Goal: Task Accomplishment & Management: Manage account settings

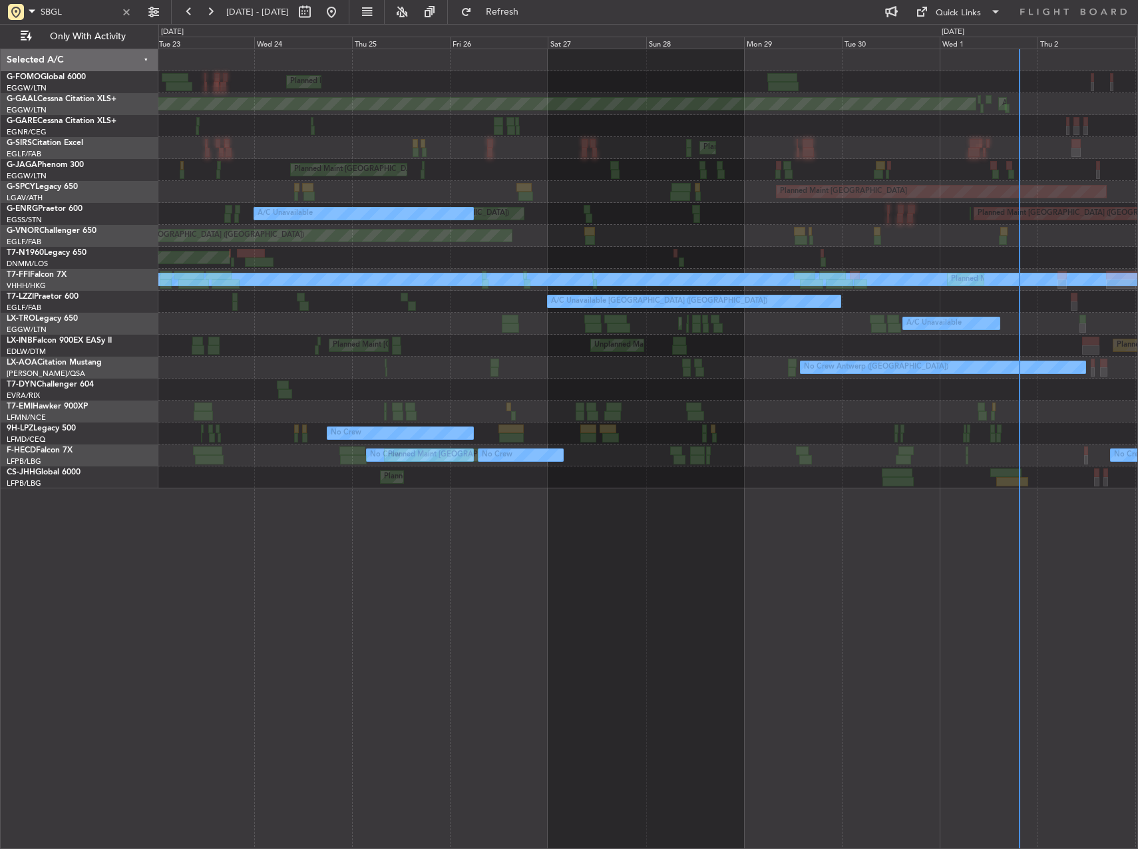
click at [1137, 256] on html "SBGL 30 Sep 2025 - 10 Oct 2025 Refresh Quick Links Only With Activity Planned M…" at bounding box center [569, 424] width 1138 height 849
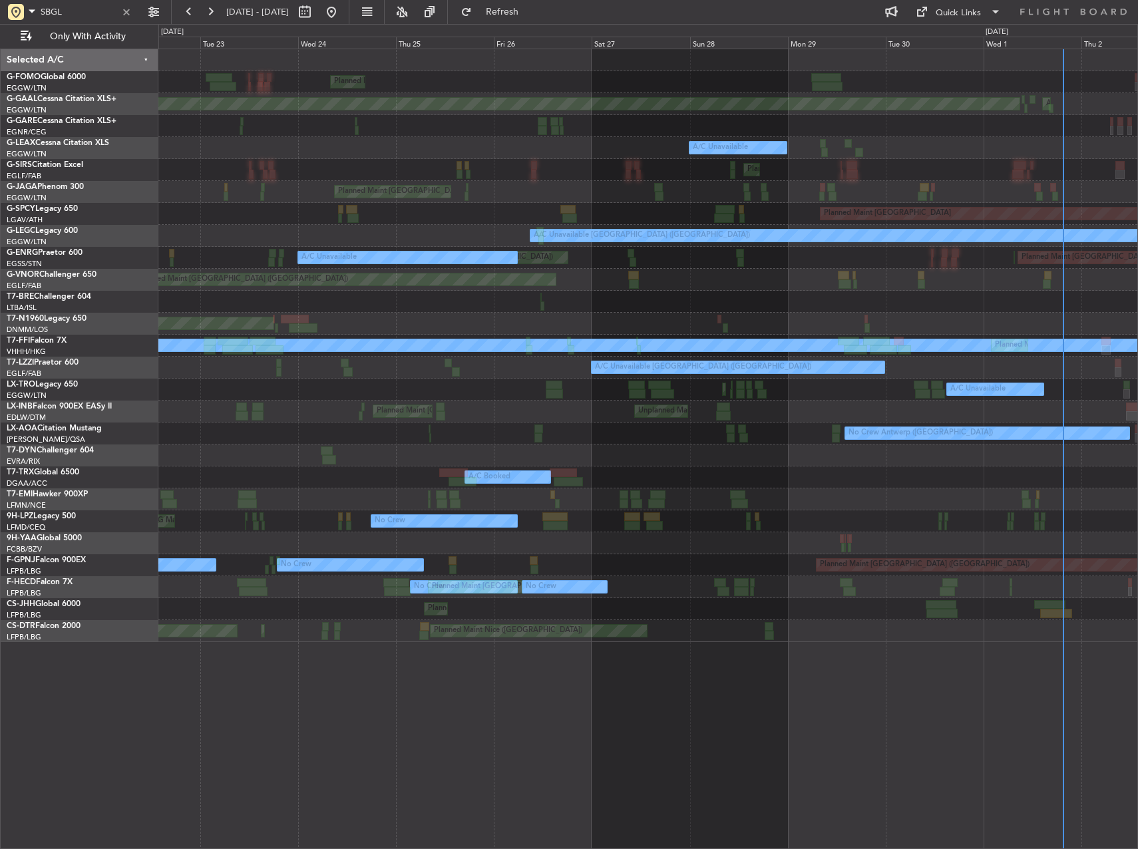
click at [536, 314] on div "Planned Maint London (Luton) Planned Maint Dusseldorf AOG Maint Dusseldorf A/C …" at bounding box center [647, 345] width 979 height 593
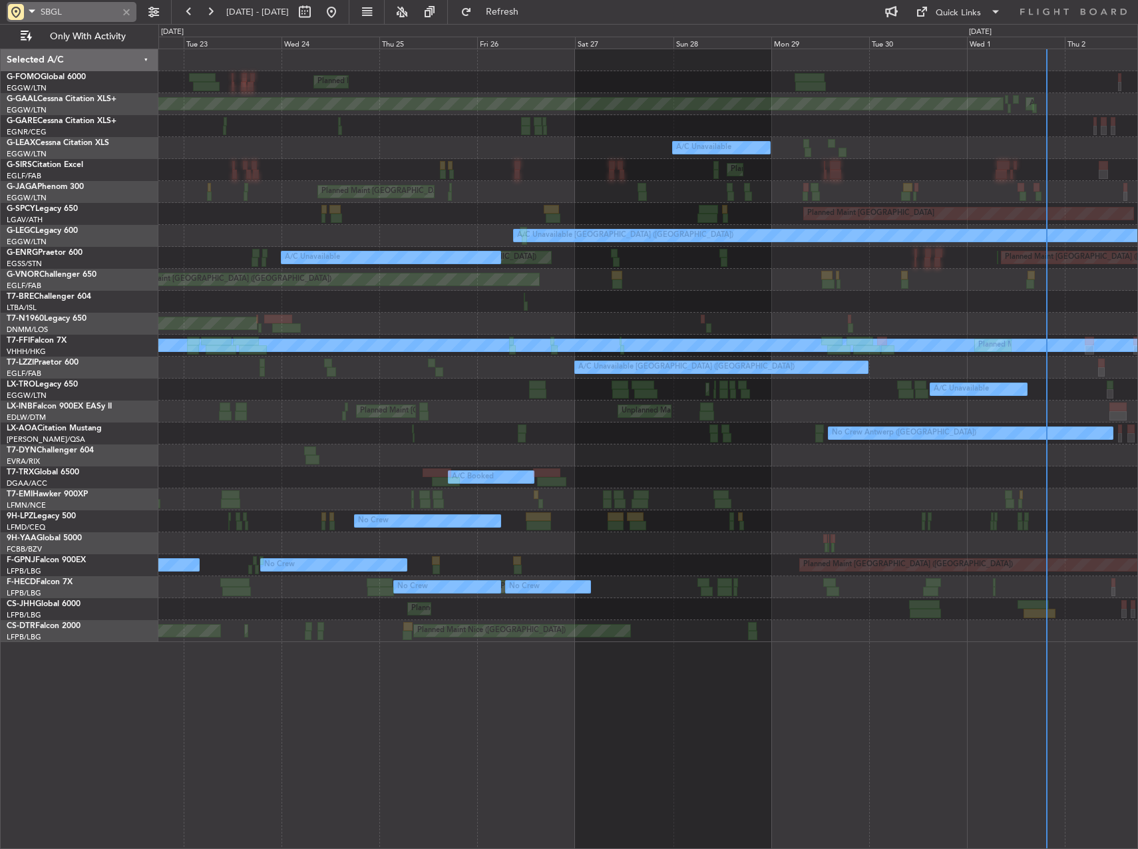
click at [33, 9] on span at bounding box center [32, 11] width 16 height 17
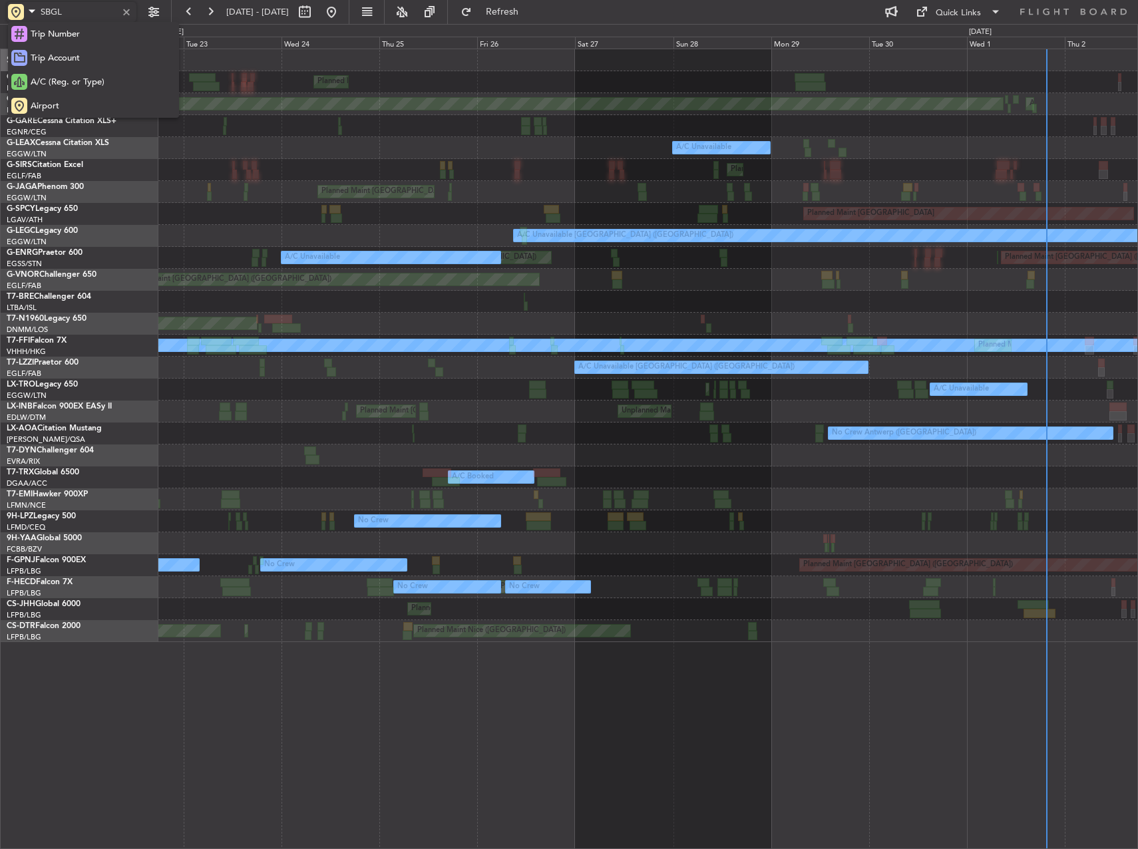
click at [426, 273] on div at bounding box center [569, 424] width 1138 height 849
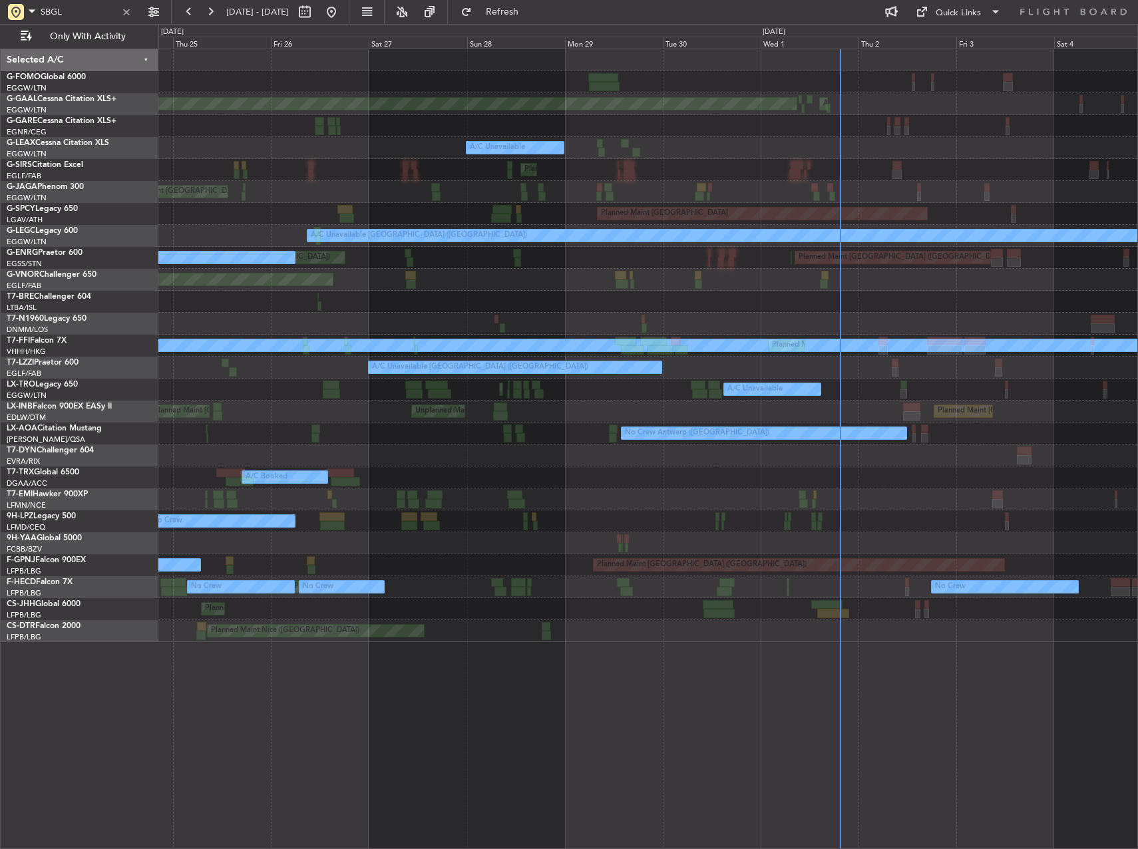
click at [228, 212] on div "Planned Maint London (Luton) Planned Maint Dusseldorf AOG Maint Dusseldorf A/C …" at bounding box center [647, 345] width 979 height 593
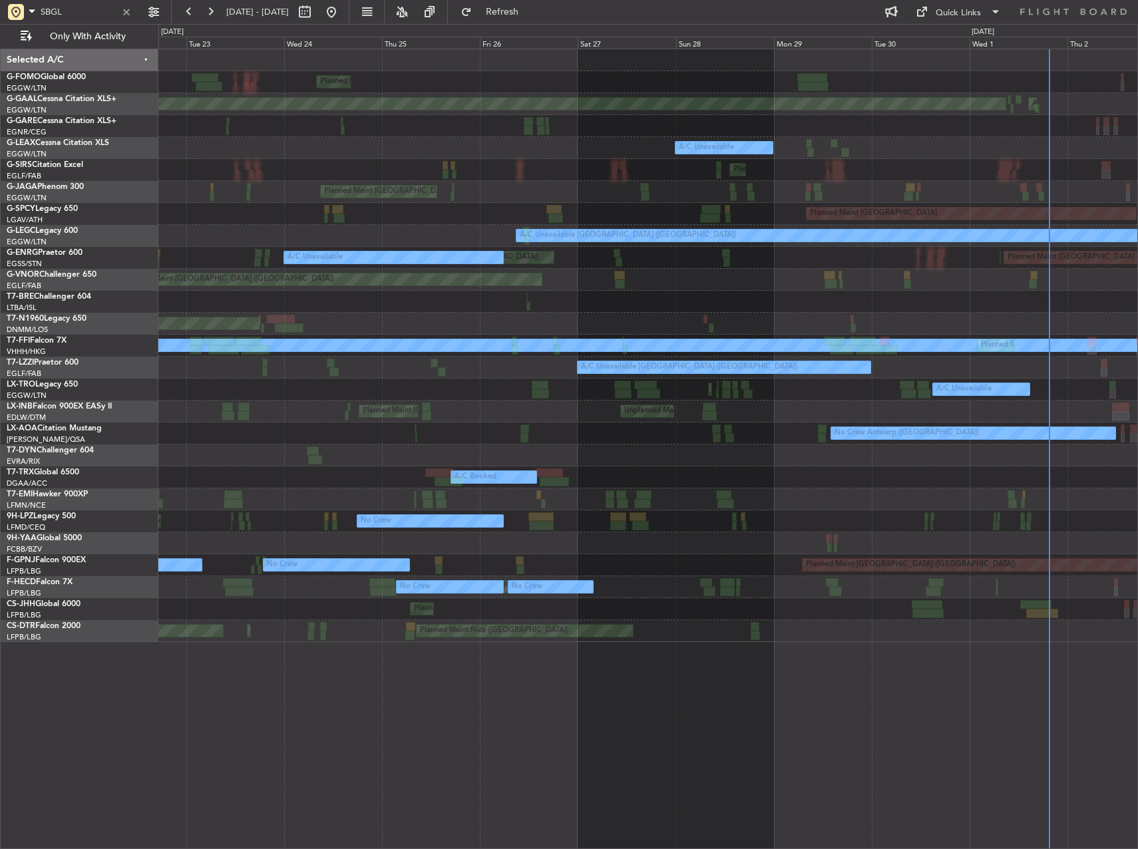
click at [481, 168] on div "Planned Maint [GEOGRAPHIC_DATA] ([GEOGRAPHIC_DATA])" at bounding box center [647, 170] width 979 height 22
click at [373, 143] on div "Planned Maint London (Luton) Planned Maint Dusseldorf AOG Maint Dusseldorf A/C …" at bounding box center [647, 345] width 979 height 593
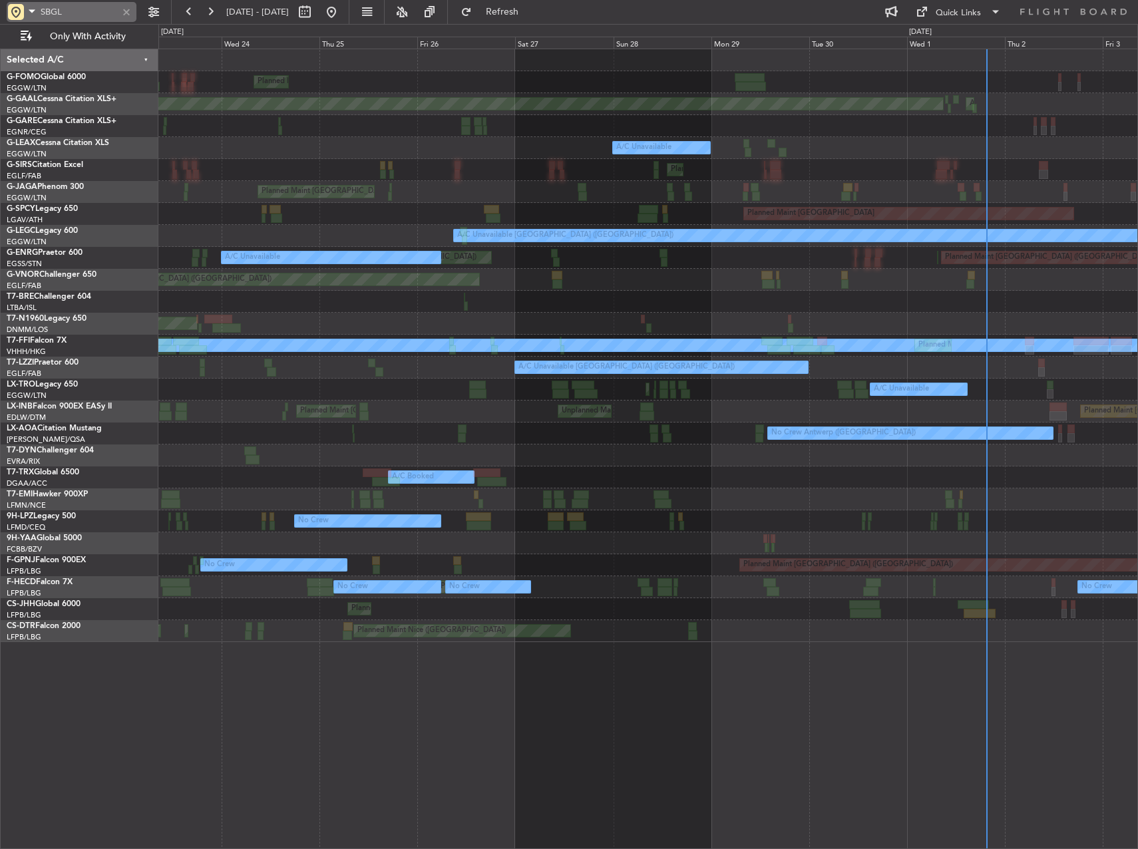
click at [25, 11] on span at bounding box center [32, 11] width 16 height 17
click at [77, 104] on div "Airport" at bounding box center [93, 106] width 171 height 24
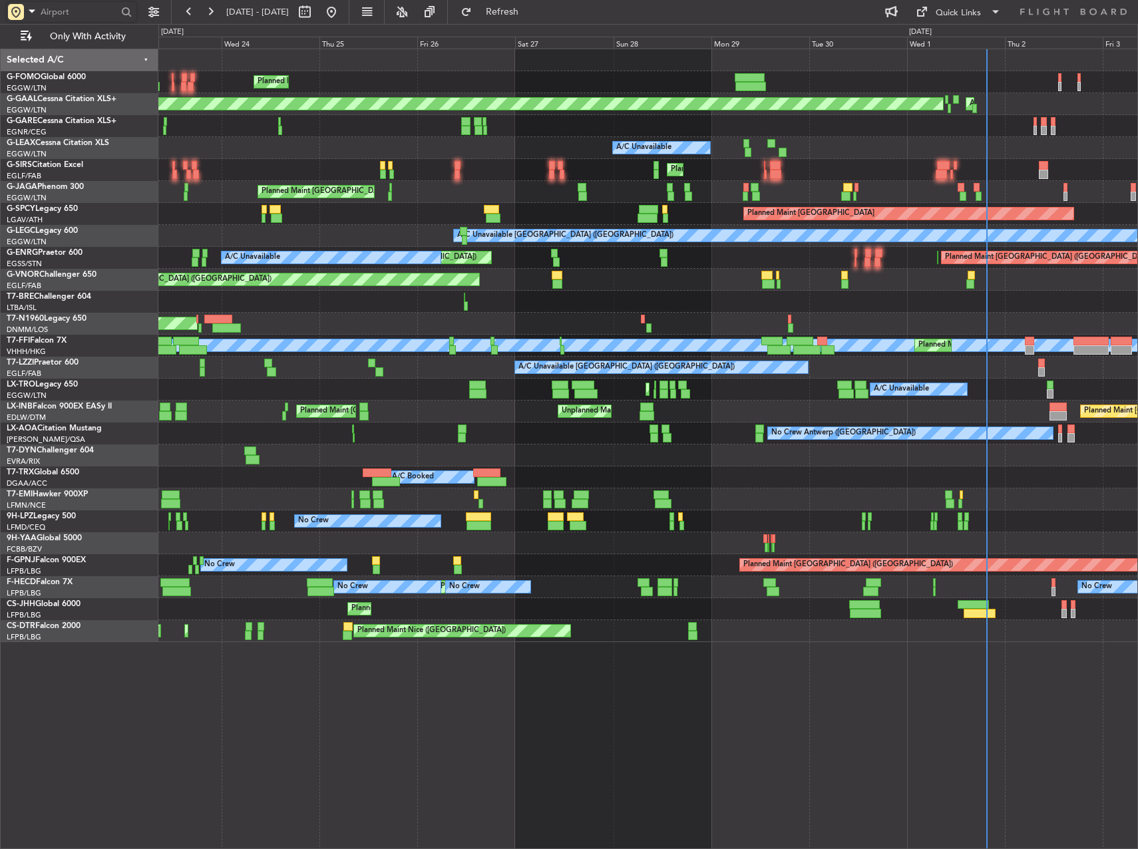
click at [76, 18] on input "text" at bounding box center [79, 12] width 77 height 20
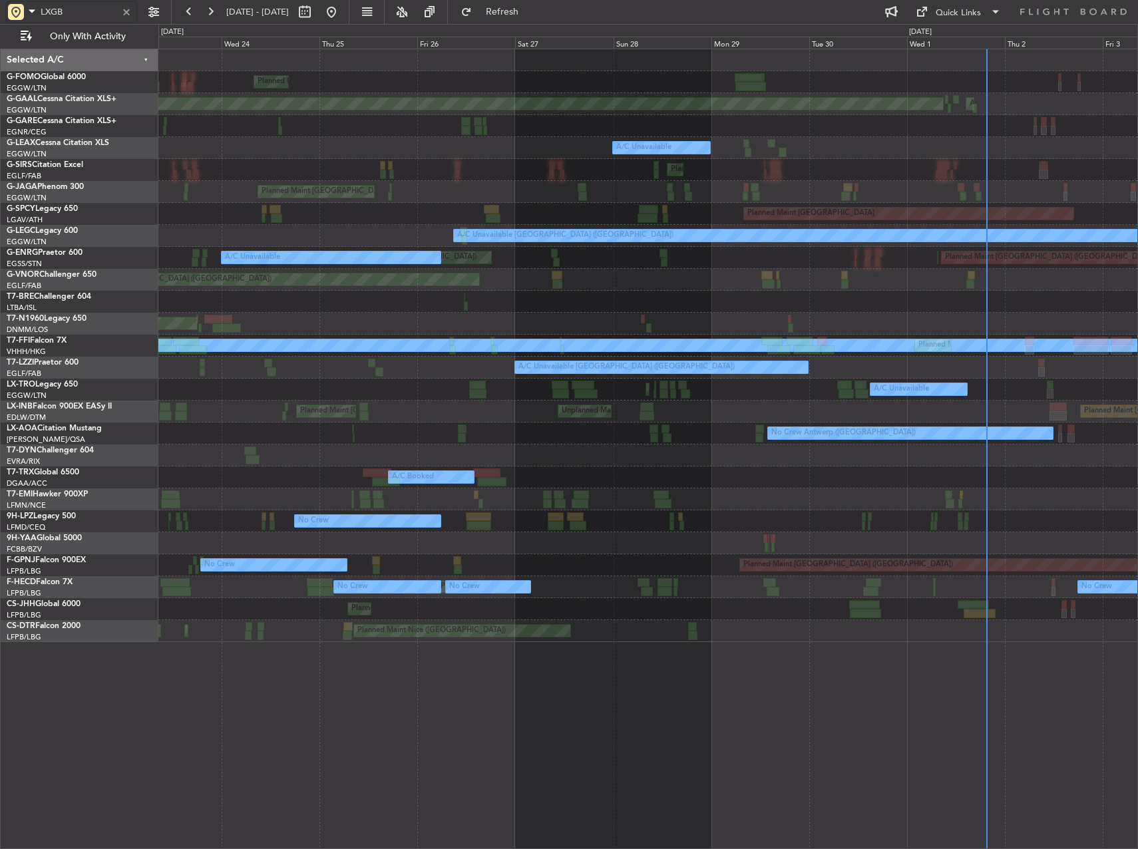
click at [508, 674] on div "Planned Maint London (Luton) Planned Maint Dusseldorf AOG Maint Dusseldorf A/C …" at bounding box center [648, 449] width 980 height 801
click at [746, 684] on div "Planned Maint London (Luton) Planned Maint Dusseldorf AOG Maint Dusseldorf A/C …" at bounding box center [648, 449] width 980 height 801
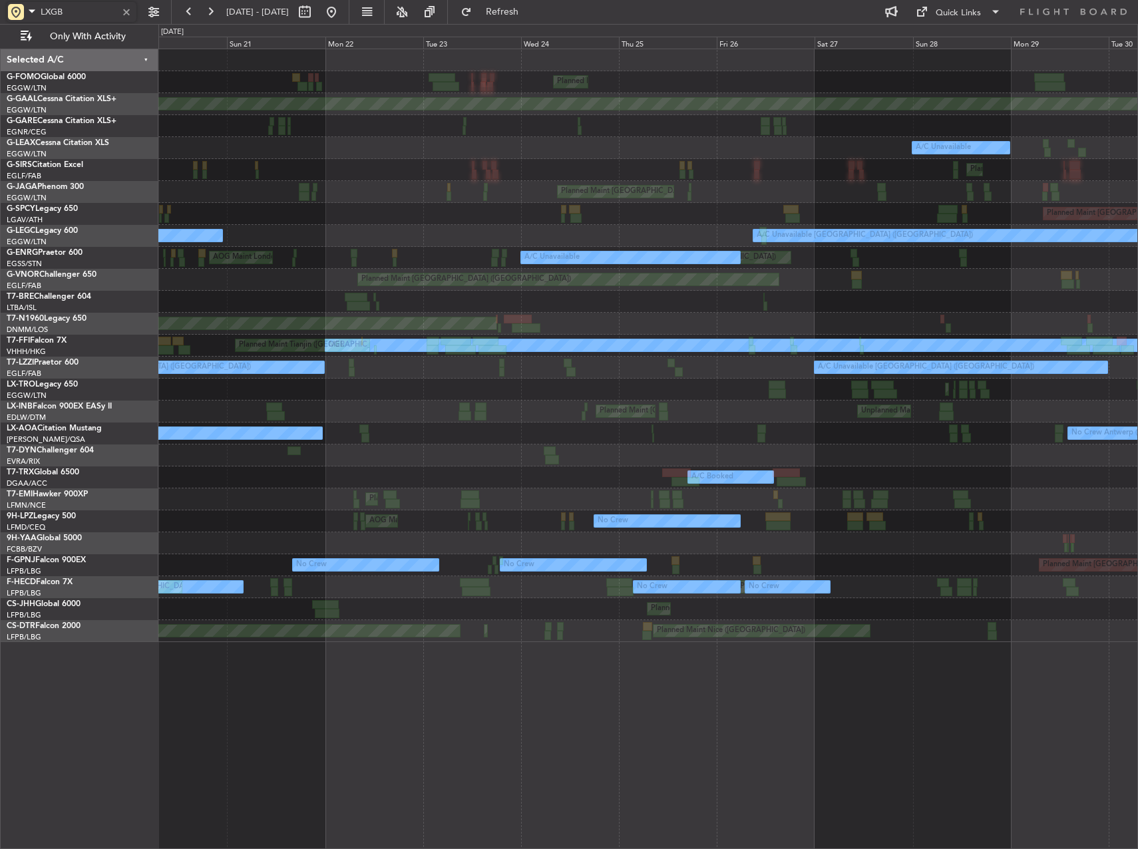
click at [752, 662] on div "Planned Maint London (Luton) Planned Maint Dusseldorf AOG Maint Dusseldorf A/C …" at bounding box center [648, 449] width 980 height 801
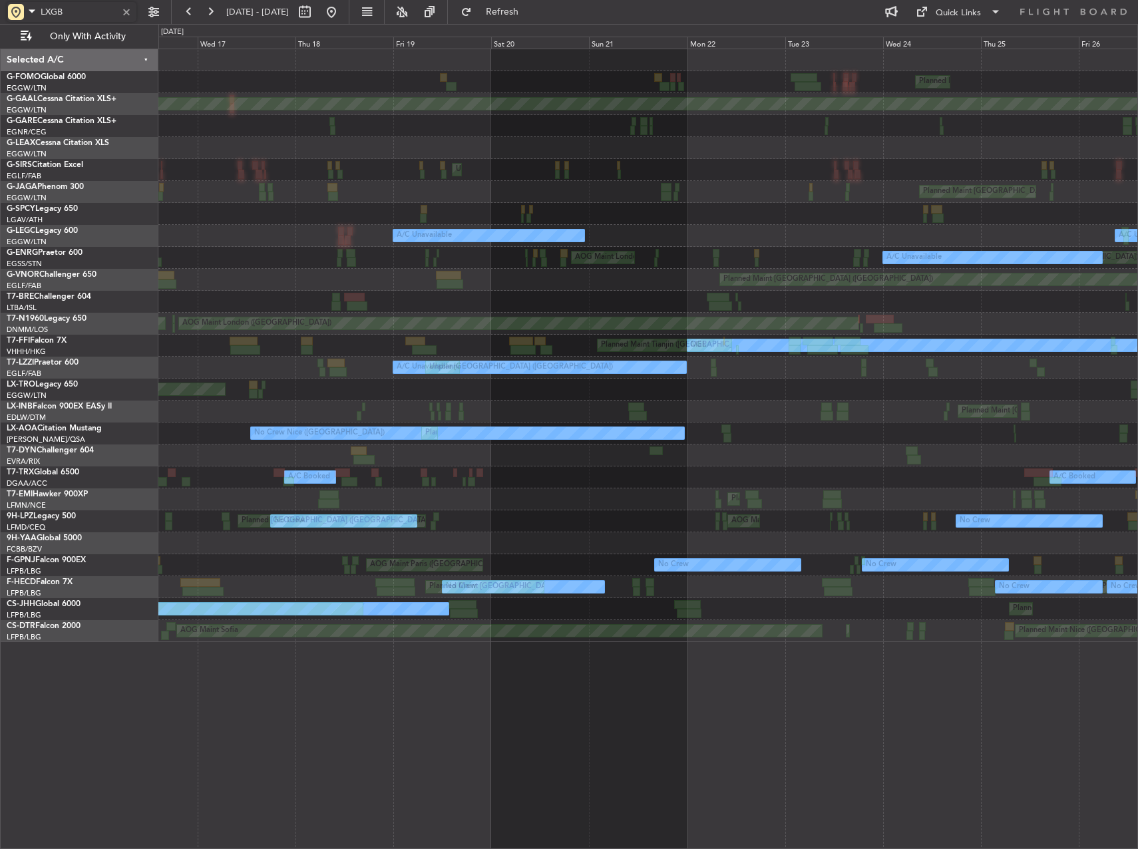
click at [799, 647] on div "Planned Maint London (Luton) Planned Maint Dusseldorf A/C Unavailable Unplanned…" at bounding box center [648, 449] width 980 height 801
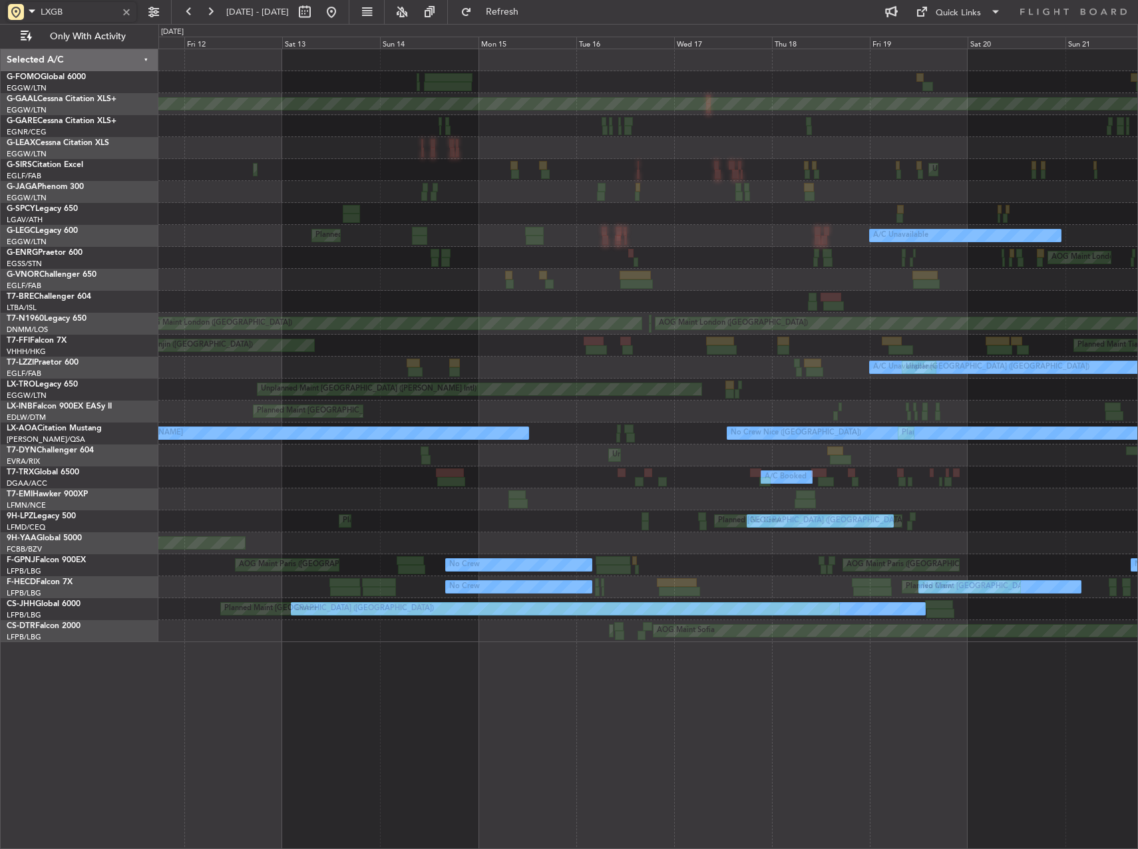
click at [757, 648] on div "Planned Maint Dusseldorf Unplanned Maint London (Luton) Planned Maint London (F…" at bounding box center [648, 449] width 980 height 801
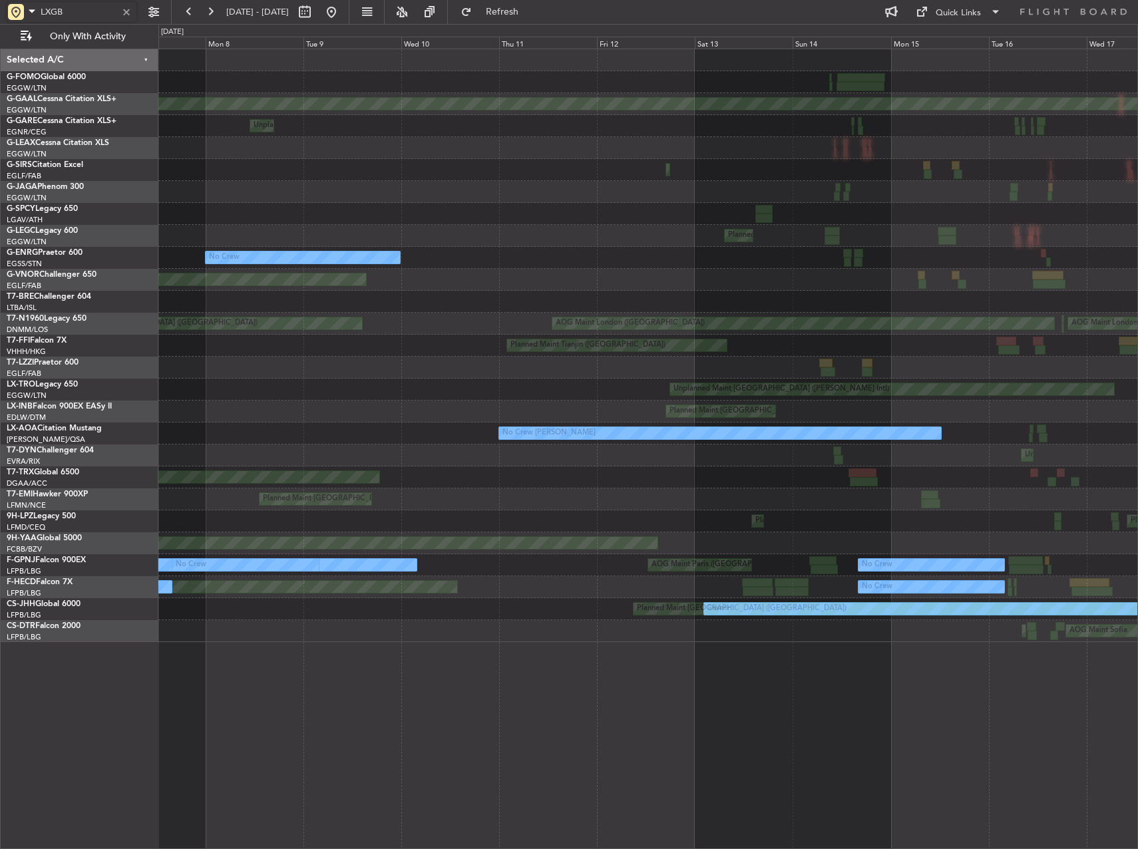
click at [729, 667] on div "Planned Maint London (Luton) Planned Maint Dusseldorf Unplanned Maint Chester P…" at bounding box center [648, 449] width 980 height 801
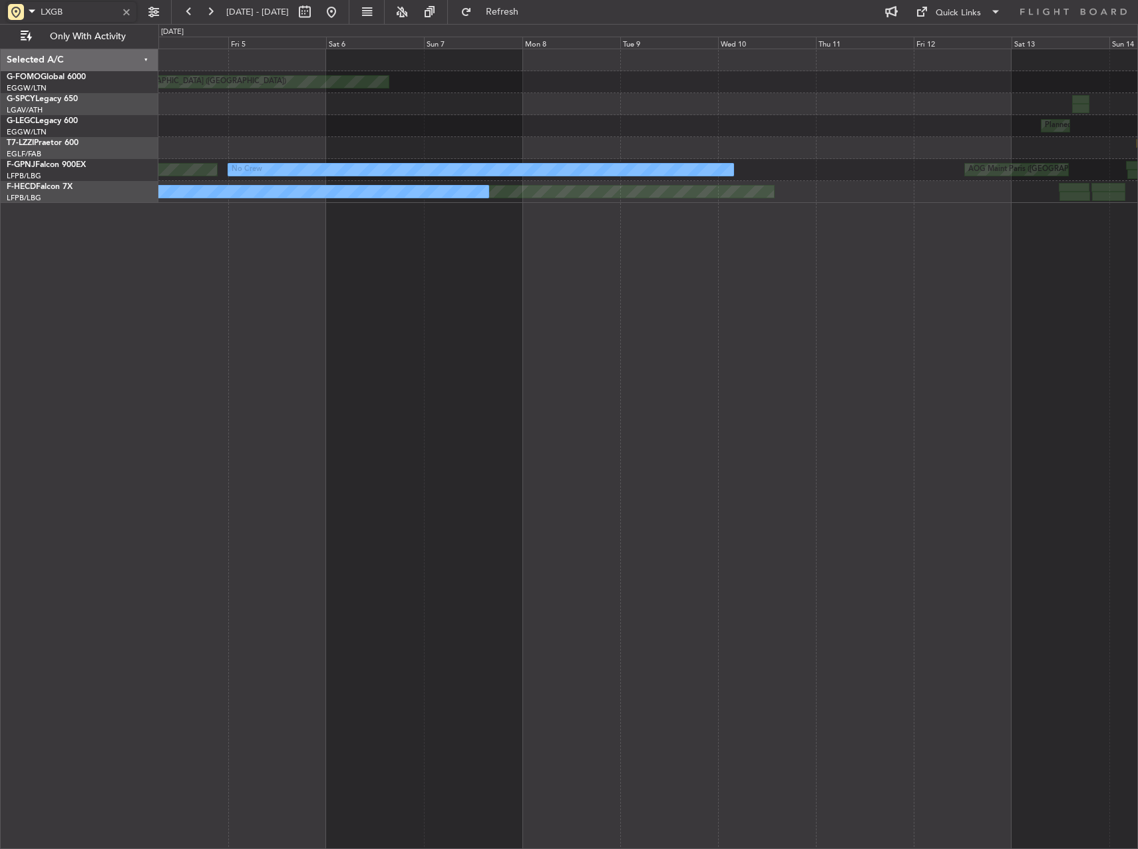
click at [771, 555] on div "Planned Maint London (Luton) Planned Maint London (Luton) AOG Maint Paris (Le B…" at bounding box center [648, 449] width 980 height 801
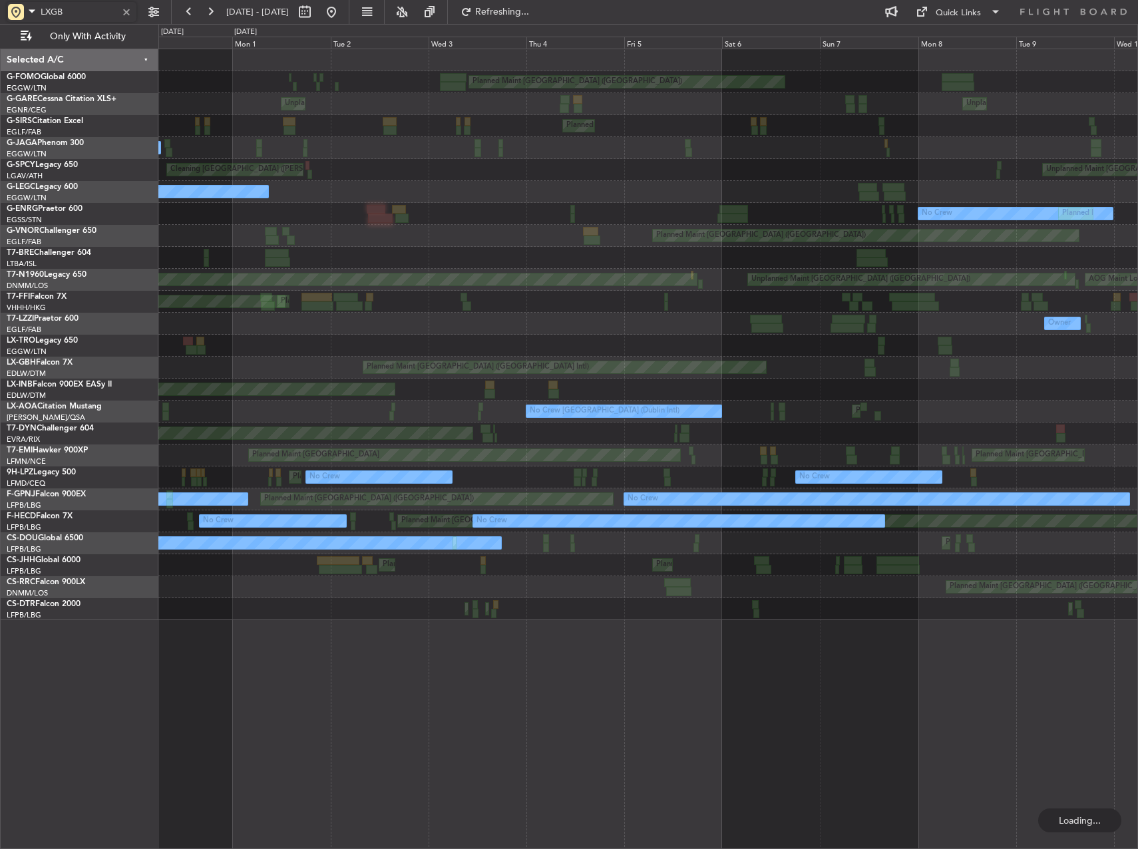
click at [1004, 498] on div "No Crew No Crew Planned Maint Paris (Le Bourget) No Crew AOG Maint Paris (Le Bo…" at bounding box center [647, 500] width 979 height 22
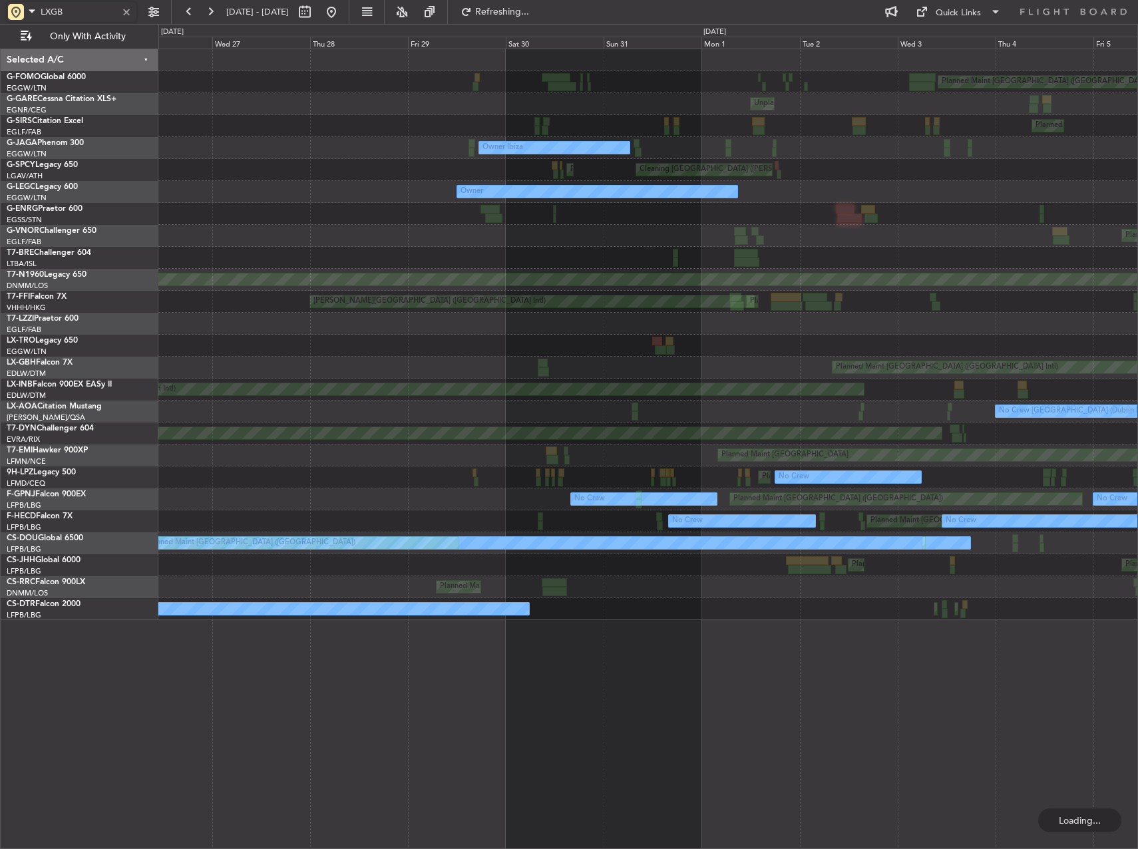
click at [1105, 481] on div "Planned Maint London (Luton) Unplanned Maint Chester Planned Maint London (Farn…" at bounding box center [647, 334] width 979 height 571
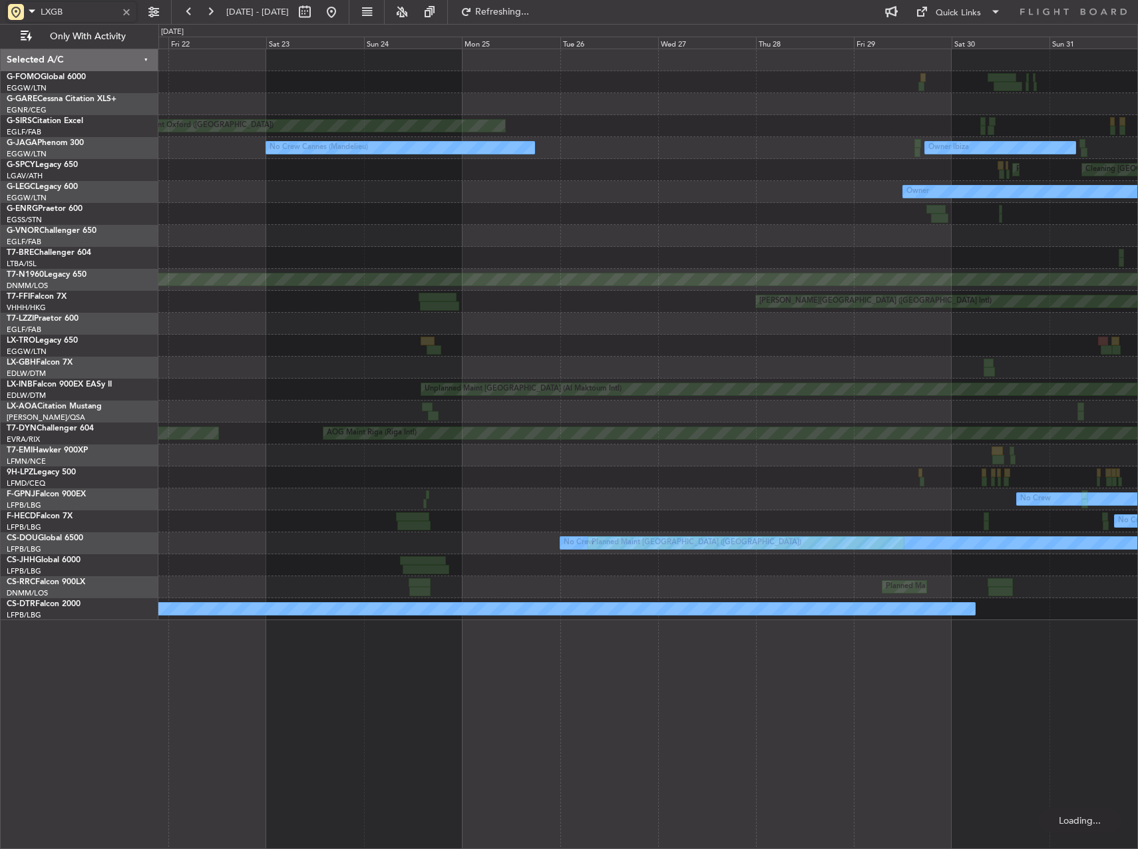
click at [880, 473] on div "Planned Maint Nice (Côte d'Azur Airport) No Crew No Crew" at bounding box center [647, 478] width 979 height 22
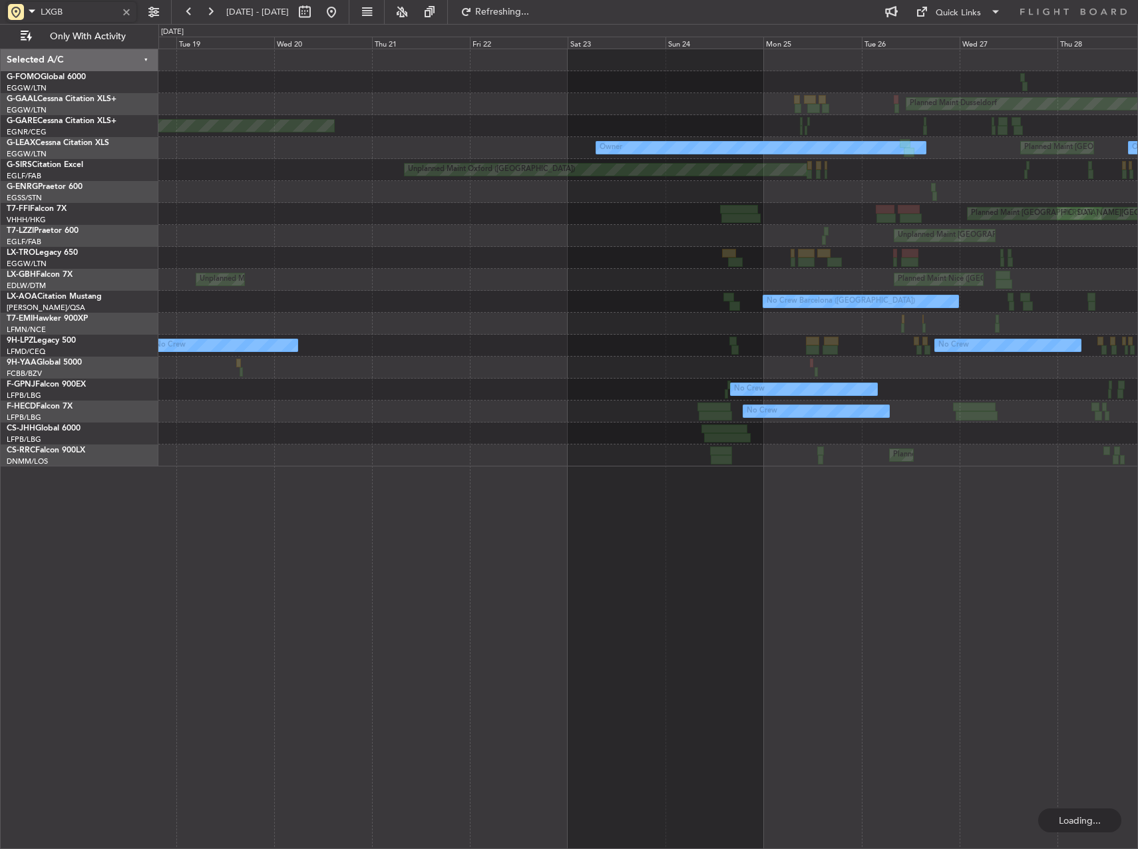
click at [976, 356] on div "Planned Maint Windsor Locks (Bradley Intl) Planned Maint Dusseldorf Unplanned M…" at bounding box center [647, 257] width 979 height 417
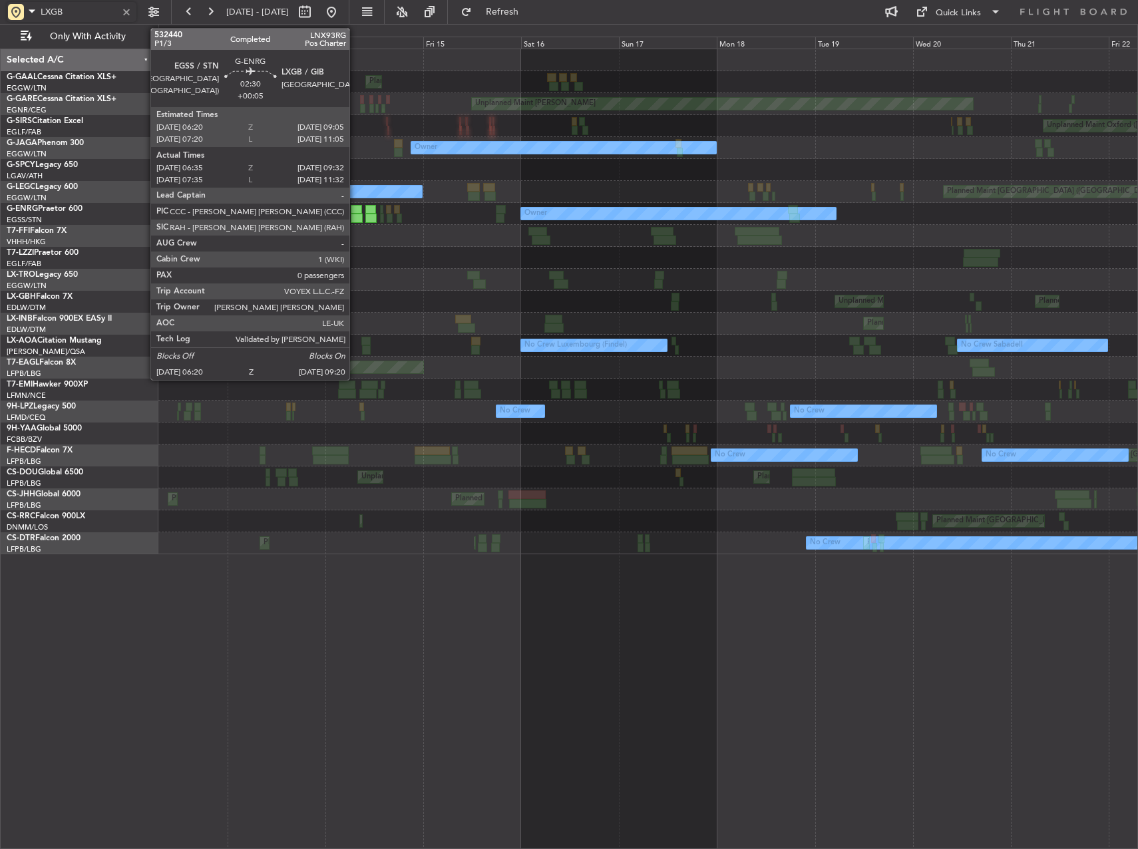
click at [355, 217] on div at bounding box center [357, 218] width 13 height 9
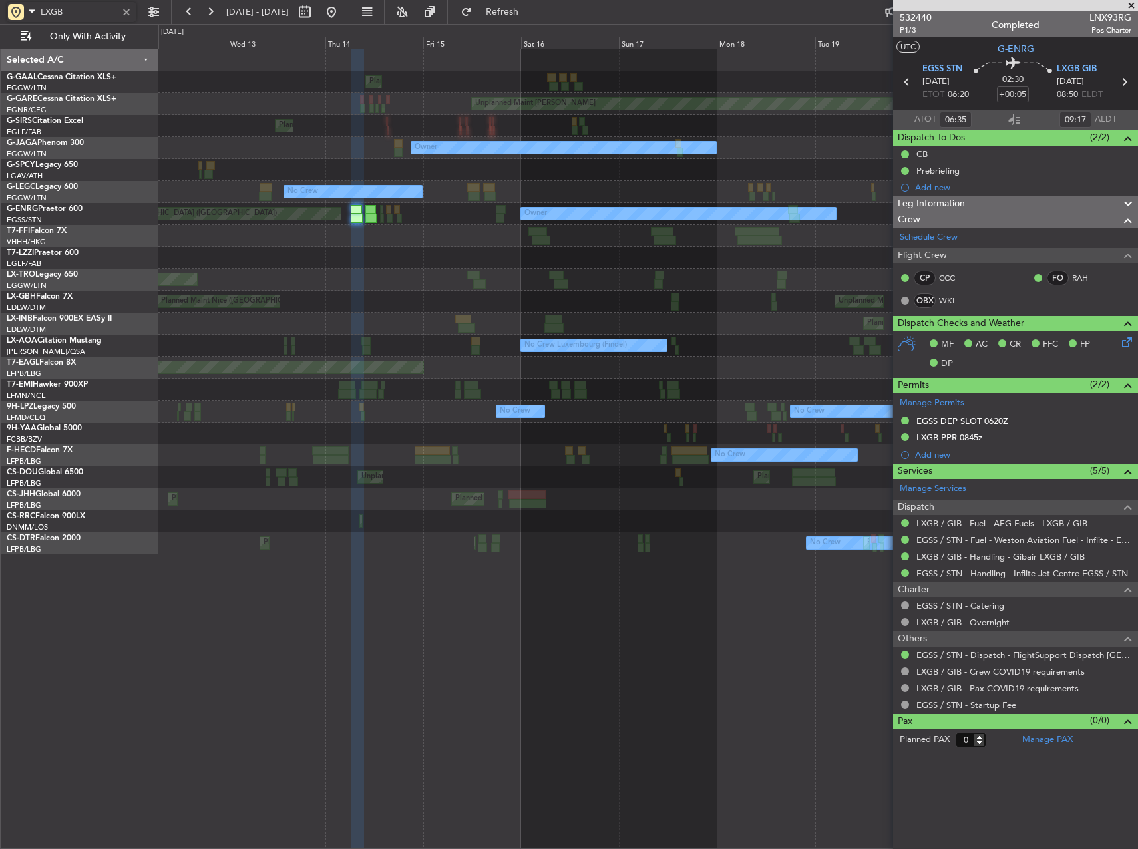
type input "LXGB"
click at [774, 646] on div "Planned Maint Unplanned Maint Chester Unplanned Maint Oxford (Kidlington) Plann…" at bounding box center [648, 449] width 980 height 801
click at [451, 536] on div "Planned Maint Unplanned Maint Chester Unplanned Maint Oxford (Kidlington) Plann…" at bounding box center [648, 449] width 980 height 801
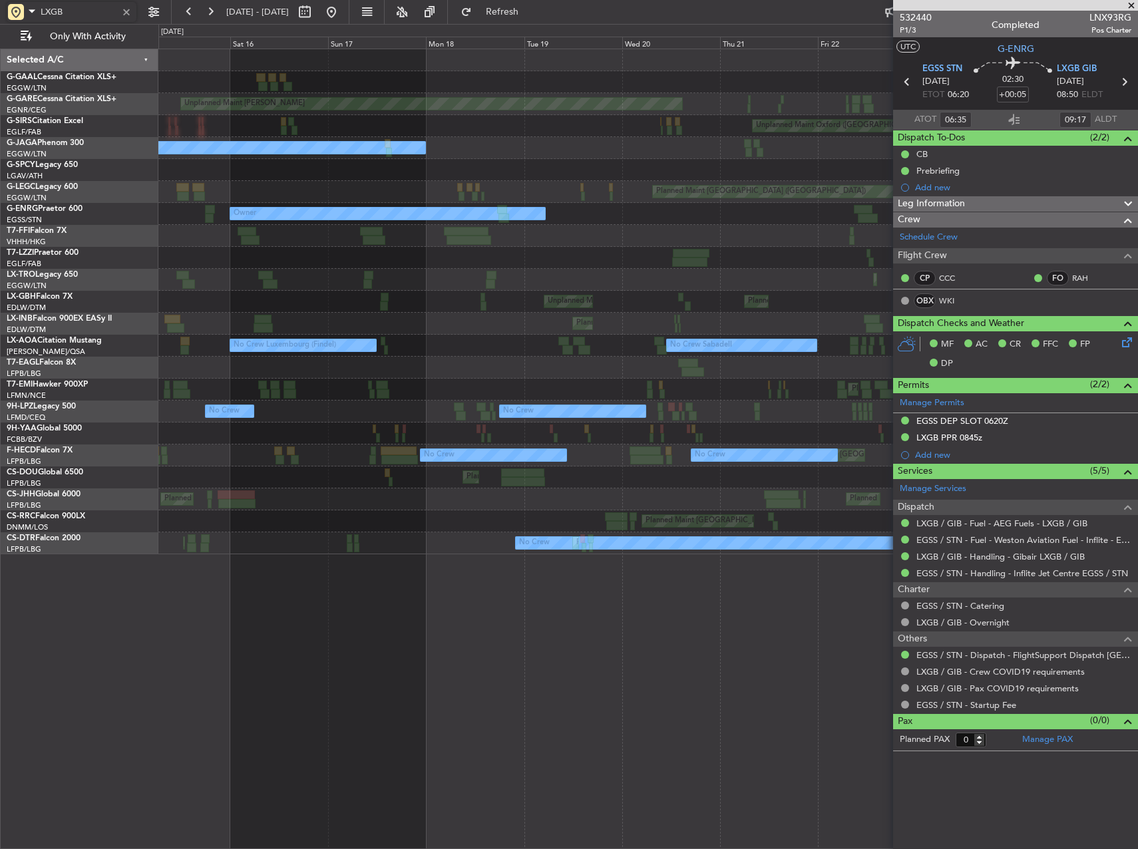
click at [367, 349] on div "Planned Maint Planned Maint Dusseldorf Unplanned Maint Chester Unplanned Maint …" at bounding box center [647, 301] width 979 height 505
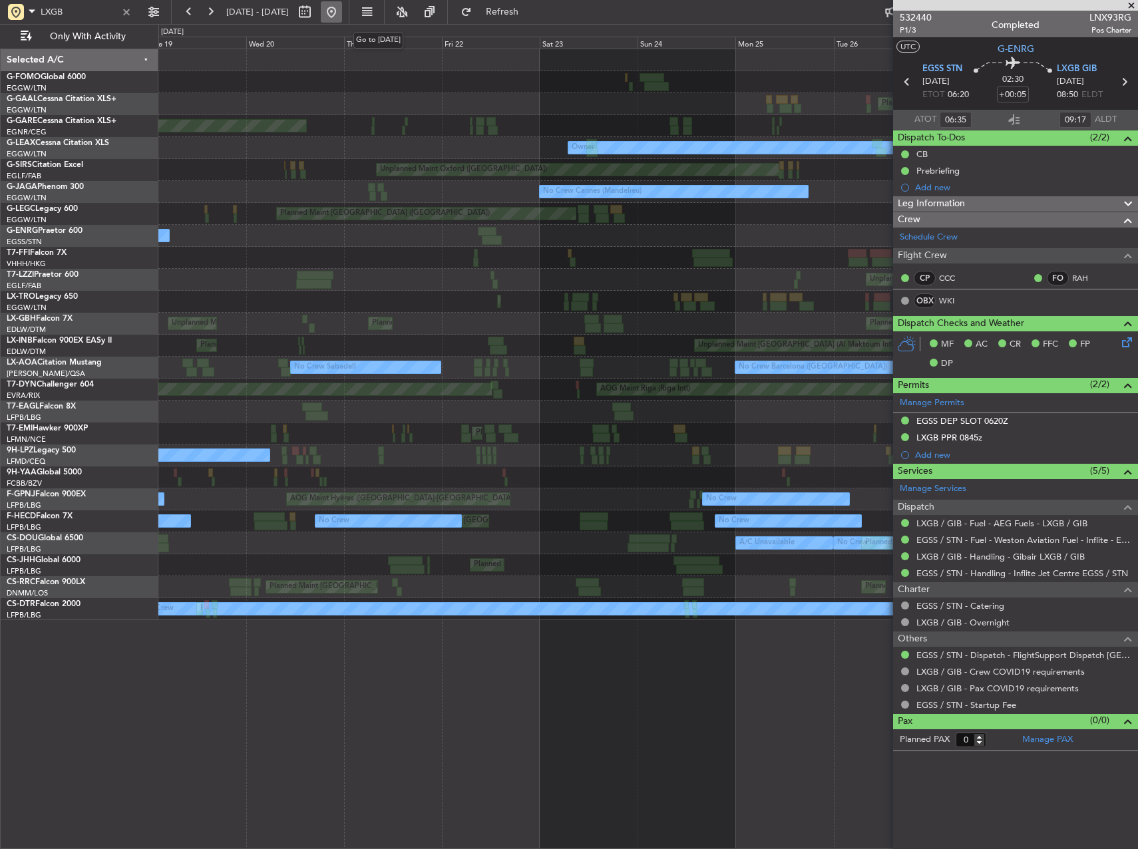
click at [342, 16] on button at bounding box center [331, 11] width 21 height 21
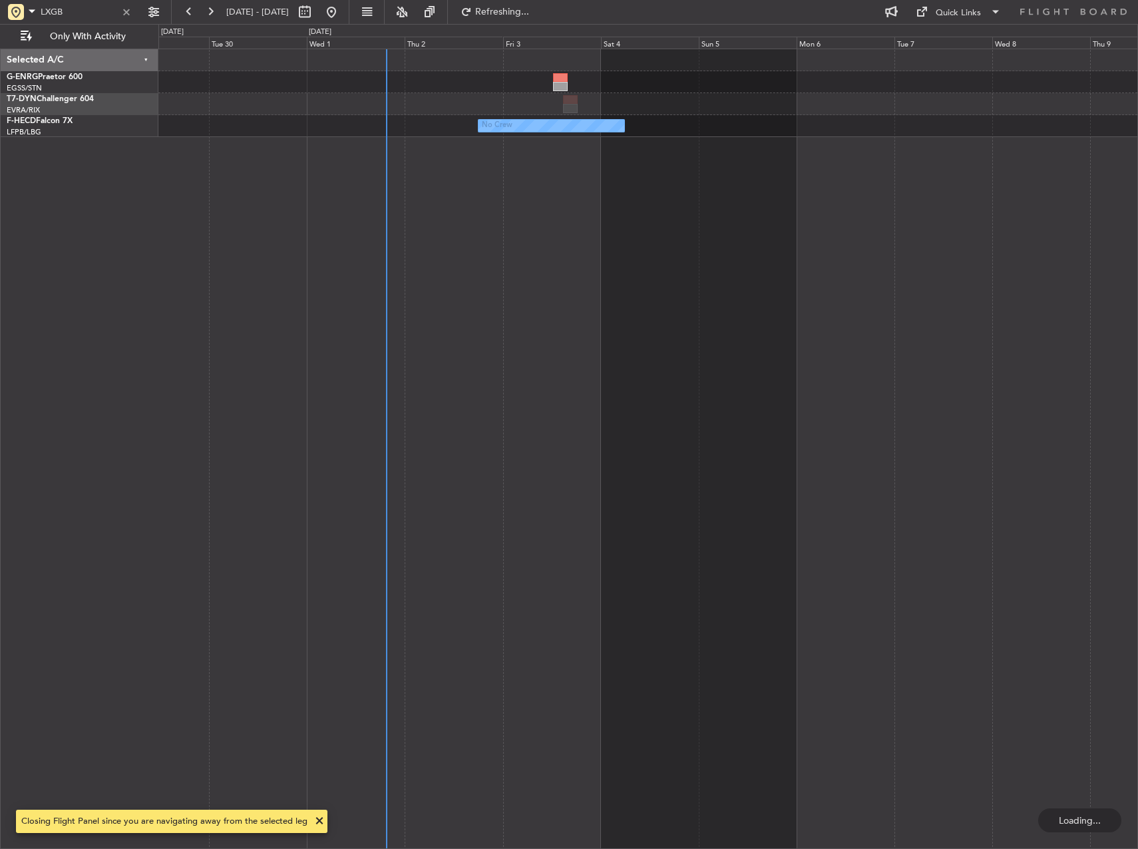
click at [347, 260] on div "No Crew" at bounding box center [648, 449] width 980 height 801
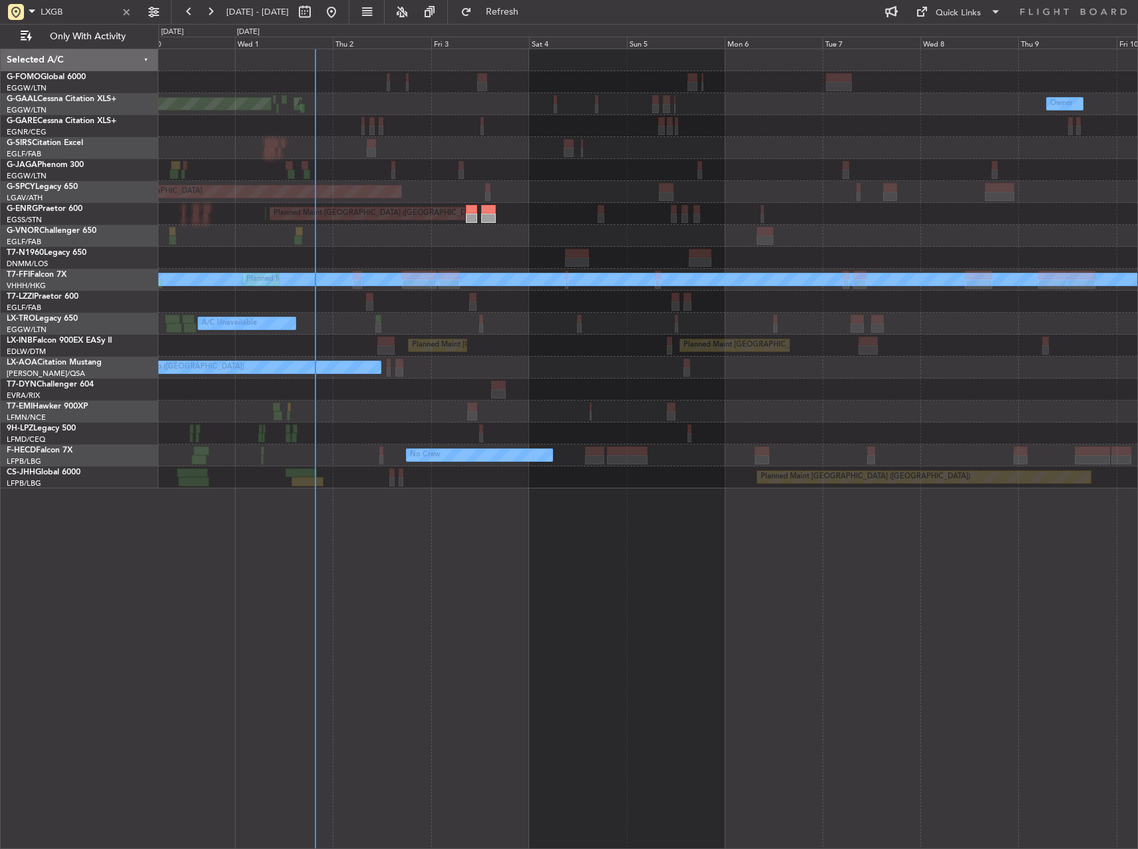
click at [468, 624] on div "Planned Maint Dusseldorf AOG Maint Dusseldorf Owner Owner Planned Maint London …" at bounding box center [648, 449] width 980 height 801
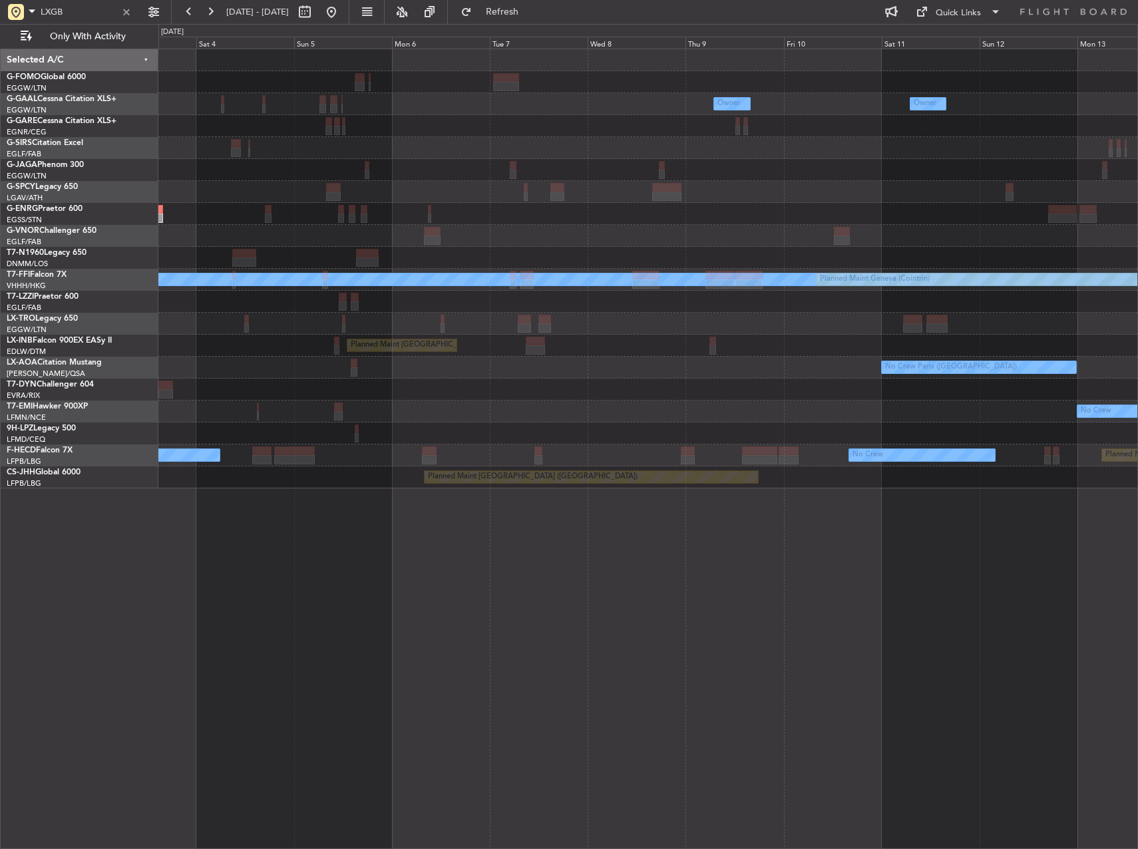
click at [293, 577] on div "Owner Owner AOG Maint Dusseldorf Owner Planned Maint Dusseldorf Planned Maint B…" at bounding box center [648, 449] width 980 height 801
click at [220, 562] on div "Owner Owner AOG Maint Dusseldorf Owner Planned Maint Dusseldorf Planned Maint B…" at bounding box center [648, 449] width 980 height 801
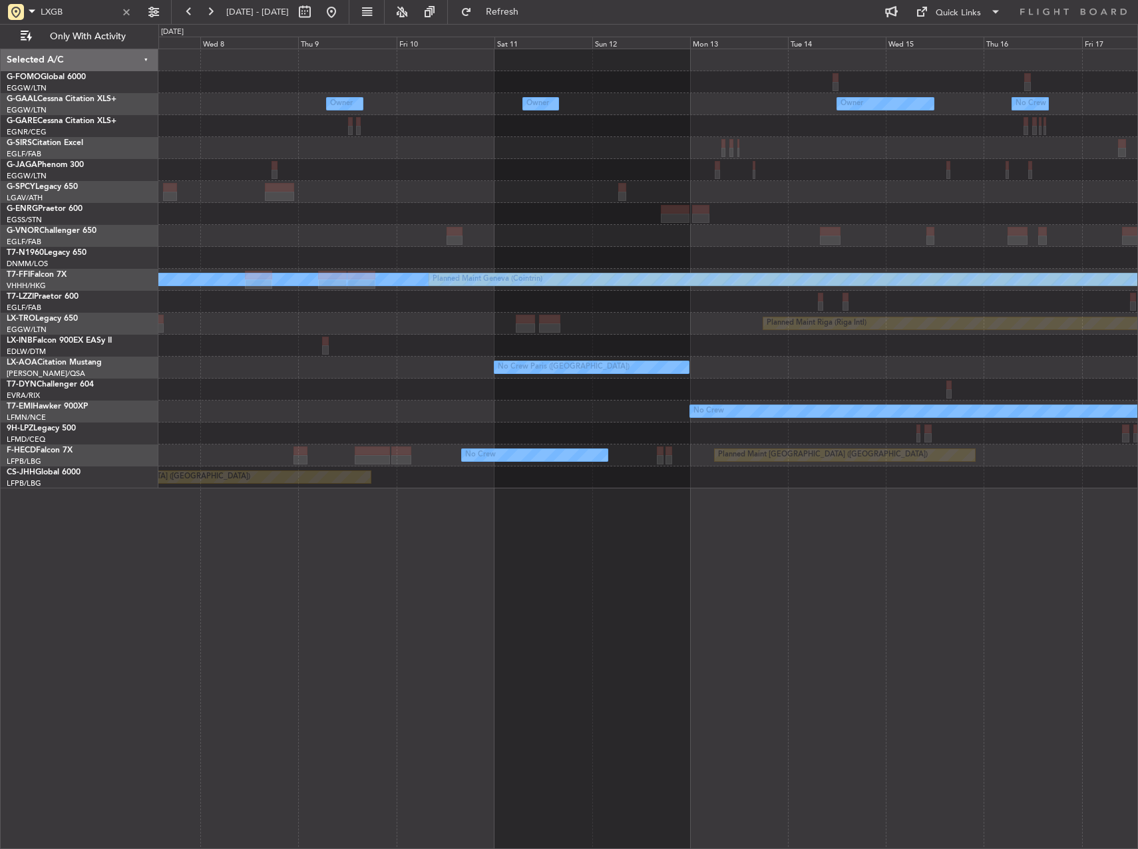
click at [410, 558] on div "Owner Owner Owner Owner No Crew Owner MEL MEL Planned Maint Geneva (Cointrin) P…" at bounding box center [648, 449] width 980 height 801
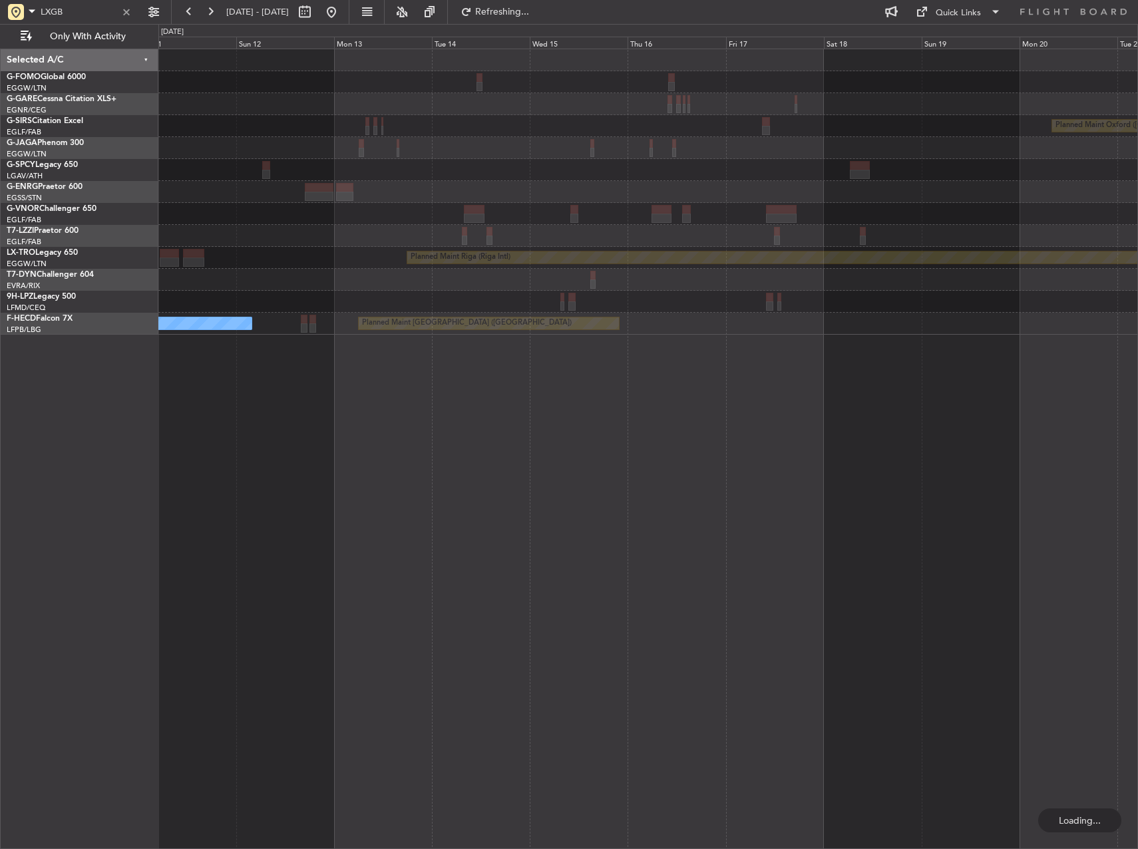
click at [276, 522] on div "Planned Maint Oxford (Kidlington) Planned Maint Riga (Riga Intl) Planned Maint …" at bounding box center [648, 449] width 980 height 801
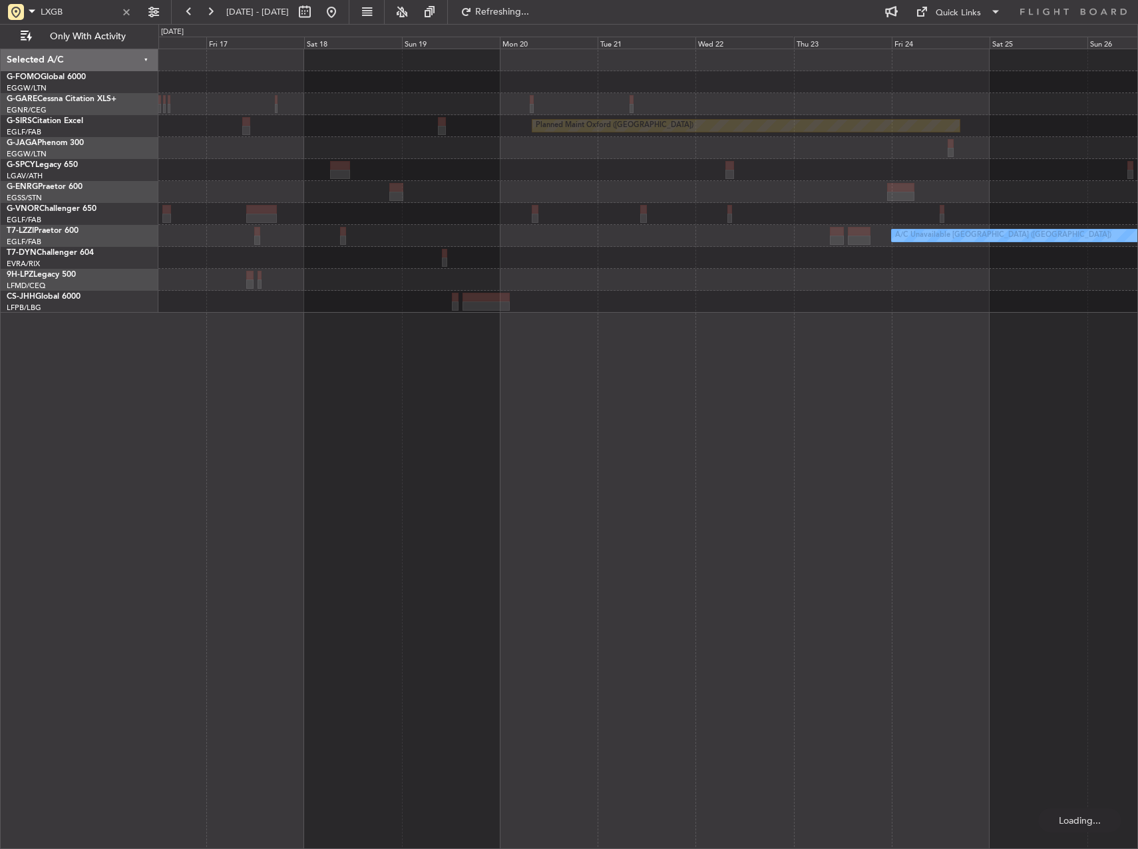
click at [482, 534] on div "Planned Maint Oxford (Kidlington) A/C Unavailable London (Luton)" at bounding box center [648, 449] width 980 height 801
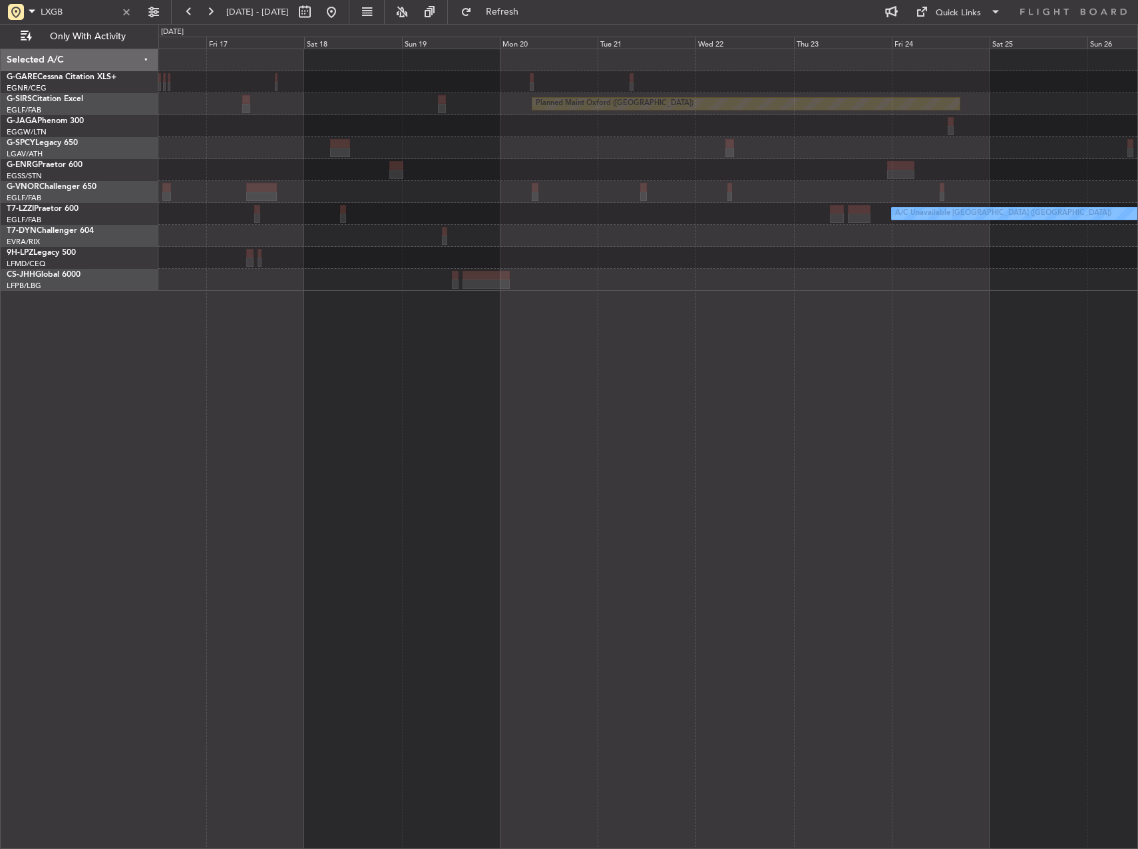
click at [709, 508] on div "Planned Maint Oxford (Kidlington) A/C Unavailable London (Luton)" at bounding box center [648, 449] width 980 height 801
click at [342, 18] on button at bounding box center [331, 11] width 21 height 21
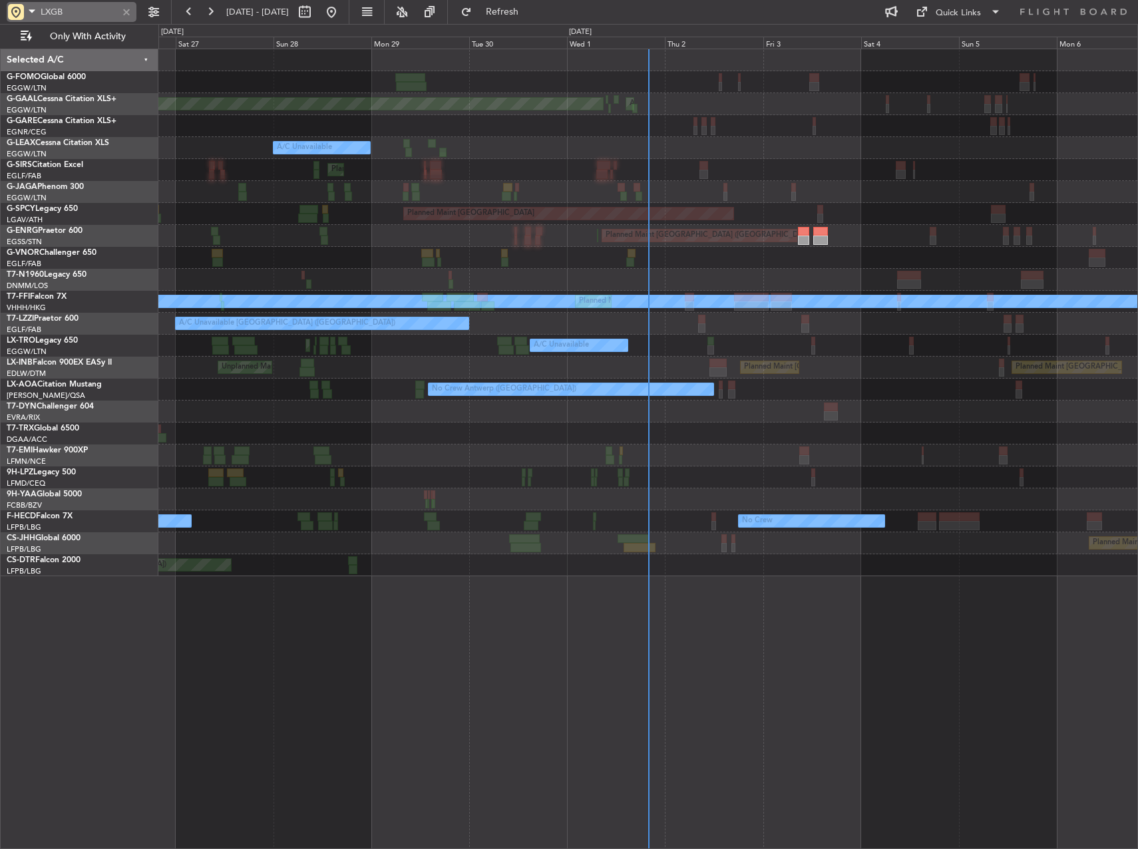
click at [129, 13] on div at bounding box center [126, 12] width 15 height 15
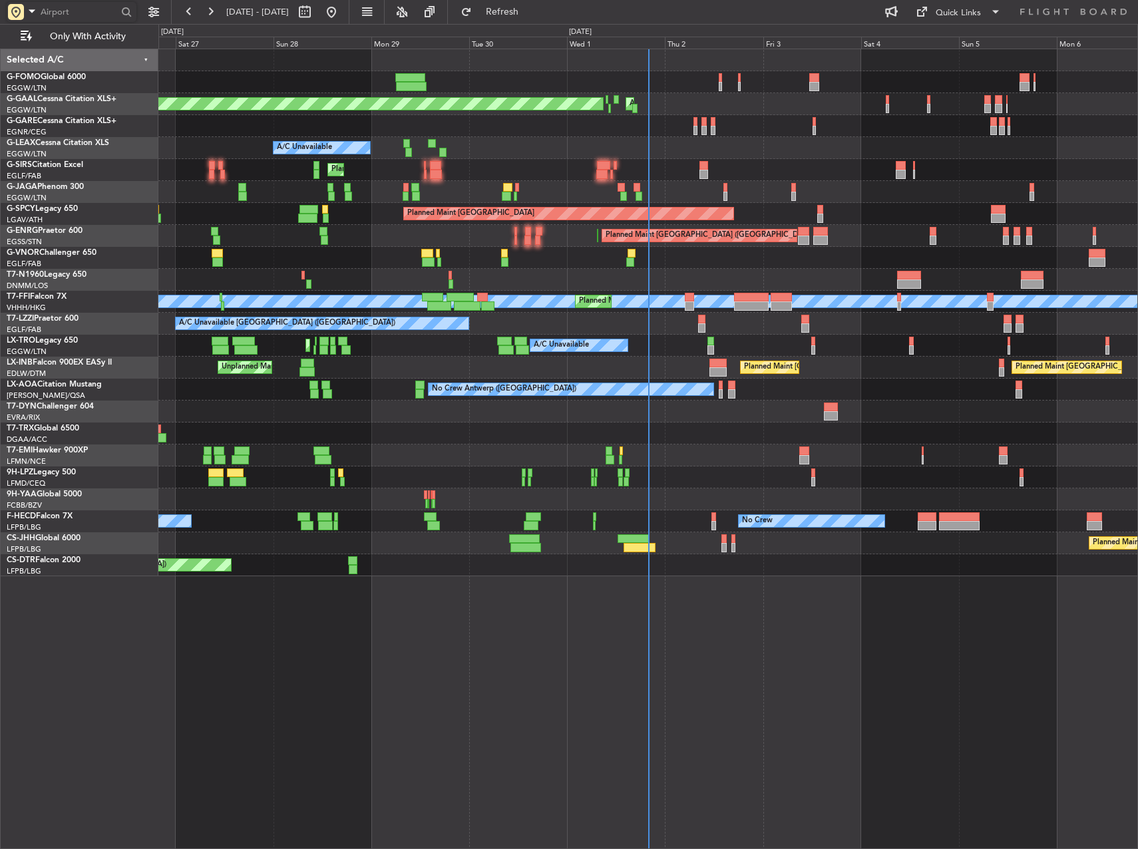
click at [718, 262] on div "Planned Maint [GEOGRAPHIC_DATA] ([GEOGRAPHIC_DATA])" at bounding box center [647, 258] width 979 height 22
click at [809, 652] on div "Planned Maint London (Luton) Planned Maint Dusseldorf AOG Maint Dusseldorf Owne…" at bounding box center [648, 449] width 980 height 801
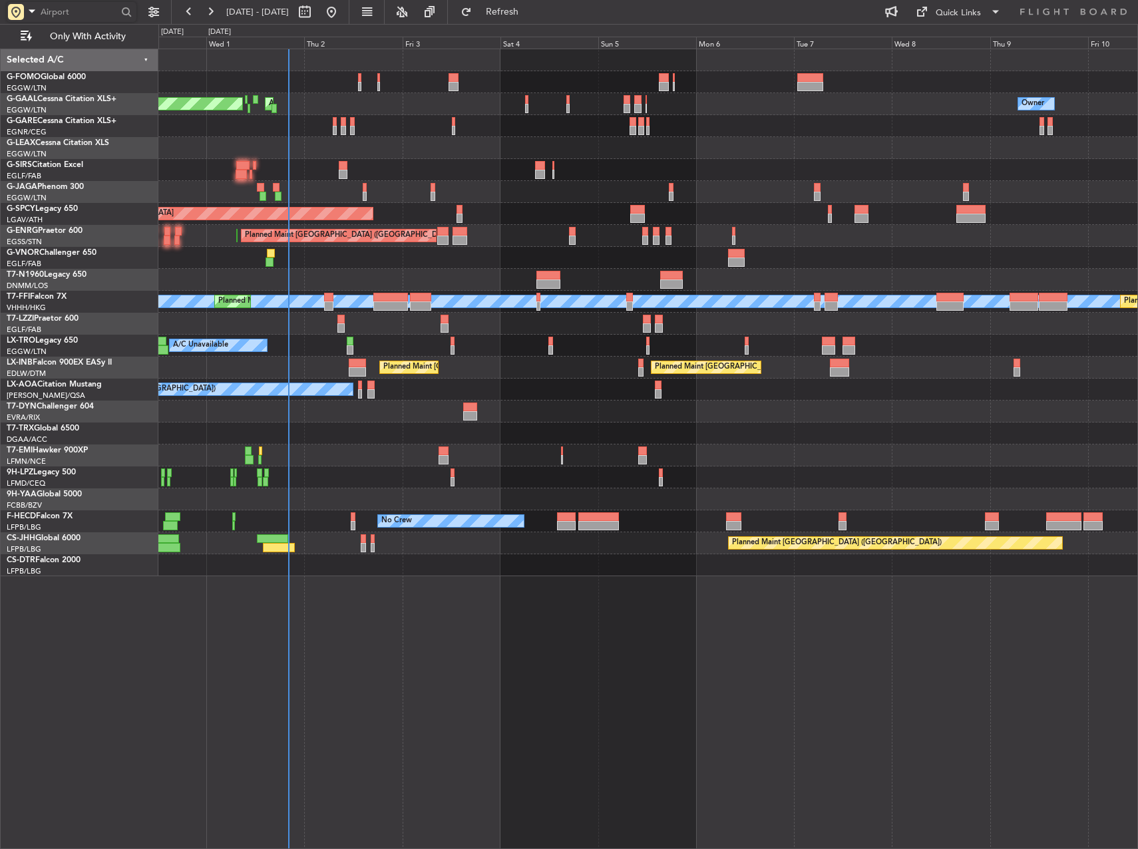
click at [486, 598] on div "Planned Maint Dusseldorf AOG Maint Dusseldorf Owner Owner A/C Unavailable Plann…" at bounding box center [648, 449] width 980 height 801
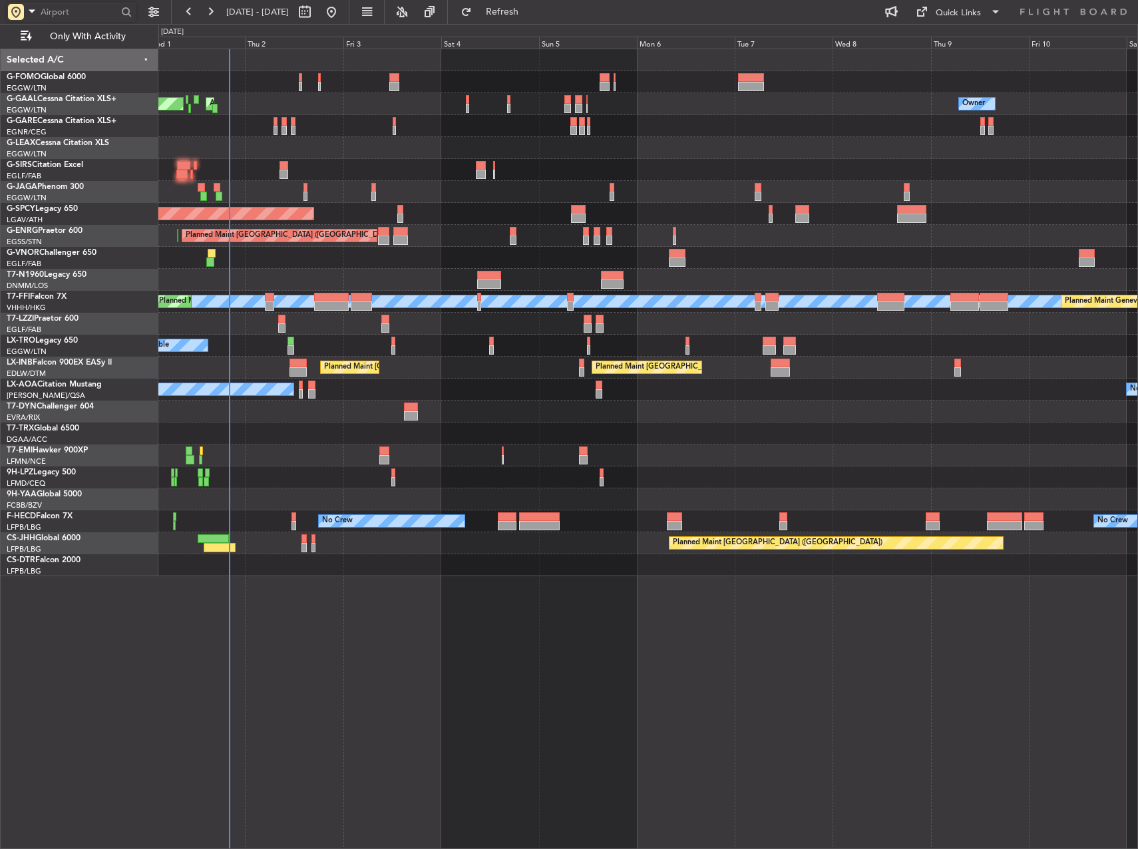
click at [568, 620] on div "Planned Maint Dusseldorf AOG Maint Dusseldorf Owner Owner A/C Unavailable Plann…" at bounding box center [648, 449] width 980 height 801
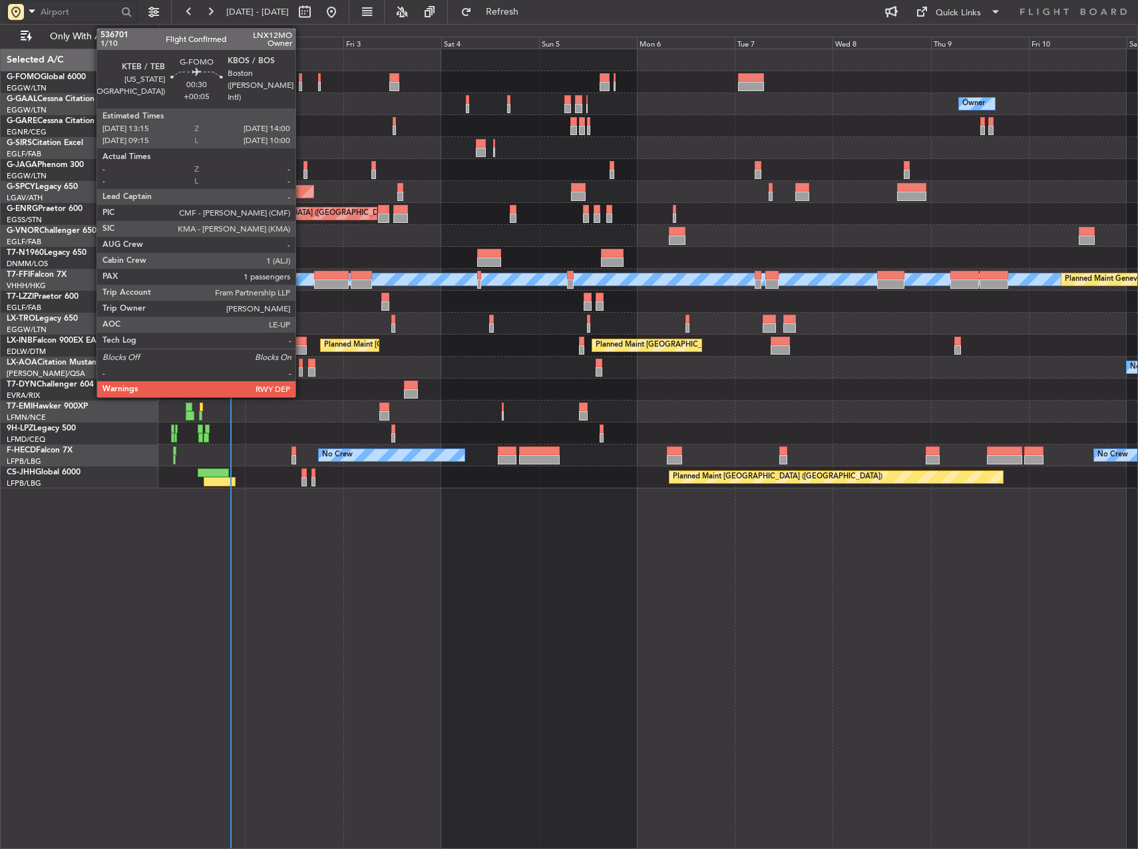
click at [301, 78] on div at bounding box center [300, 77] width 3 height 9
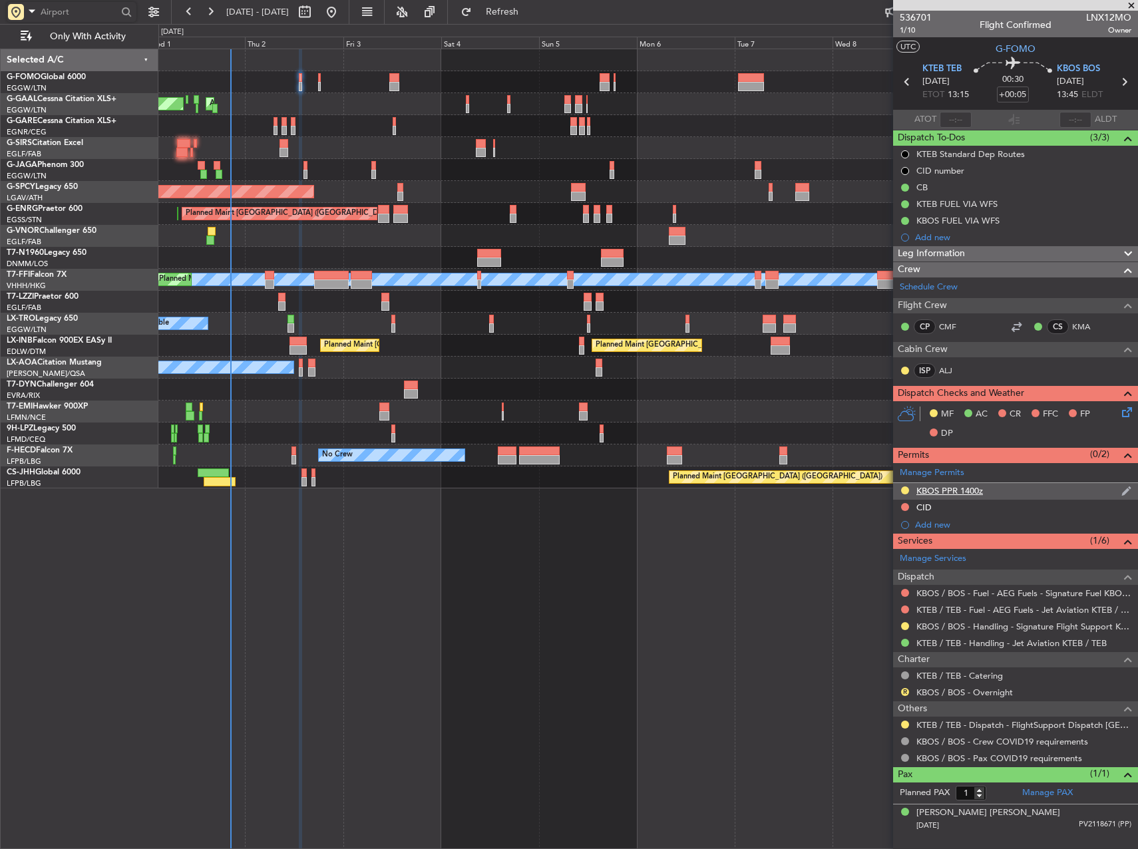
click at [947, 484] on div "KBOS PPR 1400z" at bounding box center [1015, 491] width 245 height 17
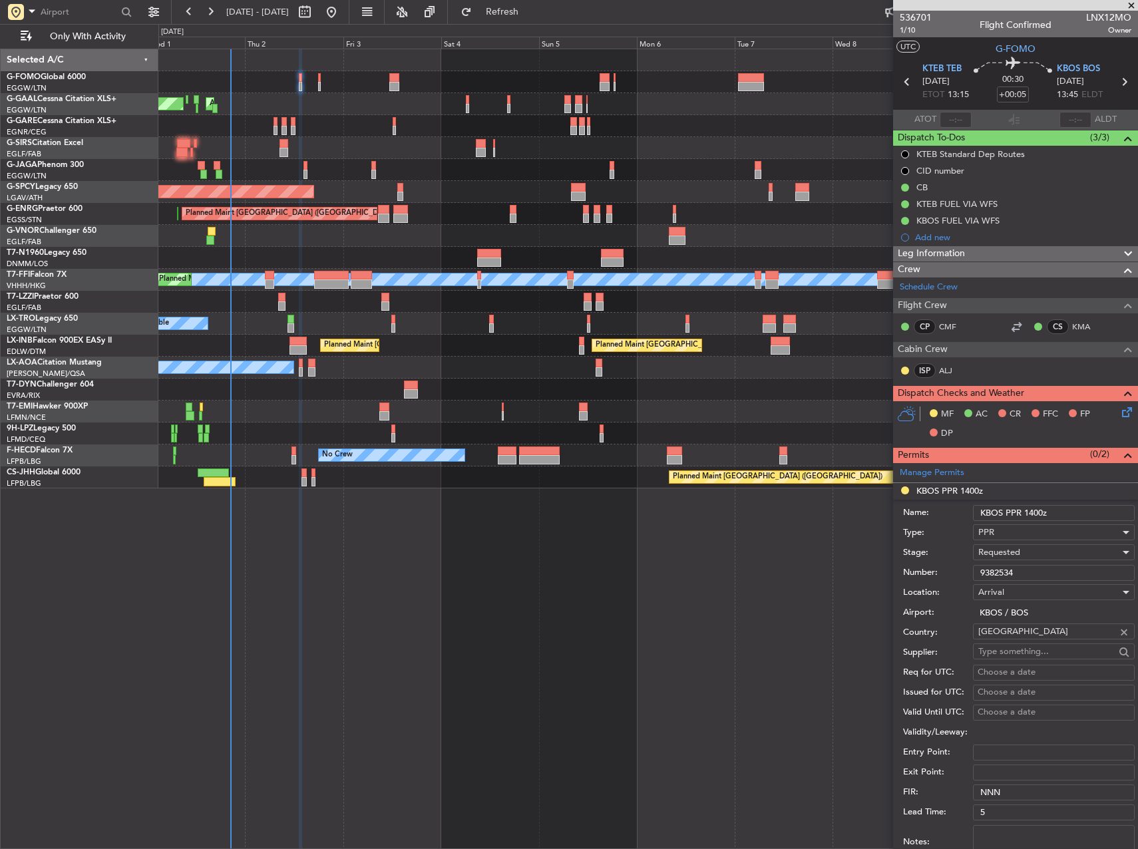
click at [1025, 570] on input "9382534" at bounding box center [1054, 573] width 162 height 16
click at [1029, 556] on div "Requested" at bounding box center [1049, 552] width 142 height 20
click at [1054, 658] on span "Received OK" at bounding box center [1049, 654] width 140 height 20
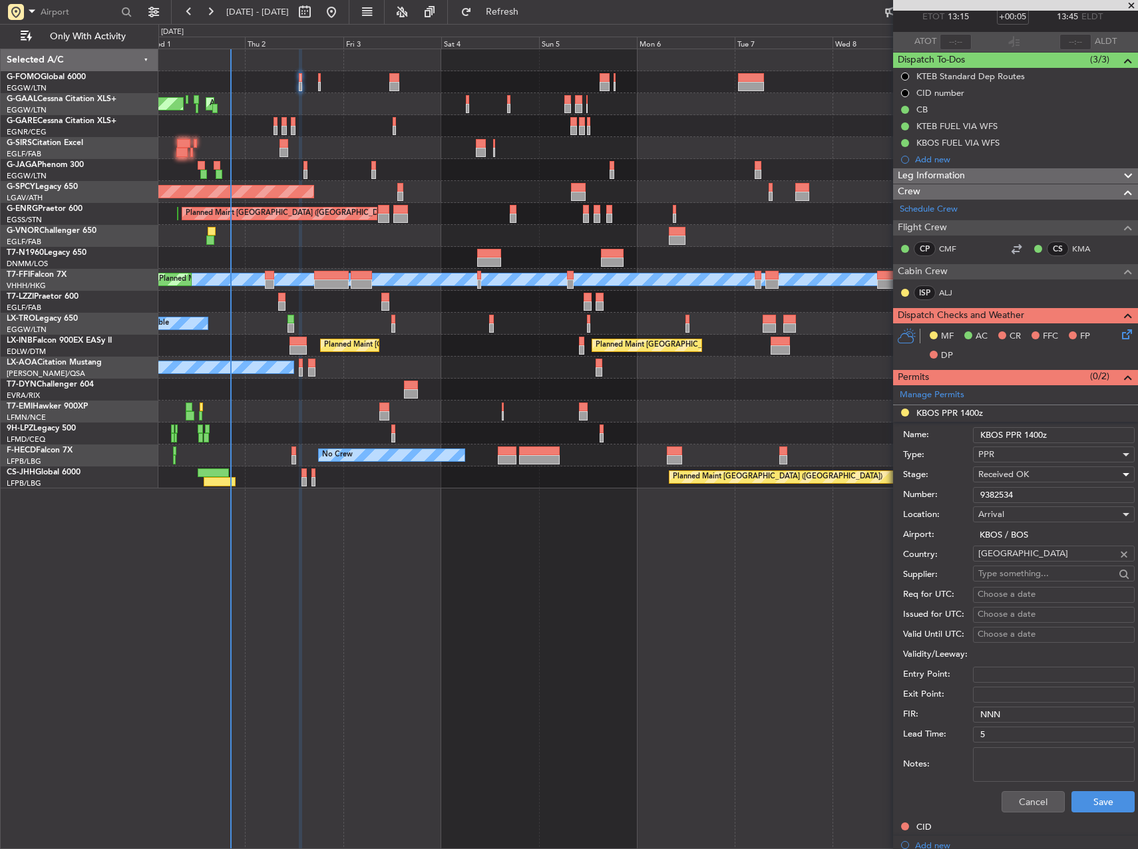
scroll to position [200, 0]
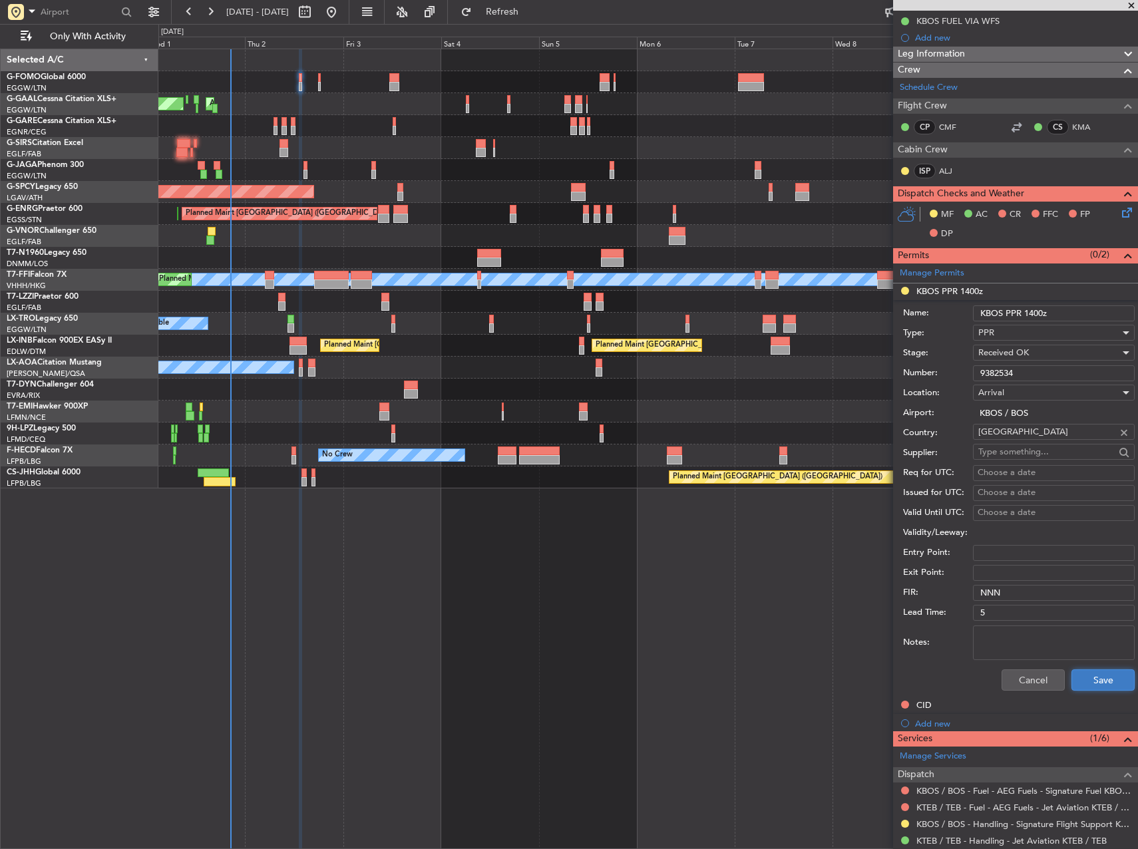
click at [1097, 681] on button "Save" at bounding box center [1103, 680] width 63 height 21
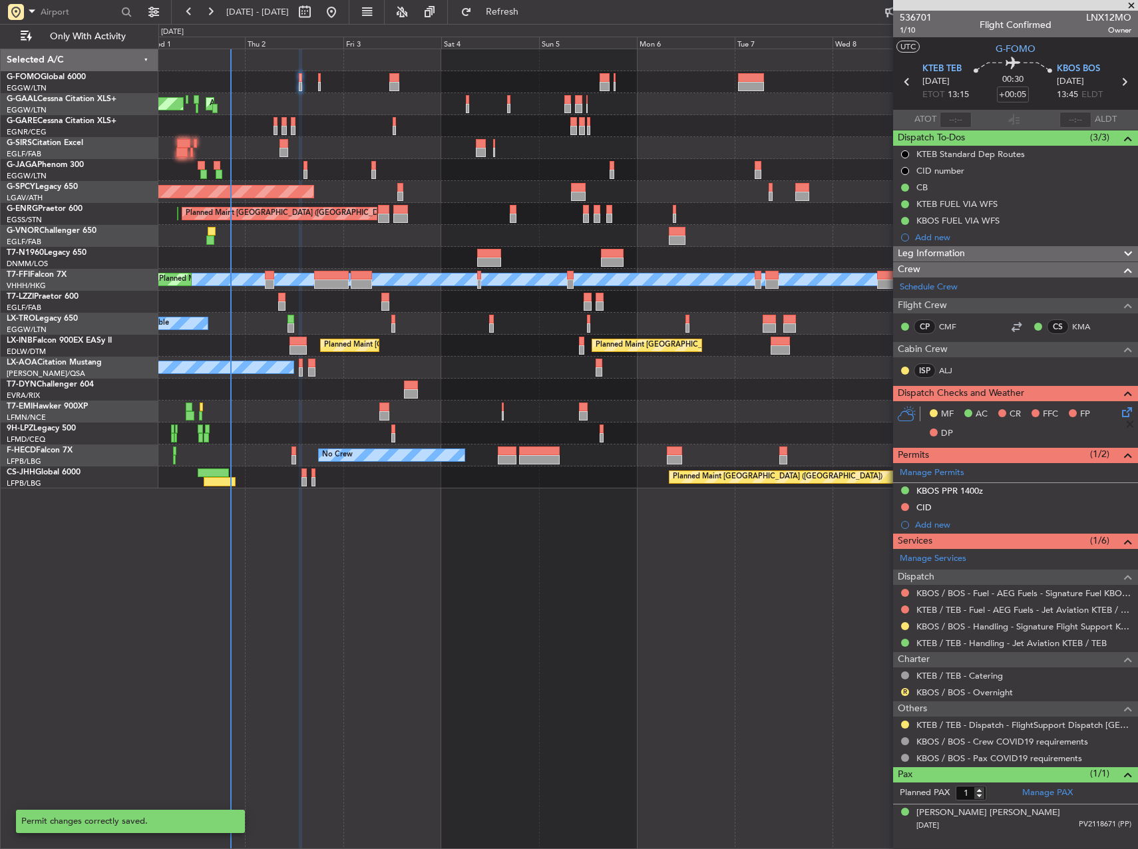
scroll to position [0, 0]
click at [904, 692] on button "R" at bounding box center [905, 692] width 8 height 8
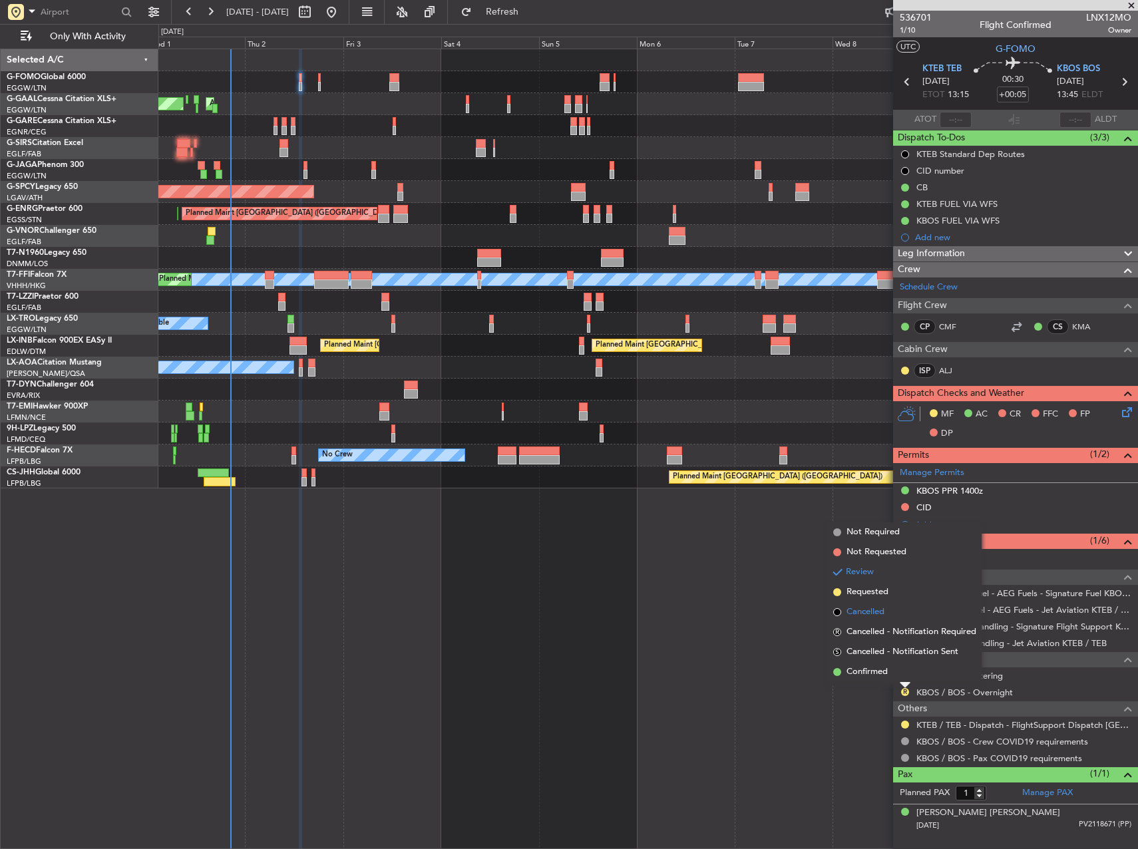
click at [877, 610] on span "Cancelled" at bounding box center [866, 612] width 38 height 13
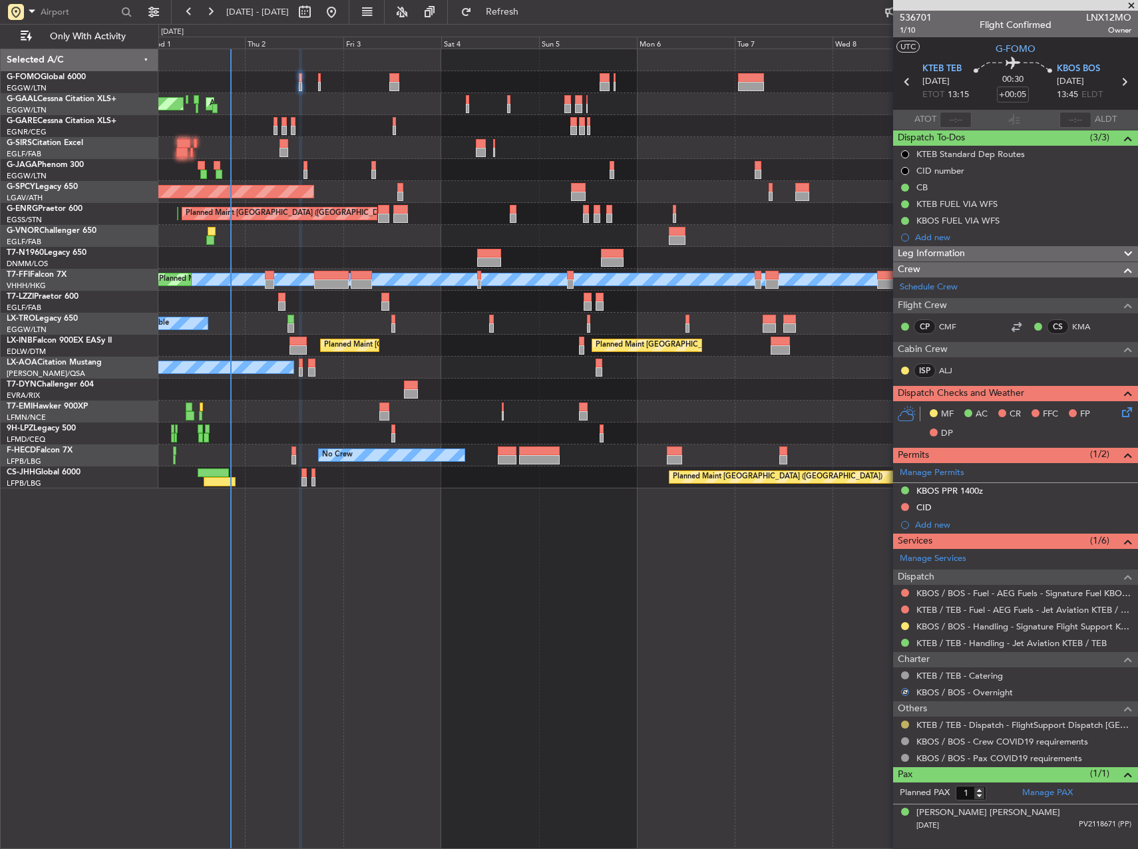
click at [902, 723] on button at bounding box center [905, 725] width 8 height 8
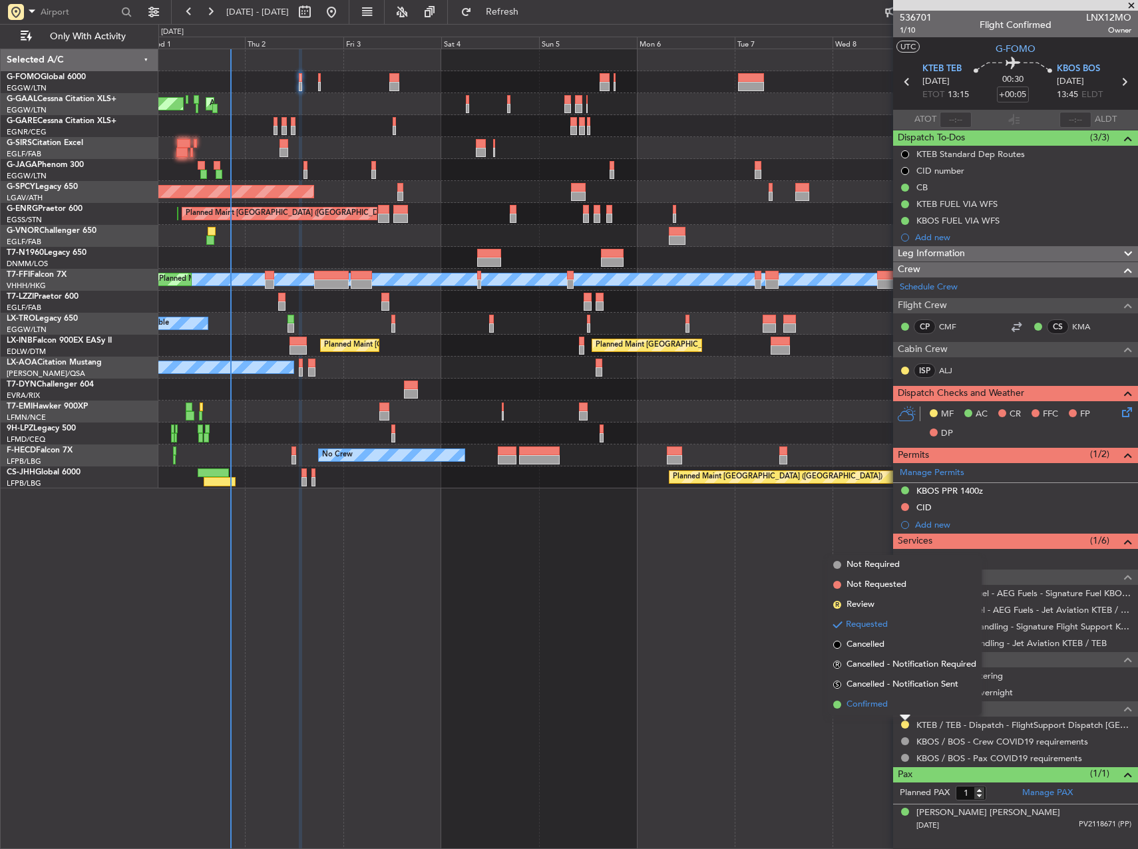
click at [879, 696] on li "Confirmed" at bounding box center [905, 705] width 154 height 20
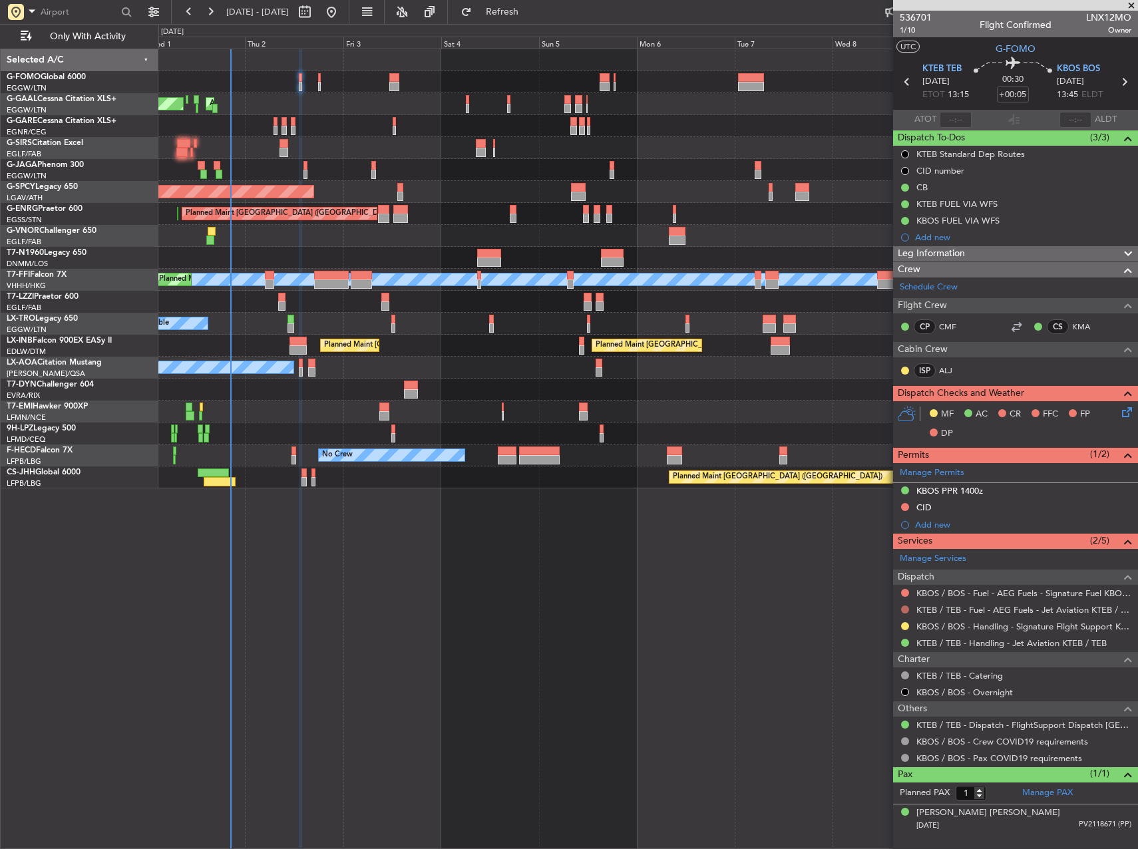
click at [905, 612] on button at bounding box center [905, 610] width 8 height 8
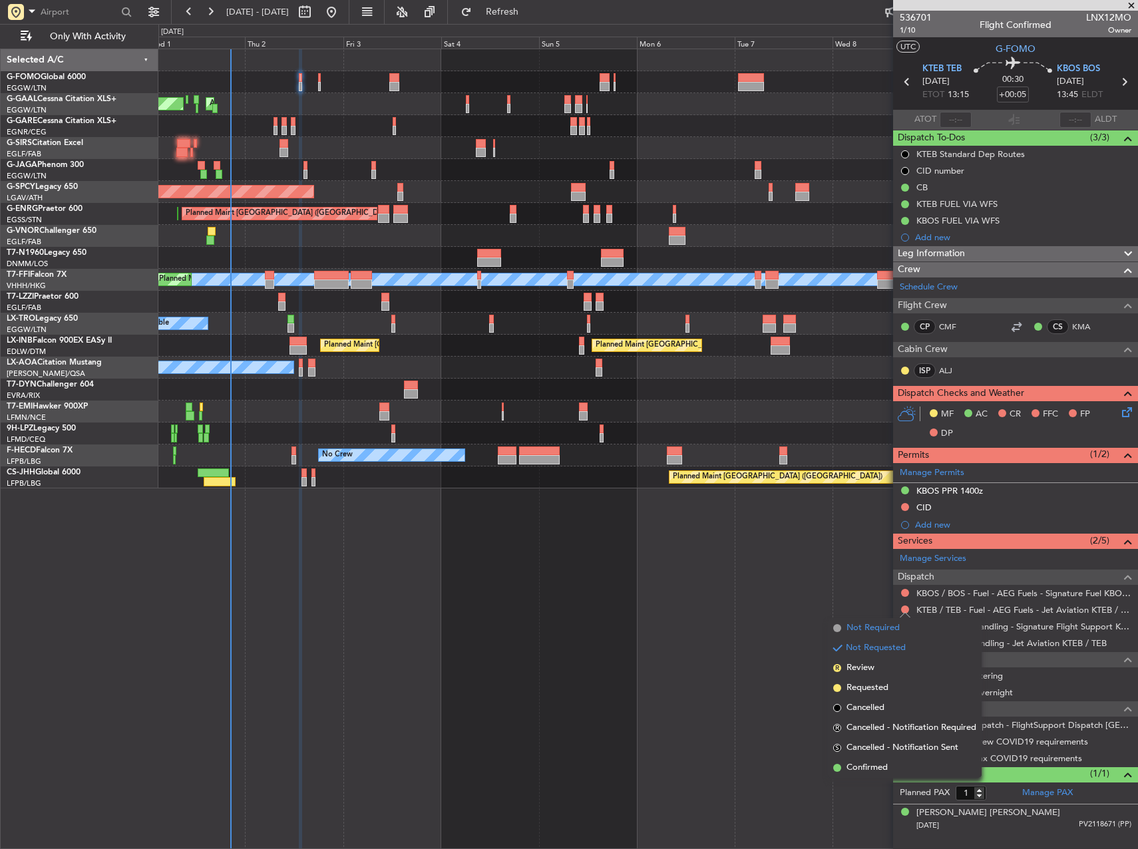
drag, startPoint x: 883, startPoint y: 626, endPoint x: 888, endPoint y: 618, distance: 9.6
click at [883, 626] on span "Not Required" at bounding box center [873, 628] width 53 height 13
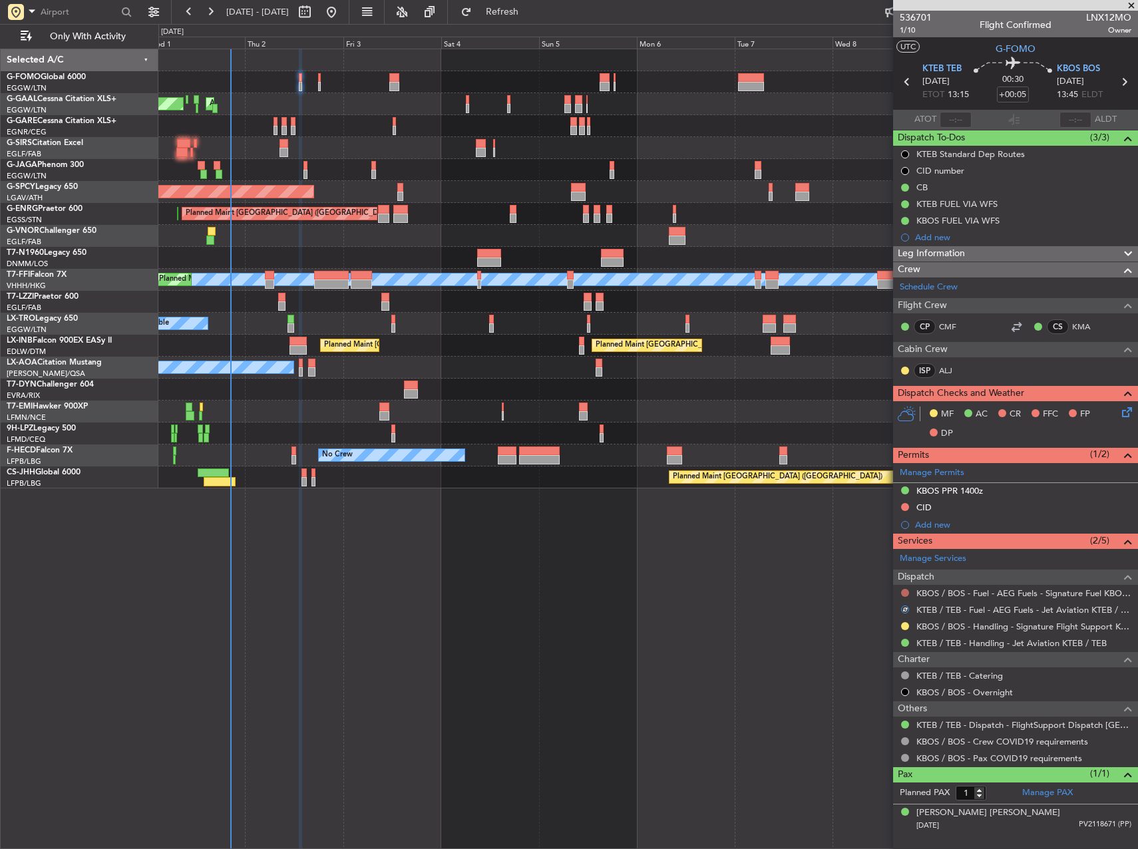
click at [905, 595] on button at bounding box center [905, 593] width 8 height 8
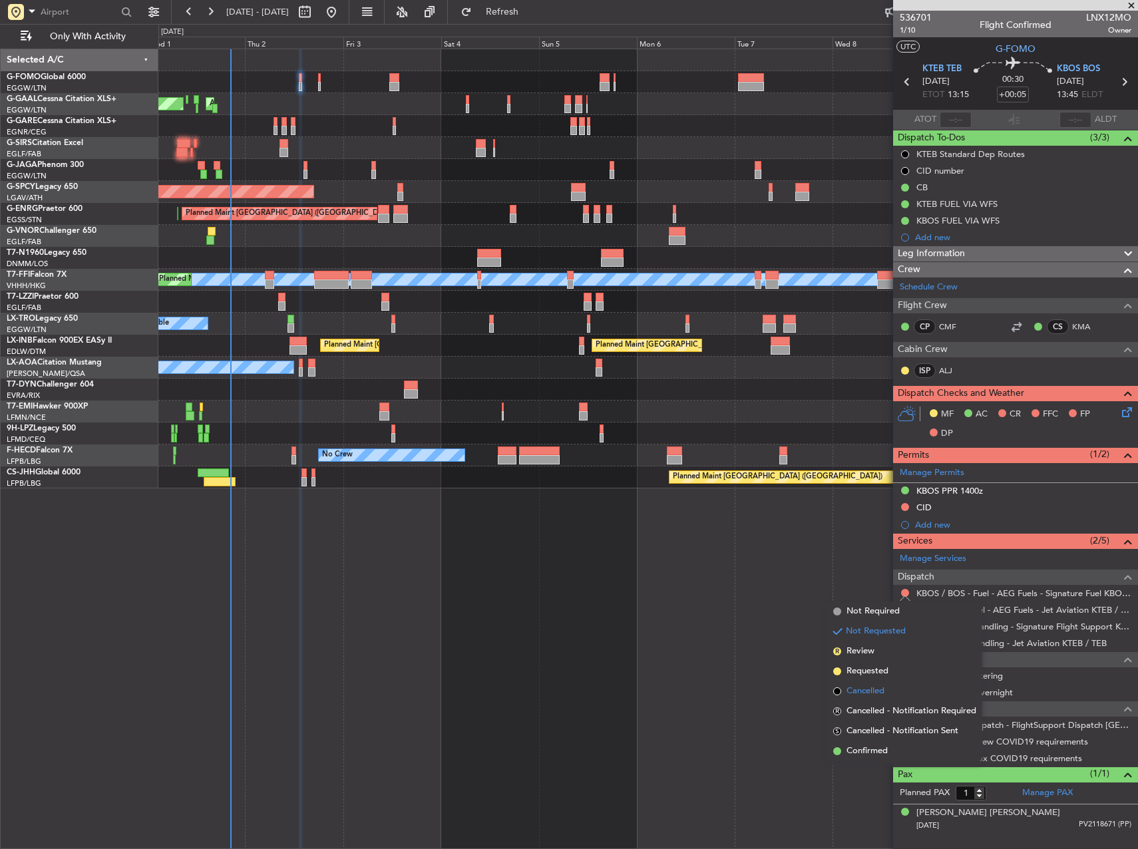
click at [869, 696] on span "Cancelled" at bounding box center [866, 691] width 38 height 13
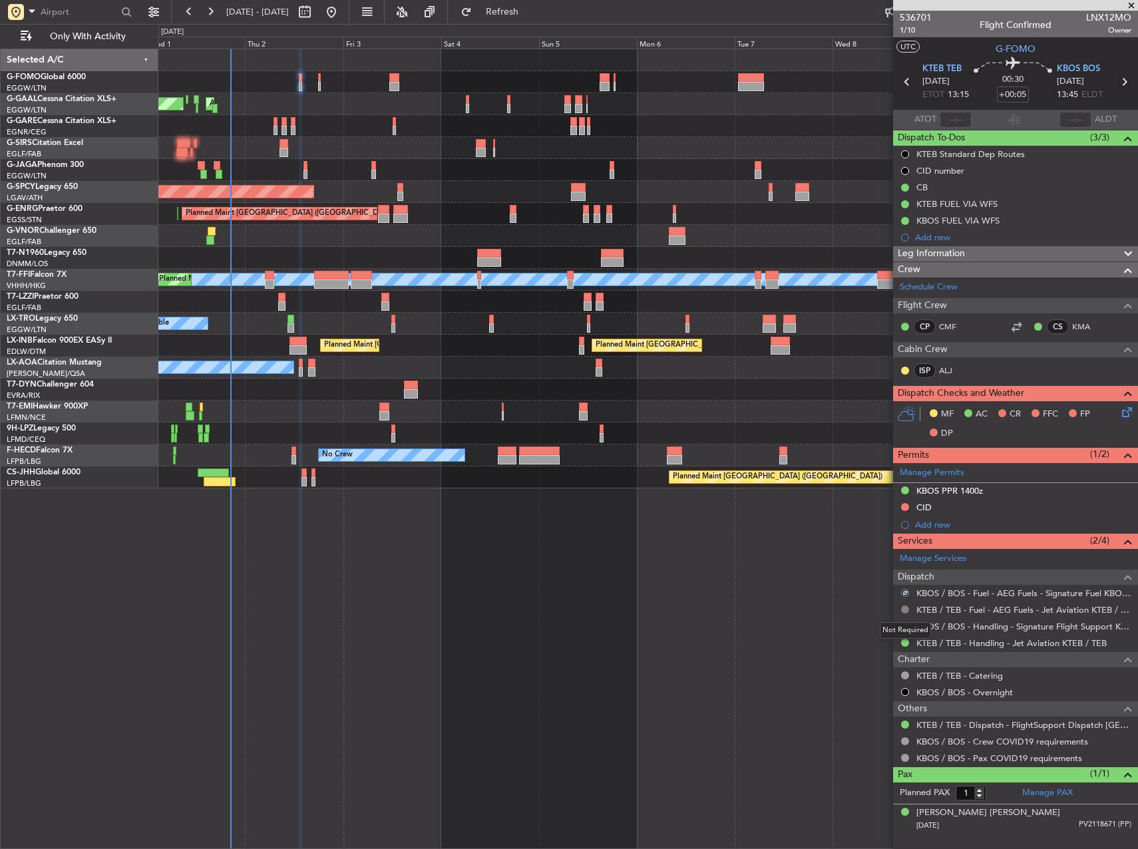
click at [903, 606] on button at bounding box center [905, 610] width 8 height 8
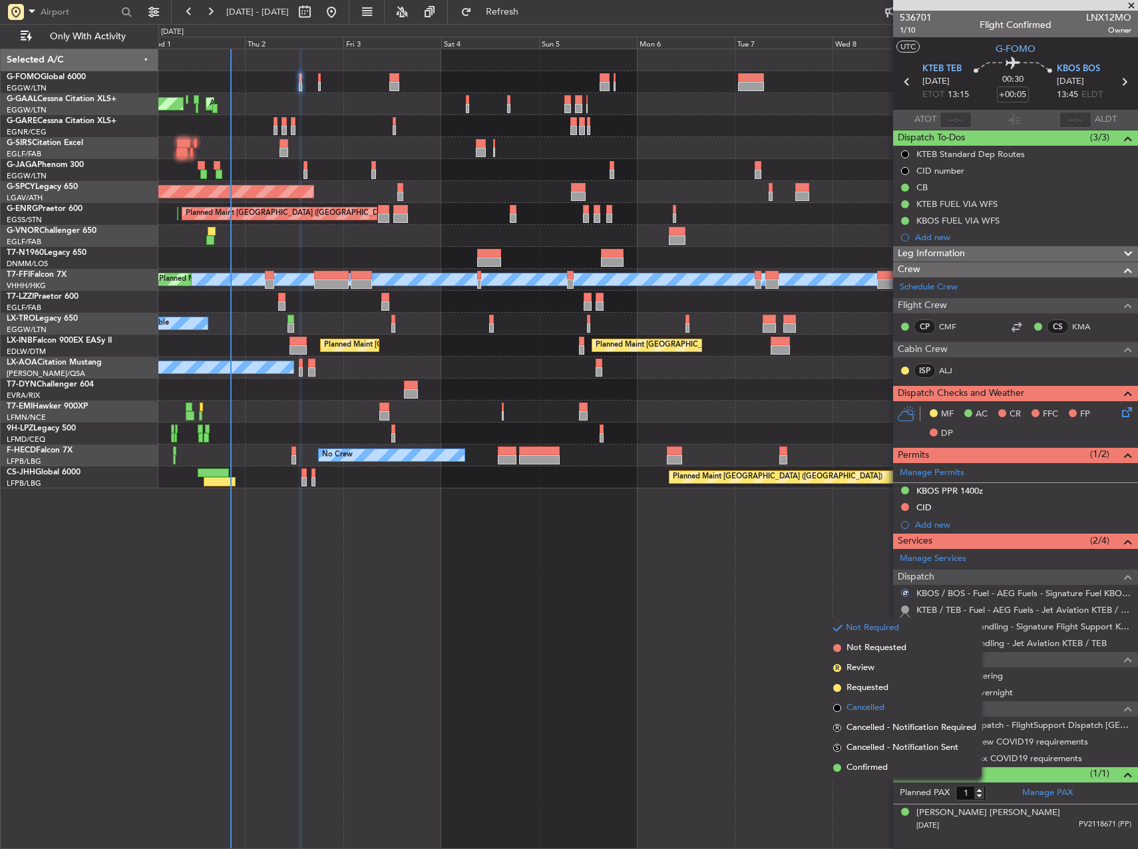
click at [867, 710] on span "Cancelled" at bounding box center [866, 707] width 38 height 13
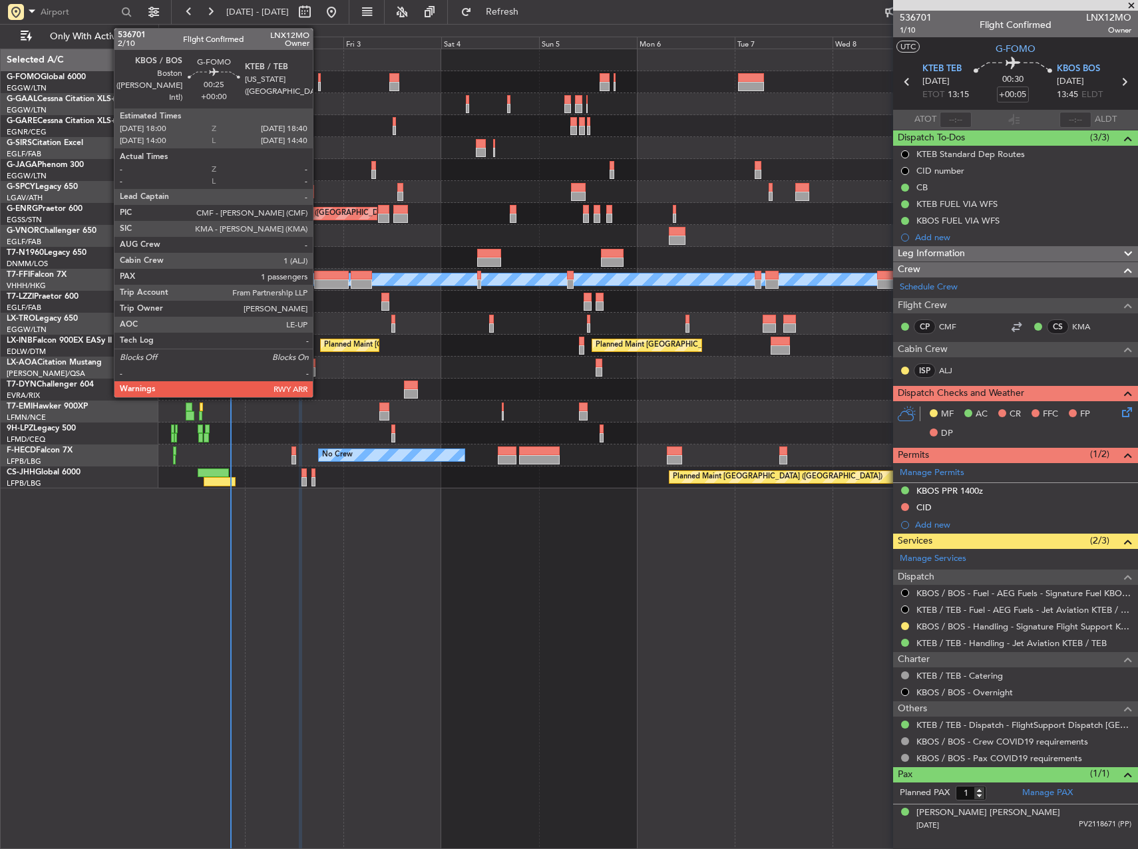
click at [319, 80] on div at bounding box center [319, 77] width 3 height 9
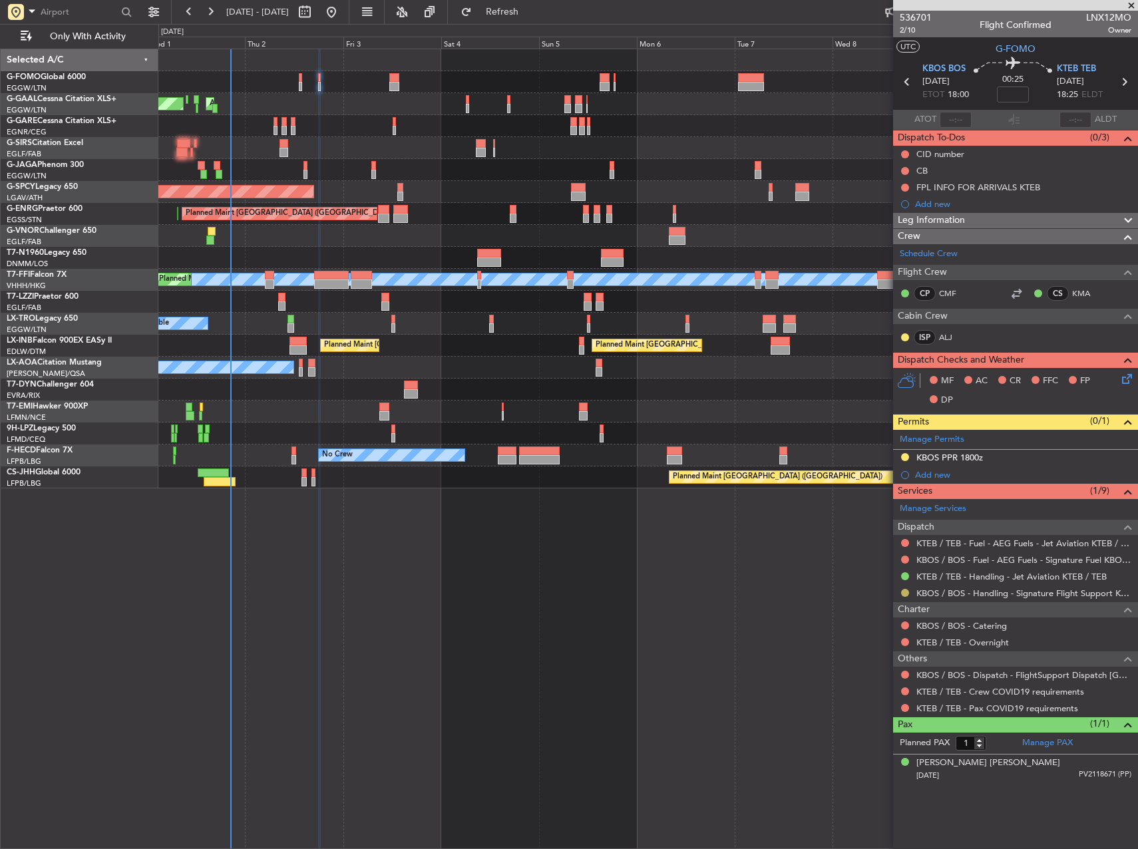
click at [904, 591] on button at bounding box center [905, 593] width 8 height 8
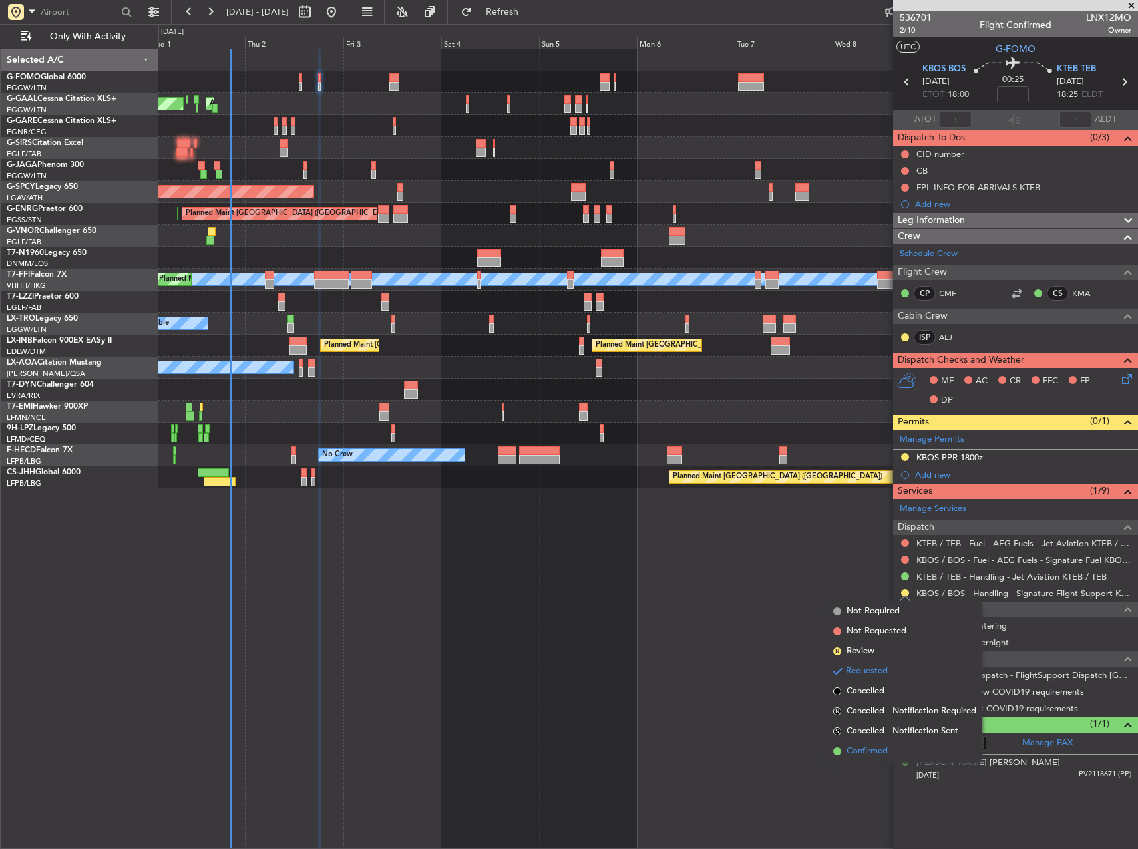
click at [888, 750] on span "Confirmed" at bounding box center [867, 751] width 41 height 13
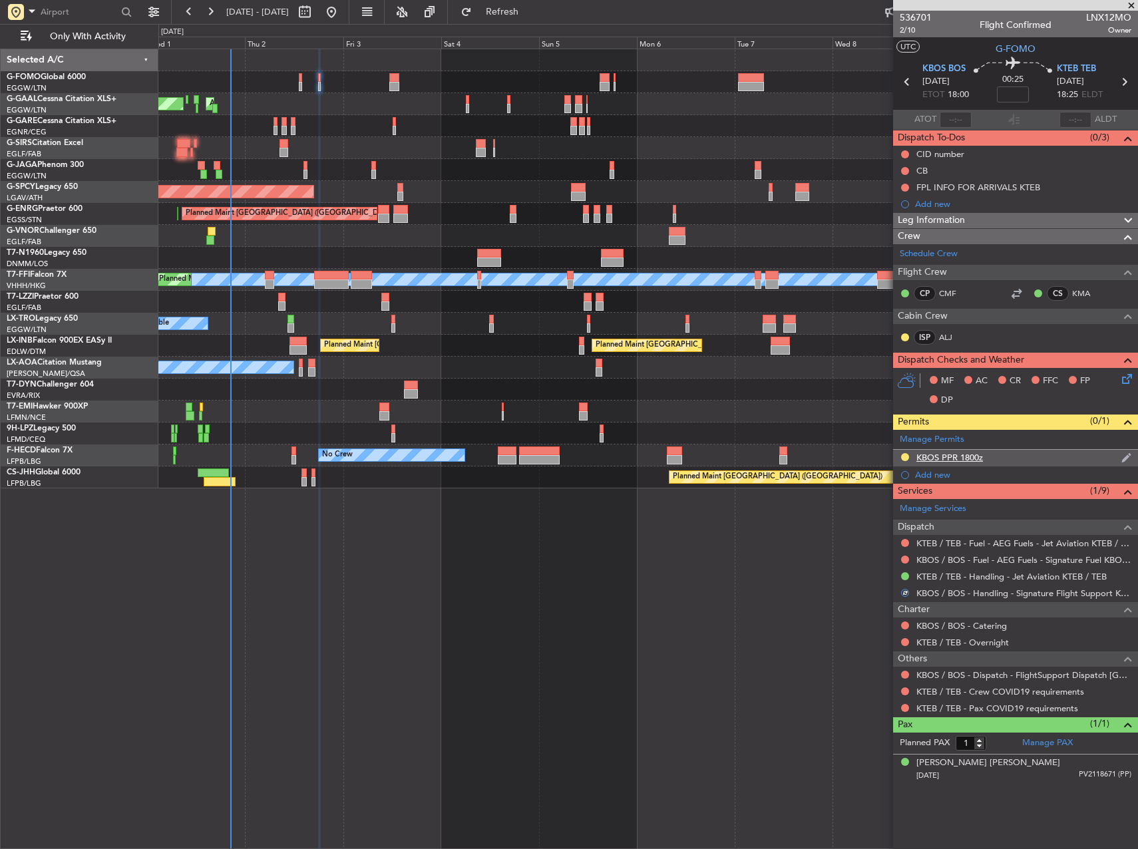
click at [944, 462] on div "KBOS PPR 1800z" at bounding box center [949, 457] width 67 height 11
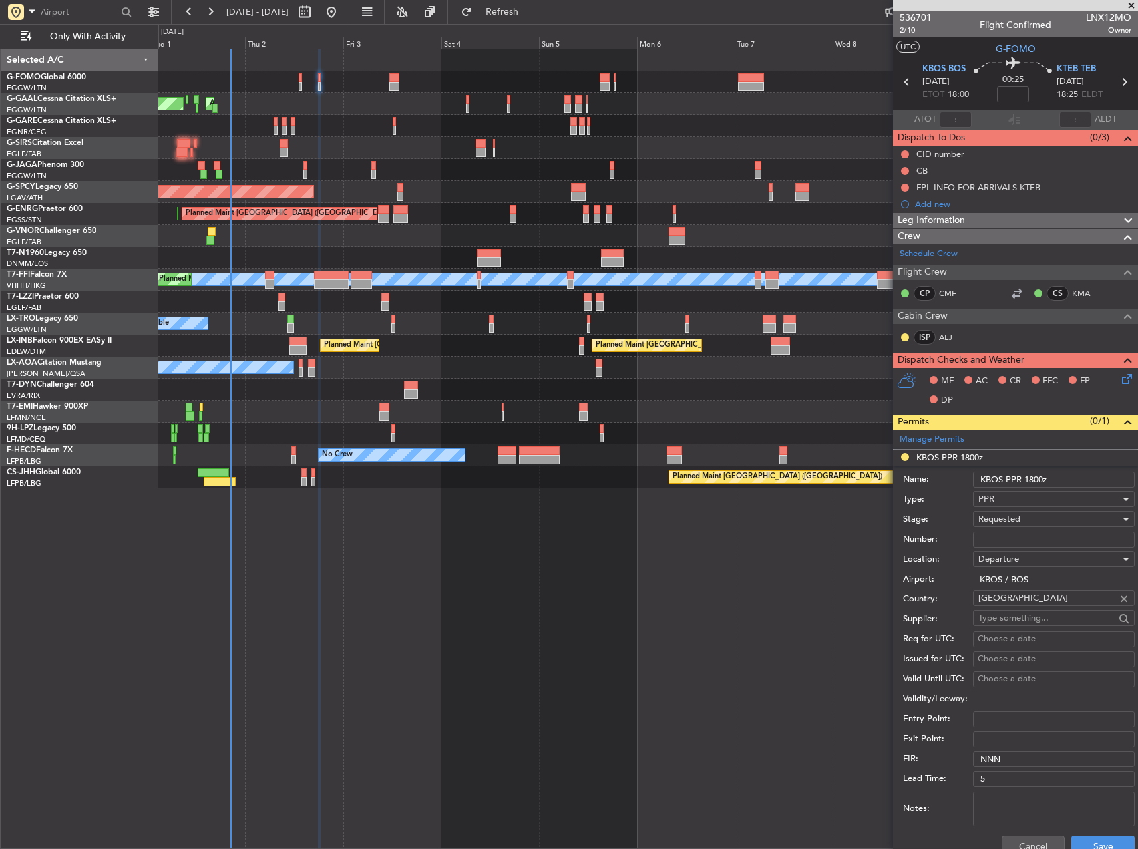
click at [1050, 535] on input "Number:" at bounding box center [1054, 540] width 162 height 16
paste input "9382534"
type input "9382534"
click at [1046, 508] on div "PPR" at bounding box center [1049, 499] width 142 height 20
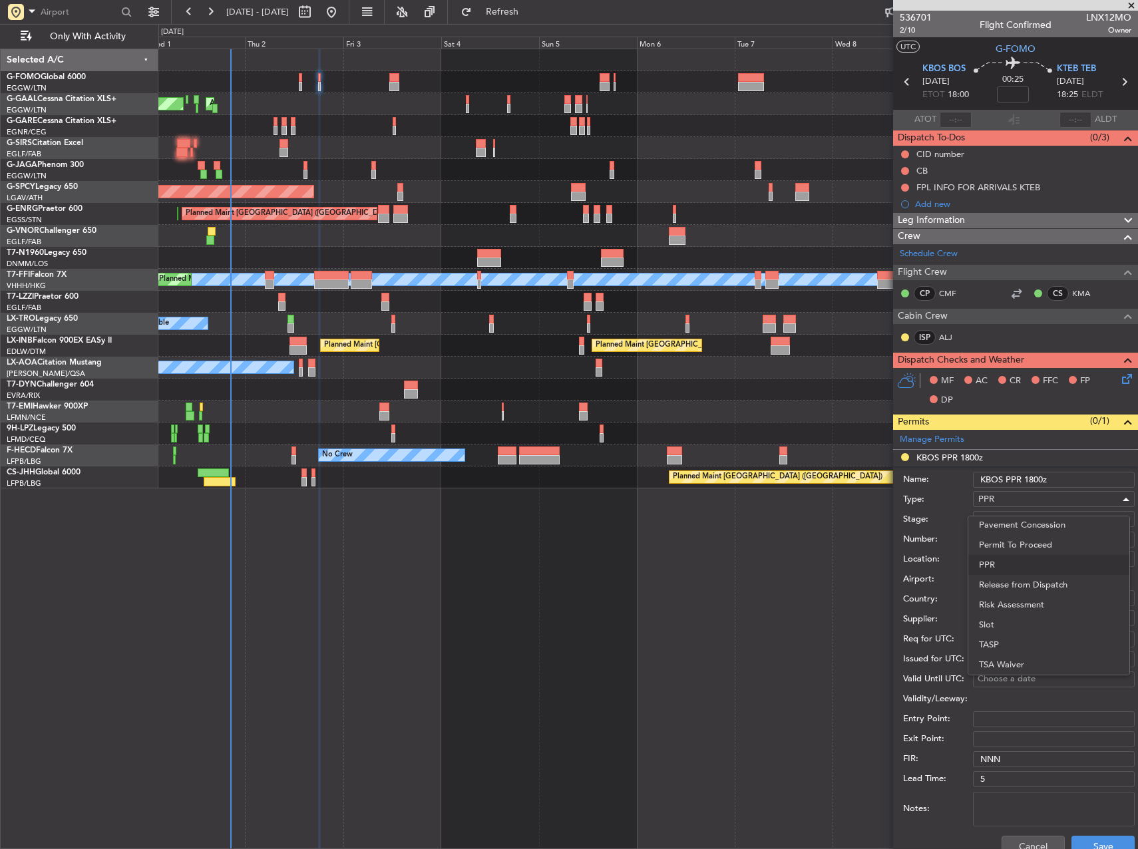
click at [950, 514] on div at bounding box center [569, 424] width 1138 height 849
click at [994, 523] on span "Requested" at bounding box center [999, 519] width 42 height 12
click at [1017, 620] on span "Received OK" at bounding box center [1049, 620] width 140 height 20
click at [1102, 843] on button "Save" at bounding box center [1103, 846] width 63 height 21
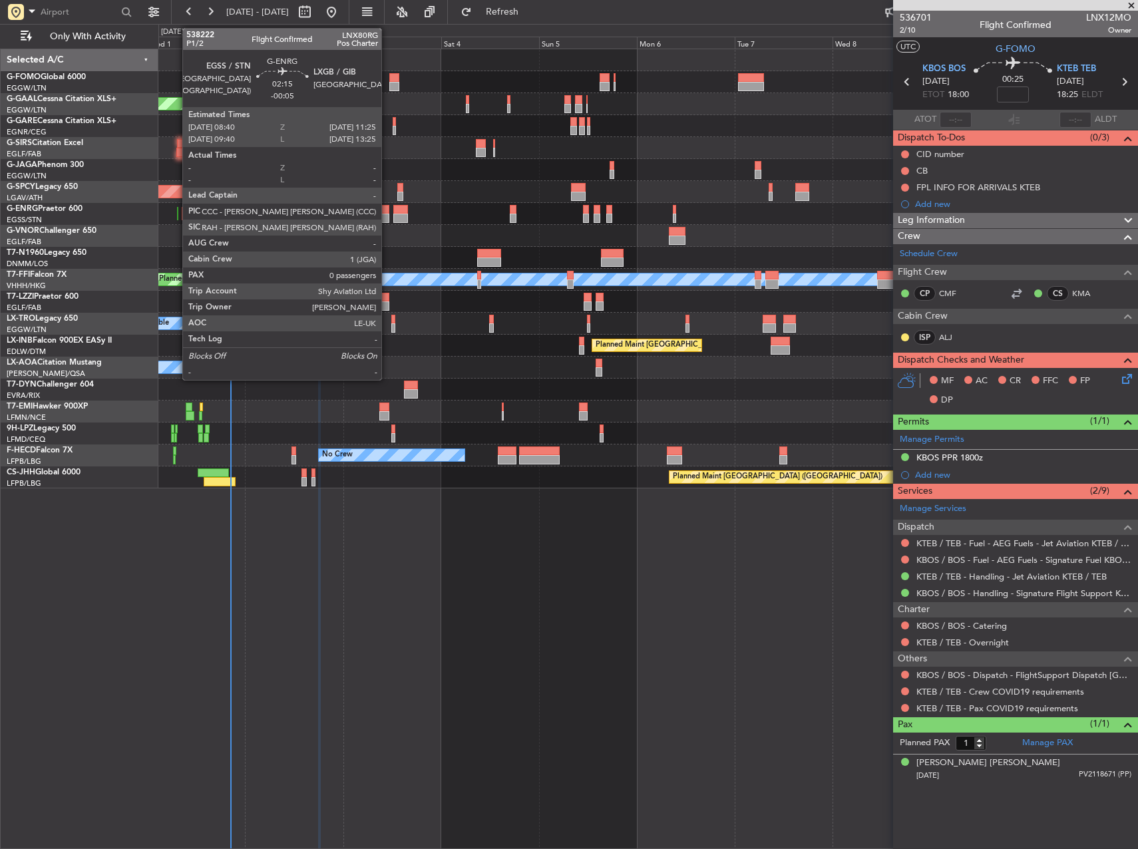
click at [387, 216] on div at bounding box center [383, 218] width 11 height 9
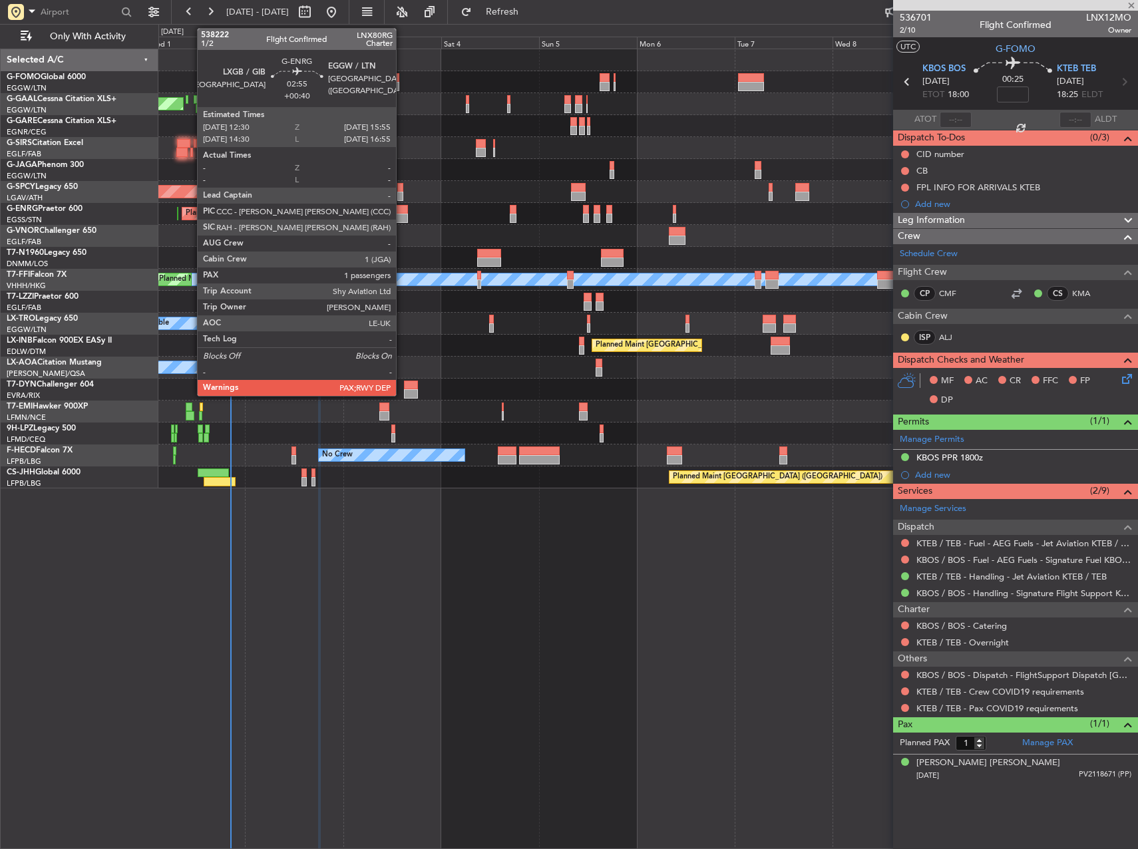
click at [402, 218] on div at bounding box center [400, 218] width 14 height 9
type input "-00:05"
type input "0"
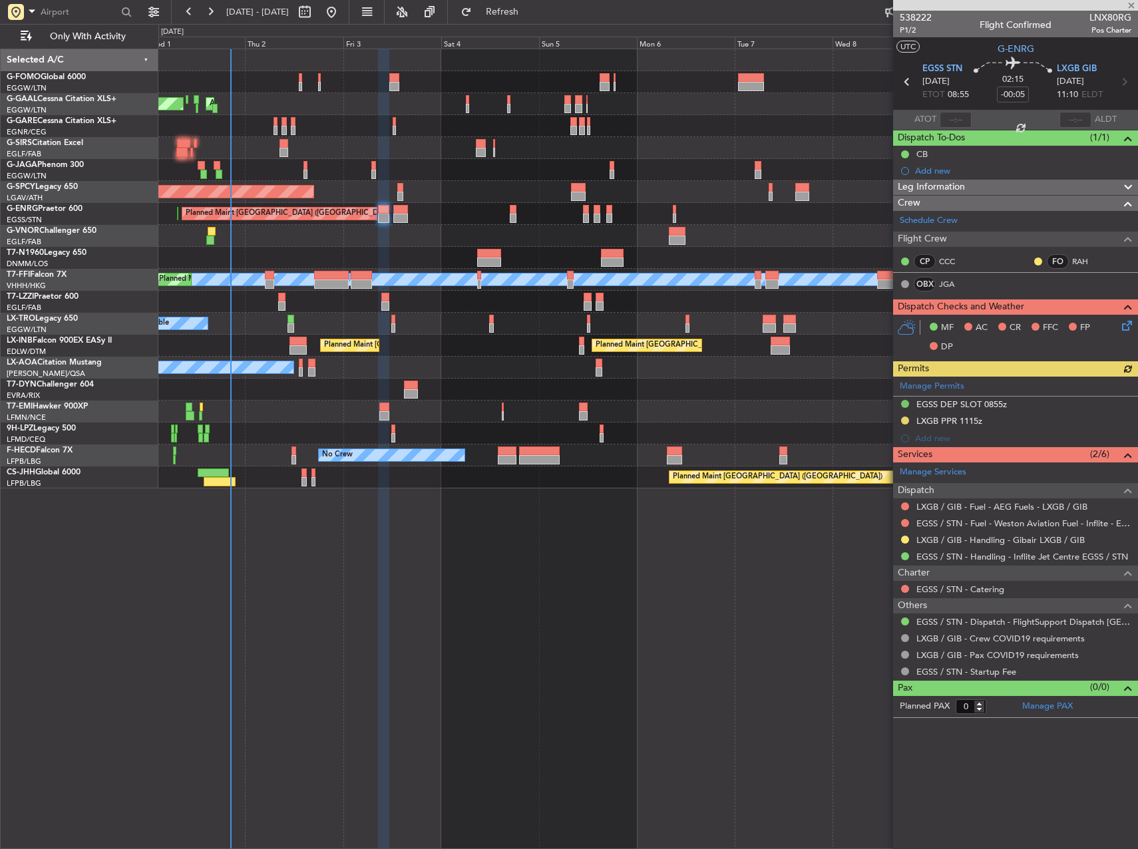
click at [402, 218] on div at bounding box center [400, 218] width 14 height 9
type input "+00:40"
type input "4"
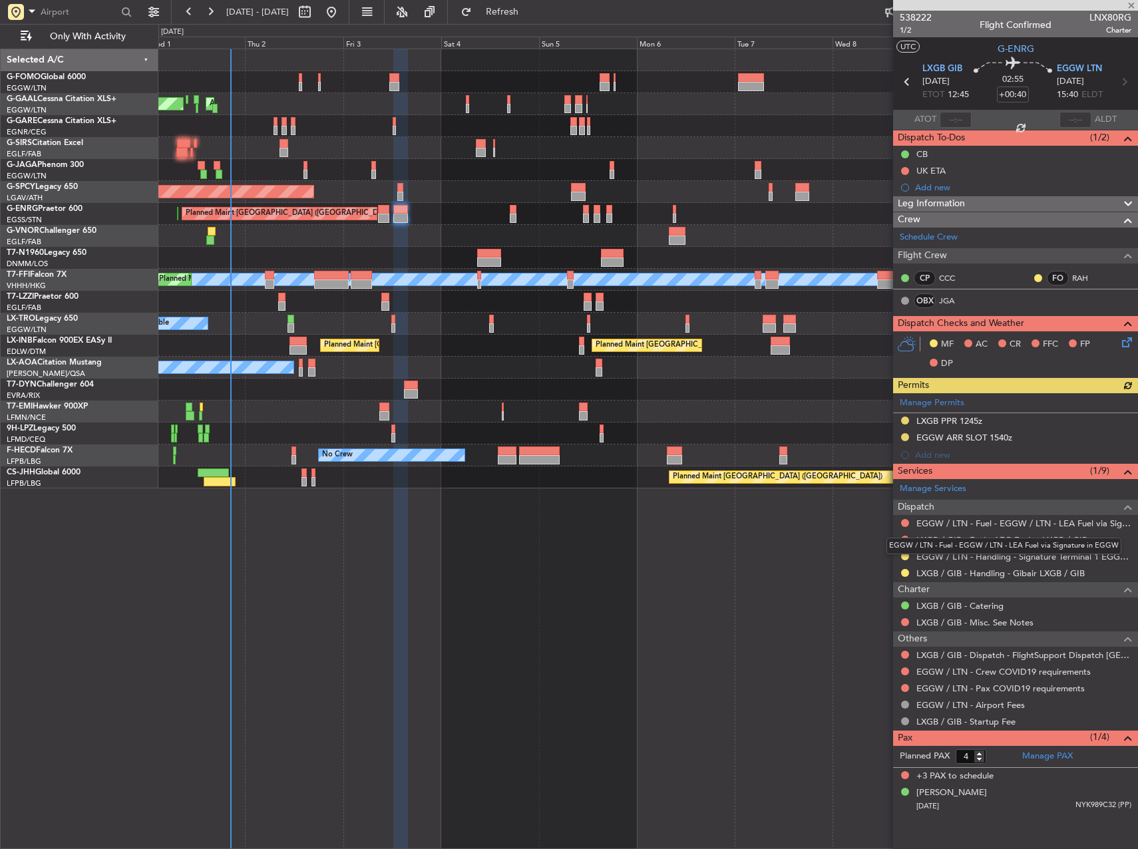
click at [906, 557] on mat-tooltip-component "EGGW / LTN - Fuel - EGGW / LTN - LEA Fuel via Signature in EGGW" at bounding box center [1004, 545] width 254 height 35
click at [904, 556] on button at bounding box center [905, 556] width 8 height 8
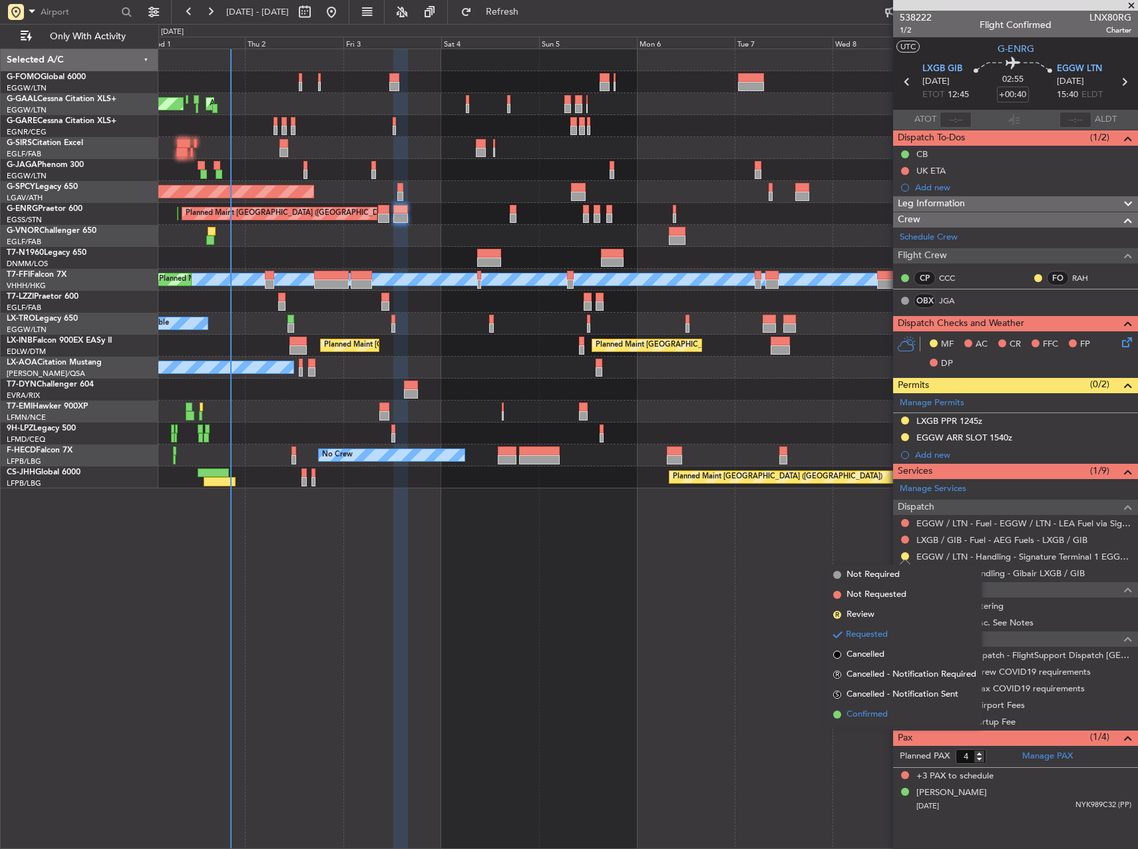
click at [871, 717] on span "Confirmed" at bounding box center [867, 714] width 41 height 13
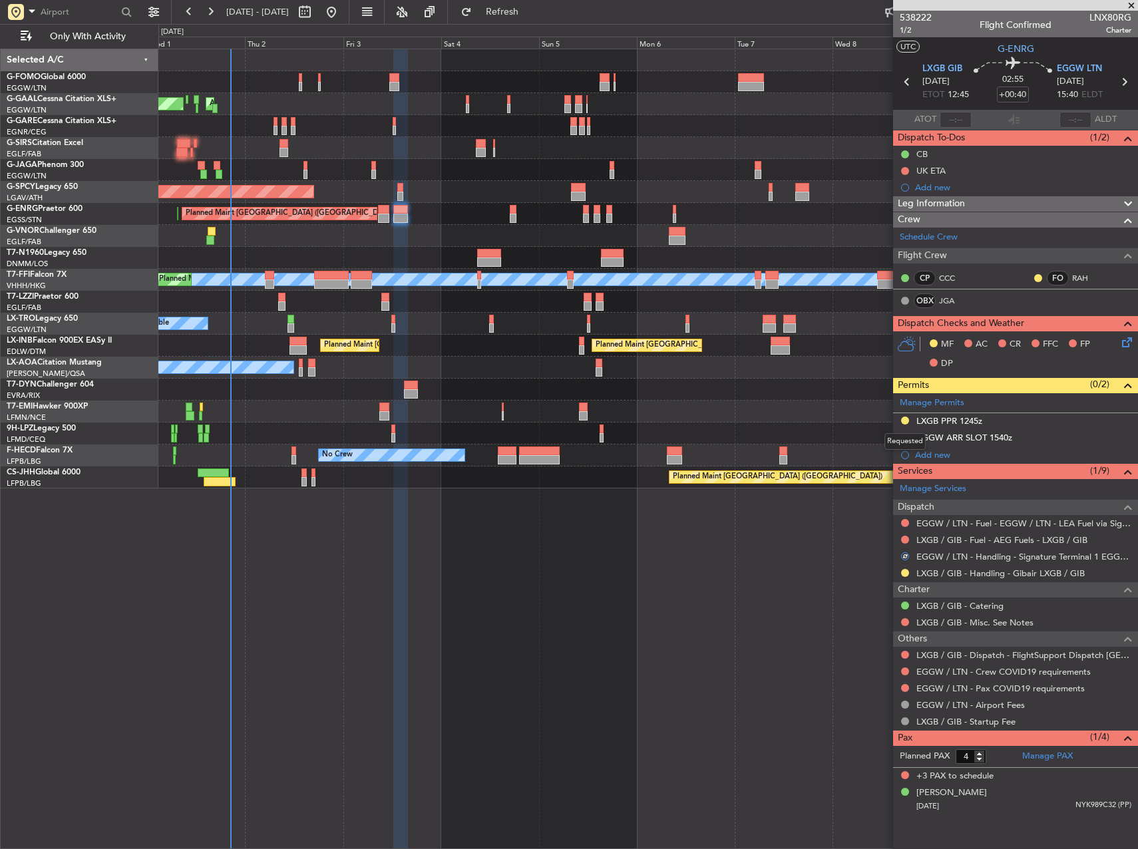
click at [902, 437] on div "Requested" at bounding box center [905, 441] width 41 height 17
click at [908, 440] on div at bounding box center [905, 437] width 11 height 11
click at [902, 438] on button at bounding box center [905, 437] width 8 height 8
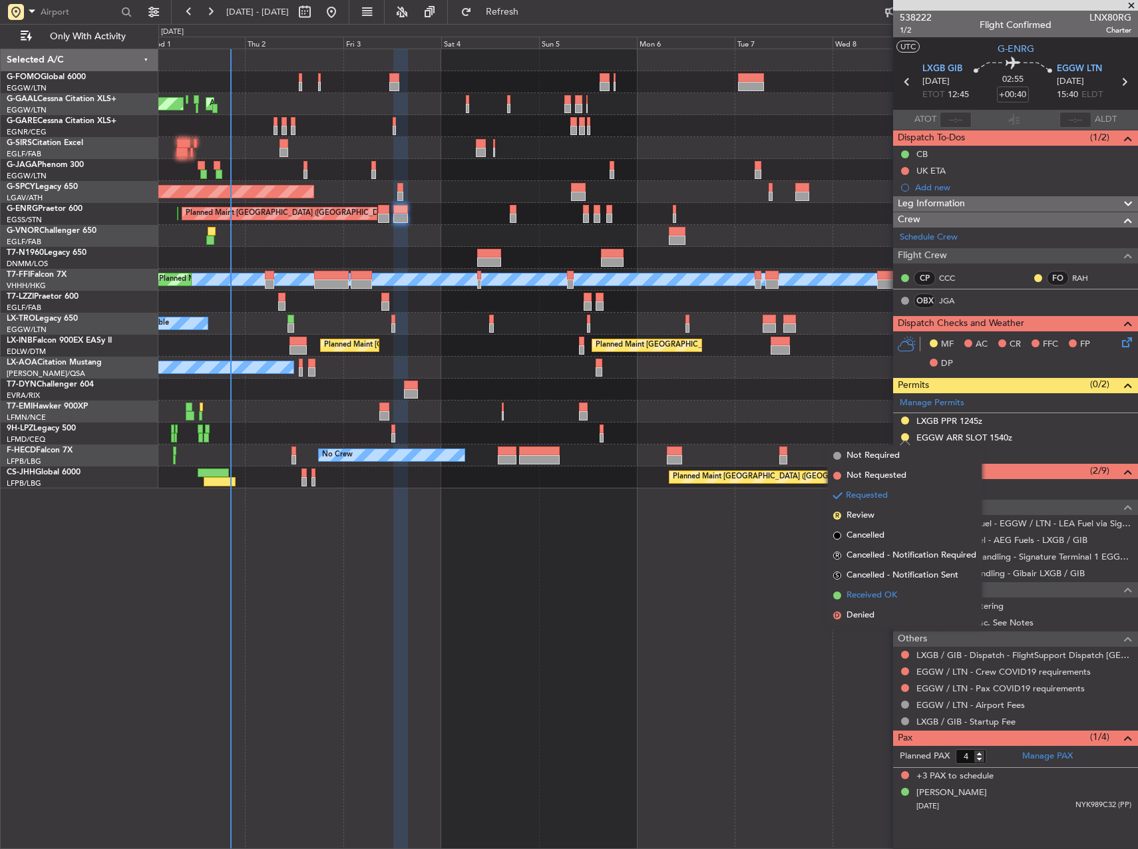
click at [887, 592] on span "Received OK" at bounding box center [872, 595] width 51 height 13
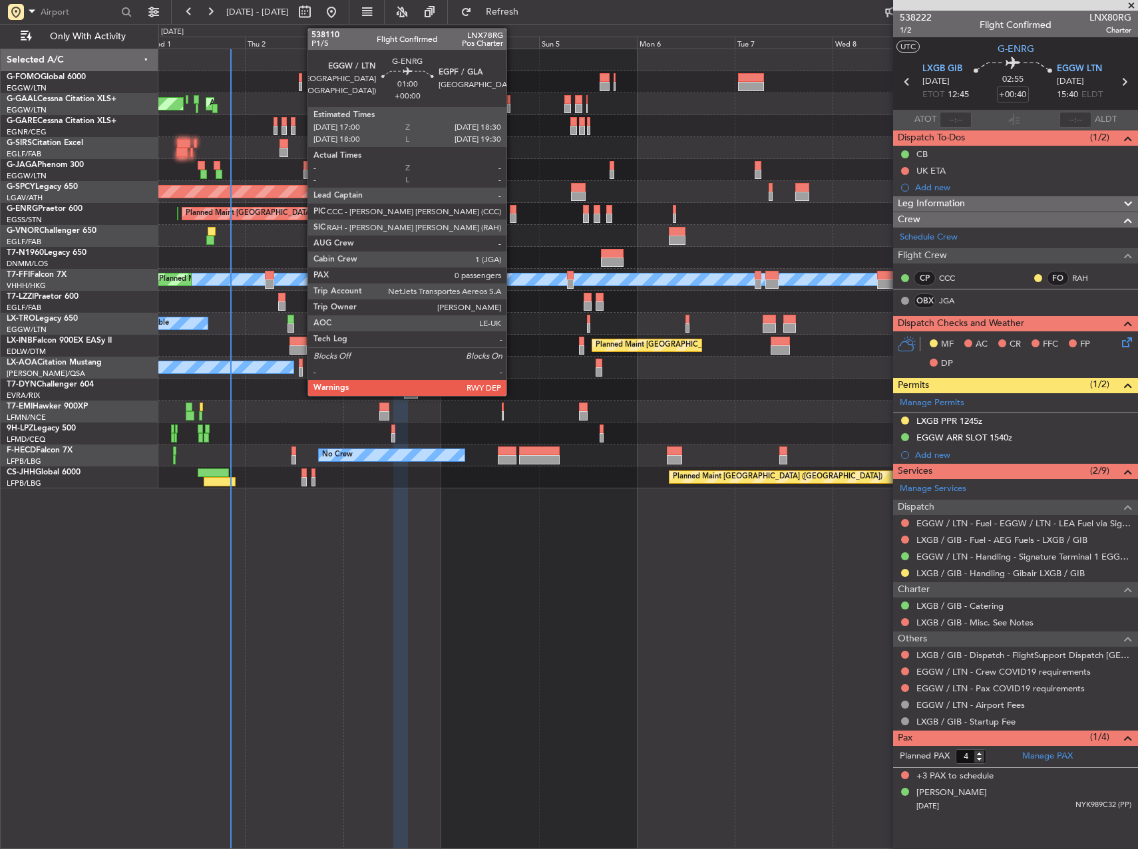
click at [512, 219] on div at bounding box center [513, 218] width 7 height 9
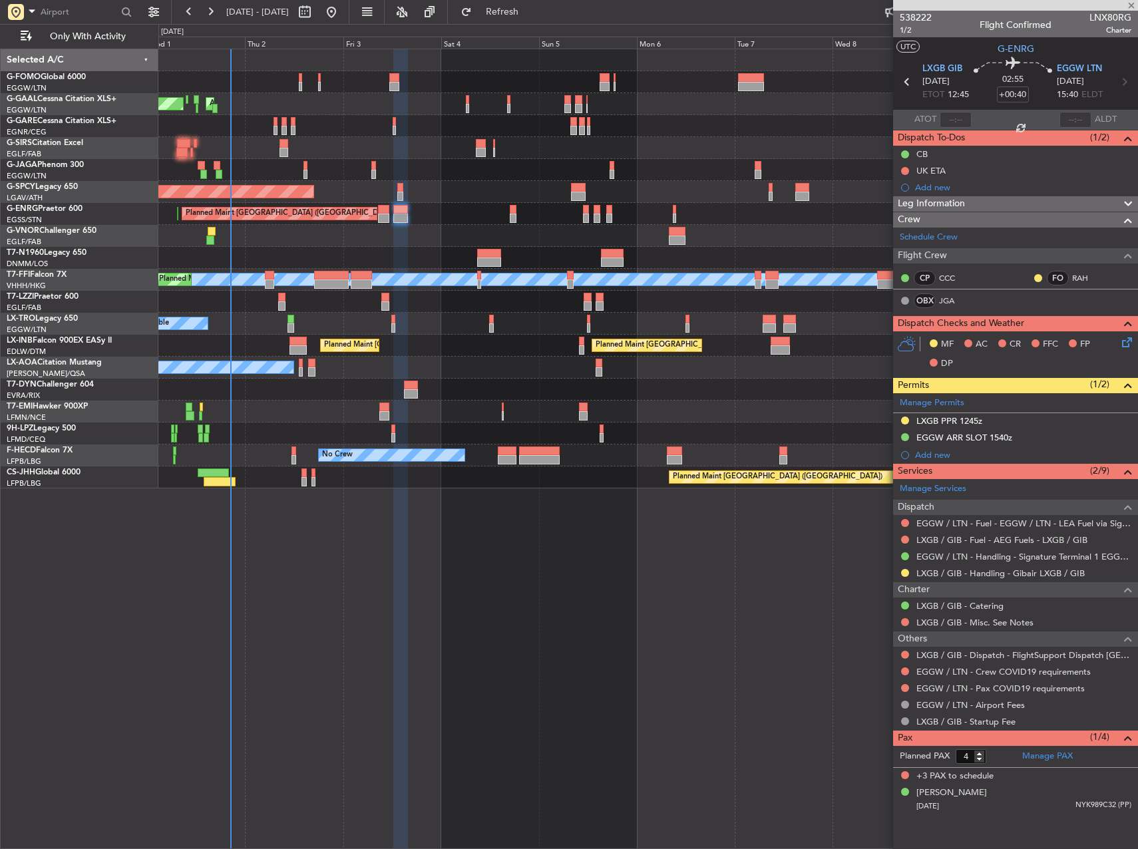
type input "0"
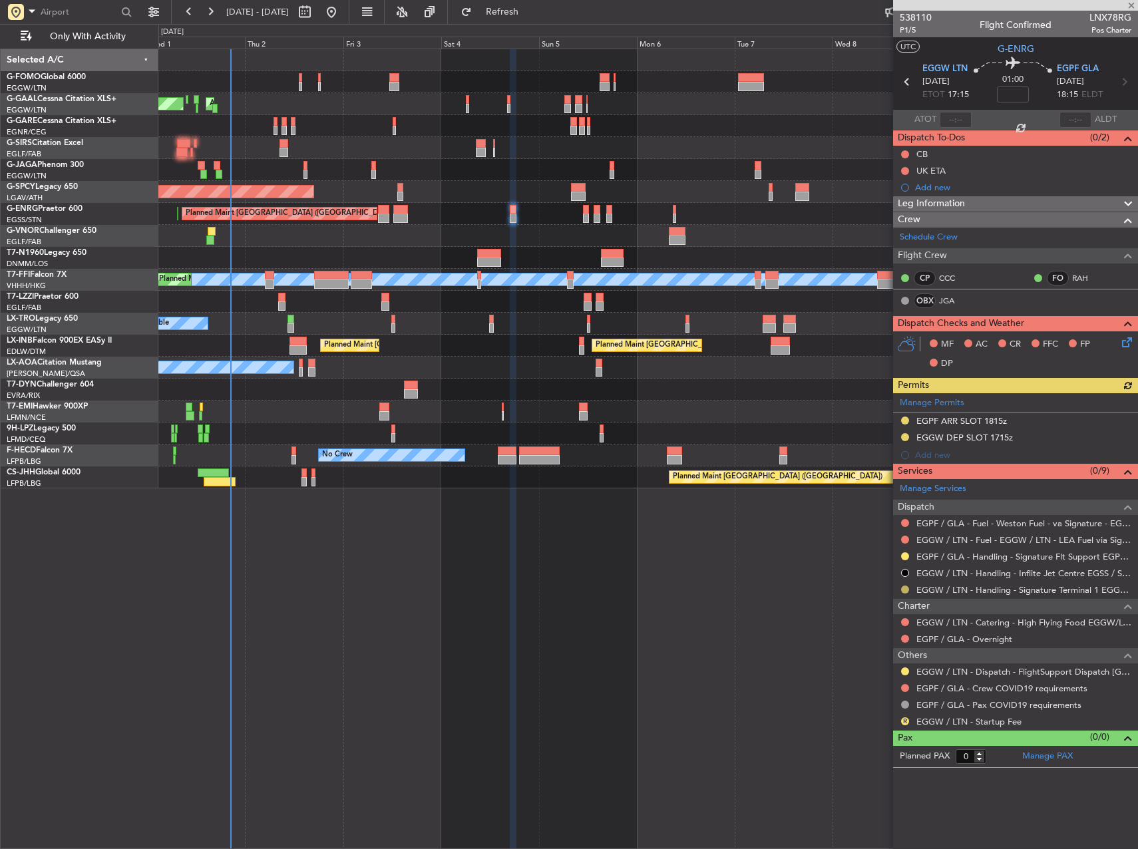
click at [902, 588] on button at bounding box center [905, 590] width 8 height 8
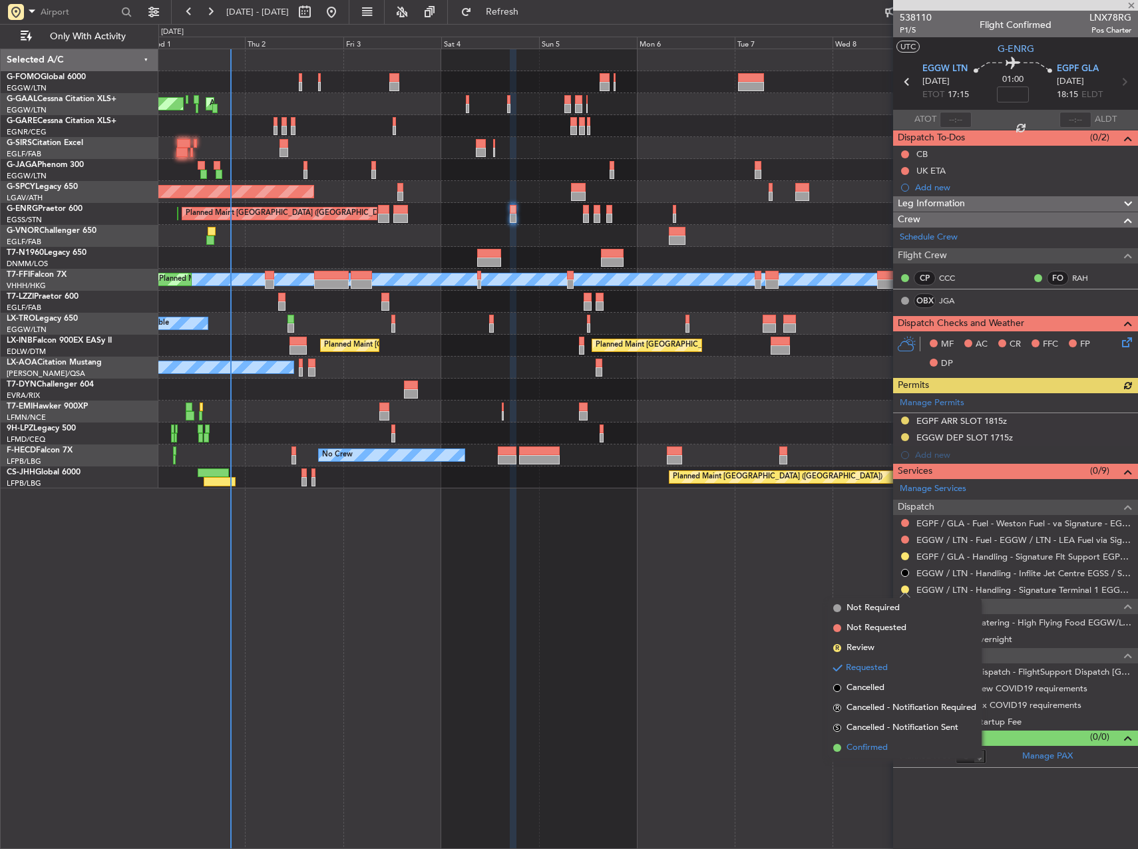
click at [861, 742] on span "Confirmed" at bounding box center [867, 747] width 41 height 13
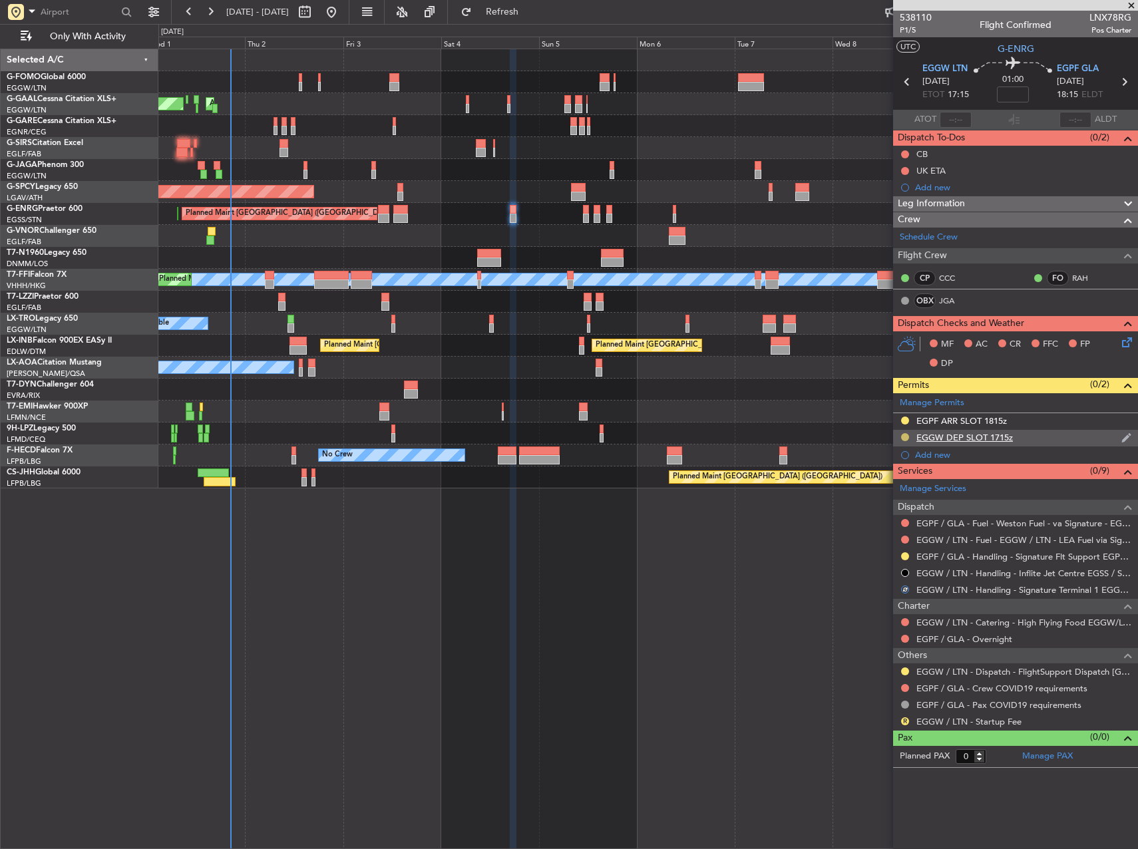
click at [904, 436] on button at bounding box center [905, 437] width 8 height 8
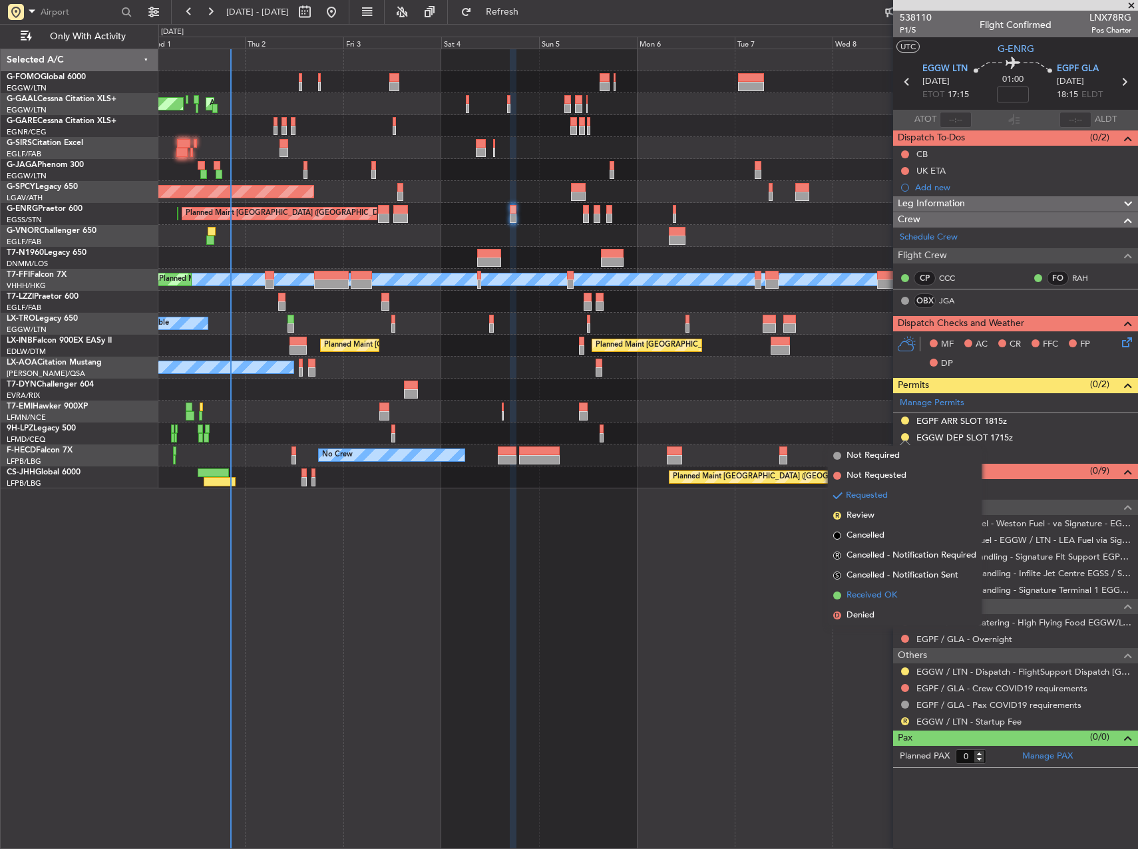
click at [906, 592] on li "Received OK" at bounding box center [905, 596] width 154 height 20
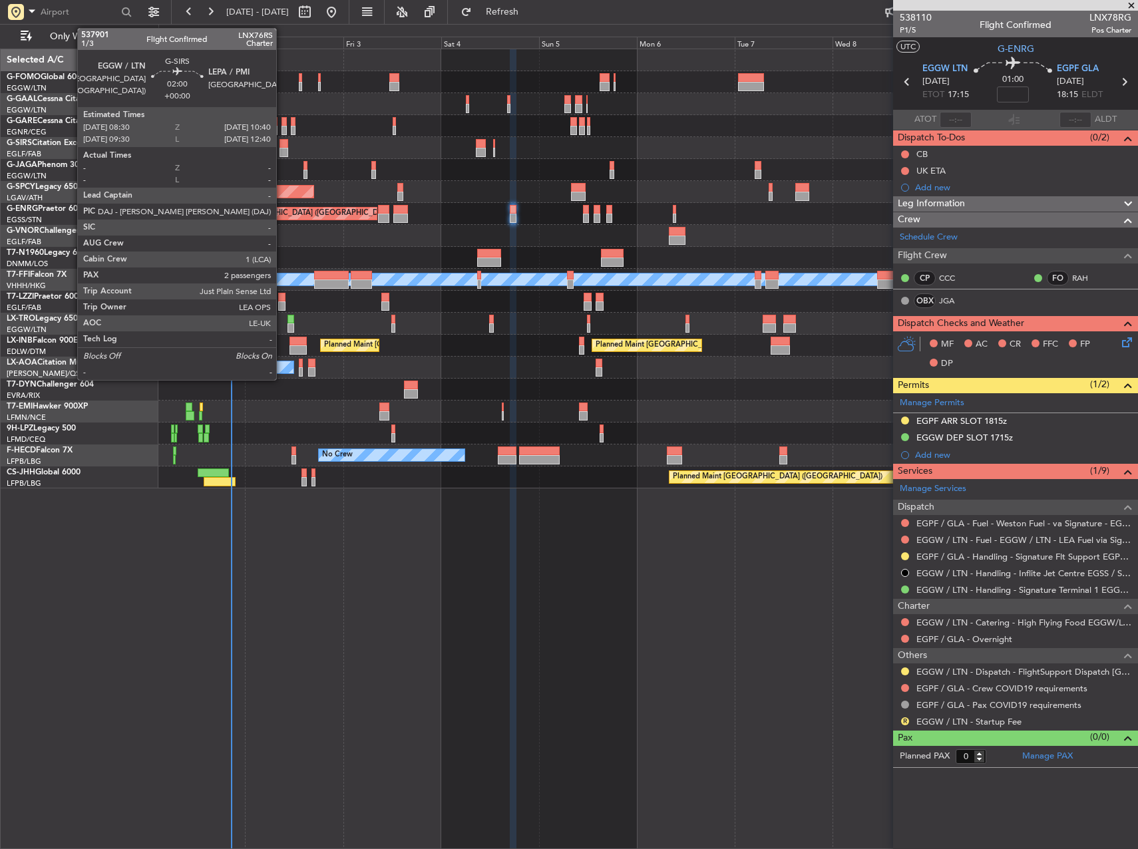
click at [282, 147] on div at bounding box center [284, 143] width 9 height 9
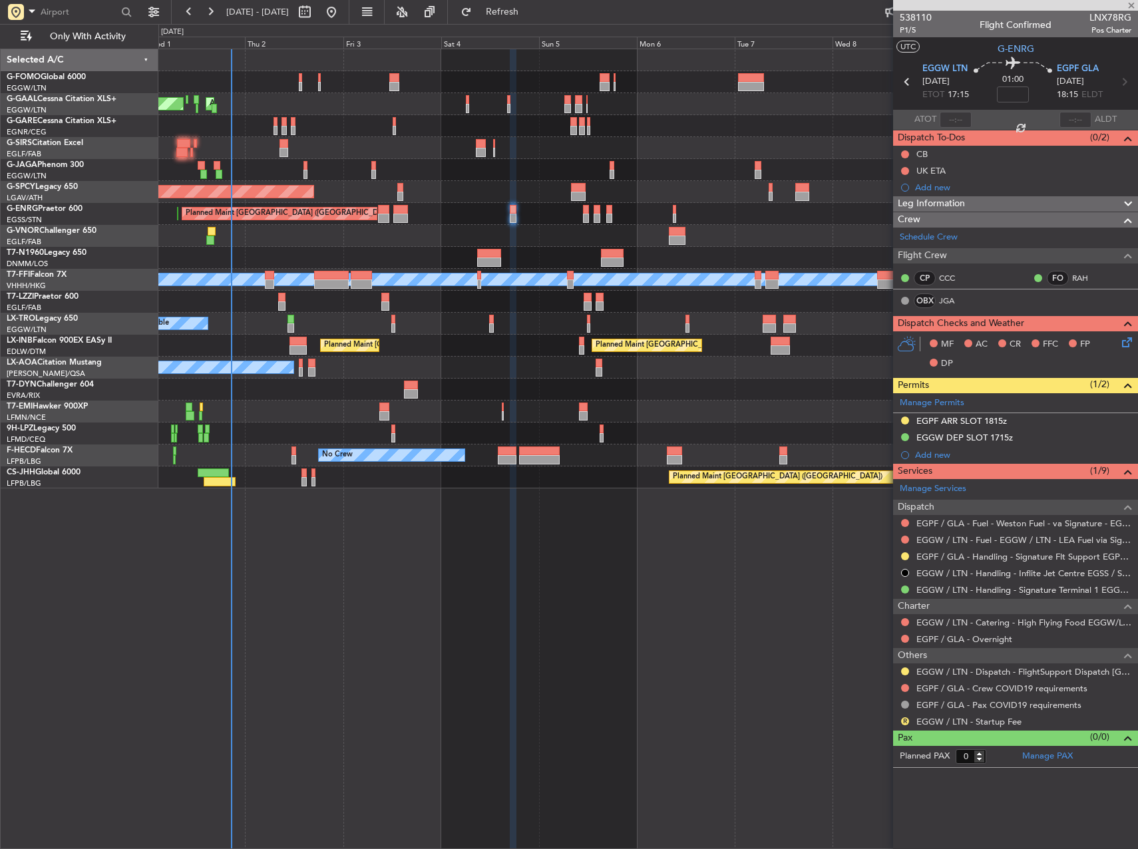
type input "2"
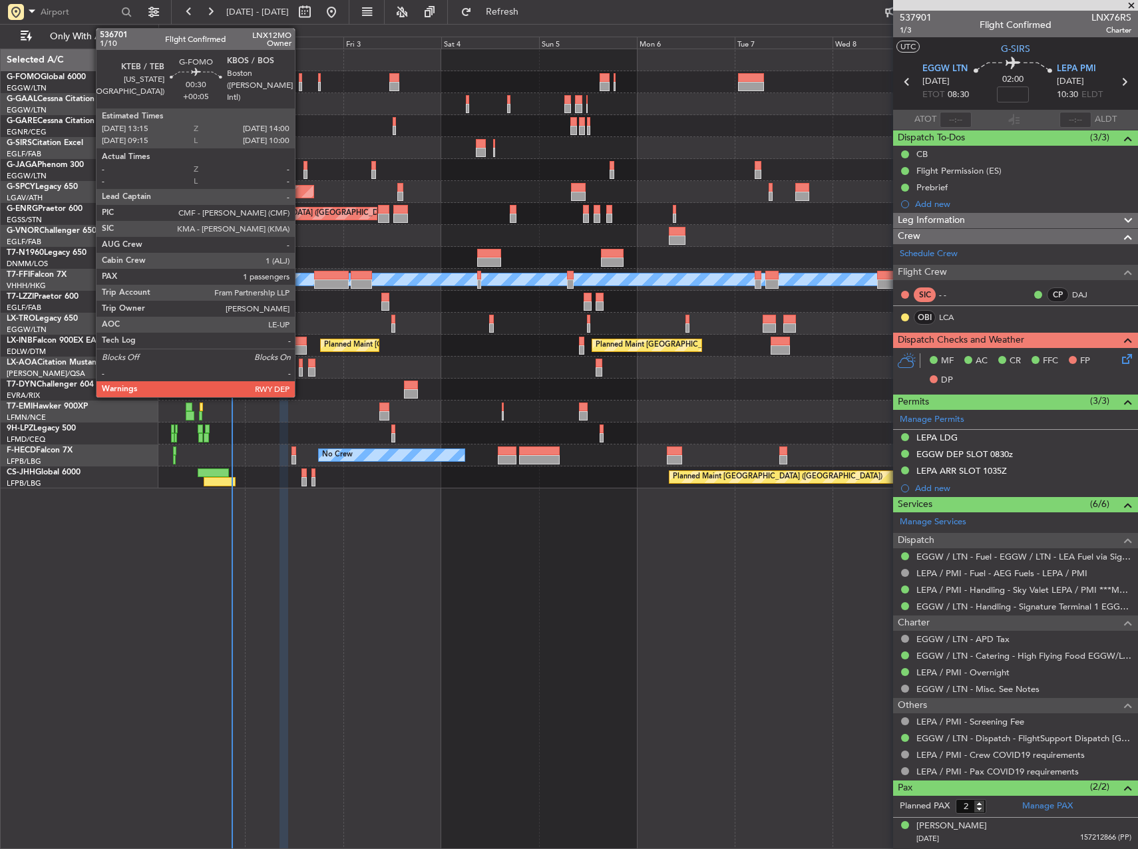
click at [301, 82] on div at bounding box center [300, 86] width 3 height 9
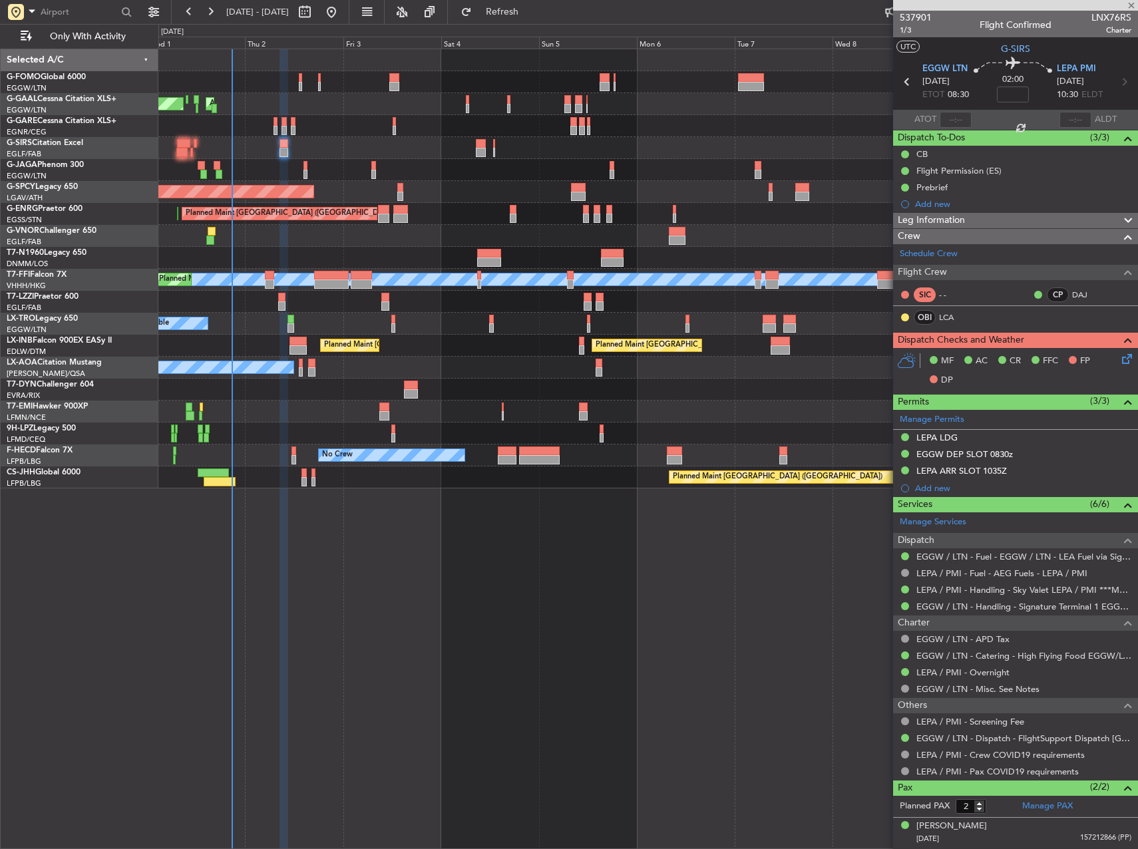
type input "+00:05"
type input "1"
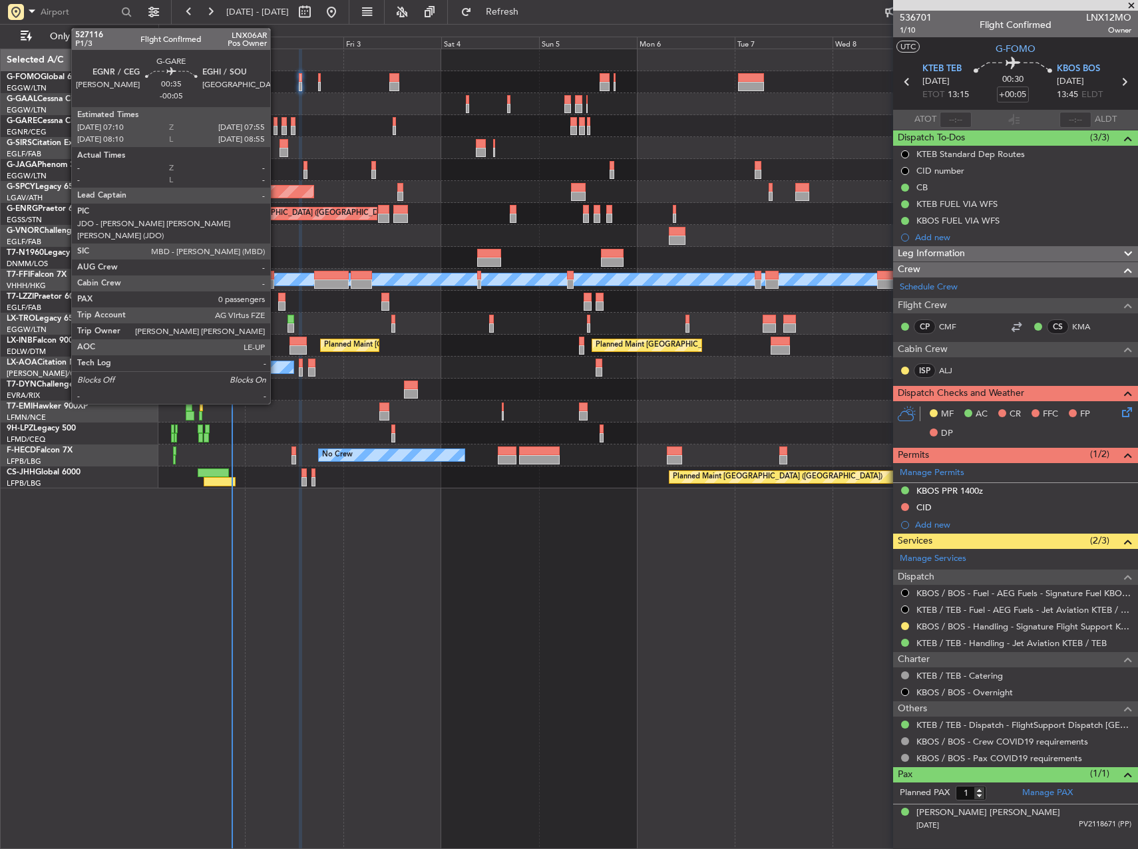
click at [276, 122] on div at bounding box center [275, 121] width 3 height 9
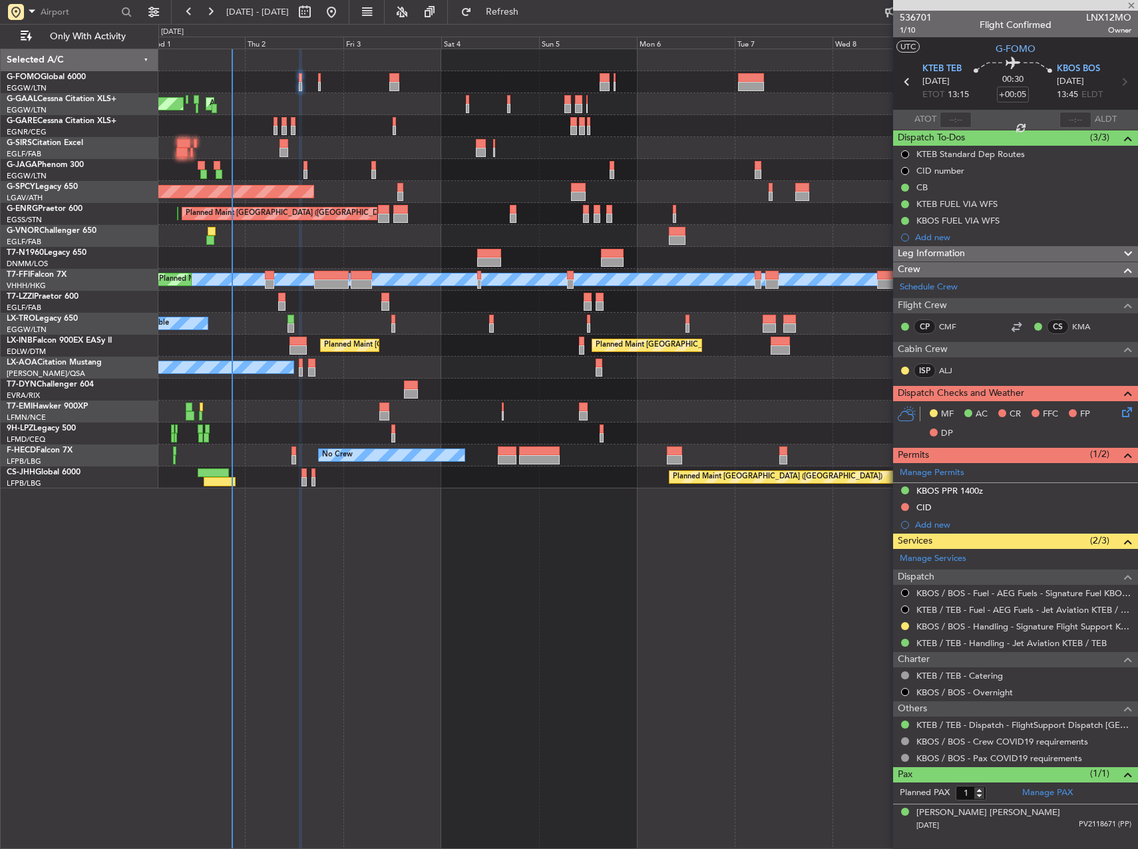
type input "-00:05"
type input "0"
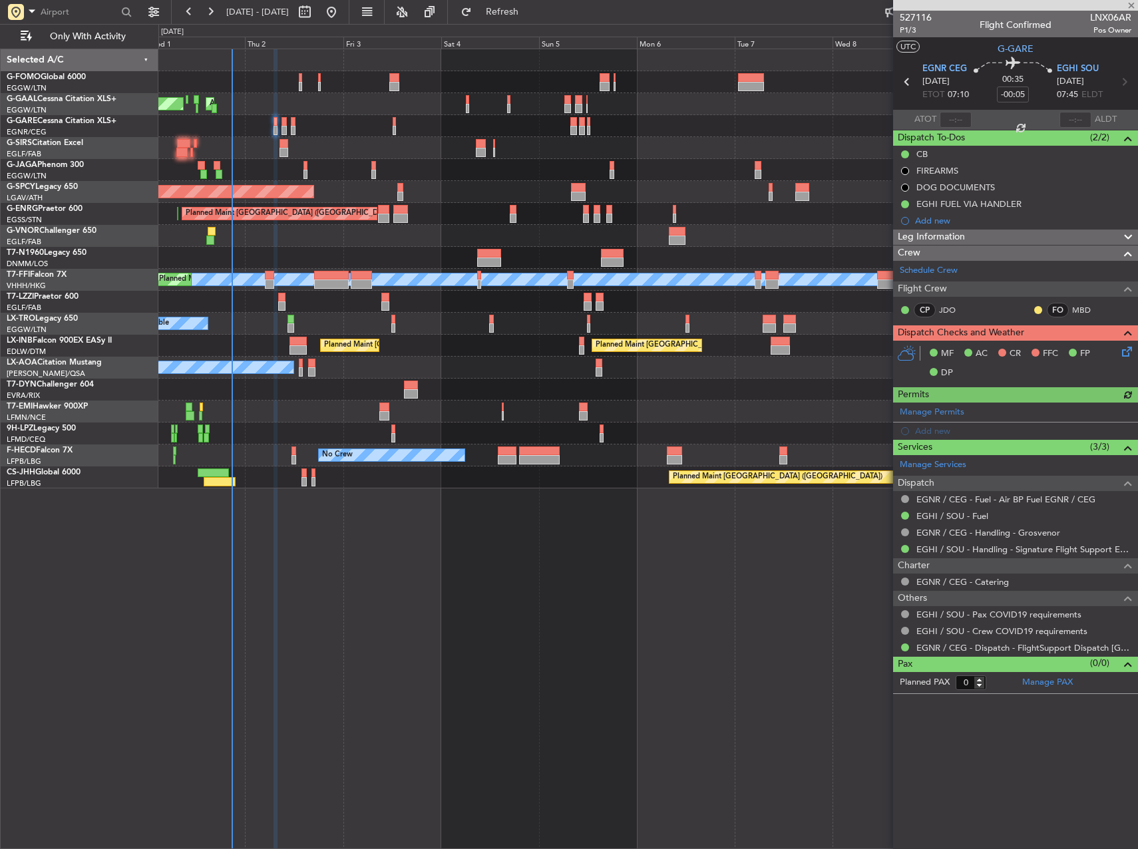
click at [967, 235] on div "Leg Information" at bounding box center [1015, 237] width 245 height 15
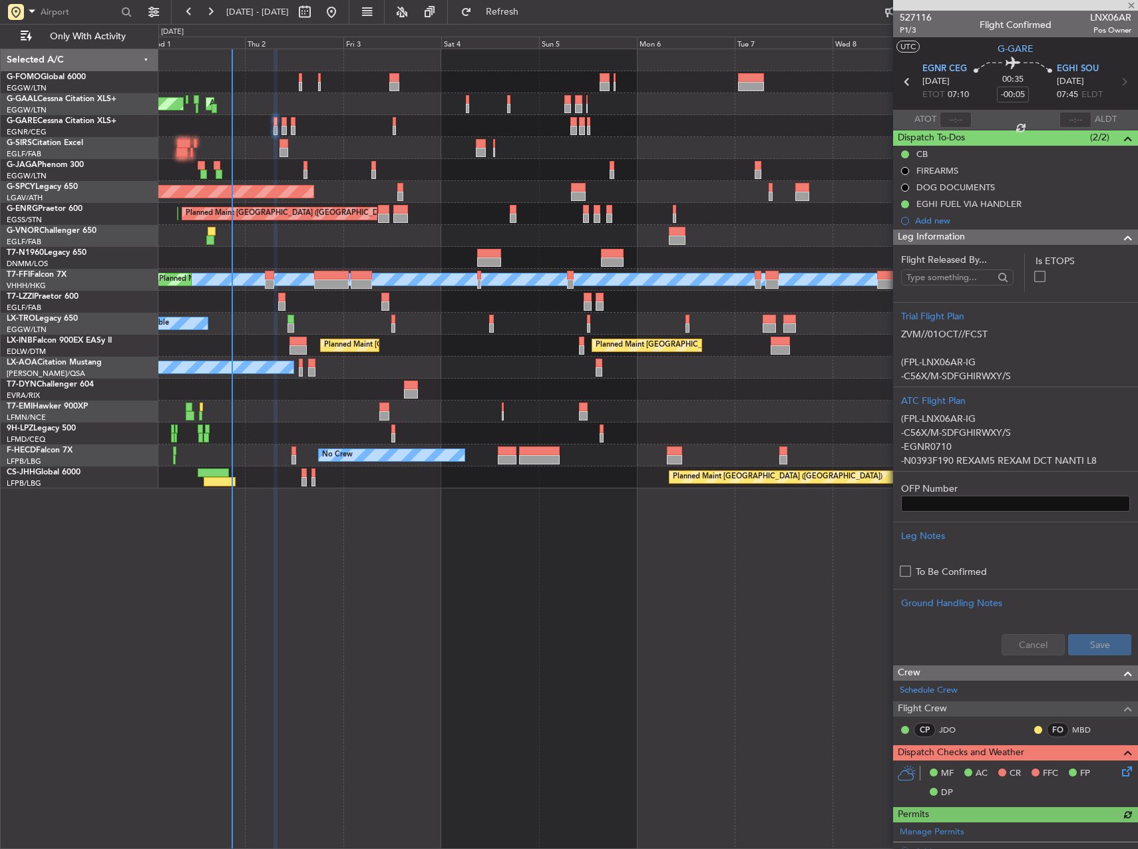
click at [286, 148] on div at bounding box center [284, 152] width 9 height 9
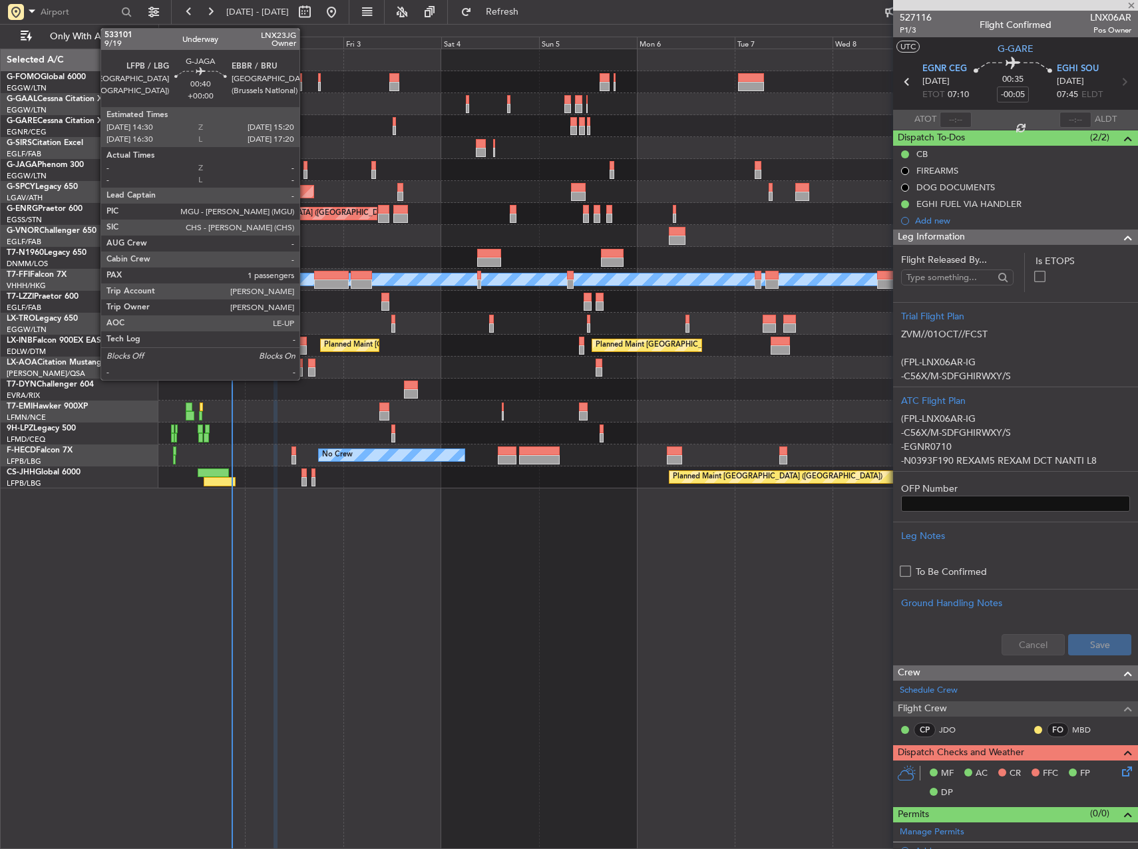
type input "2"
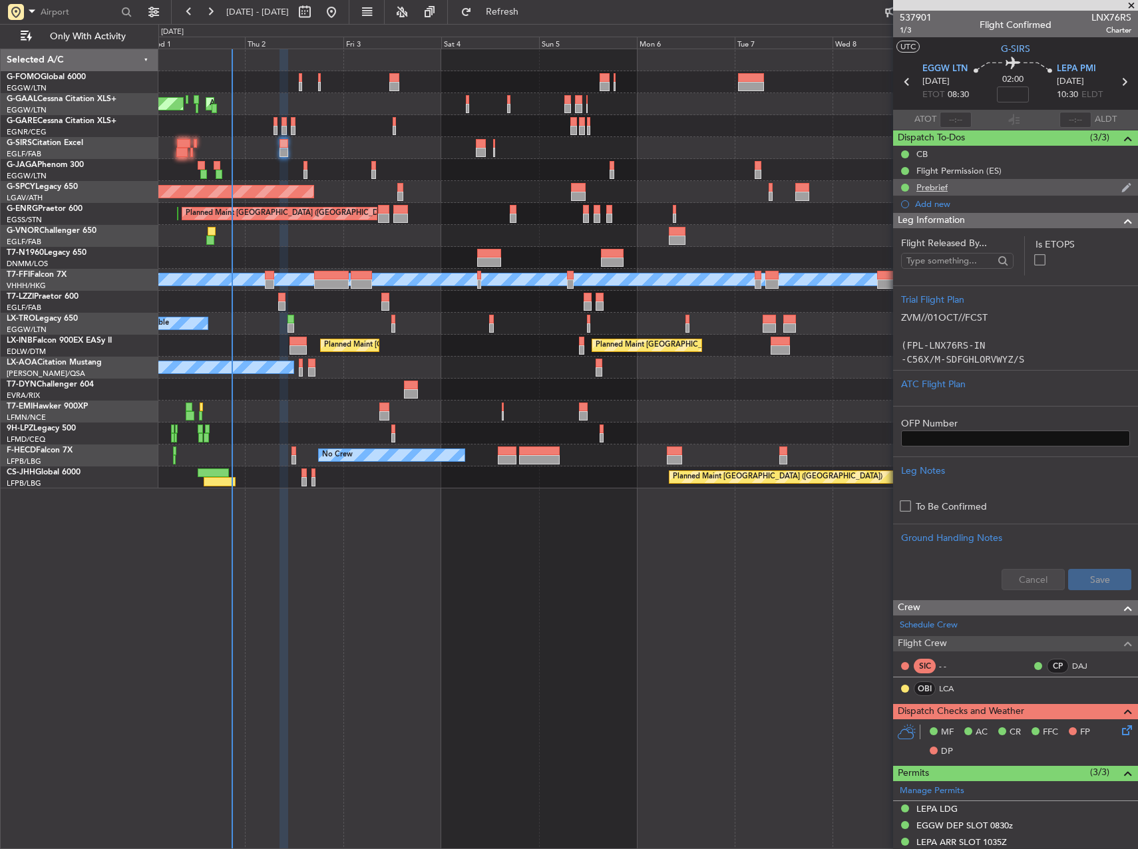
click at [920, 188] on div "Prebrief" at bounding box center [931, 187] width 31 height 11
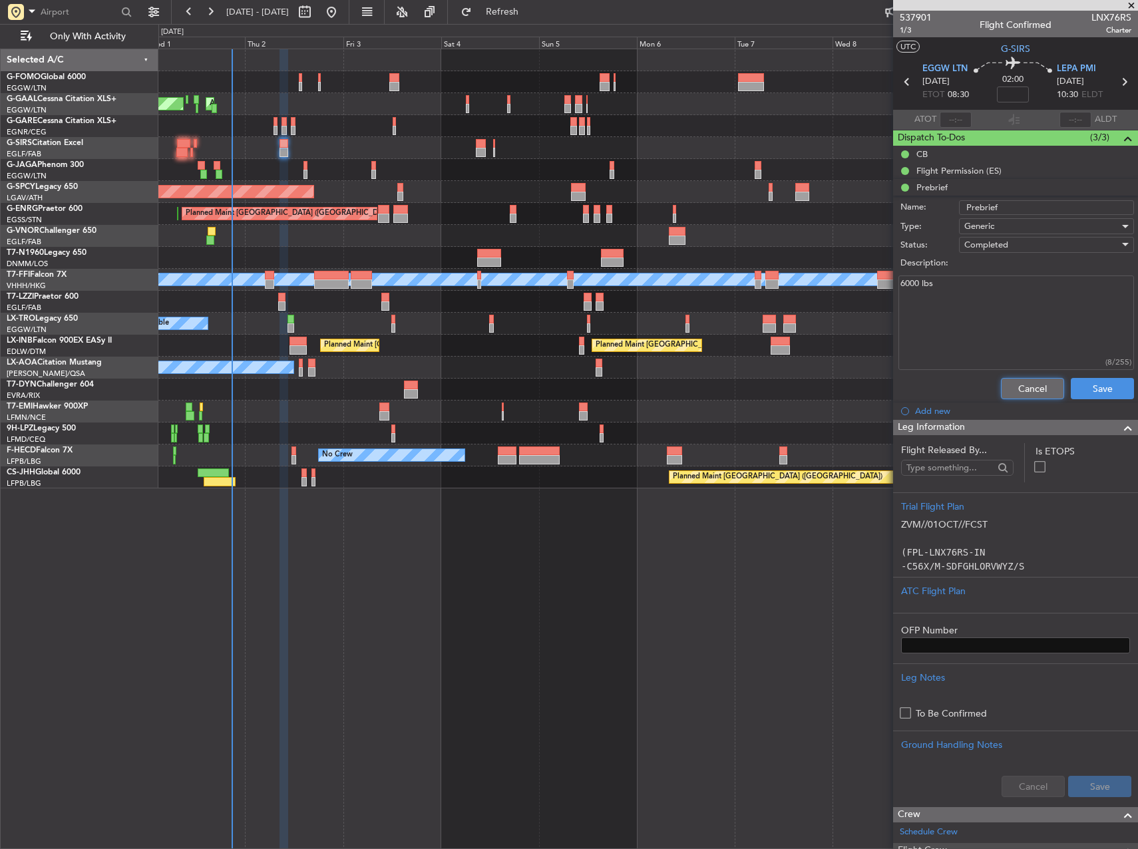
click at [1009, 388] on button "Cancel" at bounding box center [1032, 388] width 63 height 21
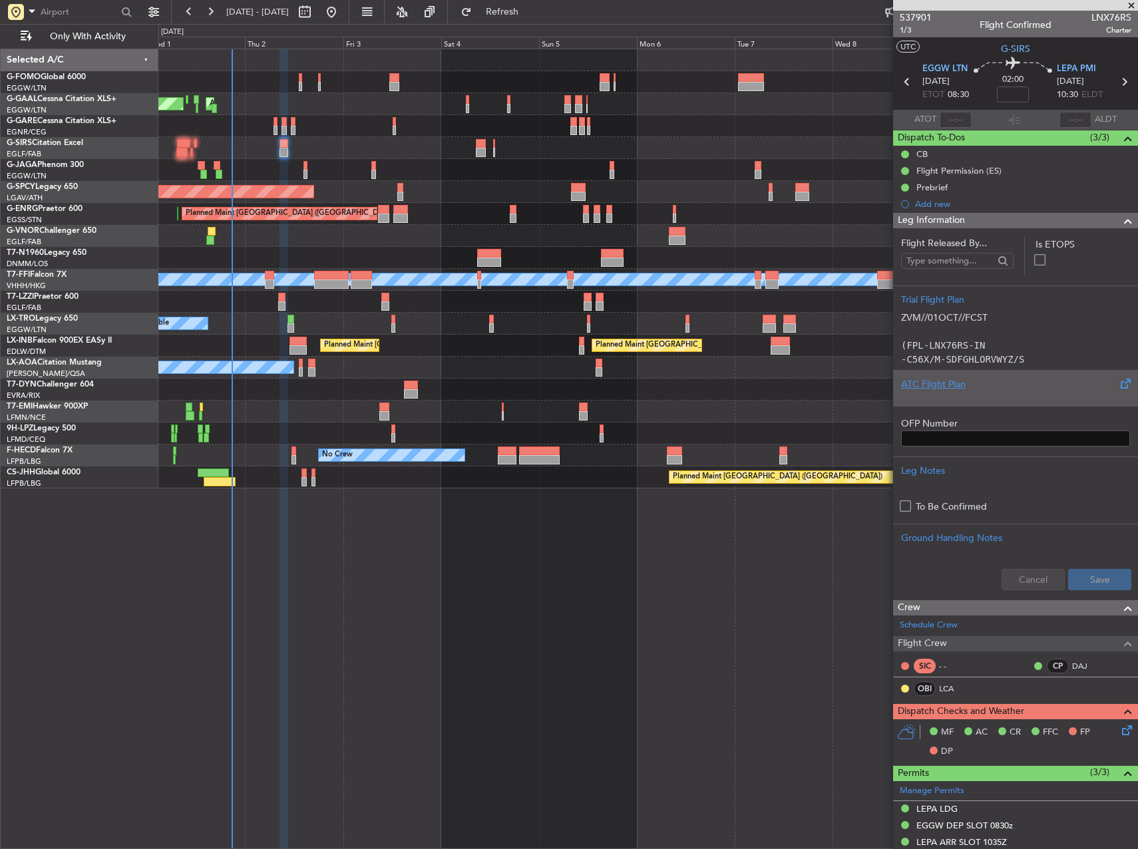
click at [1044, 384] on div "ATC Flight Plan" at bounding box center [1015, 384] width 229 height 14
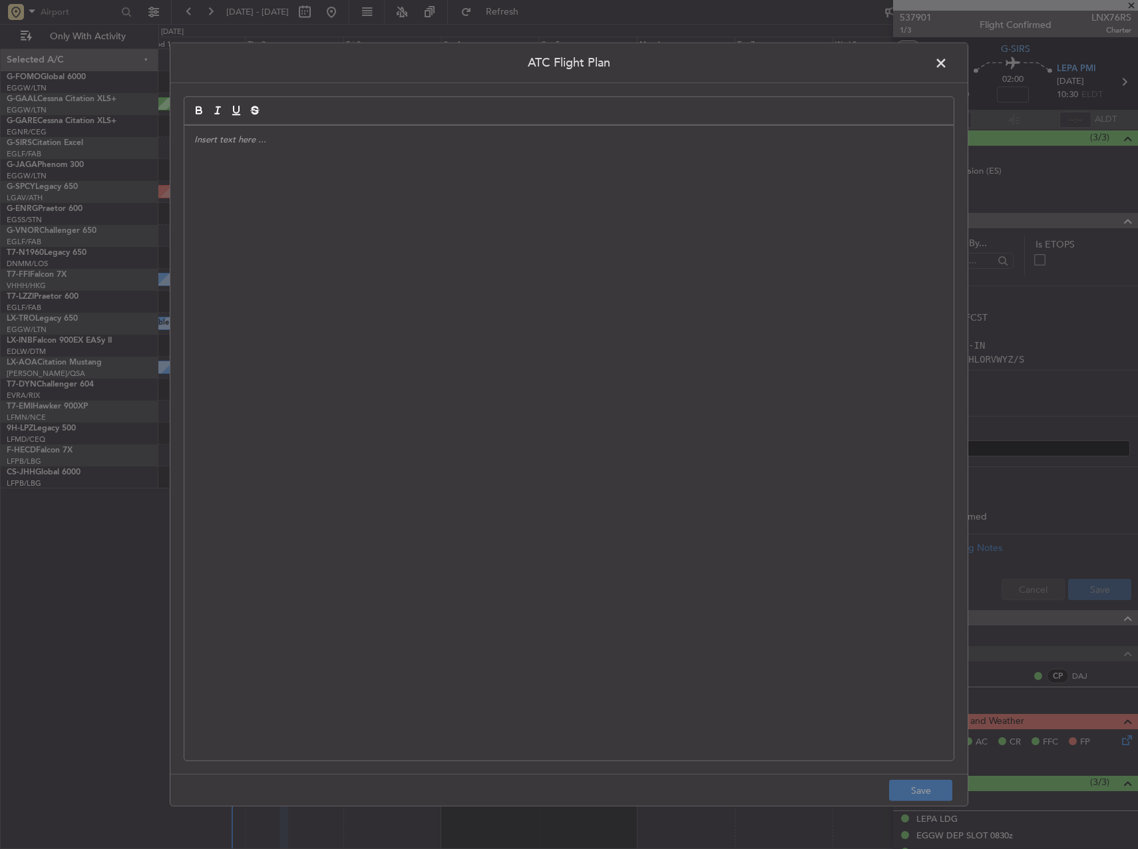
click at [773, 290] on div at bounding box center [568, 443] width 769 height 635
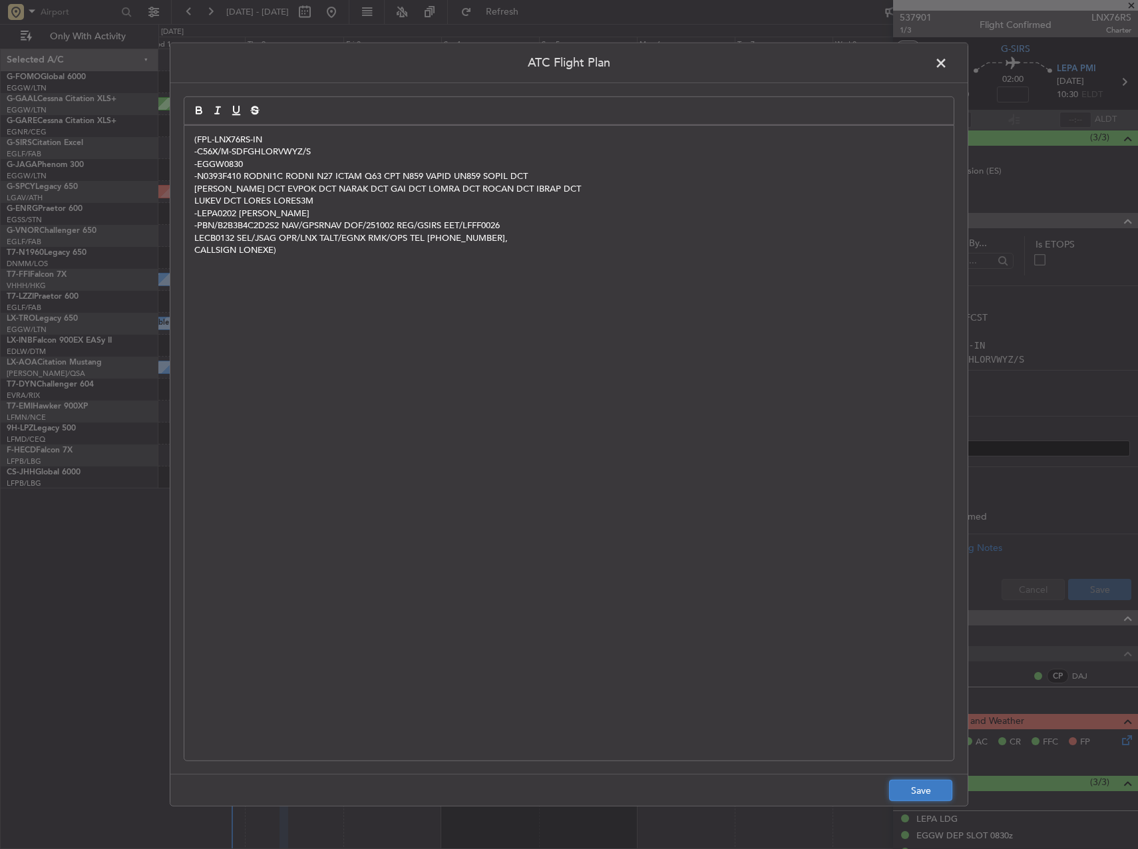
drag, startPoint x: 908, startPoint y: 789, endPoint x: 988, endPoint y: 692, distance: 125.8
click at [908, 789] on button "Save" at bounding box center [920, 790] width 63 height 21
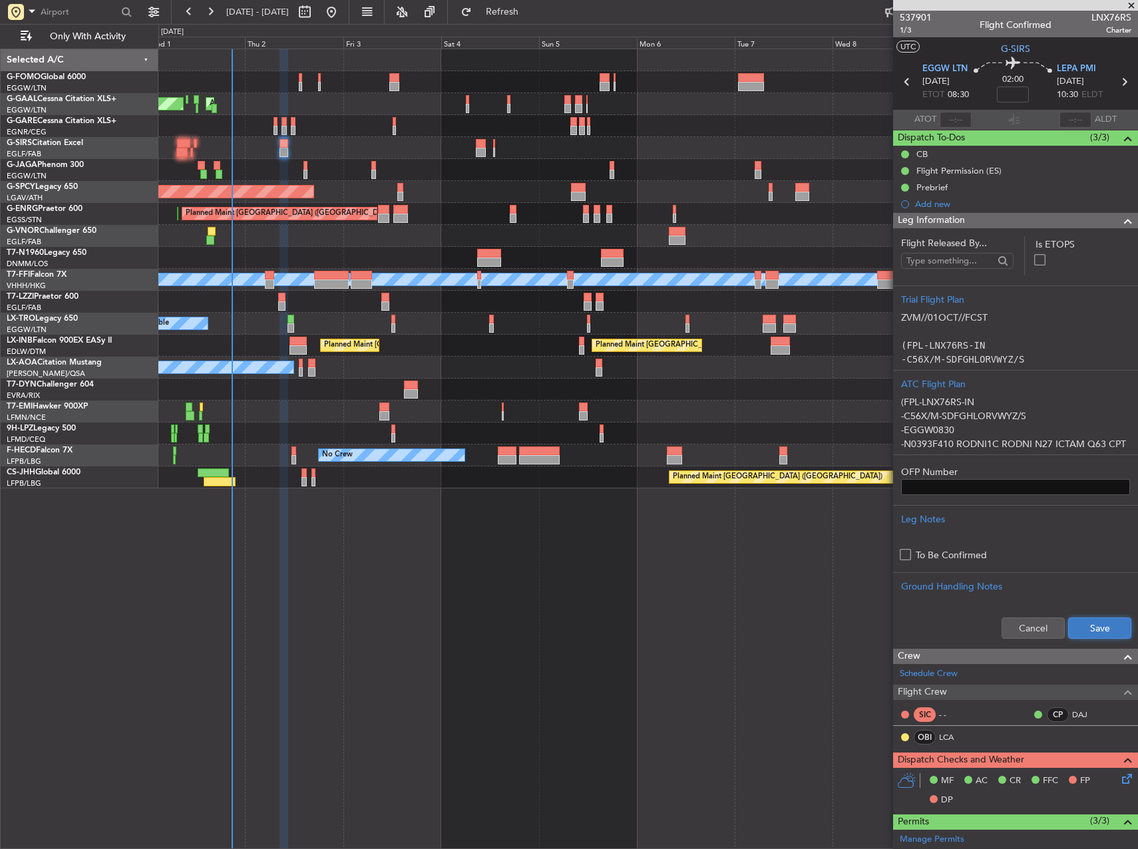
click at [1085, 627] on button "Save" at bounding box center [1099, 628] width 63 height 21
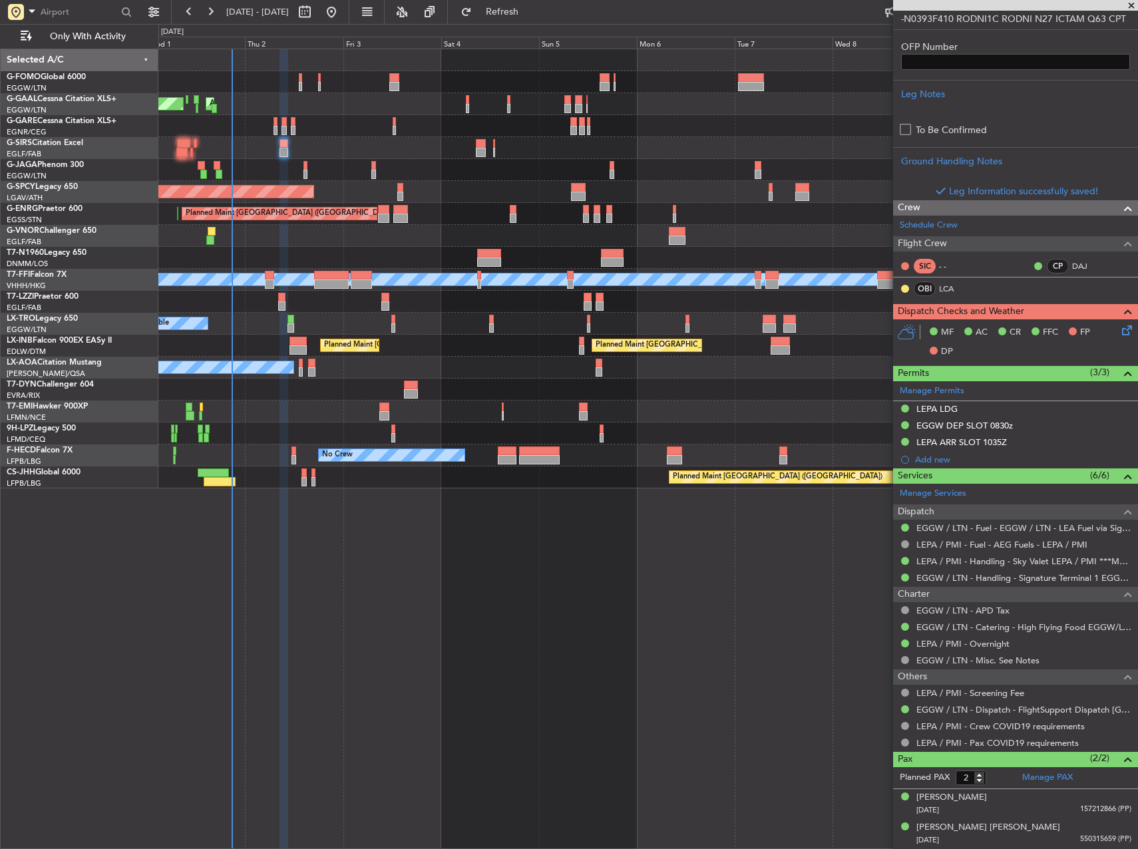
scroll to position [425, 0]
click at [1125, 331] on icon at bounding box center [1124, 328] width 11 height 11
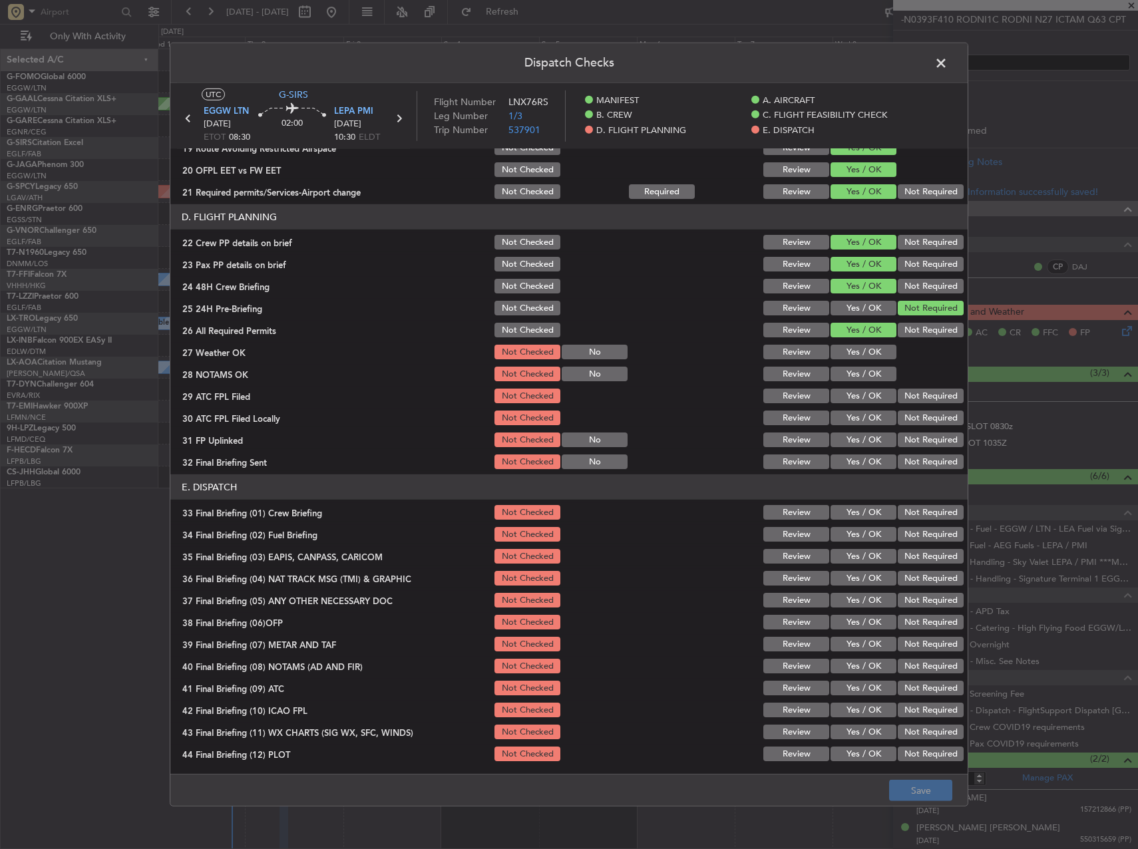
scroll to position [565, 0]
click at [874, 352] on button "Yes / OK" at bounding box center [864, 351] width 66 height 15
drag, startPoint x: 863, startPoint y: 377, endPoint x: 860, endPoint y: 389, distance: 13.1
click at [863, 377] on button "Yes / OK" at bounding box center [864, 373] width 66 height 15
click at [859, 399] on button "Yes / OK" at bounding box center [864, 395] width 66 height 15
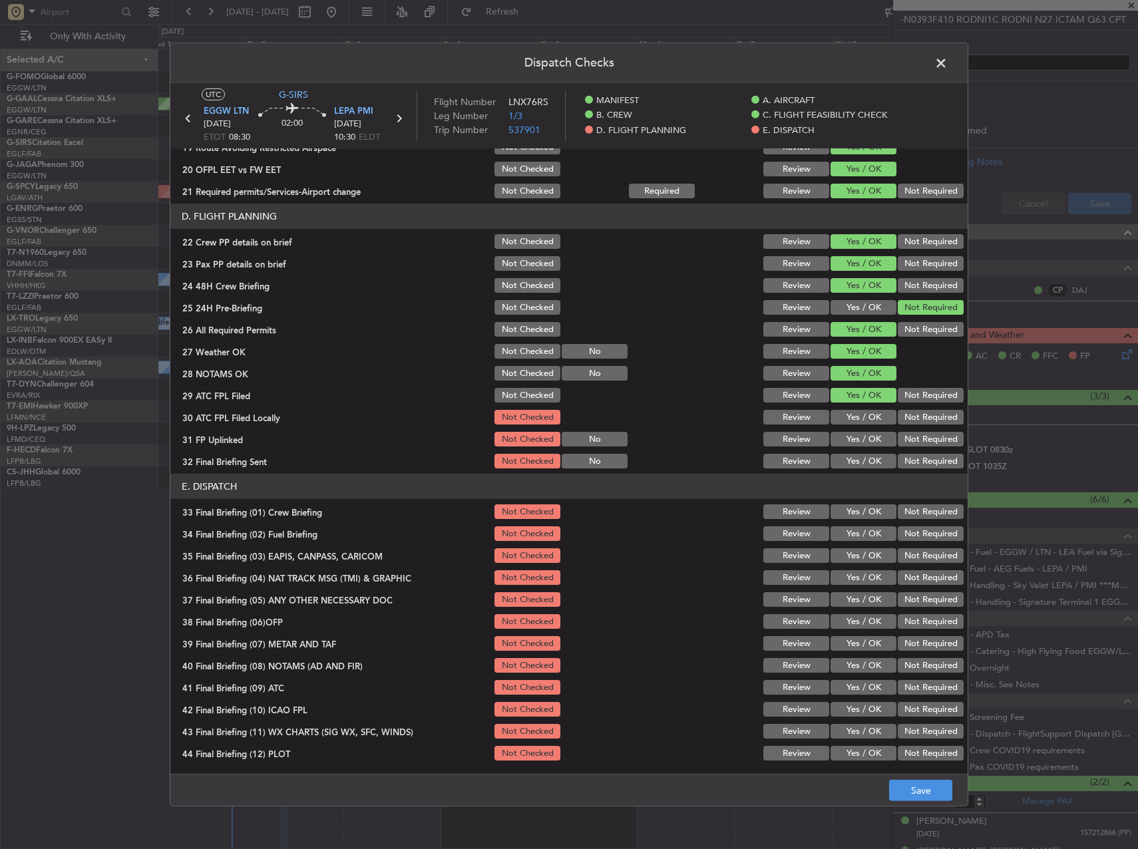
click at [857, 419] on button "Yes / OK" at bounding box center [864, 417] width 66 height 15
click at [857, 435] on button "Yes / OK" at bounding box center [864, 439] width 66 height 15
drag, startPoint x: 903, startPoint y: 431, endPoint x: 908, endPoint y: 418, distance: 14.1
click at [903, 430] on div "Not Required" at bounding box center [929, 439] width 67 height 19
click at [908, 418] on button "Not Required" at bounding box center [931, 417] width 66 height 15
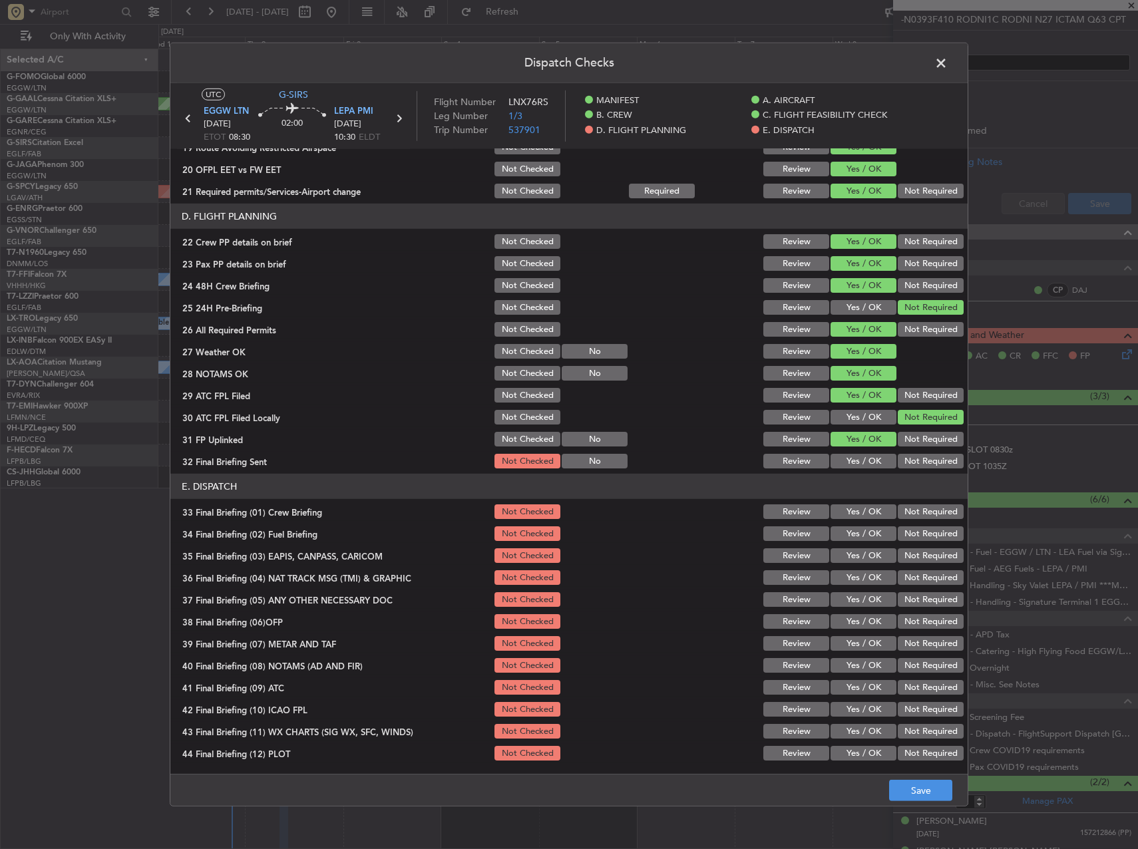
click at [905, 469] on div "Not Required" at bounding box center [929, 461] width 67 height 19
click at [906, 455] on button "Not Required" at bounding box center [931, 461] width 66 height 15
click at [867, 502] on div "Yes / OK" at bounding box center [862, 511] width 67 height 19
click at [866, 512] on button "Yes / OK" at bounding box center [864, 511] width 66 height 15
click at [866, 524] on div "Yes / OK" at bounding box center [862, 533] width 67 height 19
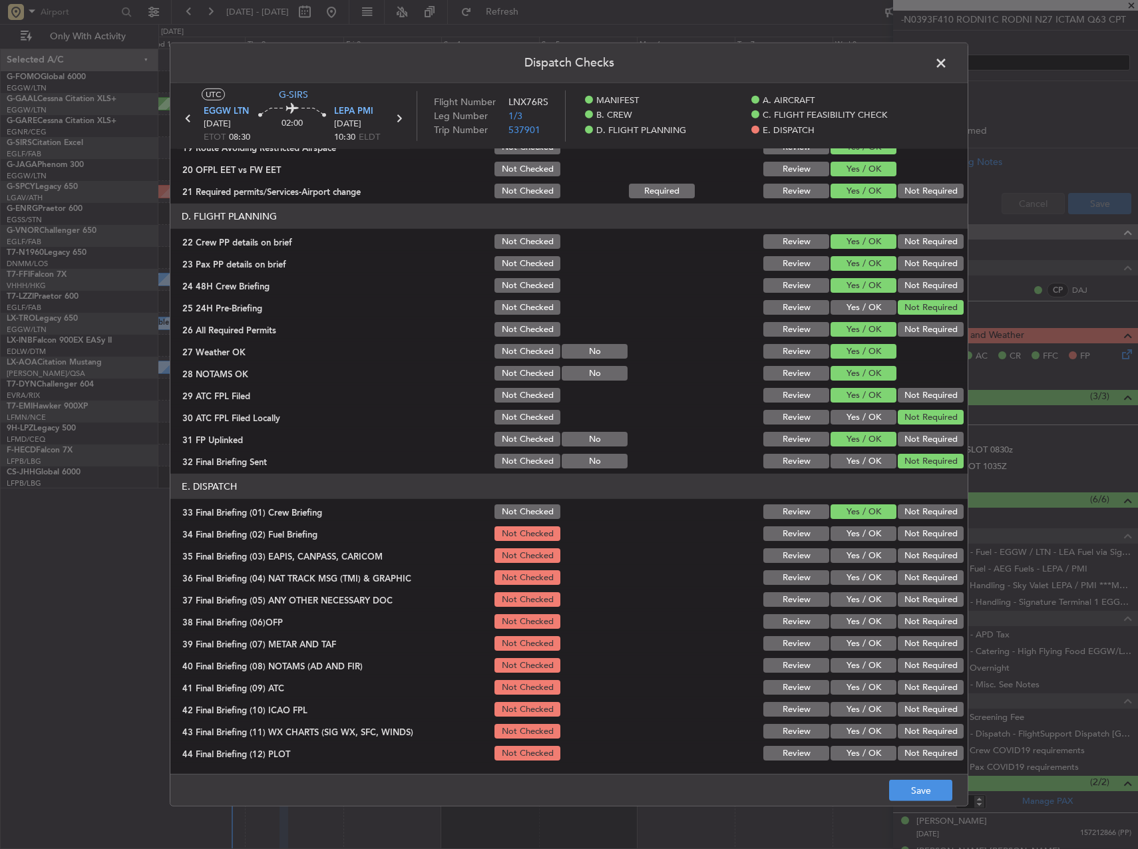
click at [875, 537] on button "Yes / OK" at bounding box center [864, 533] width 66 height 15
click at [896, 552] on div "Not Required" at bounding box center [929, 555] width 67 height 19
click at [902, 572] on button "Not Required" at bounding box center [931, 577] width 66 height 15
click at [899, 541] on div "Not Required" at bounding box center [929, 533] width 67 height 19
click at [899, 554] on button "Not Required" at bounding box center [931, 555] width 66 height 15
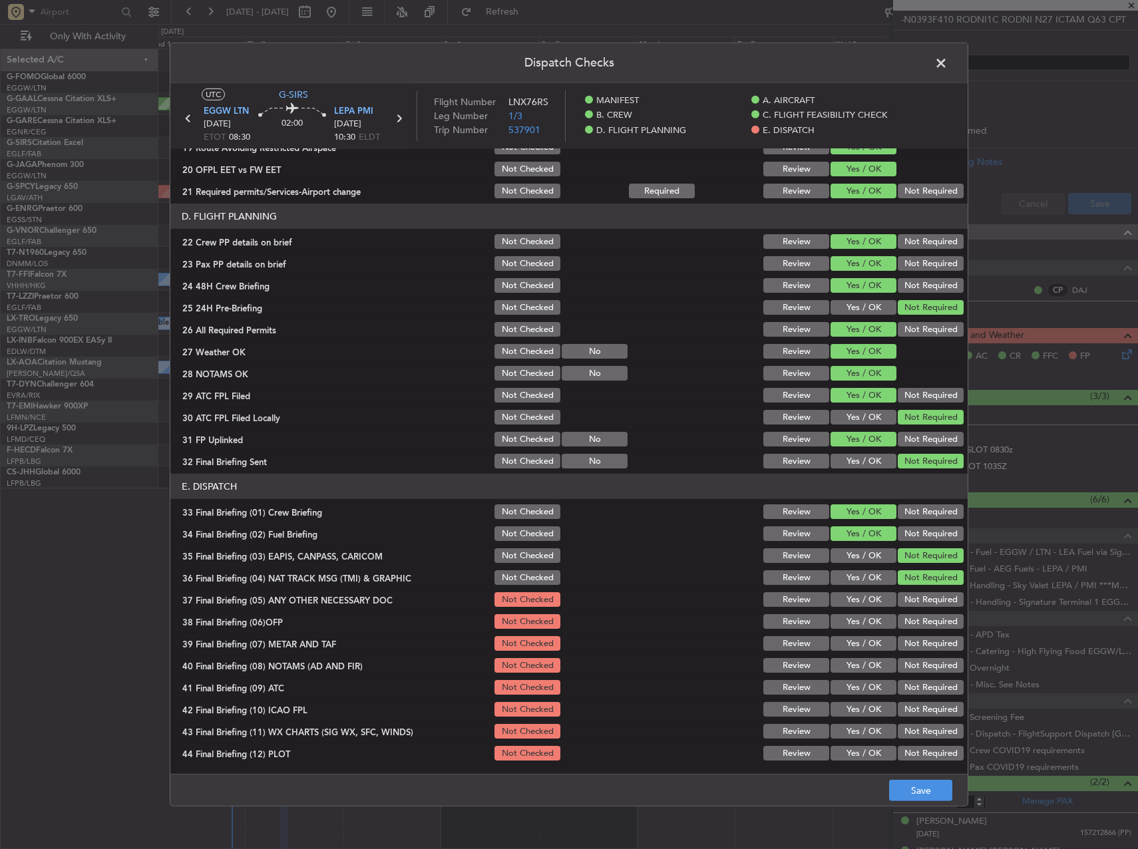
click at [902, 598] on button "Not Required" at bounding box center [931, 599] width 66 height 15
click at [865, 627] on button "Yes / OK" at bounding box center [864, 621] width 66 height 15
drag, startPoint x: 863, startPoint y: 640, endPoint x: 865, endPoint y: 652, distance: 12.1
click at [863, 641] on button "Yes / OK" at bounding box center [864, 643] width 66 height 15
click at [865, 658] on button "Yes / OK" at bounding box center [864, 665] width 66 height 15
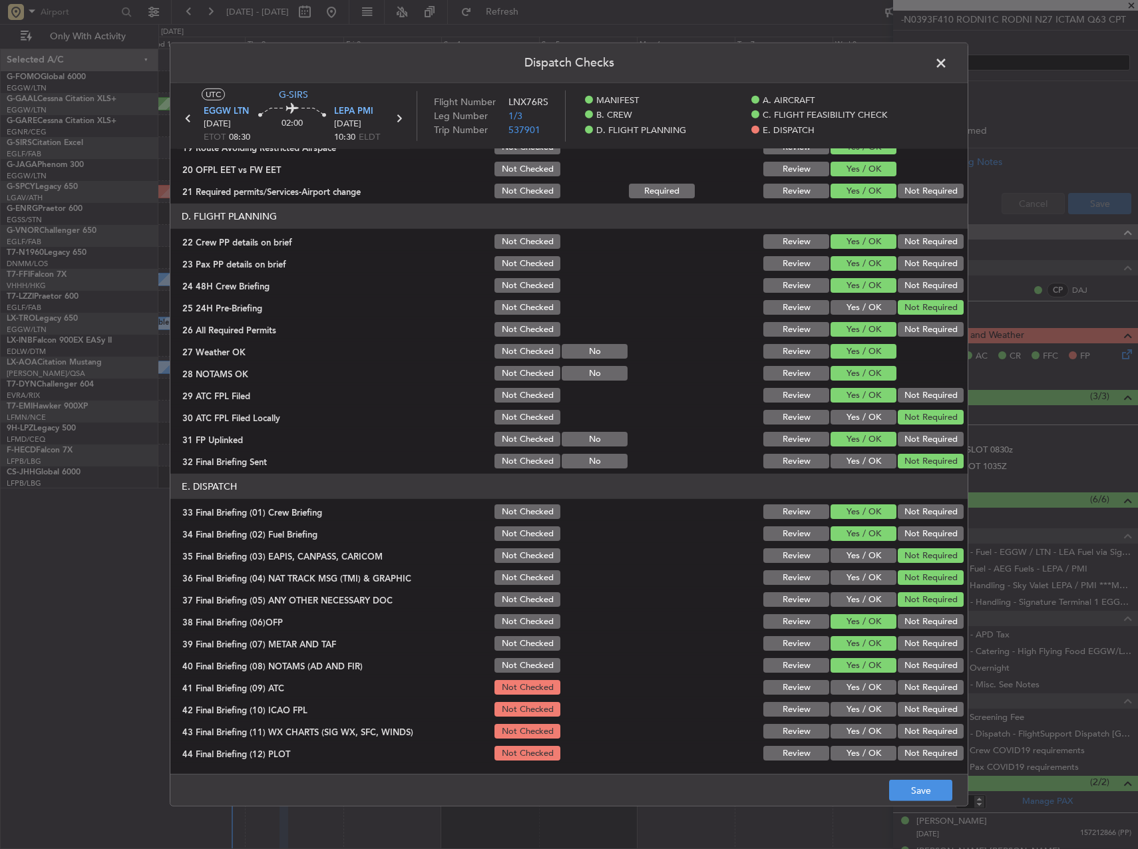
click at [865, 680] on button "Yes / OK" at bounding box center [864, 687] width 66 height 15
click at [903, 702] on button "Not Required" at bounding box center [931, 709] width 66 height 15
drag, startPoint x: 873, startPoint y: 717, endPoint x: 868, endPoint y: 723, distance: 7.6
click at [871, 719] on div "Yes / OK" at bounding box center [862, 709] width 67 height 19
click at [868, 727] on button "Yes / OK" at bounding box center [864, 731] width 66 height 15
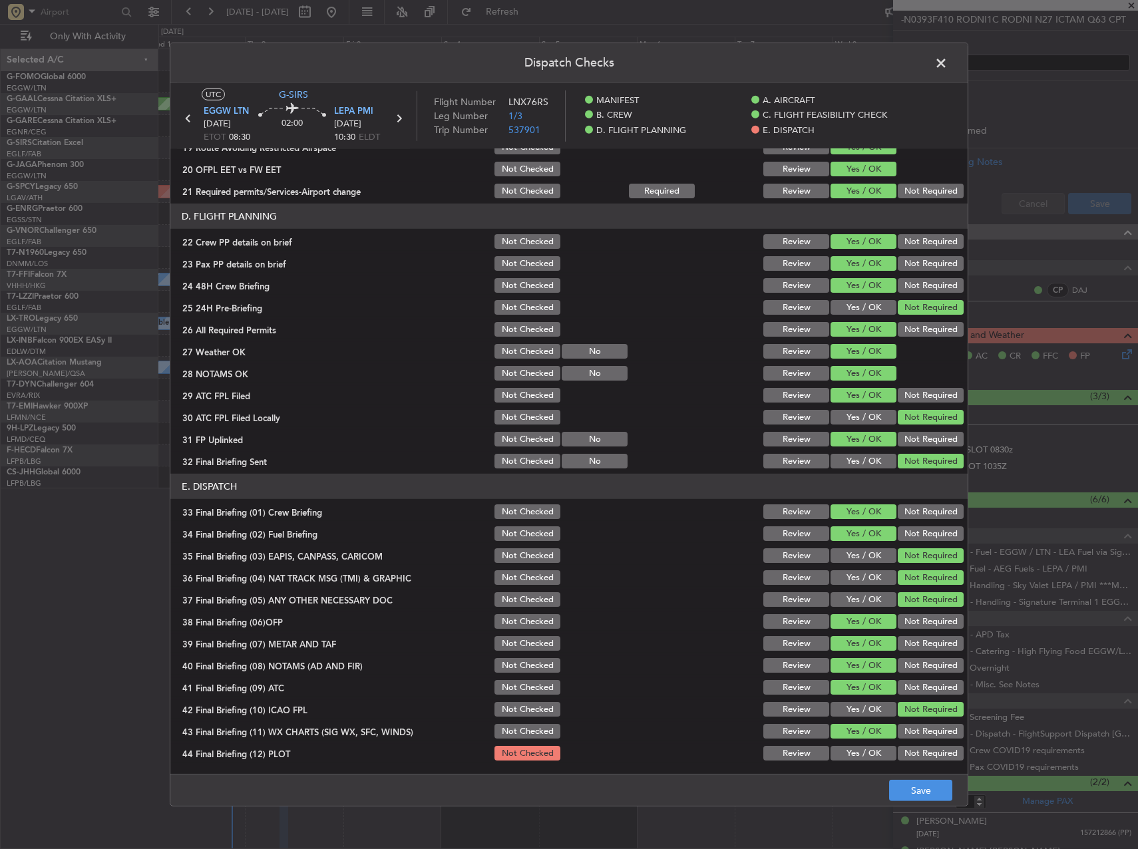
drag, startPoint x: 863, startPoint y: 750, endPoint x: 870, endPoint y: 755, distance: 8.5
click at [863, 751] on button "Yes / OK" at bounding box center [864, 753] width 66 height 15
click at [930, 791] on button "Save" at bounding box center [920, 790] width 63 height 21
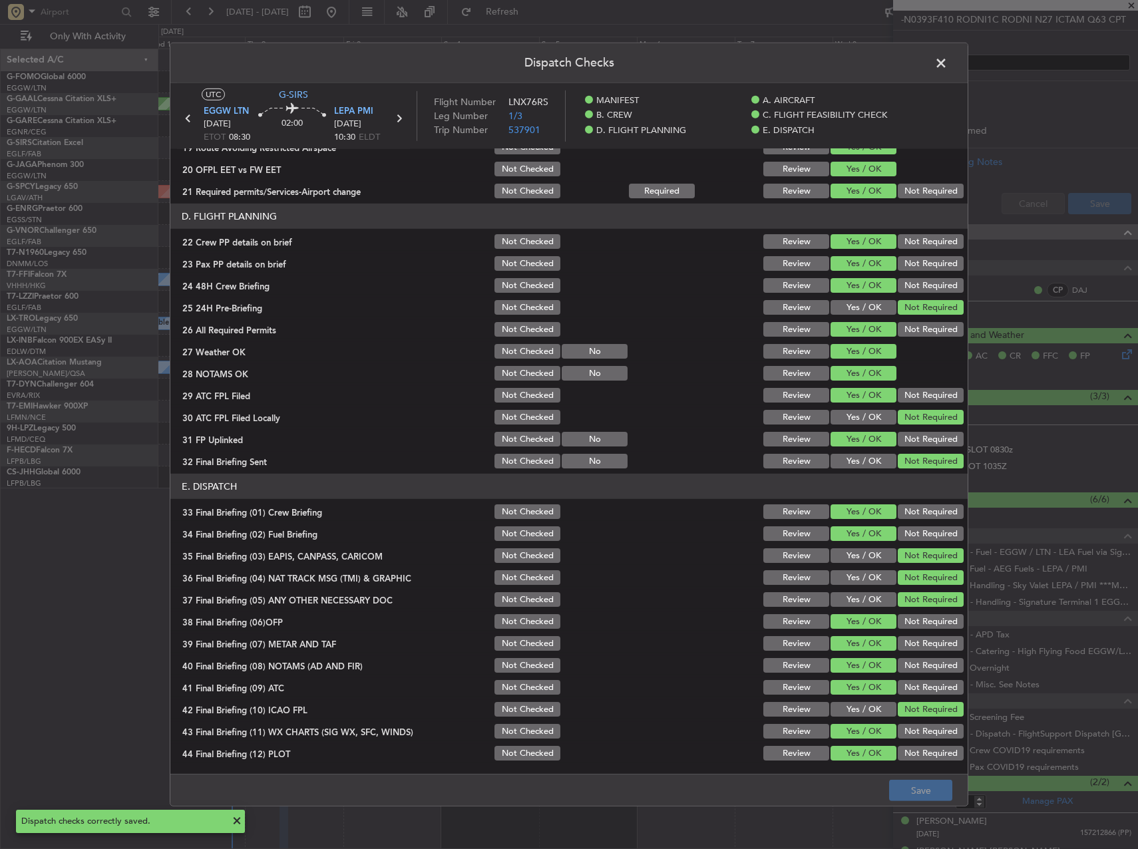
click at [948, 63] on span at bounding box center [948, 66] width 0 height 27
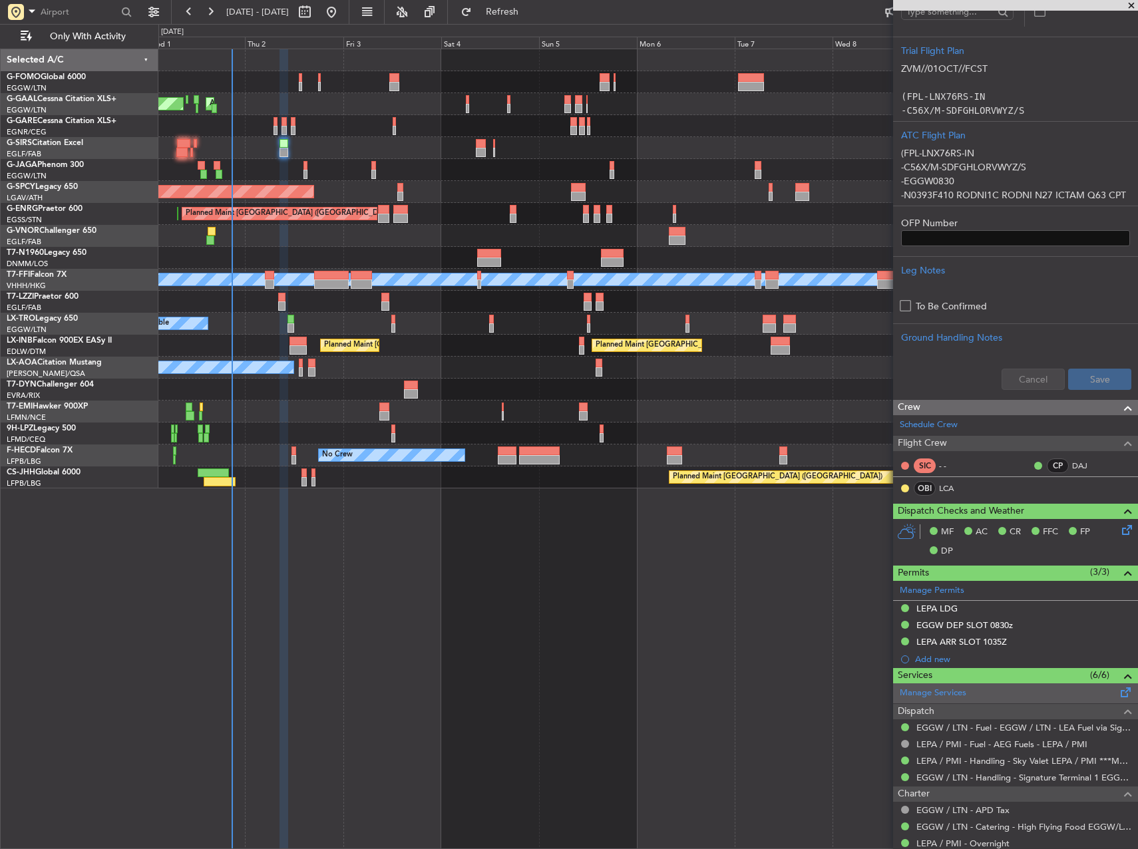
scroll to position [448, 0]
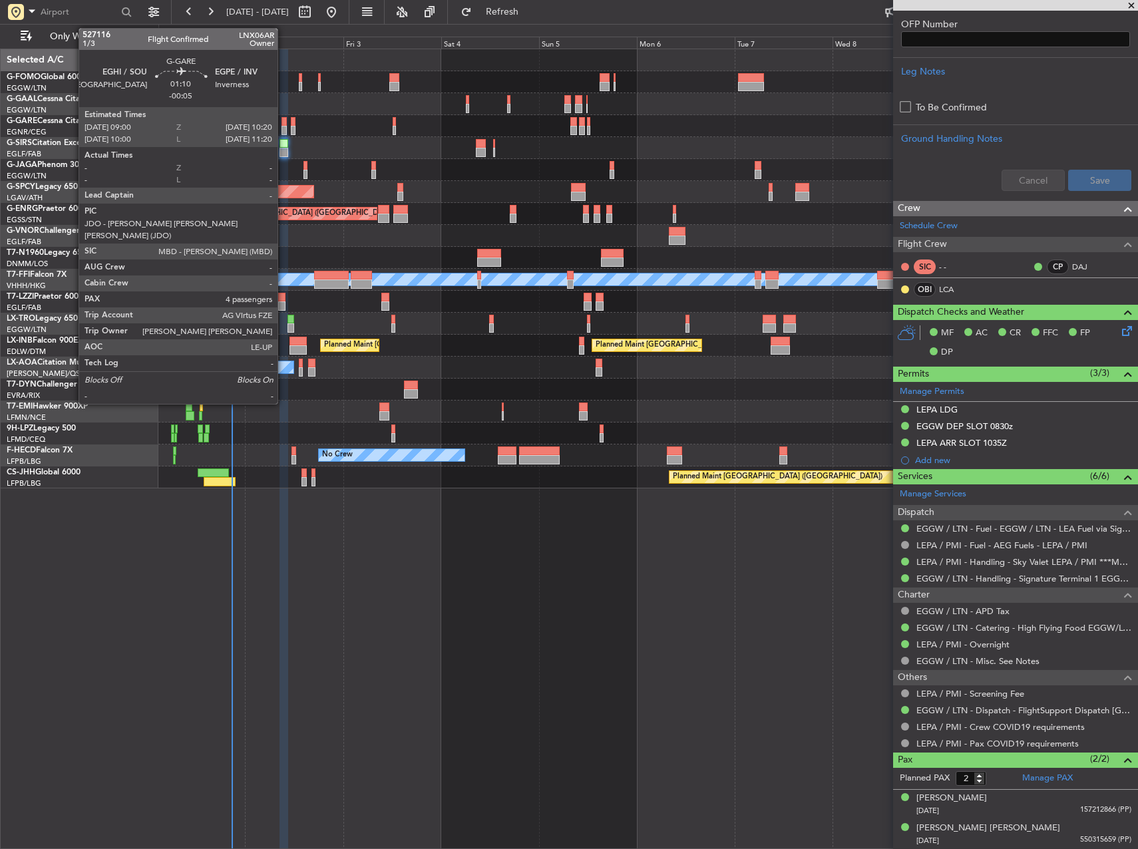
click at [284, 124] on div at bounding box center [285, 121] width 6 height 9
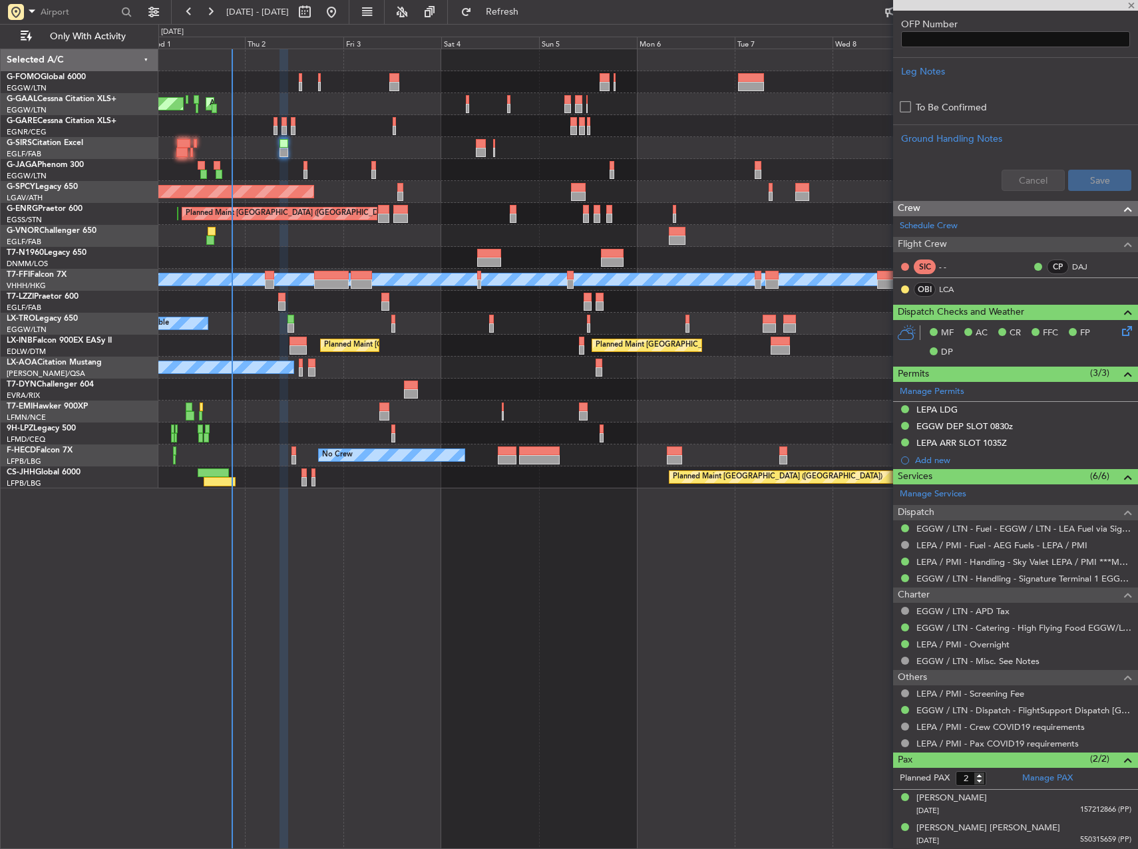
type input "-00:05"
type input "4"
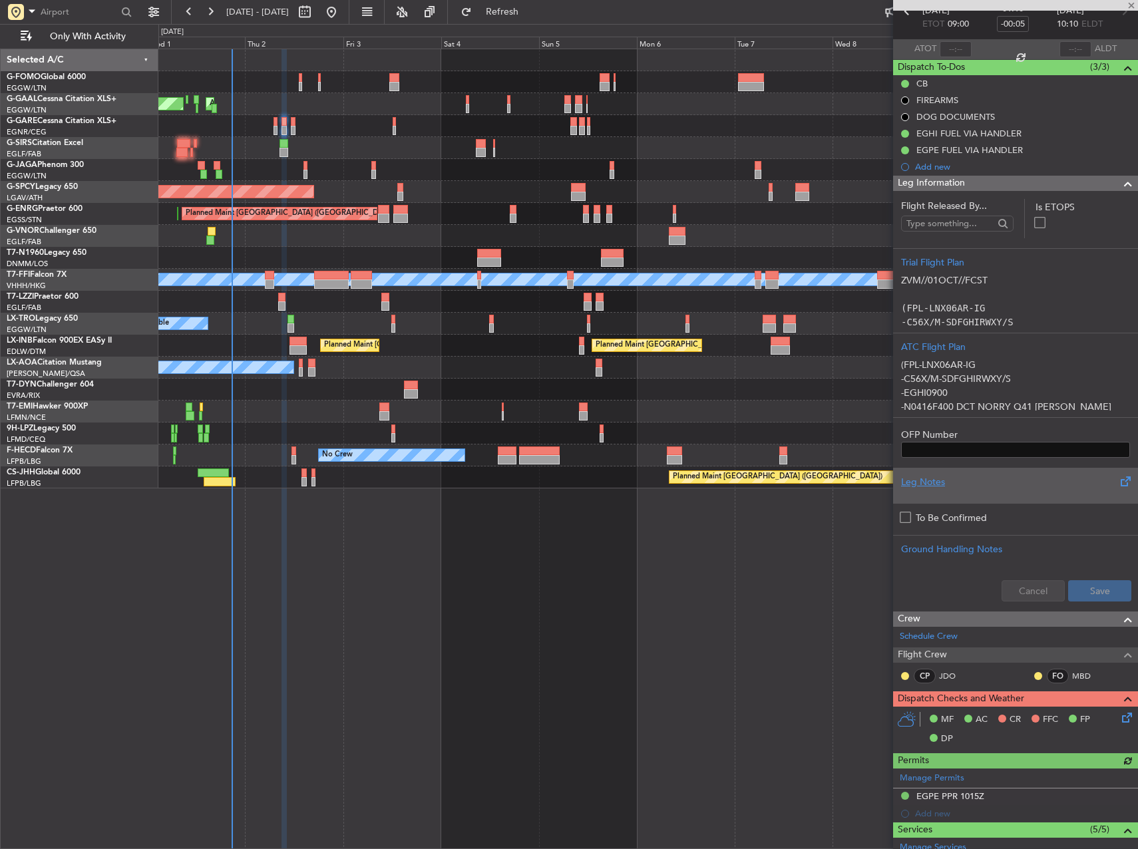
scroll to position [333, 0]
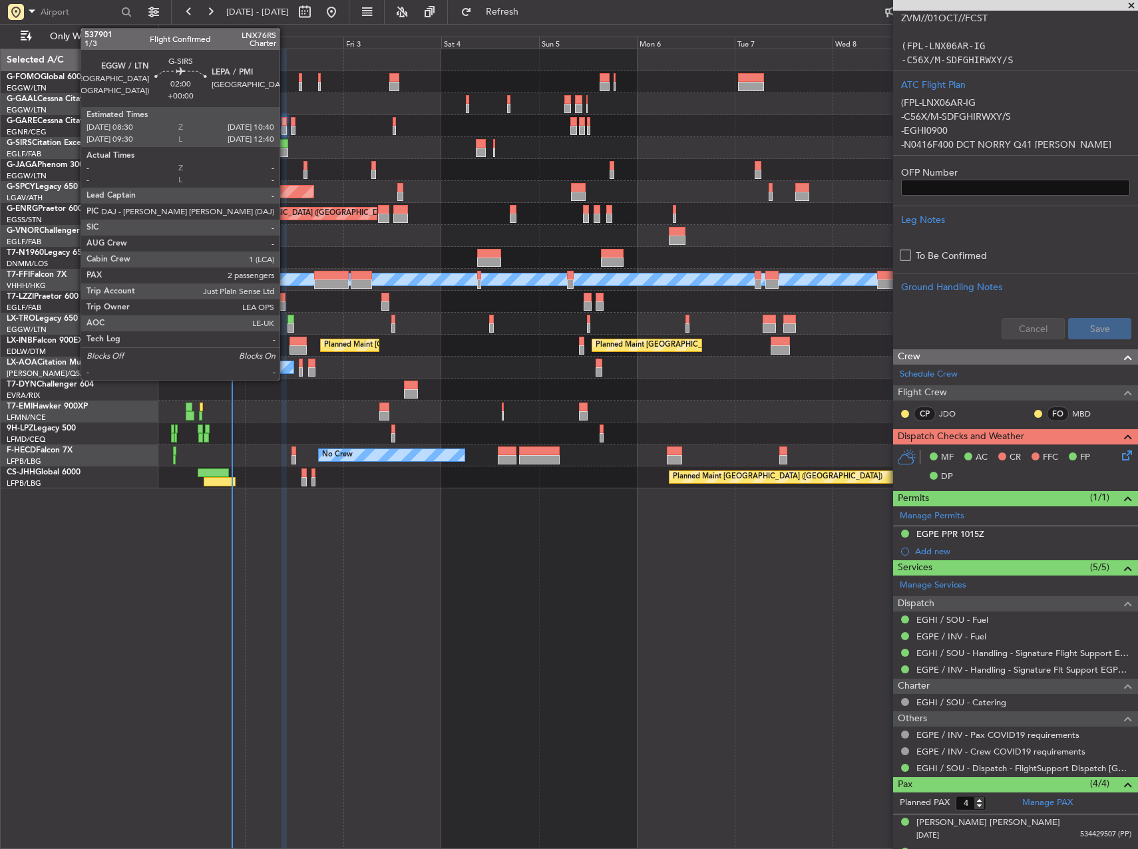
click at [286, 150] on div at bounding box center [284, 152] width 9 height 9
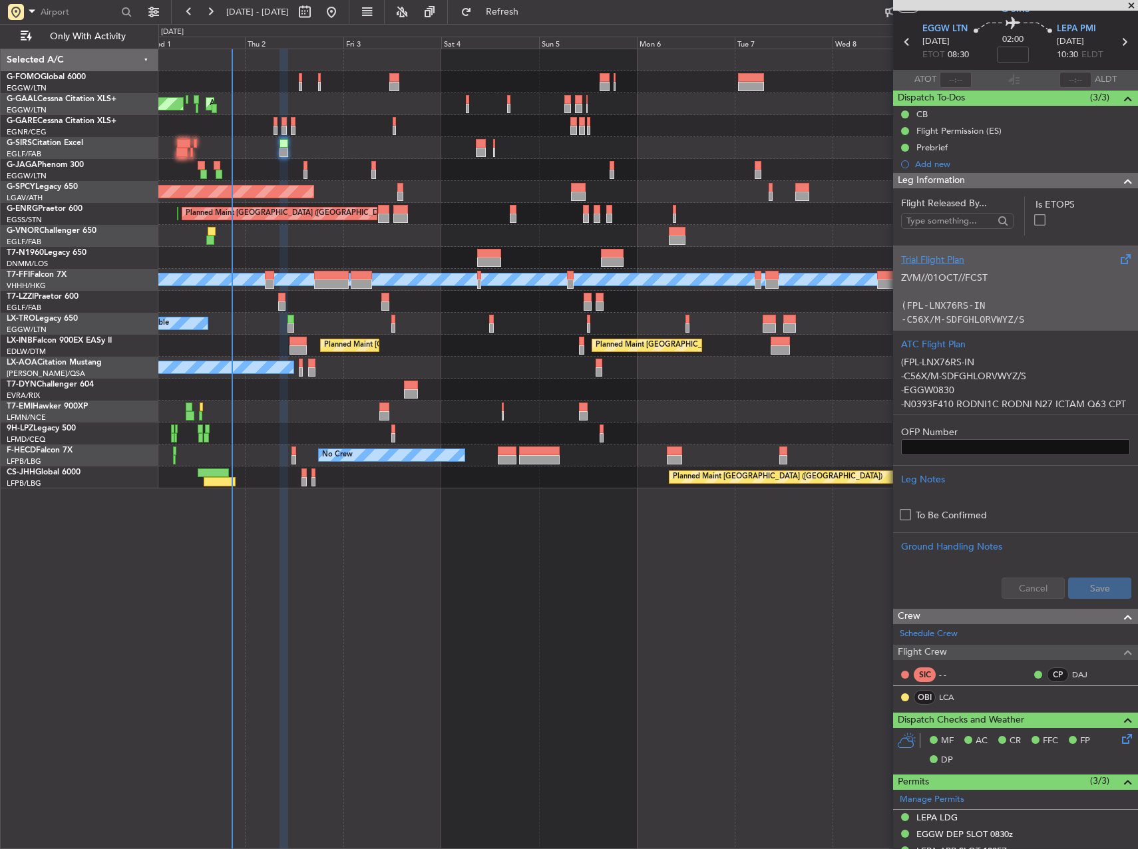
scroll to position [0, 0]
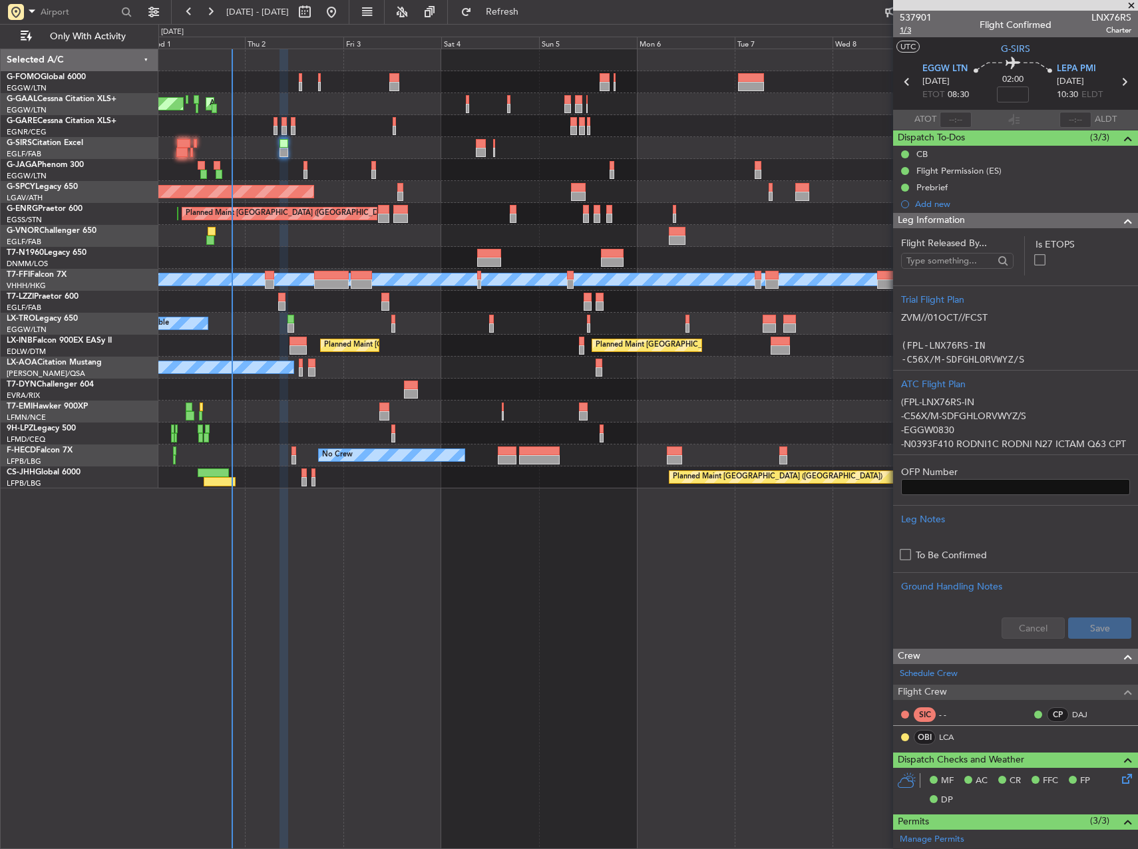
click at [904, 31] on span "1/3" at bounding box center [916, 30] width 32 height 11
click at [909, 25] on span "1/3" at bounding box center [916, 30] width 32 height 11
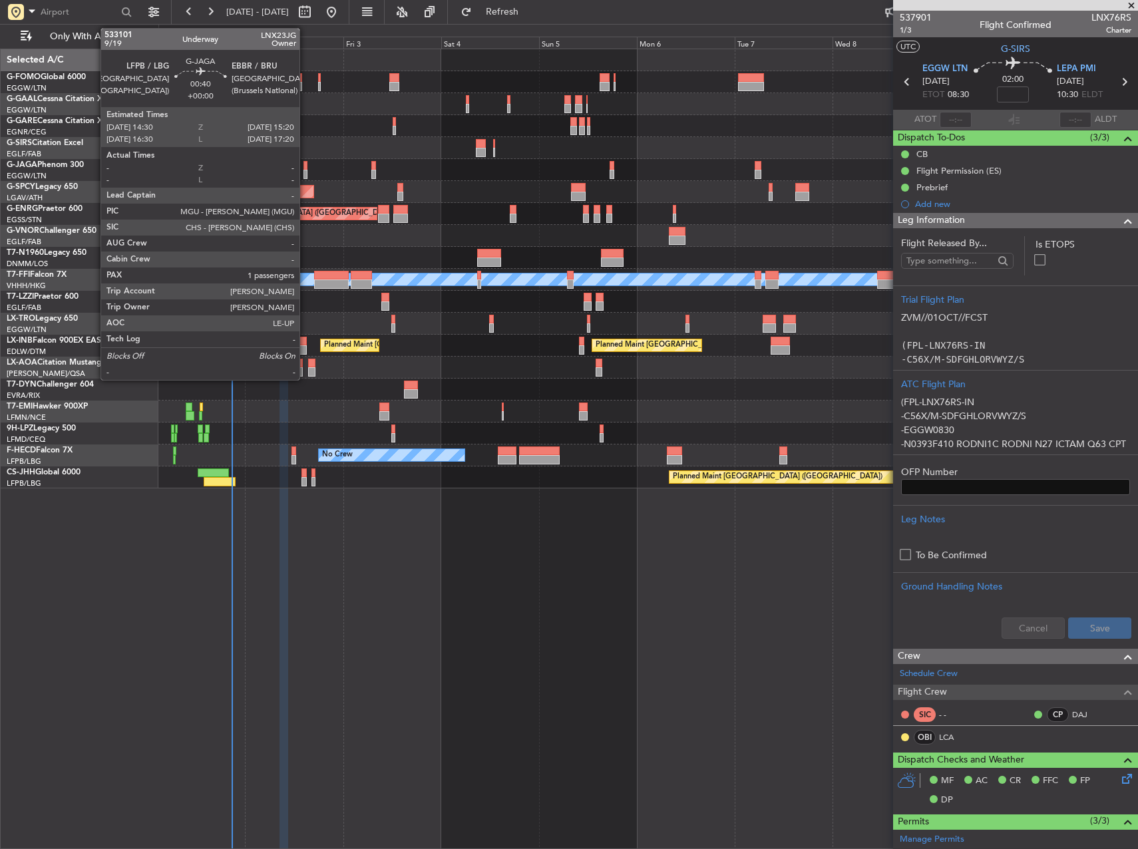
click at [305, 166] on div at bounding box center [305, 165] width 4 height 9
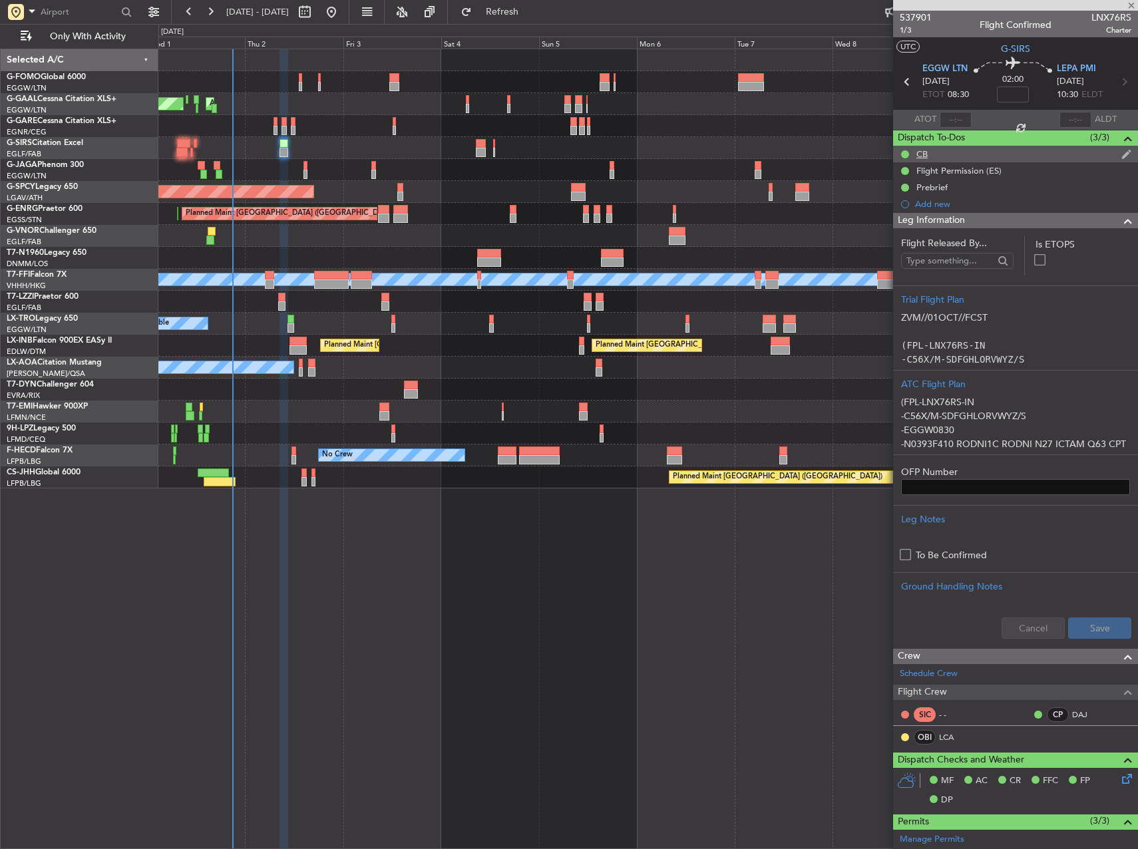
type input "1"
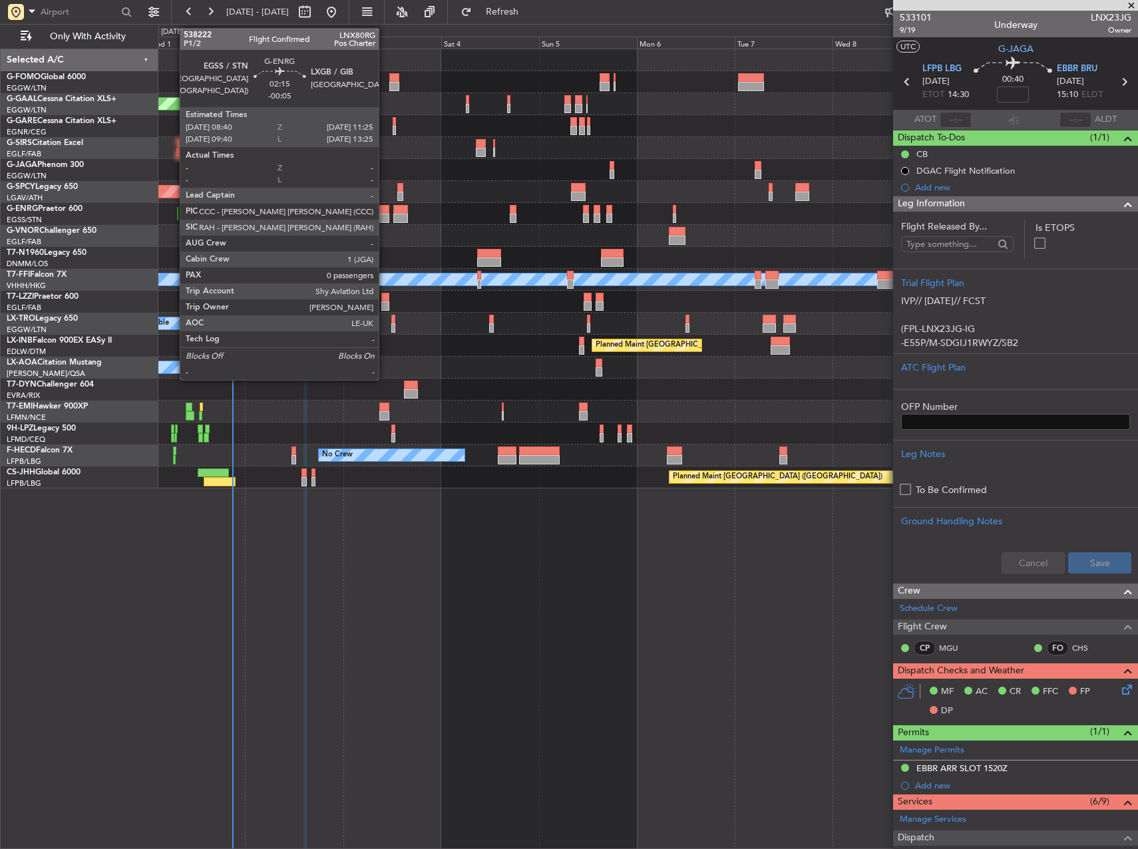
click at [385, 220] on div at bounding box center [383, 218] width 11 height 9
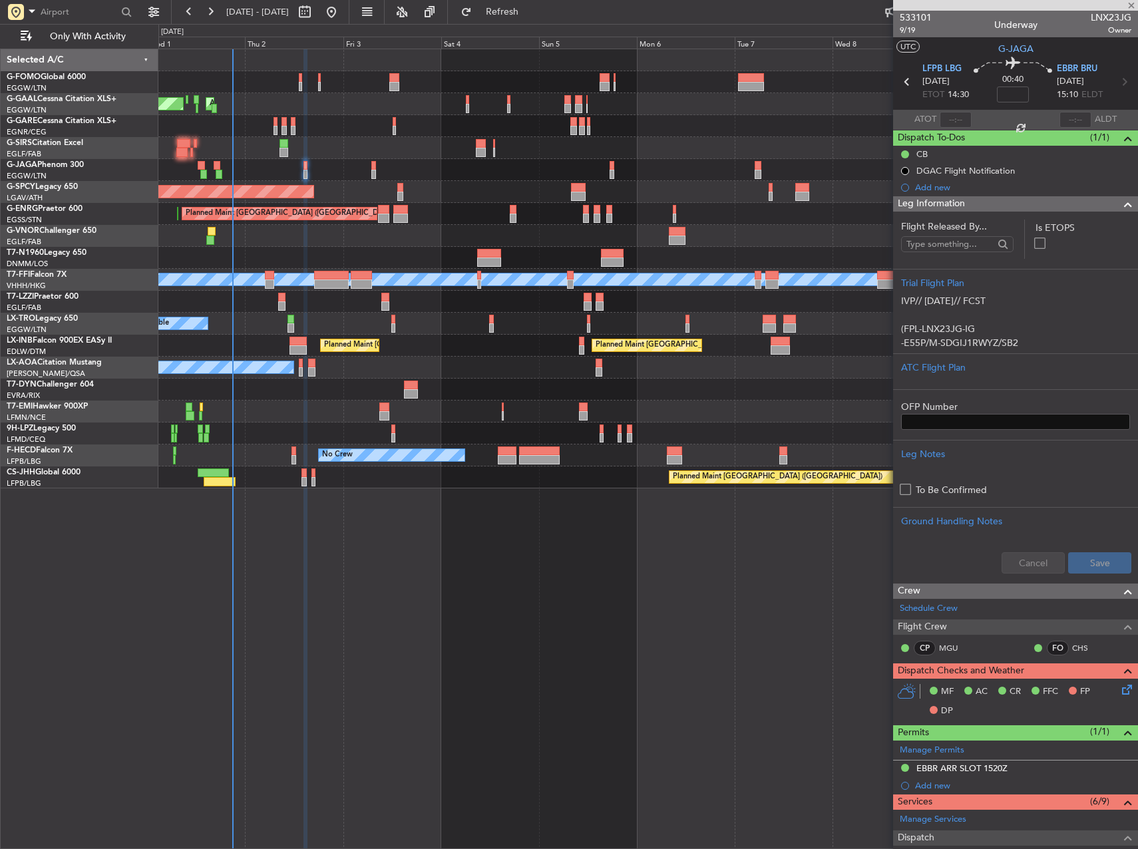
type input "-00:05"
type input "0"
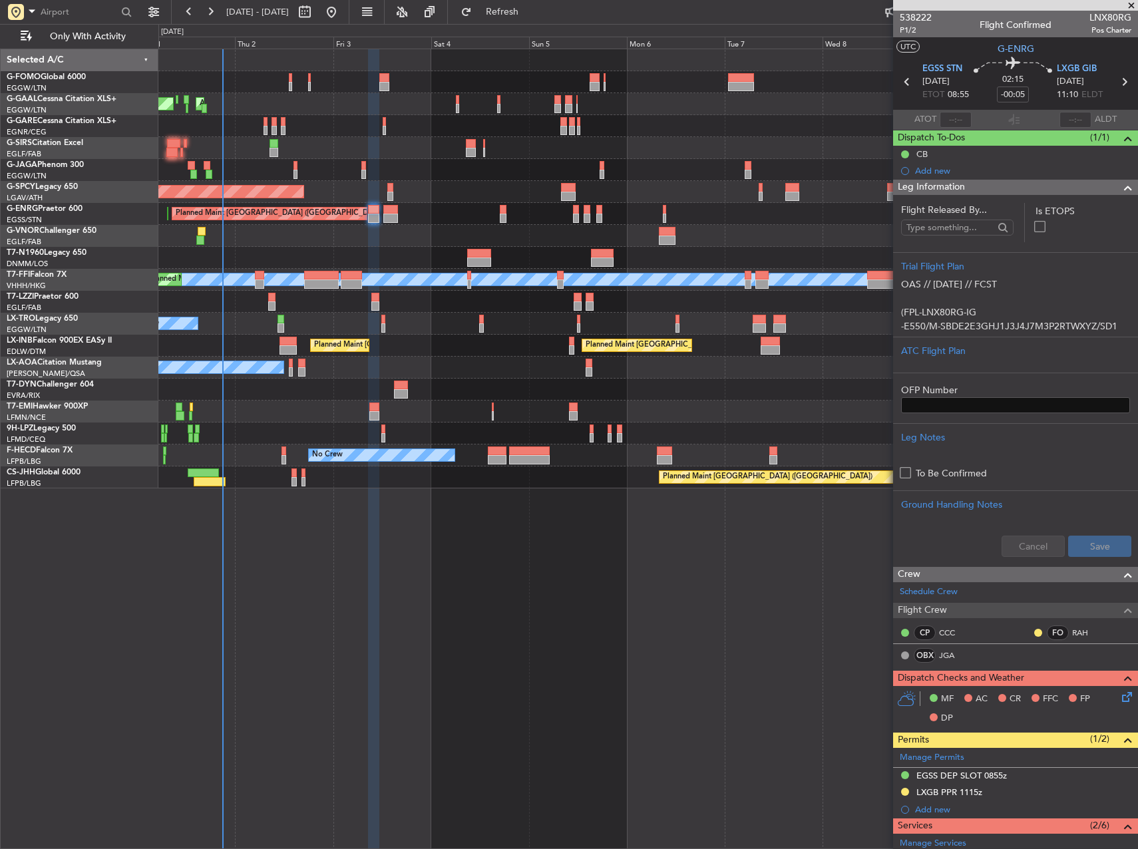
click at [684, 561] on div "Planned Maint Dusseldorf AOG Maint [GEOGRAPHIC_DATA] Owner Owner Planned Maint …" at bounding box center [648, 449] width 980 height 801
click at [588, 438] on div at bounding box center [647, 434] width 979 height 22
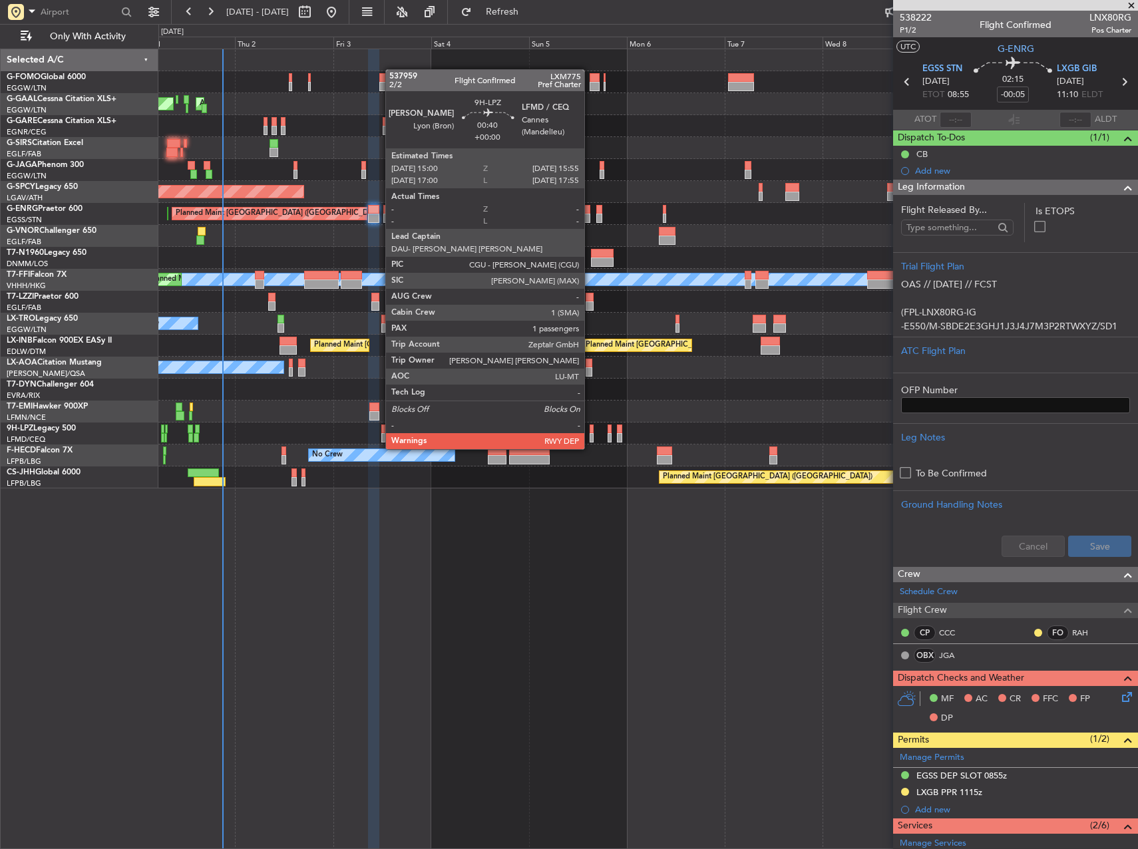
click at [590, 436] on div at bounding box center [592, 437] width 4 height 9
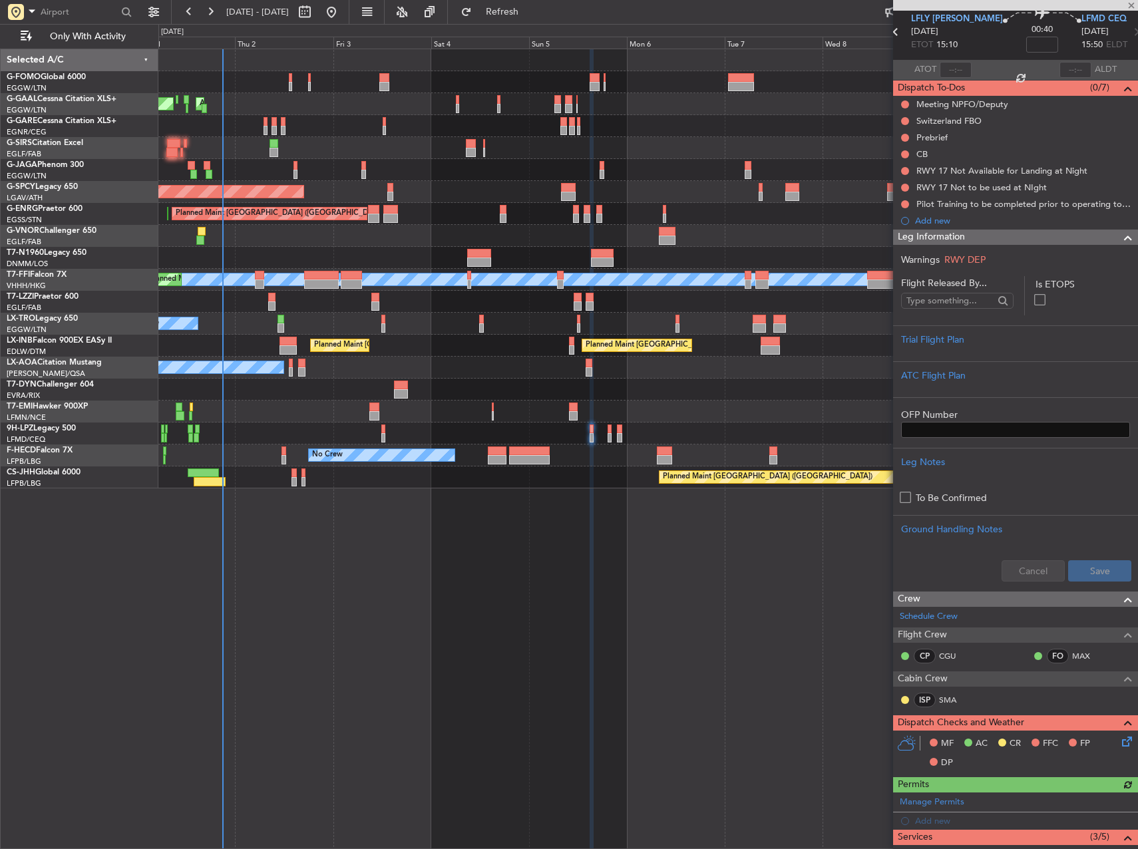
scroll to position [133, 0]
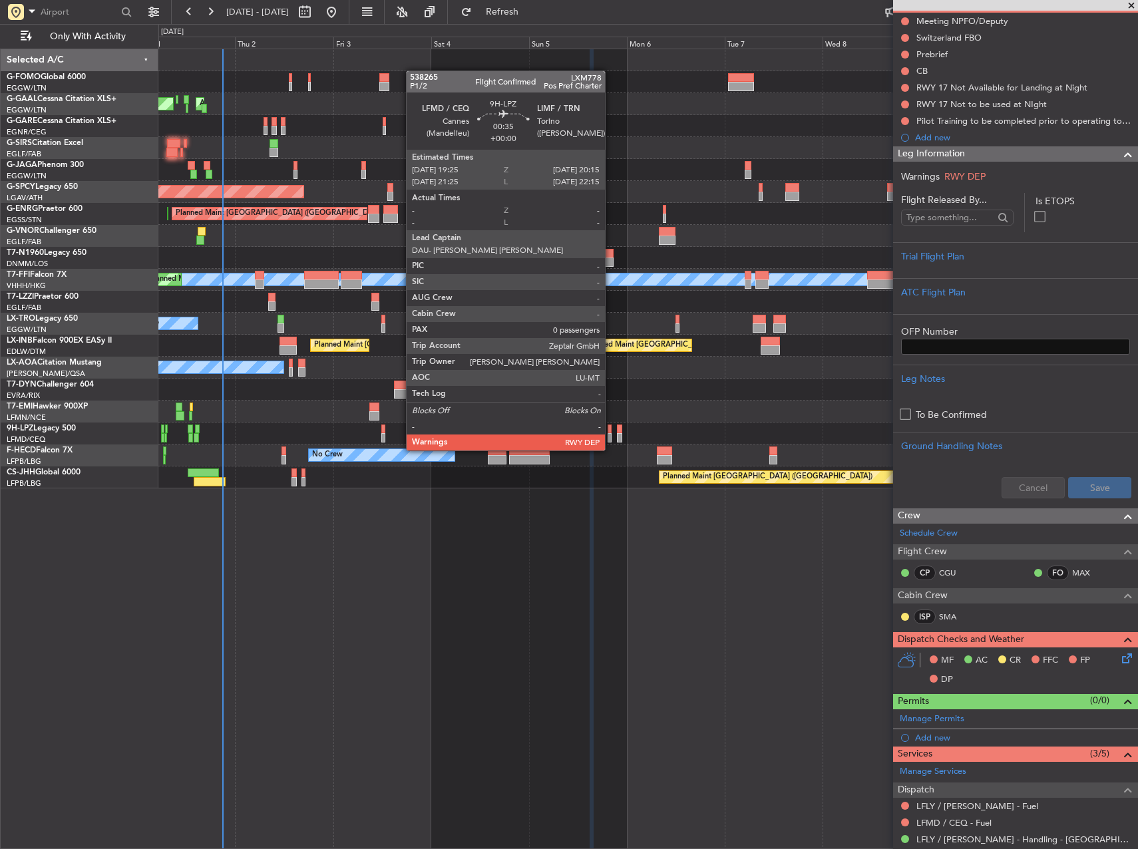
click at [611, 437] on div at bounding box center [610, 437] width 4 height 9
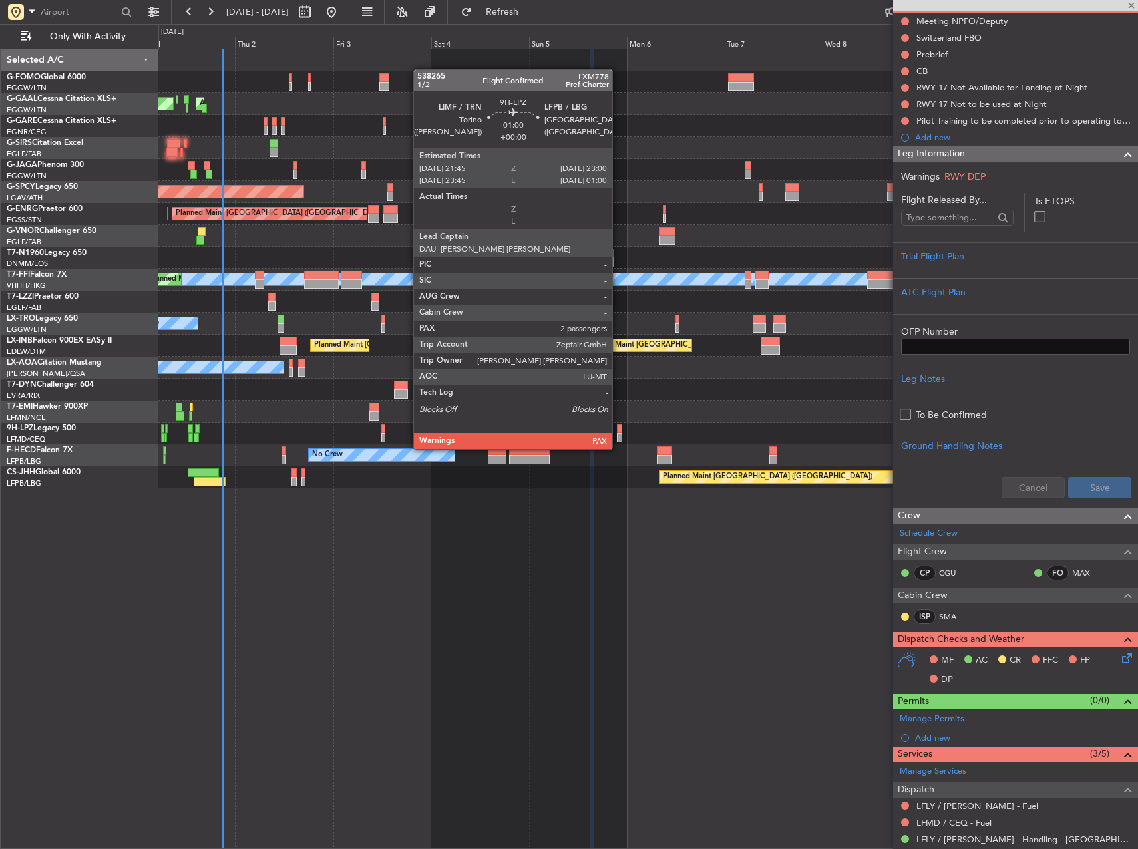
scroll to position [0, 0]
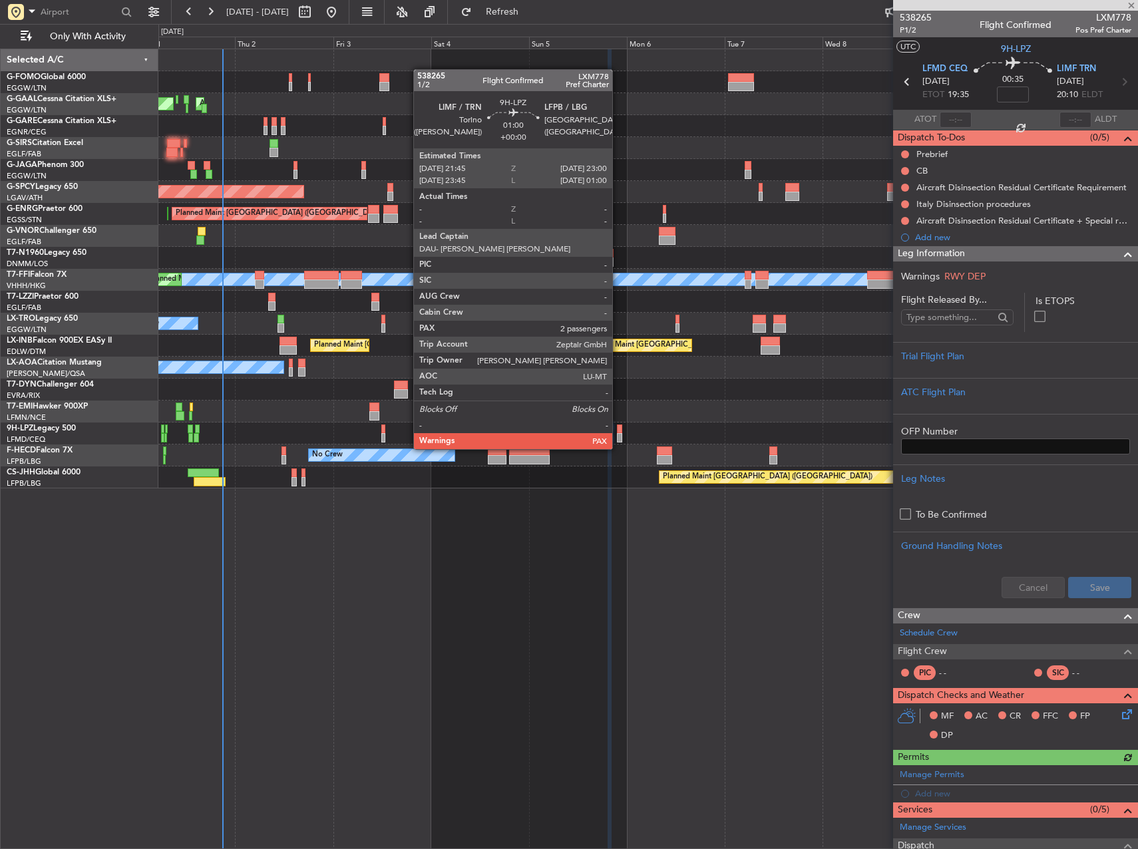
click at [618, 436] on div at bounding box center [619, 437] width 5 height 9
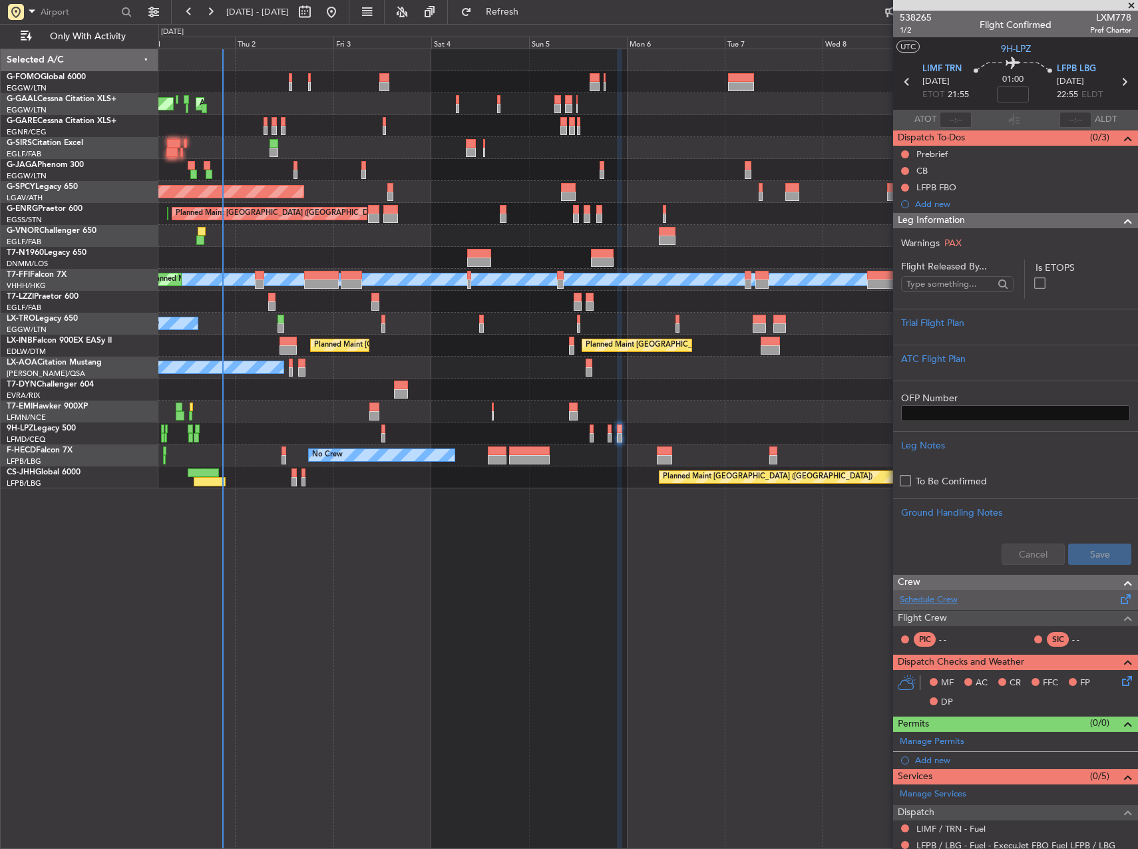
click at [933, 602] on link "Schedule Crew" at bounding box center [929, 600] width 58 height 13
click at [530, 14] on span "Refresh" at bounding box center [503, 11] width 56 height 9
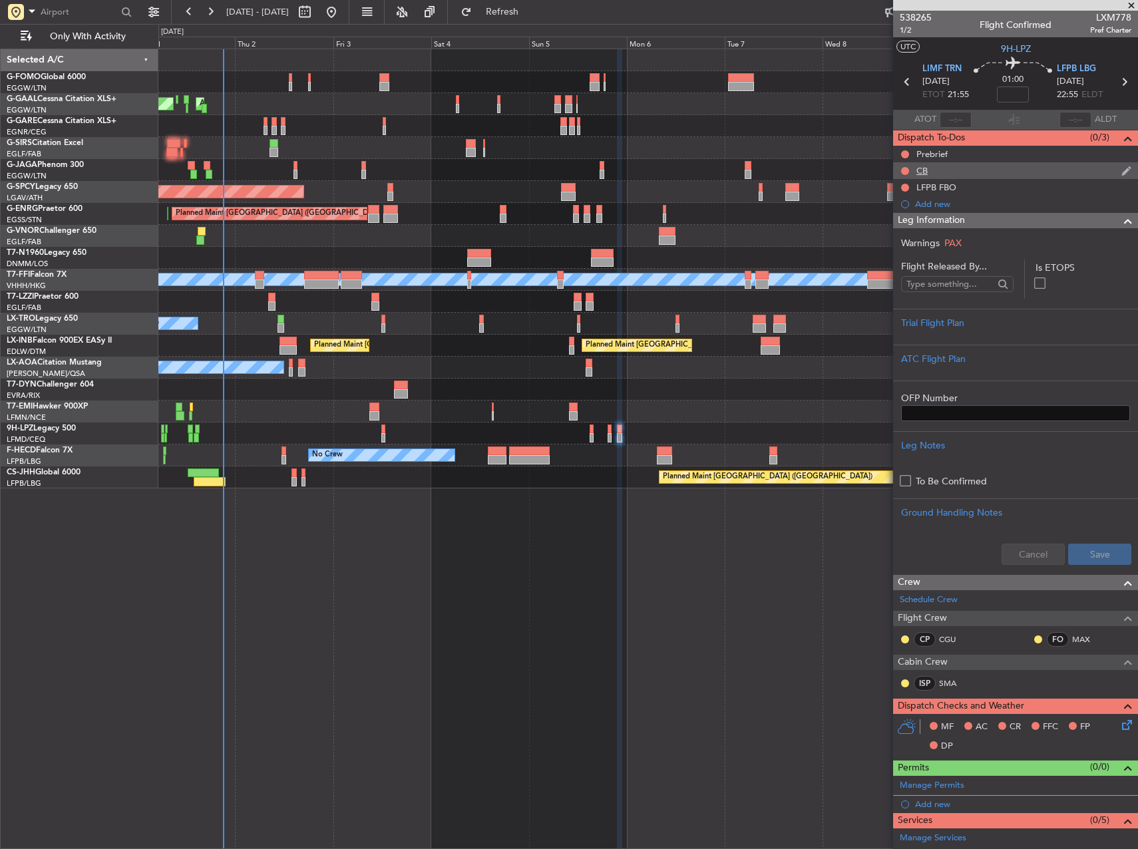
click at [906, 166] on div at bounding box center [905, 171] width 11 height 11
click at [793, 393] on div at bounding box center [647, 390] width 979 height 22
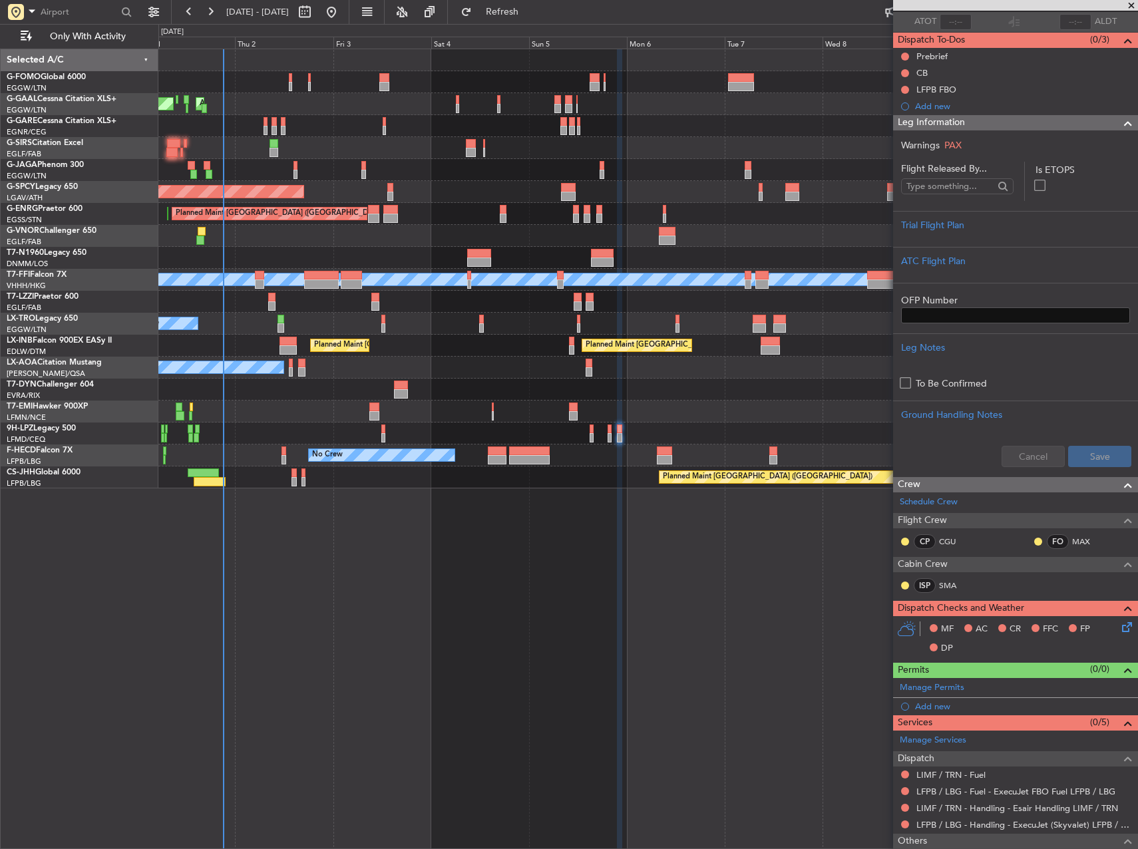
scroll to position [185, 0]
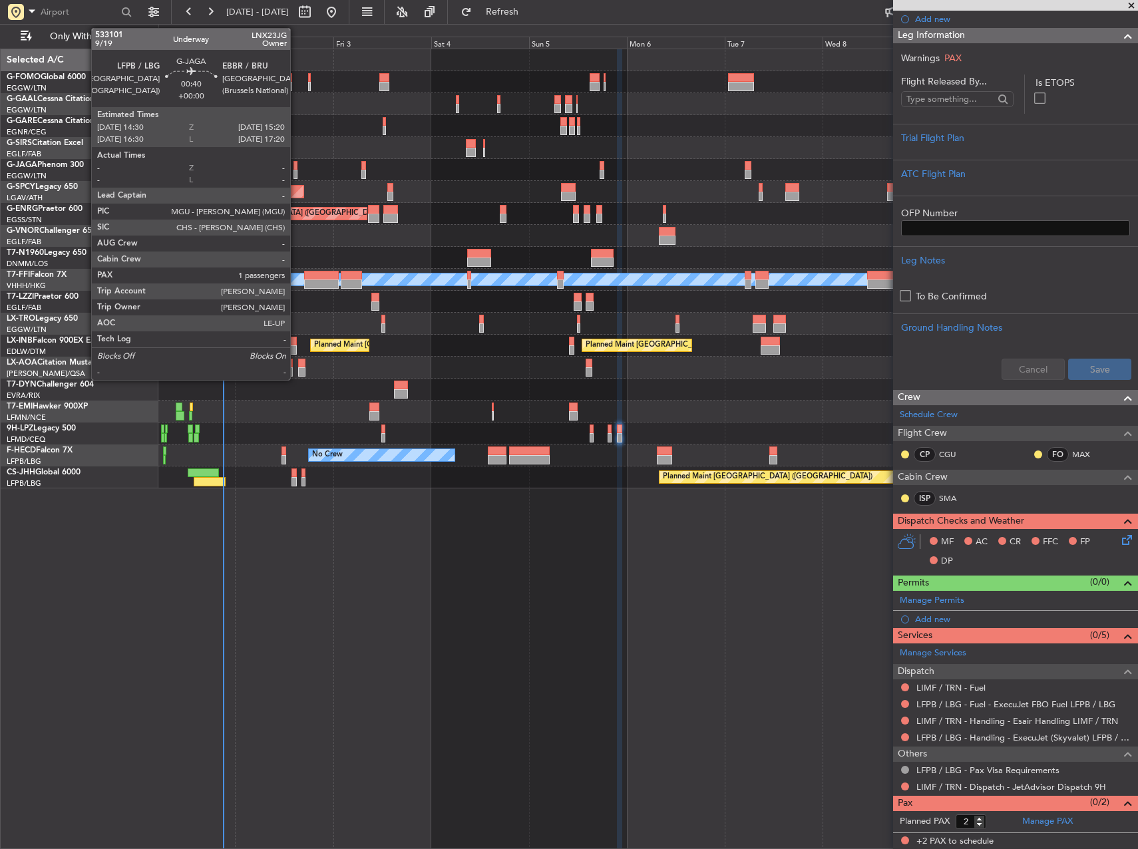
click at [296, 168] on div at bounding box center [296, 165] width 4 height 9
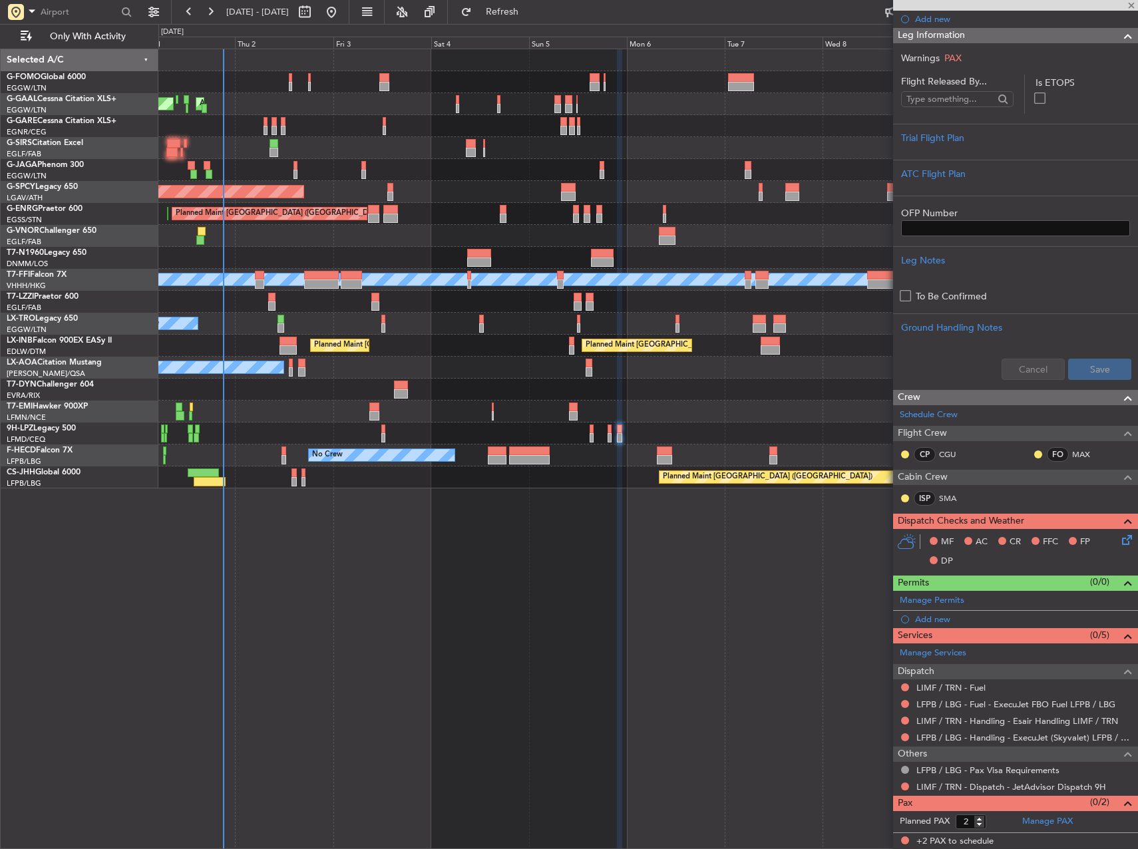
type input "1"
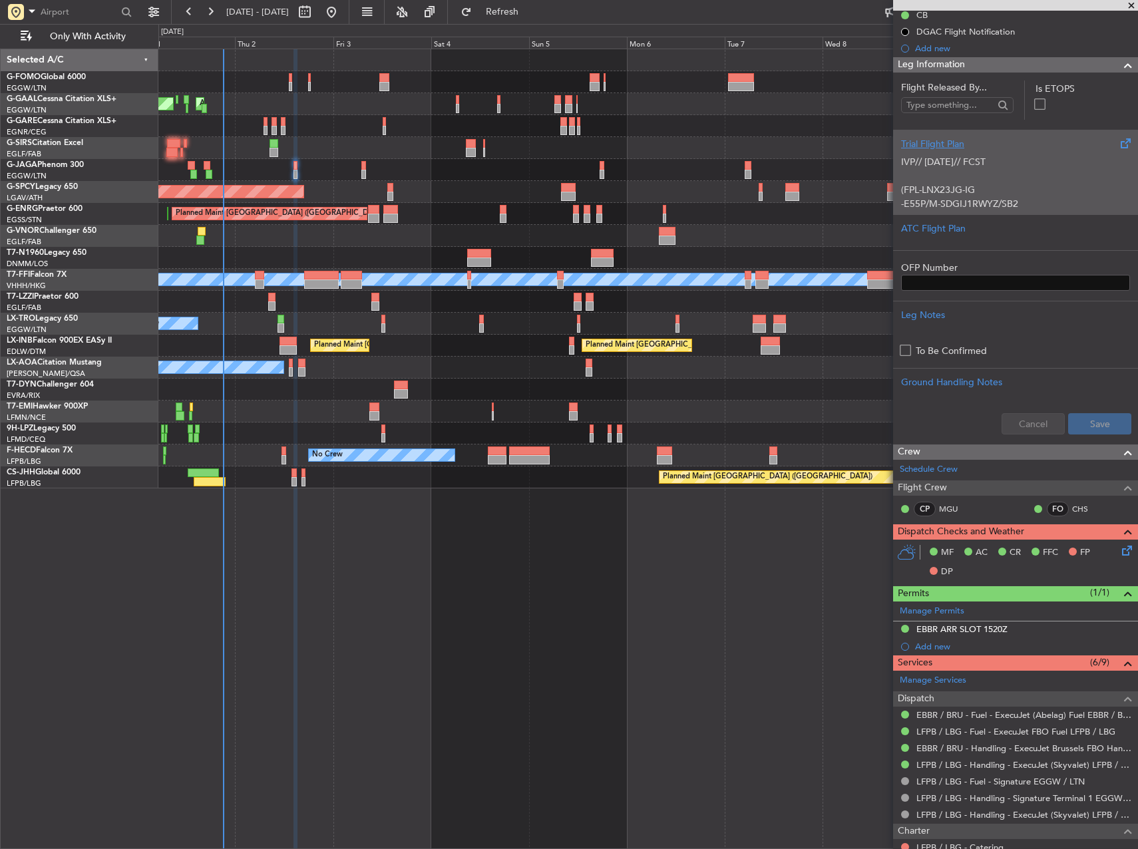
scroll to position [0, 0]
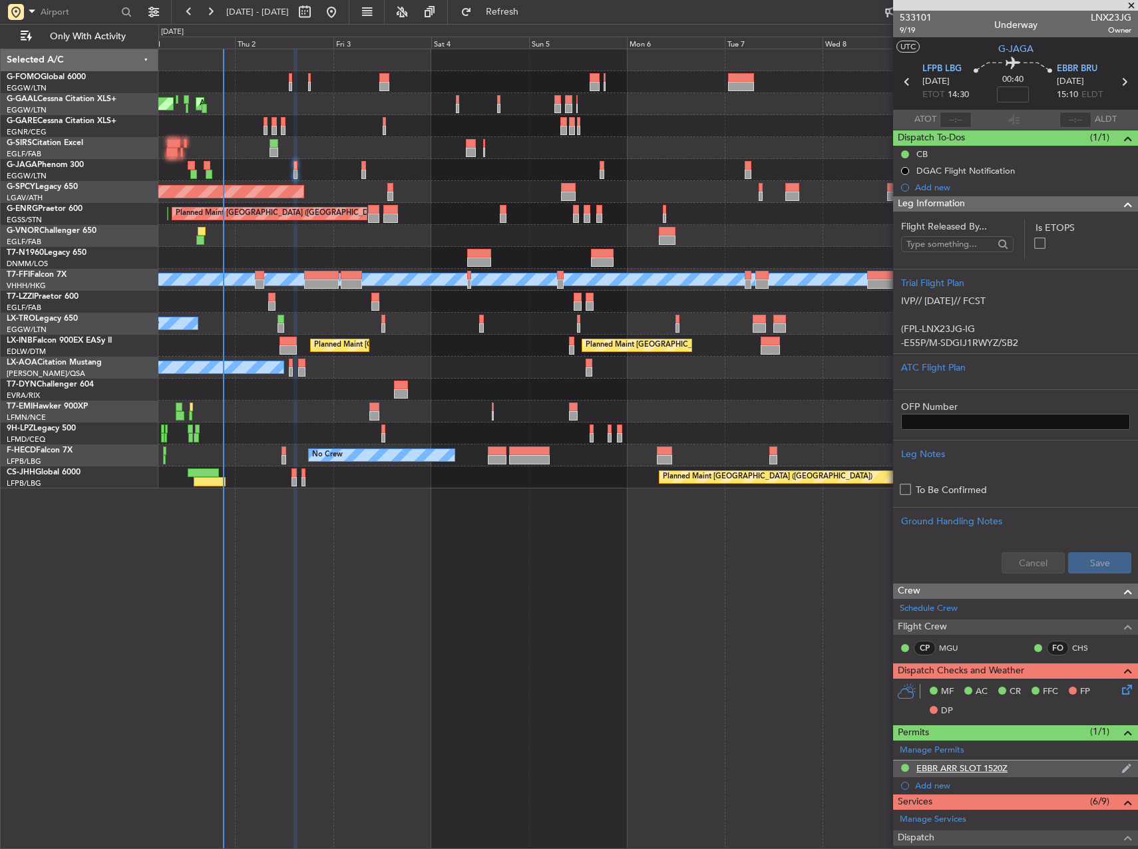
click at [963, 771] on div "EBBR ARR SLOT 1520Z" at bounding box center [961, 768] width 91 height 11
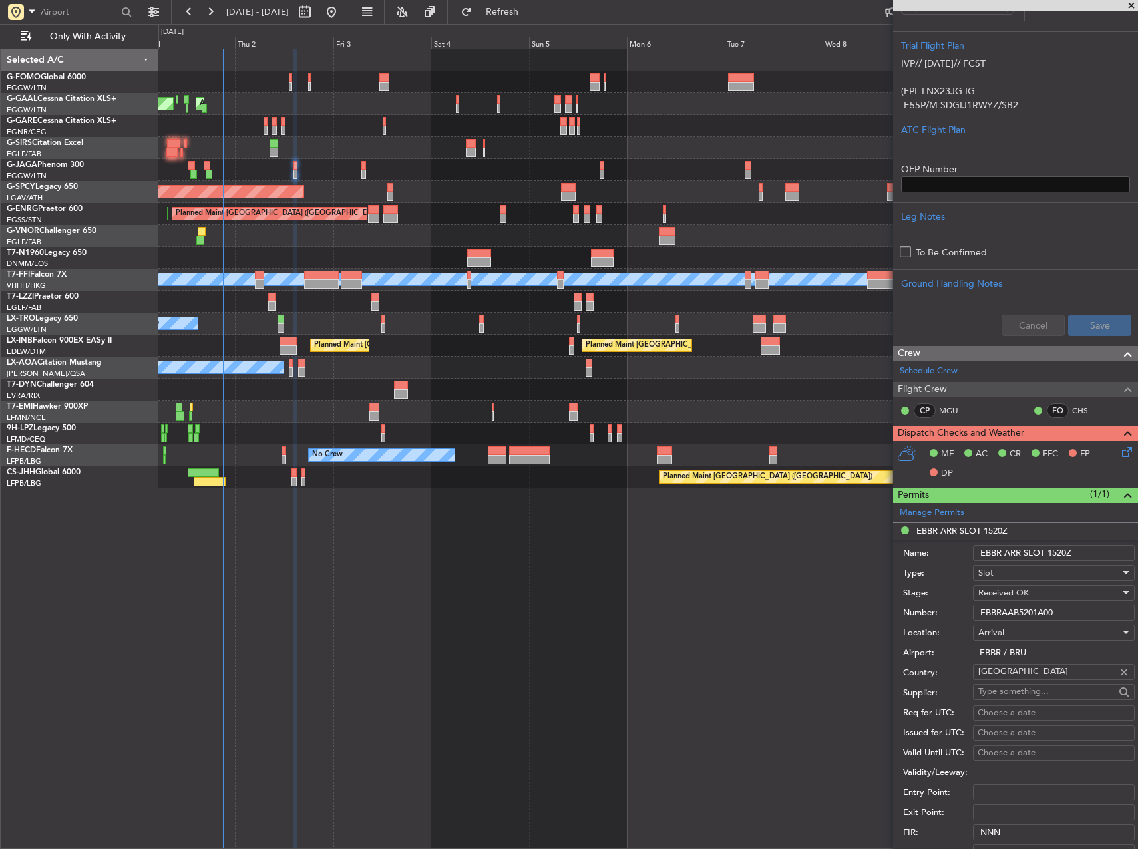
scroll to position [266, 0]
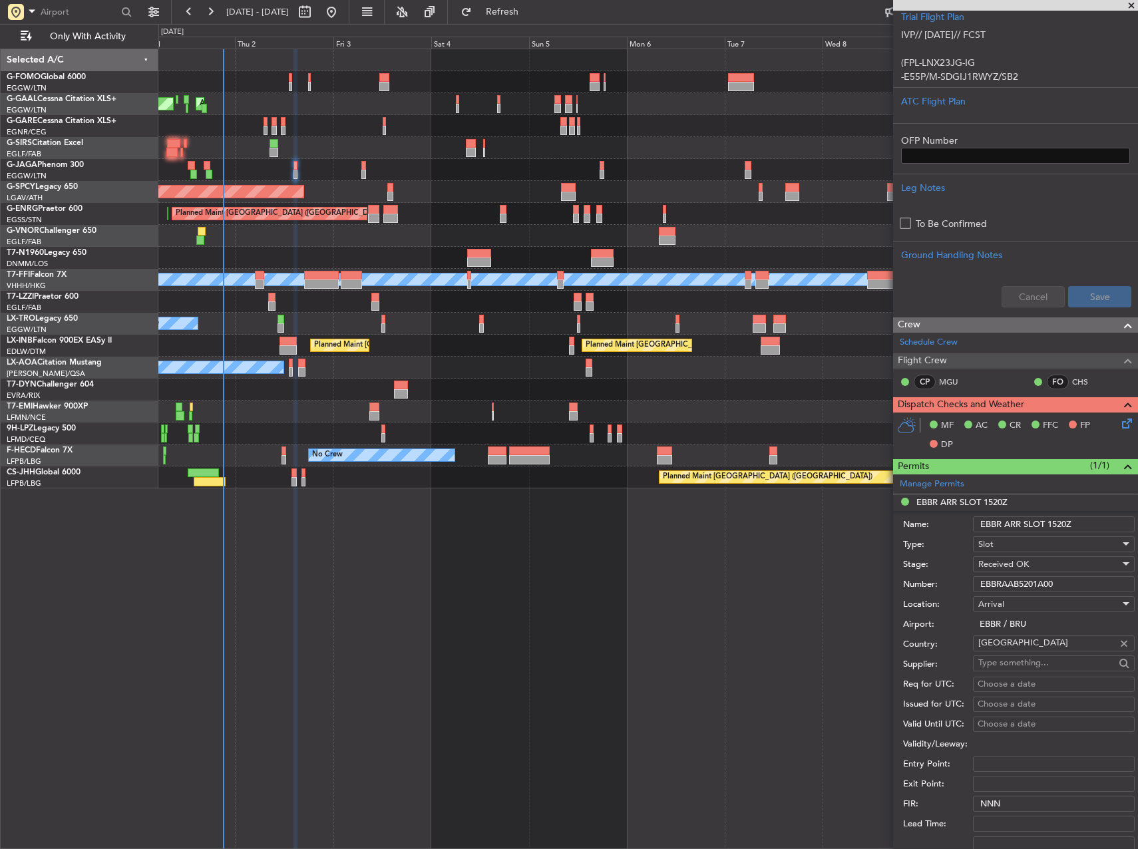
click at [1025, 585] on input "EBBRAAB5201A00" at bounding box center [1054, 584] width 162 height 16
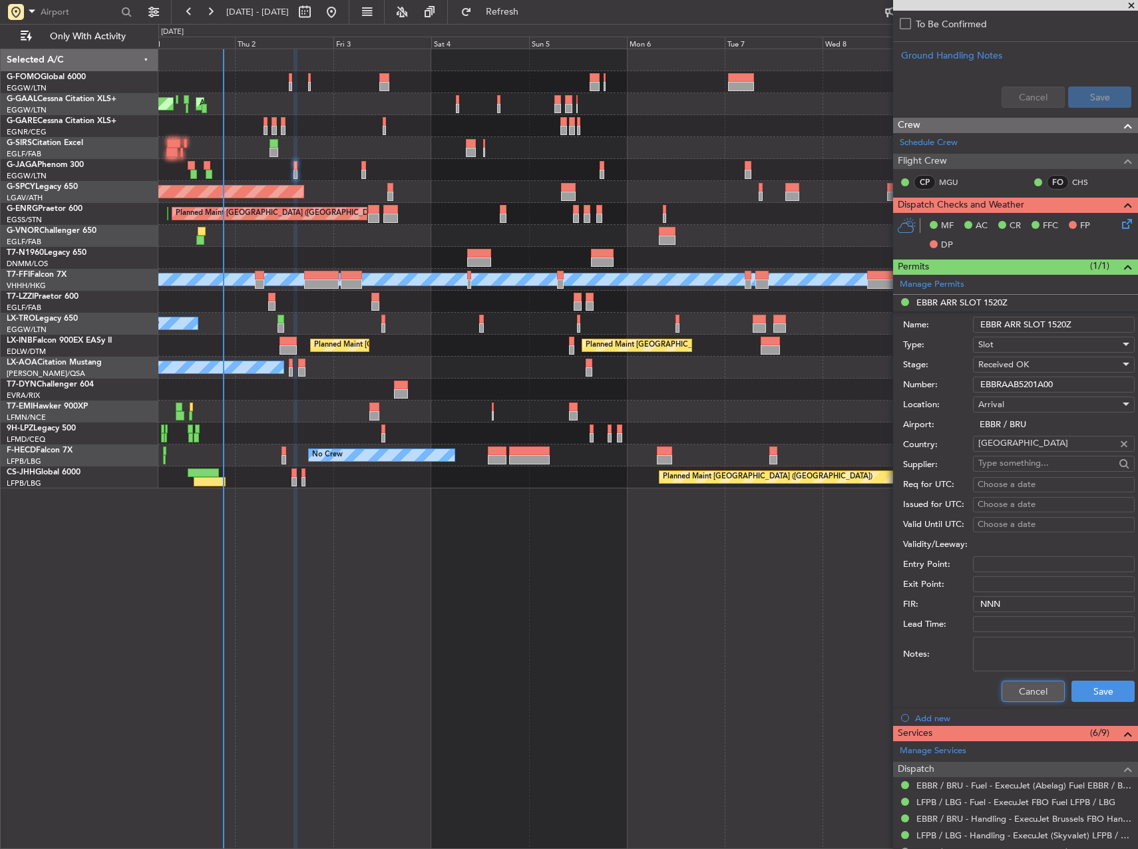
drag, startPoint x: 1024, startPoint y: 693, endPoint x: 1117, endPoint y: 691, distance: 93.2
click at [1024, 693] on button "Cancel" at bounding box center [1033, 691] width 63 height 21
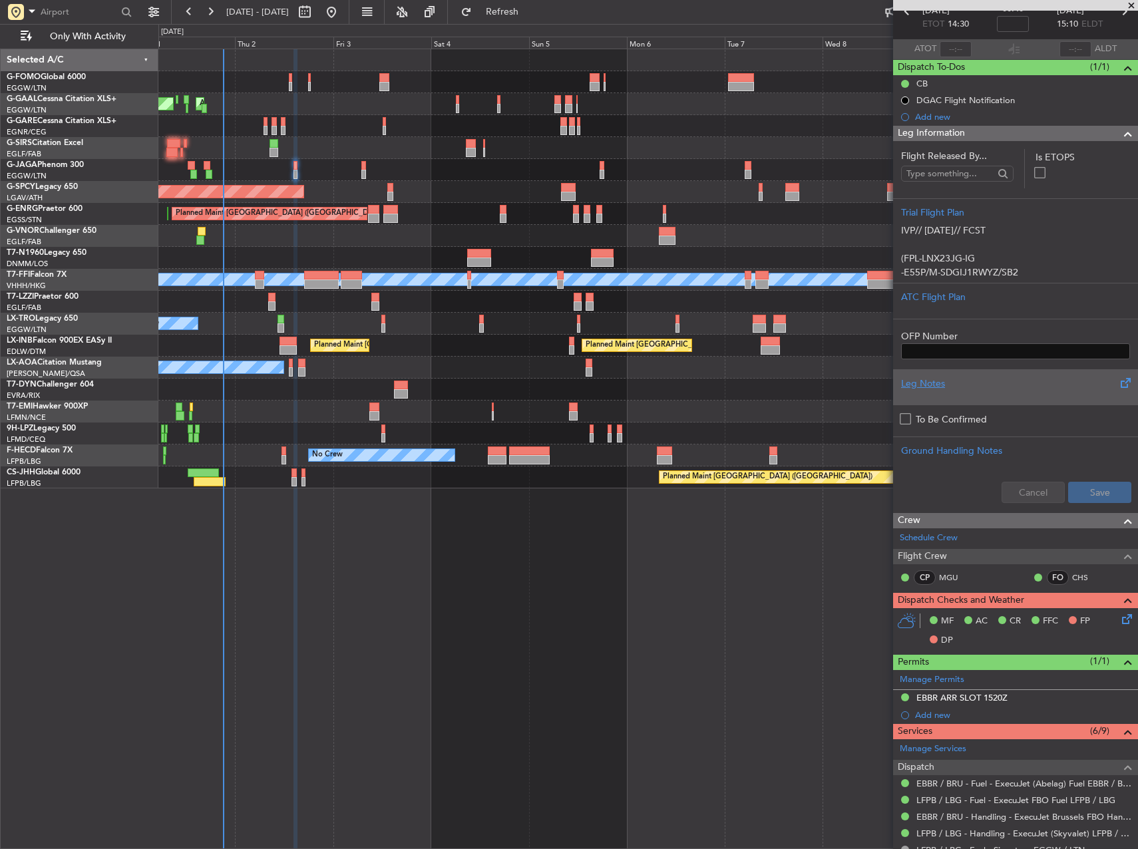
scroll to position [63, 0]
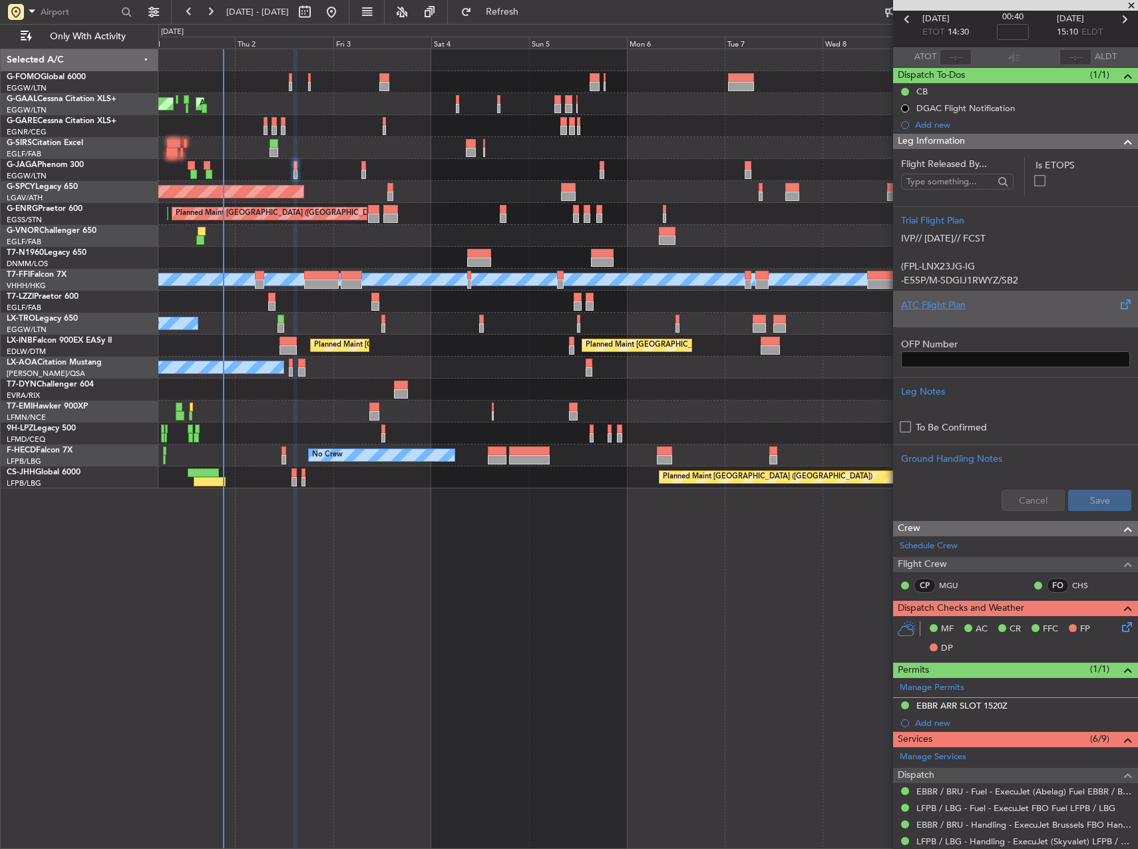
click at [1033, 321] on div "ATC Flight Plan" at bounding box center [1015, 309] width 245 height 36
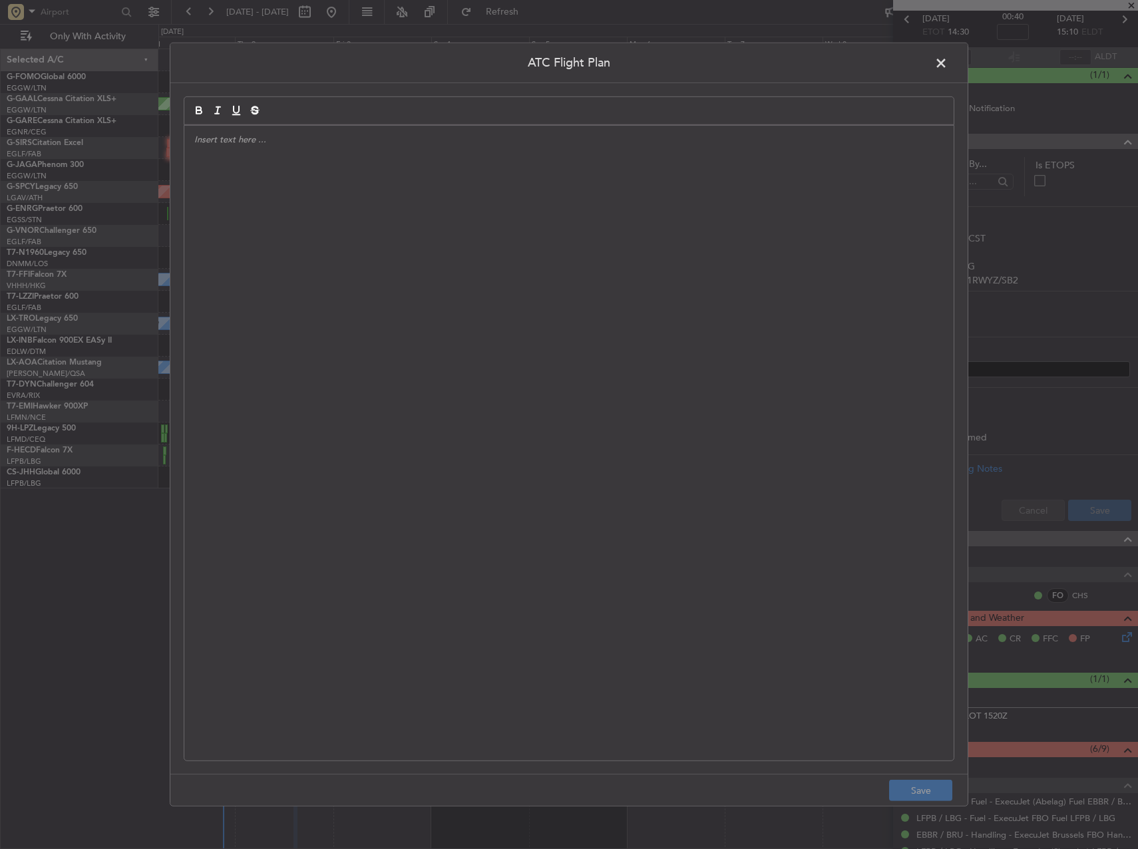
click at [720, 357] on div at bounding box center [568, 443] width 769 height 635
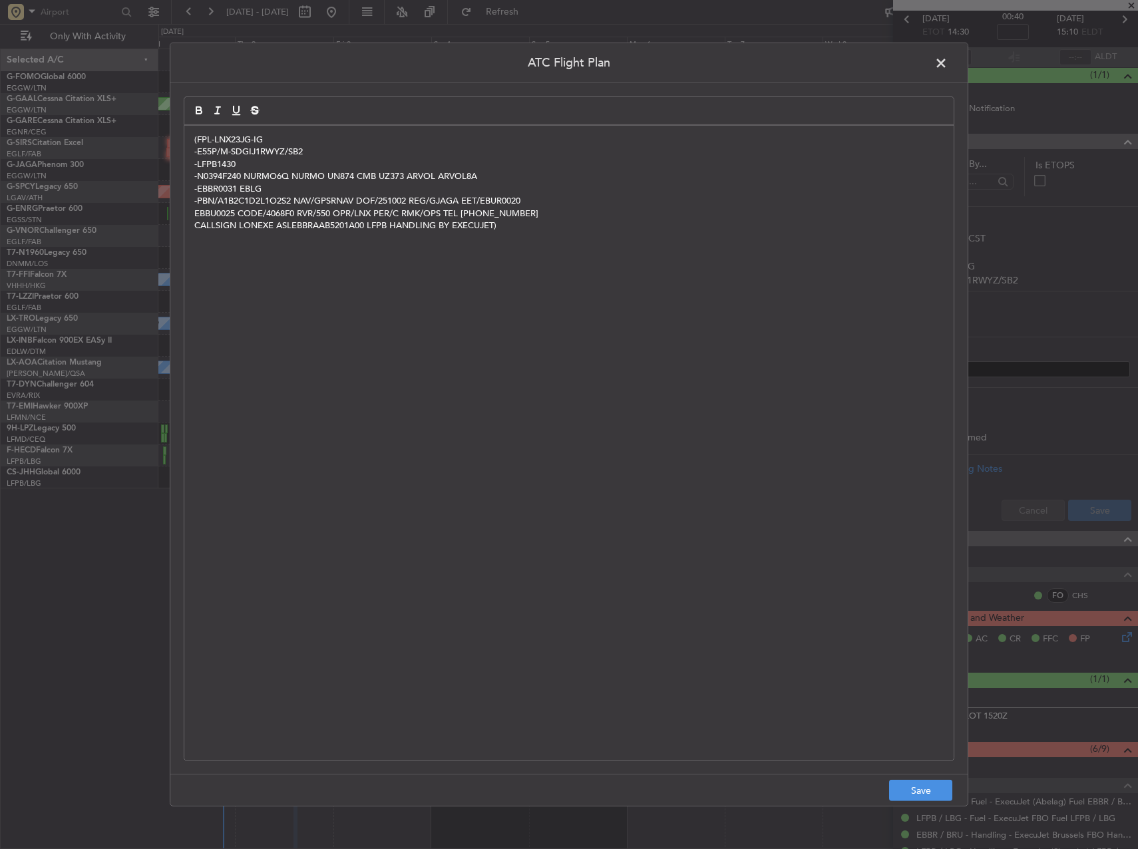
scroll to position [0, 0]
click at [929, 788] on button "Save" at bounding box center [920, 790] width 63 height 21
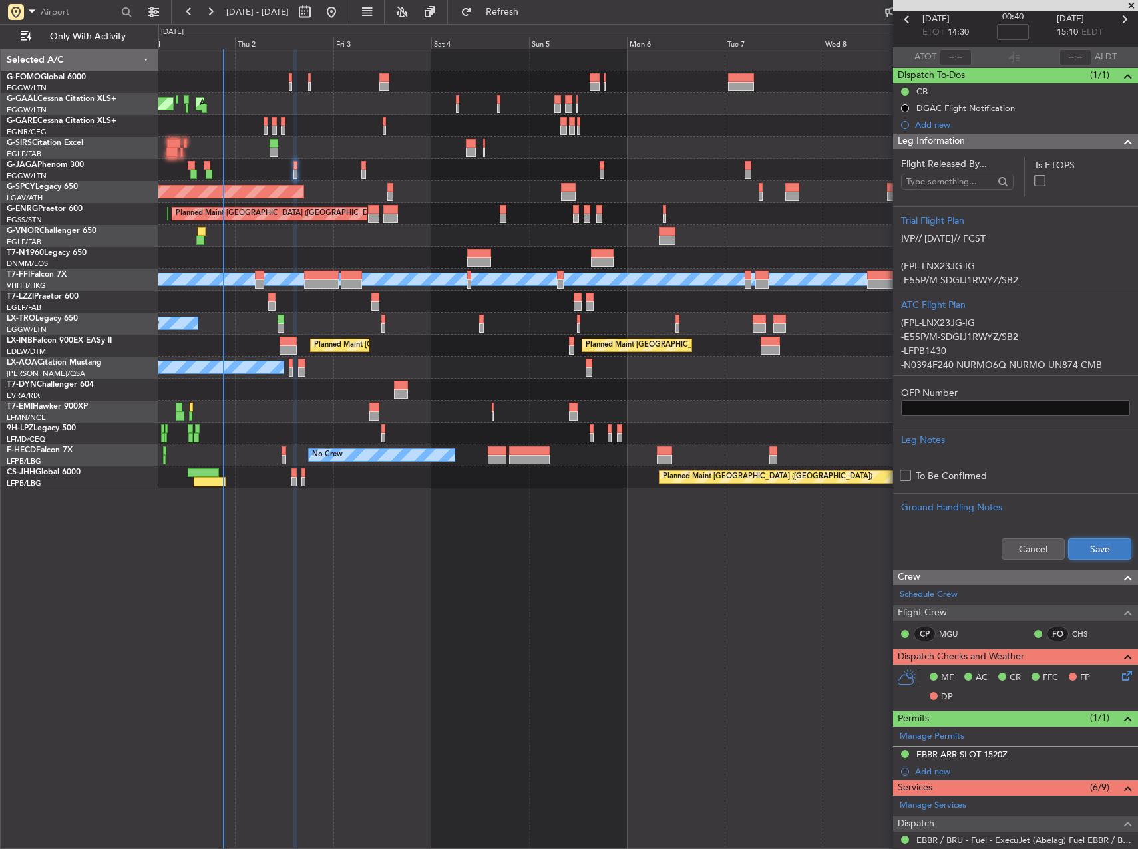
click at [1103, 544] on button "Save" at bounding box center [1099, 548] width 63 height 21
click at [695, 588] on div "Planned Maint Dusseldorf AOG Maint [GEOGRAPHIC_DATA] Owner Owner Planned Maint …" at bounding box center [648, 449] width 980 height 801
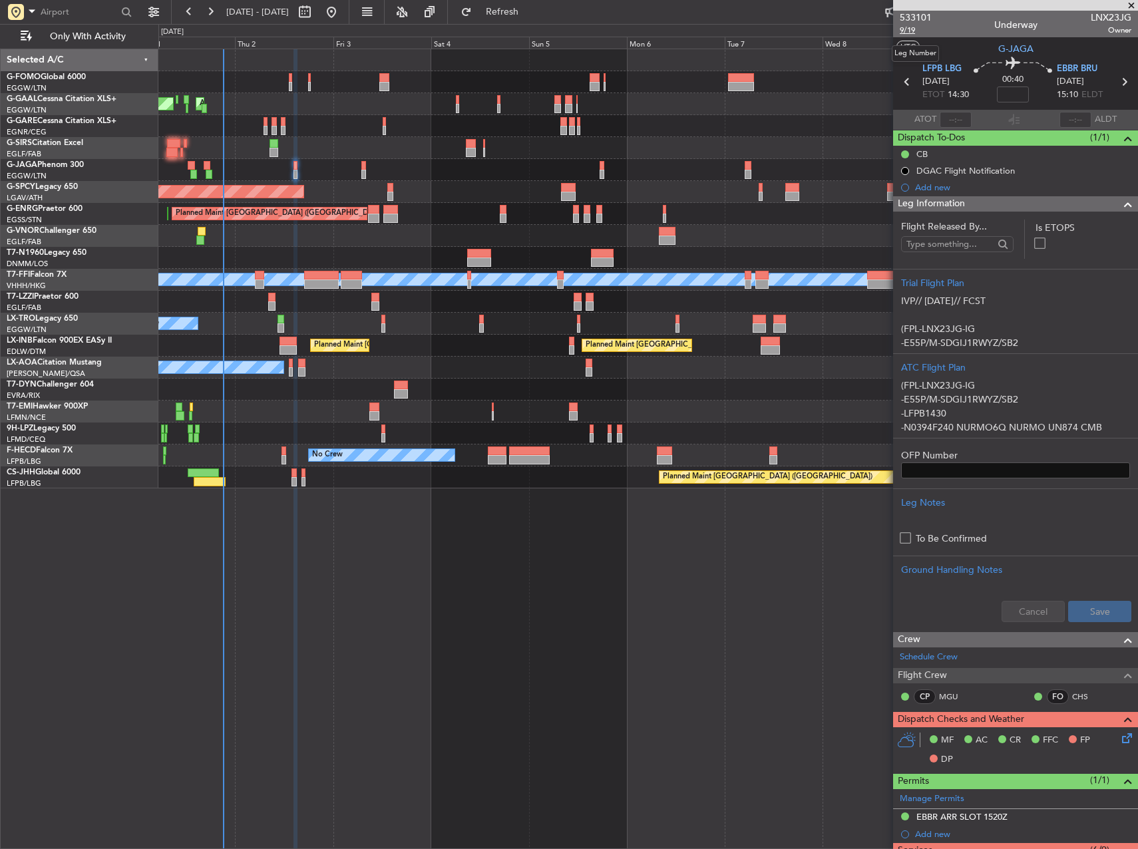
click at [905, 31] on span "9/19" at bounding box center [916, 30] width 32 height 11
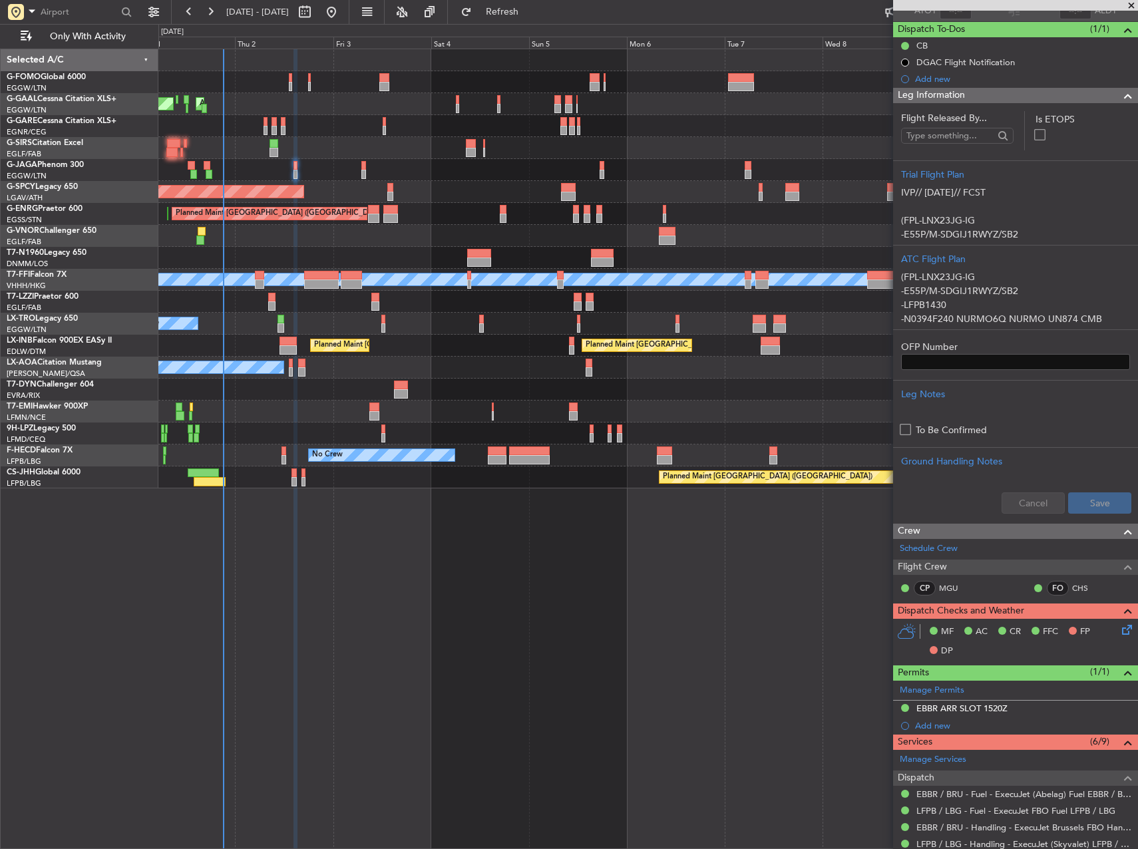
scroll to position [377, 0]
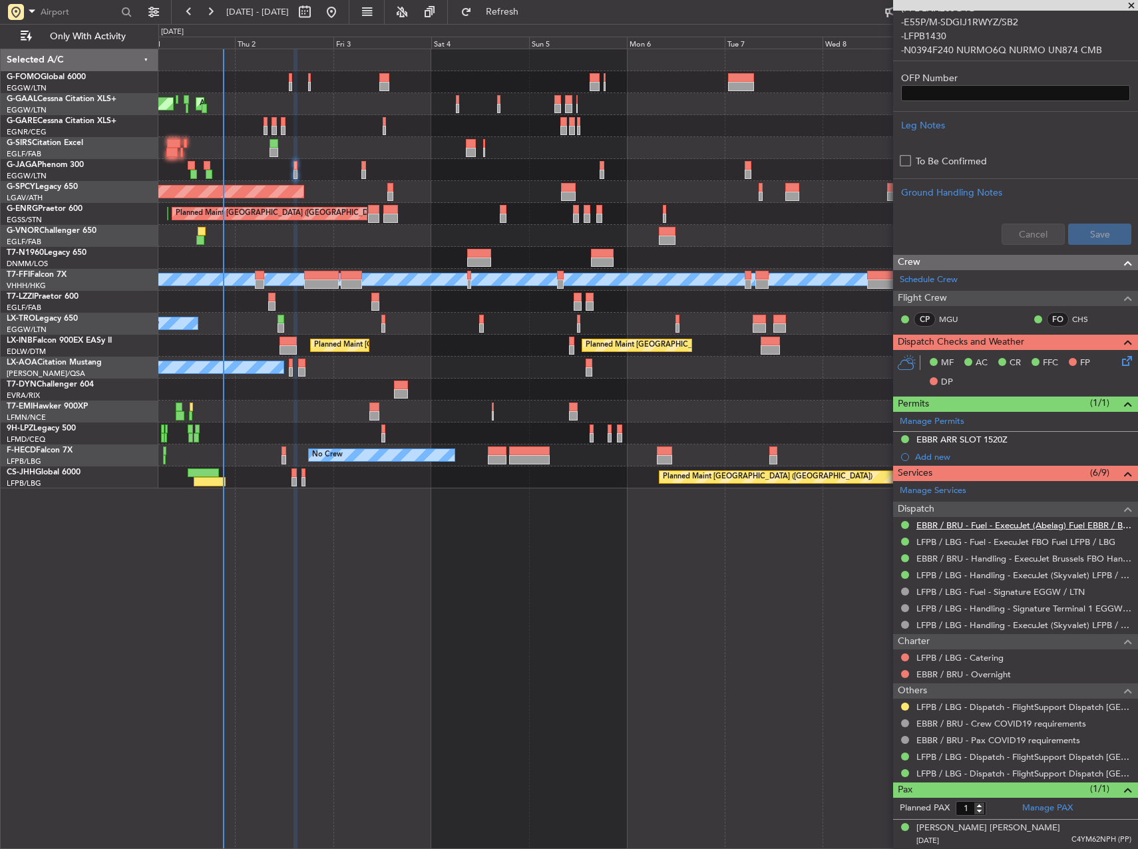
click at [1063, 523] on link "EBBR / BRU - Fuel - ExecuJet (Abelag) Fuel EBBR / BRU" at bounding box center [1023, 525] width 215 height 11
click at [906, 658] on button at bounding box center [905, 658] width 8 height 8
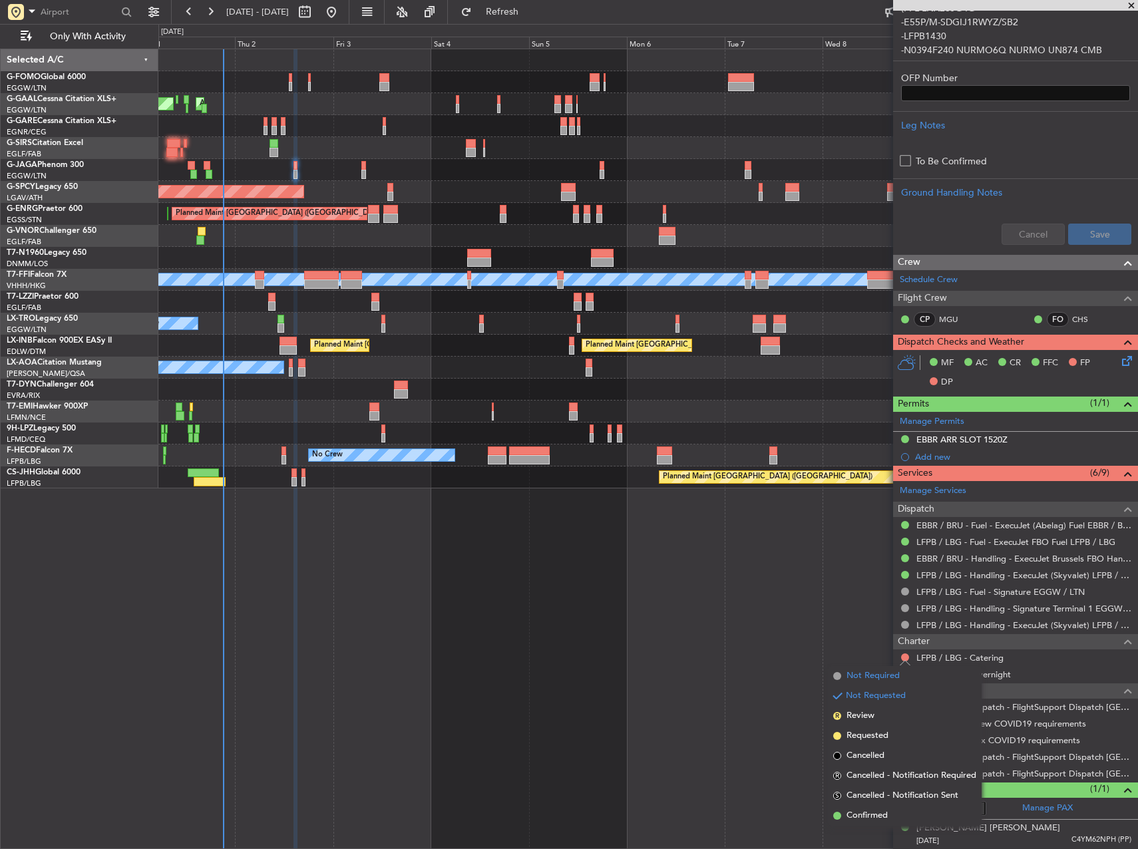
click at [889, 676] on span "Not Required" at bounding box center [873, 676] width 53 height 13
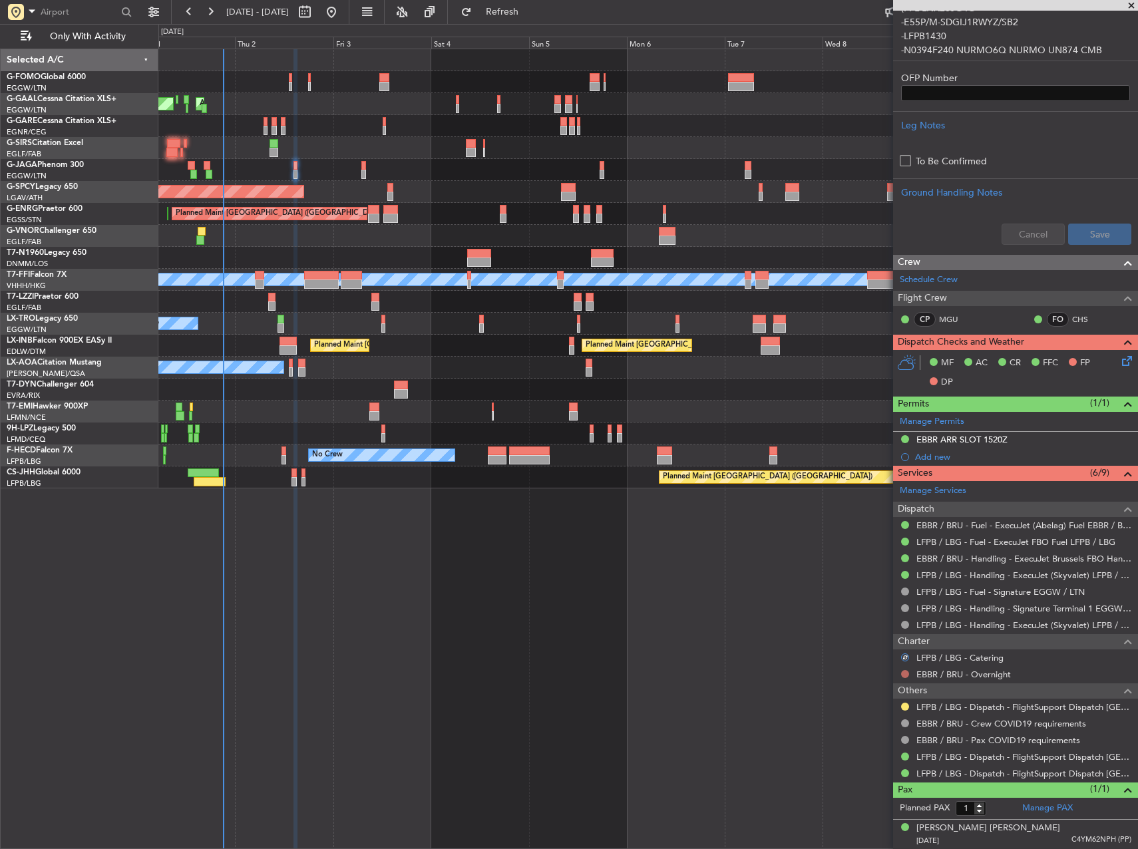
click at [907, 676] on button at bounding box center [905, 674] width 8 height 8
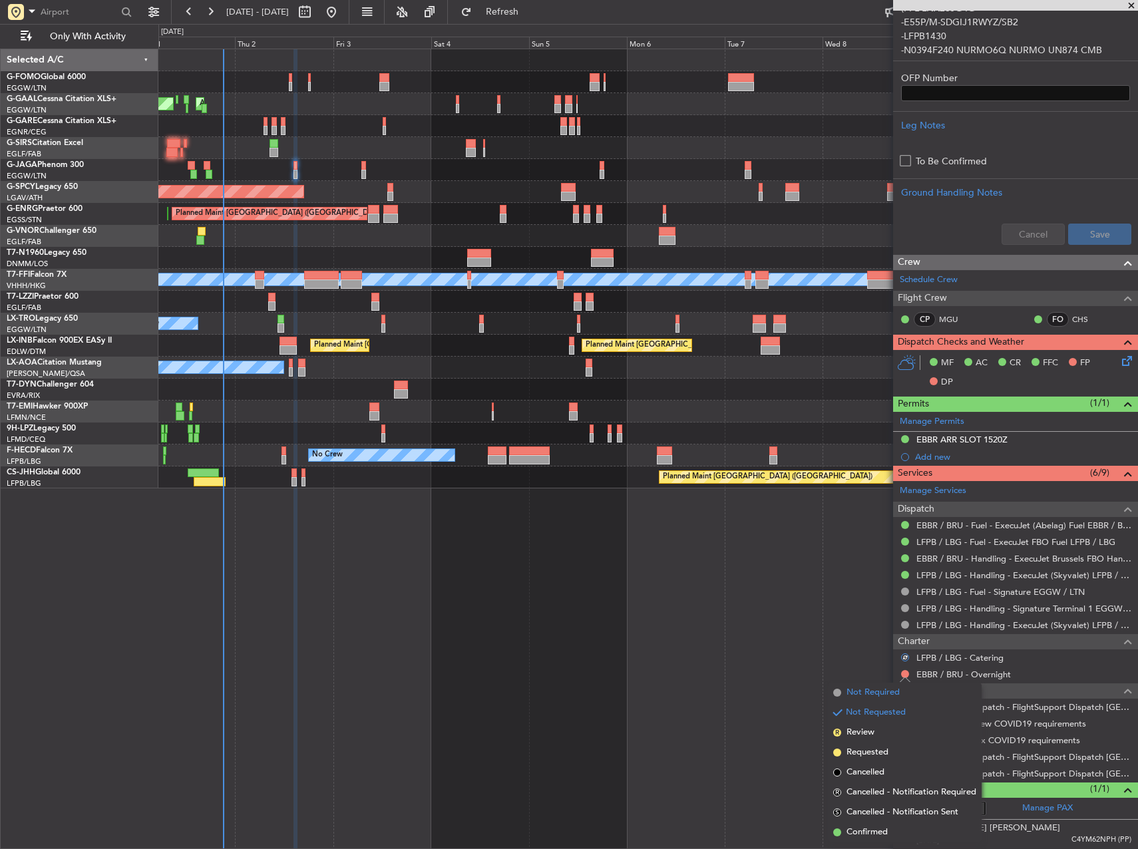
click at [885, 693] on span "Not Required" at bounding box center [873, 692] width 53 height 13
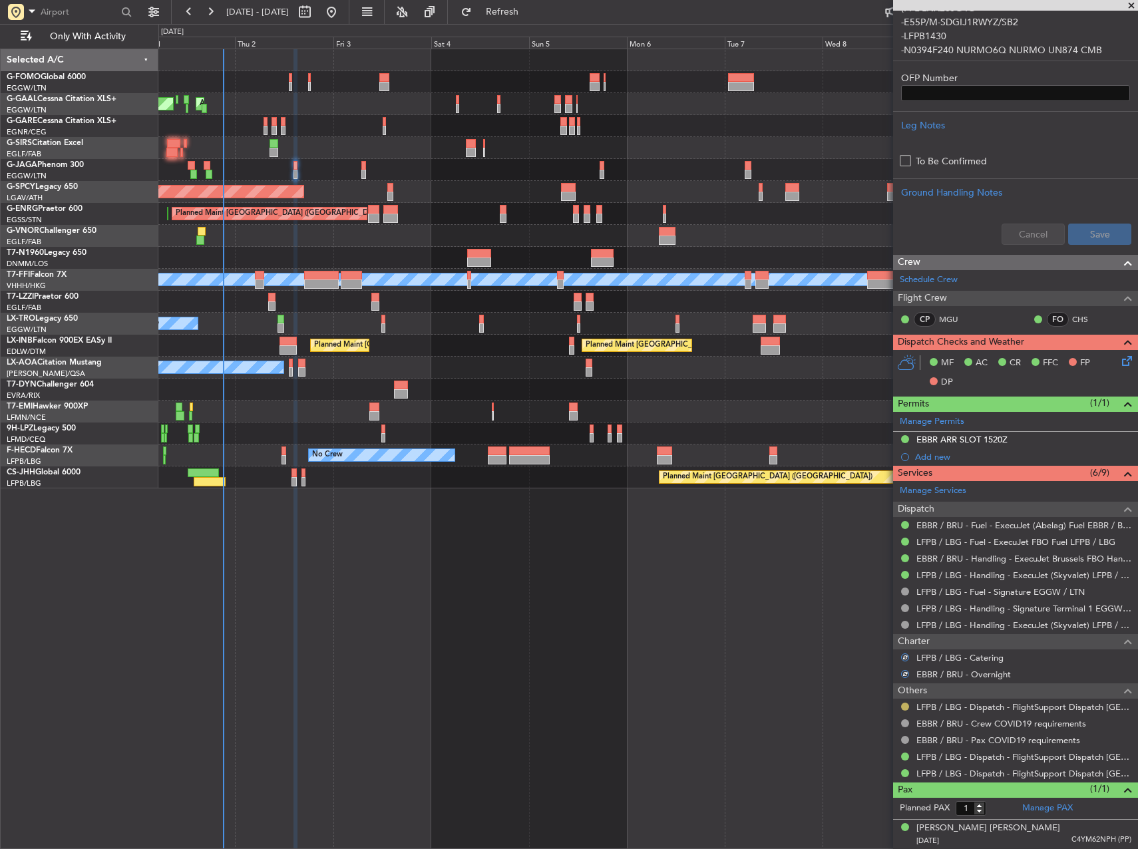
click at [905, 704] on button at bounding box center [905, 707] width 8 height 8
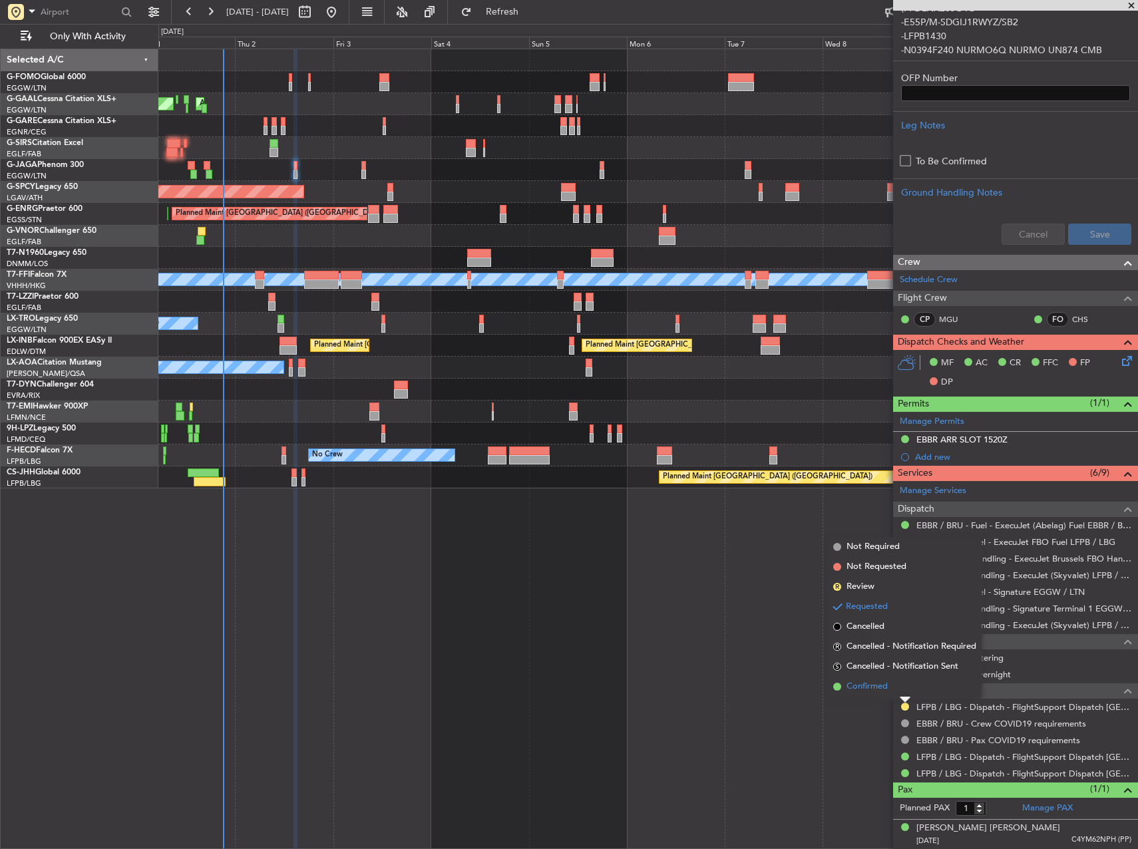
click at [887, 686] on span "Confirmed" at bounding box center [867, 686] width 41 height 13
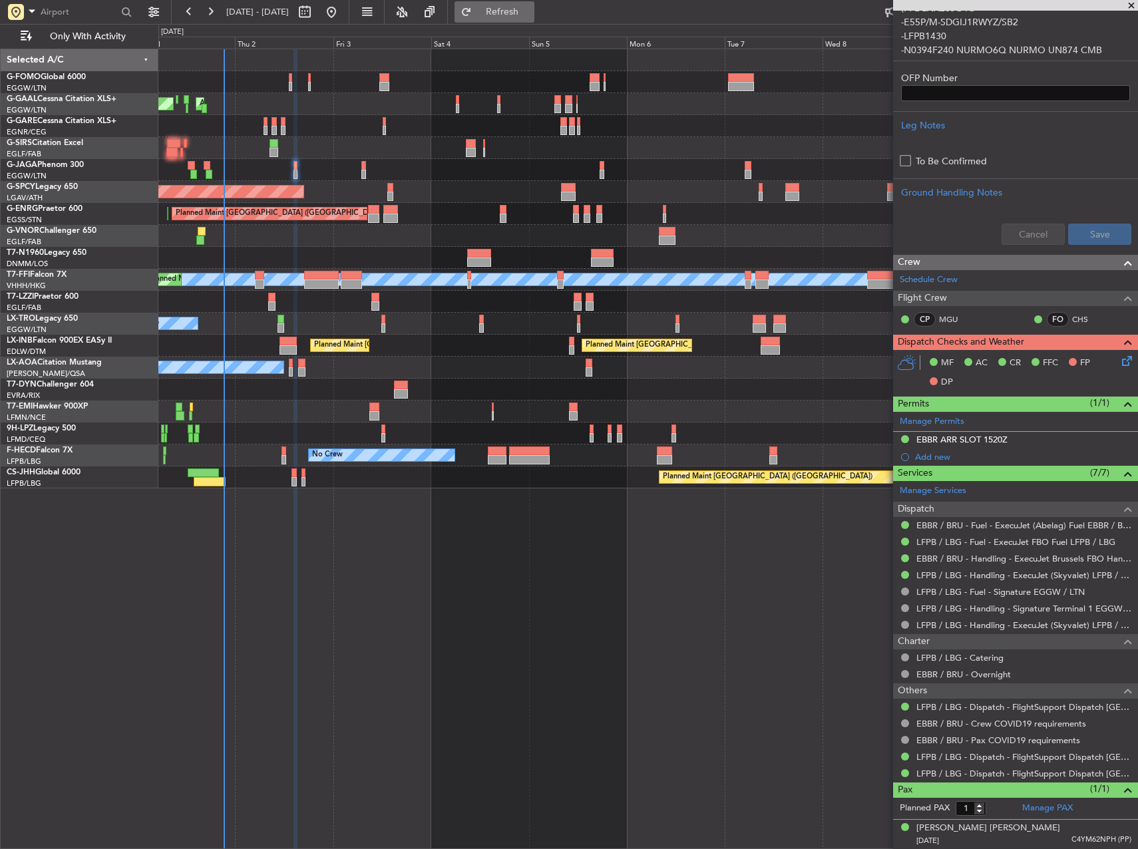
click at [530, 9] on span "Refresh" at bounding box center [503, 11] width 56 height 9
click at [1119, 357] on icon at bounding box center [1124, 358] width 11 height 11
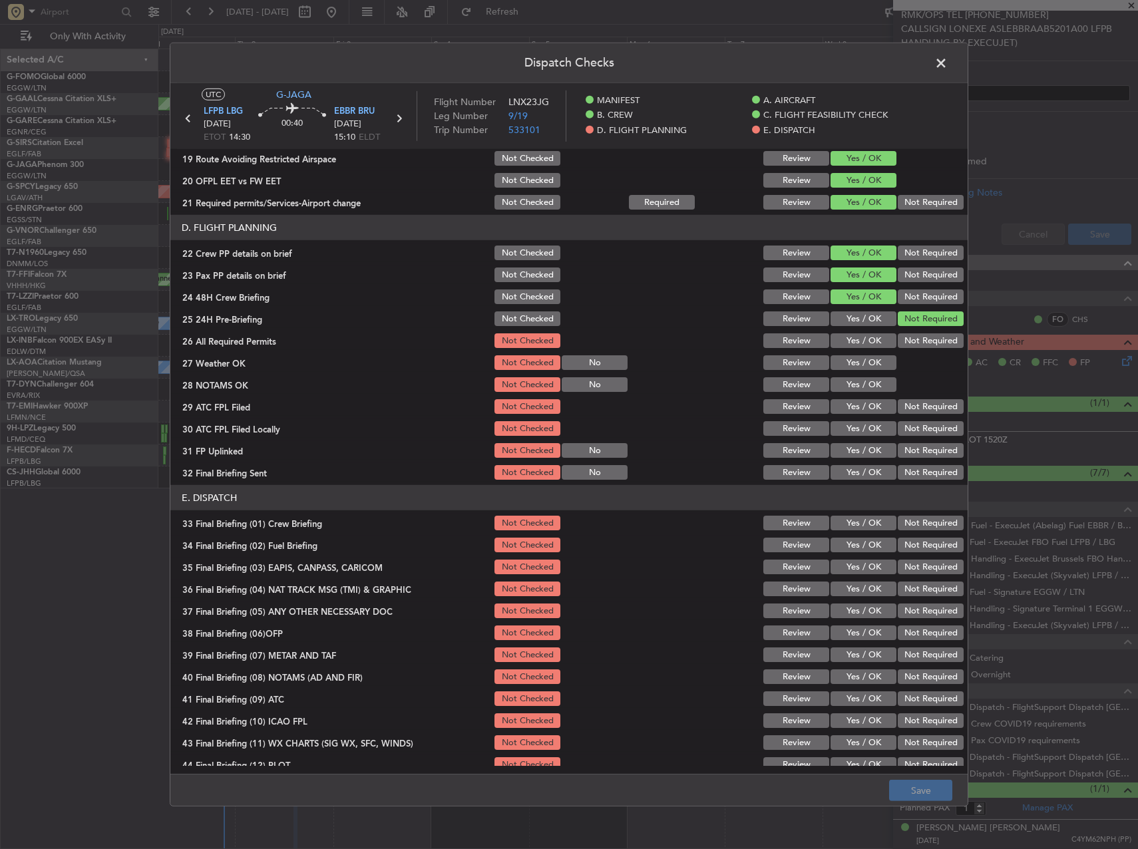
scroll to position [565, 0]
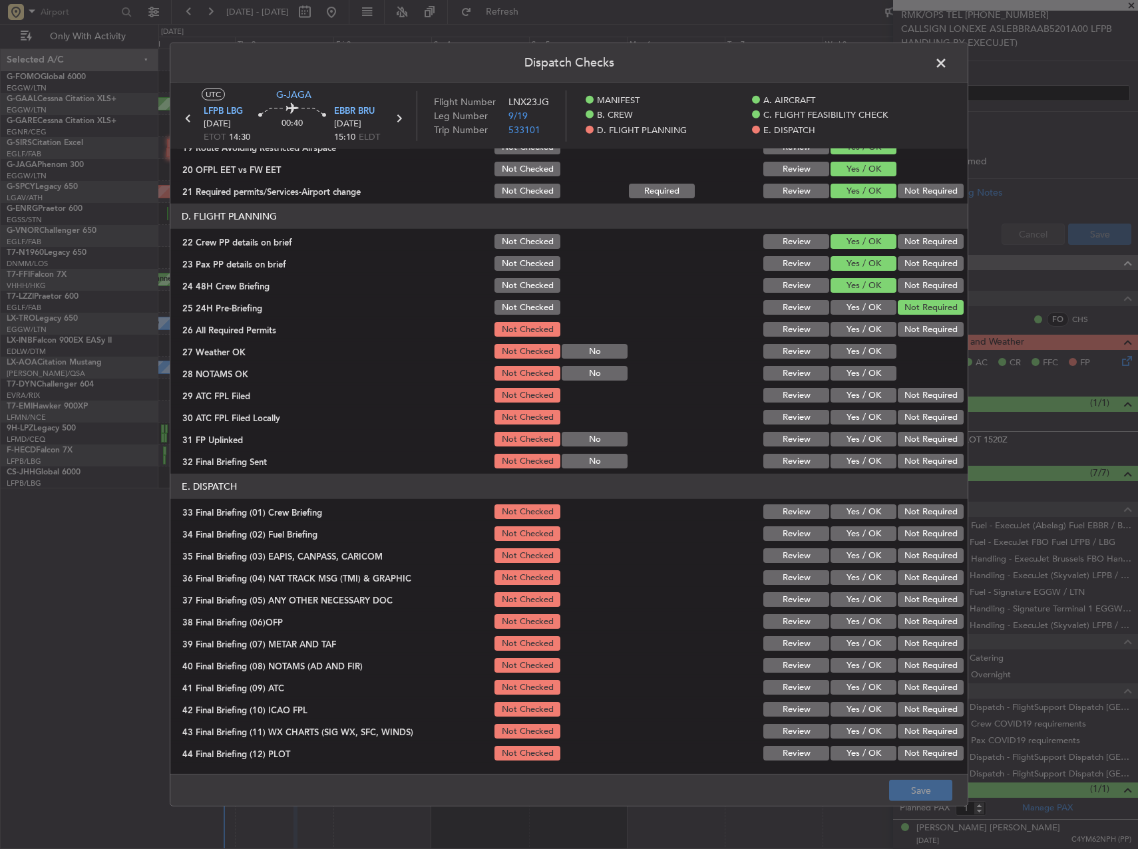
click at [853, 331] on button "Yes / OK" at bounding box center [864, 329] width 66 height 15
click at [858, 347] on button "Yes / OK" at bounding box center [864, 351] width 66 height 15
click at [861, 366] on section "D. FLIGHT PLANNING 22 Crew PP details on brief Not Checked Review Yes / OK Not …" at bounding box center [568, 337] width 797 height 267
click at [865, 372] on button "Yes / OK" at bounding box center [864, 373] width 66 height 15
click at [865, 386] on section "D. FLIGHT PLANNING 22 Crew PP details on brief Not Checked Review Yes / OK Not …" at bounding box center [568, 337] width 797 height 267
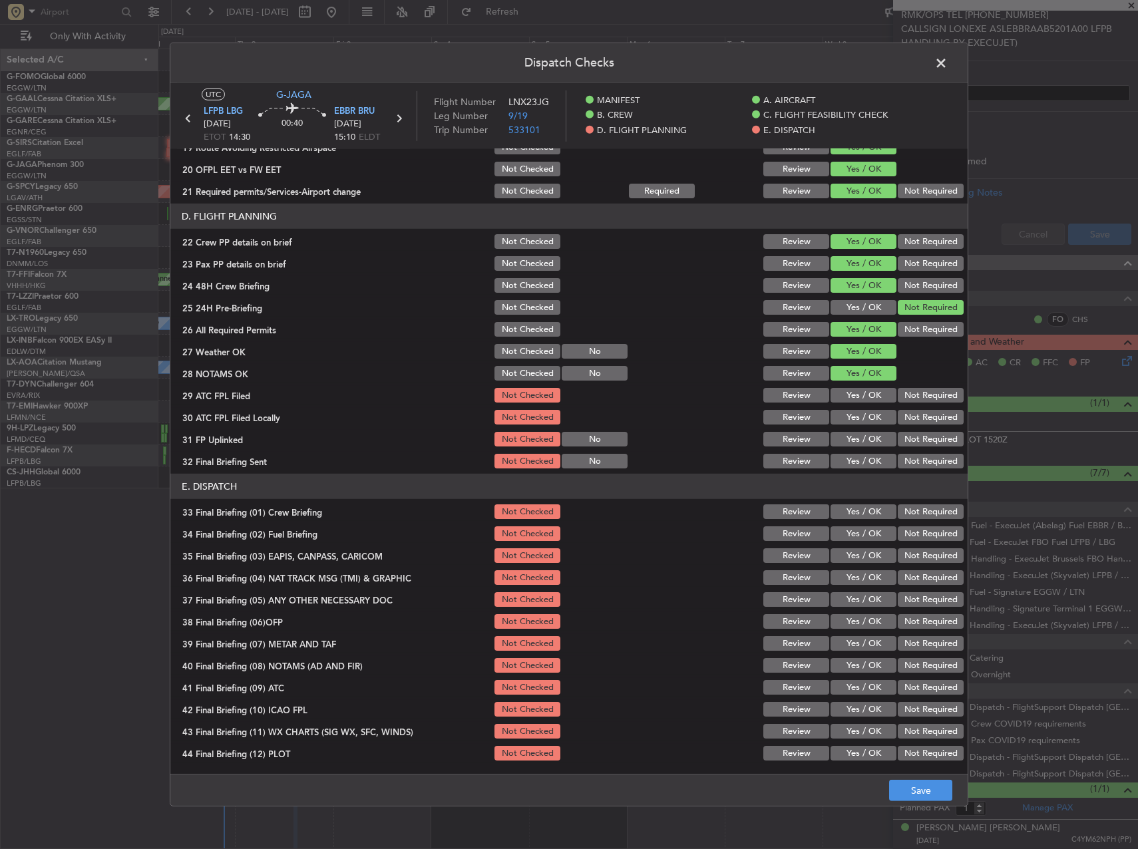
click at [870, 396] on button "Yes / OK" at bounding box center [864, 395] width 66 height 15
click at [908, 415] on button "Not Required" at bounding box center [931, 417] width 66 height 15
click at [872, 431] on div "Yes / OK" at bounding box center [862, 439] width 67 height 19
click at [869, 435] on button "Yes / OK" at bounding box center [864, 439] width 66 height 15
click at [898, 456] on button "Not Required" at bounding box center [931, 461] width 66 height 15
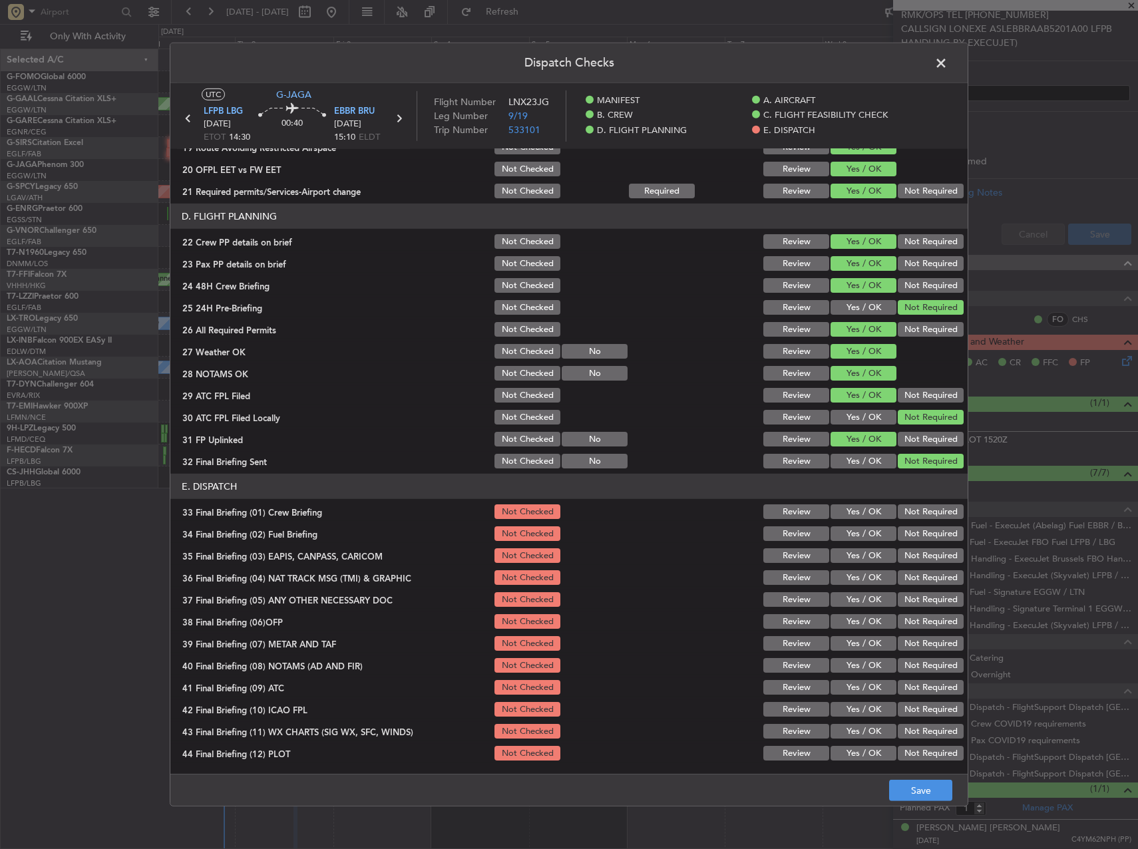
click at [869, 512] on button "Yes / OK" at bounding box center [864, 511] width 66 height 15
click at [862, 529] on button "Yes / OK" at bounding box center [864, 533] width 66 height 15
click at [882, 556] on button "Yes / OK" at bounding box center [864, 555] width 66 height 15
click at [898, 558] on button "Not Required" at bounding box center [931, 555] width 66 height 15
click at [900, 584] on button "Not Required" at bounding box center [931, 577] width 66 height 15
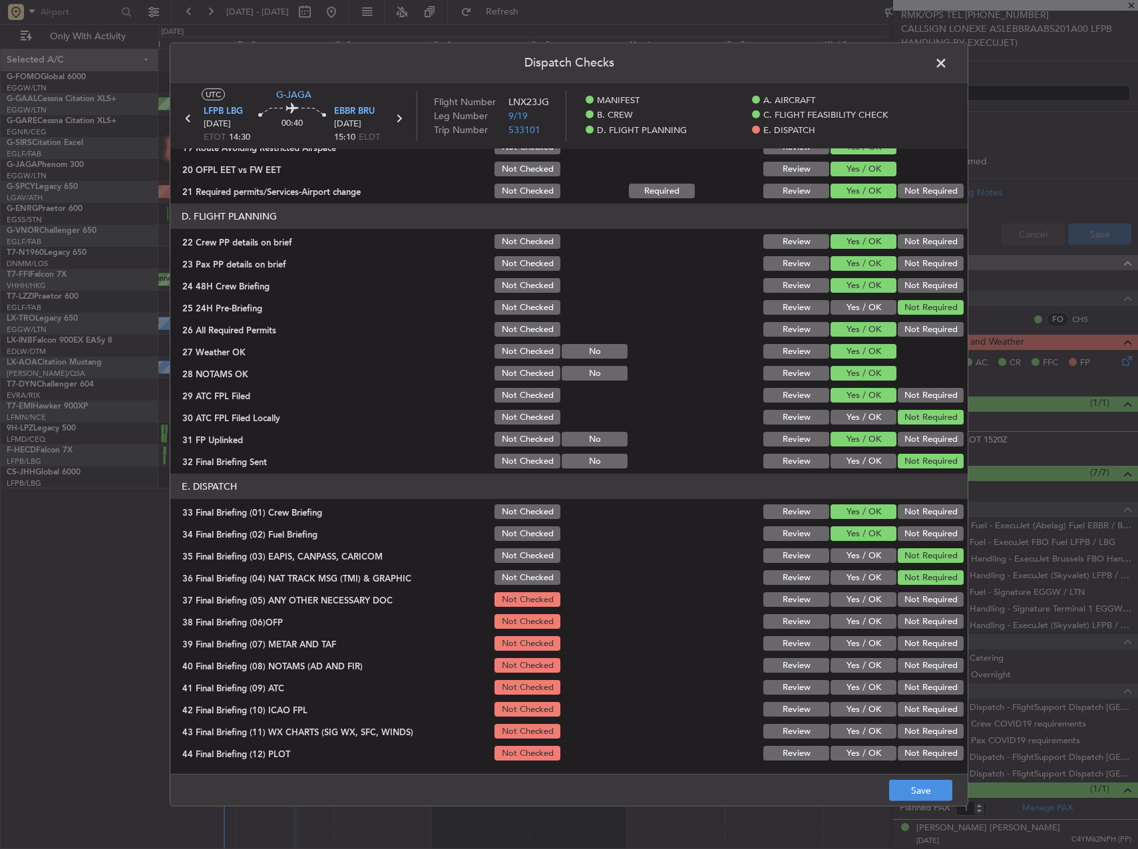
click at [900, 602] on button "Not Required" at bounding box center [931, 599] width 66 height 15
click at [875, 614] on div "Yes / OK" at bounding box center [862, 621] width 67 height 19
click at [871, 626] on button "Yes / OK" at bounding box center [864, 621] width 66 height 15
click at [868, 635] on div "Yes / OK" at bounding box center [862, 643] width 67 height 19
click at [868, 658] on div "Yes / OK" at bounding box center [862, 665] width 67 height 19
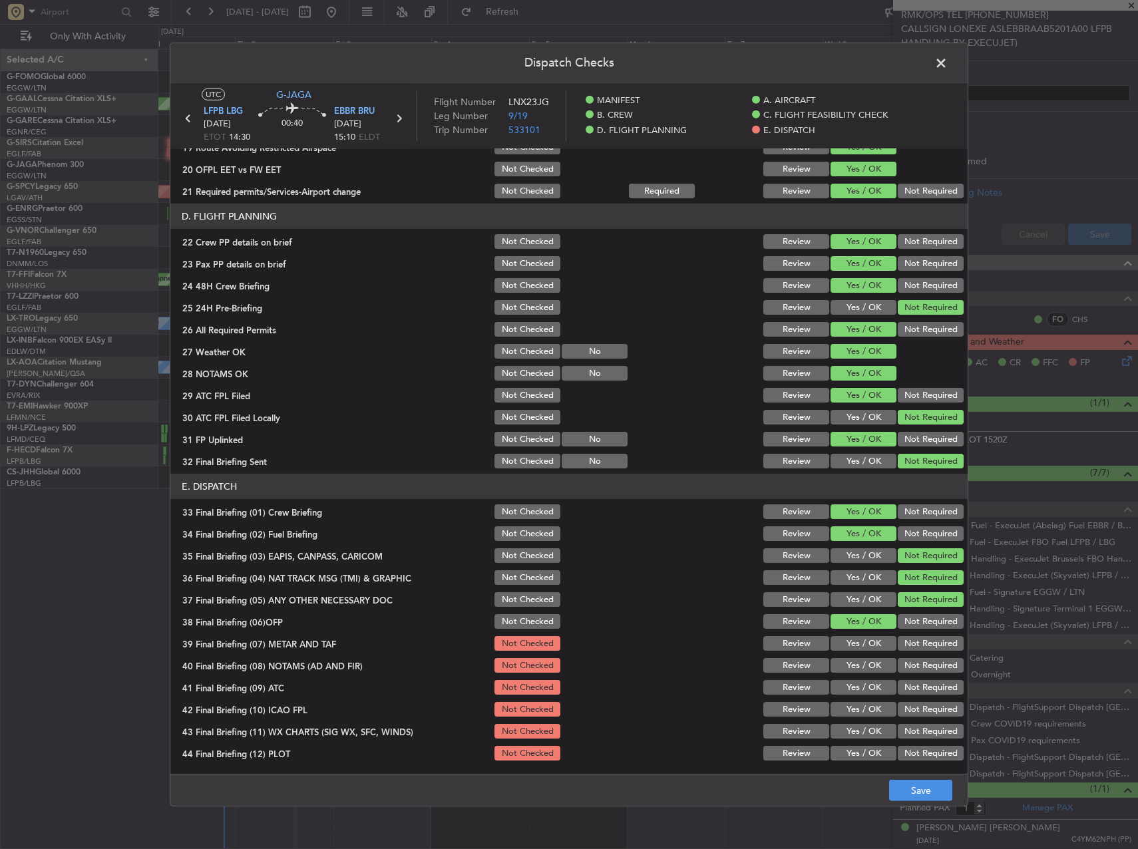
click at [865, 643] on button "Yes / OK" at bounding box center [864, 643] width 66 height 15
click at [864, 659] on button "Yes / OK" at bounding box center [864, 665] width 66 height 15
drag, startPoint x: 865, startPoint y: 671, endPoint x: 864, endPoint y: 691, distance: 20.6
click at [865, 682] on section "E. DISPATCH 33 Final Briefing (01) Crew Briefing Not Checked Review Yes / OK No…" at bounding box center [568, 618] width 797 height 289
click at [864, 691] on button "Yes / OK" at bounding box center [864, 687] width 66 height 15
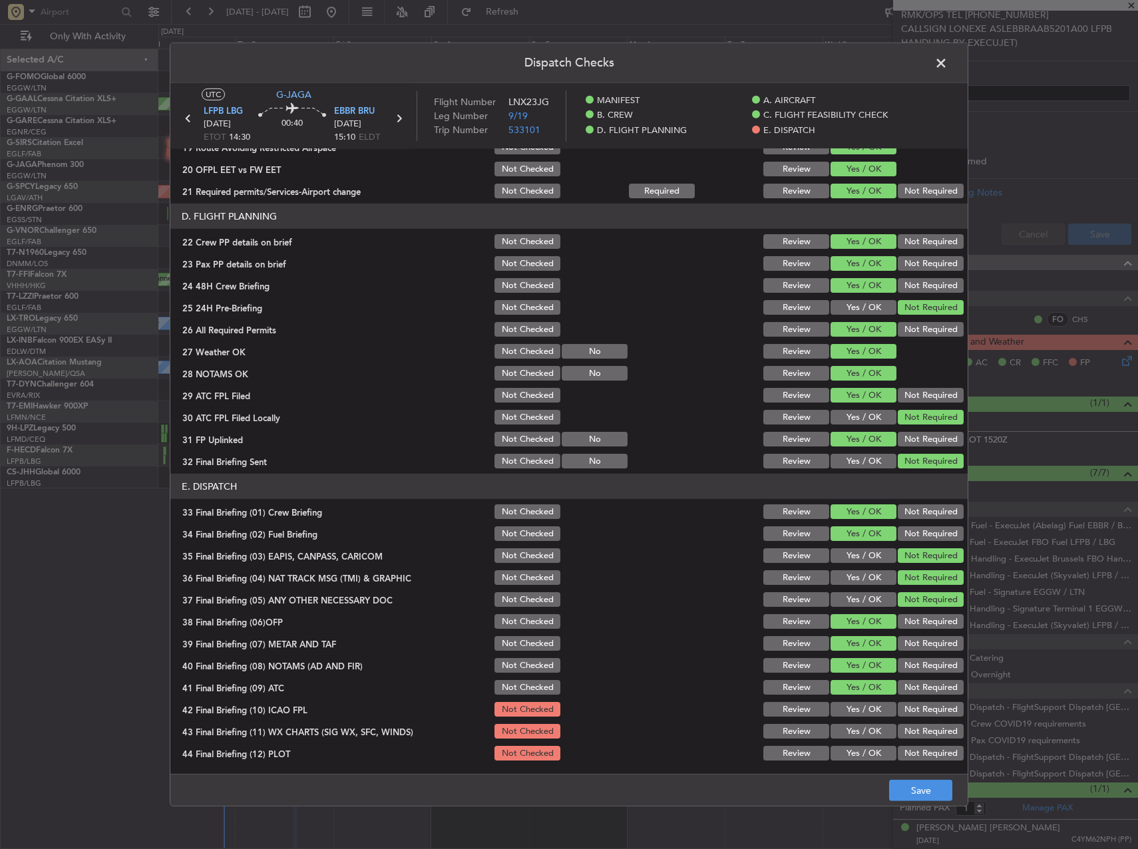
click at [867, 710] on button "Yes / OK" at bounding box center [864, 709] width 66 height 15
click at [908, 707] on button "Not Required" at bounding box center [931, 709] width 66 height 15
click at [857, 728] on button "Yes / OK" at bounding box center [864, 731] width 66 height 15
click at [901, 751] on button "Not Required" at bounding box center [931, 753] width 66 height 15
drag, startPoint x: 853, startPoint y: 767, endPoint x: 856, endPoint y: 755, distance: 12.3
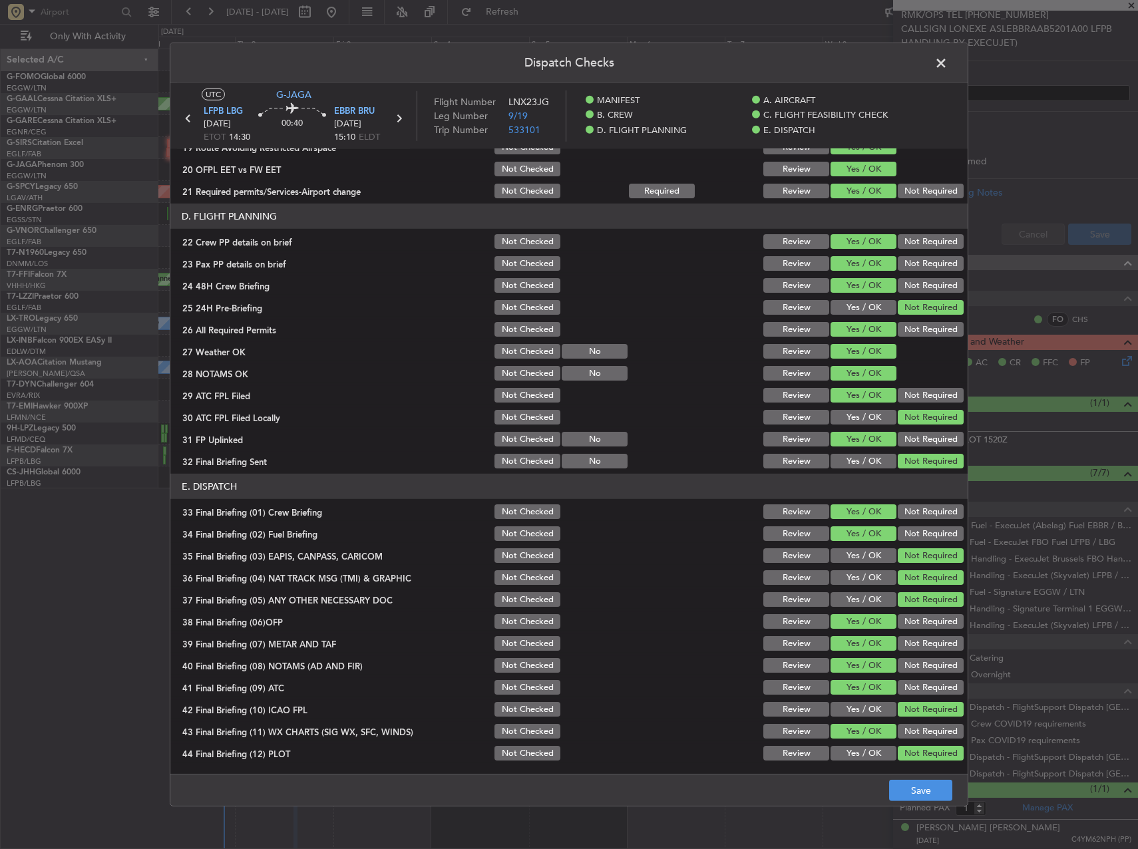
click at [855, 765] on main "UTC G-JAGA LFPB LBG 02/10/2025 ETOT 14:30 00:40 EBBR BRU 02/10/2025 15:10 ELDT …" at bounding box center [568, 431] width 797 height 696
click at [856, 754] on button "Yes / OK" at bounding box center [864, 753] width 66 height 15
click at [903, 785] on button "Save" at bounding box center [920, 790] width 63 height 21
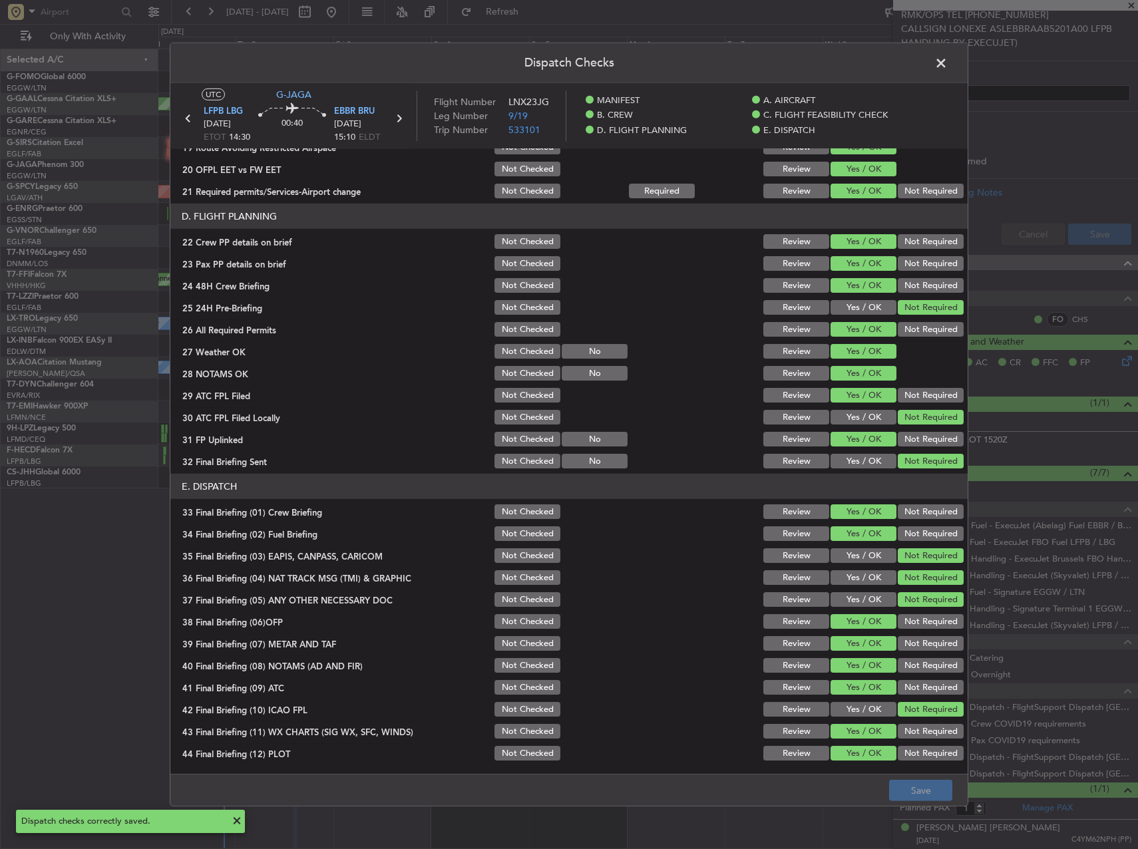
click at [948, 55] on span at bounding box center [948, 66] width 0 height 27
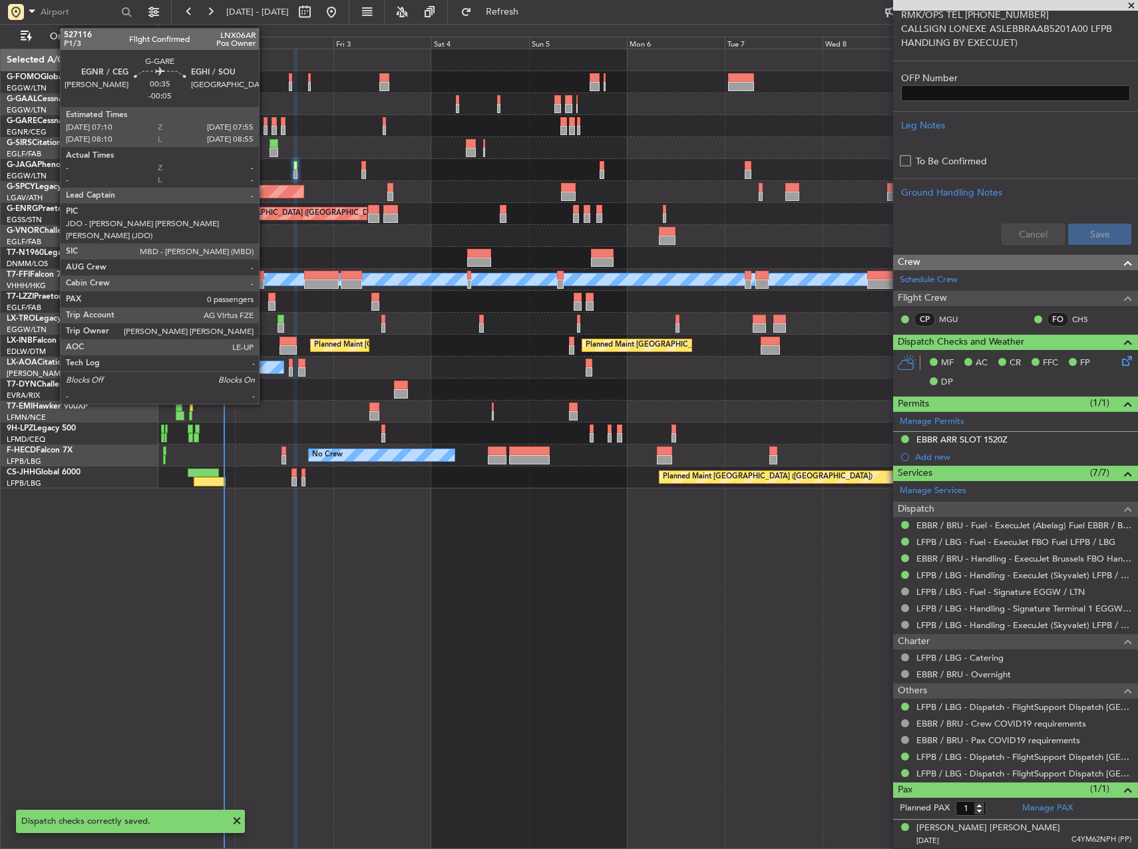
click at [265, 124] on div at bounding box center [265, 121] width 3 height 9
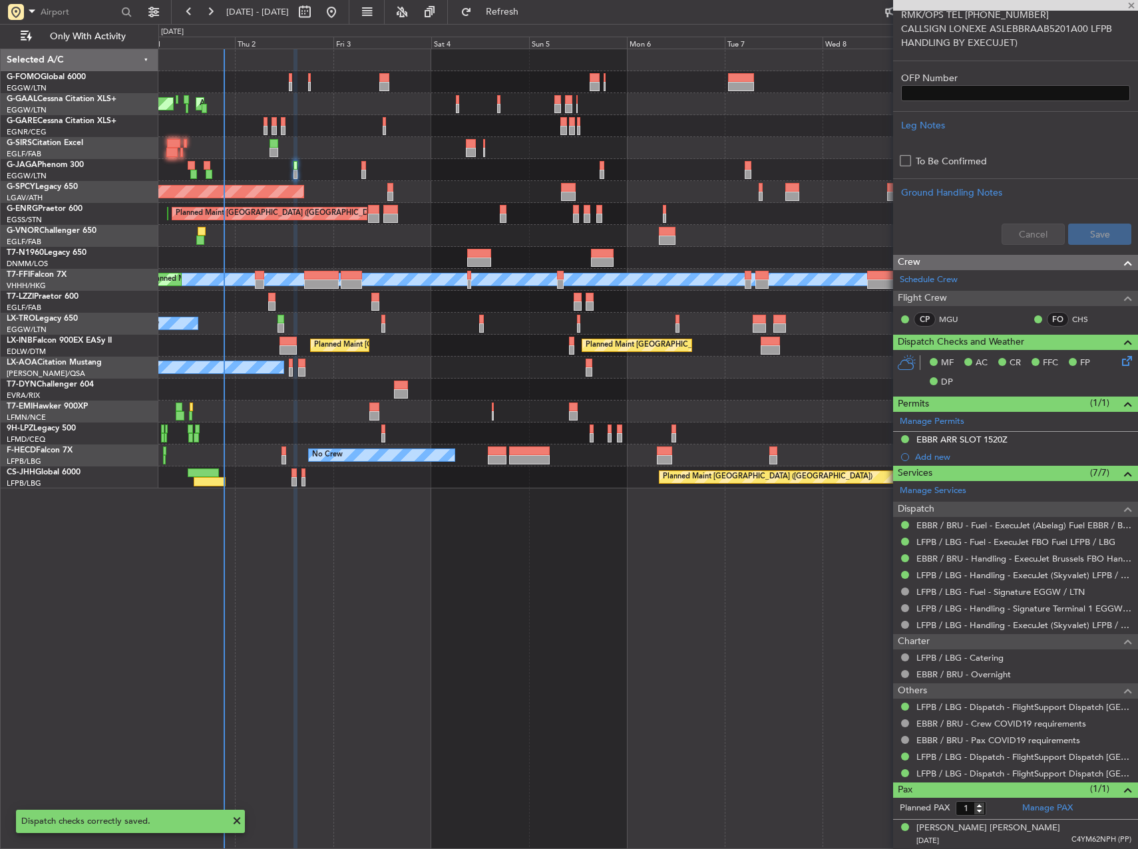
type input "-00:05"
type input "0"
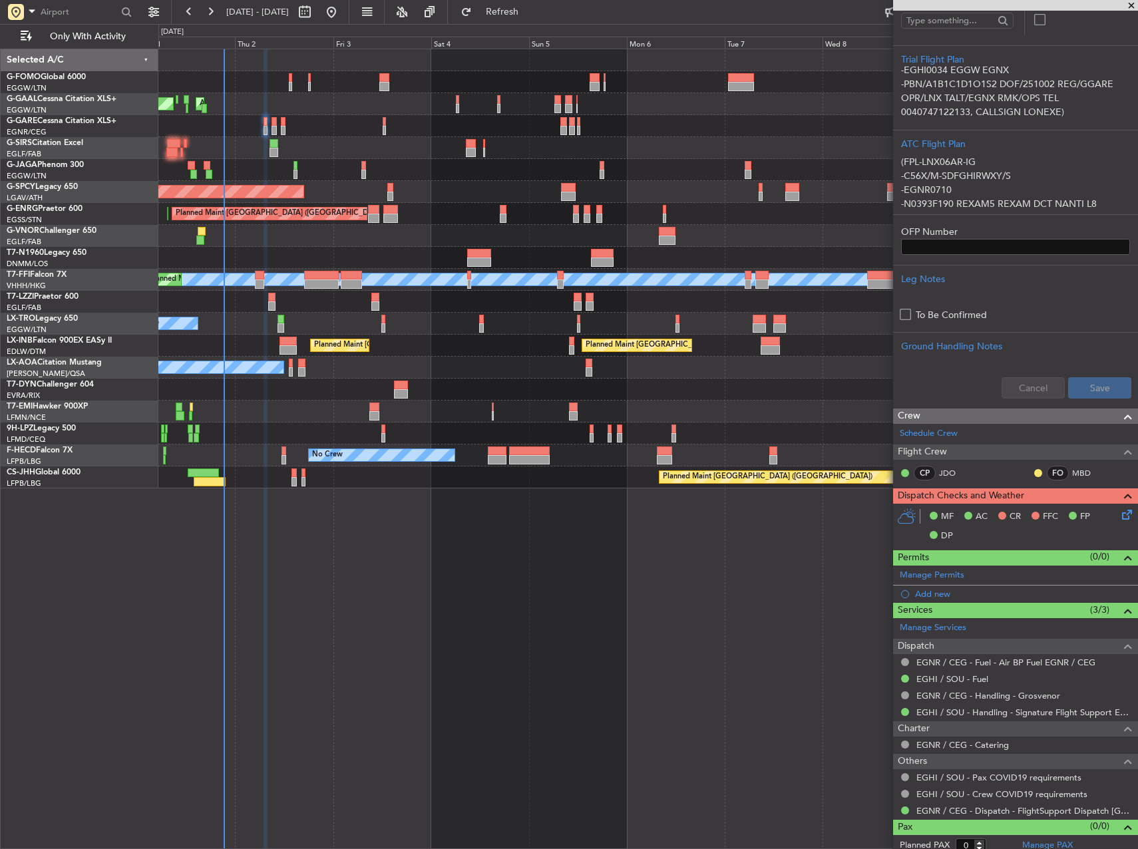
scroll to position [264, 0]
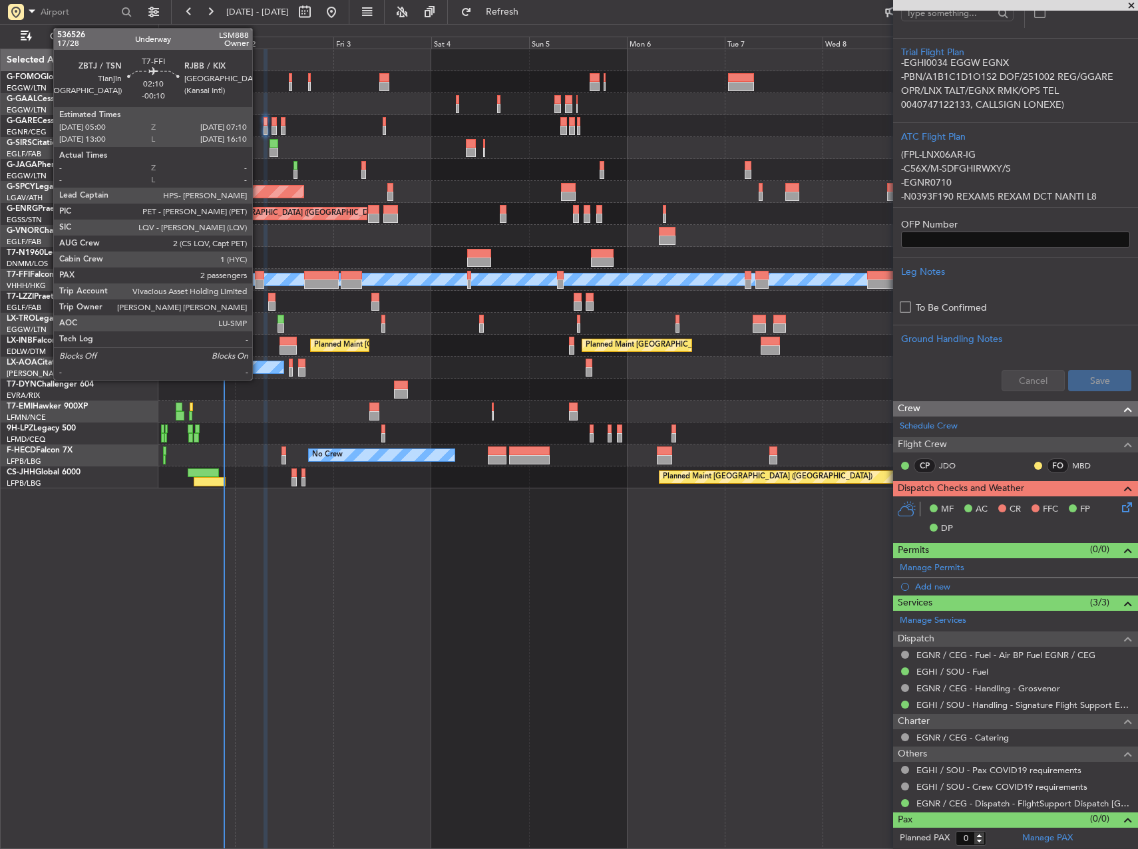
click at [258, 277] on div at bounding box center [259, 275] width 9 height 9
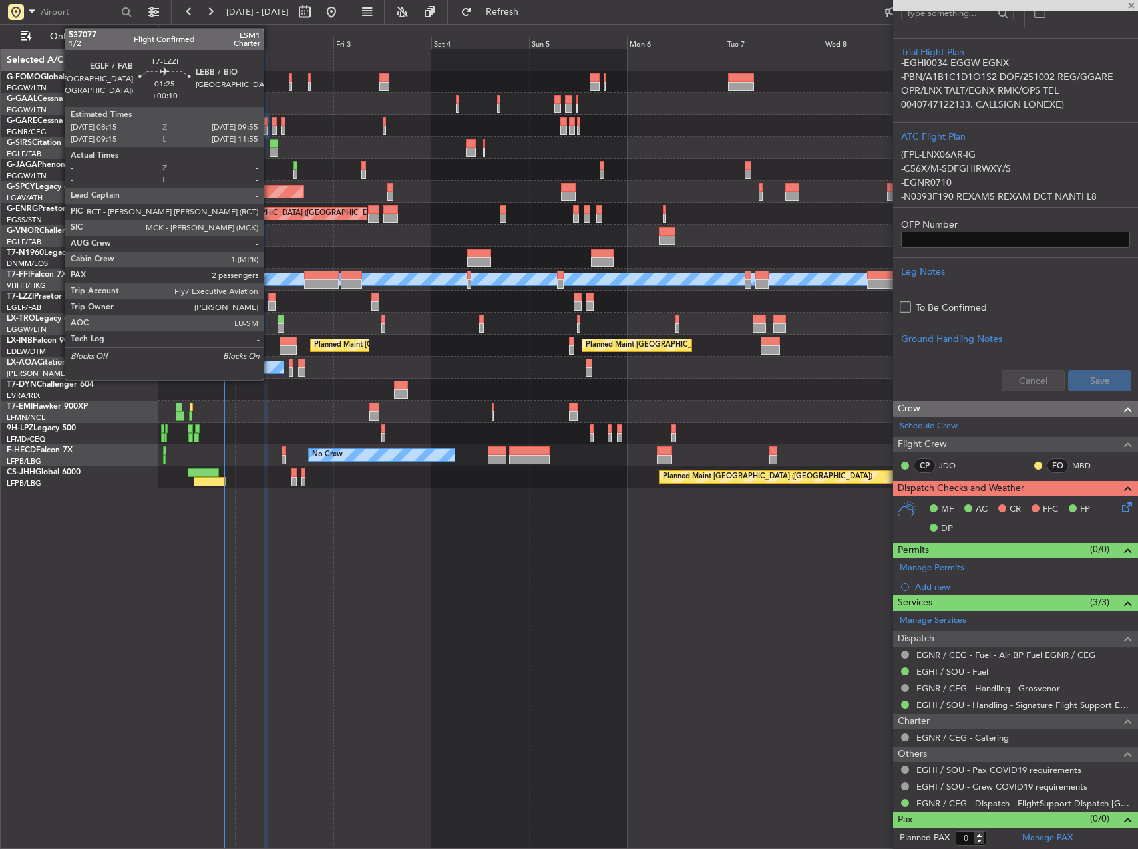
type input "-00:10"
type input "2"
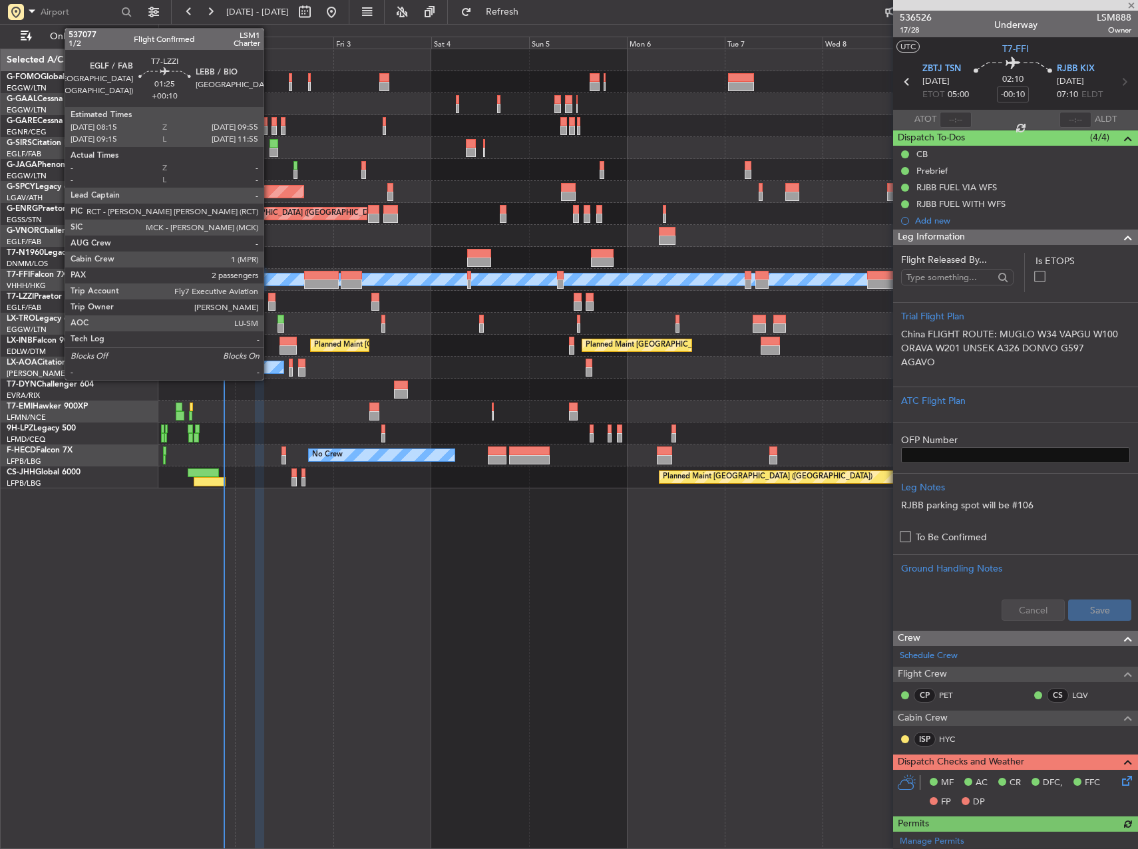
click at [270, 297] on div at bounding box center [271, 297] width 7 height 9
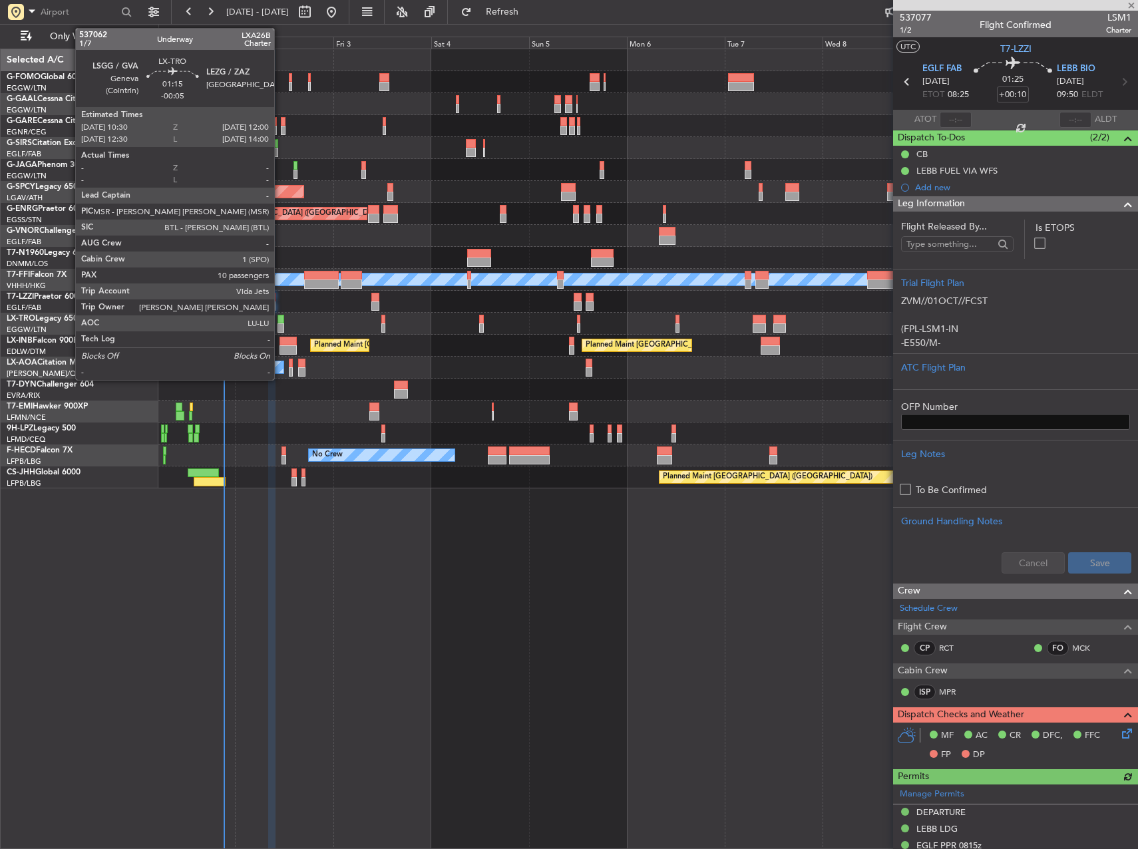
click at [280, 323] on div at bounding box center [281, 327] width 7 height 9
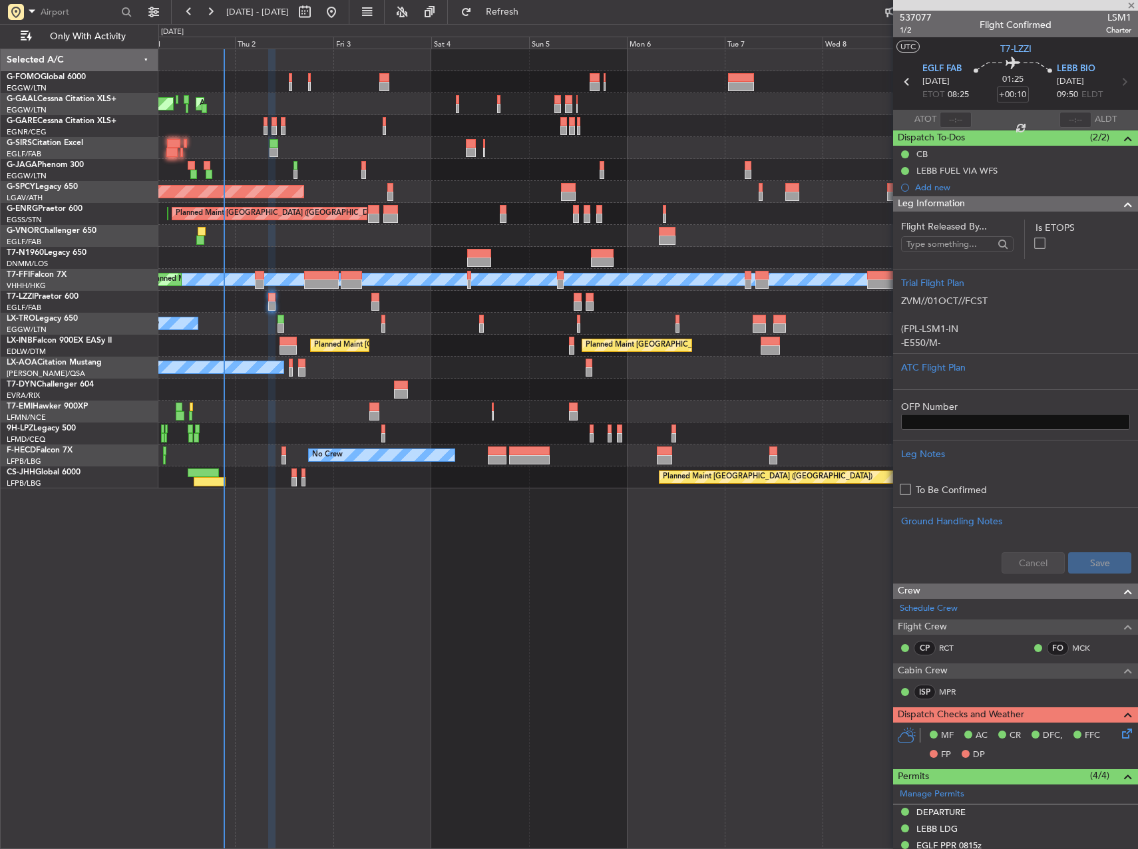
type input "-00:05"
type input "10"
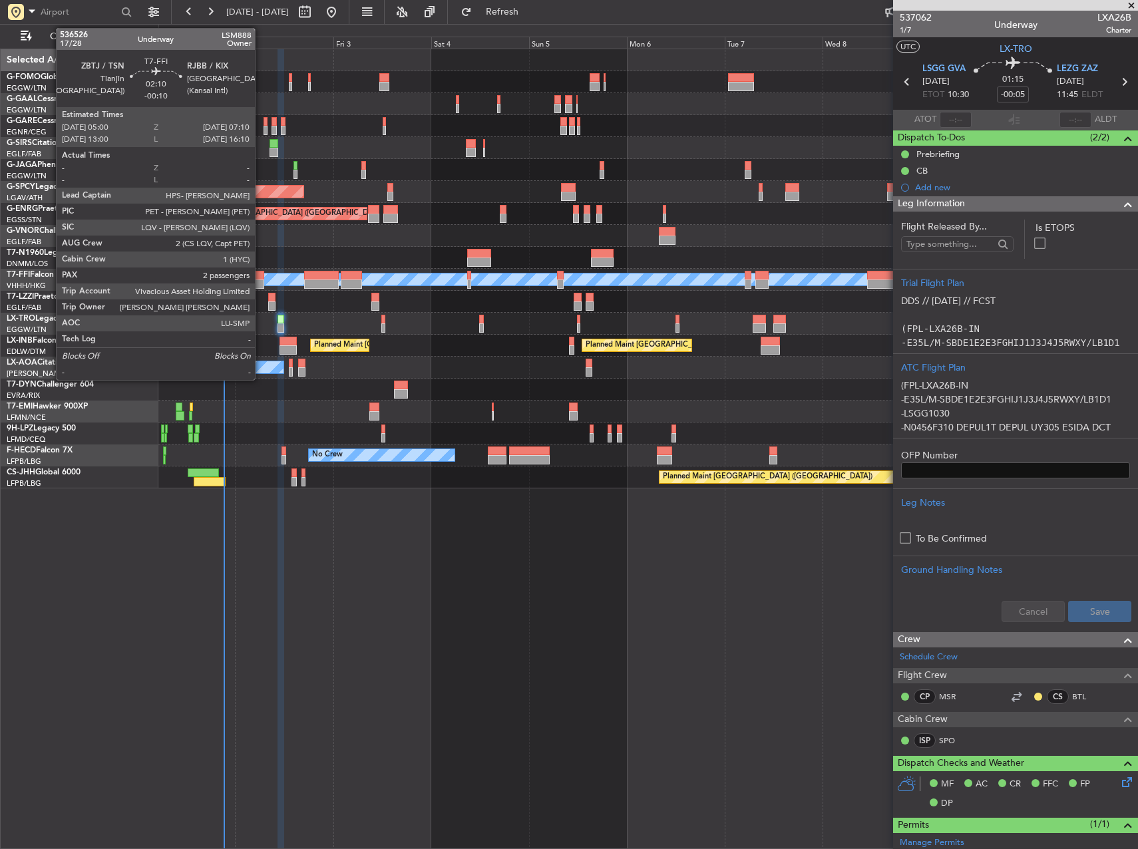
click at [261, 276] on div at bounding box center [259, 275] width 9 height 9
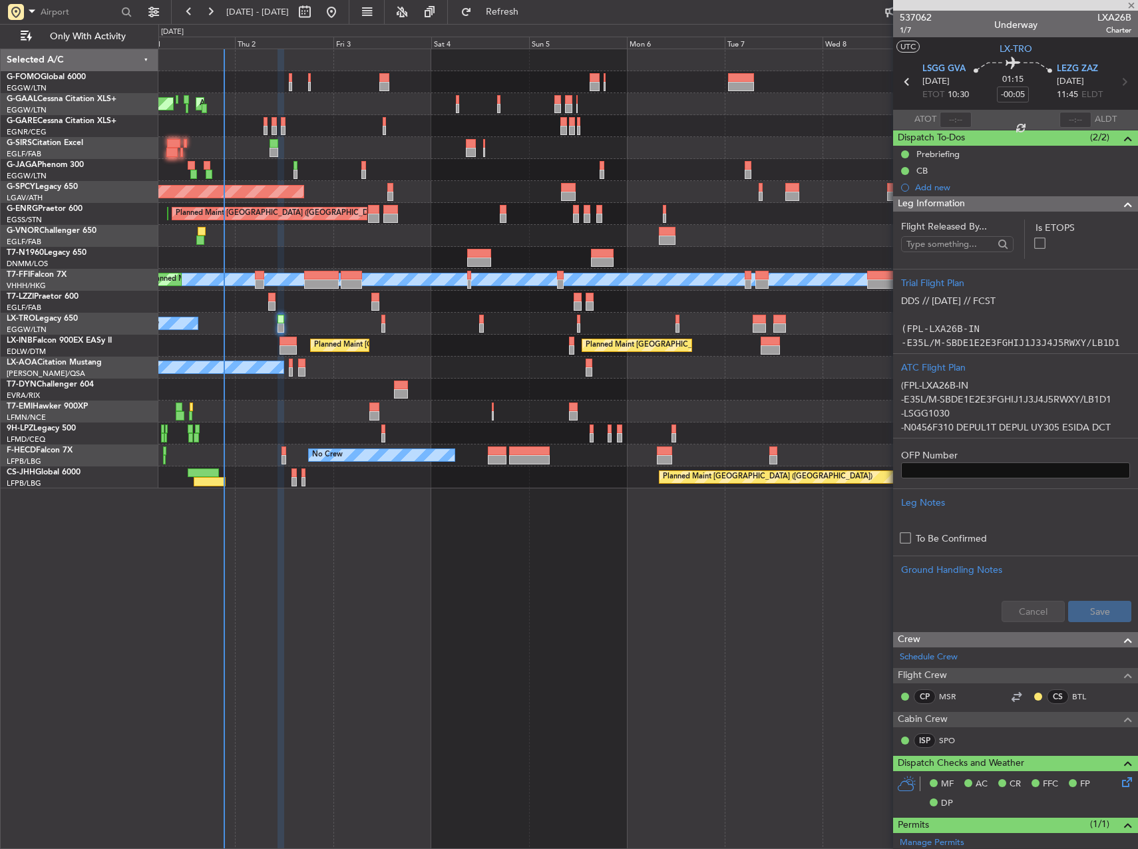
type input "-00:10"
type input "2"
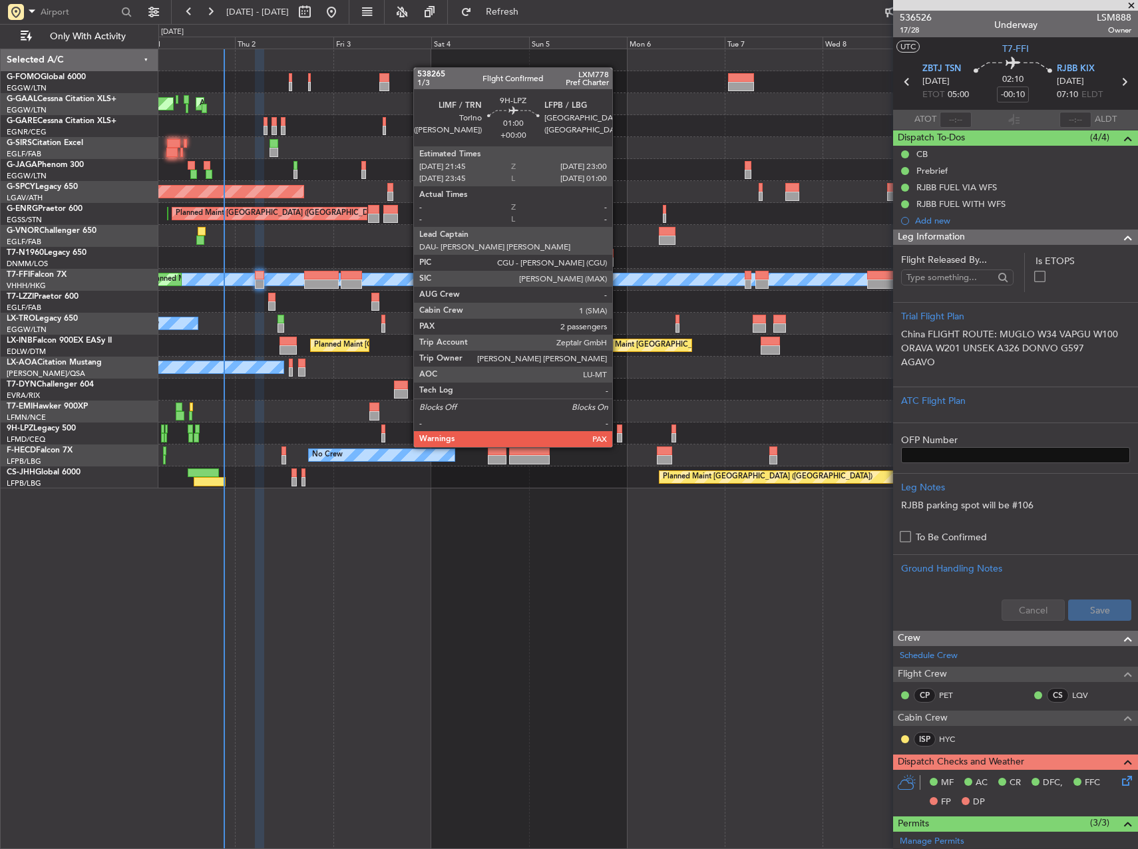
click at [618, 434] on div at bounding box center [619, 437] width 5 height 9
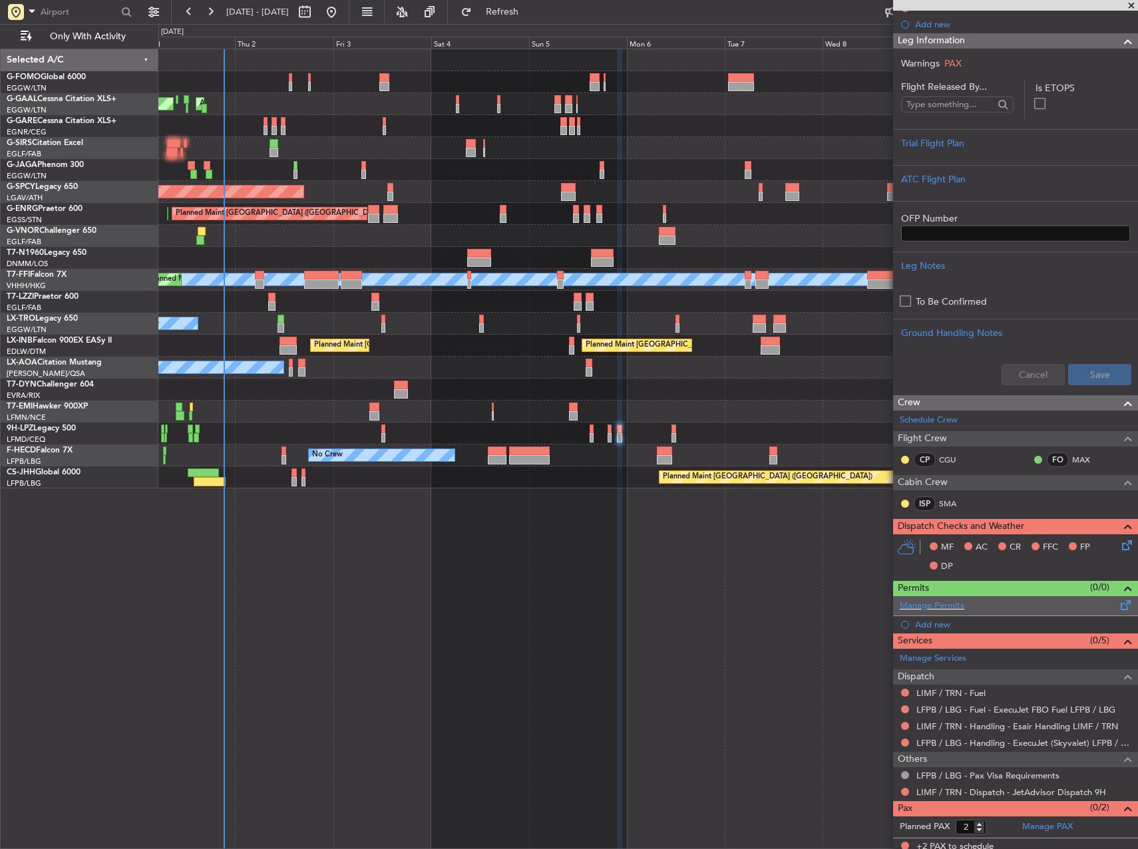
scroll to position [185, 0]
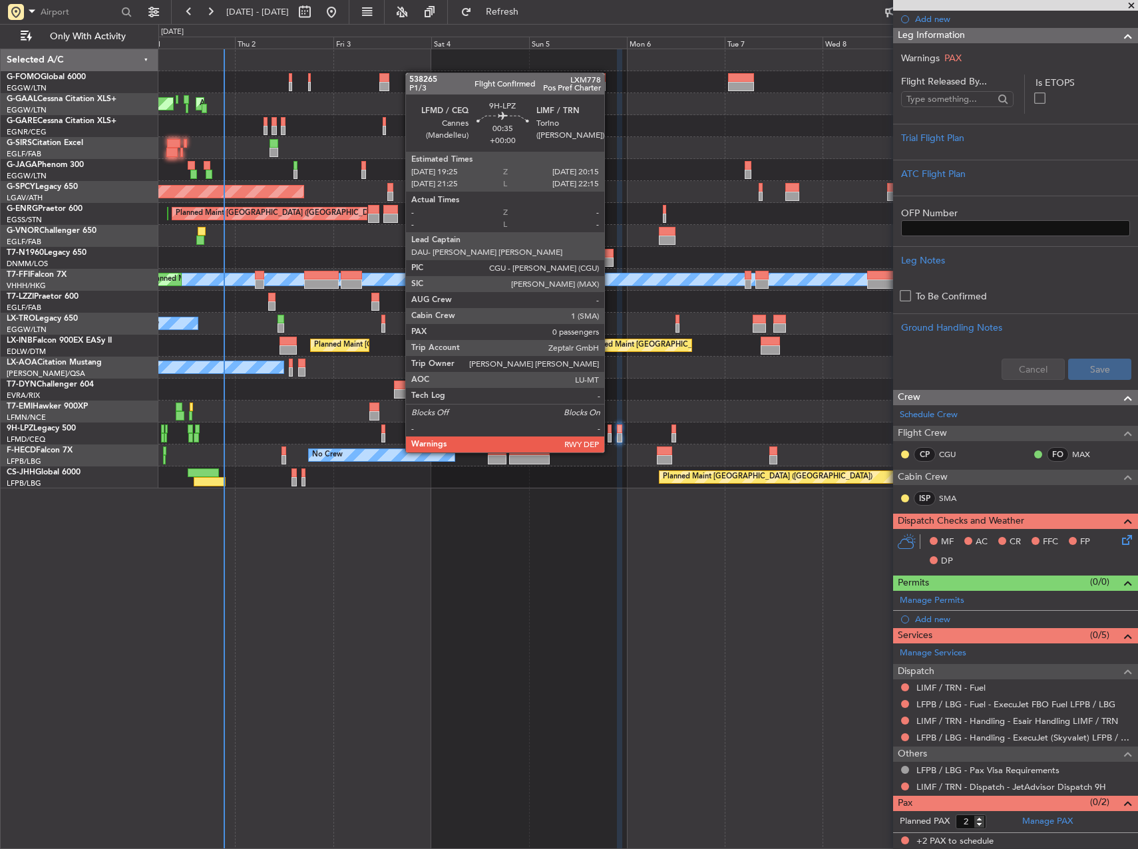
click at [610, 439] on div at bounding box center [610, 437] width 4 height 9
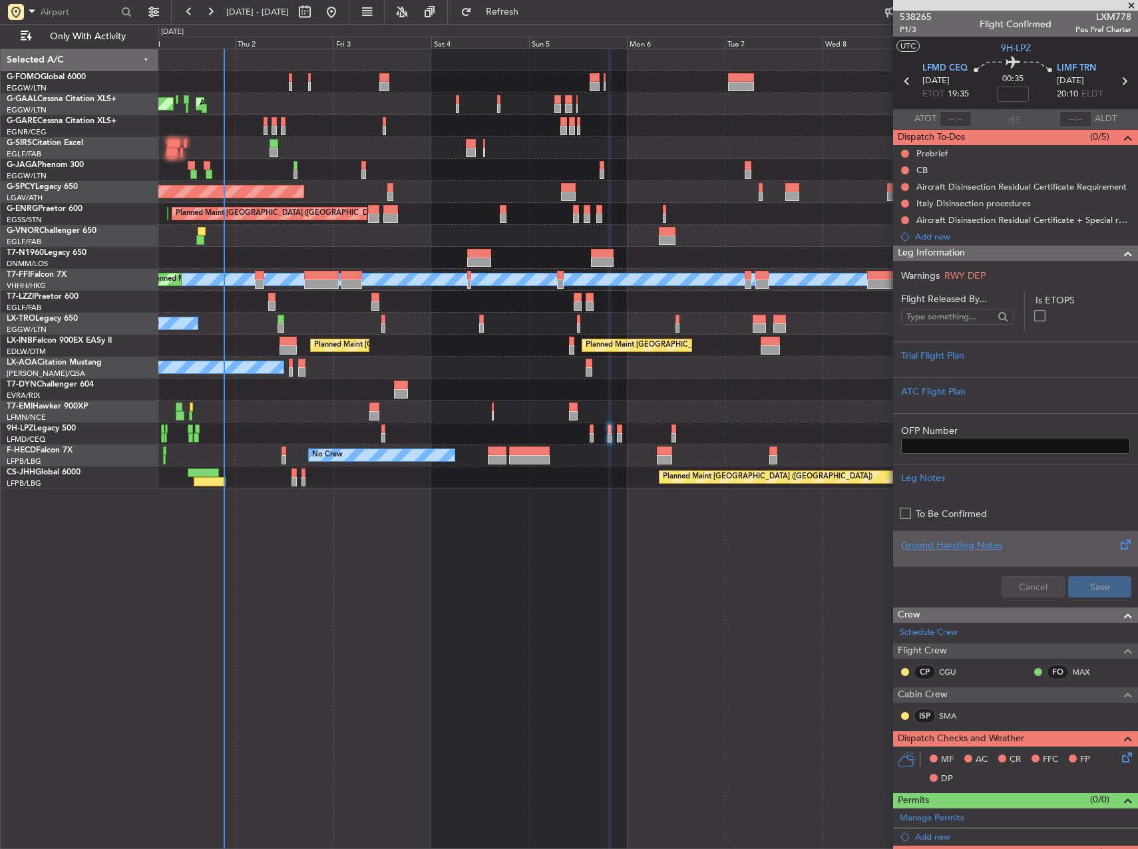
scroll to position [0, 0]
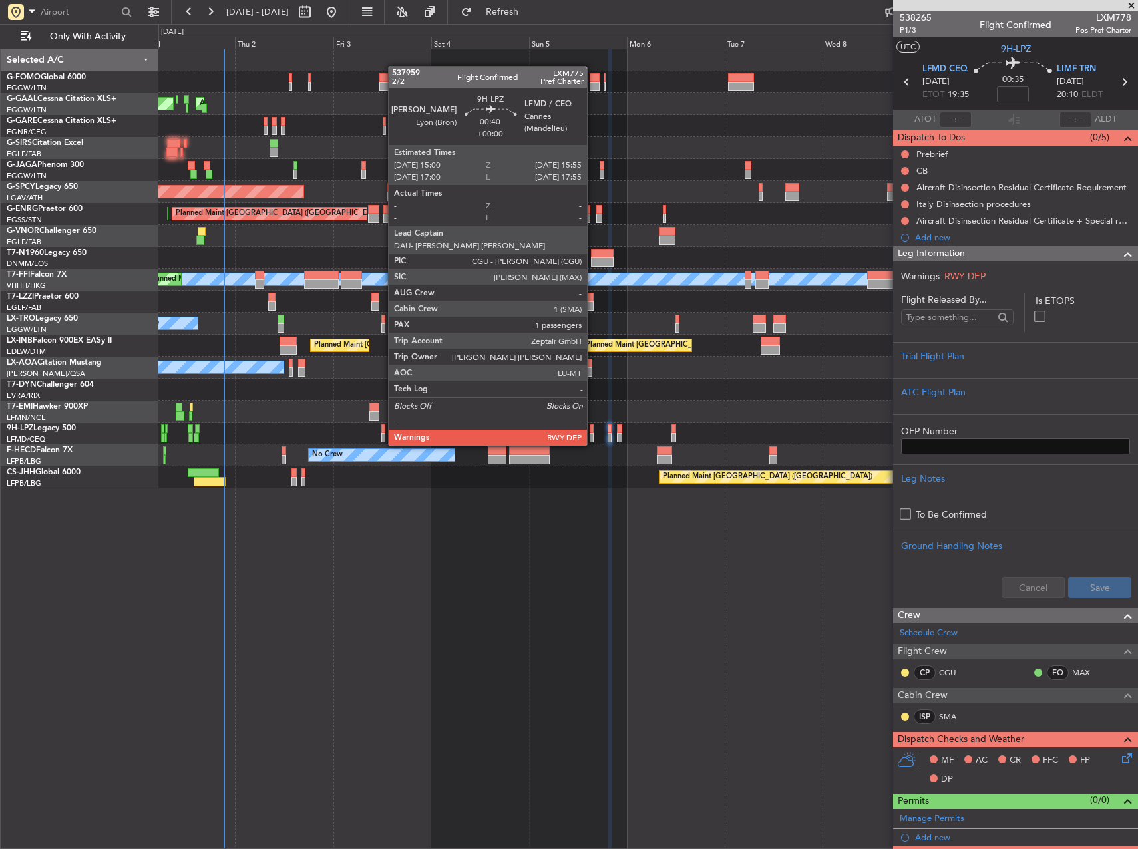
click at [593, 433] on div at bounding box center [592, 429] width 4 height 9
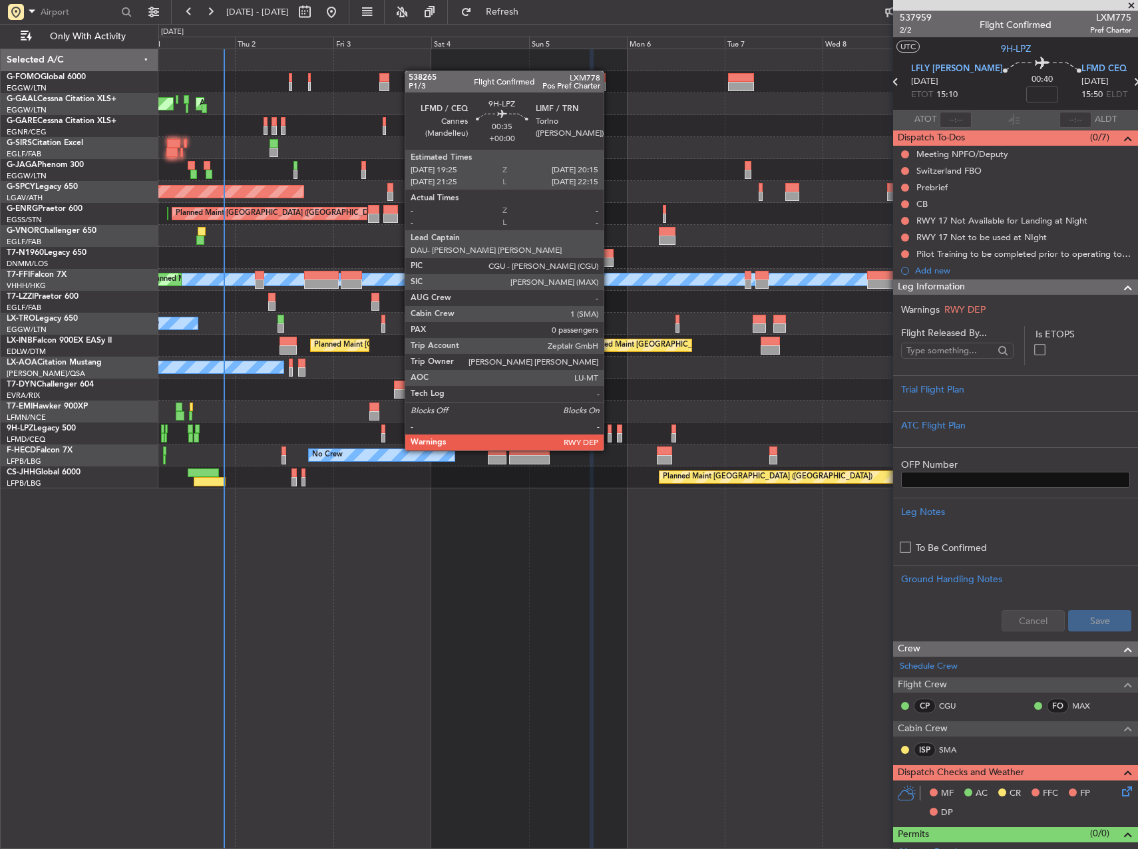
click at [610, 437] on div at bounding box center [610, 437] width 4 height 9
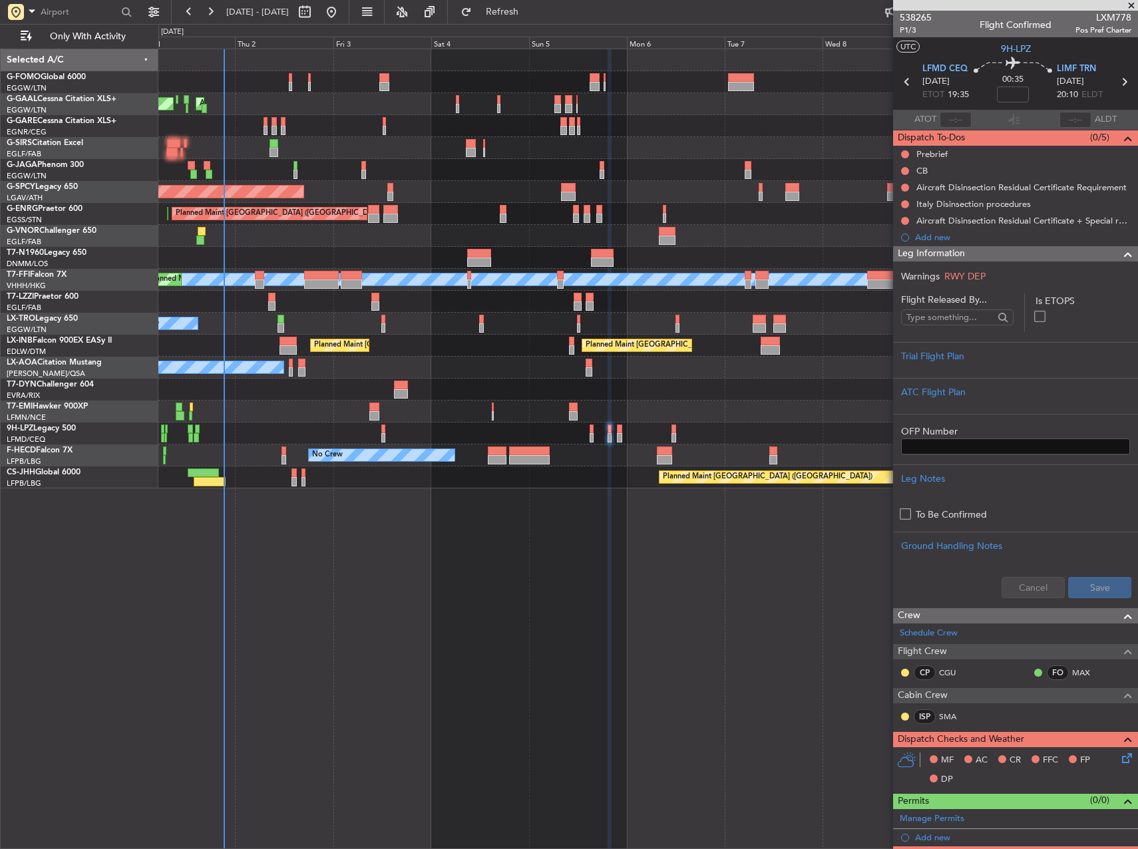
click at [594, 436] on div at bounding box center [647, 434] width 979 height 22
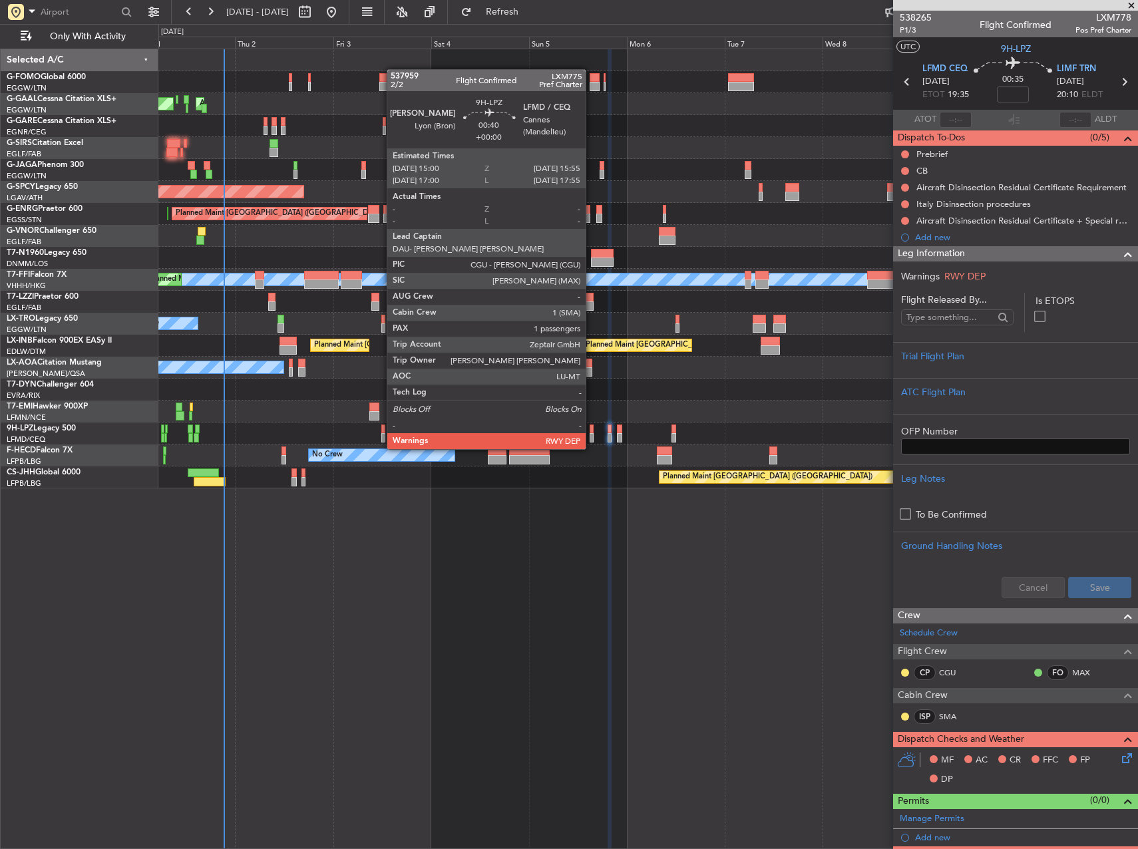
click at [592, 436] on div at bounding box center [592, 437] width 4 height 9
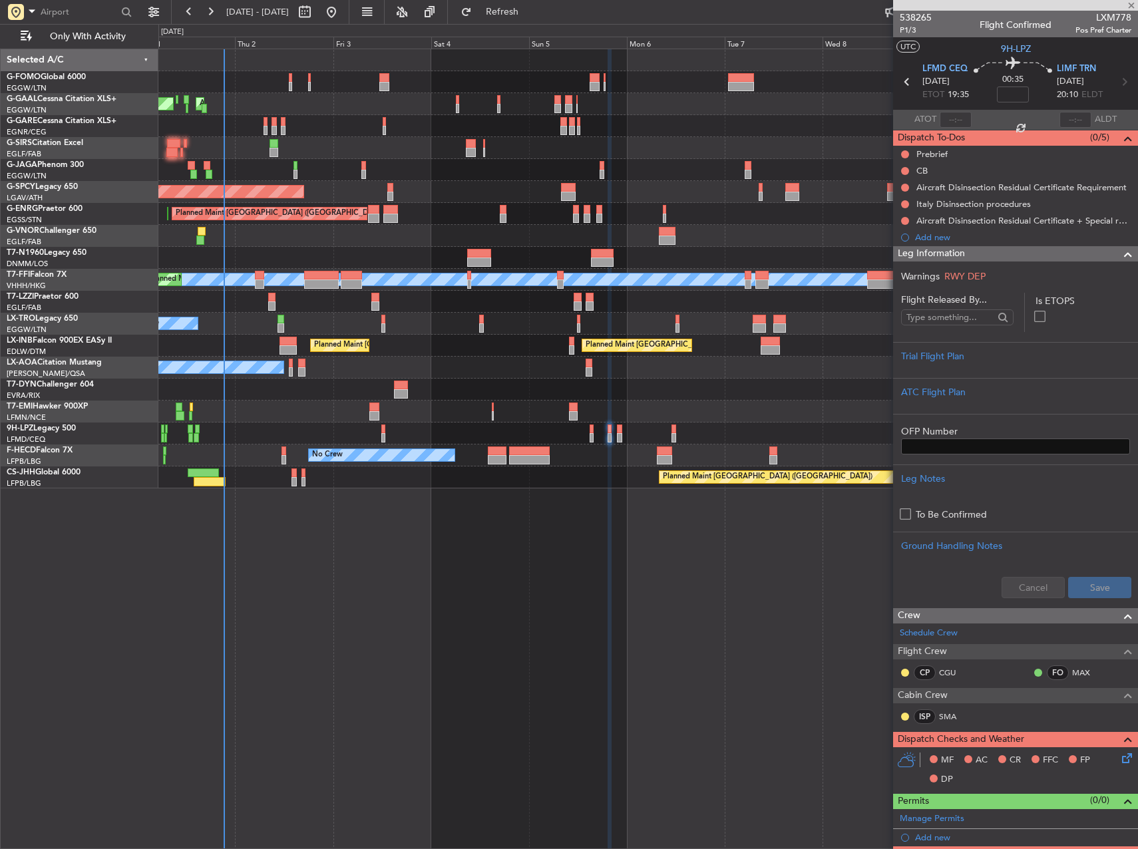
type input "1"
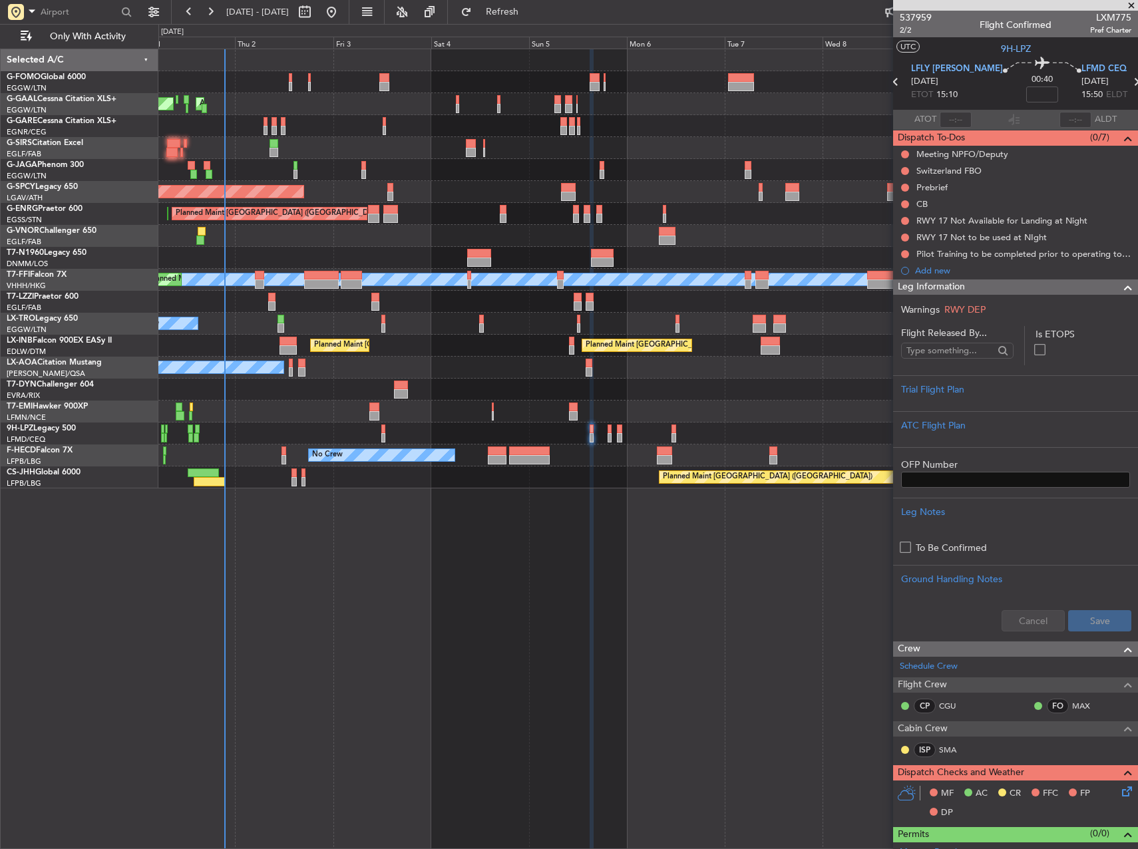
click at [414, 537] on div "Planned Maint Dusseldorf AOG Maint Dusseldorf Owner Owner Planned Maint London …" at bounding box center [648, 449] width 980 height 801
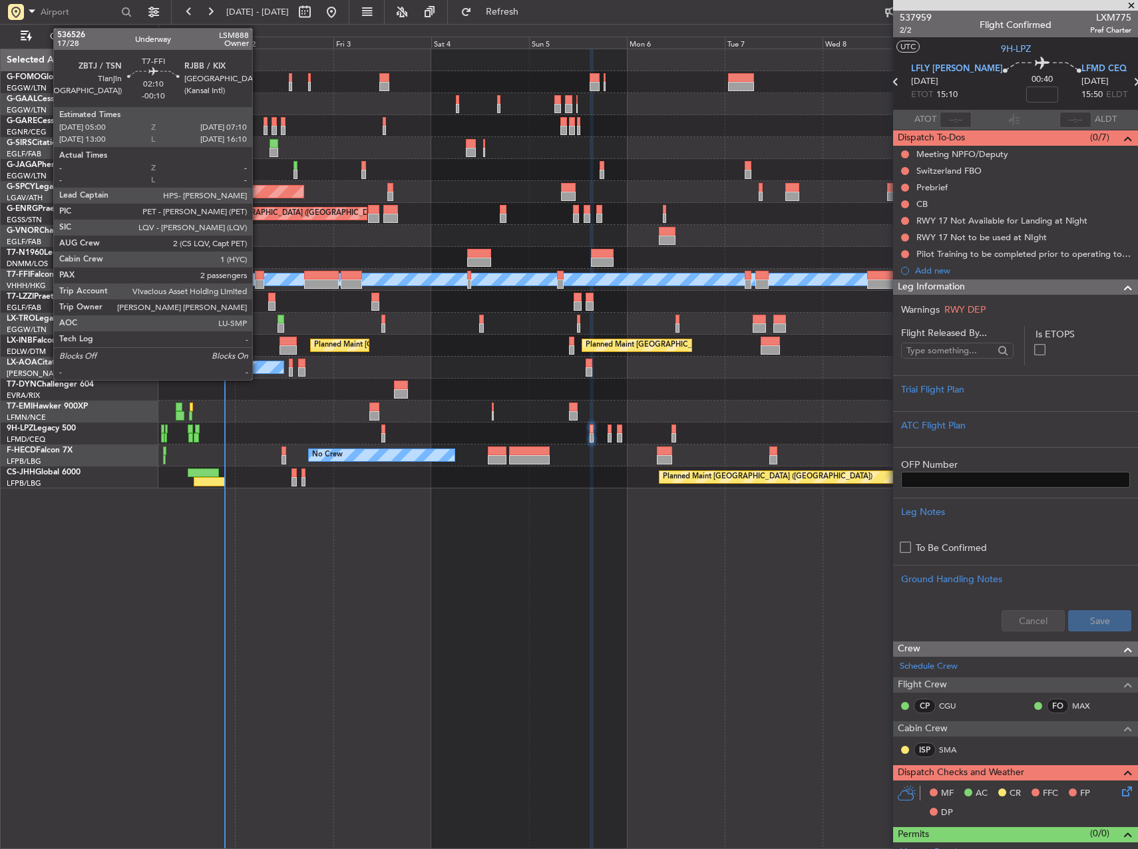
click at [258, 282] on div at bounding box center [259, 284] width 9 height 9
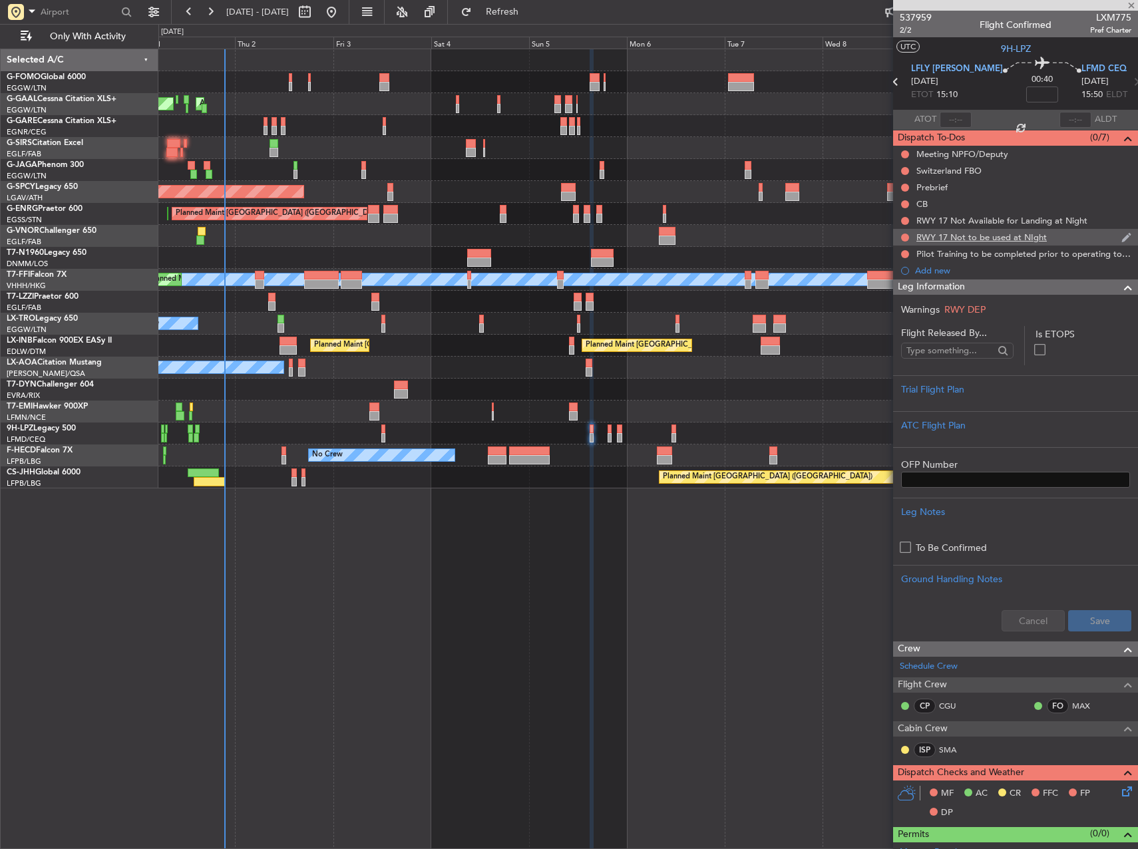
type input "-00:10"
type input "2"
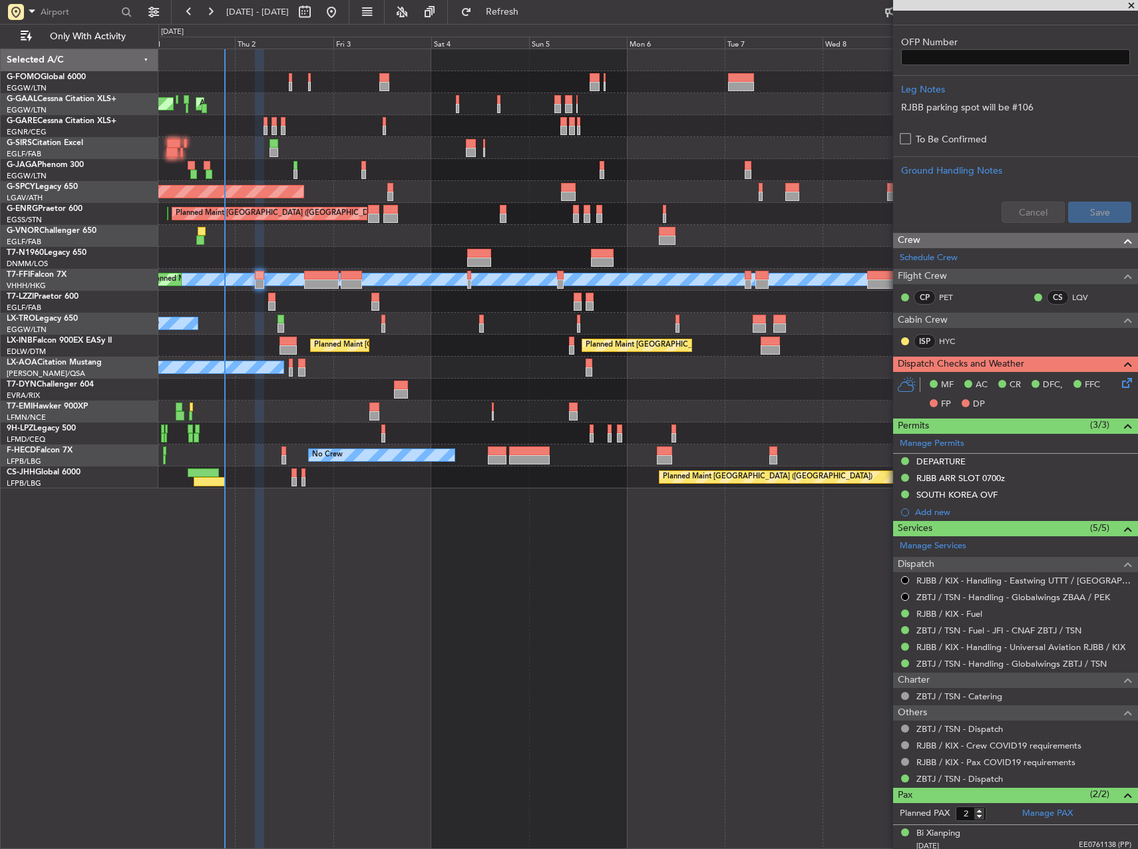
scroll to position [433, 0]
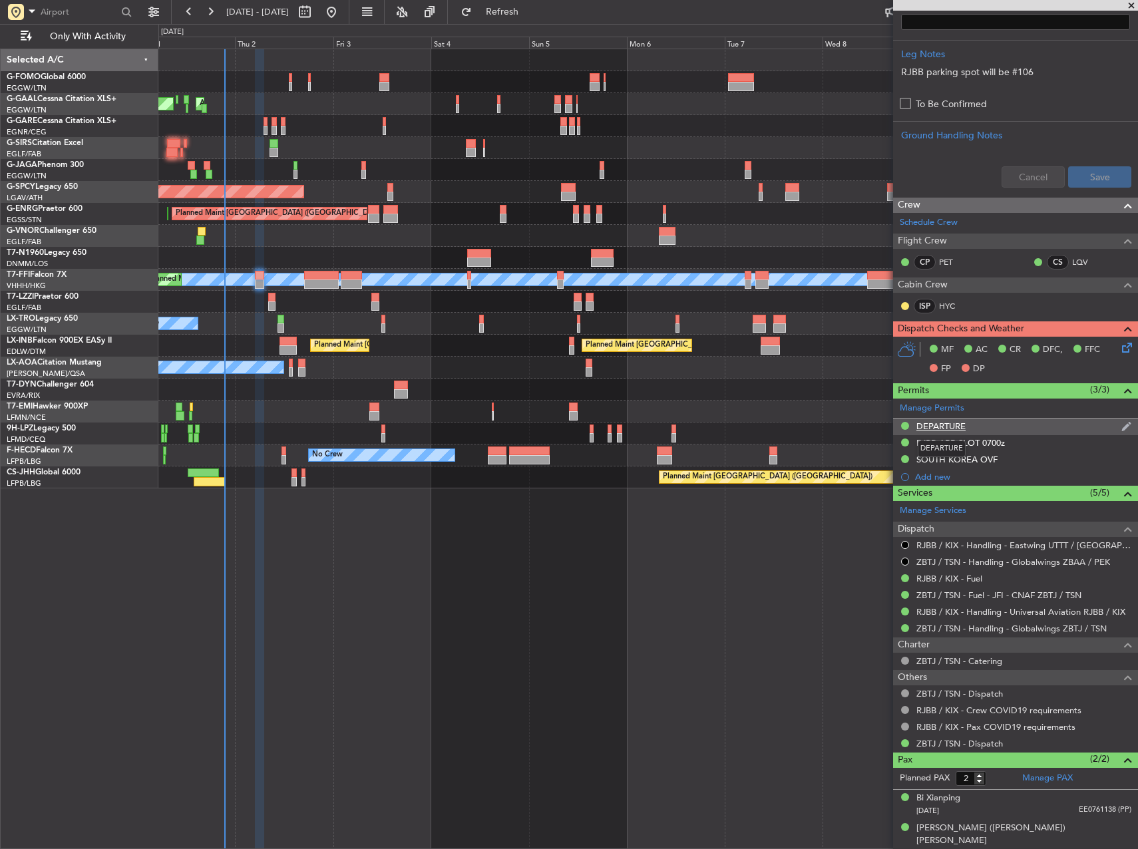
click at [950, 422] on div "DEPARTURE" at bounding box center [940, 426] width 49 height 11
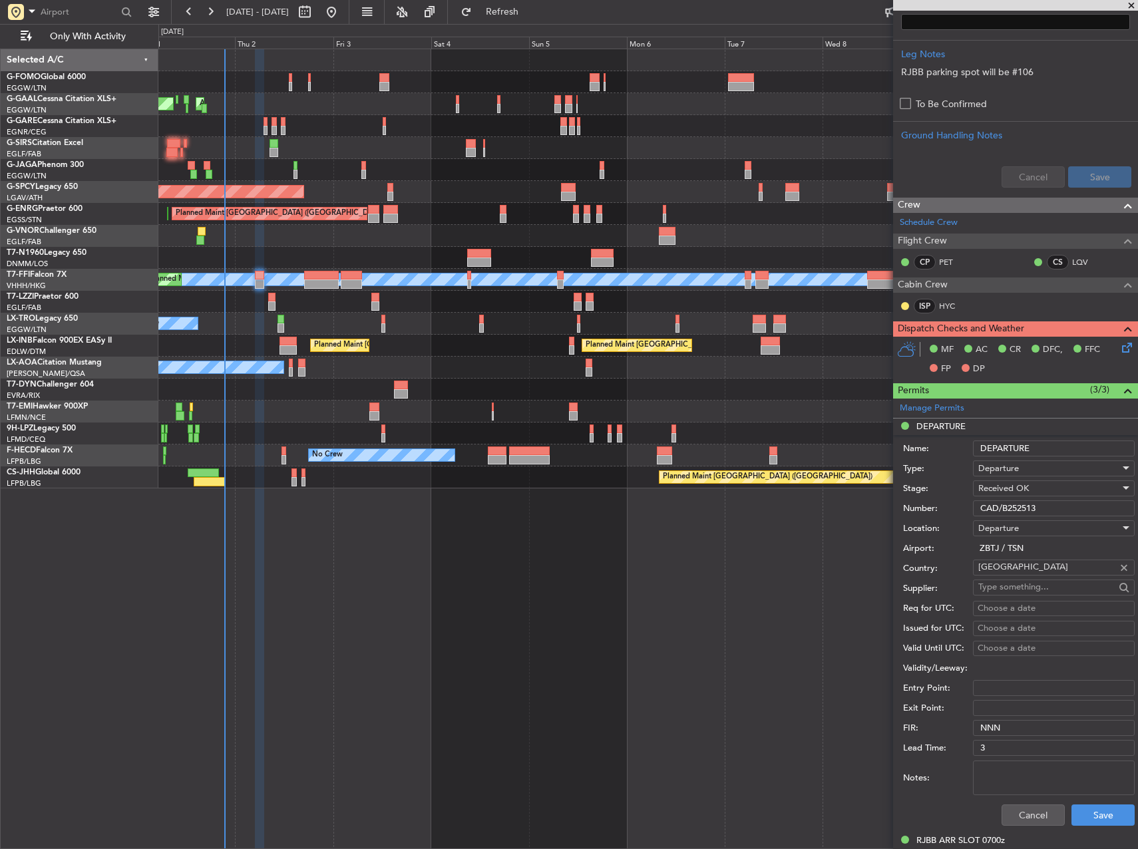
click at [1029, 507] on input "CAD/B252513" at bounding box center [1054, 508] width 162 height 16
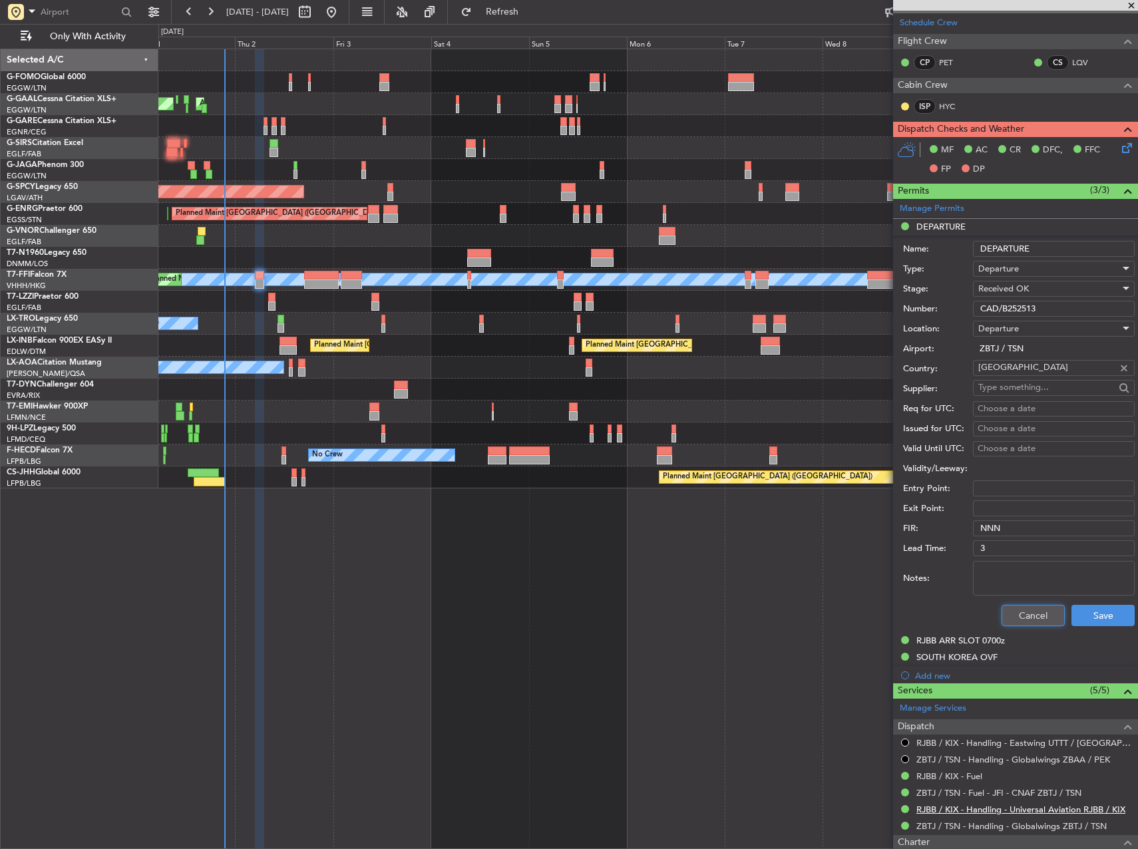
click at [1044, 614] on button "Cancel" at bounding box center [1033, 615] width 63 height 21
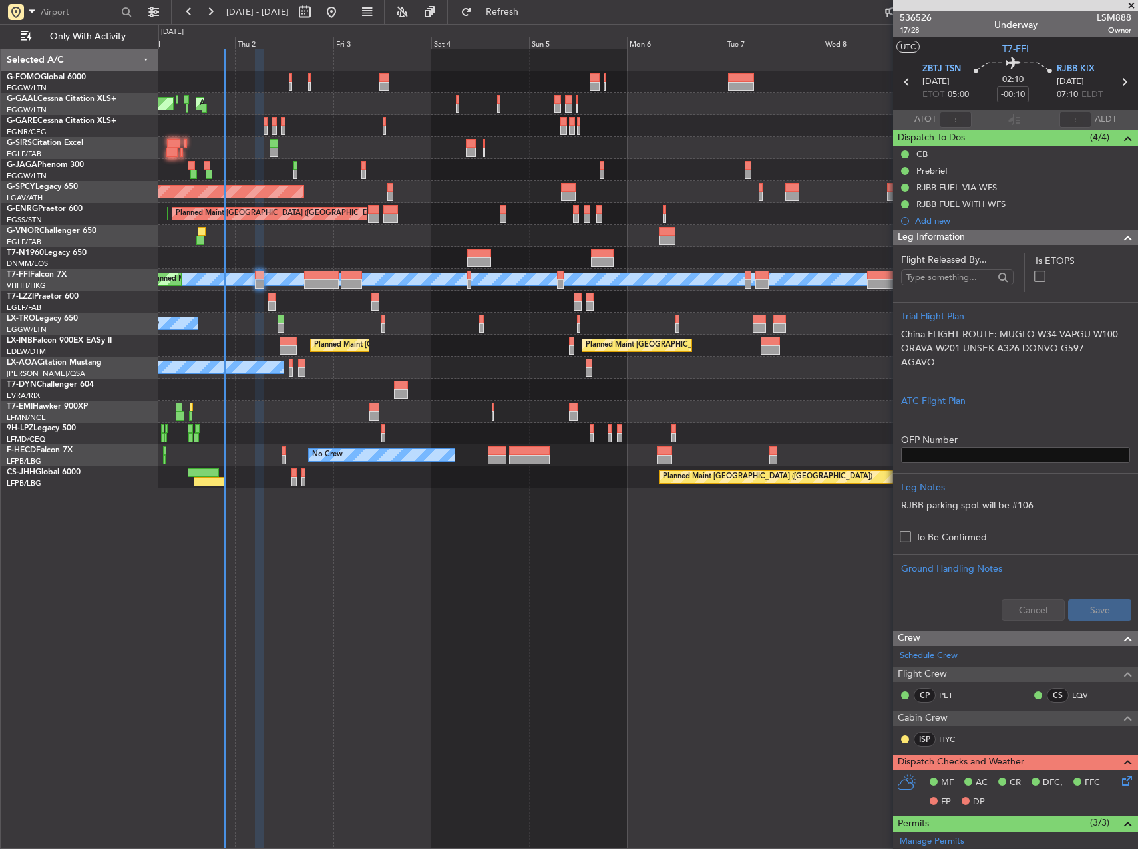
scroll to position [399, 0]
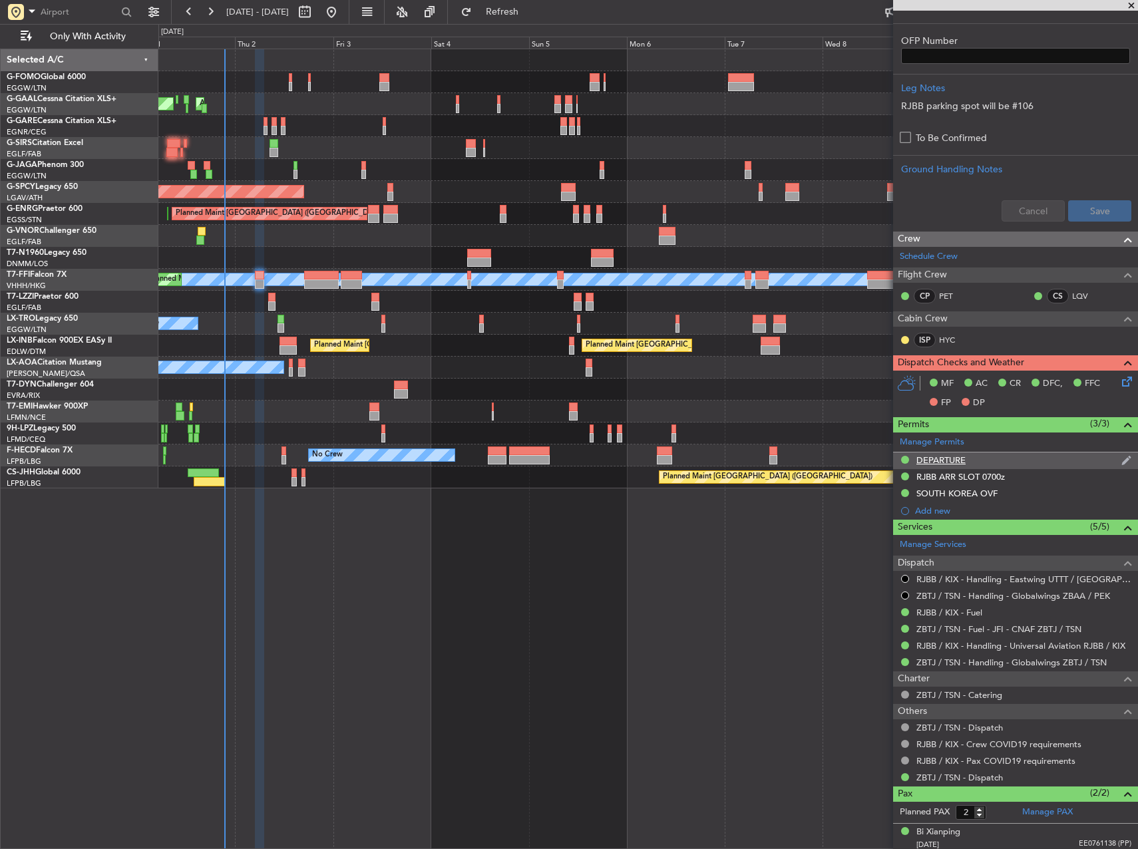
click at [954, 456] on div "DEPARTURE" at bounding box center [940, 460] width 49 height 11
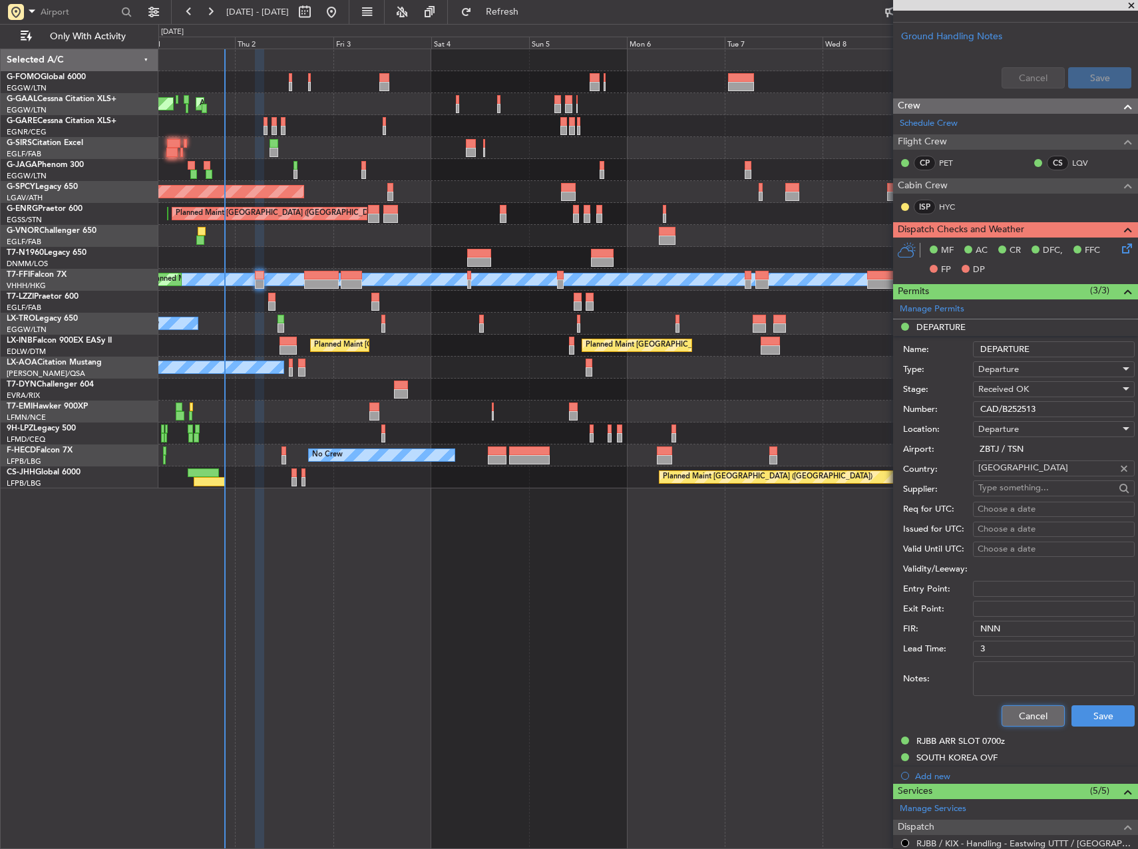
click at [1029, 713] on button "Cancel" at bounding box center [1033, 715] width 63 height 21
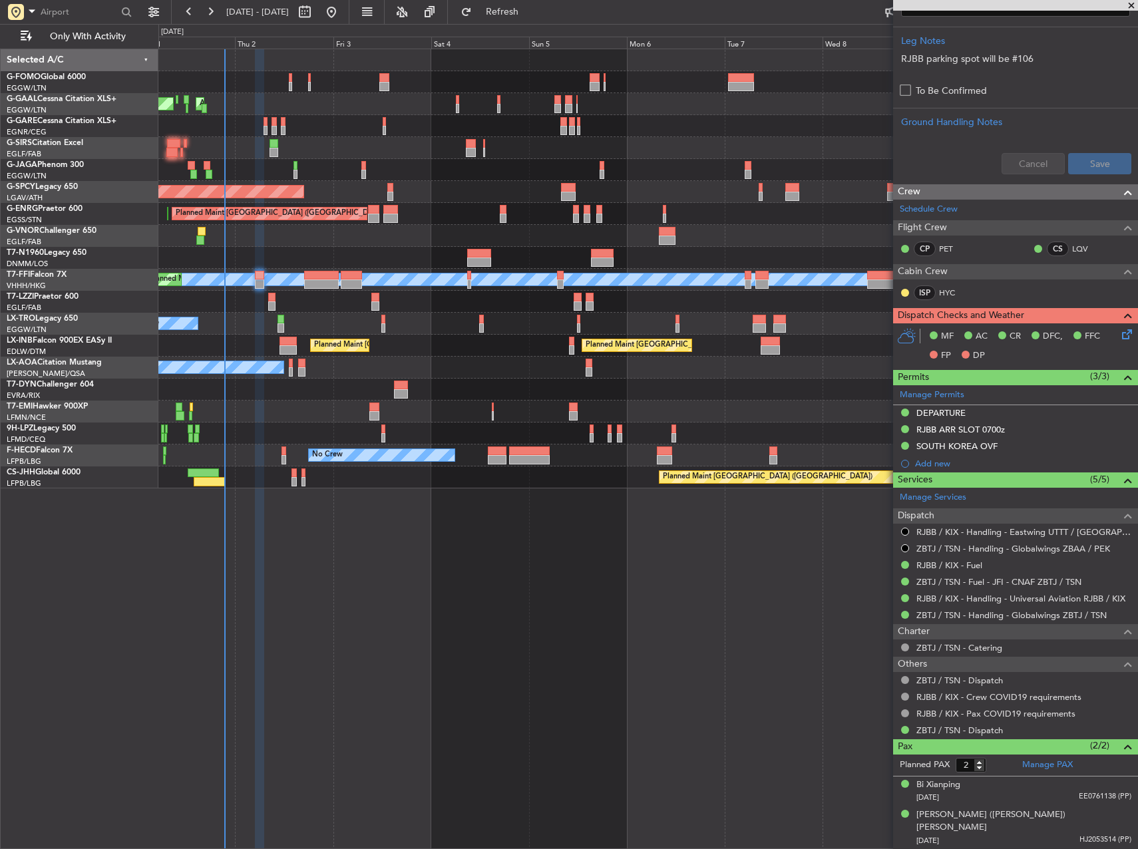
scroll to position [433, 0]
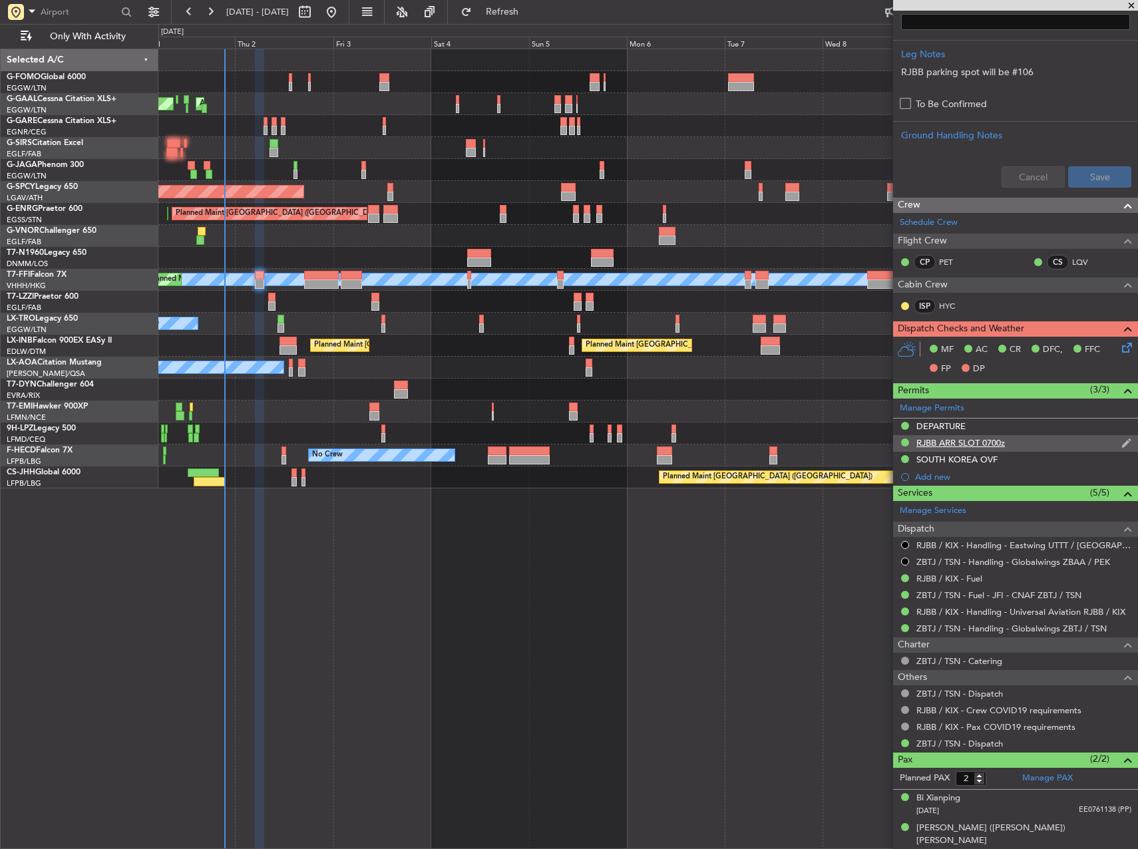
click at [956, 441] on div "RJBB ARR SLOT 0700z" at bounding box center [960, 442] width 89 height 11
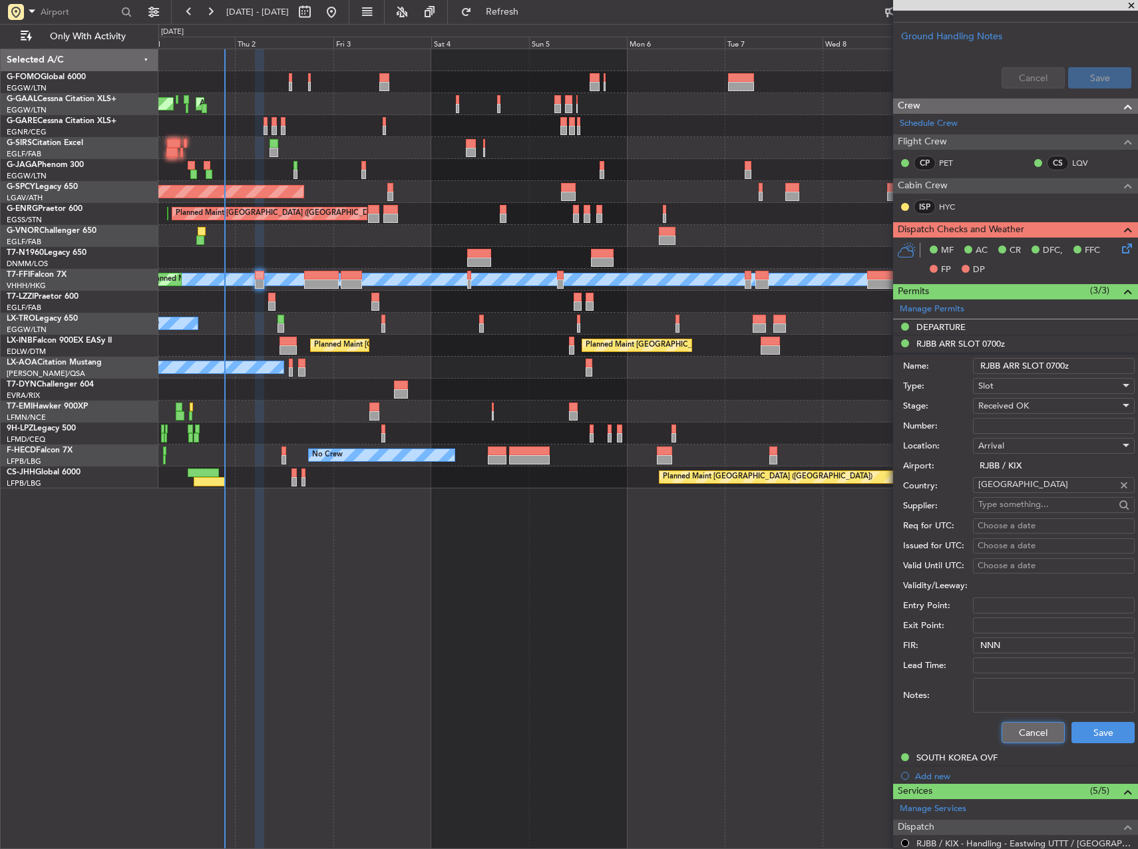
click at [1042, 729] on button "Cancel" at bounding box center [1033, 732] width 63 height 21
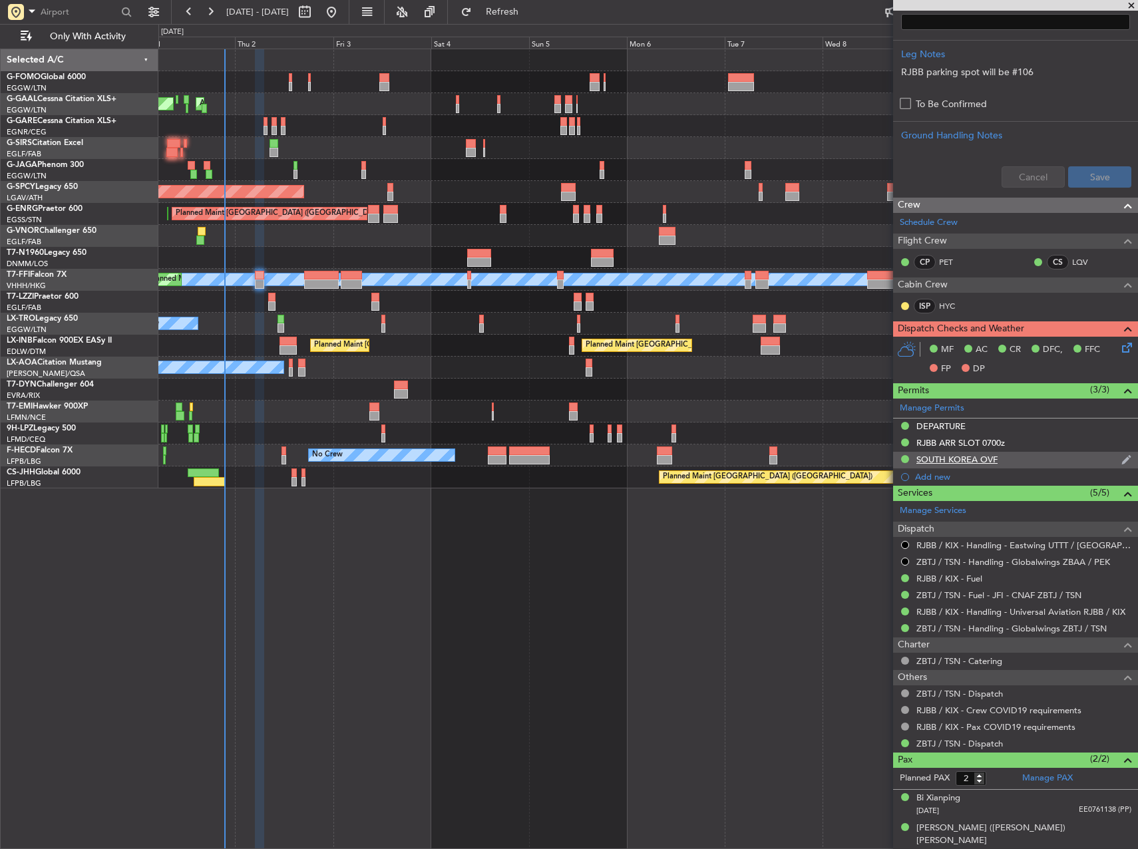
click at [961, 459] on div "SOUTH KOREA OVF" at bounding box center [956, 459] width 81 height 11
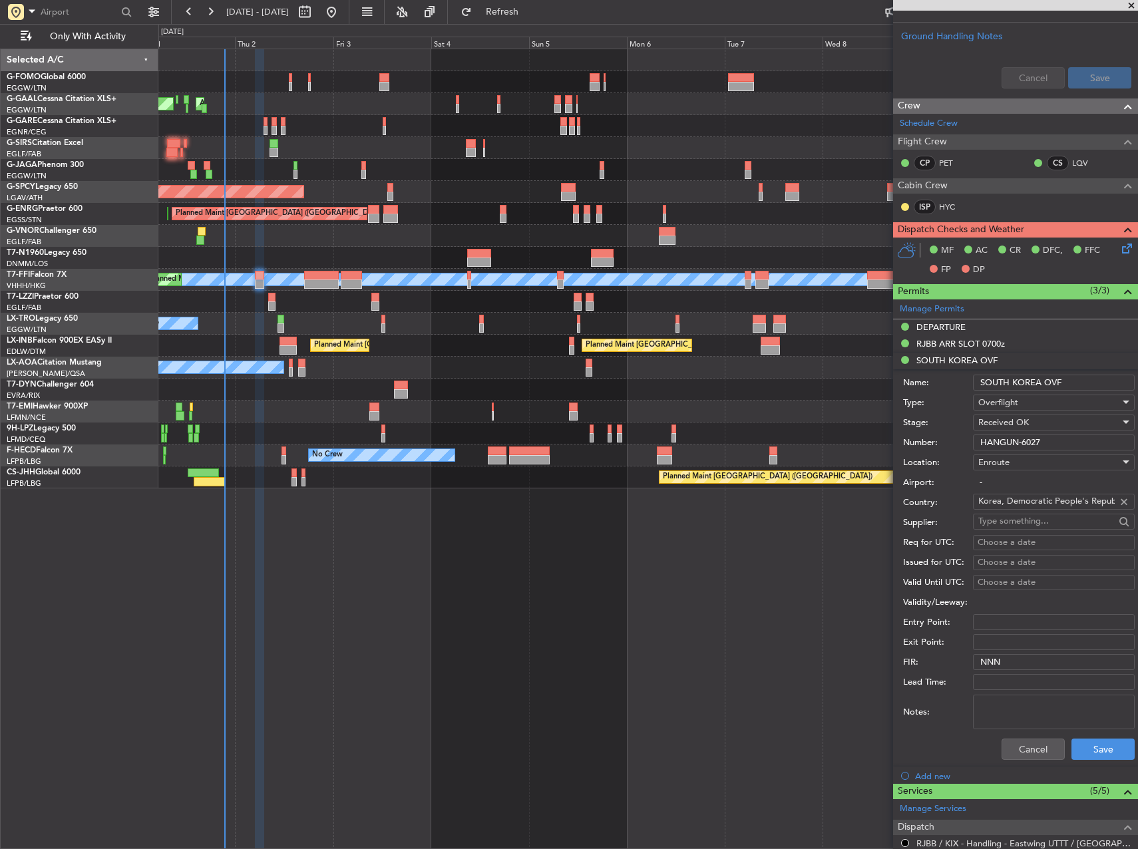
click at [1036, 443] on input "HANGUN-6027" at bounding box center [1054, 443] width 162 height 16
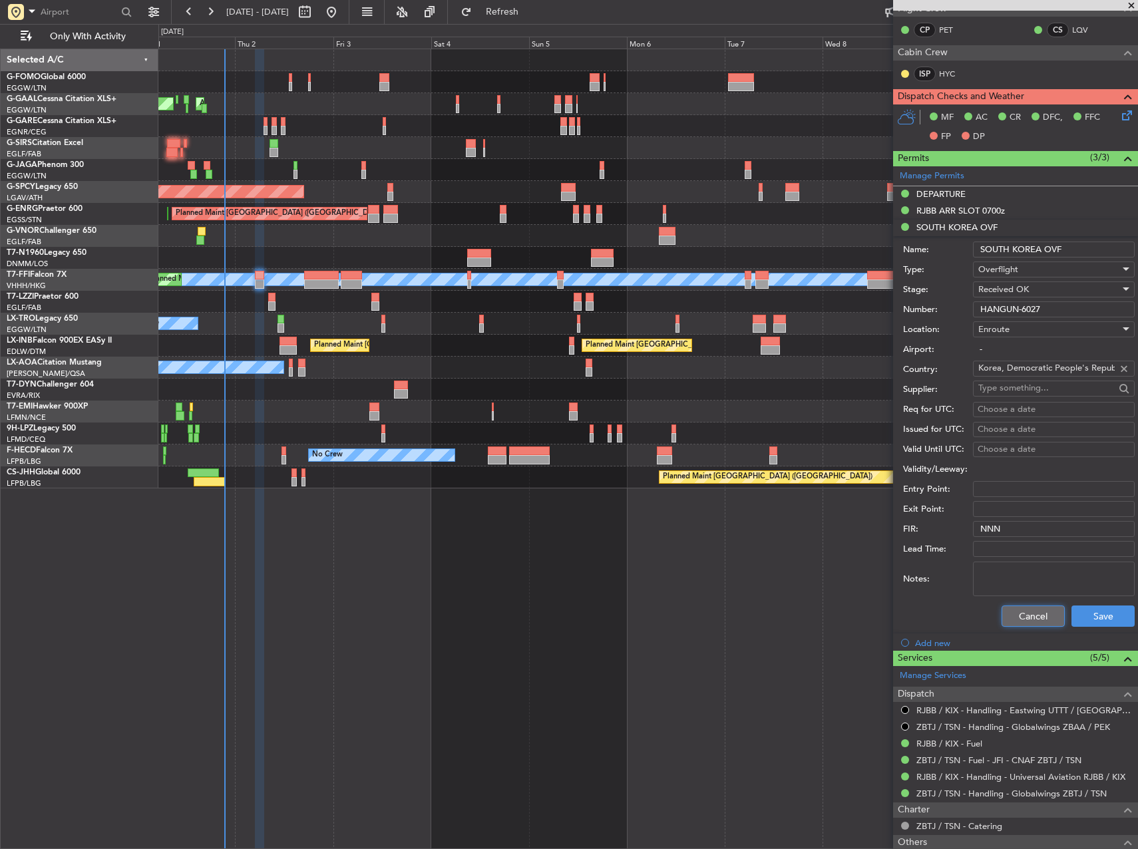
click at [1034, 616] on button "Cancel" at bounding box center [1033, 616] width 63 height 21
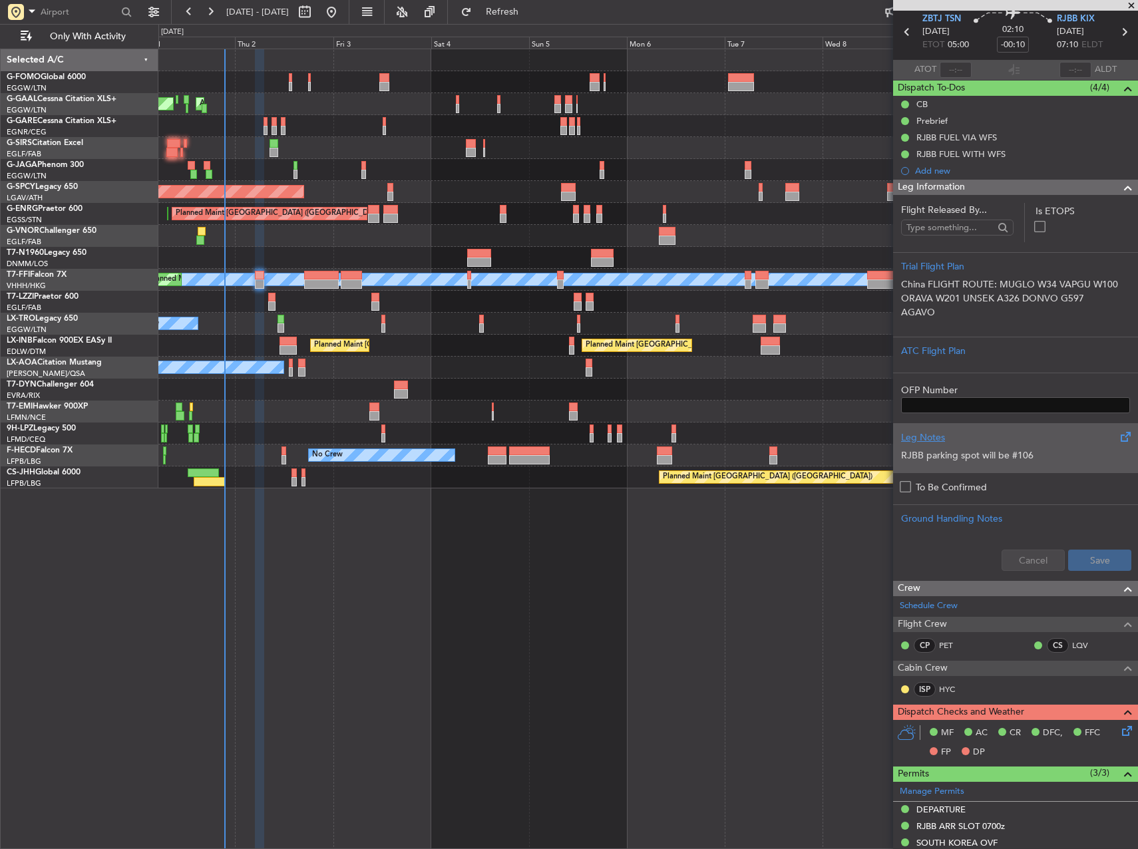
scroll to position [0, 0]
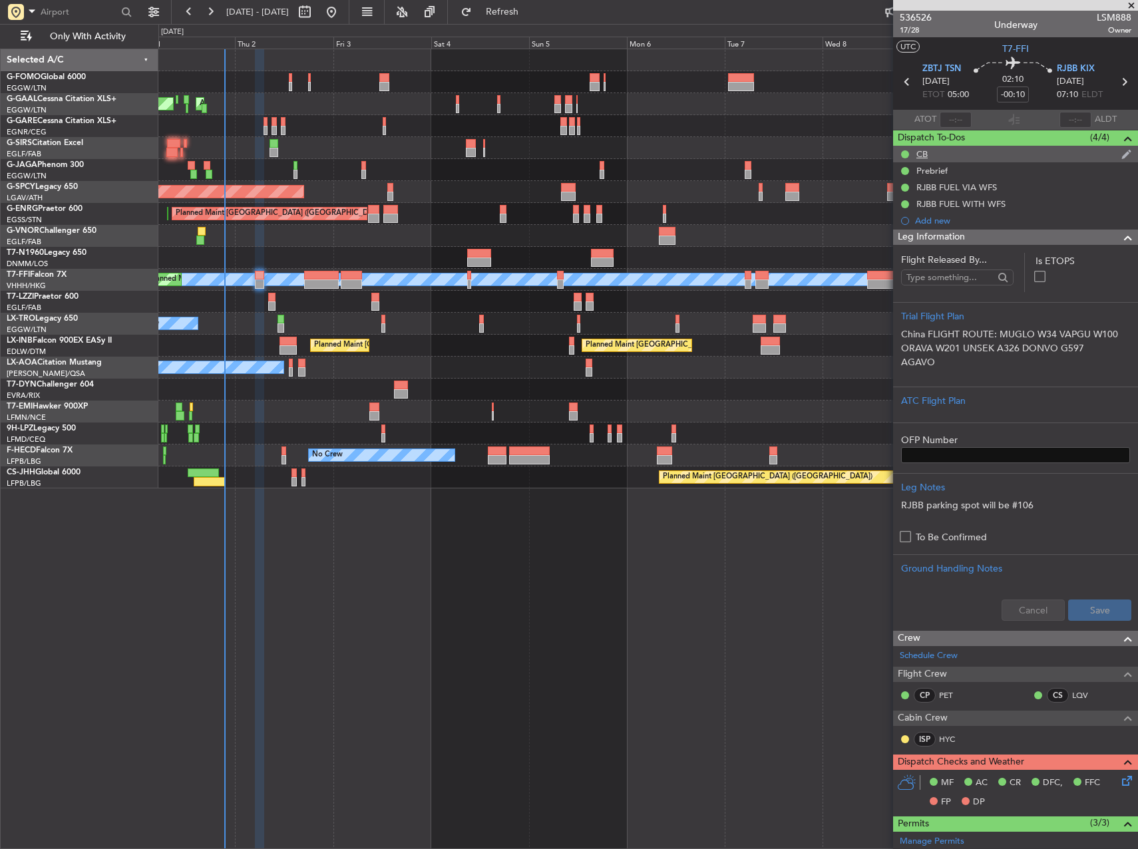
click at [948, 159] on div "CB" at bounding box center [1015, 154] width 245 height 17
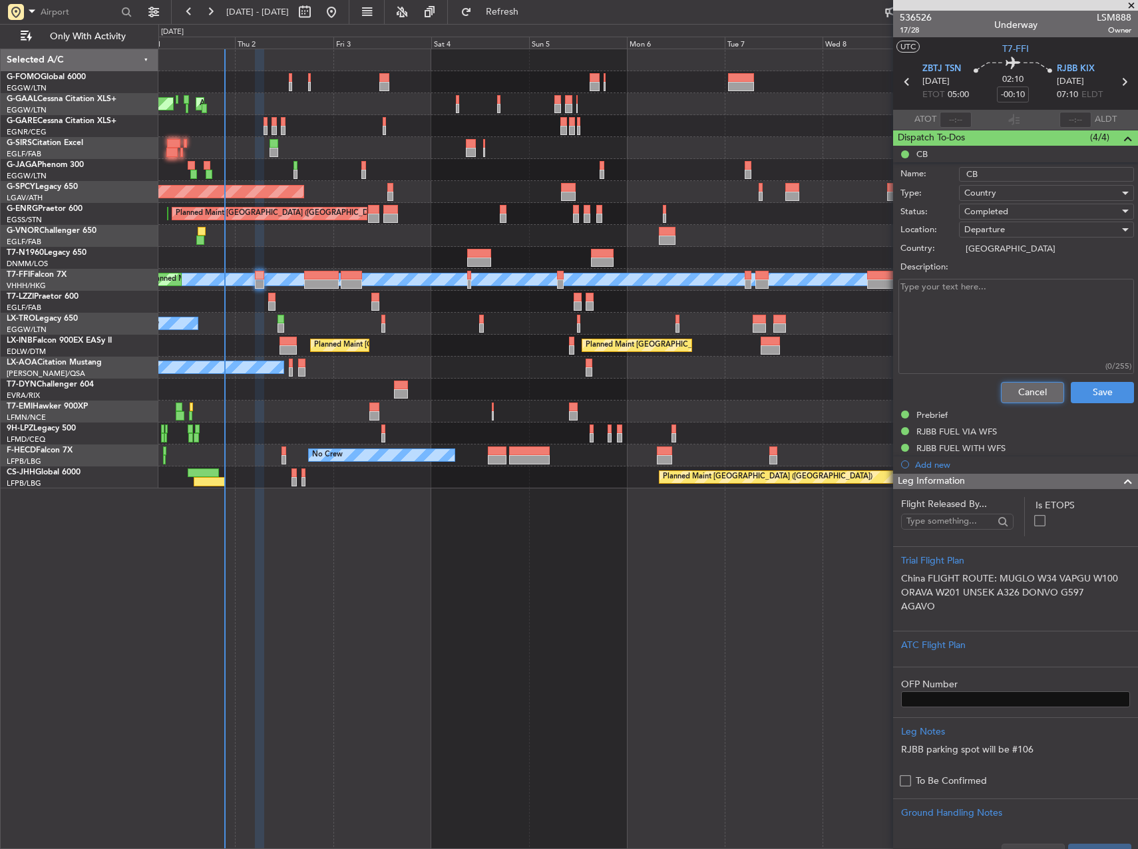
click at [1022, 387] on button "Cancel" at bounding box center [1032, 392] width 63 height 21
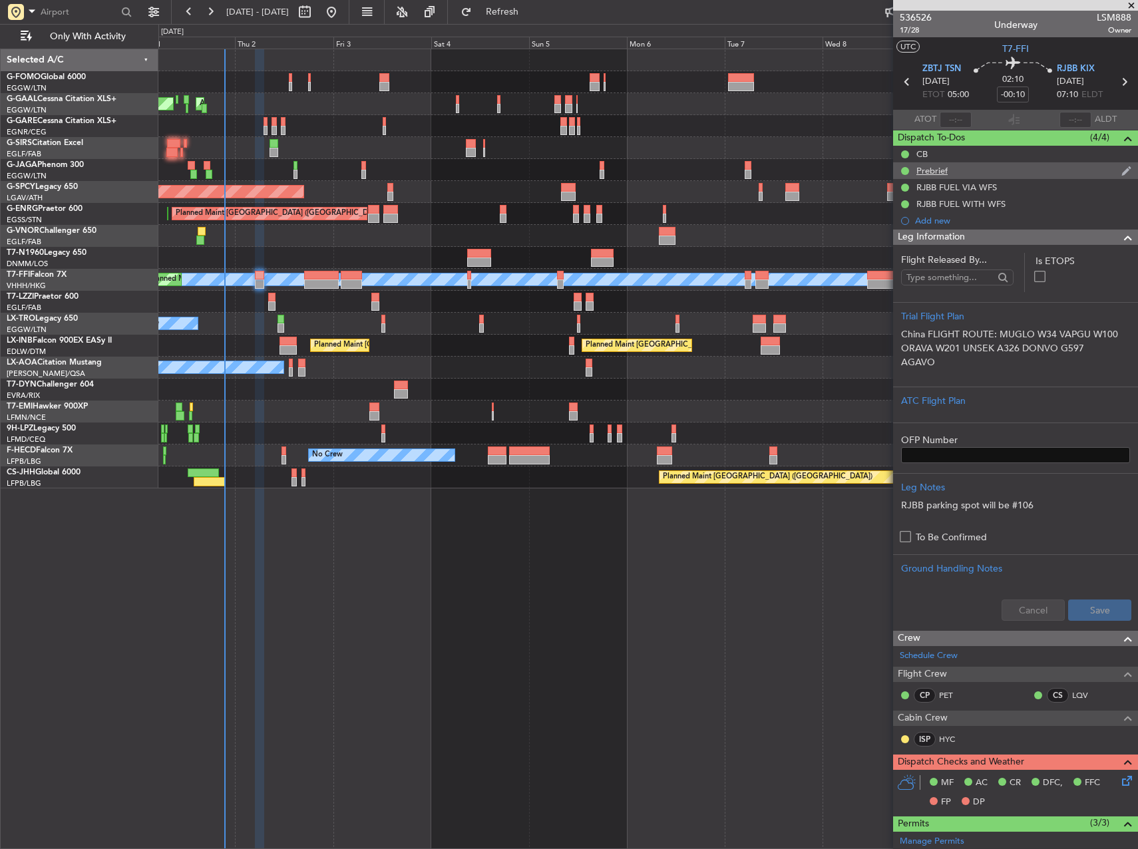
click at [954, 162] on div "Prebrief" at bounding box center [1015, 170] width 245 height 17
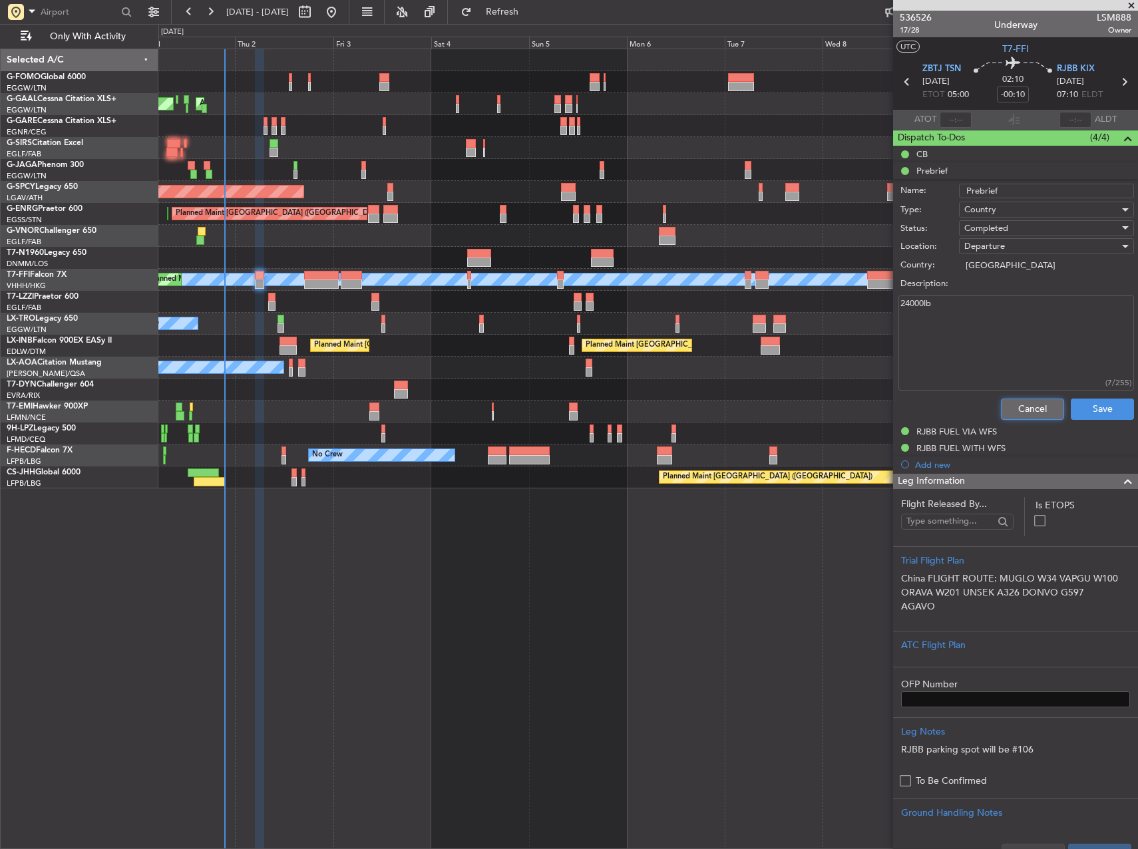
click at [1019, 410] on button "Cancel" at bounding box center [1032, 409] width 63 height 21
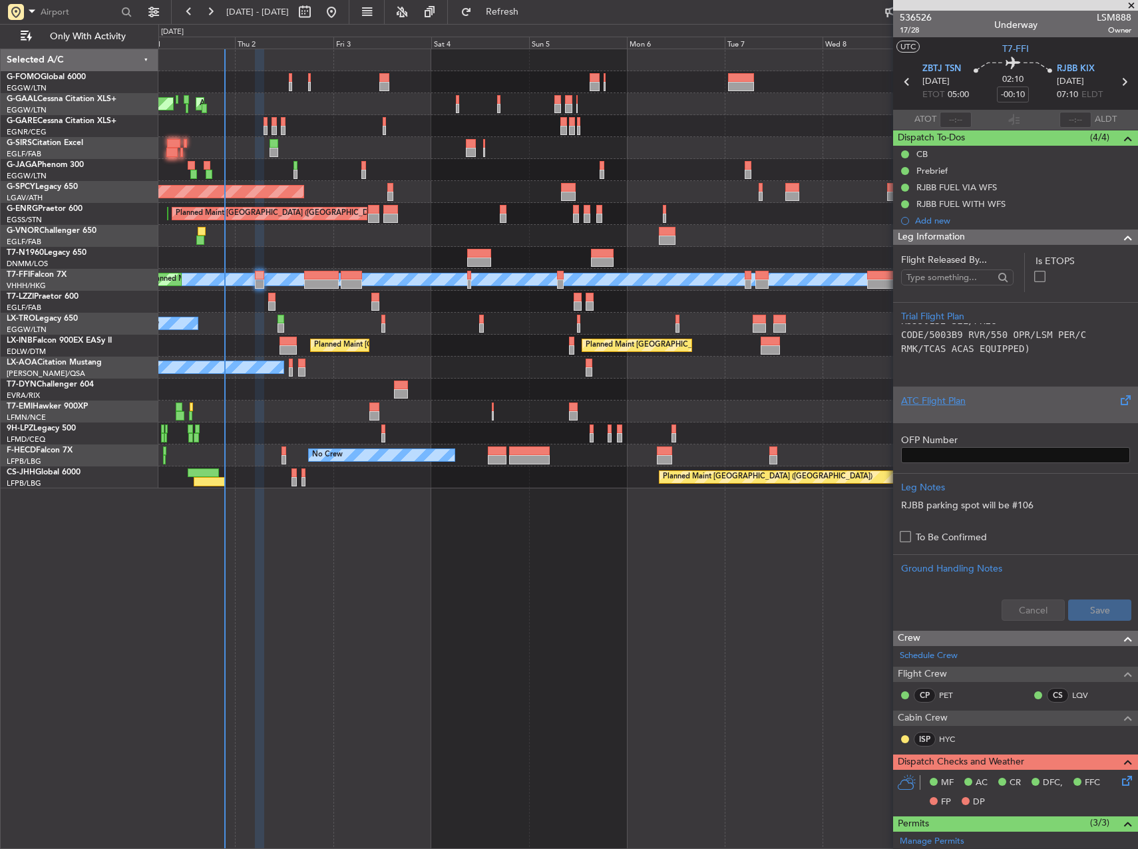
click at [988, 411] on div at bounding box center [1015, 412] width 229 height 8
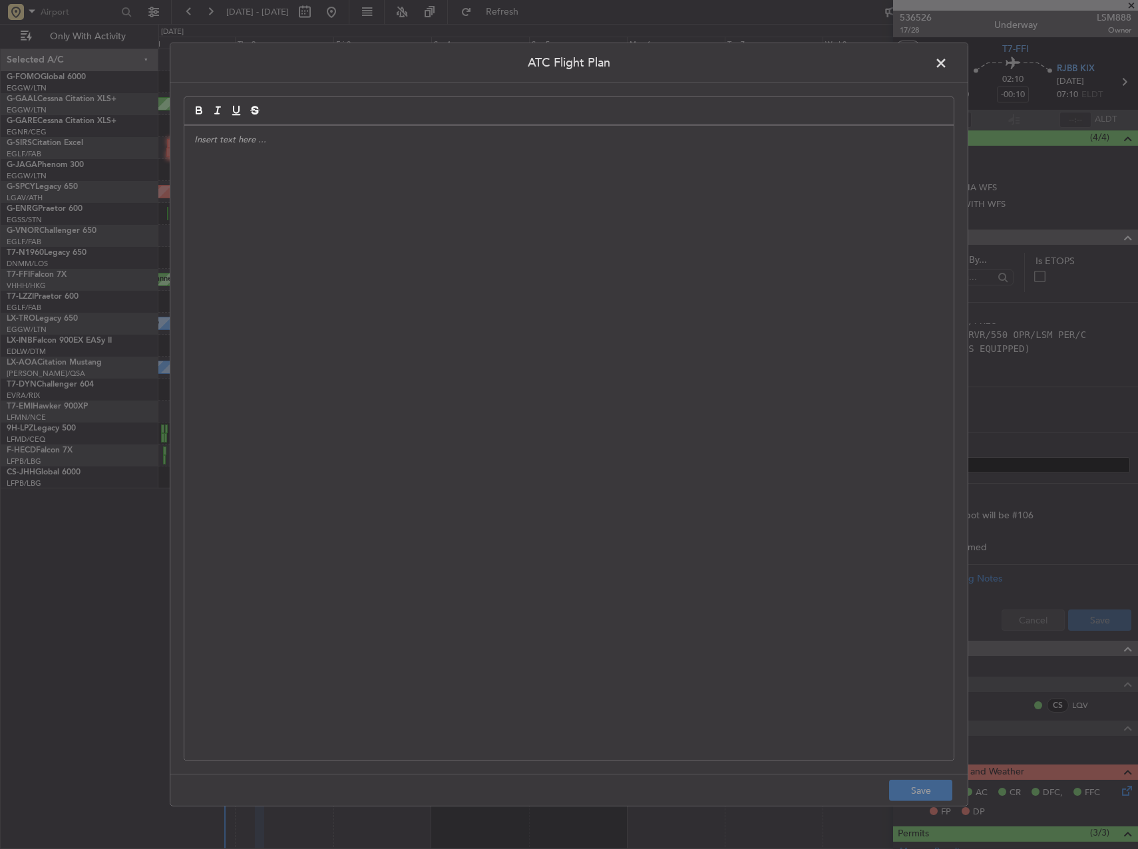
click at [515, 317] on div at bounding box center [568, 443] width 769 height 635
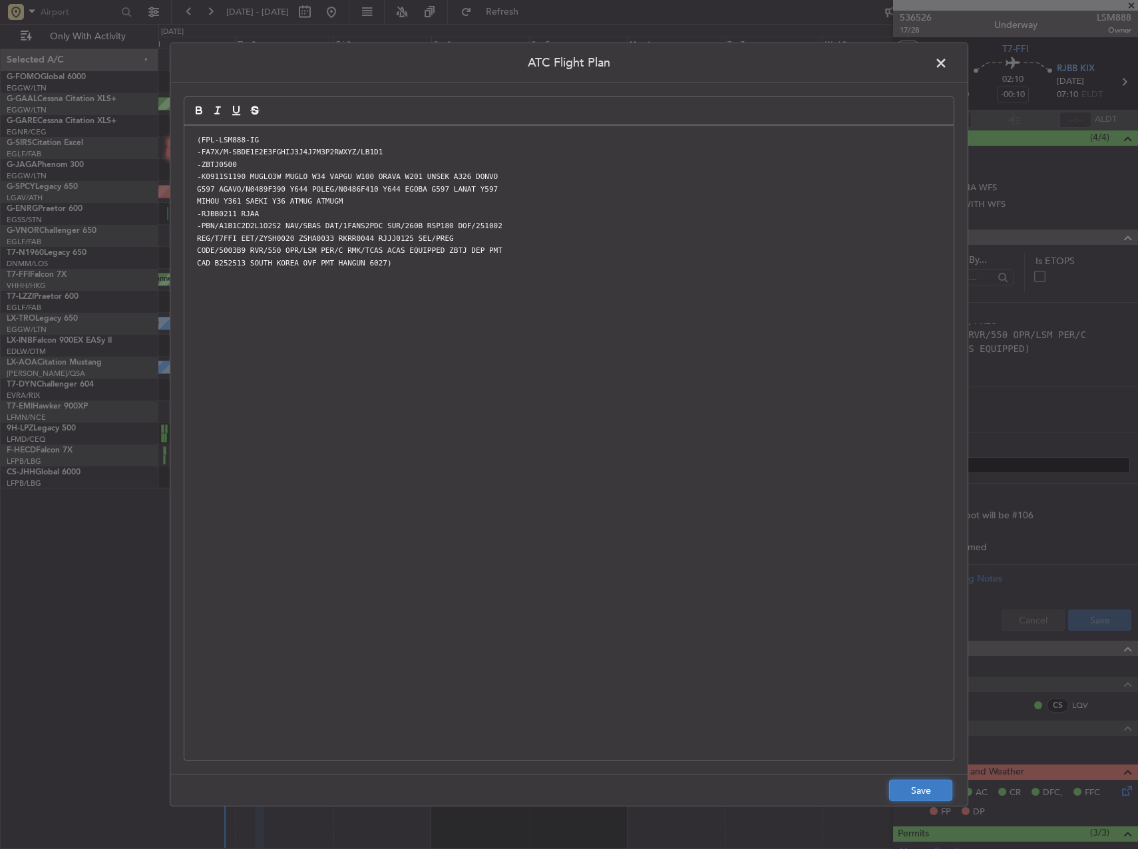
click at [911, 785] on button "Save" at bounding box center [920, 790] width 63 height 21
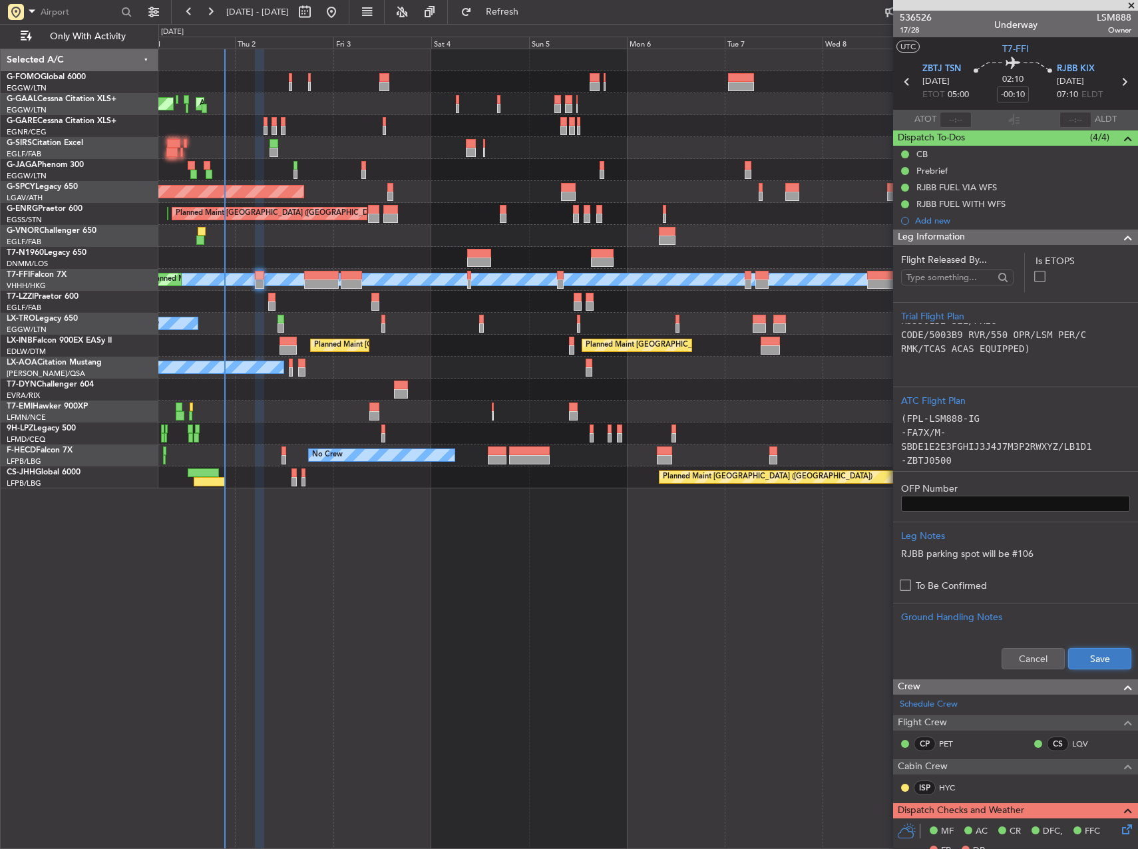
click at [1092, 658] on button "Save" at bounding box center [1099, 658] width 63 height 21
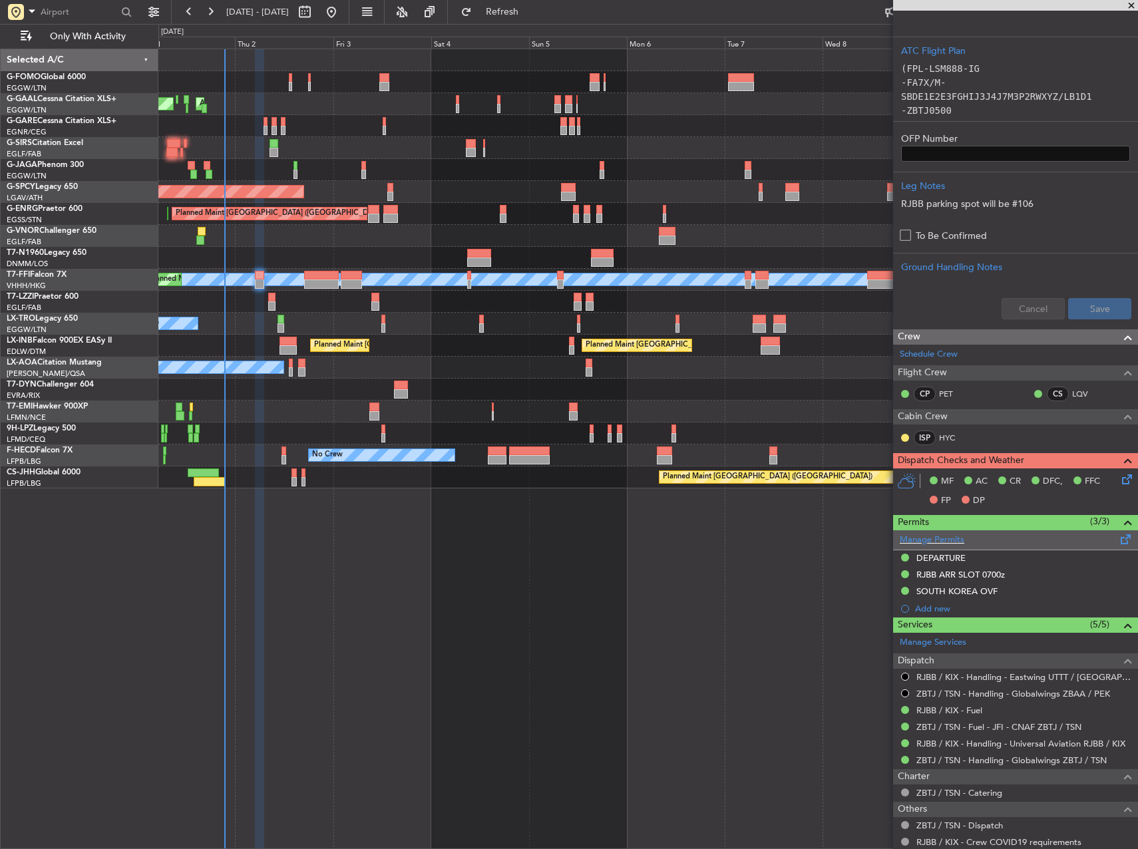
scroll to position [466, 0]
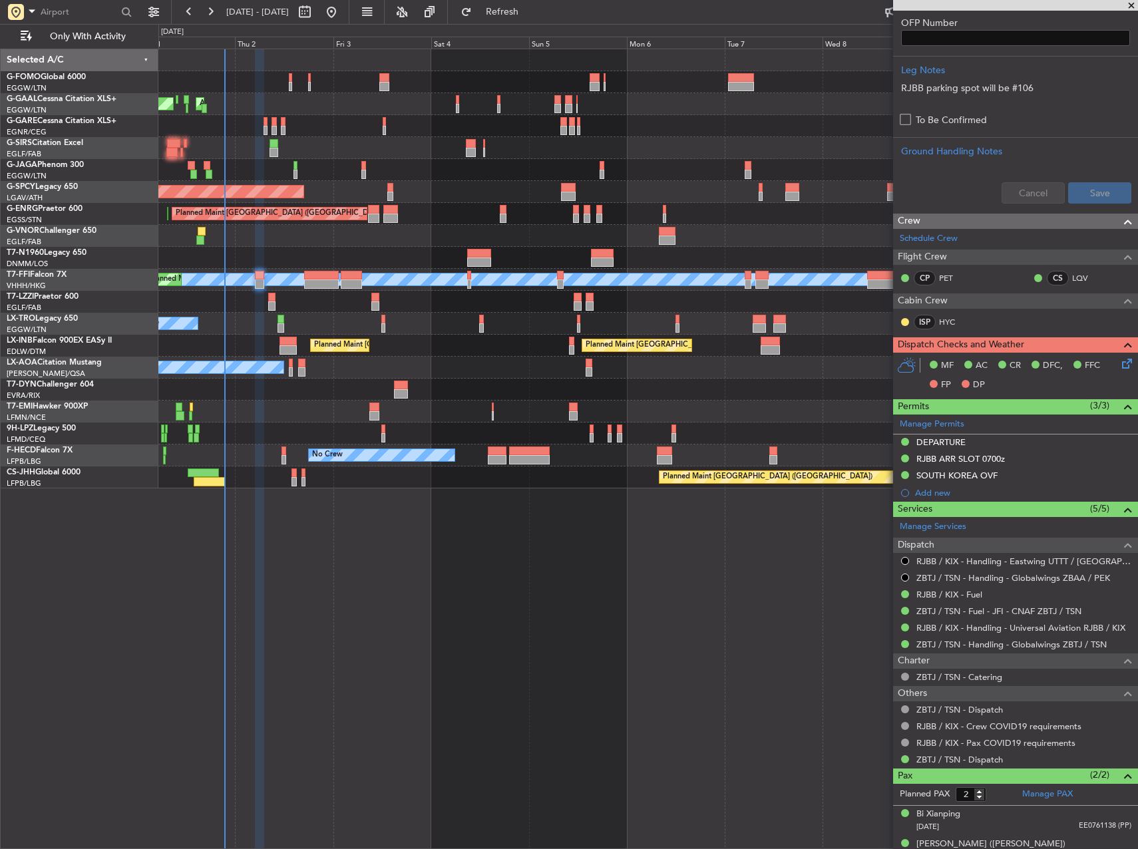
click at [1119, 365] on icon at bounding box center [1124, 361] width 11 height 11
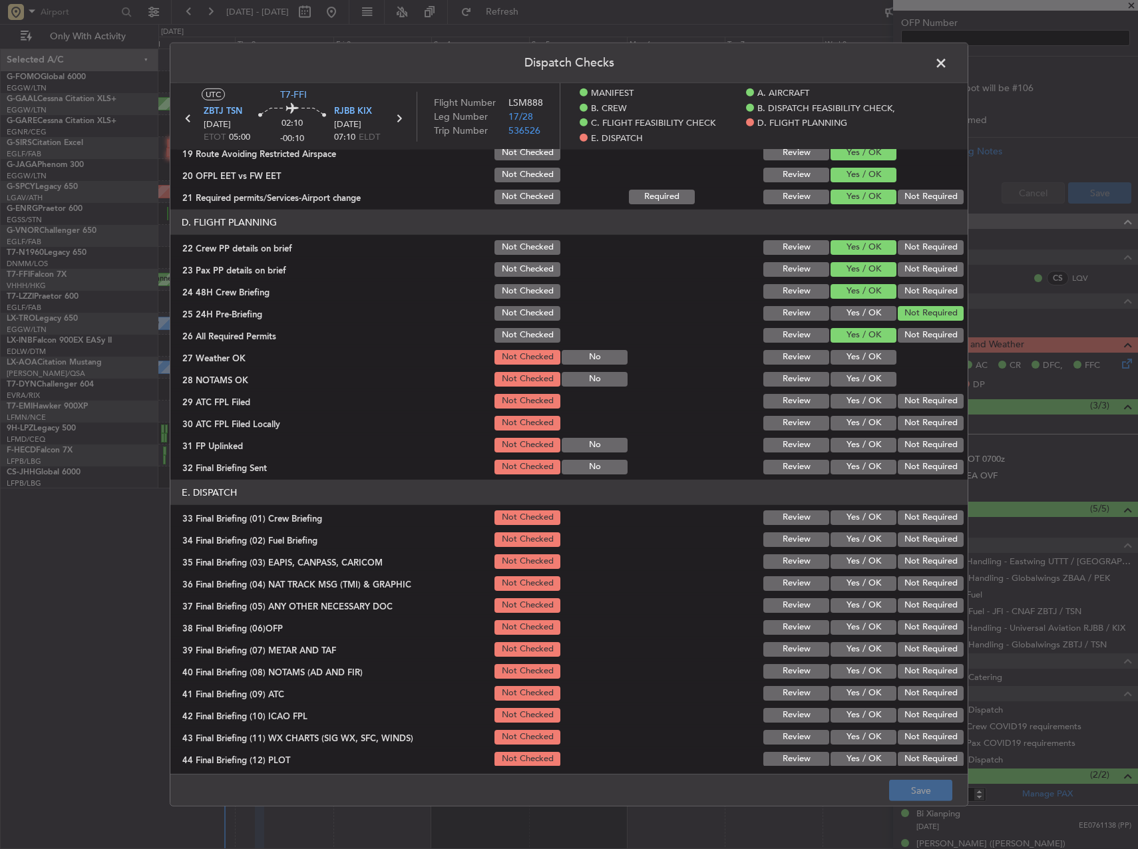
scroll to position [616, 0]
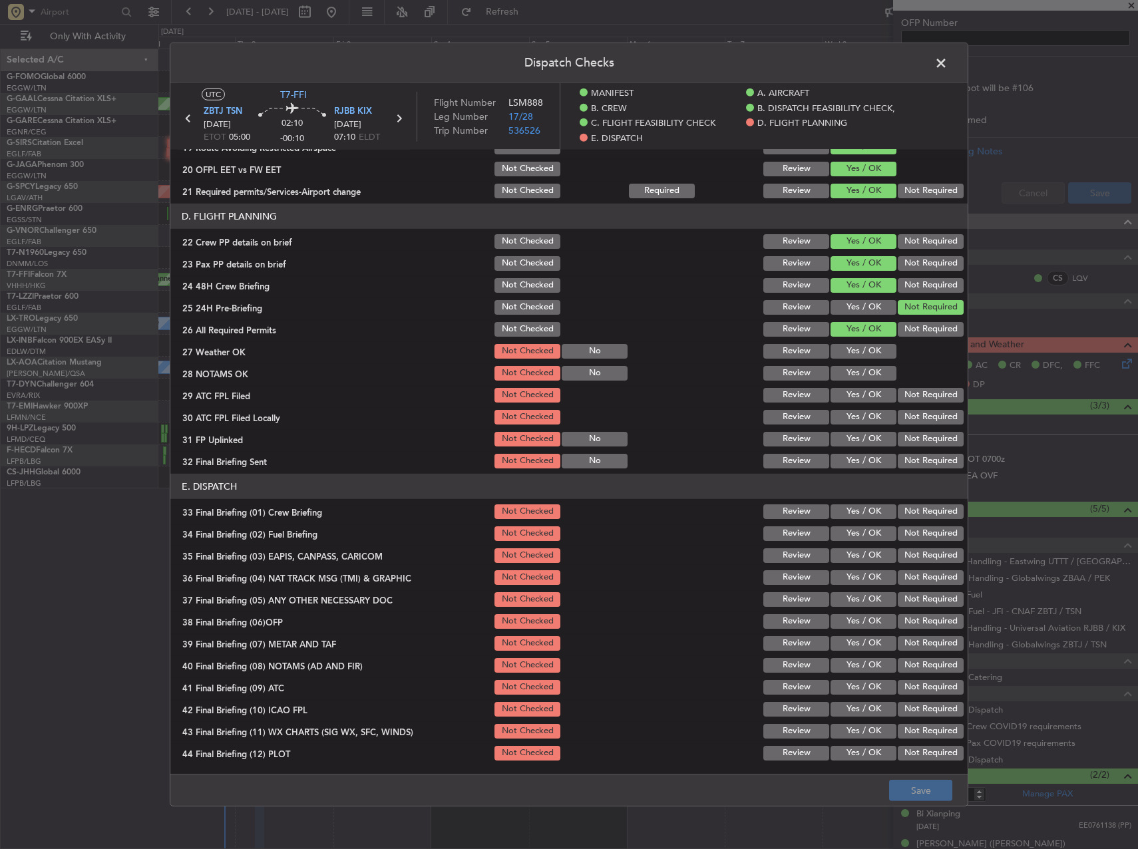
click at [841, 348] on button "Yes / OK" at bounding box center [864, 351] width 66 height 15
click at [845, 369] on button "Yes / OK" at bounding box center [864, 373] width 66 height 15
click at [848, 383] on section "D. FLIGHT PLANNING 22 Crew PP details on brief Not Checked Review Yes / OK Not …" at bounding box center [568, 337] width 797 height 267
drag, startPoint x: 850, startPoint y: 388, endPoint x: 853, endPoint y: 397, distance: 9.7
click at [850, 389] on button "Yes / OK" at bounding box center [864, 395] width 66 height 15
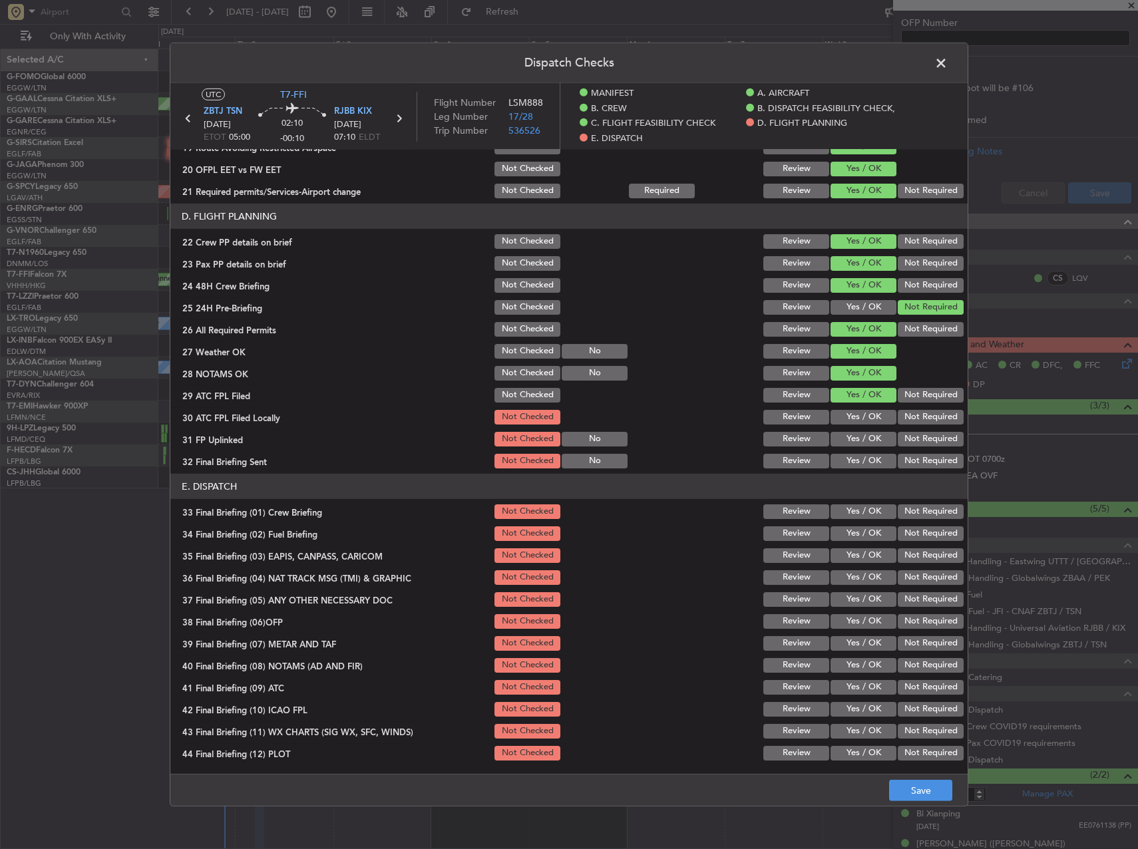
click at [857, 411] on button "Yes / OK" at bounding box center [864, 417] width 66 height 15
click at [857, 432] on button "Yes / OK" at bounding box center [864, 439] width 66 height 15
click at [910, 454] on button "Not Required" at bounding box center [931, 461] width 66 height 15
drag, startPoint x: 882, startPoint y: 498, endPoint x: 879, endPoint y: 506, distance: 8.0
click at [879, 506] on section "E. DISPATCH 33 Final Briefing (01) Crew Briefing Not Checked Review Yes / OK No…" at bounding box center [568, 618] width 797 height 289
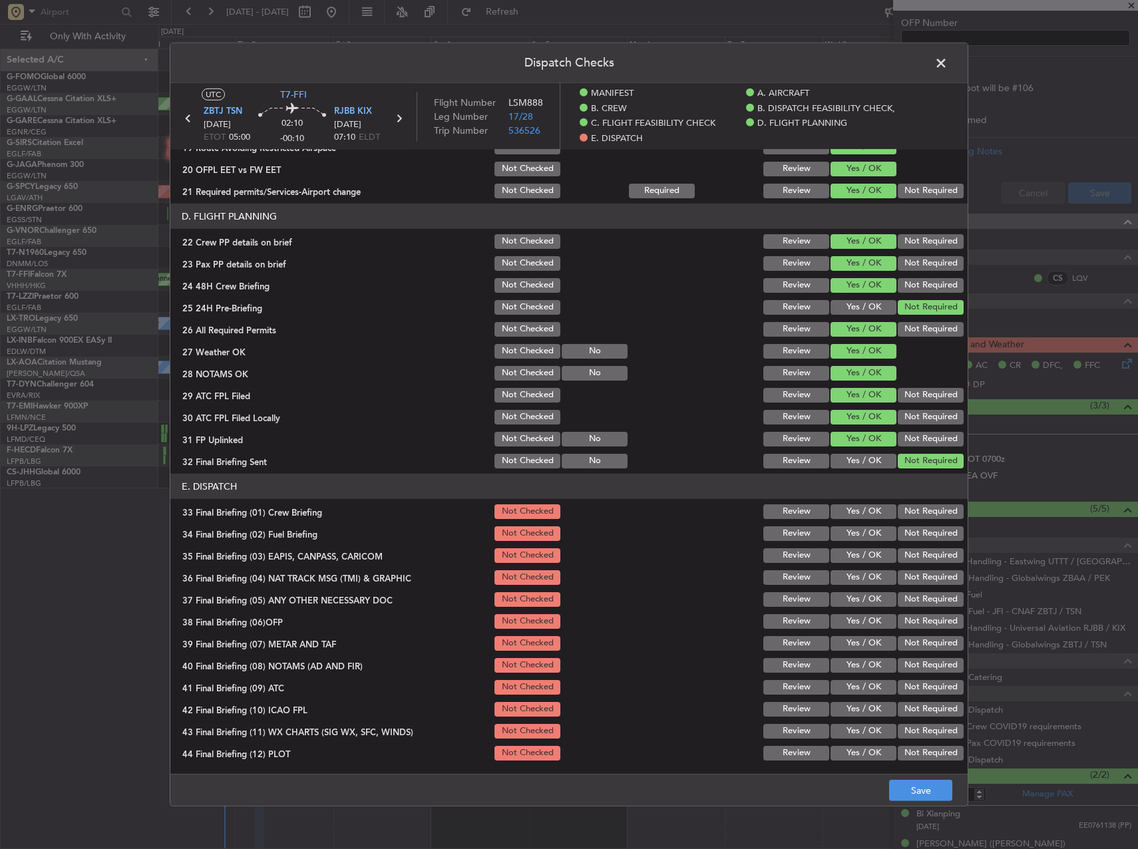
click at [866, 532] on button "Yes / OK" at bounding box center [864, 533] width 66 height 15
click at [917, 557] on button "Not Required" at bounding box center [931, 555] width 66 height 15
click at [865, 511] on button "Yes / OK" at bounding box center [864, 511] width 66 height 15
drag, startPoint x: 895, startPoint y: 566, endPoint x: 906, endPoint y: 579, distance: 17.0
click at [898, 569] on section "E. DISPATCH 33 Final Briefing (01) Crew Briefing Not Checked Review Yes / OK No…" at bounding box center [568, 618] width 797 height 289
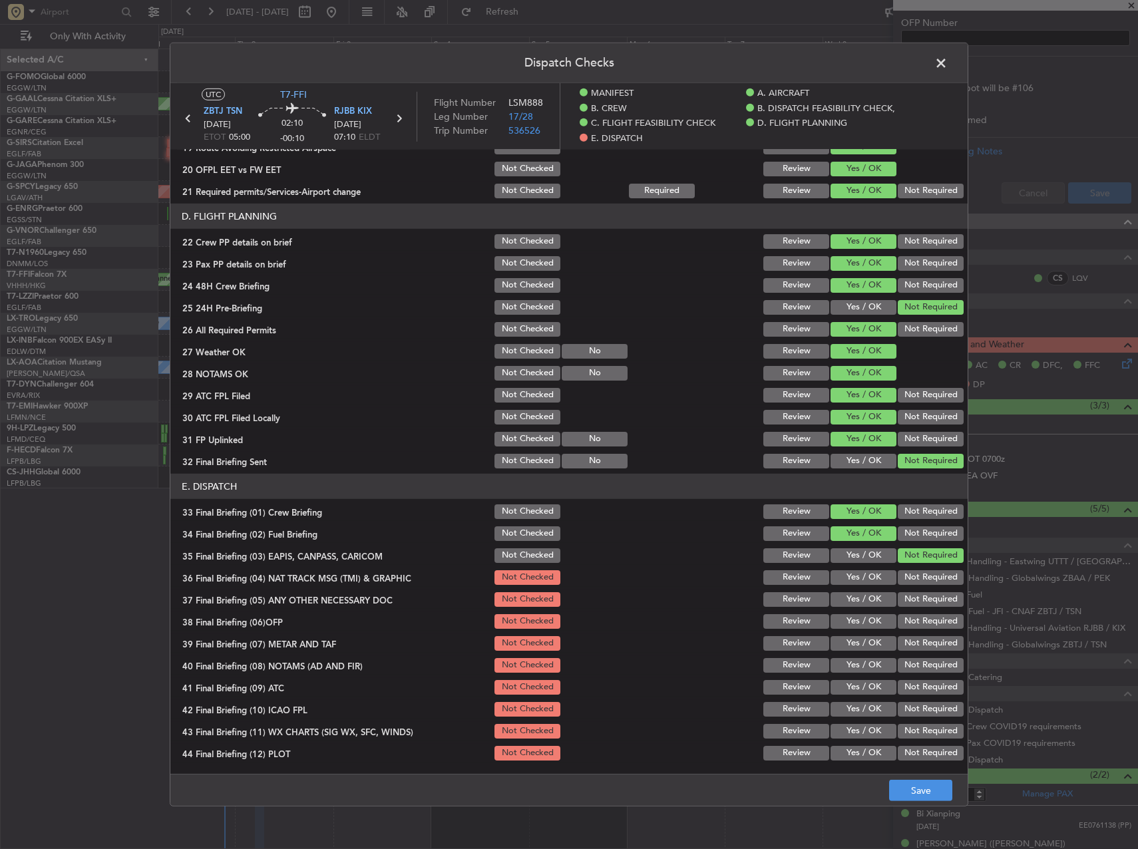
click at [906, 579] on button "Not Required" at bounding box center [931, 577] width 66 height 15
click at [904, 599] on button "Not Required" at bounding box center [931, 599] width 66 height 15
click at [875, 617] on button "Yes / OK" at bounding box center [864, 621] width 66 height 15
click at [872, 638] on button "Yes / OK" at bounding box center [864, 643] width 66 height 15
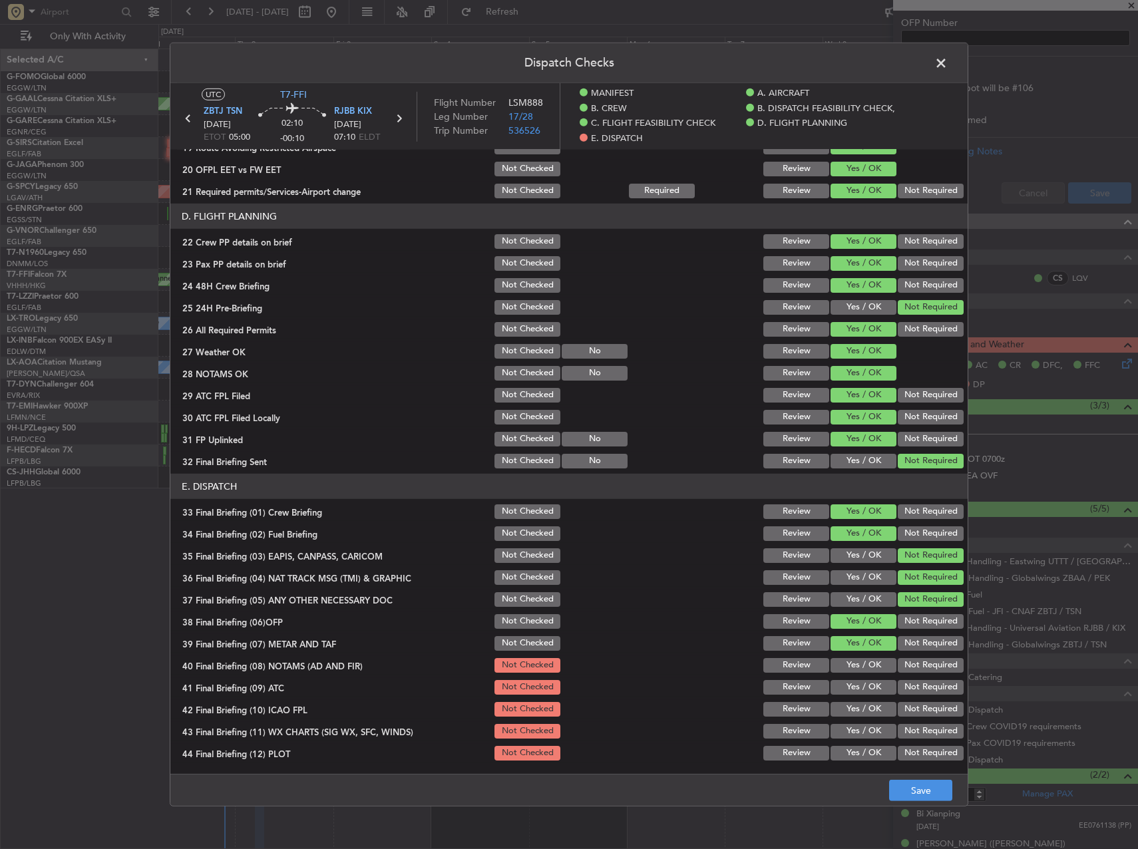
drag, startPoint x: 871, startPoint y: 658, endPoint x: 869, endPoint y: 667, distance: 8.9
click at [870, 661] on button "Yes / OK" at bounding box center [864, 665] width 66 height 15
drag, startPoint x: 865, startPoint y: 679, endPoint x: 865, endPoint y: 689, distance: 10.0
click at [865, 680] on div "Yes / OK" at bounding box center [862, 687] width 67 height 19
click at [864, 696] on div "Yes / OK" at bounding box center [862, 687] width 67 height 19
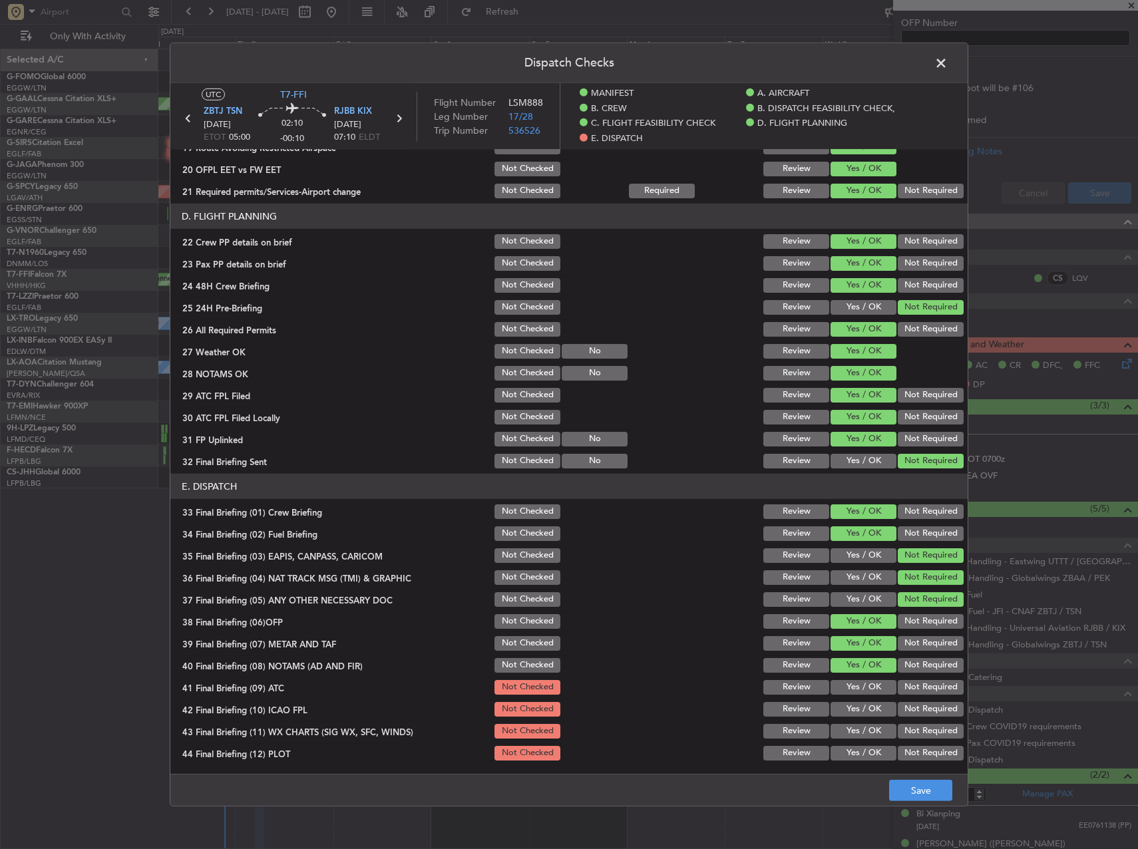
click at [855, 693] on button "Yes / OK" at bounding box center [864, 687] width 66 height 15
click at [857, 707] on button "Yes / OK" at bounding box center [864, 709] width 66 height 15
click at [857, 730] on button "Yes / OK" at bounding box center [864, 731] width 66 height 15
click at [857, 755] on button "Yes / OK" at bounding box center [864, 753] width 66 height 15
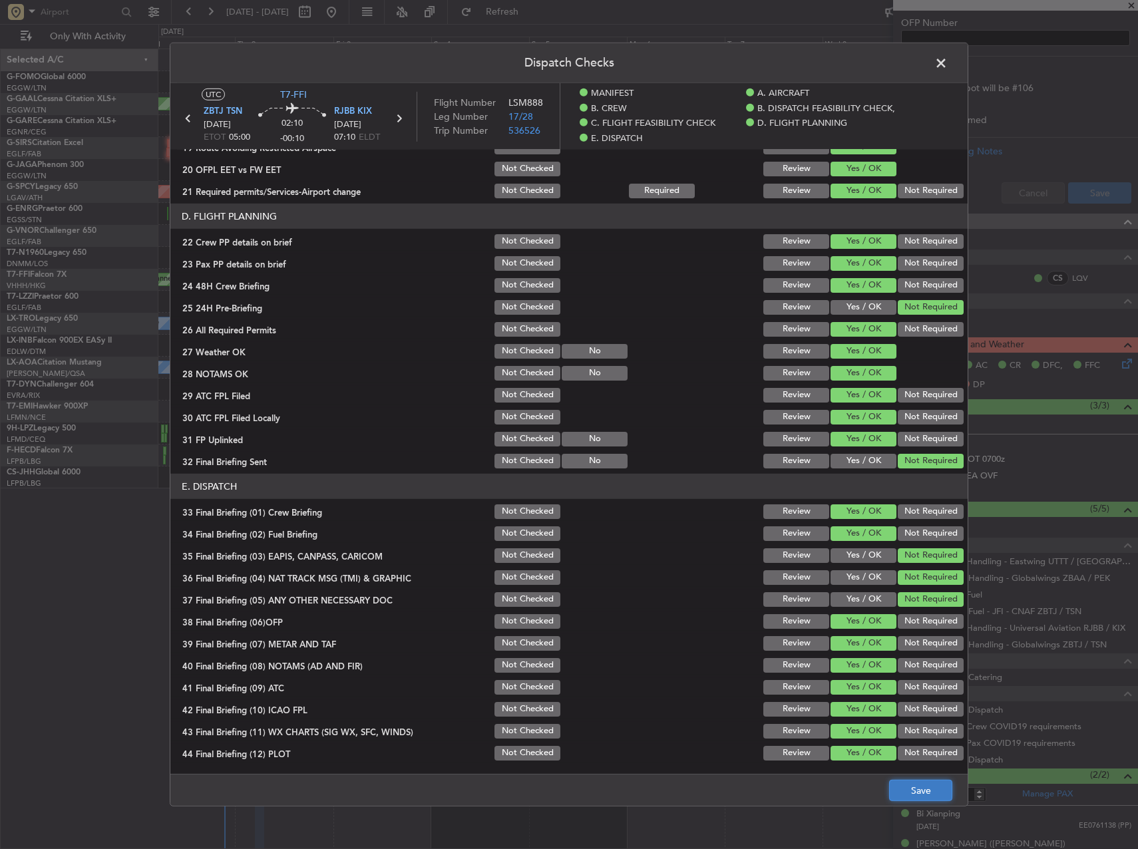
click at [915, 791] on button "Save" at bounding box center [920, 790] width 63 height 21
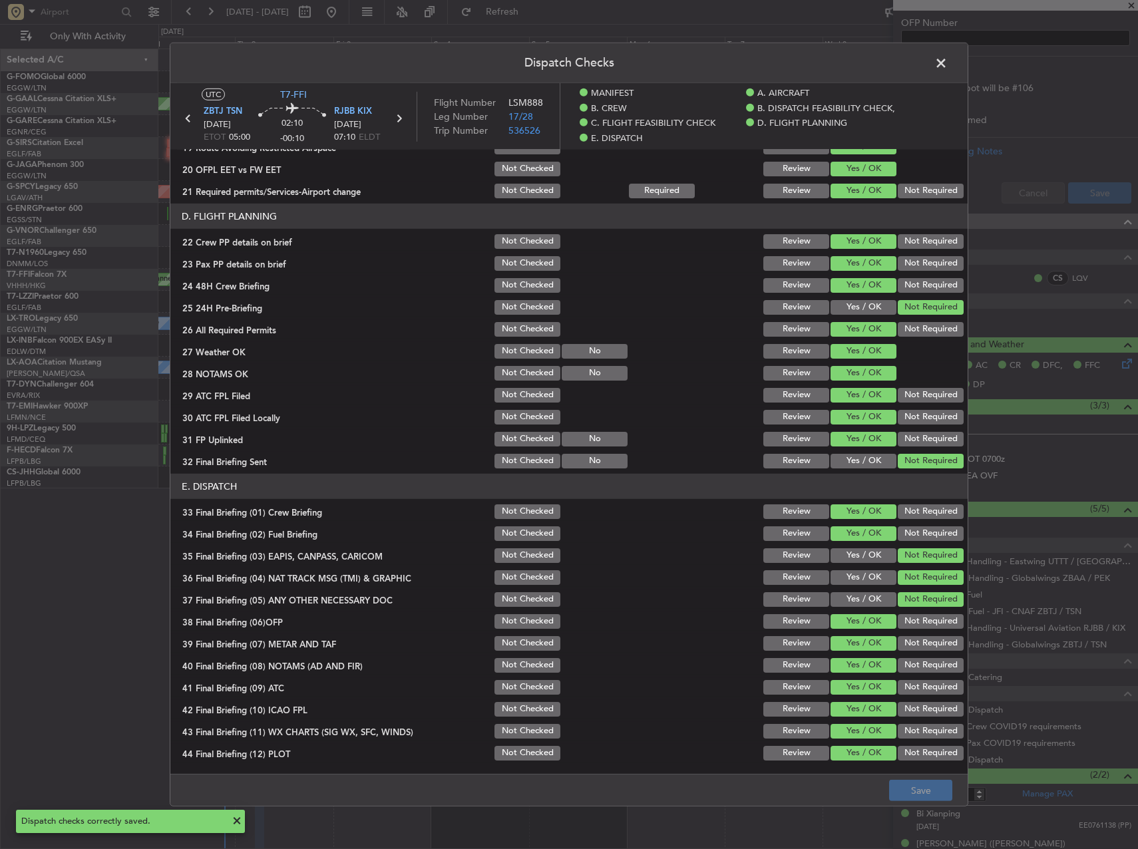
click at [948, 57] on span at bounding box center [948, 66] width 0 height 27
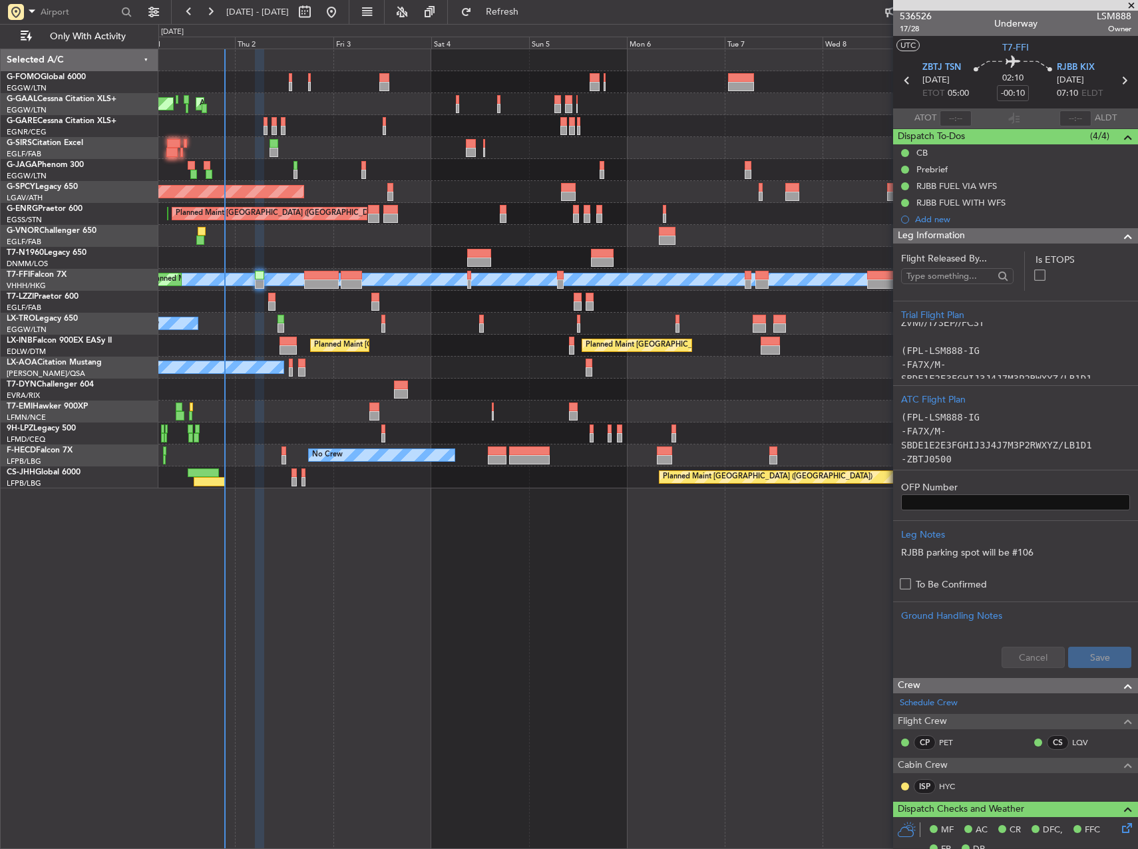
scroll to position [0, 0]
click at [642, 592] on div "Planned Maint Dusseldorf AOG Maint Dusseldorf Owner Owner Planned Maint London …" at bounding box center [648, 449] width 980 height 801
click at [910, 33] on span "17/28" at bounding box center [916, 30] width 32 height 11
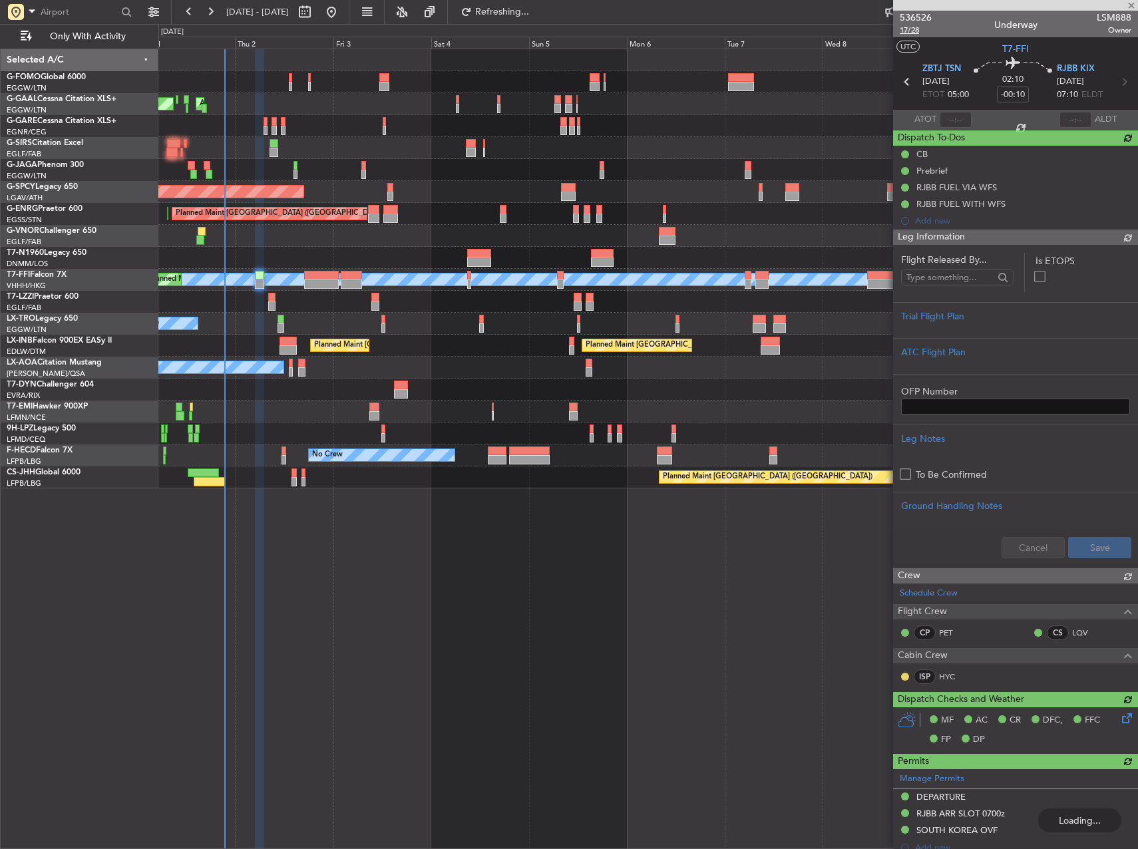
scroll to position [0, 0]
click at [912, 29] on span "17/28" at bounding box center [916, 30] width 32 height 11
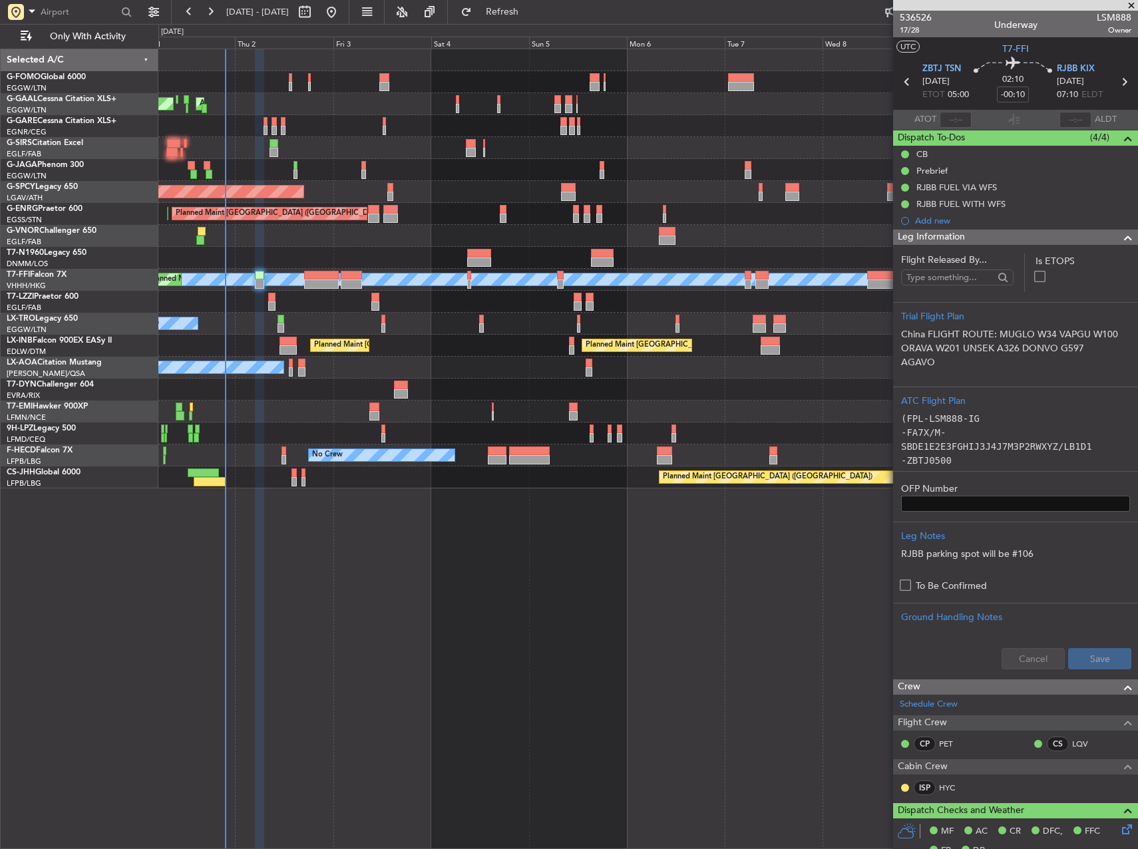
click at [697, 639] on div "Owner Planned Maint Dusseldorf AOG Maint Dusseldorf Owner Planned Maint London …" at bounding box center [648, 449] width 980 height 801
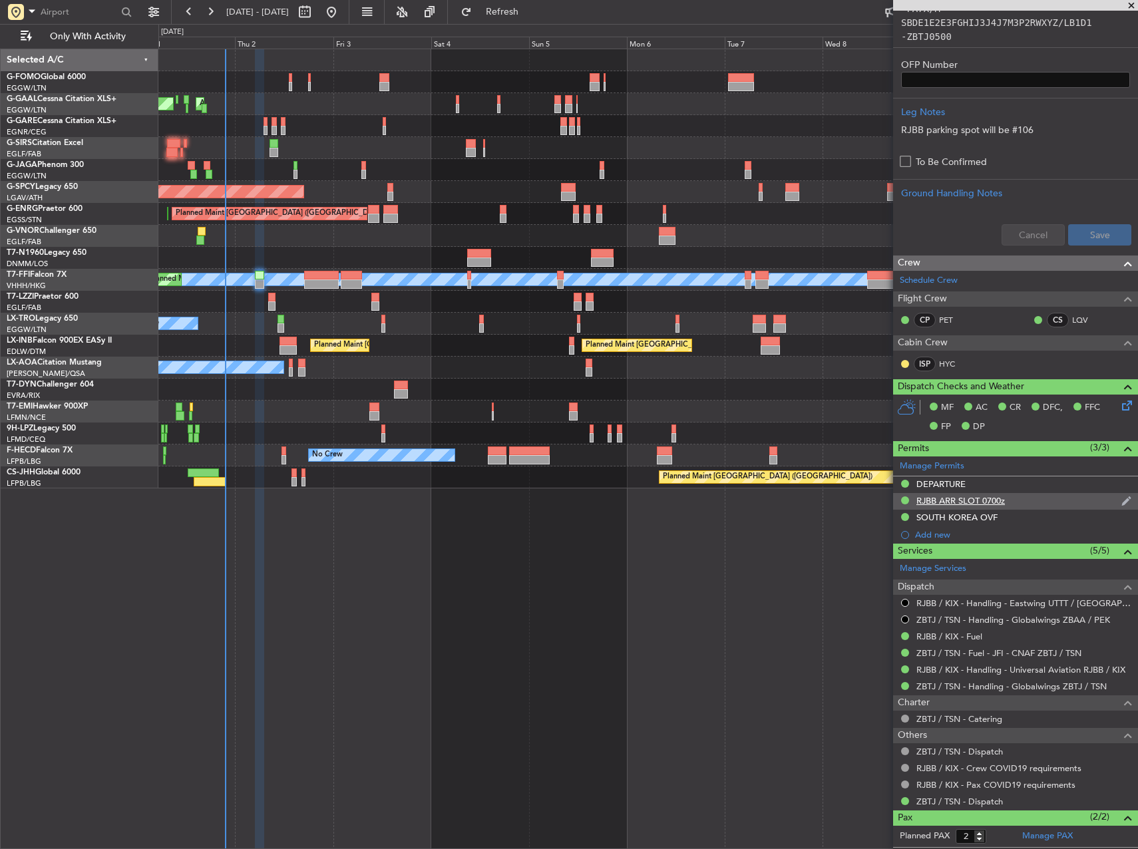
scroll to position [482, 0]
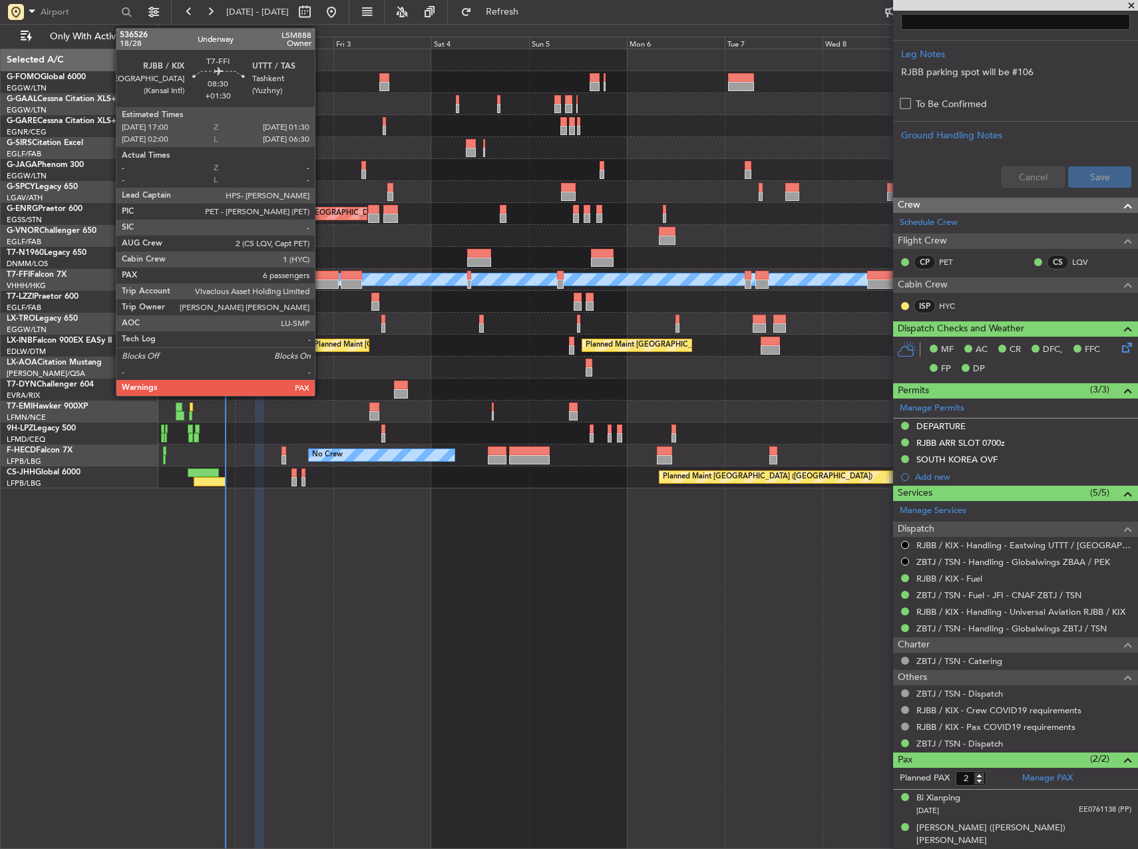
click at [321, 279] on div at bounding box center [321, 275] width 35 height 9
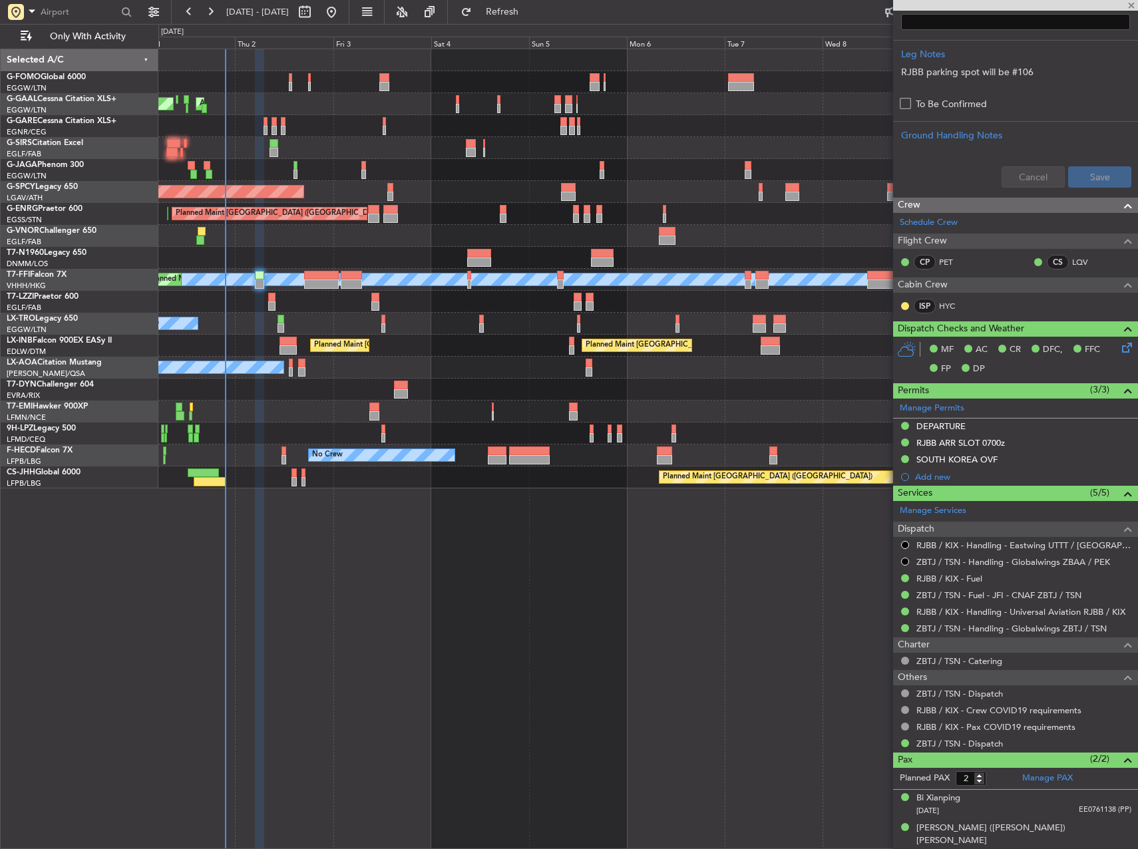
type input "+01:30"
type input "6"
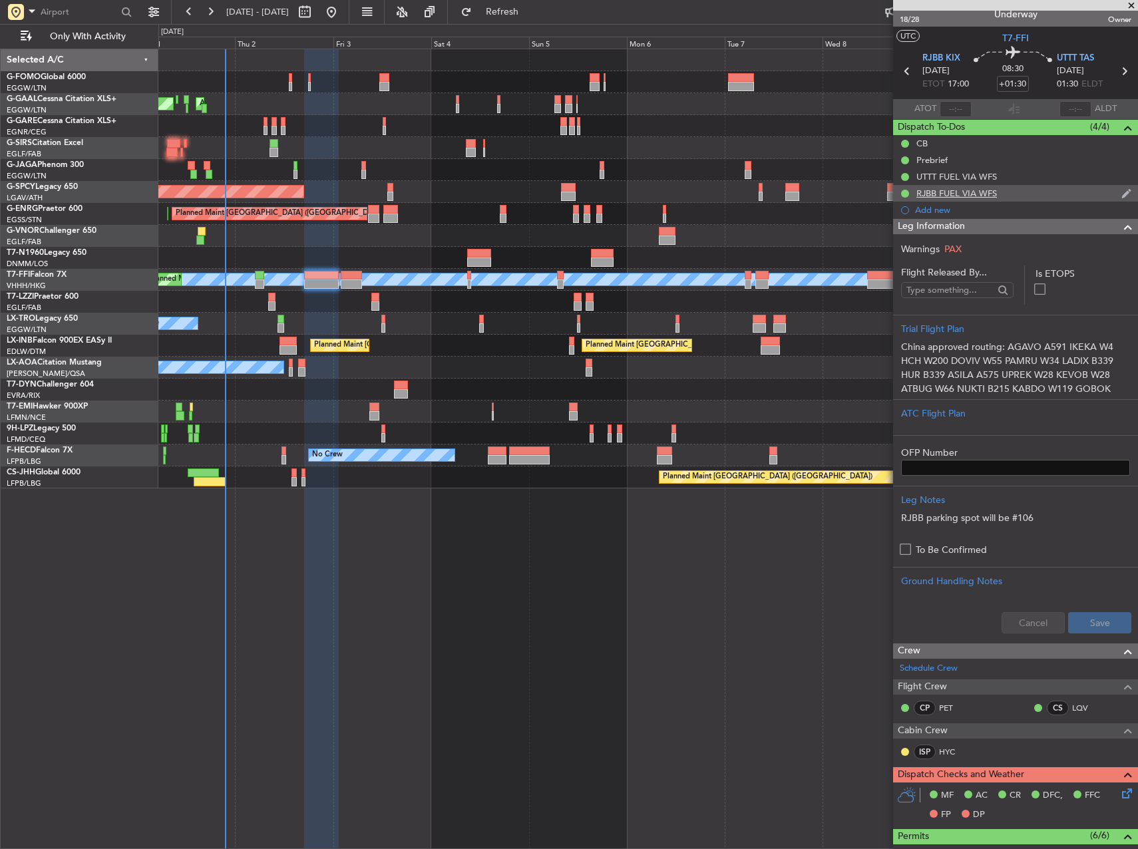
scroll to position [0, 0]
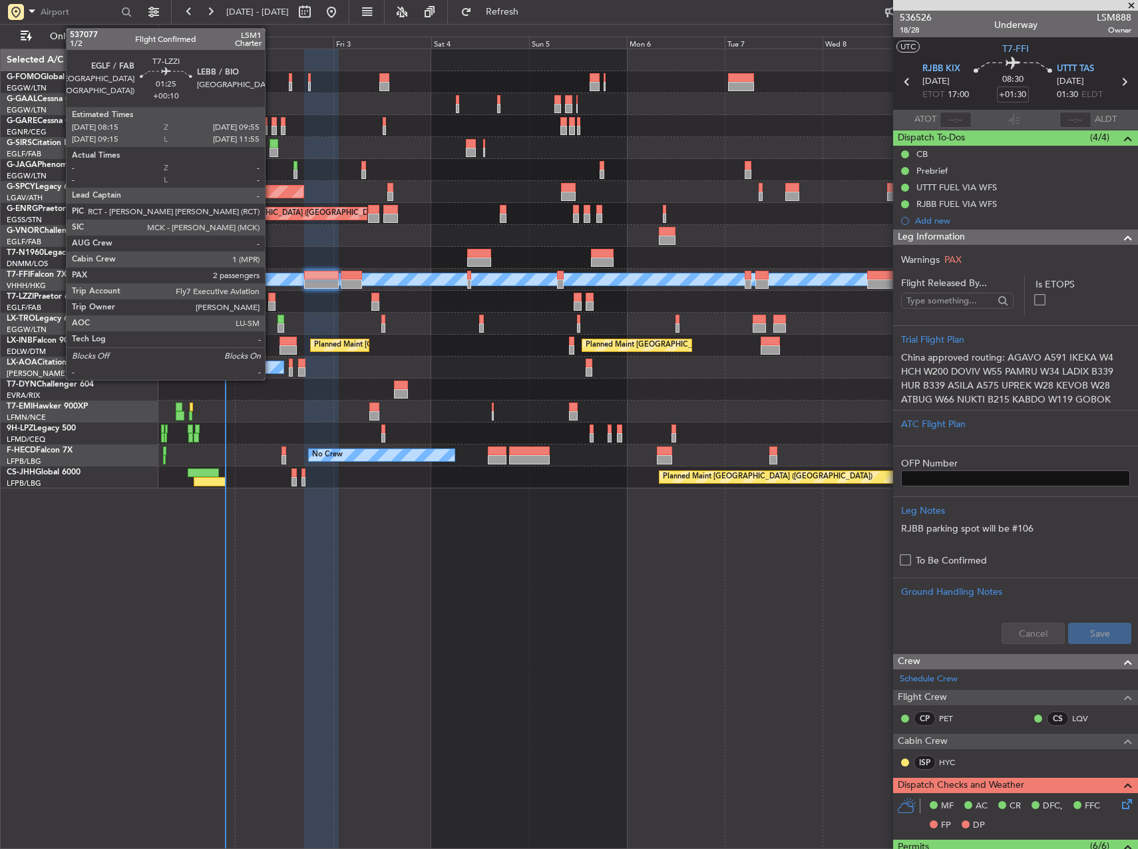
click at [271, 304] on div at bounding box center [271, 305] width 7 height 9
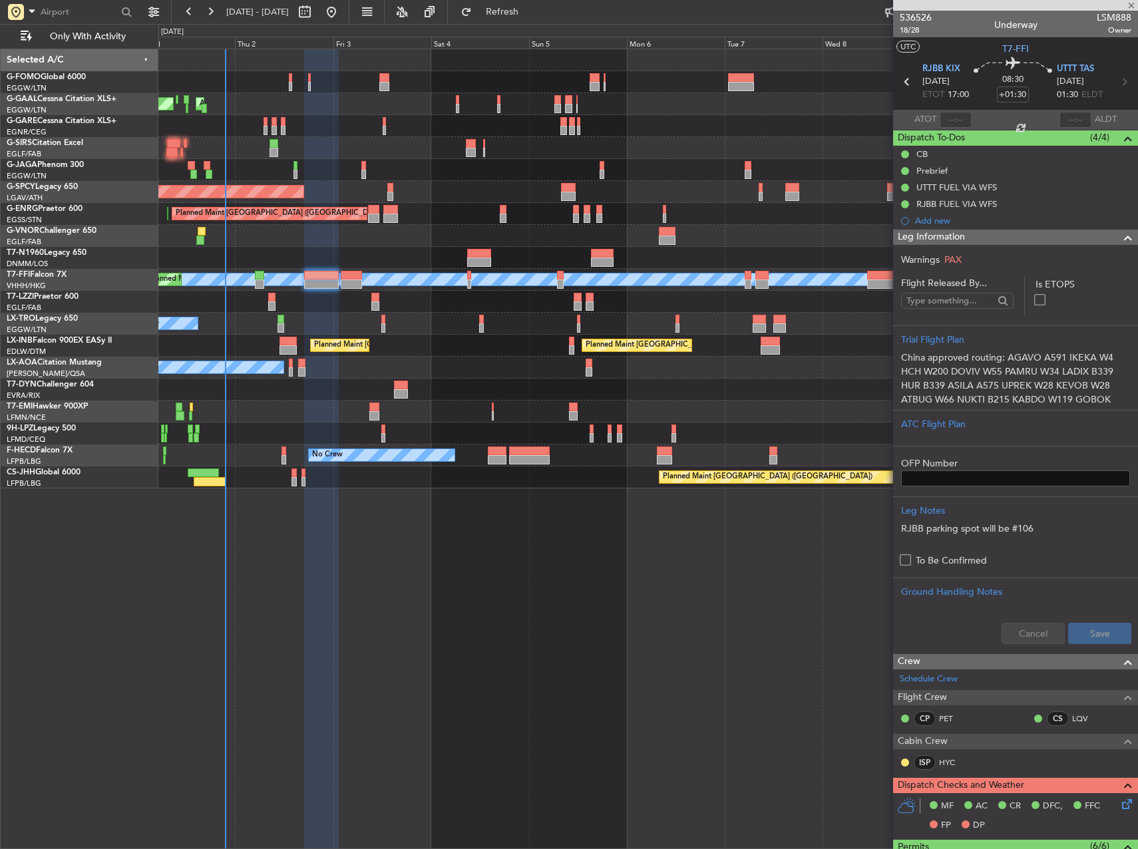
type input "+00:10"
type input "2"
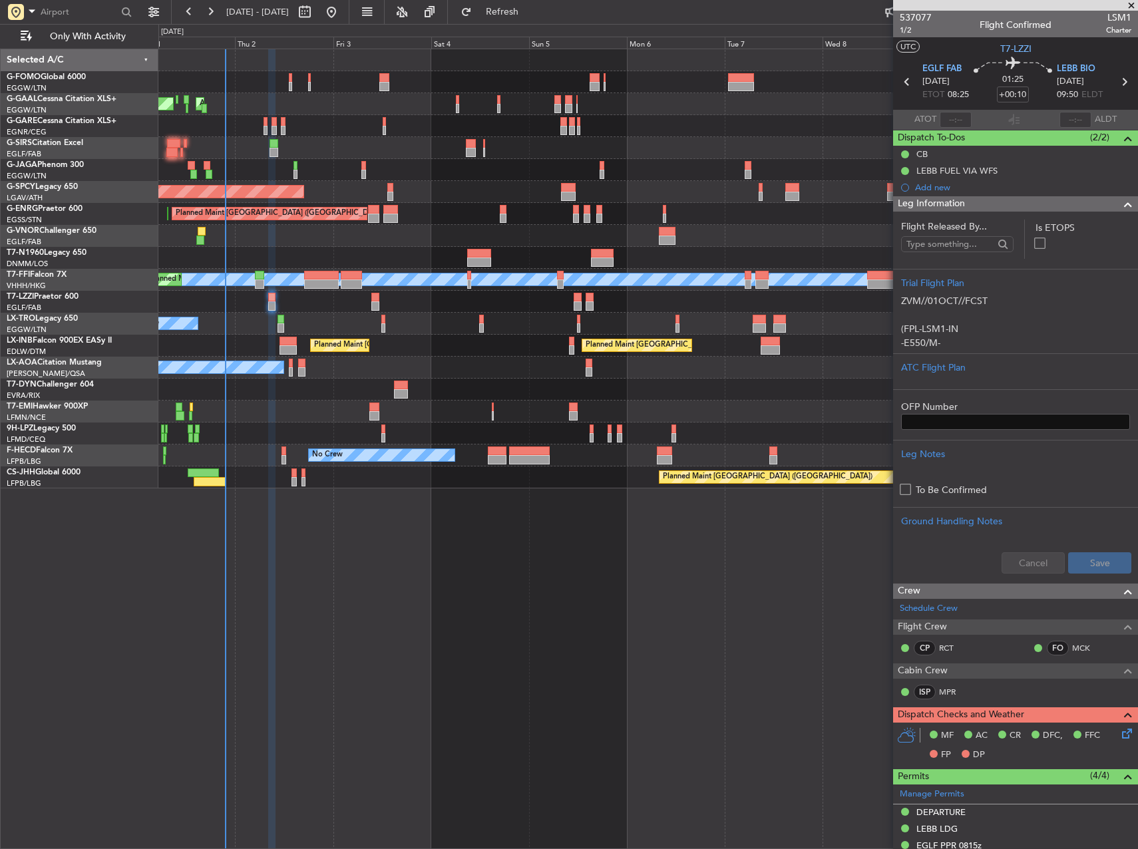
click at [291, 355] on div "Planned Maint London (Farnborough) Planned Maint Zurich" at bounding box center [647, 346] width 979 height 22
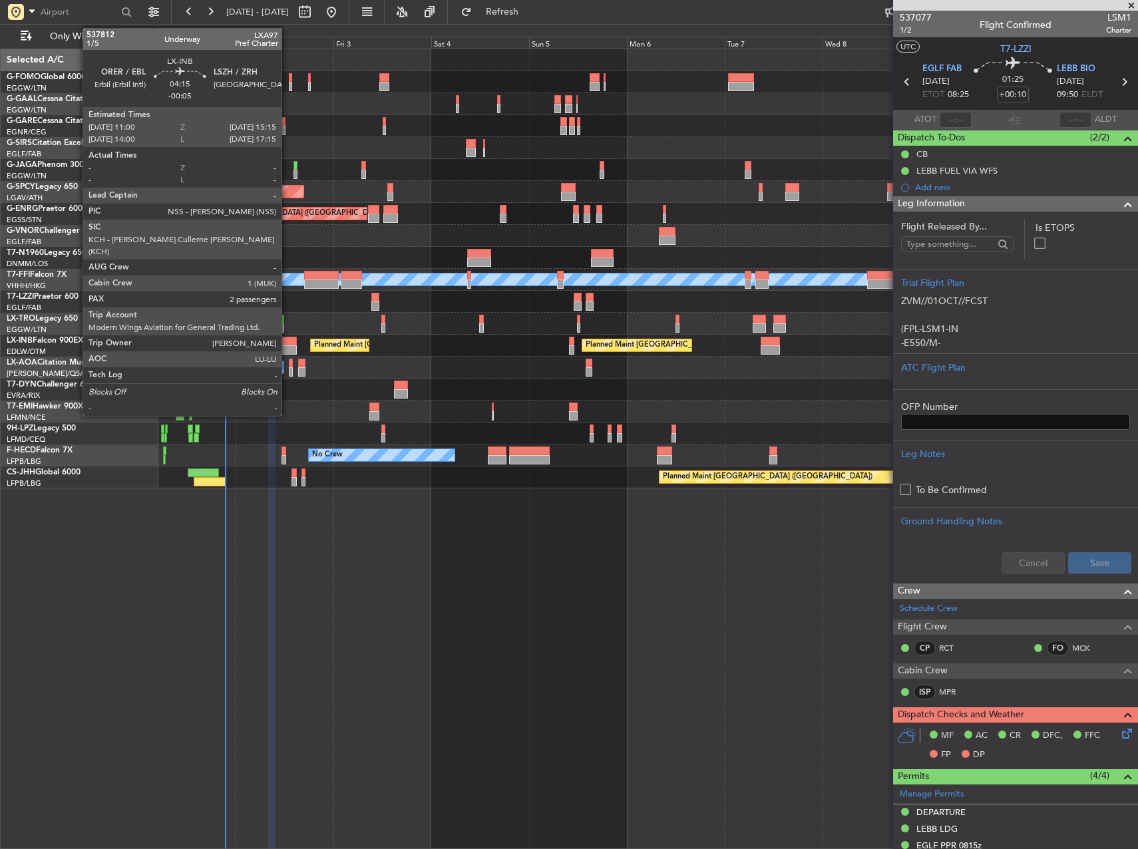
click at [288, 349] on div at bounding box center [289, 349] width 18 height 9
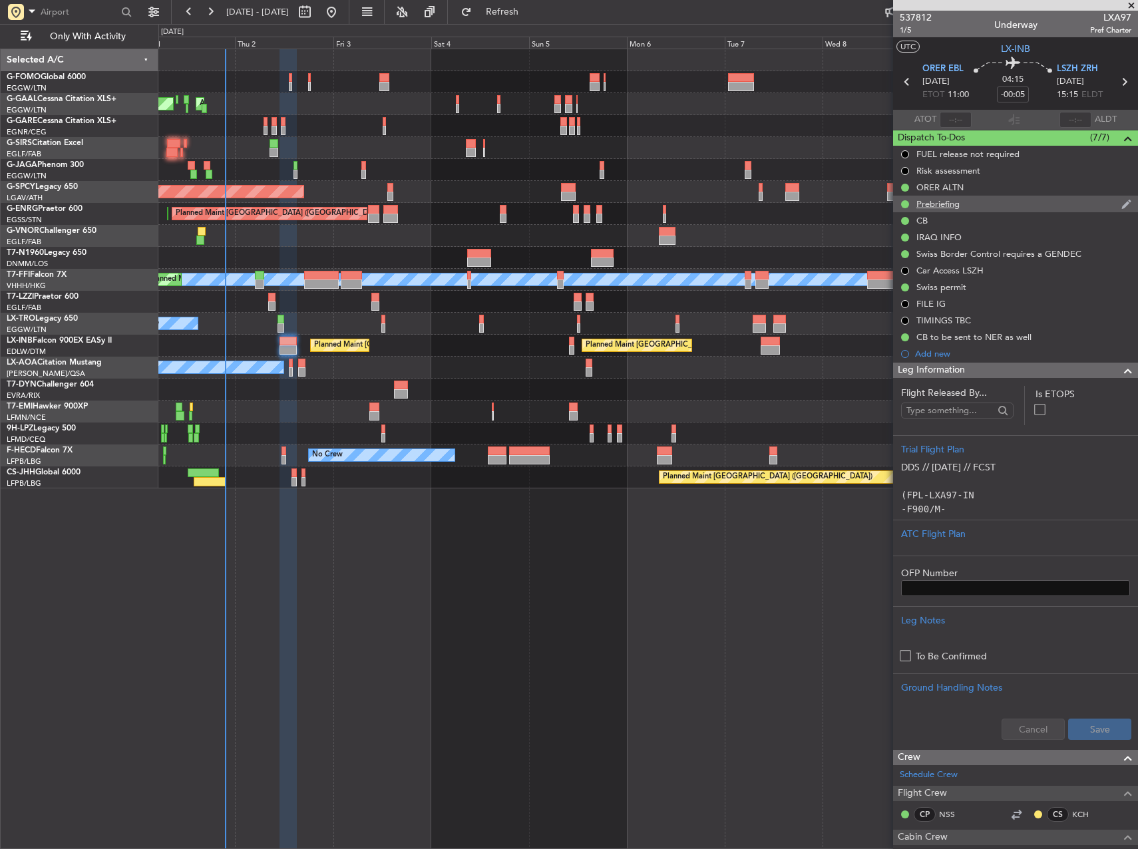
click at [980, 210] on div "Prebriefing" at bounding box center [1015, 204] width 245 height 17
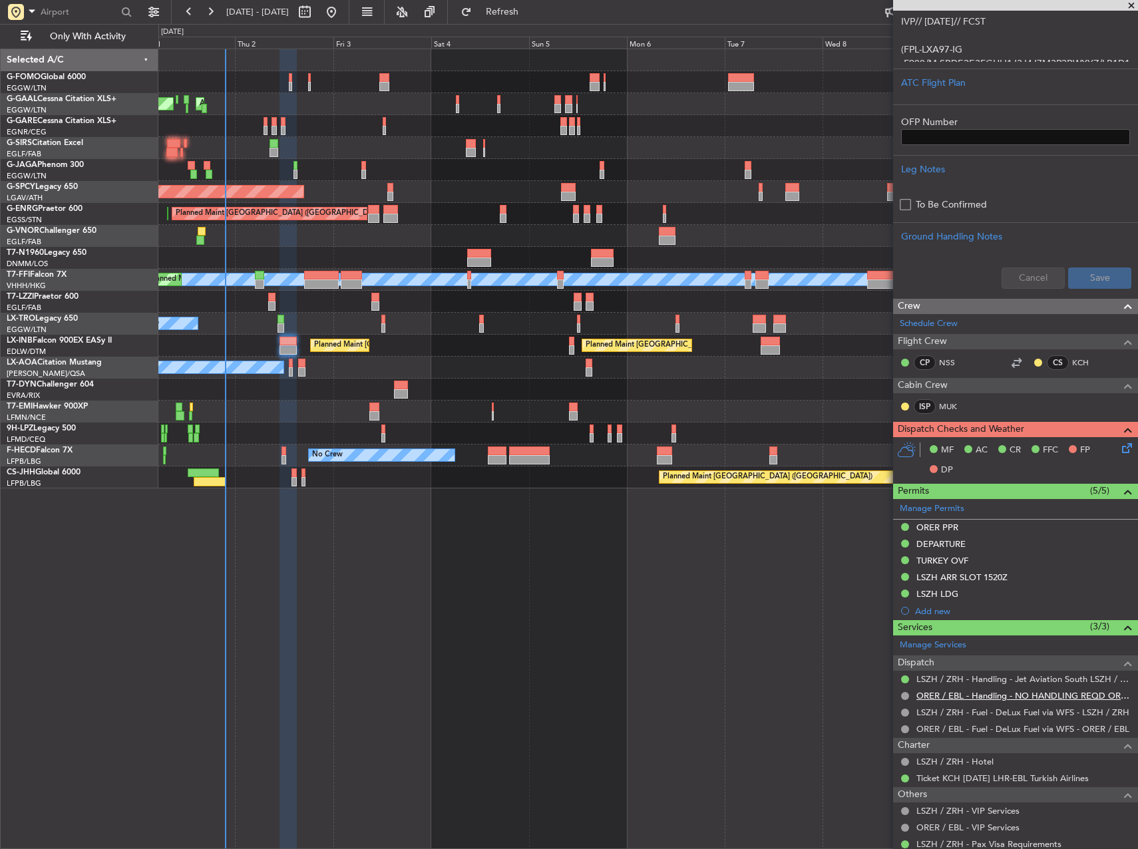
scroll to position [796, 0]
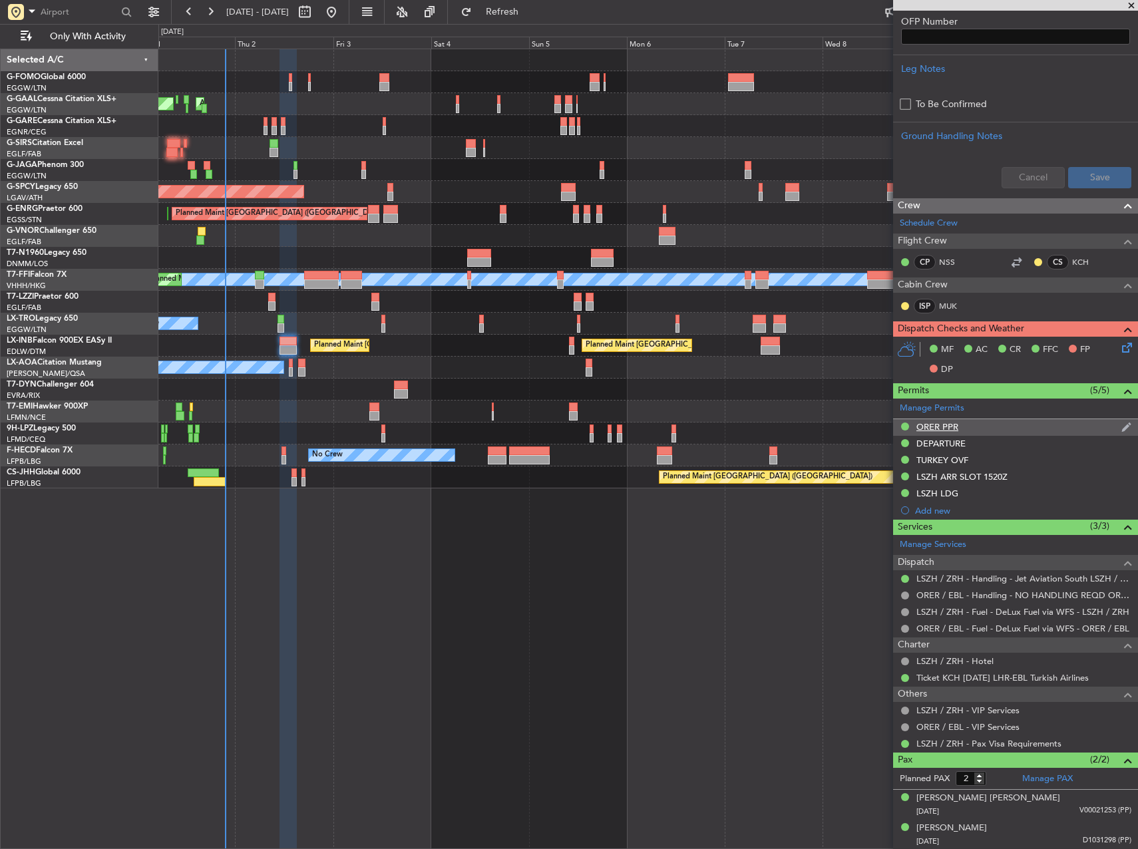
click at [970, 424] on div "ORER PPR" at bounding box center [1015, 427] width 245 height 17
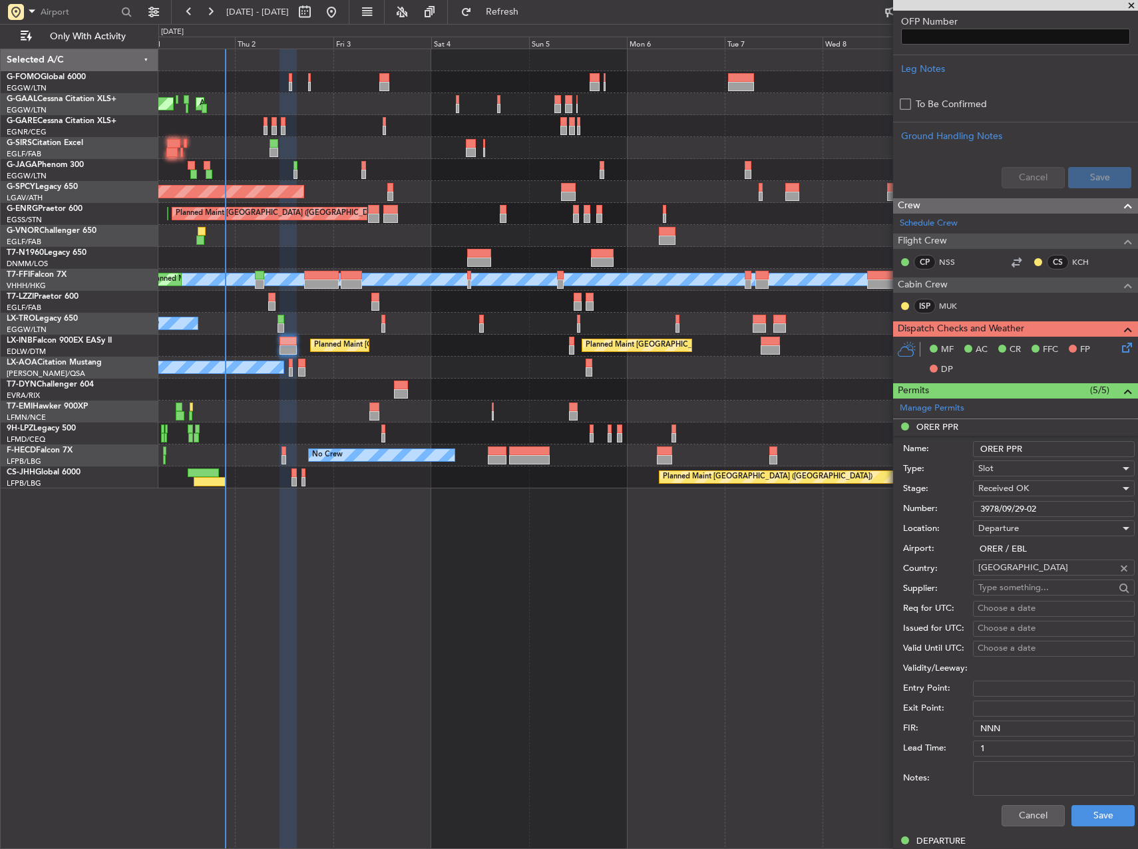
click at [1027, 505] on input "3978/09/29-02" at bounding box center [1054, 509] width 162 height 16
click at [1028, 505] on input "3978/09/29-02" at bounding box center [1054, 509] width 162 height 16
click at [1028, 506] on input "3978/09/29-02" at bounding box center [1054, 509] width 162 height 16
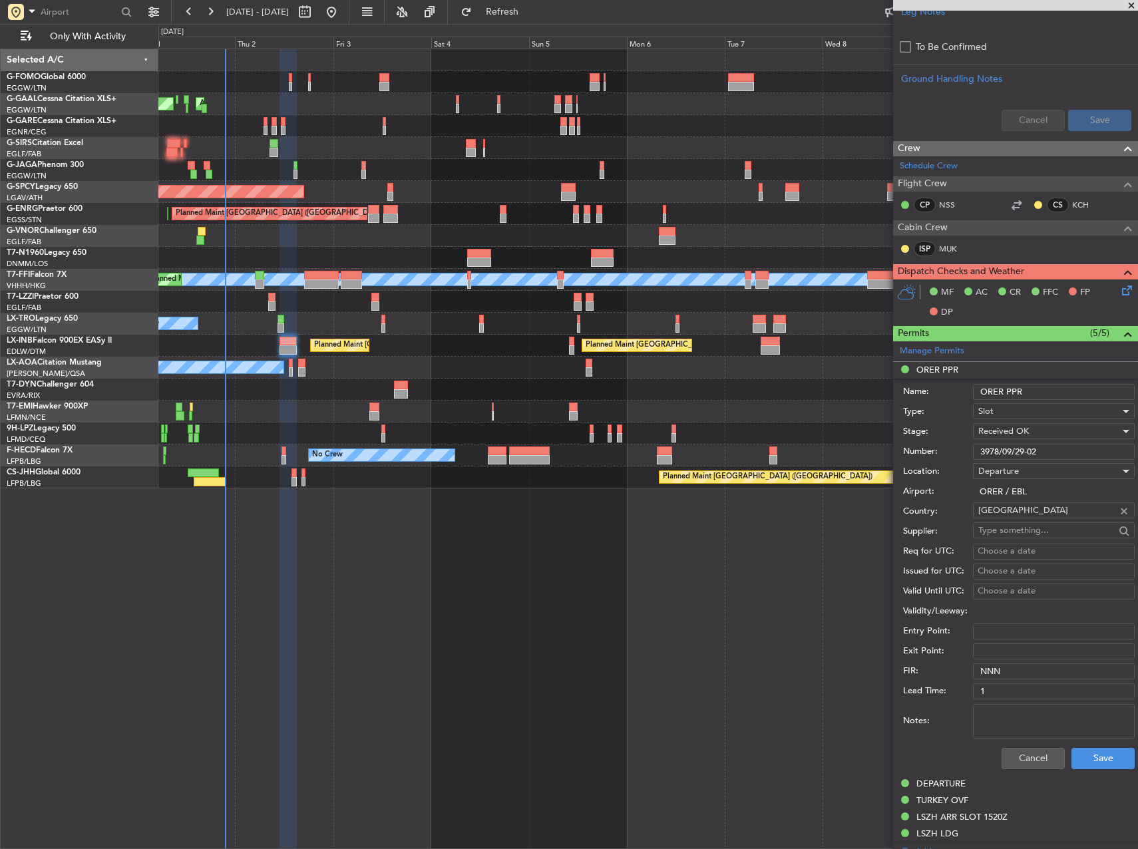
scroll to position [996, 0]
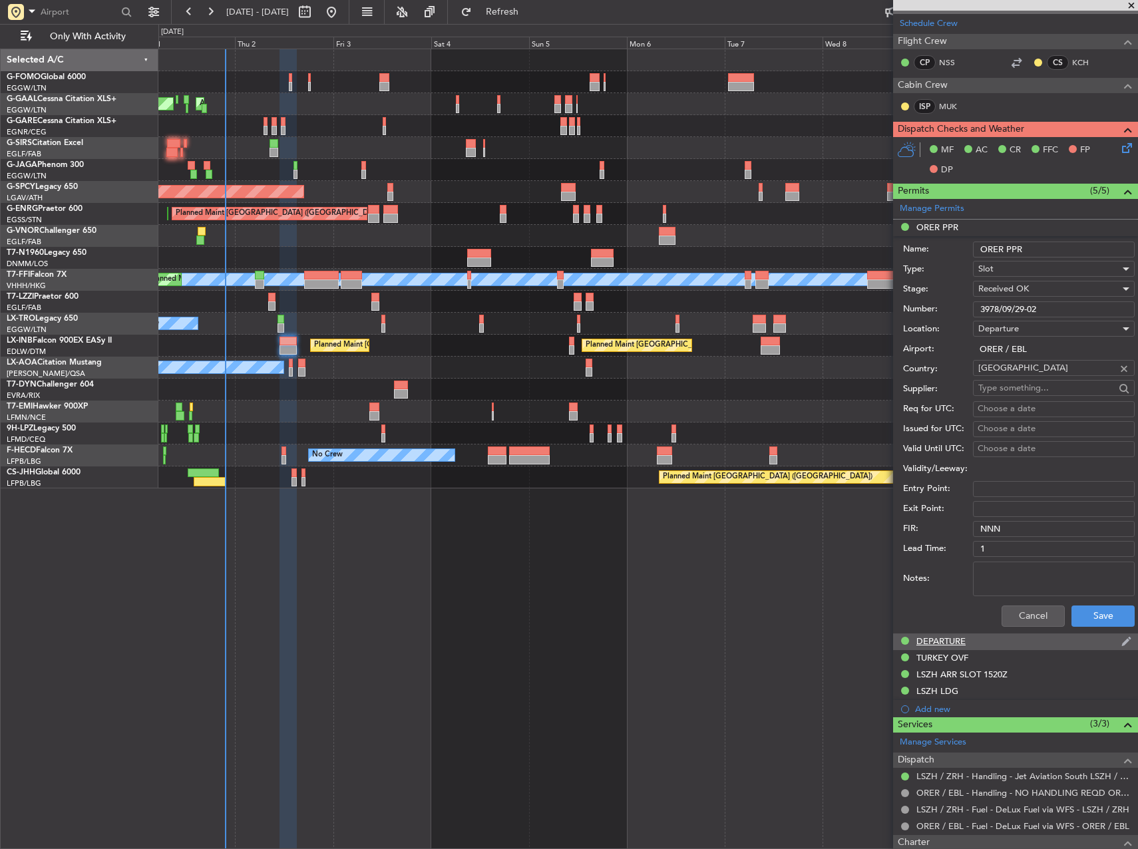
click at [952, 640] on div "DEPARTURE" at bounding box center [940, 641] width 49 height 11
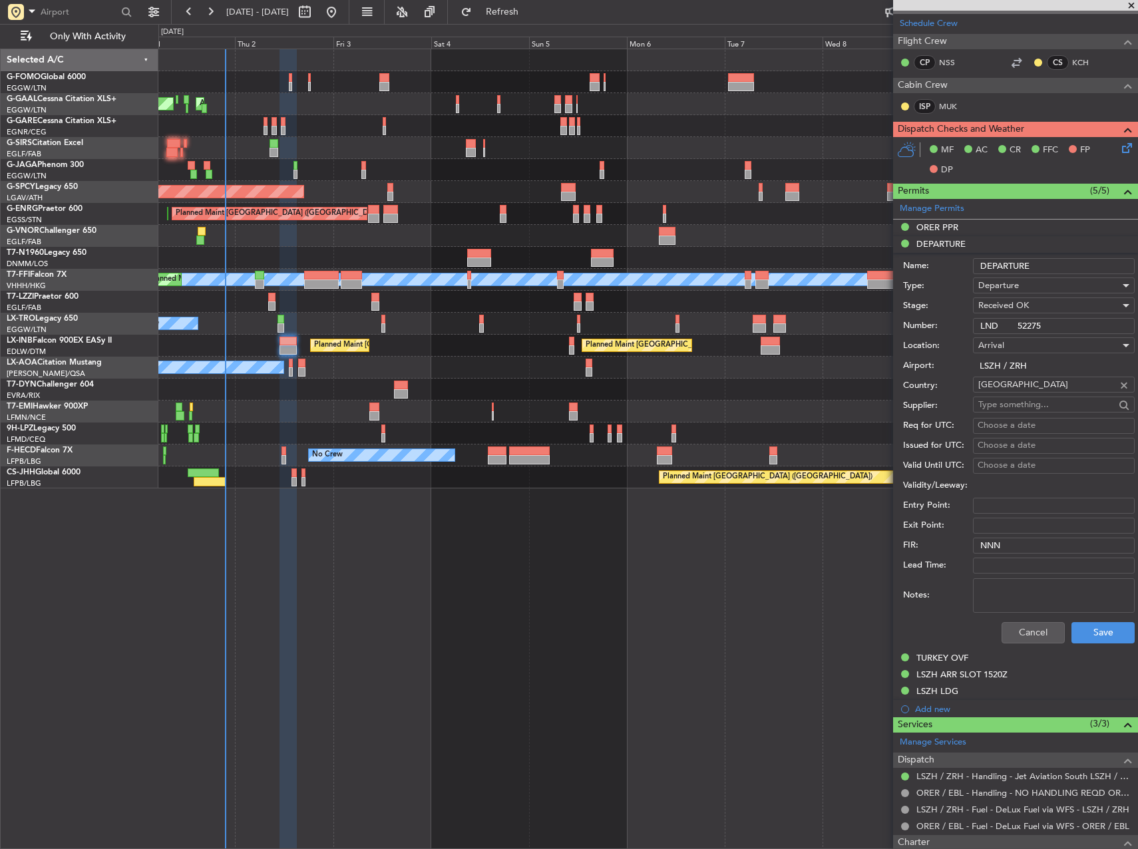
click at [1029, 321] on input "LND 52275" at bounding box center [1054, 326] width 162 height 16
click at [962, 660] on div "TURKEY OVF" at bounding box center [942, 657] width 52 height 11
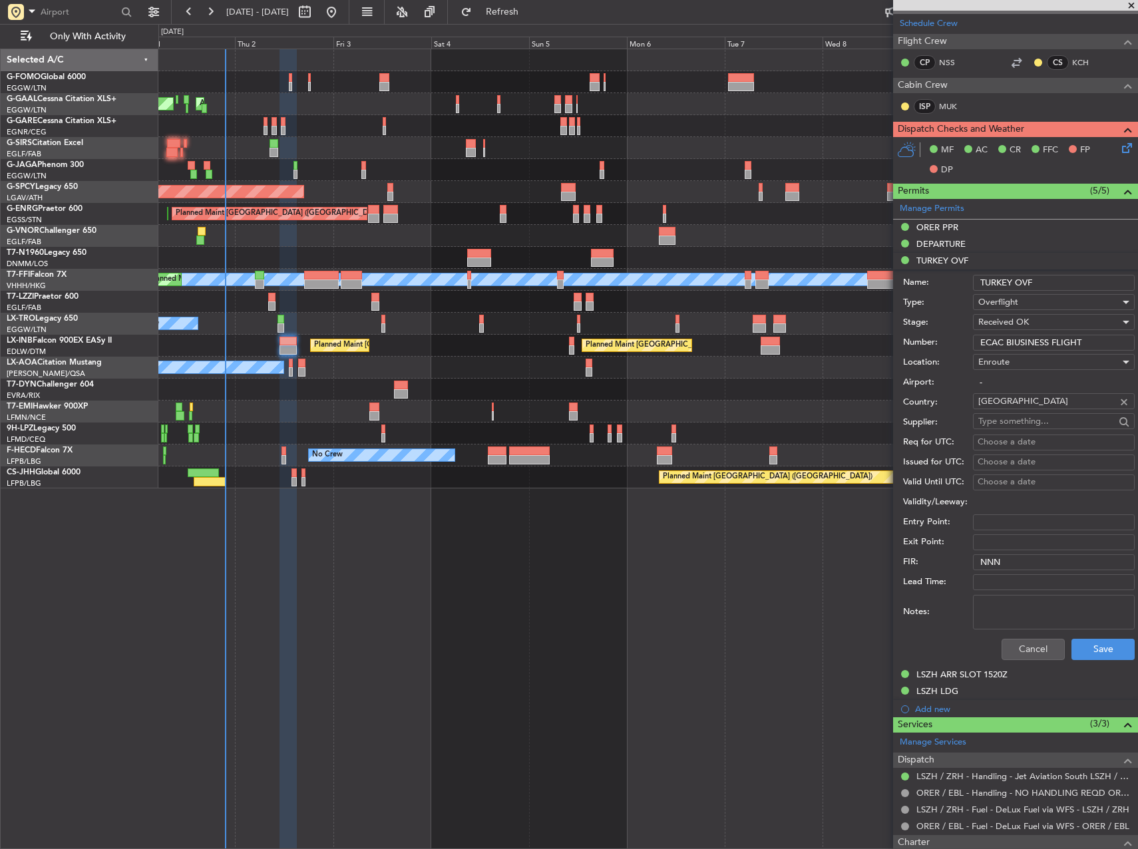
click at [1050, 337] on input "ECAC BIUSINESS FLIGHT" at bounding box center [1054, 343] width 162 height 16
click at [984, 676] on div "LSZH ARR SLOT 1520Z" at bounding box center [961, 674] width 91 height 11
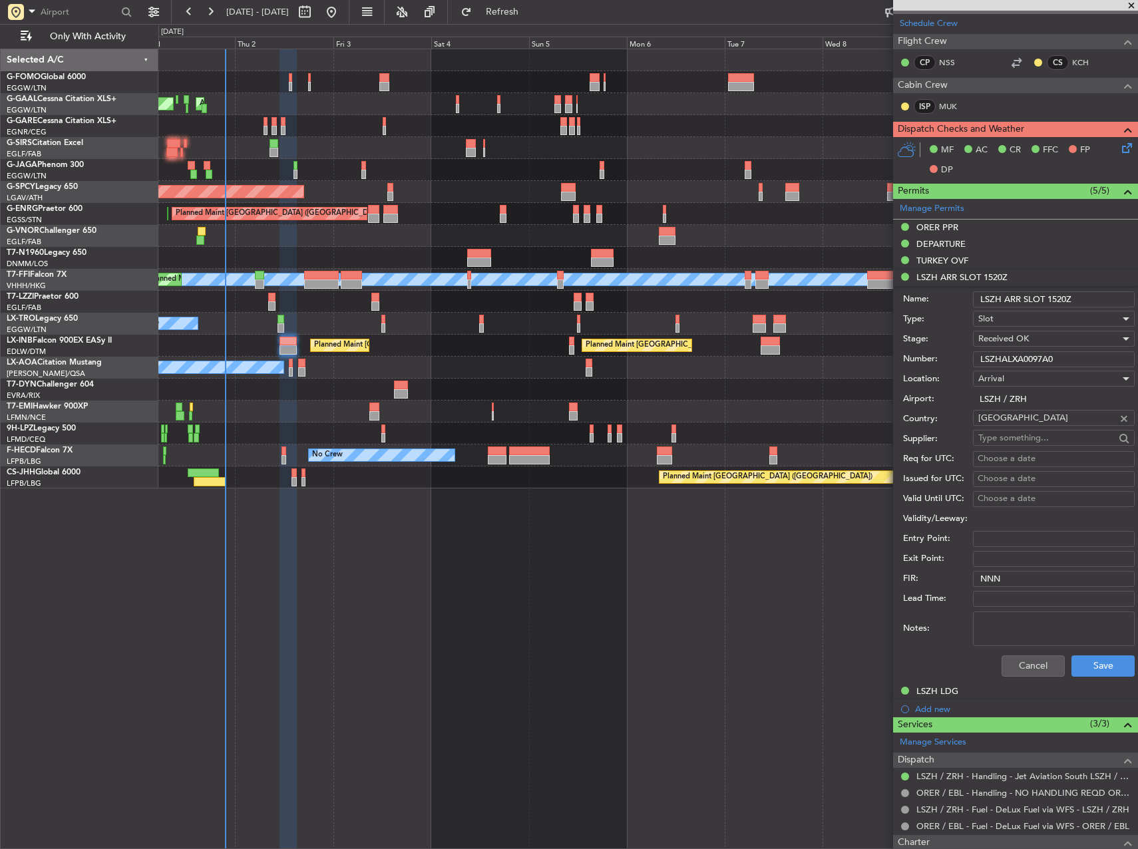
click at [1018, 357] on input "LSZHALXA0097A0" at bounding box center [1054, 359] width 162 height 16
click at [961, 693] on div "LSZH LDG" at bounding box center [1015, 692] width 245 height 17
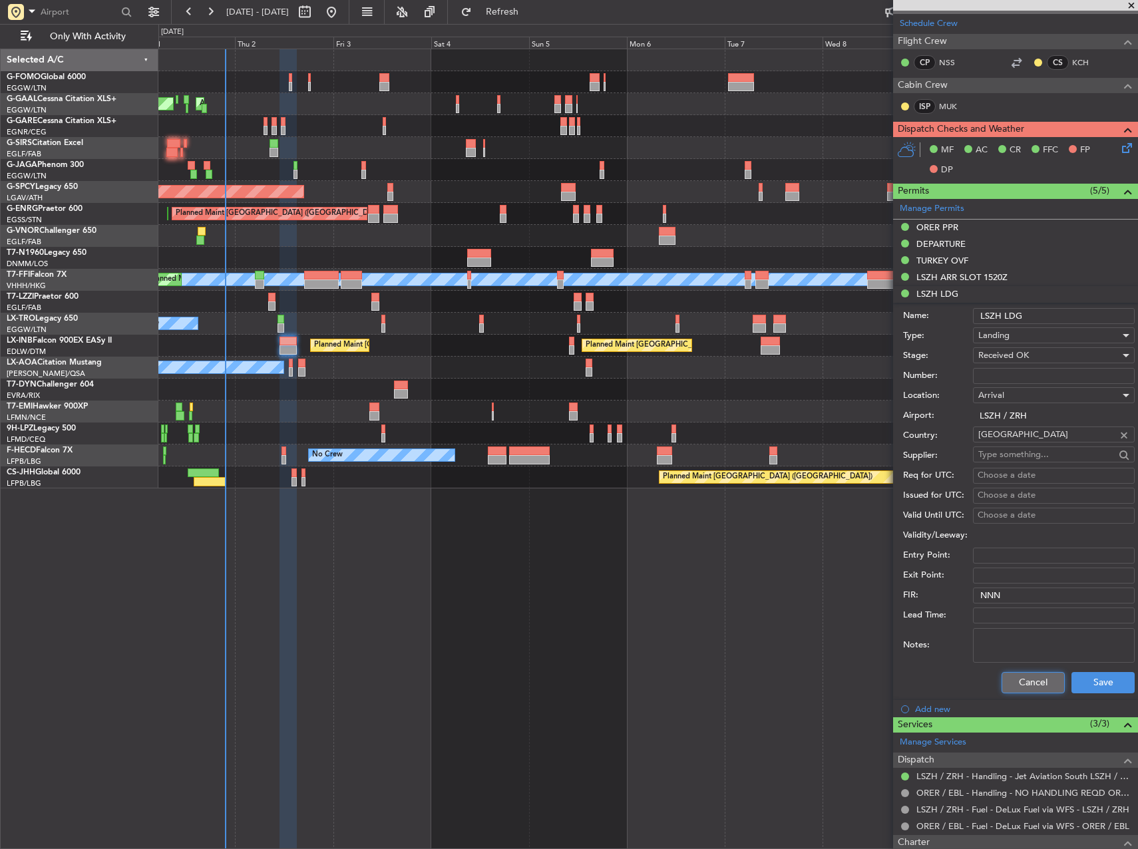
click at [1024, 672] on button "Cancel" at bounding box center [1033, 682] width 63 height 21
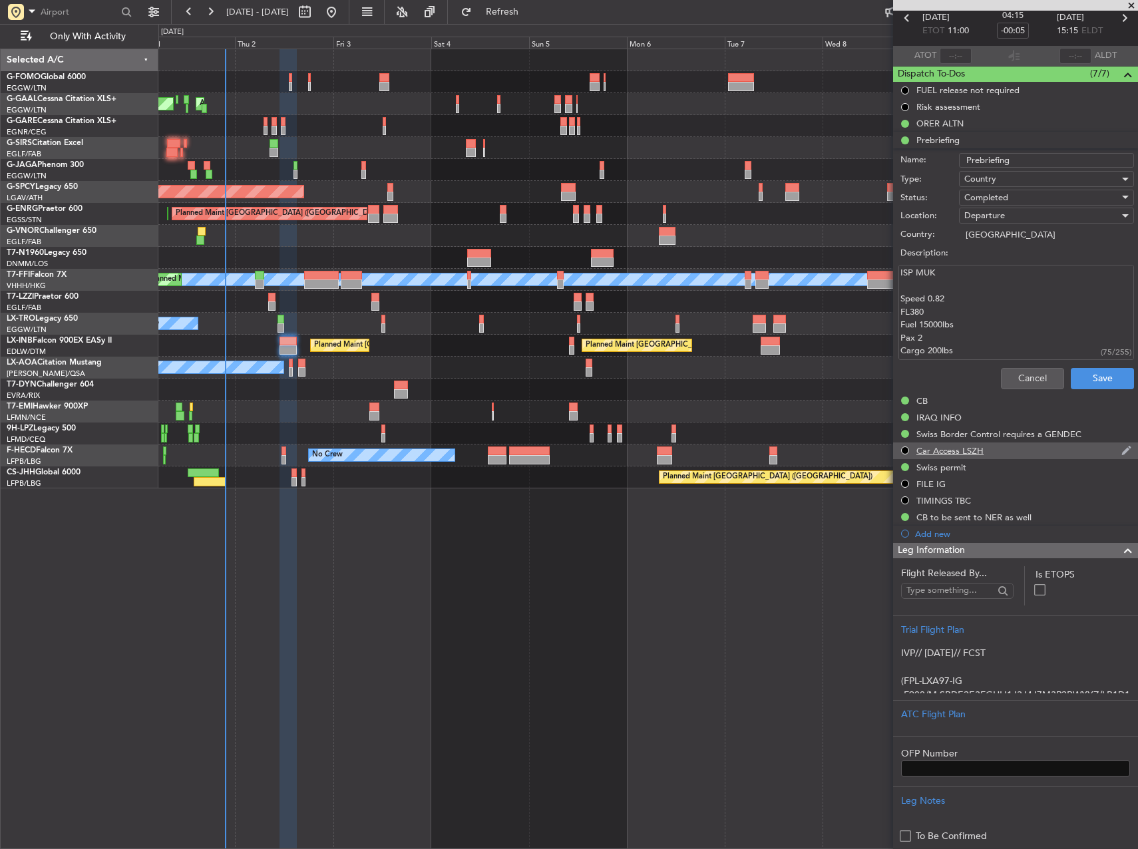
scroll to position [0, 0]
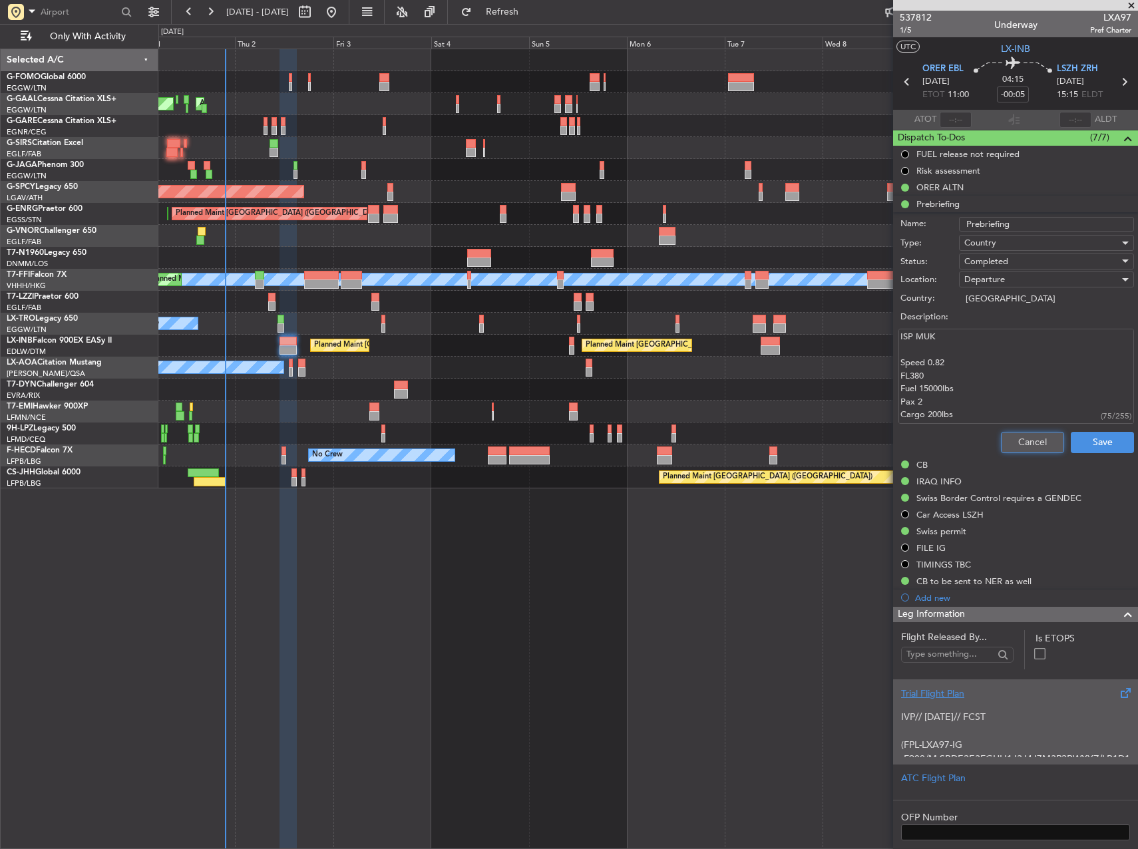
click at [1046, 441] on button "Cancel" at bounding box center [1032, 442] width 63 height 21
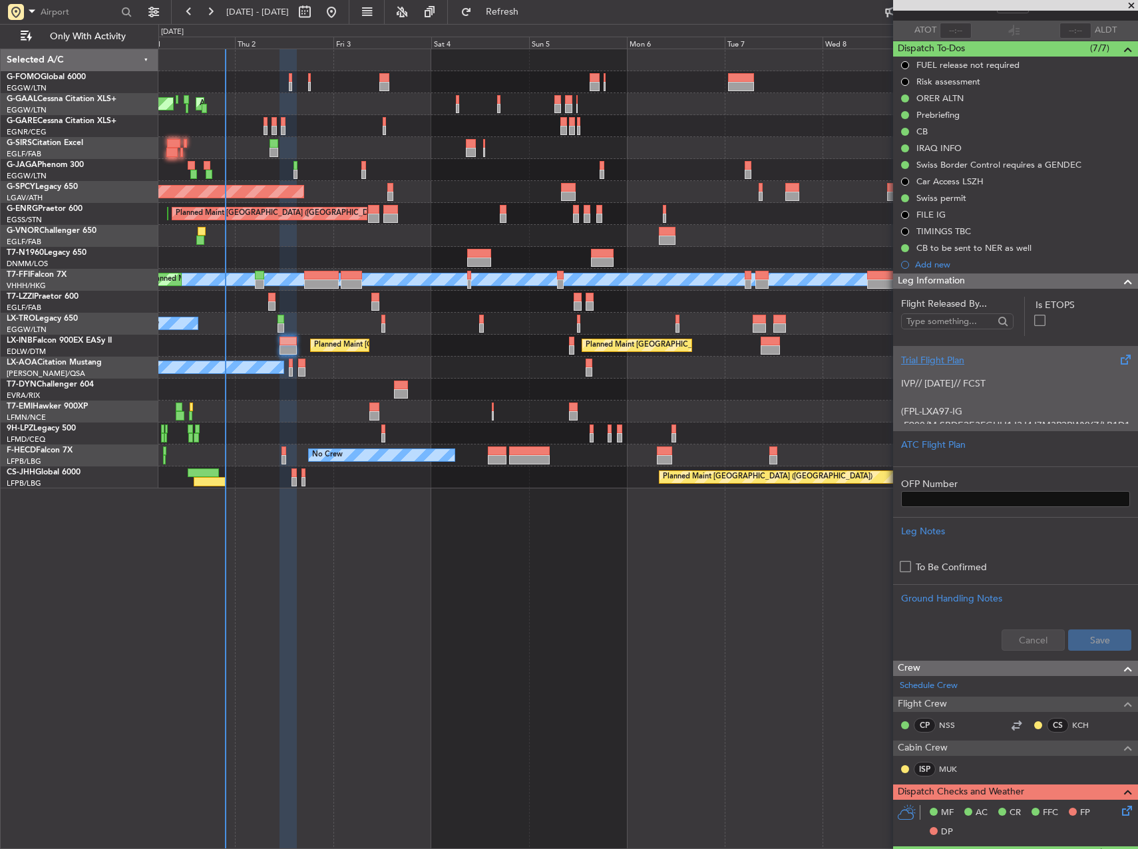
scroll to position [87, 0]
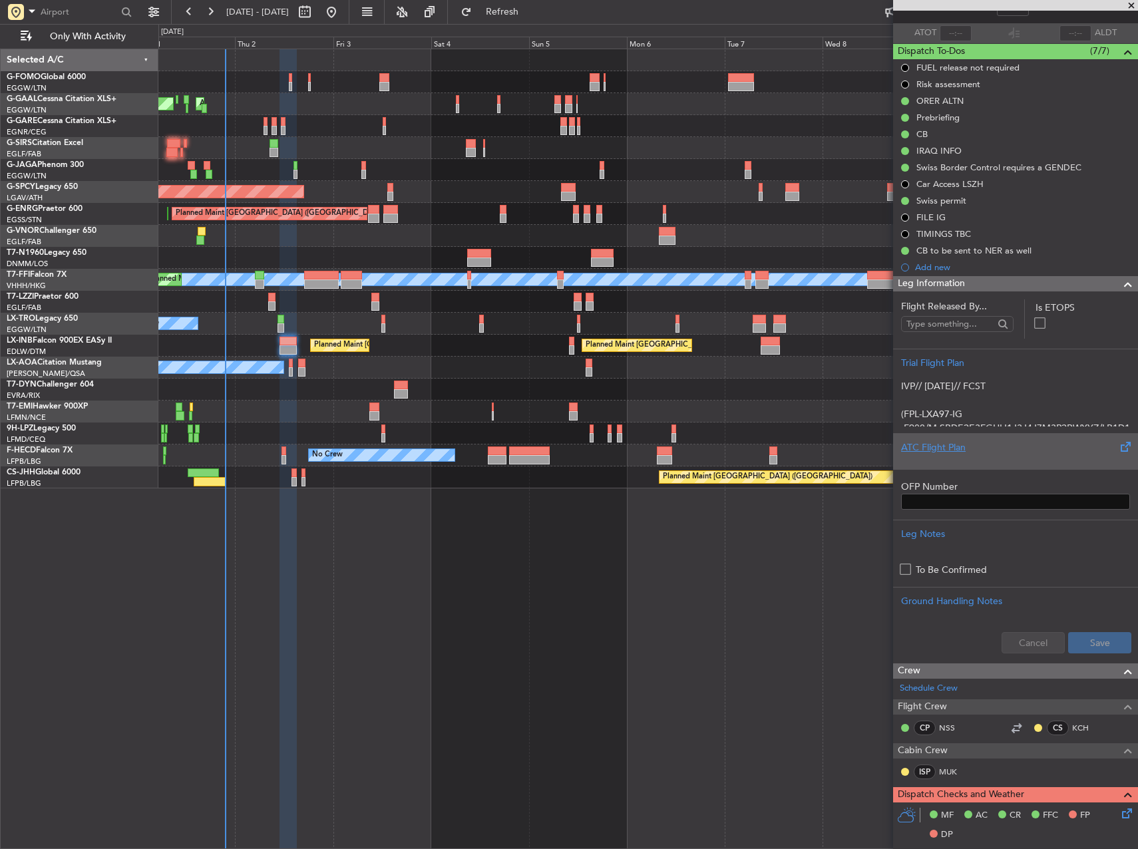
click at [1062, 460] on div at bounding box center [1015, 459] width 229 height 8
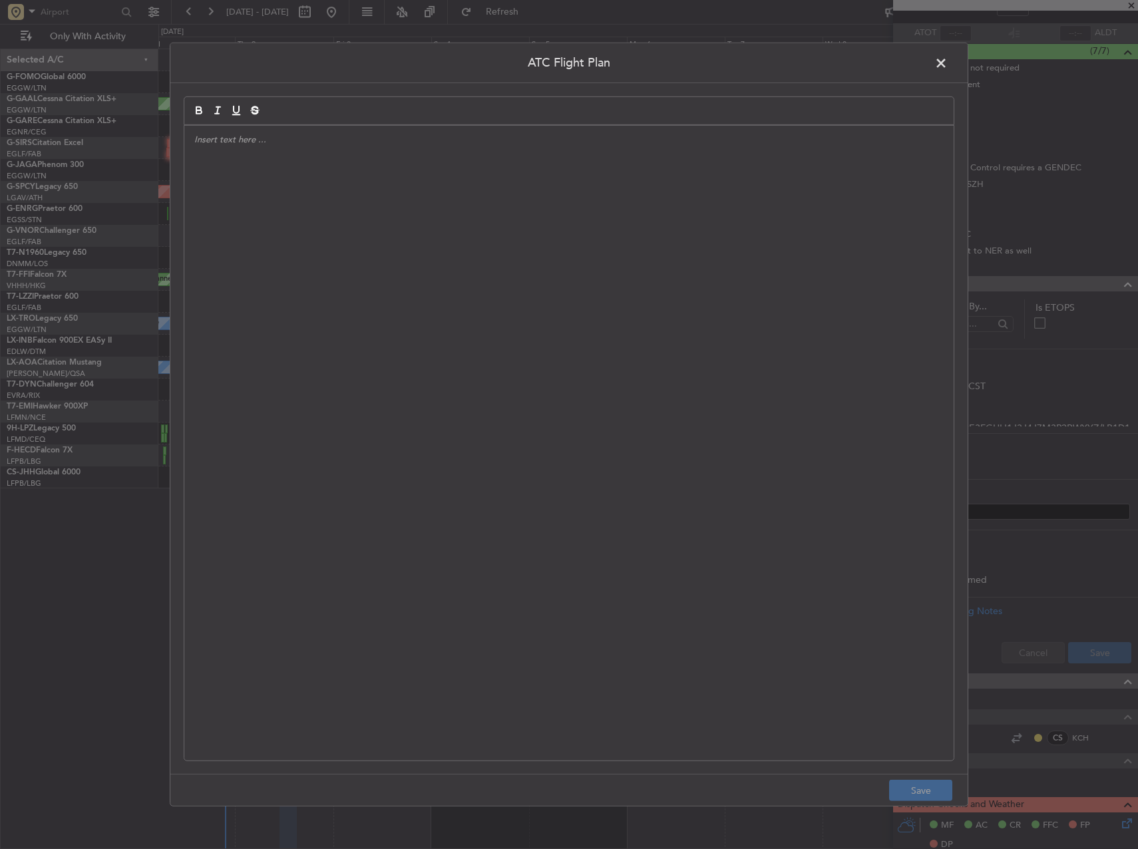
click at [643, 365] on div at bounding box center [568, 443] width 769 height 635
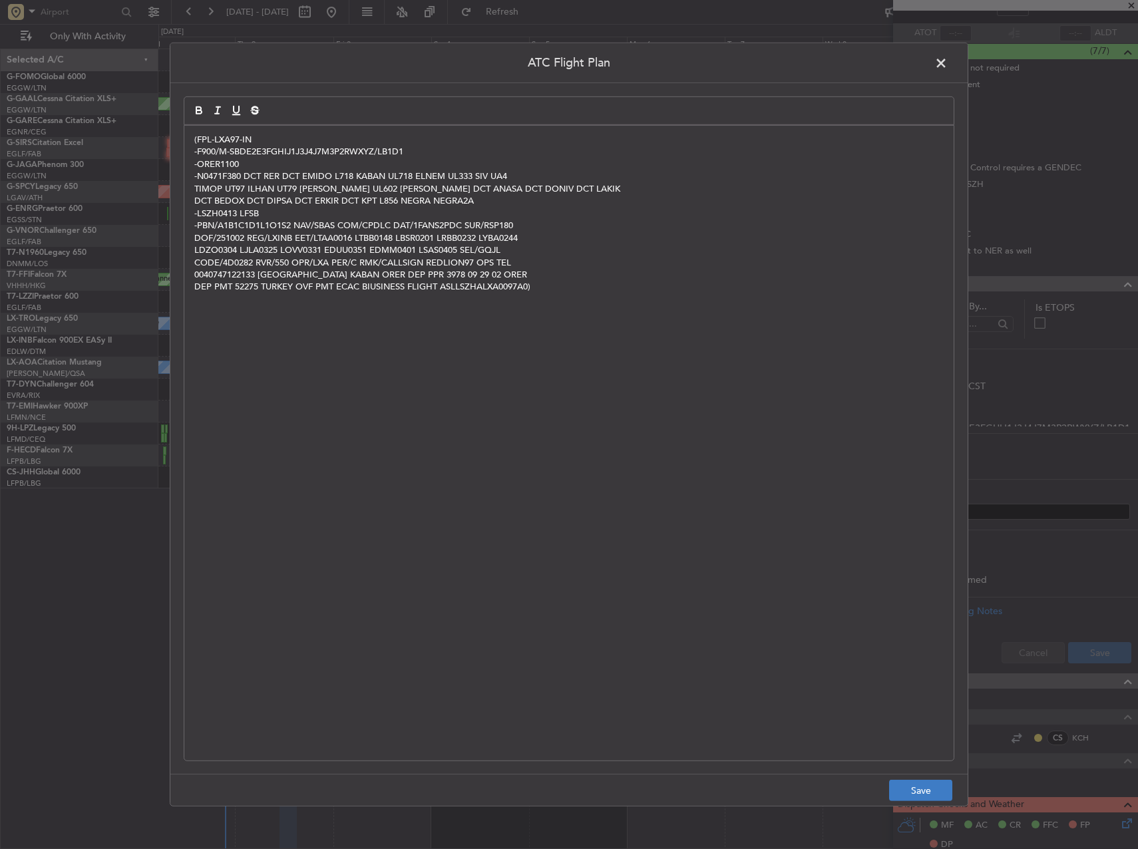
scroll to position [0, 0]
click at [925, 795] on button "Save" at bounding box center [920, 790] width 63 height 21
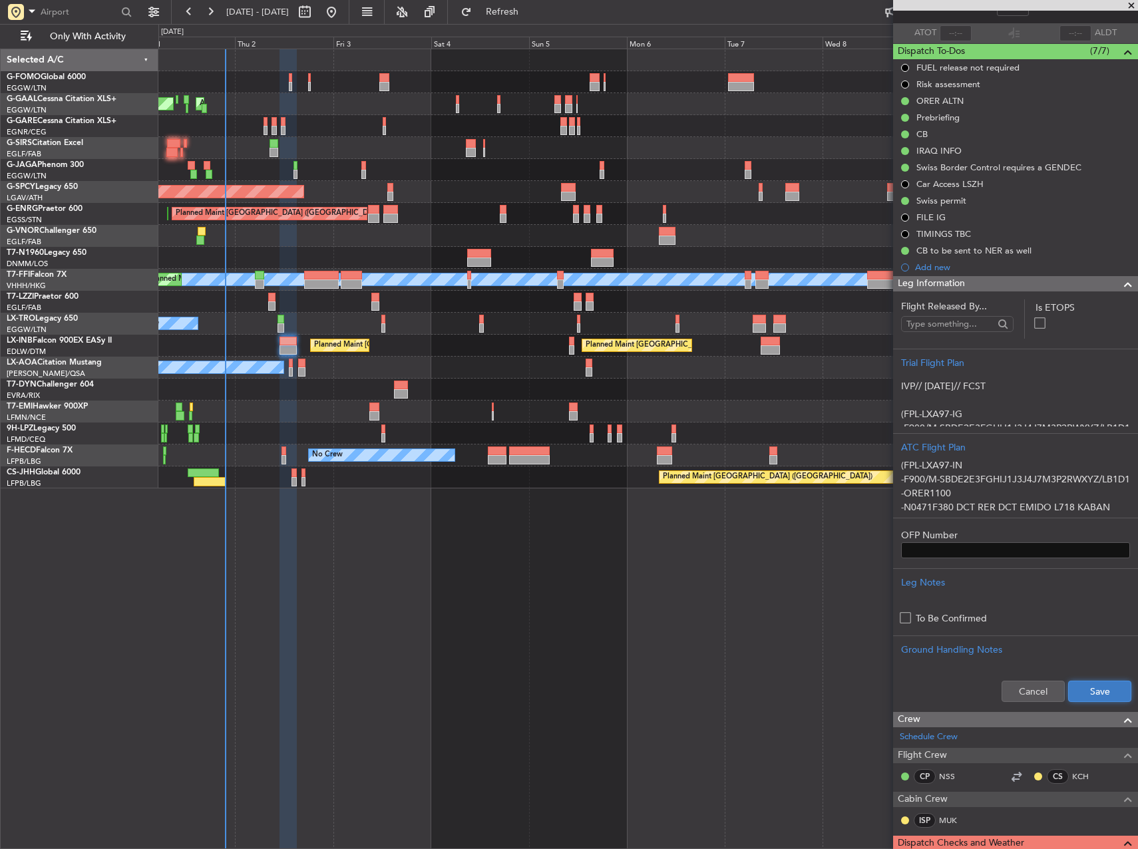
click at [1111, 685] on button "Save" at bounding box center [1099, 691] width 63 height 21
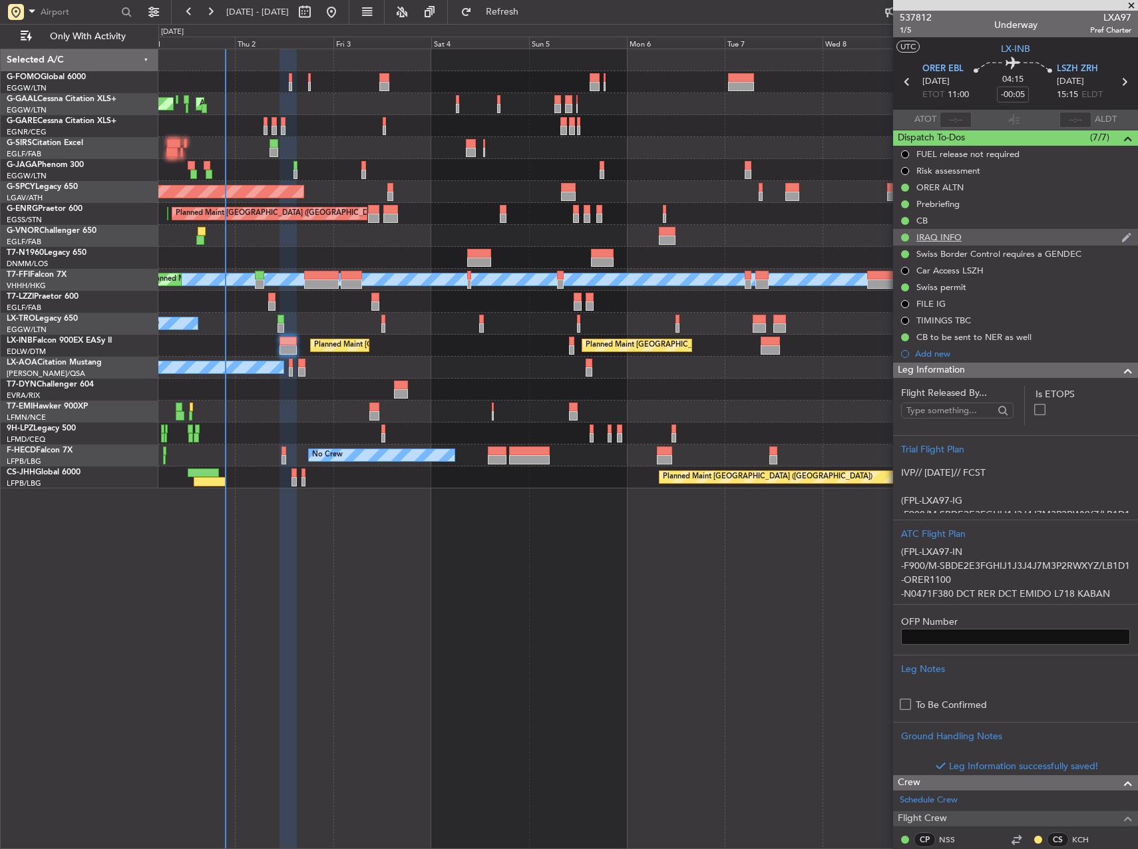
click at [961, 234] on div "IRAQ INFO" at bounding box center [938, 237] width 45 height 11
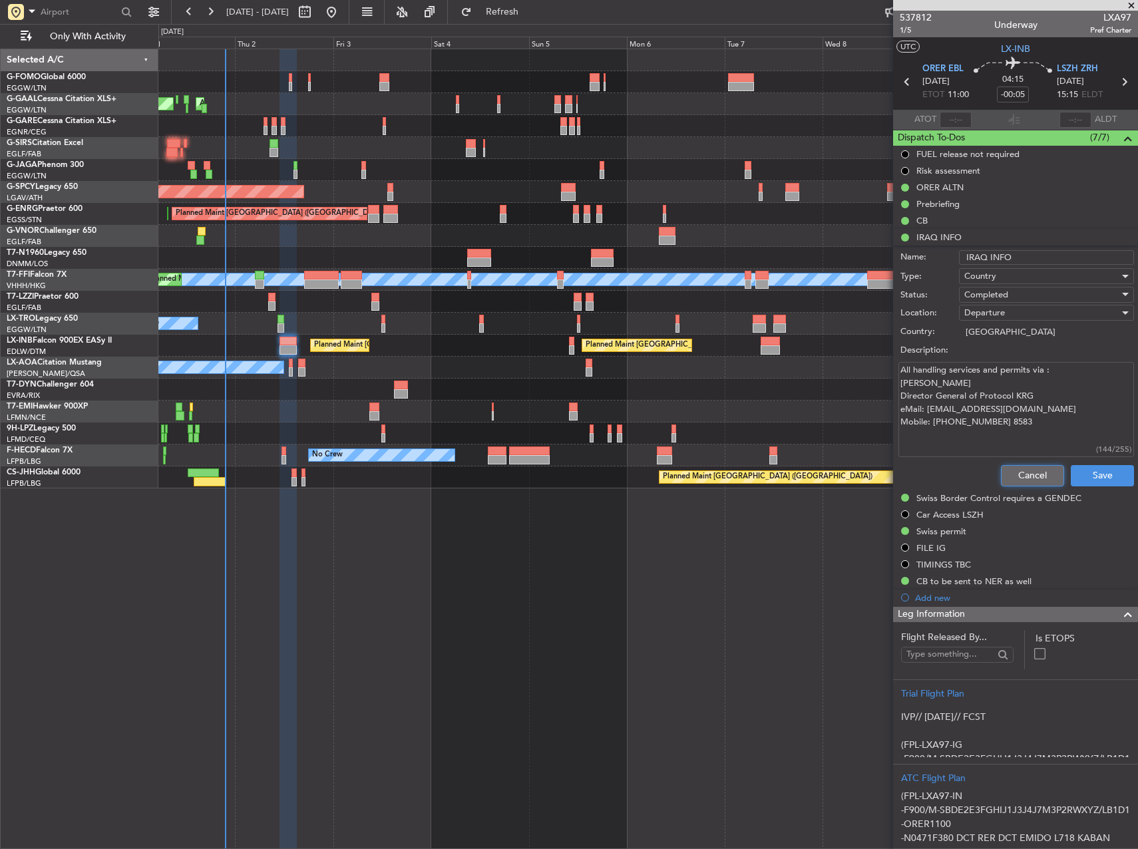
click at [1025, 477] on button "Cancel" at bounding box center [1032, 475] width 63 height 21
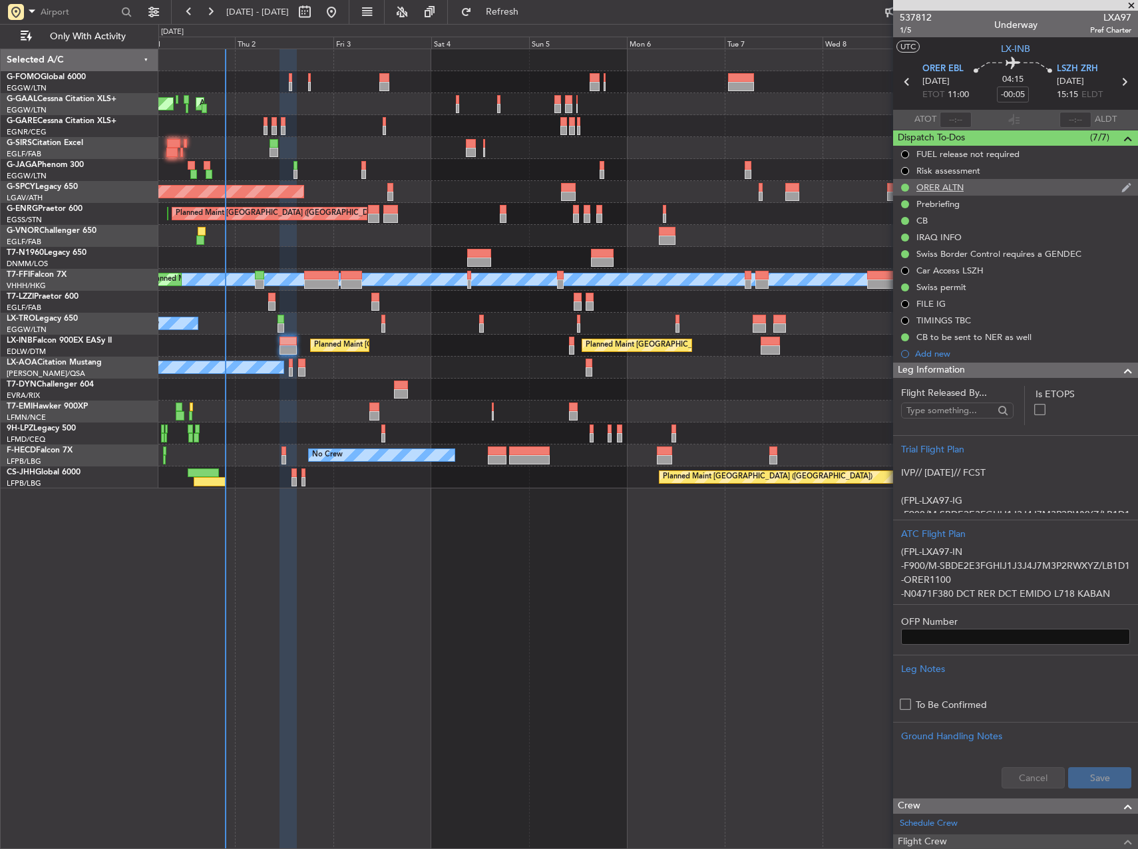
click at [963, 190] on div "ORER ALTN" at bounding box center [939, 187] width 47 height 11
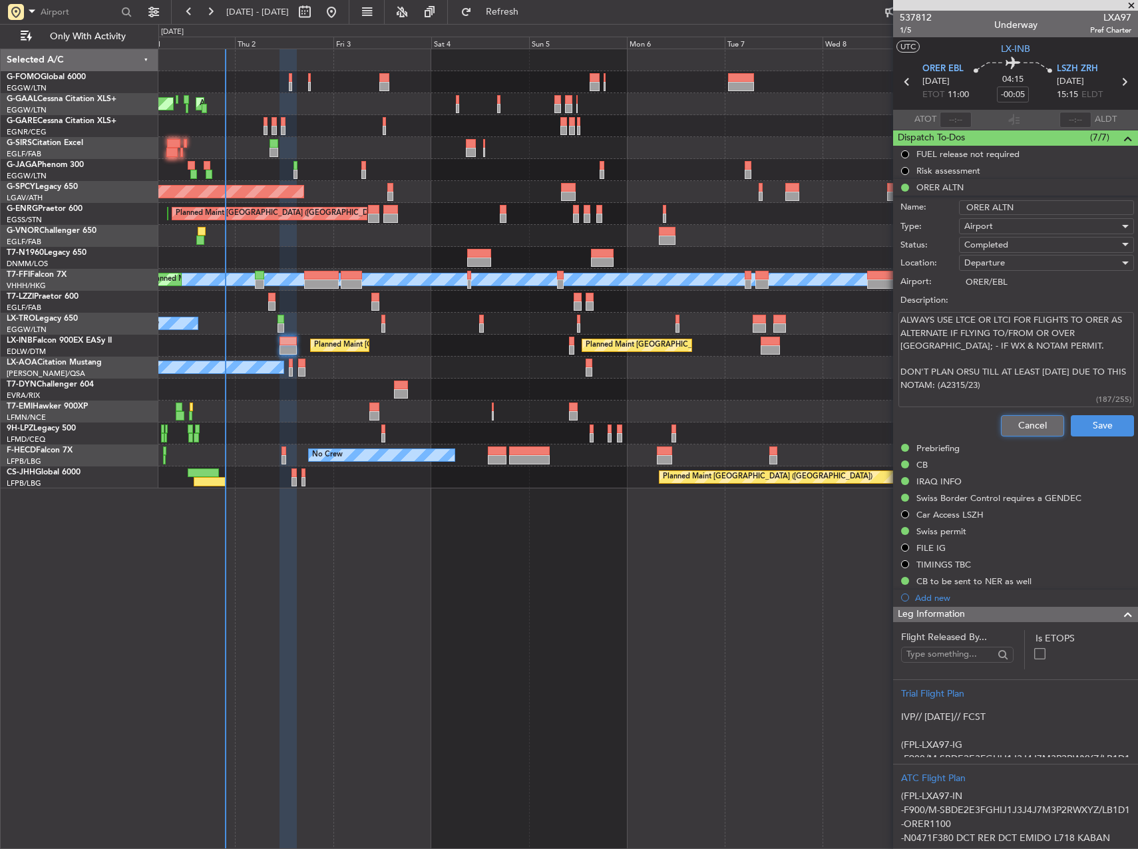
click at [1040, 423] on button "Cancel" at bounding box center [1032, 425] width 63 height 21
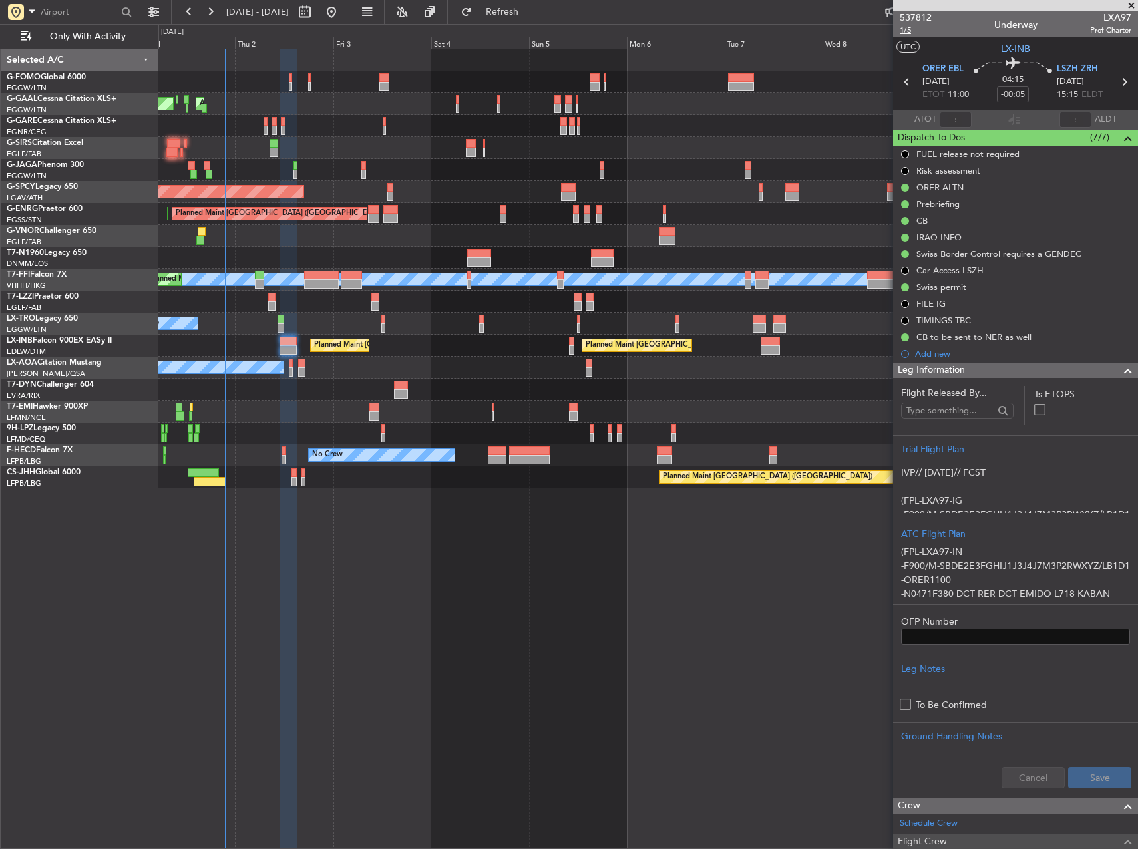
click at [902, 33] on span "1/5" at bounding box center [916, 30] width 32 height 11
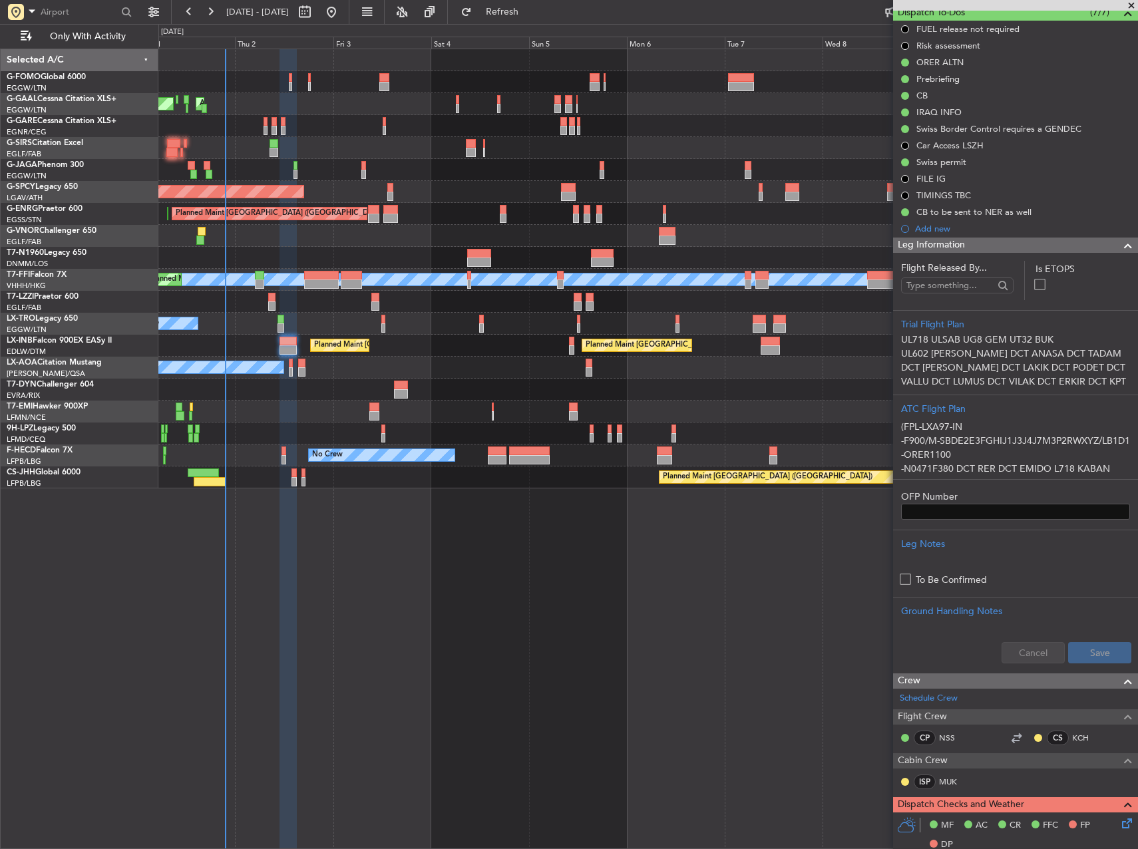
scroll to position [333, 0]
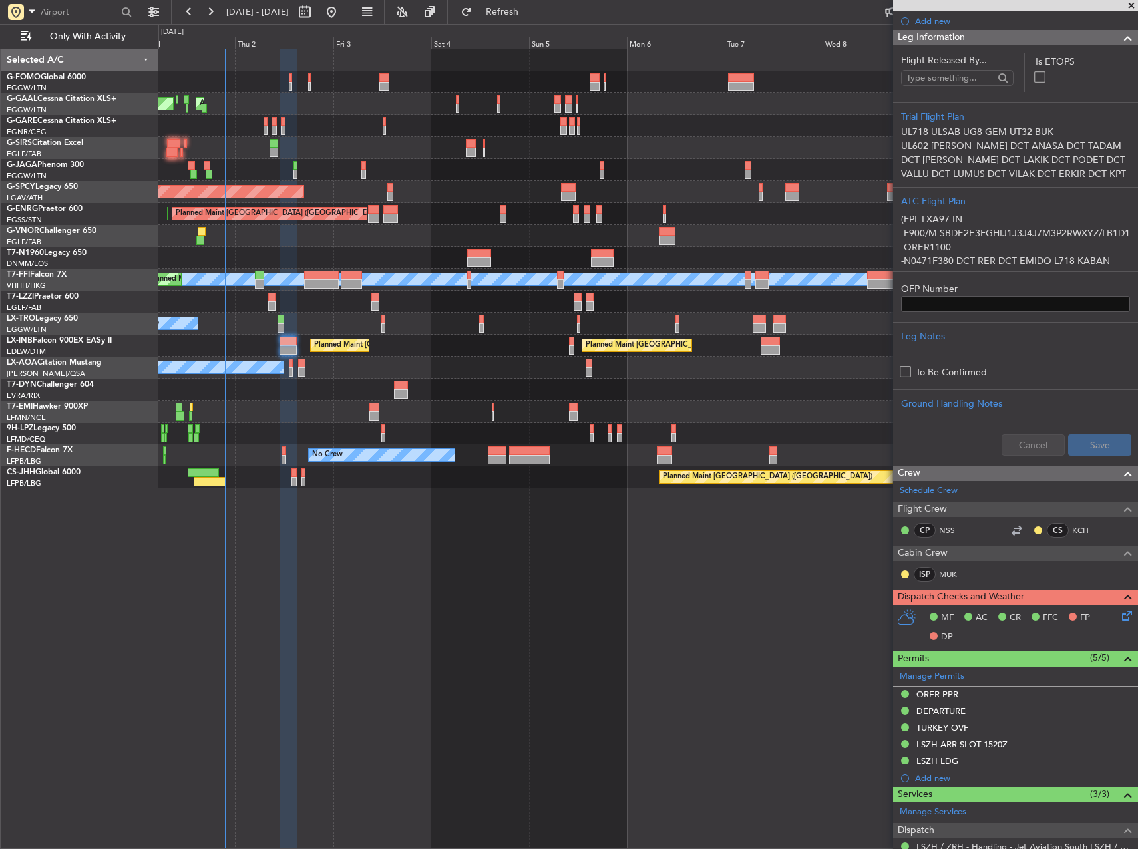
click at [1119, 613] on icon at bounding box center [1124, 613] width 11 height 11
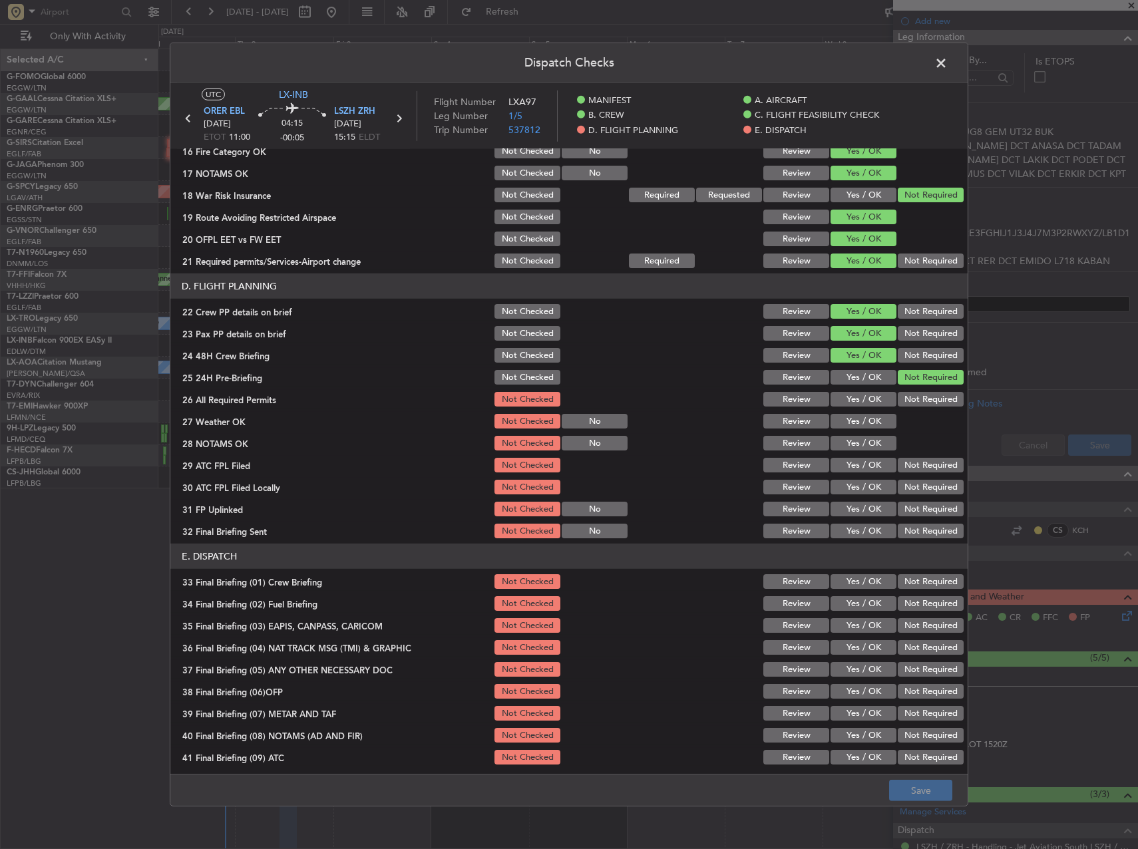
scroll to position [565, 0]
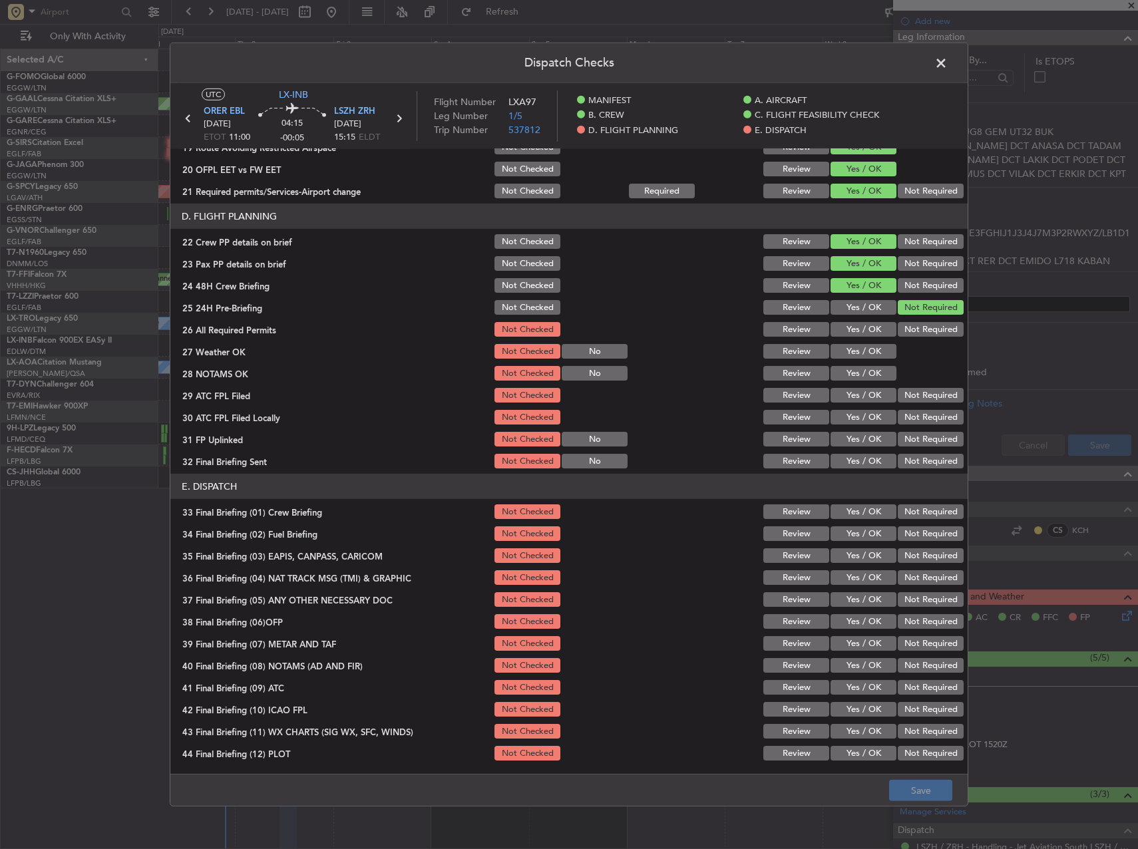
click at [858, 326] on button "Yes / OK" at bounding box center [864, 329] width 66 height 15
click at [859, 347] on button "Yes / OK" at bounding box center [864, 351] width 66 height 15
click at [859, 367] on button "Yes / OK" at bounding box center [864, 373] width 66 height 15
drag, startPoint x: 859, startPoint y: 381, endPoint x: 860, endPoint y: 388, distance: 6.7
click at [859, 382] on div "Yes / OK" at bounding box center [862, 373] width 67 height 19
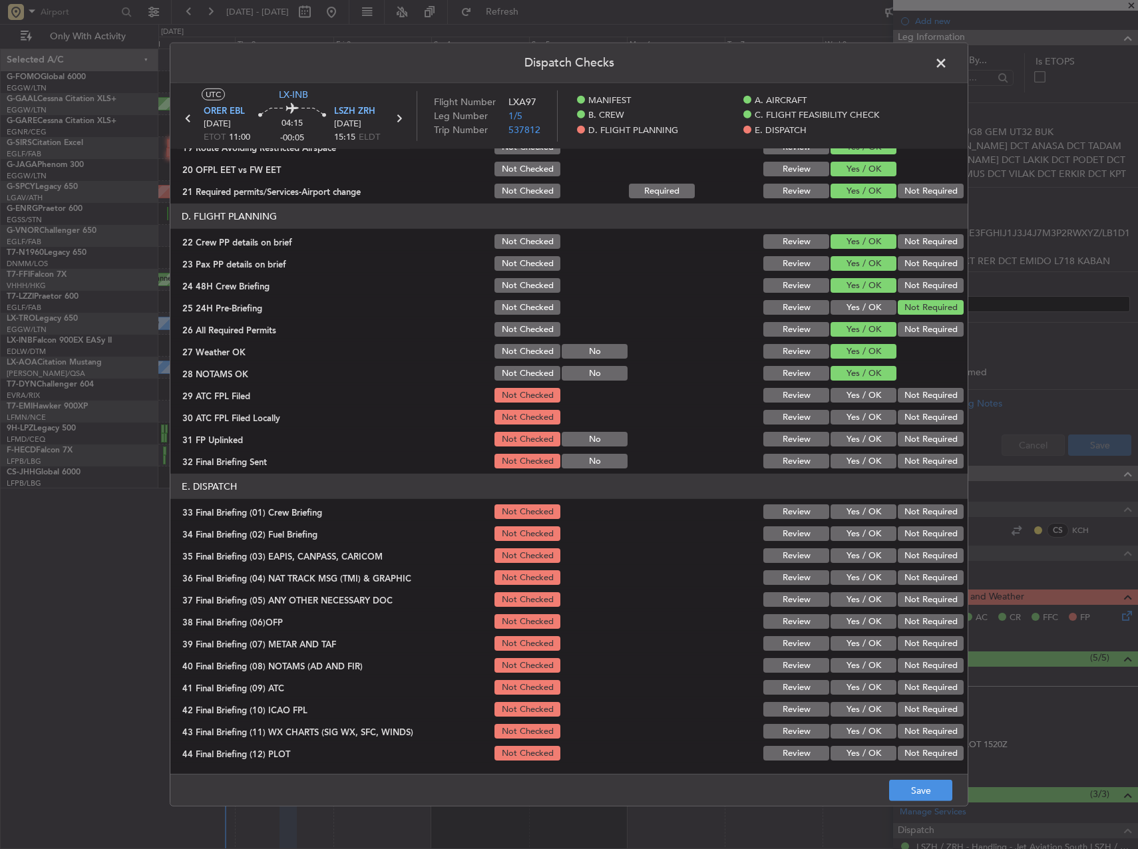
drag, startPoint x: 860, startPoint y: 388, endPoint x: 867, endPoint y: 399, distance: 13.5
click at [860, 389] on button "Yes / OK" at bounding box center [864, 395] width 66 height 15
click at [919, 425] on div "Not Required" at bounding box center [929, 417] width 67 height 19
click at [906, 423] on button "Not Required" at bounding box center [931, 417] width 66 height 15
click at [875, 435] on button "Yes / OK" at bounding box center [864, 439] width 66 height 15
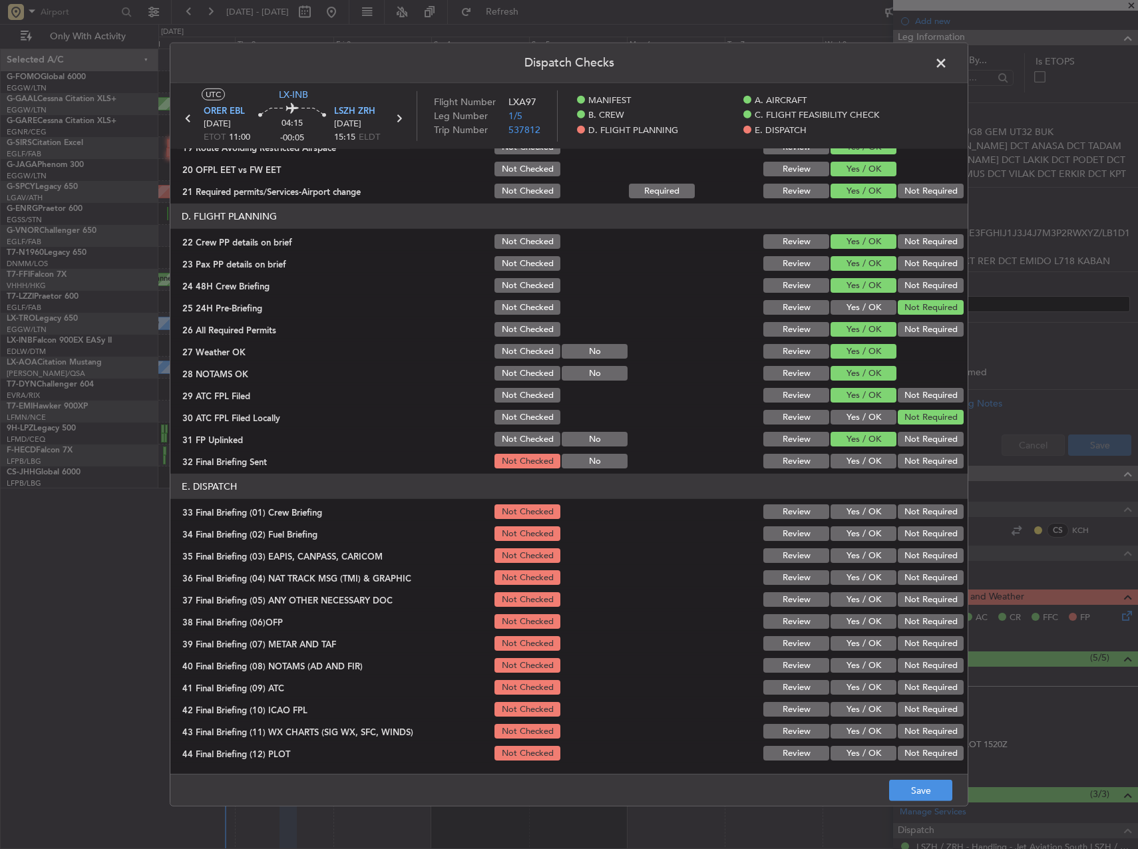
click at [904, 457] on button "Not Required" at bounding box center [931, 461] width 66 height 15
click at [852, 516] on button "Yes / OK" at bounding box center [864, 511] width 66 height 15
click at [851, 534] on button "Yes / OK" at bounding box center [864, 533] width 66 height 15
click at [898, 554] on button "Not Required" at bounding box center [931, 555] width 66 height 15
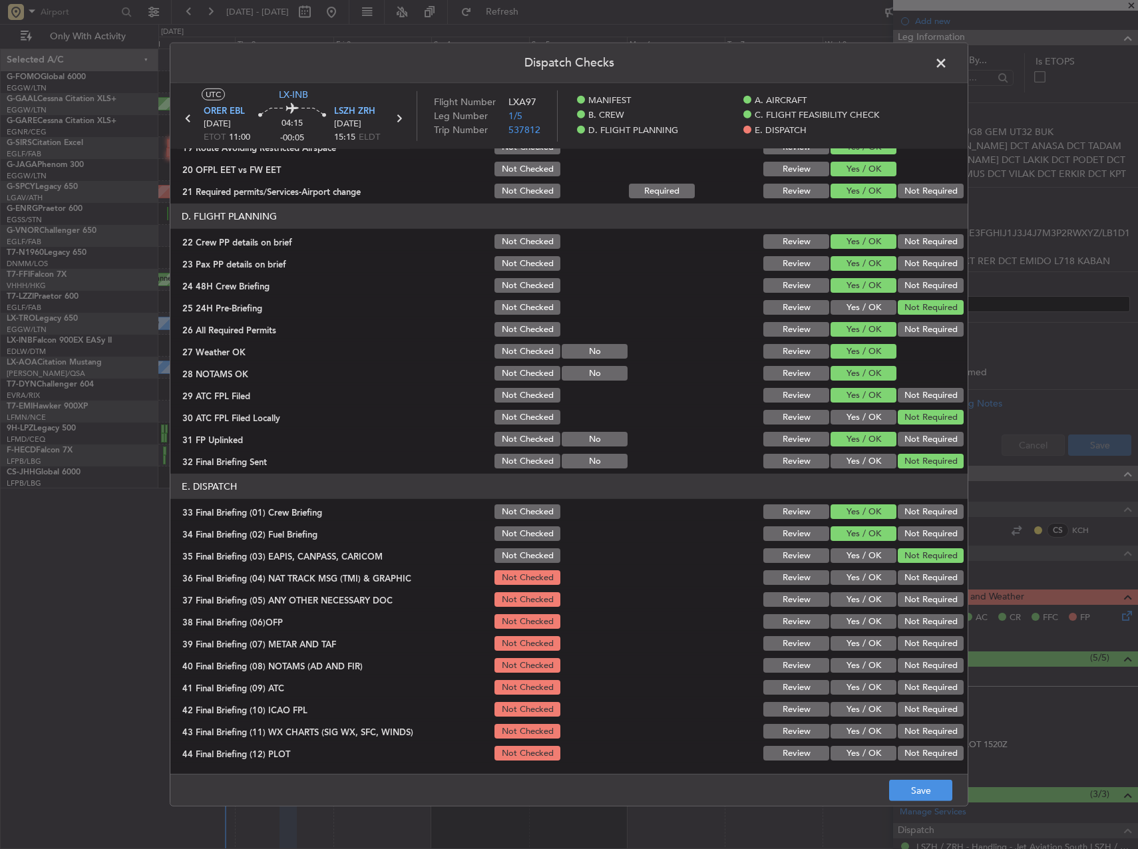
click at [902, 574] on button "Not Required" at bounding box center [931, 577] width 66 height 15
click at [903, 597] on button "Not Required" at bounding box center [931, 599] width 66 height 15
click at [857, 622] on button "Yes / OK" at bounding box center [864, 621] width 66 height 15
click at [857, 643] on button "Yes / OK" at bounding box center [864, 643] width 66 height 15
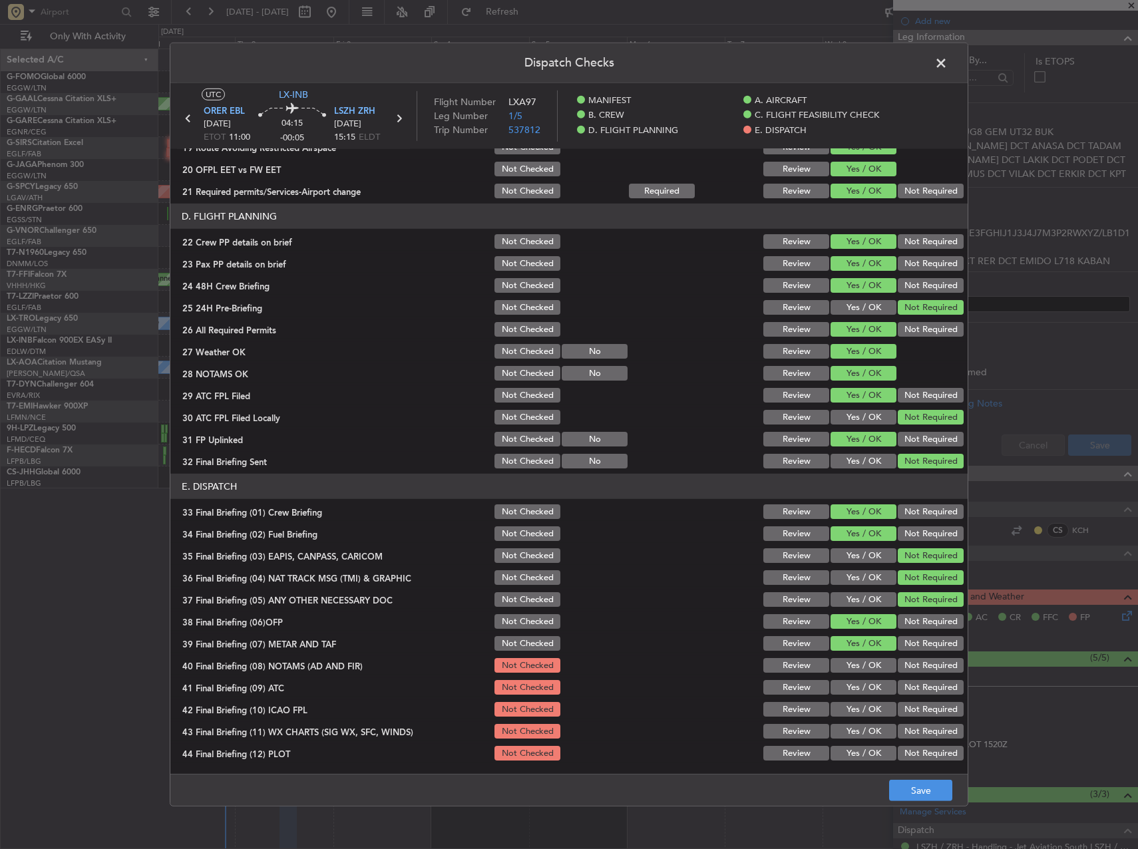
click at [857, 664] on button "Yes / OK" at bounding box center [864, 665] width 66 height 15
click at [858, 680] on div "Yes / OK" at bounding box center [862, 687] width 67 height 19
click at [871, 685] on button "Yes / OK" at bounding box center [864, 687] width 66 height 15
click at [887, 698] on section "E. DISPATCH 33 Final Briefing (01) Crew Briefing Not Checked Review Yes / OK No…" at bounding box center [568, 618] width 797 height 289
click at [898, 705] on button "Not Required" at bounding box center [931, 709] width 66 height 15
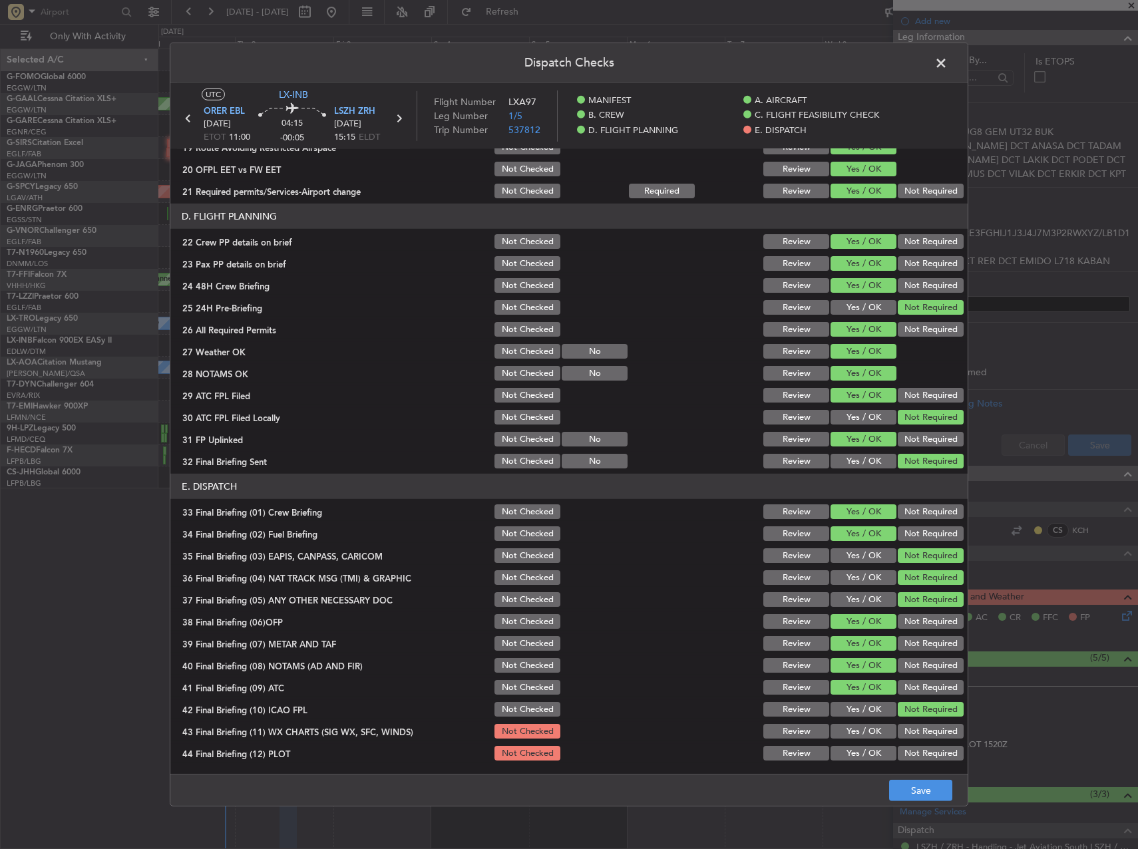
drag, startPoint x: 869, startPoint y: 725, endPoint x: 869, endPoint y: 741, distance: 16.0
click at [869, 725] on button "Yes / OK" at bounding box center [864, 731] width 66 height 15
click at [870, 748] on button "Yes / OK" at bounding box center [864, 753] width 66 height 15
click at [899, 774] on div "Dispatch Checks UTC LX-INB ORER EBL 02/10/2025 ETOT 11:00 04:15 -00:05 LSZH ZRH…" at bounding box center [569, 425] width 799 height 764
click at [914, 795] on button "Save" at bounding box center [920, 790] width 63 height 21
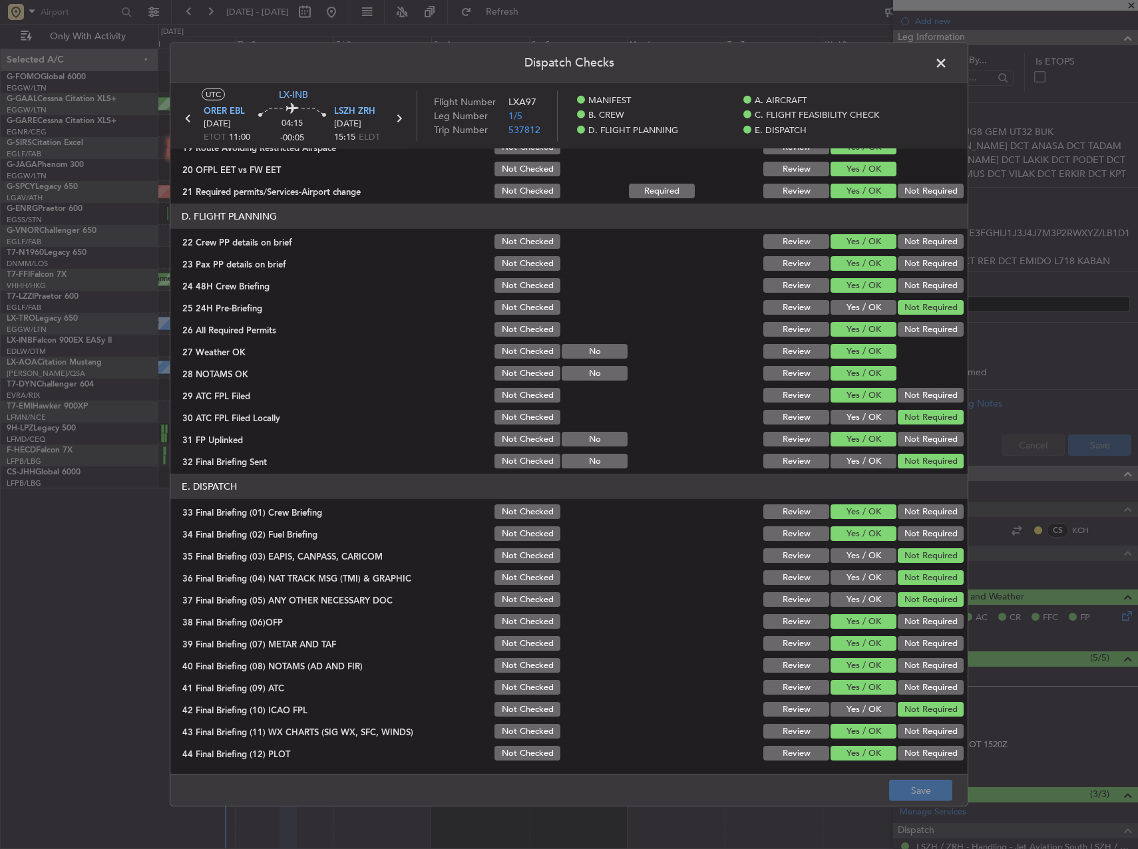
click at [948, 69] on span at bounding box center [948, 66] width 0 height 27
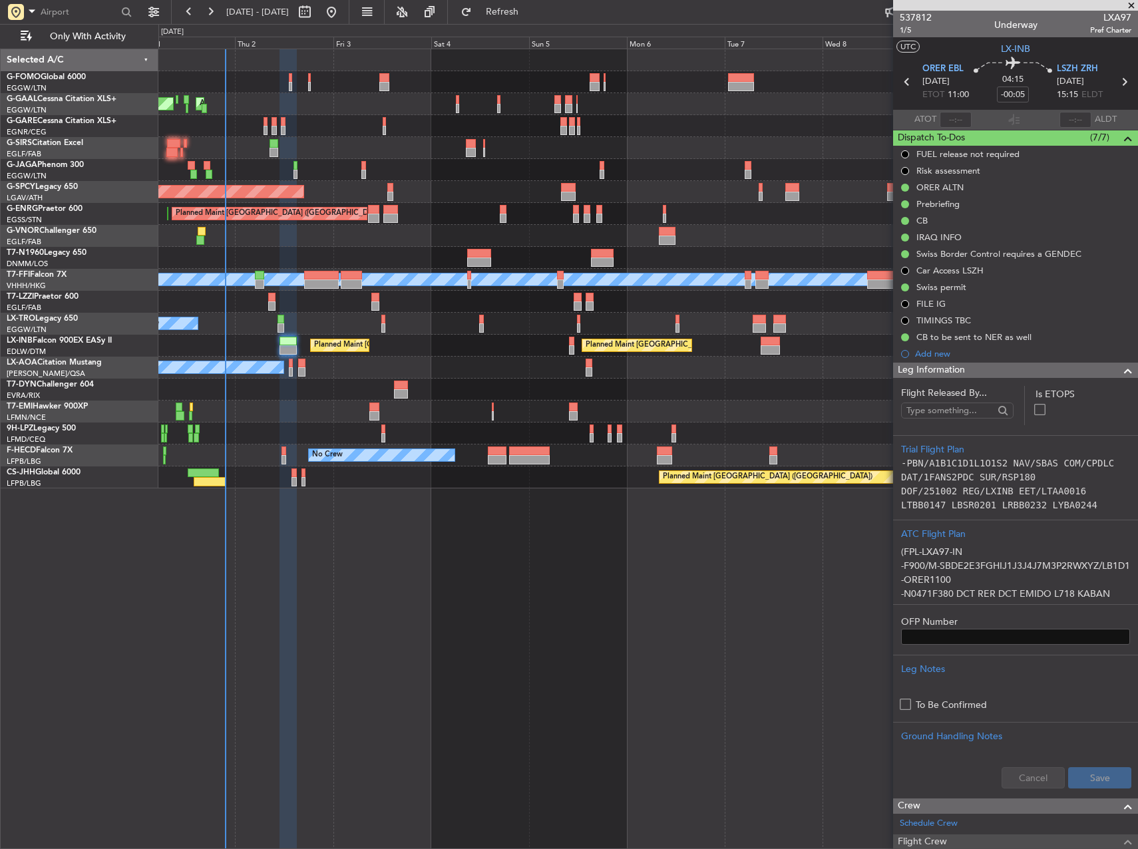
scroll to position [0, 0]
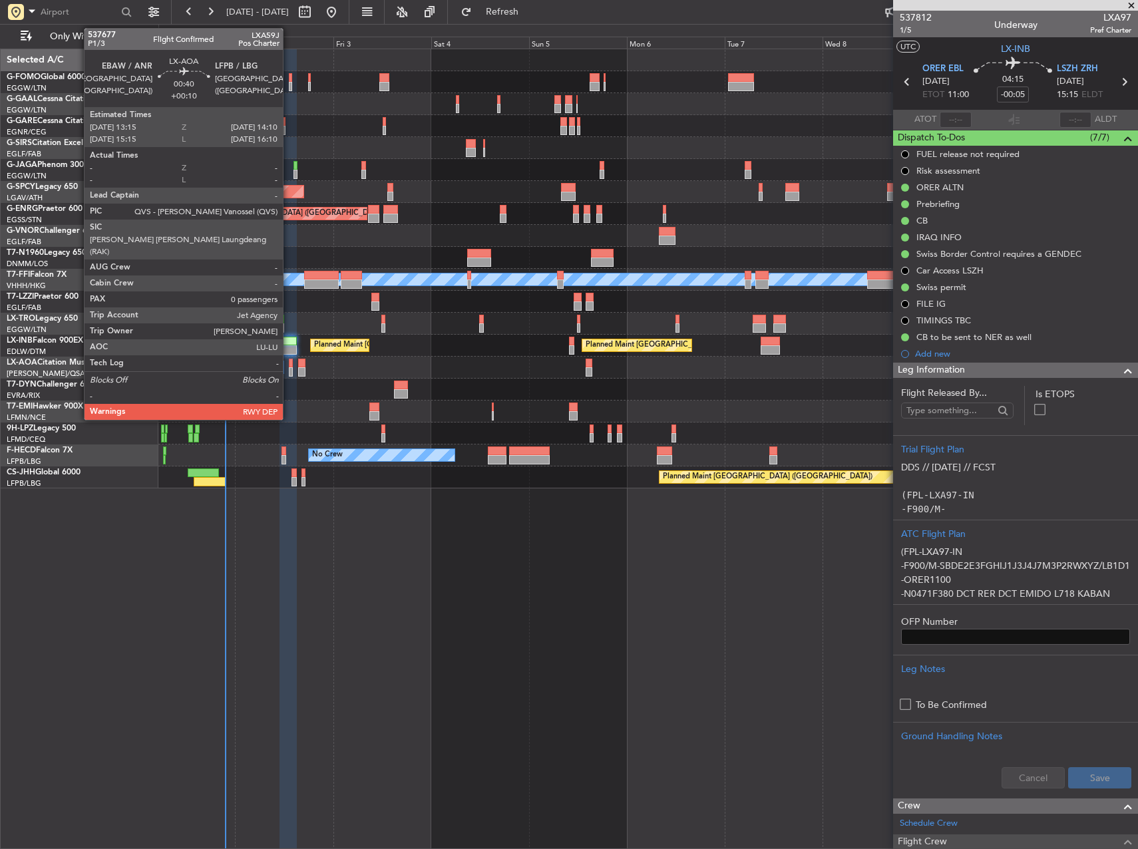
click at [288, 367] on div "No Crew Antwerp (Deurne) No Crew Paris (Le Bourget)" at bounding box center [647, 368] width 979 height 22
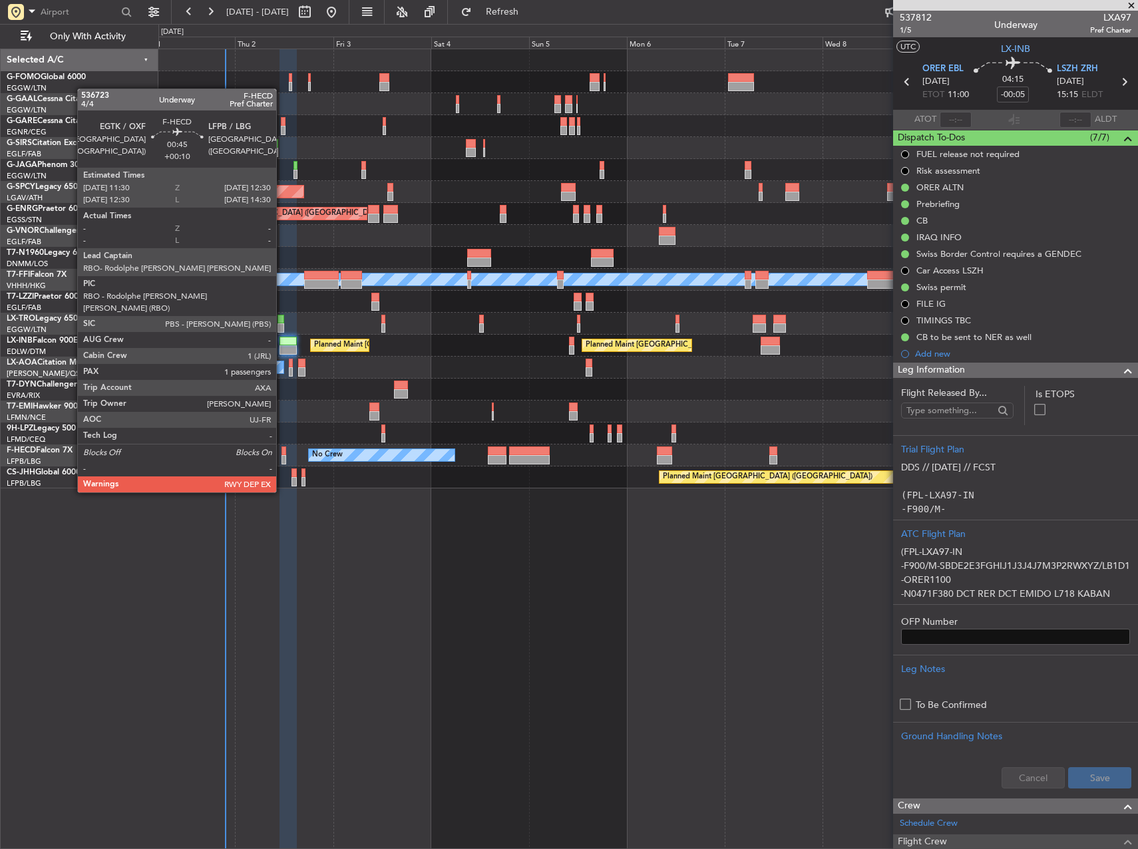
click at [282, 455] on div at bounding box center [284, 459] width 5 height 9
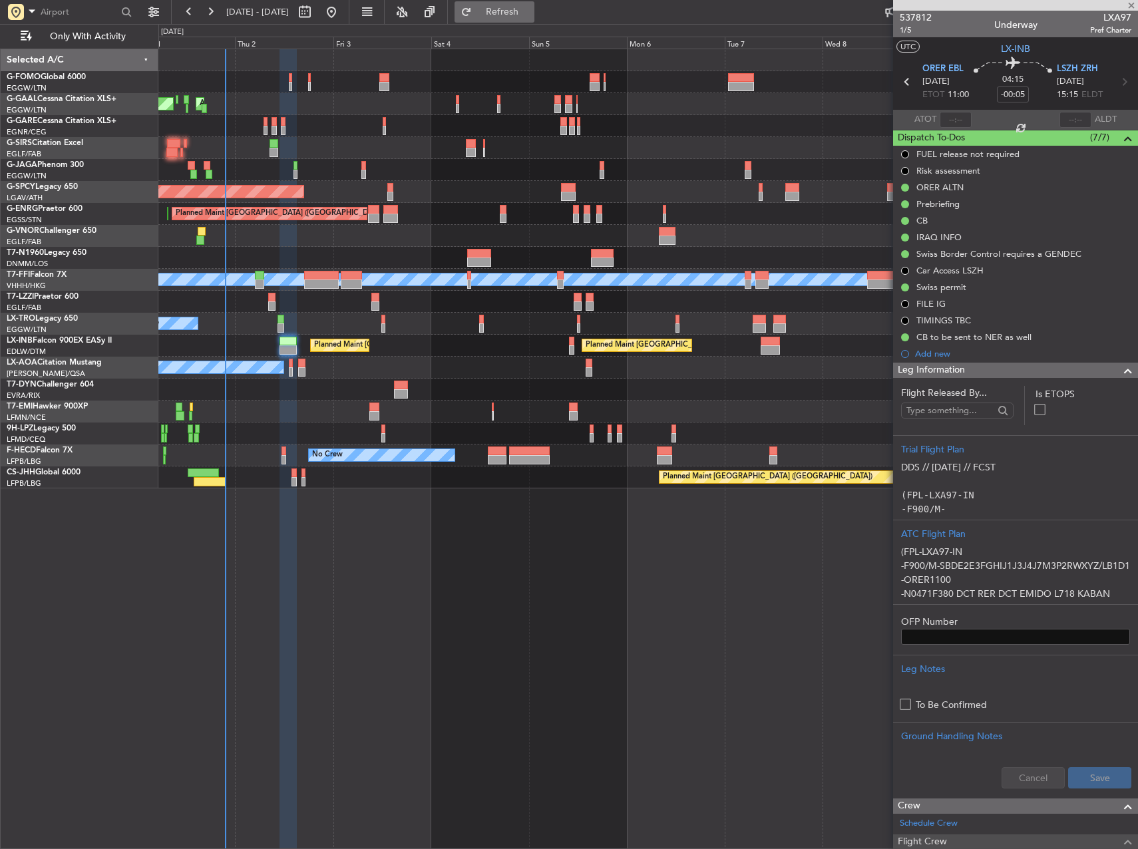
type input "+00:10"
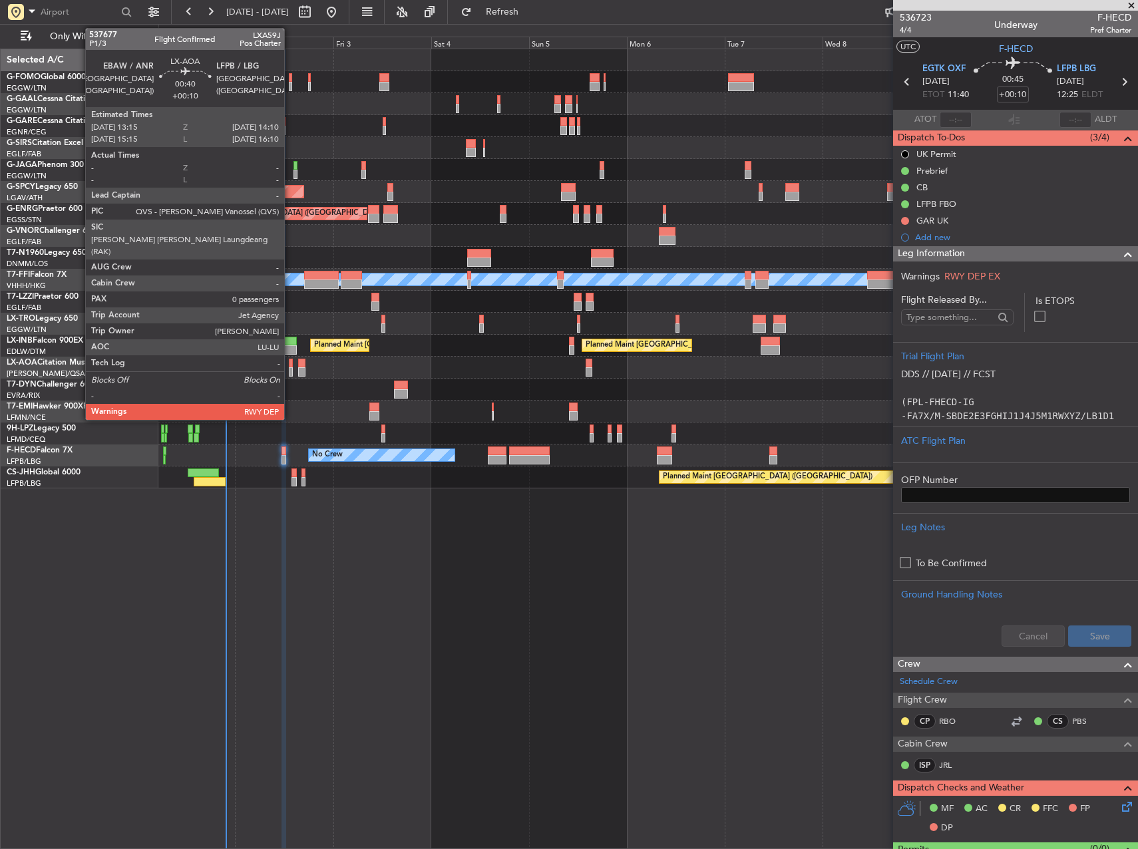
click at [290, 367] on div at bounding box center [291, 371] width 4 height 9
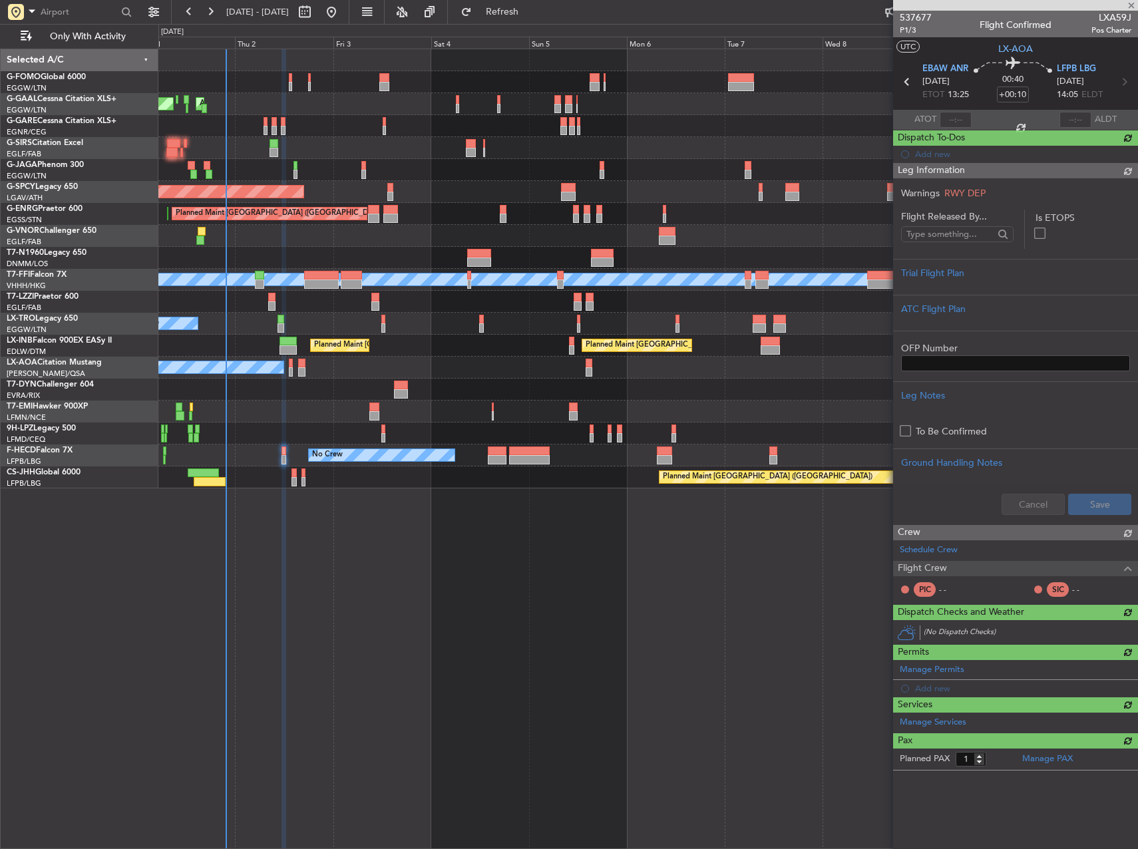
type input "0"
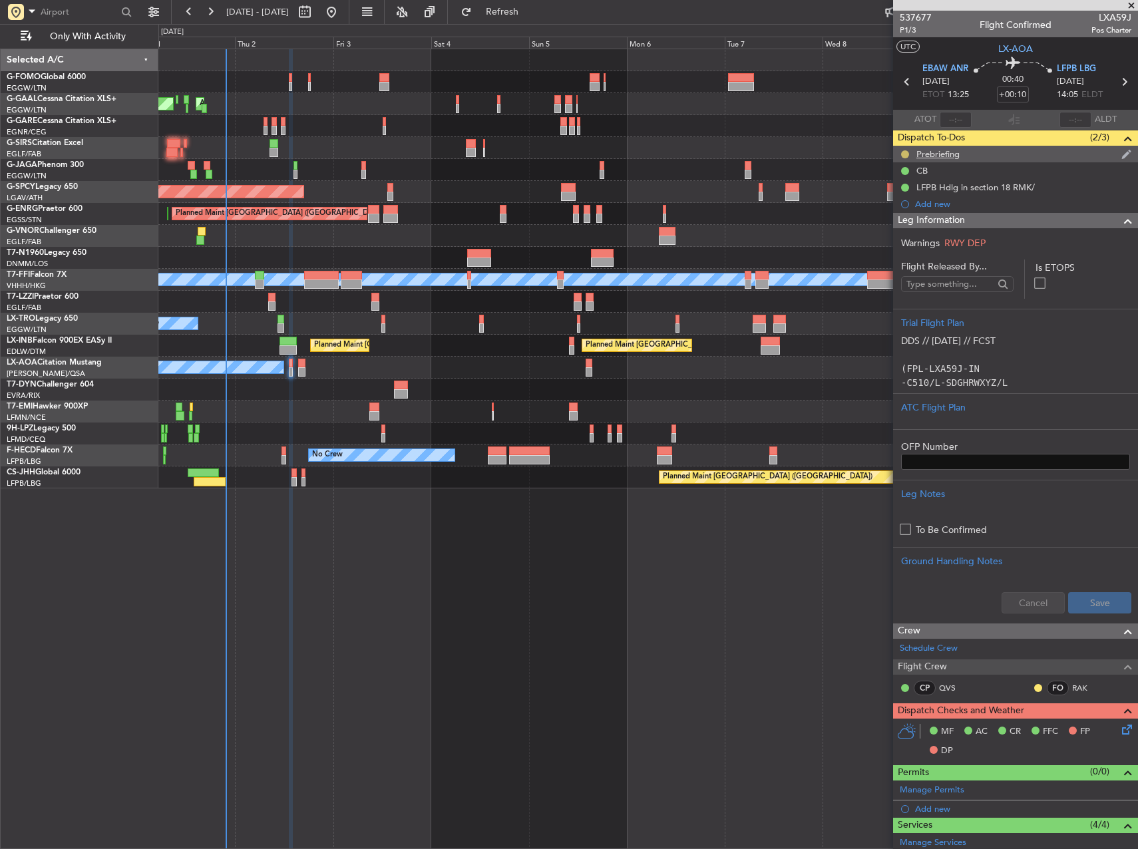
click at [904, 154] on button at bounding box center [905, 154] width 8 height 8
click at [897, 222] on li "Completed" at bounding box center [905, 213] width 71 height 20
click at [906, 154] on div at bounding box center [905, 154] width 8 height 8
click at [905, 156] on button at bounding box center [905, 154] width 8 height 8
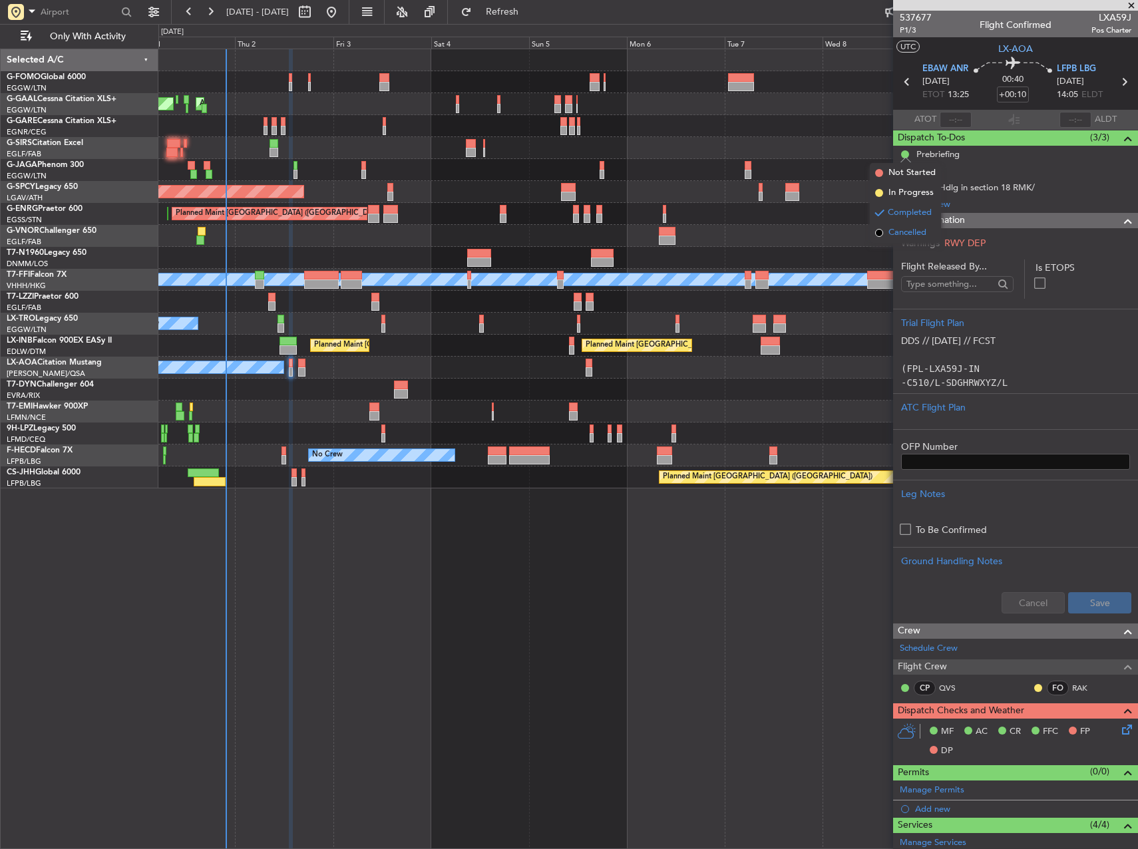
click at [918, 236] on span "Cancelled" at bounding box center [907, 232] width 38 height 13
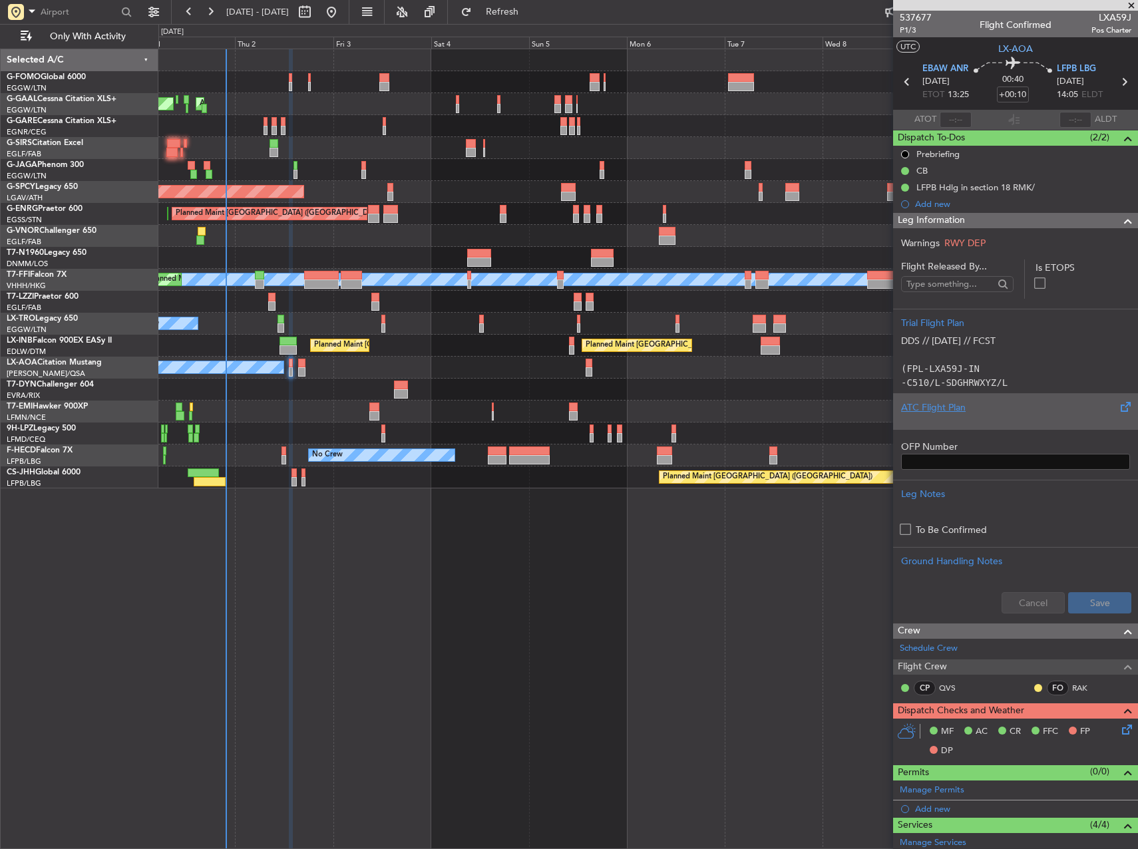
click at [1008, 415] on div at bounding box center [1015, 419] width 229 height 8
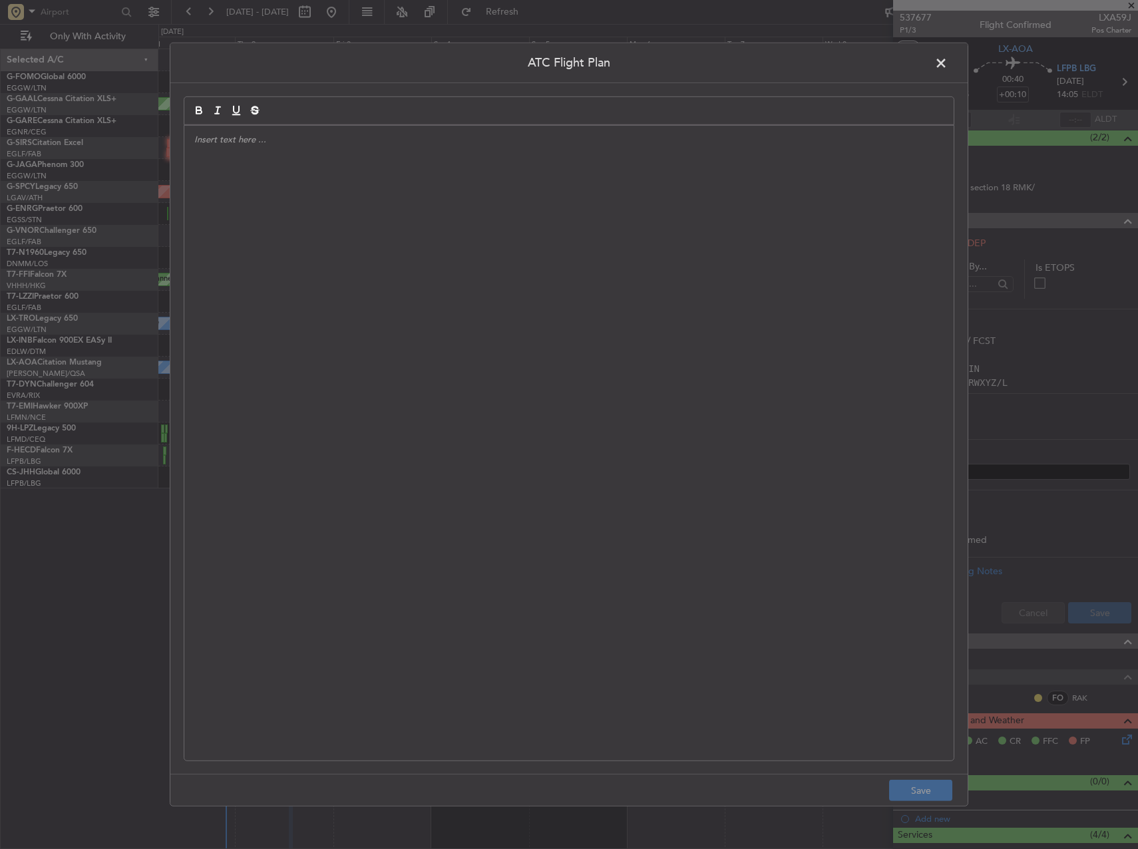
click at [506, 341] on div at bounding box center [568, 443] width 769 height 635
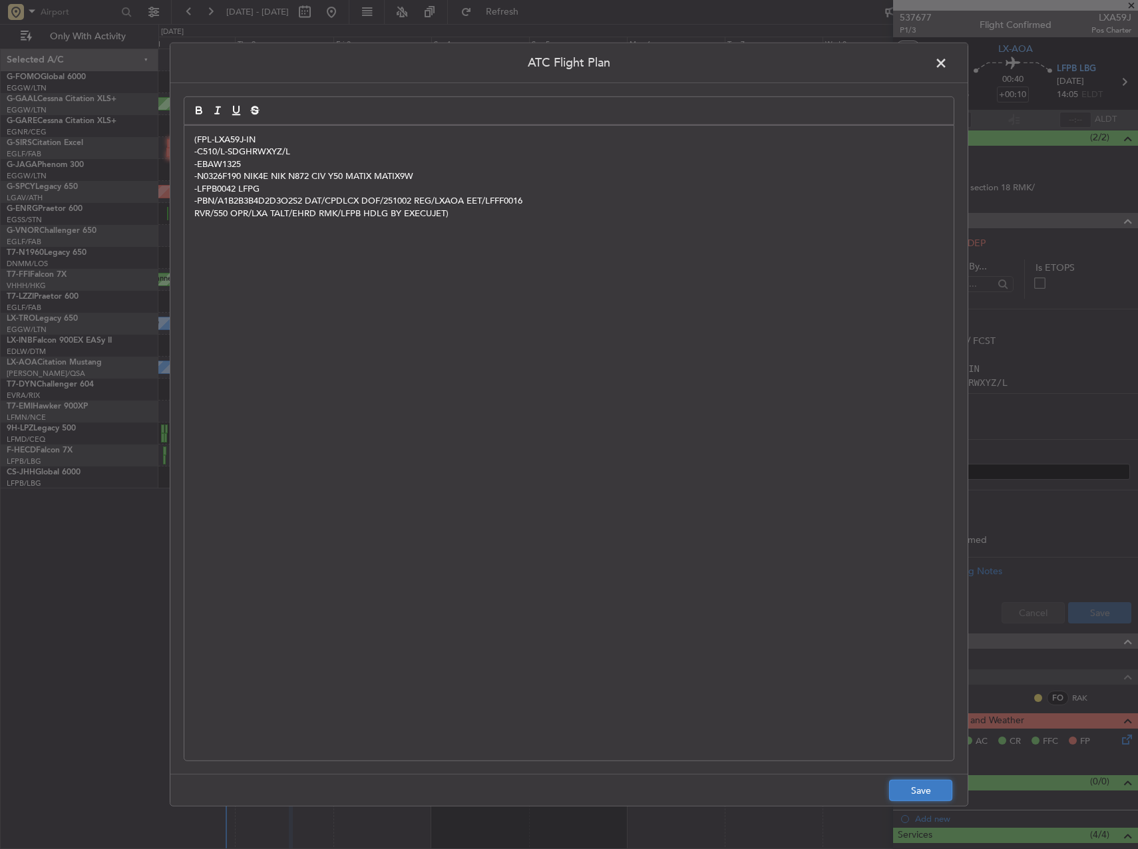
click at [942, 783] on button "Save" at bounding box center [920, 790] width 63 height 21
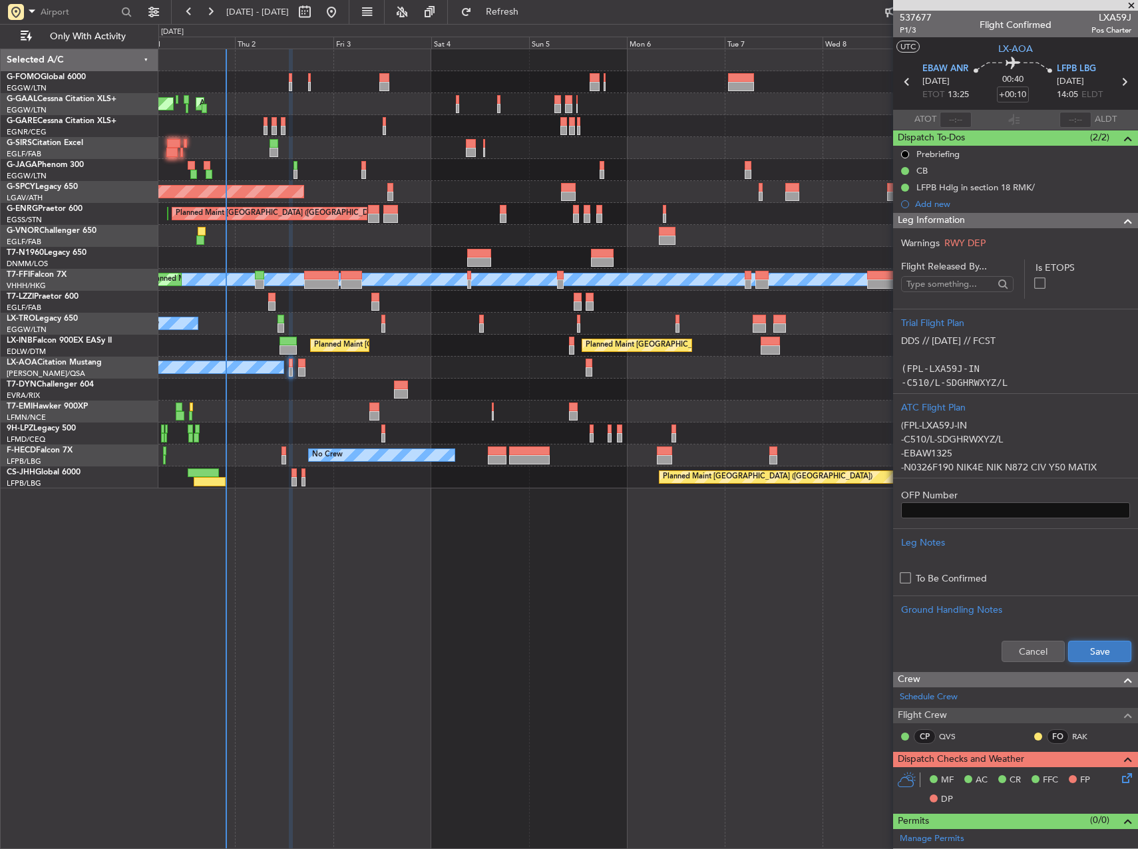
click at [1089, 642] on button "Save" at bounding box center [1099, 651] width 63 height 21
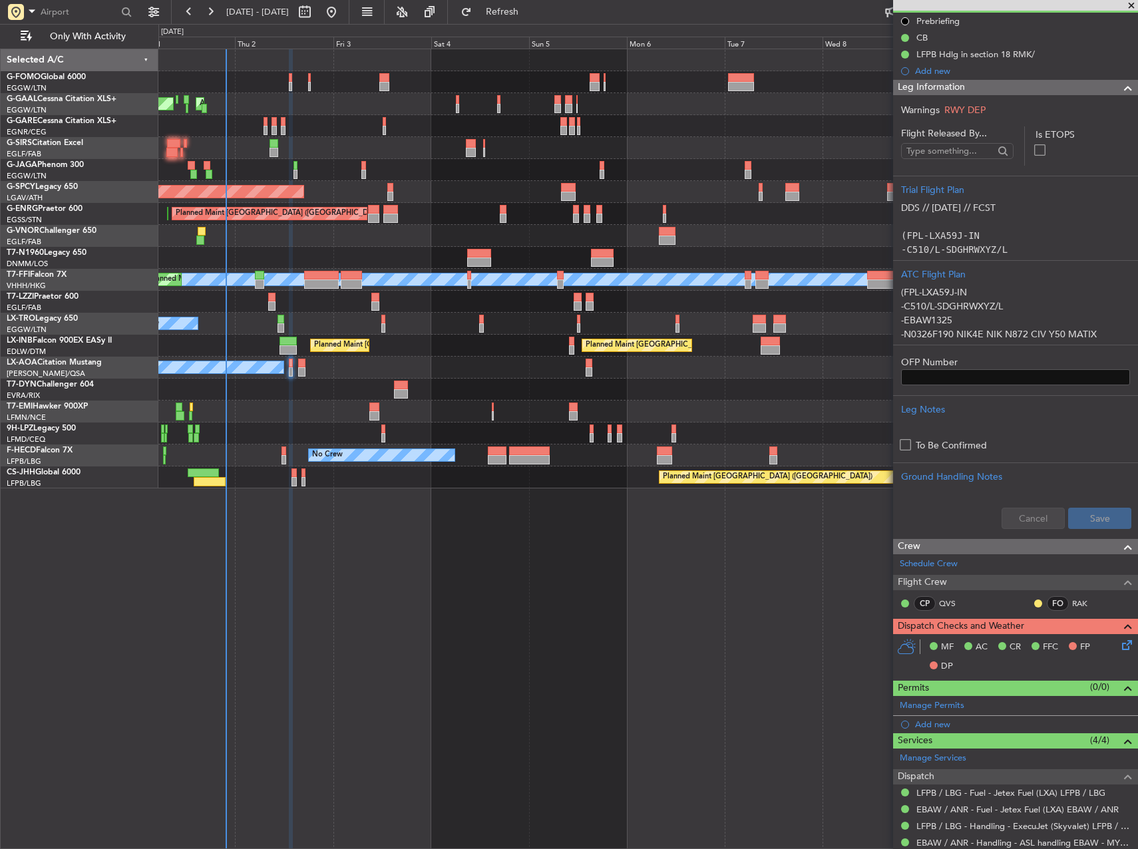
click at [1119, 648] on icon at bounding box center [1124, 643] width 11 height 11
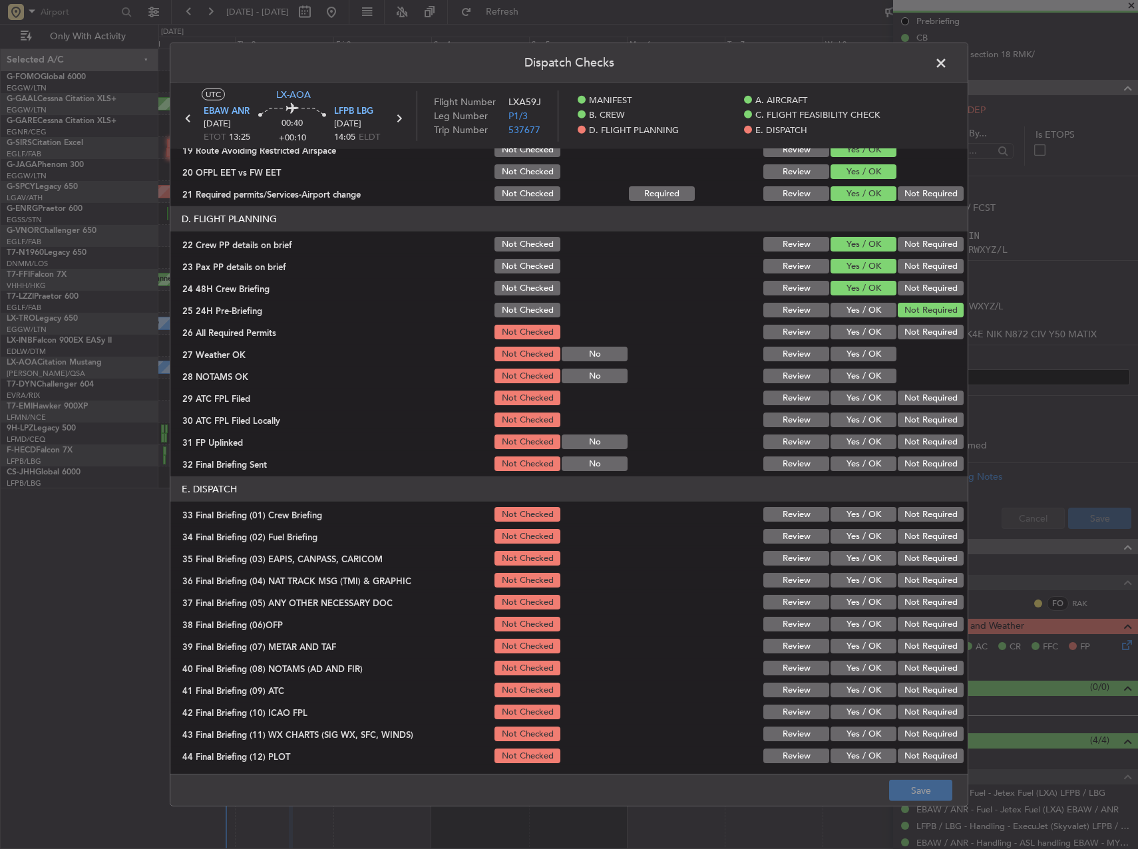
scroll to position [565, 0]
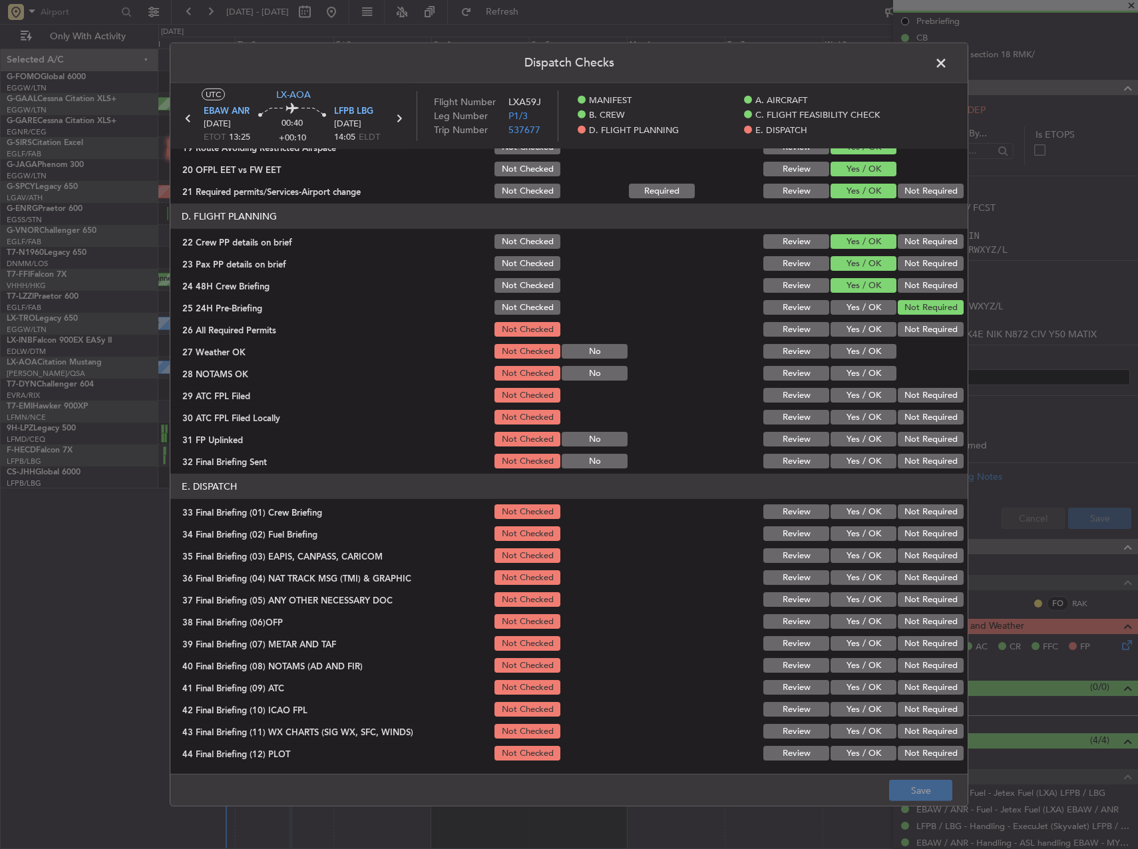
click at [847, 331] on button "Yes / OK" at bounding box center [864, 329] width 66 height 15
click at [849, 347] on button "Yes / OK" at bounding box center [864, 351] width 66 height 15
click at [855, 376] on button "Yes / OK" at bounding box center [864, 373] width 66 height 15
click at [857, 400] on button "Yes / OK" at bounding box center [864, 395] width 66 height 15
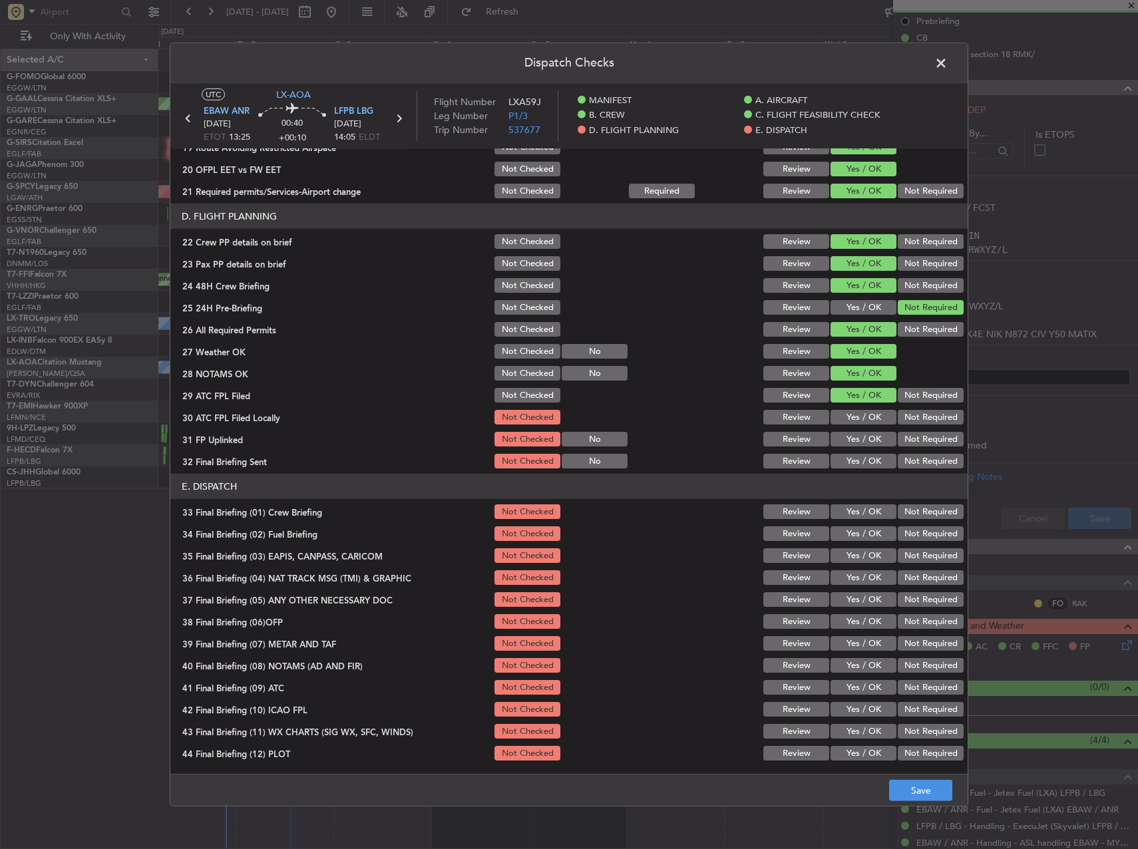
click at [898, 411] on button "Not Required" at bounding box center [931, 417] width 66 height 15
click at [869, 433] on button "Yes / OK" at bounding box center [864, 439] width 66 height 15
click at [900, 451] on section "D. FLIGHT PLANNING 22 Crew PP details on brief Not Checked Review Yes / OK Not …" at bounding box center [568, 337] width 797 height 267
click at [904, 459] on button "Not Required" at bounding box center [931, 461] width 66 height 15
click at [879, 512] on button "Yes / OK" at bounding box center [864, 511] width 66 height 15
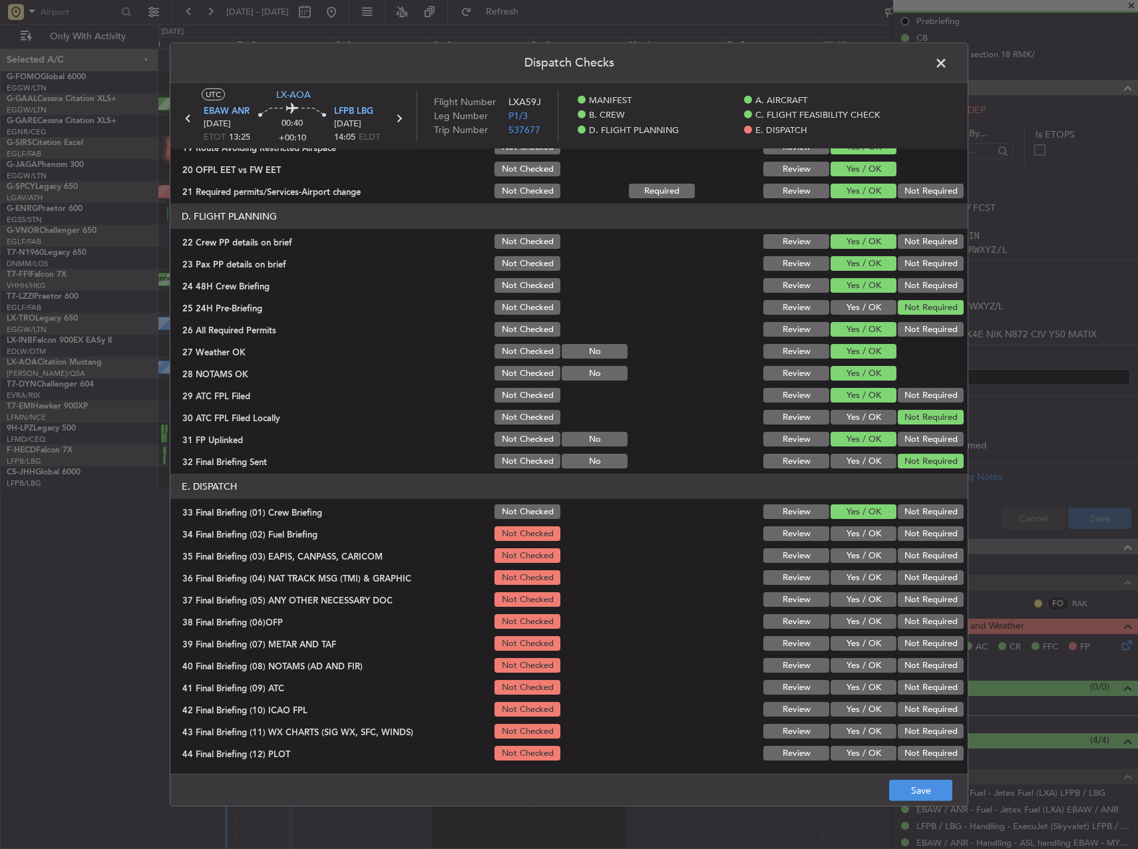
click at [879, 531] on button "Yes / OK" at bounding box center [864, 533] width 66 height 15
drag, startPoint x: 898, startPoint y: 551, endPoint x: 904, endPoint y: 566, distance: 16.1
click at [898, 552] on button "Not Required" at bounding box center [931, 555] width 66 height 15
click at [914, 588] on section "E. DISPATCH 33 Final Briefing (01) Crew Briefing Not Checked Review Yes / OK No…" at bounding box center [568, 618] width 797 height 289
click at [912, 582] on button "Not Required" at bounding box center [931, 577] width 66 height 15
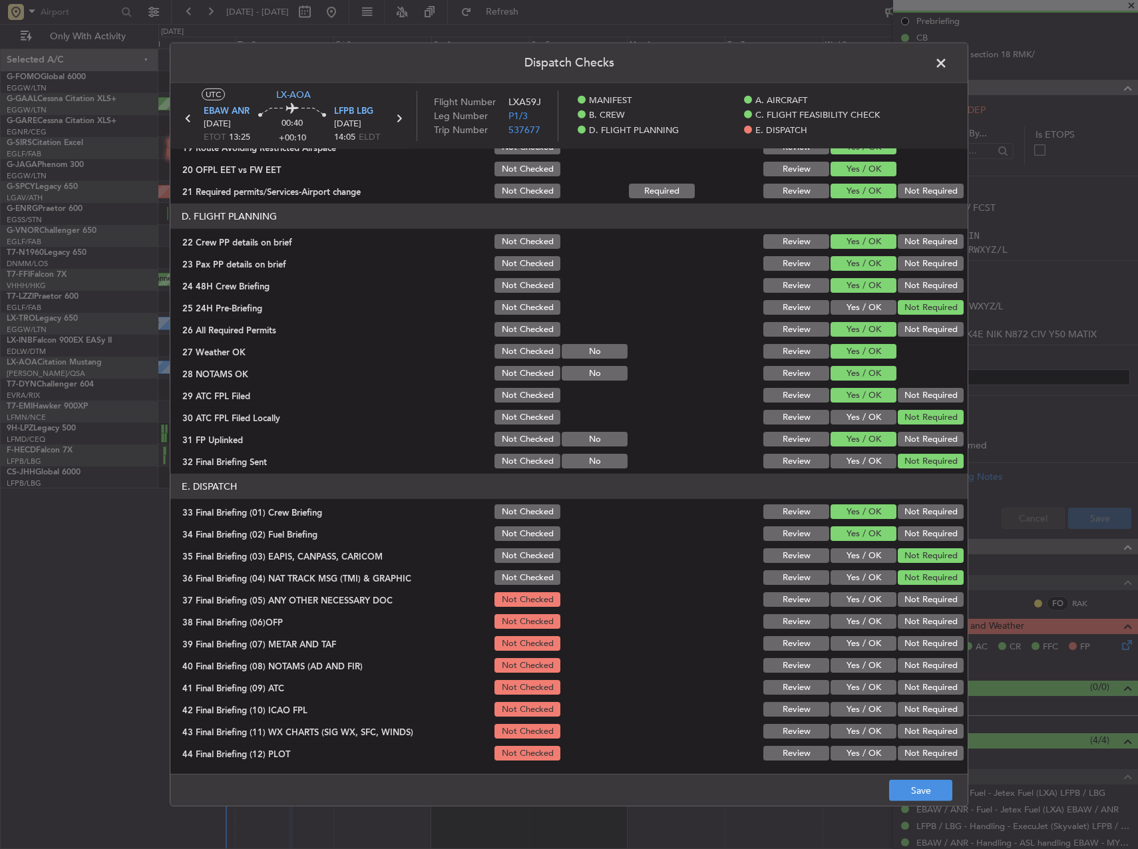
click at [914, 603] on button "Not Required" at bounding box center [931, 599] width 66 height 15
click at [871, 636] on button "Yes / OK" at bounding box center [864, 643] width 66 height 15
click at [867, 624] on button "Yes / OK" at bounding box center [864, 621] width 66 height 15
click at [867, 662] on button "Yes / OK" at bounding box center [864, 665] width 66 height 15
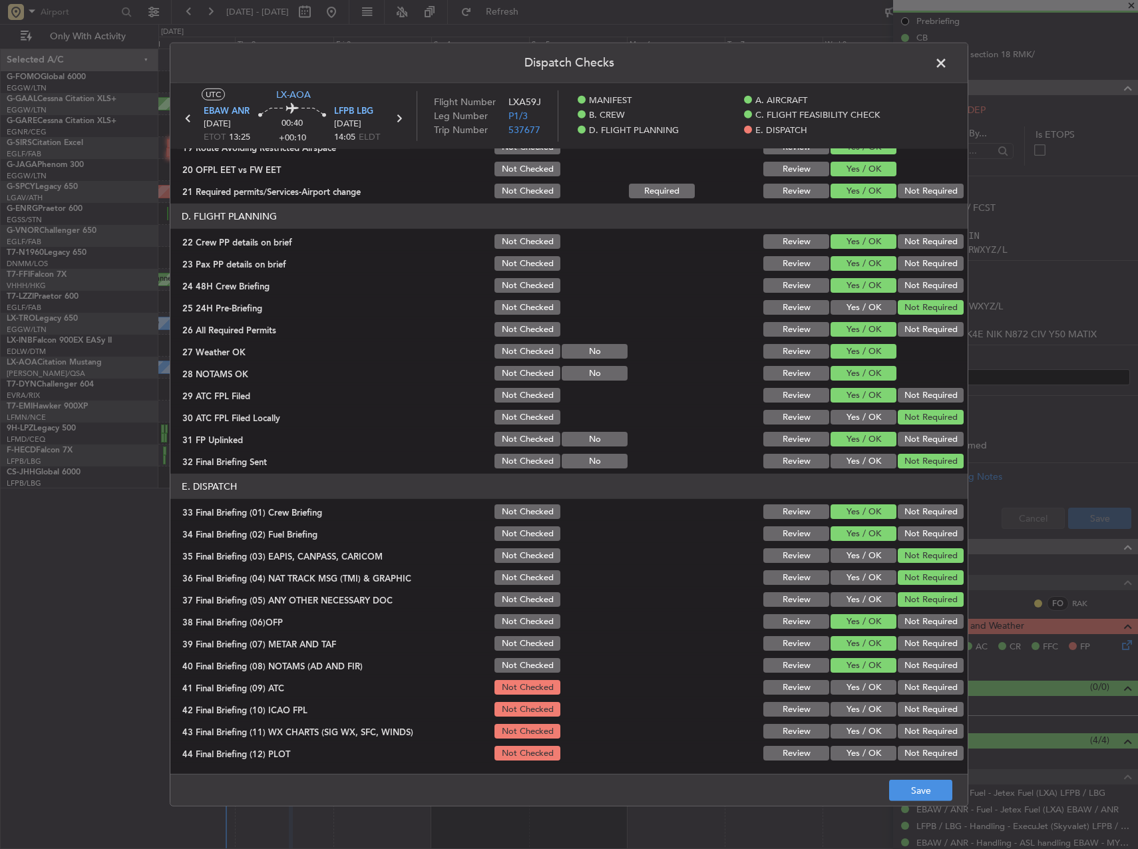
drag, startPoint x: 868, startPoint y: 680, endPoint x: 871, endPoint y: 691, distance: 11.0
click at [869, 683] on button "Yes / OK" at bounding box center [864, 687] width 66 height 15
click at [898, 705] on button "Not Required" at bounding box center [931, 709] width 66 height 15
click at [896, 731] on div "Not Required" at bounding box center [929, 731] width 67 height 19
click at [869, 729] on button "Yes / OK" at bounding box center [864, 731] width 66 height 15
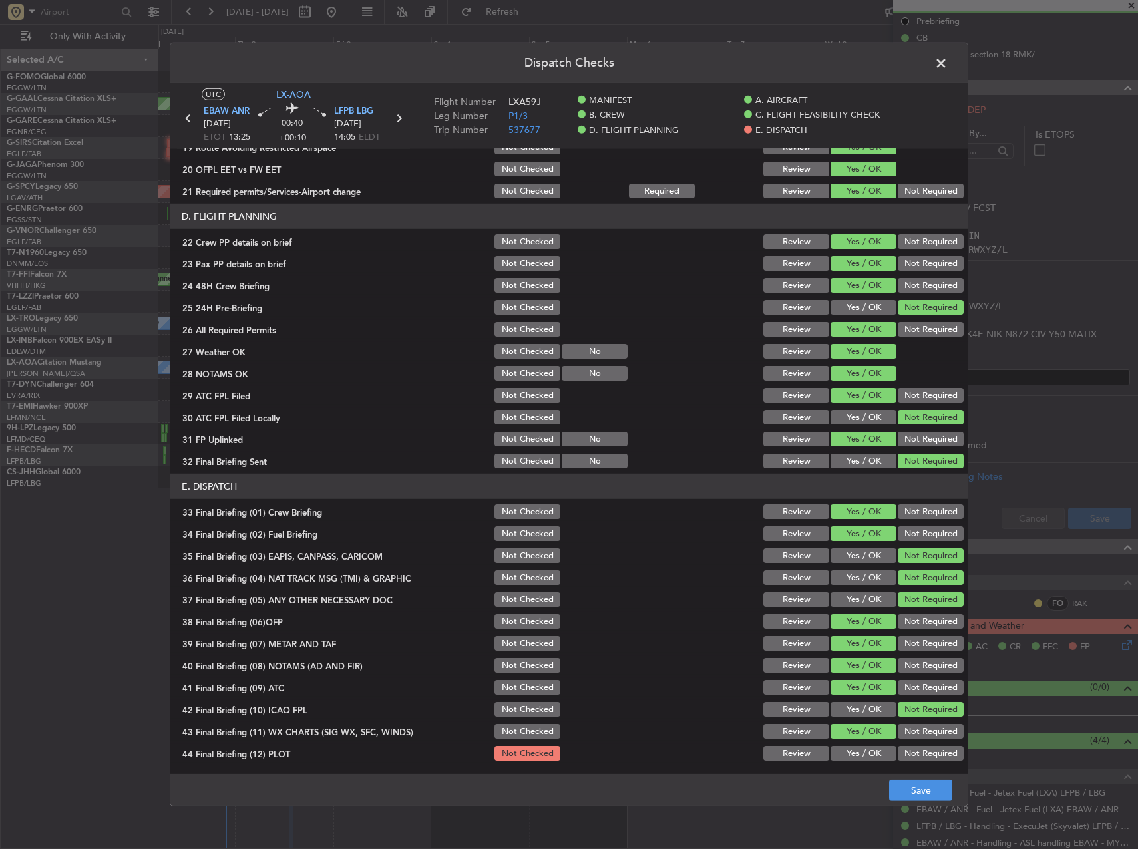
click at [866, 733] on button "Yes / OK" at bounding box center [864, 731] width 66 height 15
click at [869, 745] on div "Yes / OK" at bounding box center [862, 753] width 67 height 19
drag, startPoint x: 845, startPoint y: 745, endPoint x: 850, endPoint y: 759, distance: 14.7
click at [849, 749] on div "Yes / OK" at bounding box center [862, 753] width 67 height 19
click at [851, 759] on button "Yes / OK" at bounding box center [864, 753] width 66 height 15
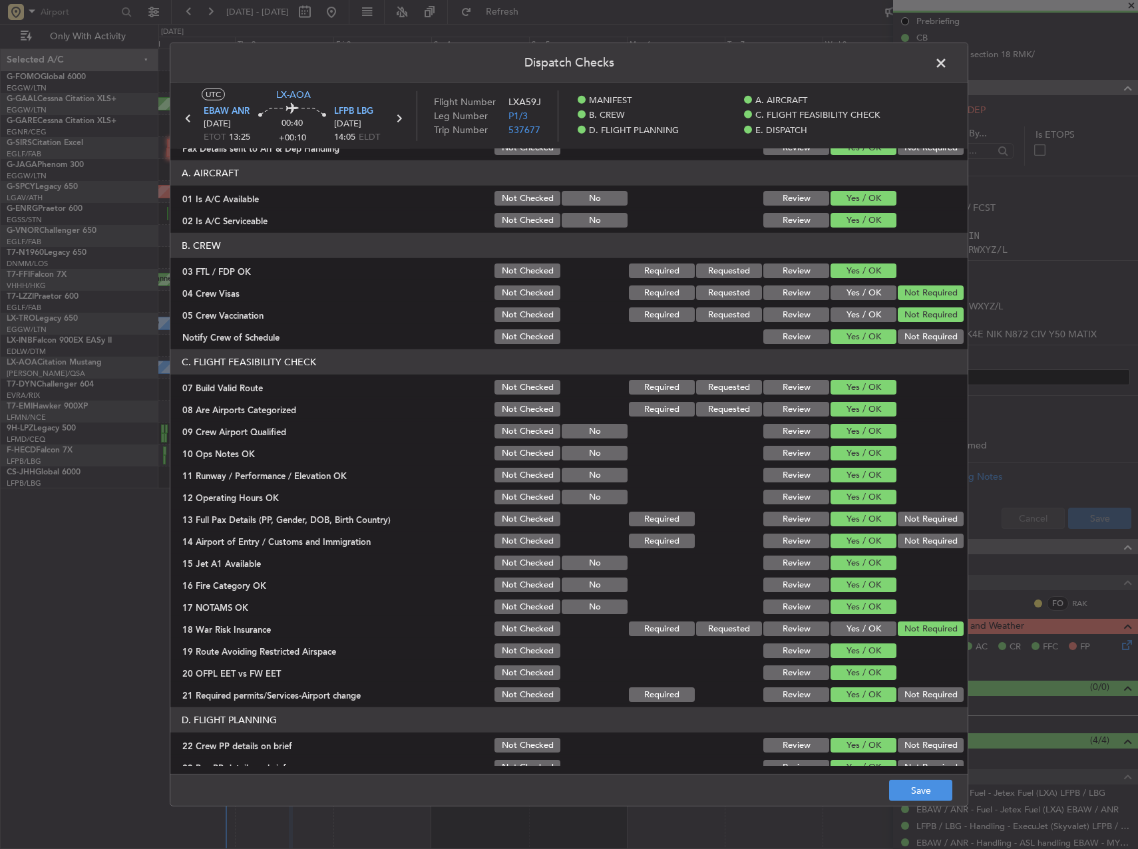
scroll to position [0, 0]
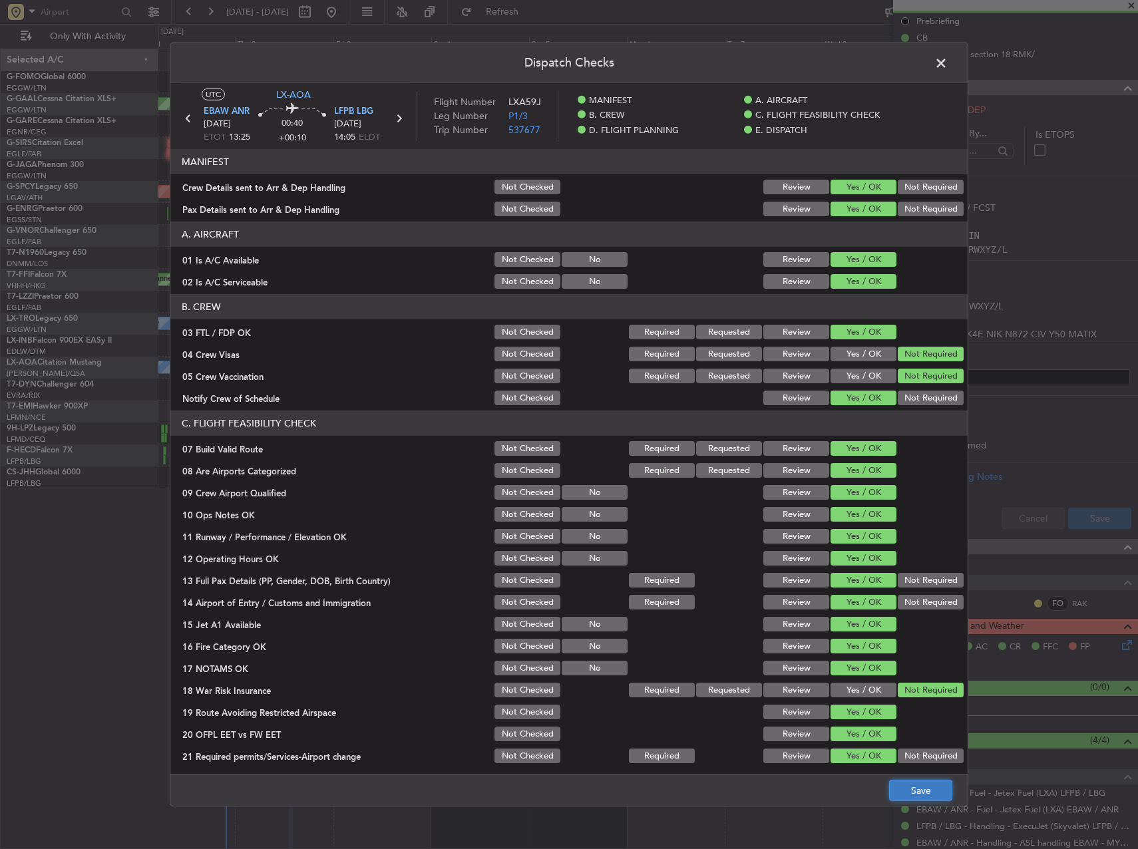
click at [934, 781] on button "Save" at bounding box center [920, 790] width 63 height 21
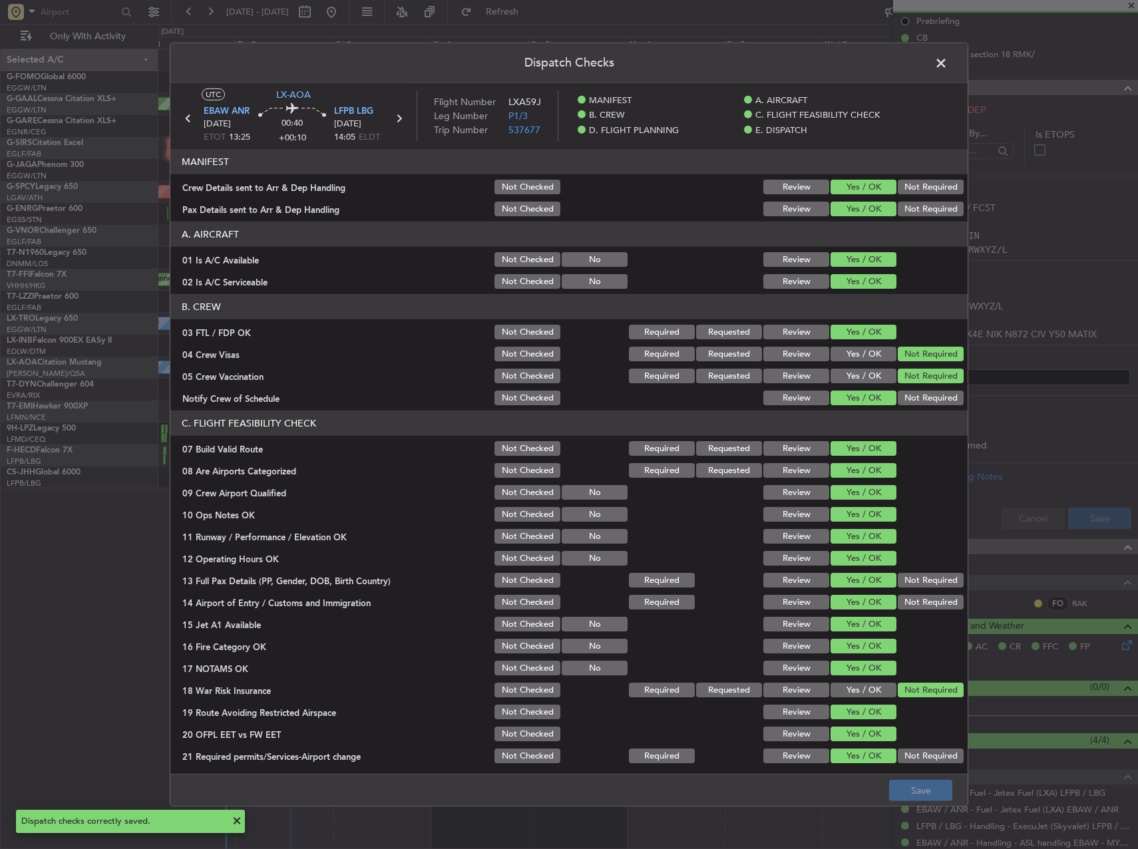
click at [948, 58] on span at bounding box center [948, 66] width 0 height 27
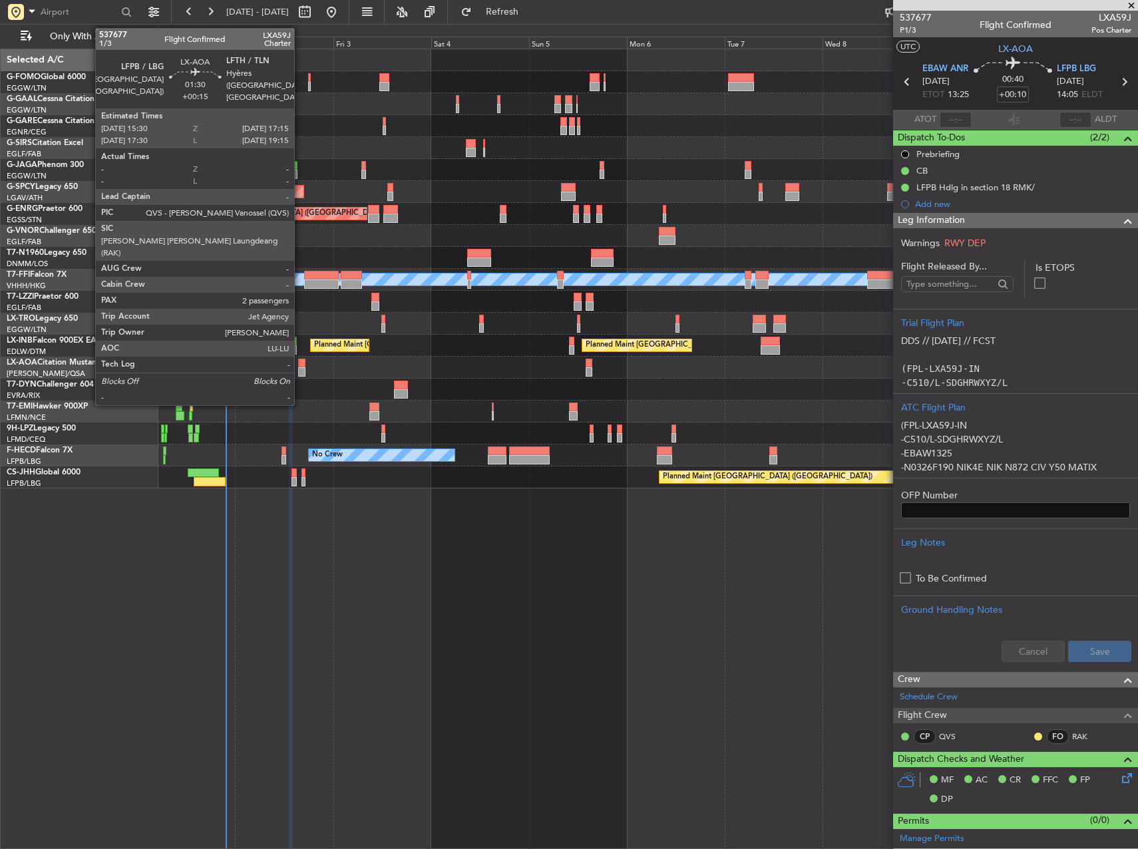
click at [300, 367] on div at bounding box center [301, 363] width 7 height 9
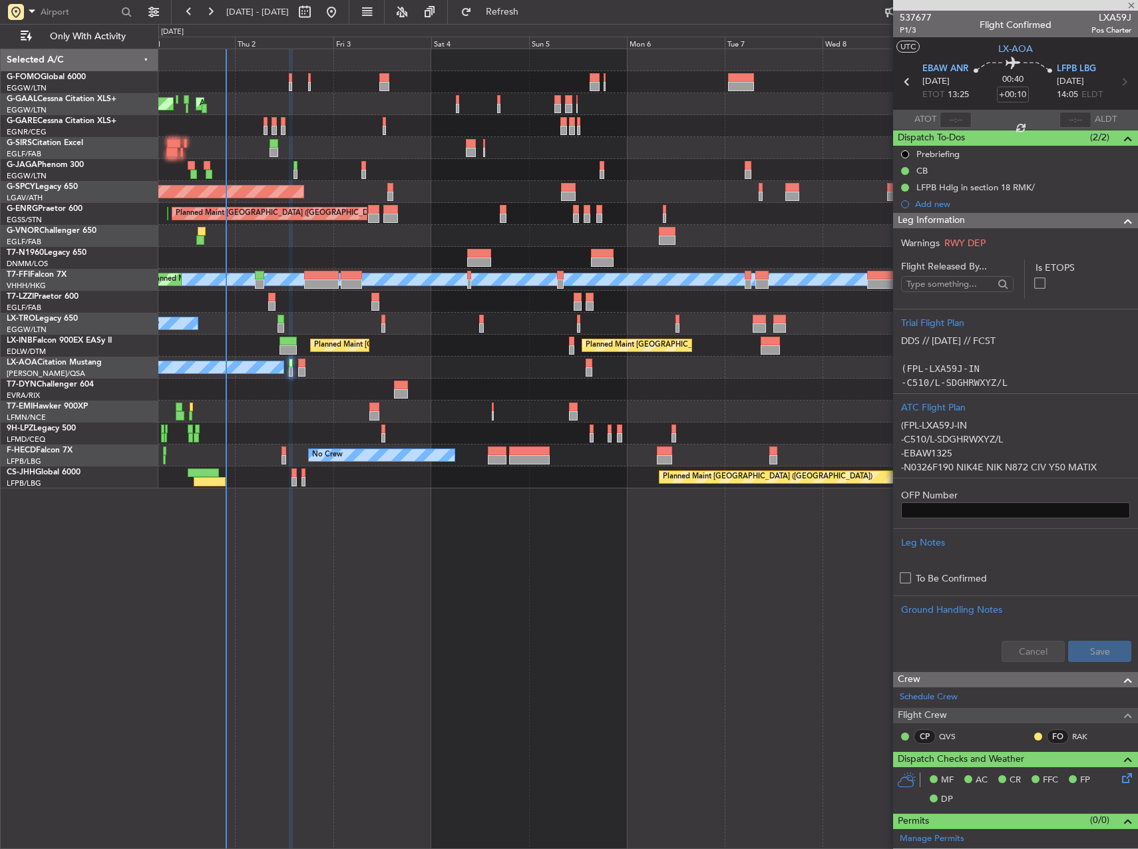
type input "+00:15"
type input "2"
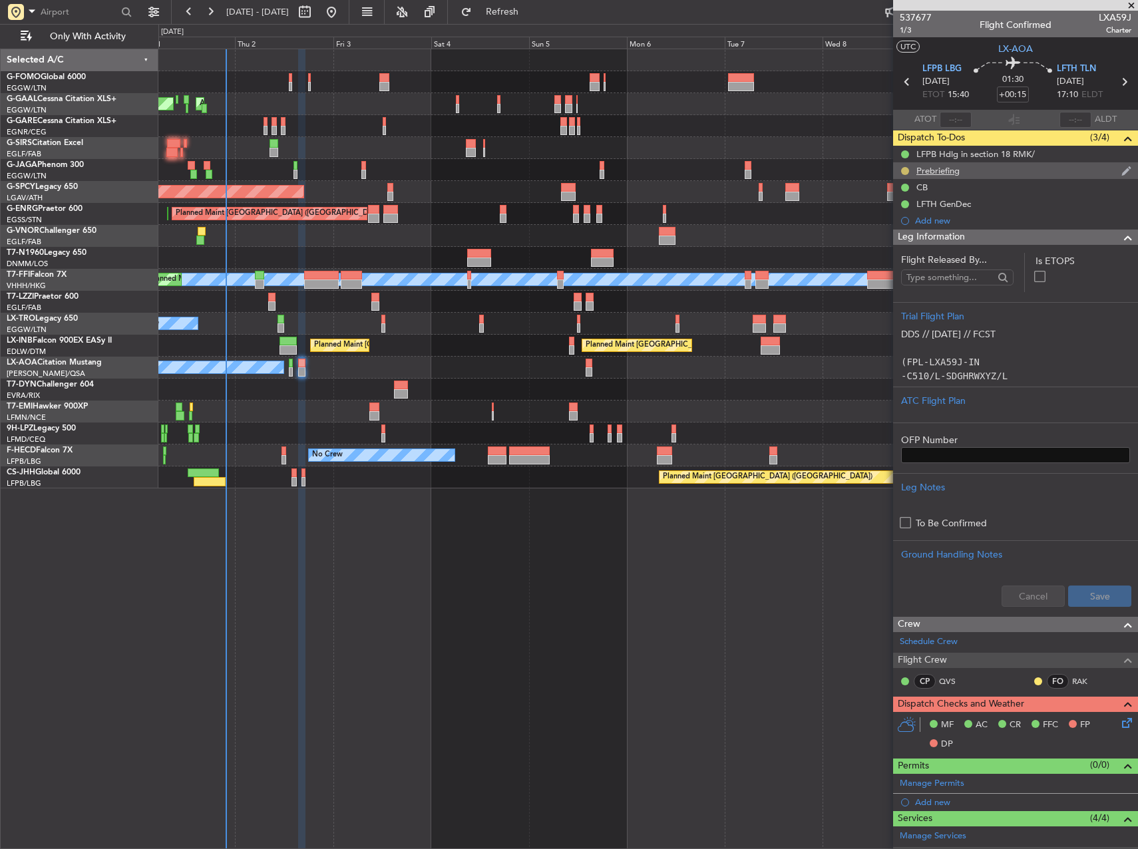
click at [904, 169] on button at bounding box center [905, 171] width 8 height 8
click at [900, 246] on span "Cancelled" at bounding box center [907, 249] width 38 height 13
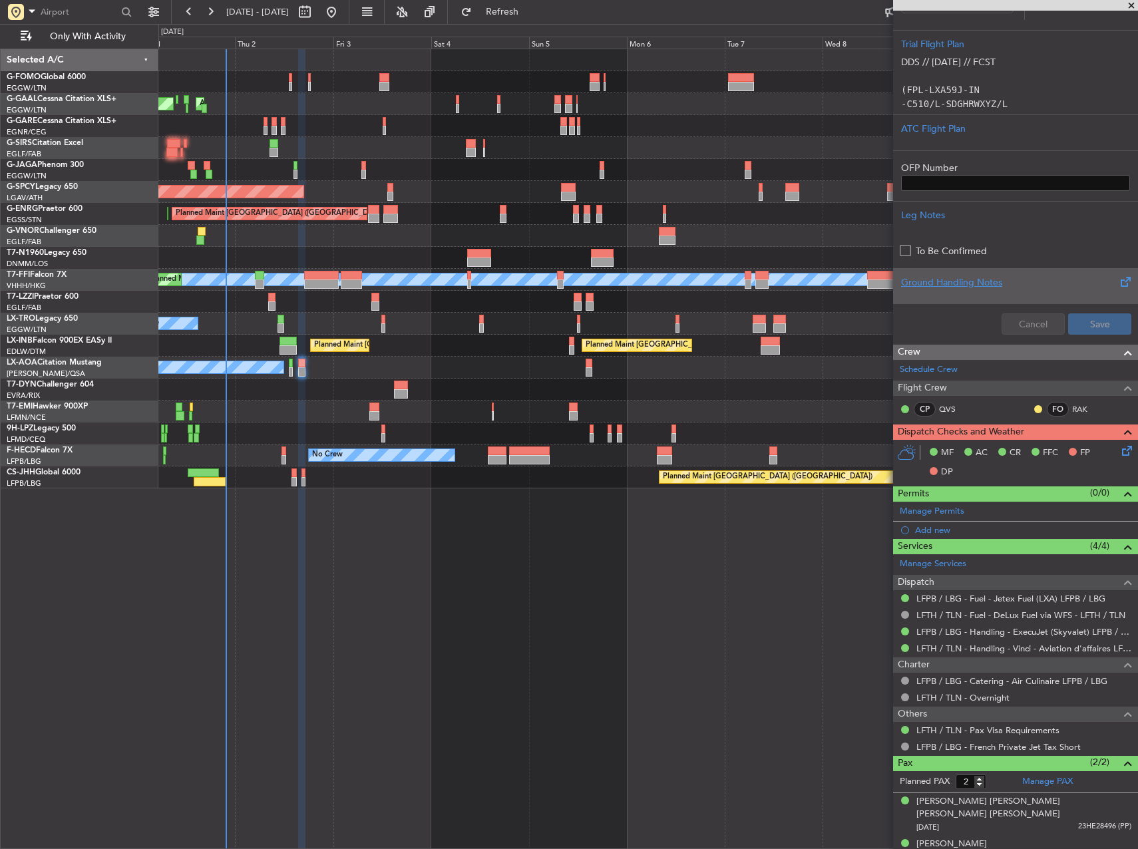
scroll to position [276, 0]
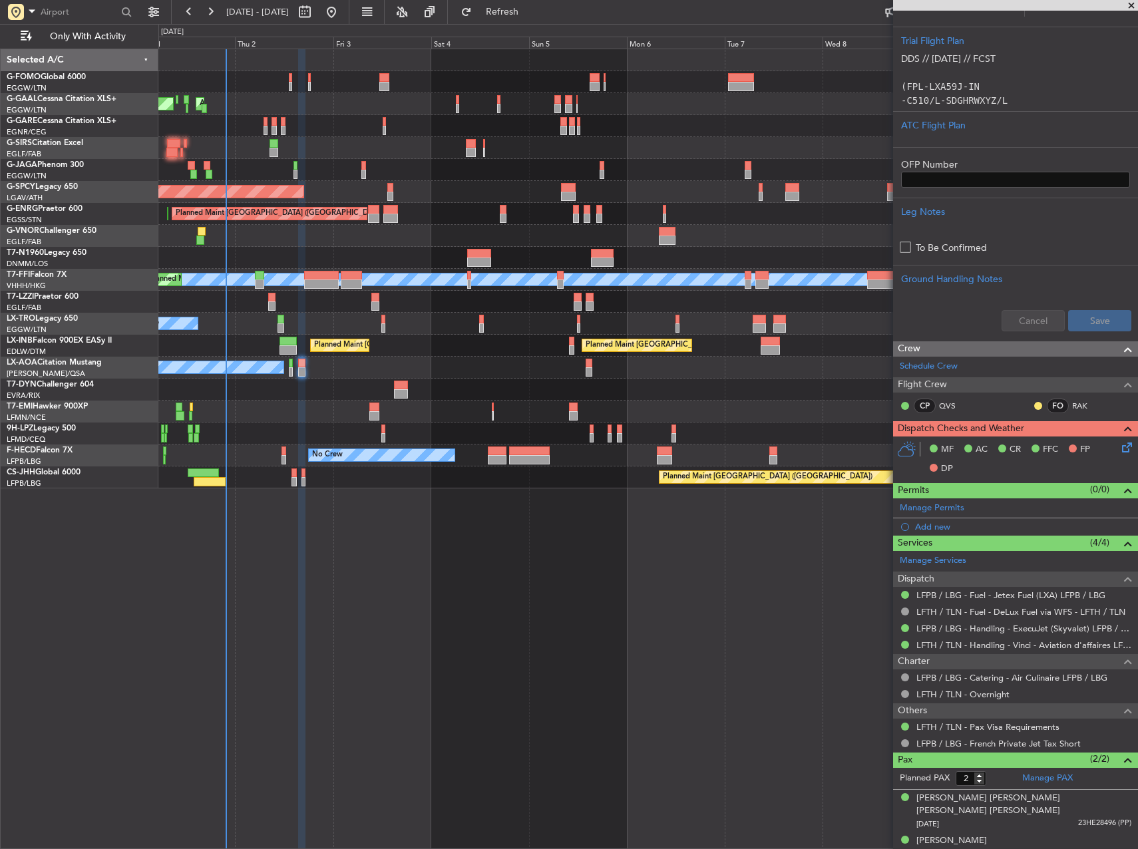
click at [1119, 450] on icon at bounding box center [1124, 445] width 11 height 11
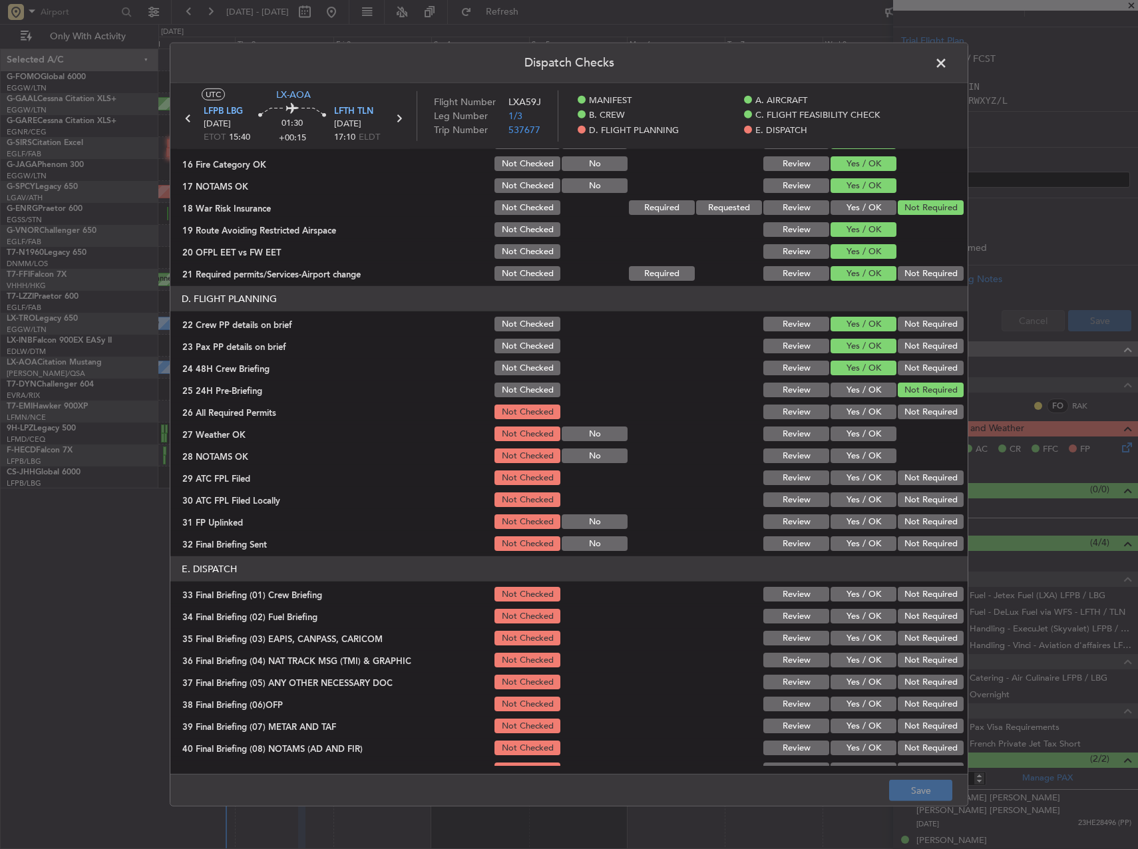
scroll to position [565, 0]
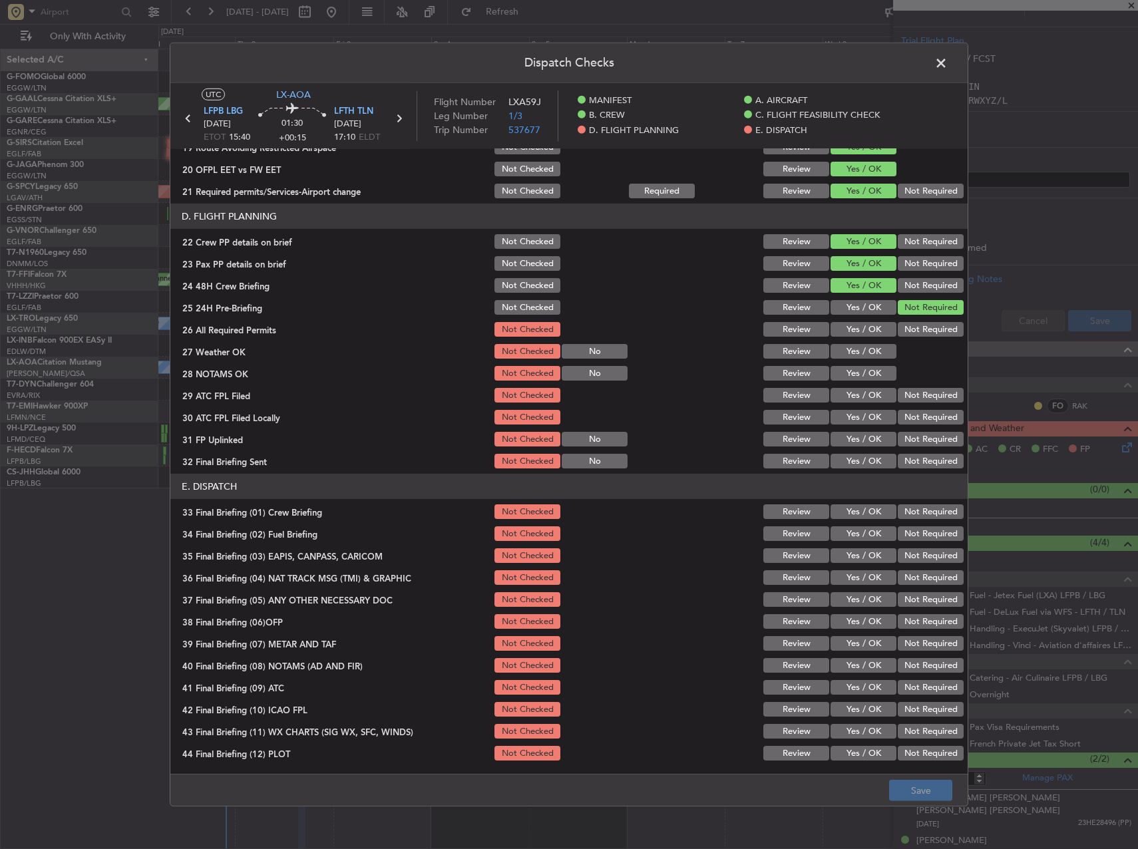
click at [858, 326] on button "Yes / OK" at bounding box center [864, 329] width 66 height 15
click at [859, 336] on button "Yes / OK" at bounding box center [864, 329] width 66 height 15
click at [859, 346] on button "Yes / OK" at bounding box center [864, 351] width 66 height 15
click at [861, 365] on div "Yes / OK" at bounding box center [862, 373] width 67 height 19
click at [861, 377] on button "Yes / OK" at bounding box center [864, 373] width 66 height 15
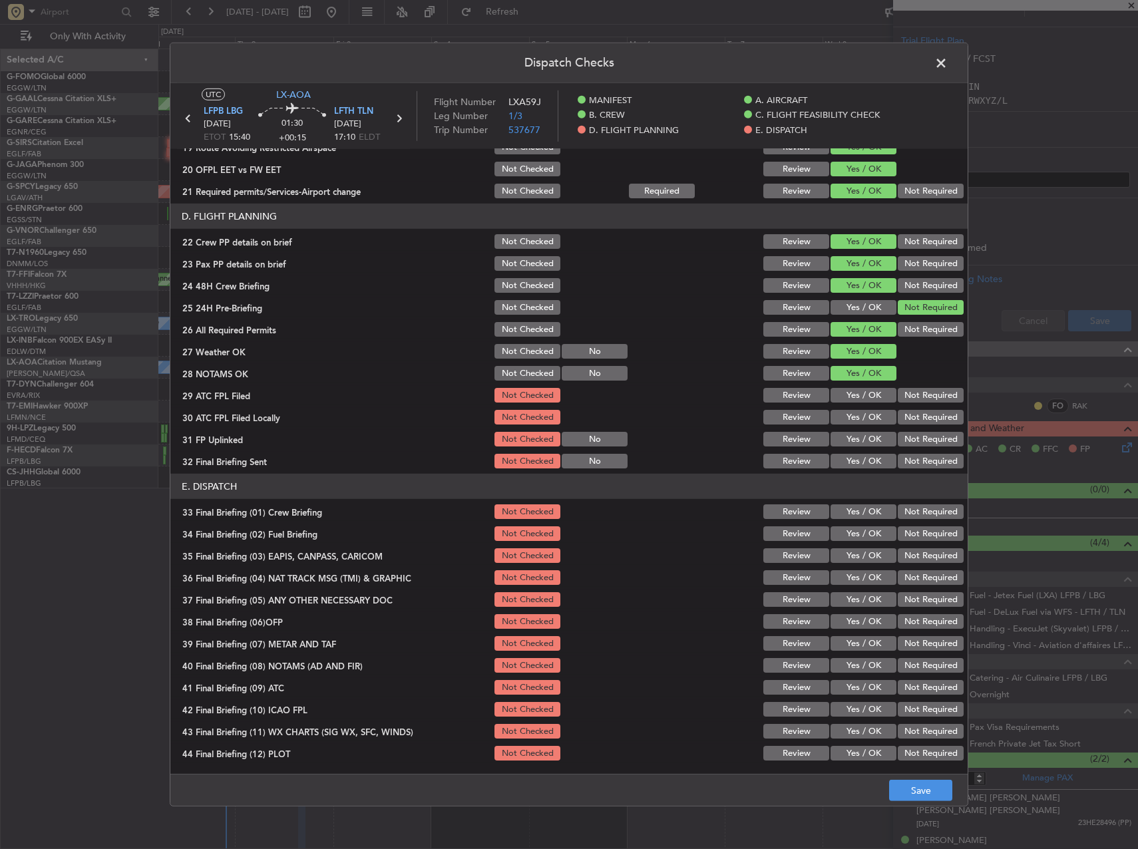
click at [861, 384] on section "D. FLIGHT PLANNING 22 Crew PP details on brief Not Checked Review Yes / OK Not …" at bounding box center [568, 337] width 797 height 267
click at [859, 391] on button "Yes / OK" at bounding box center [864, 395] width 66 height 15
drag, startPoint x: 859, startPoint y: 403, endPoint x: 873, endPoint y: 418, distance: 20.7
click at [859, 405] on div "Yes / OK" at bounding box center [862, 395] width 67 height 19
click at [898, 421] on button "Not Required" at bounding box center [931, 417] width 66 height 15
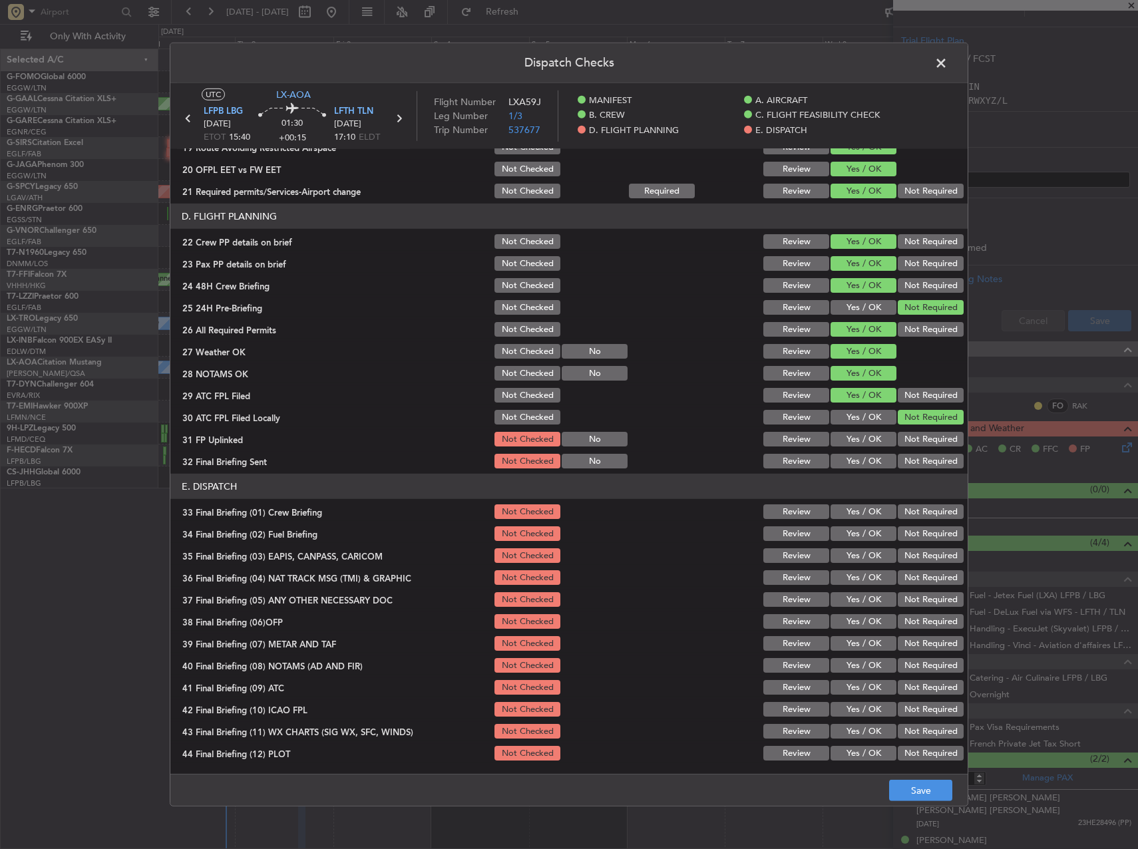
drag, startPoint x: 861, startPoint y: 439, endPoint x: 869, endPoint y: 443, distance: 9.2
click at [861, 439] on button "Yes / OK" at bounding box center [864, 439] width 66 height 15
click at [902, 457] on button "Not Required" at bounding box center [931, 461] width 66 height 15
click at [861, 506] on button "Yes / OK" at bounding box center [864, 511] width 66 height 15
click at [870, 539] on button "Yes / OK" at bounding box center [864, 533] width 66 height 15
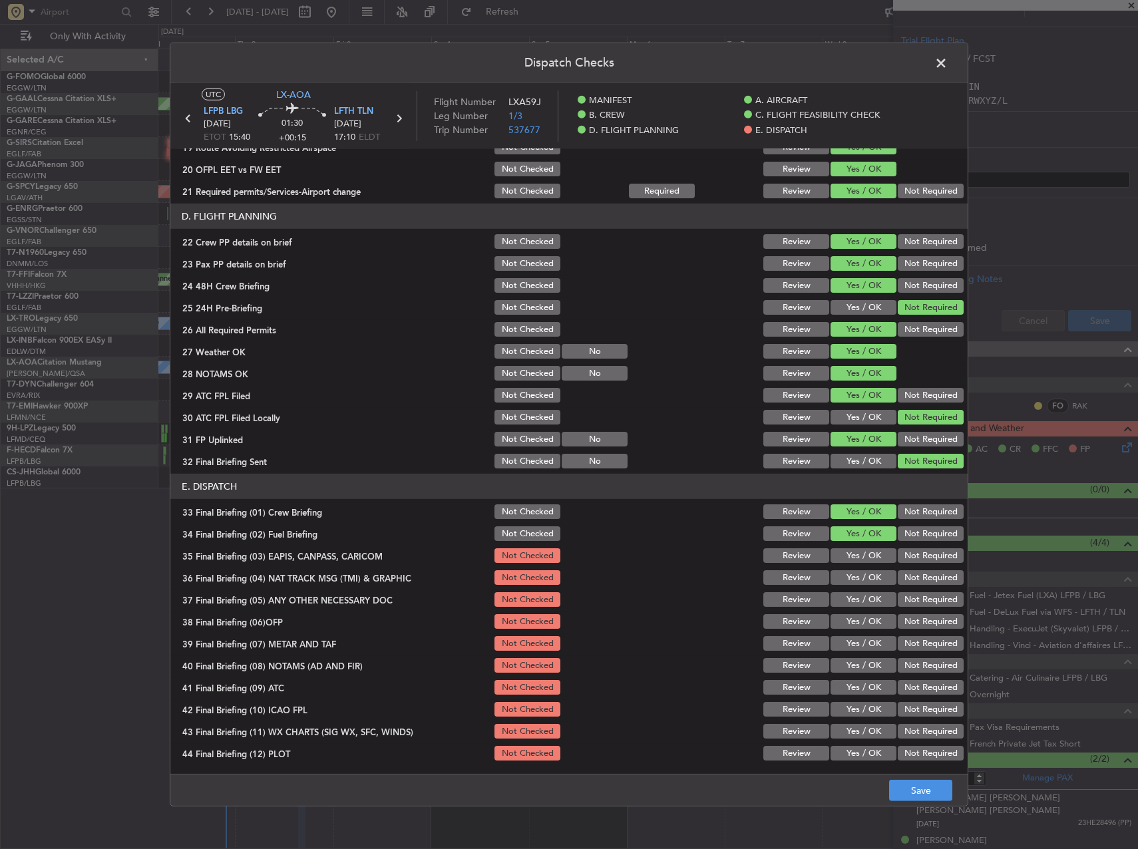
click at [902, 557] on button "Not Required" at bounding box center [931, 555] width 66 height 15
click at [906, 580] on button "Not Required" at bounding box center [931, 577] width 66 height 15
click at [909, 602] on button "Not Required" at bounding box center [931, 599] width 66 height 15
click at [862, 631] on div "Yes / OK" at bounding box center [862, 621] width 67 height 19
click at [860, 623] on button "Yes / OK" at bounding box center [864, 621] width 66 height 15
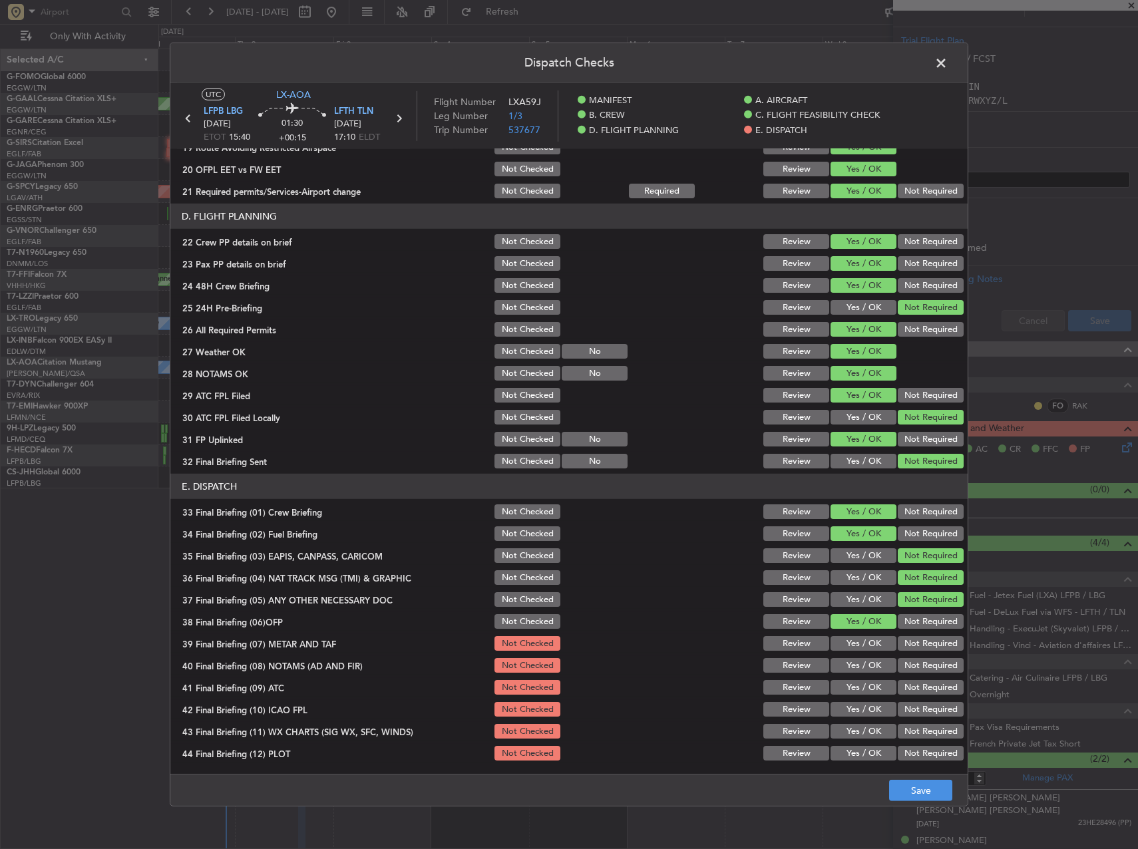
click at [857, 644] on button "Yes / OK" at bounding box center [864, 643] width 66 height 15
click at [861, 659] on section "E. DISPATCH 33 Final Briefing (01) Crew Briefing Not Checked Review Yes / OK No…" at bounding box center [568, 618] width 797 height 289
click at [869, 678] on section "E. DISPATCH 33 Final Briefing (01) Crew Briefing Not Checked Review Yes / OK No…" at bounding box center [568, 618] width 797 height 289
click at [869, 676] on section "E. DISPATCH 33 Final Briefing (01) Crew Briefing Not Checked Review Yes / OK No…" at bounding box center [568, 618] width 797 height 289
drag, startPoint x: 869, startPoint y: 676, endPoint x: 858, endPoint y: 672, distance: 11.6
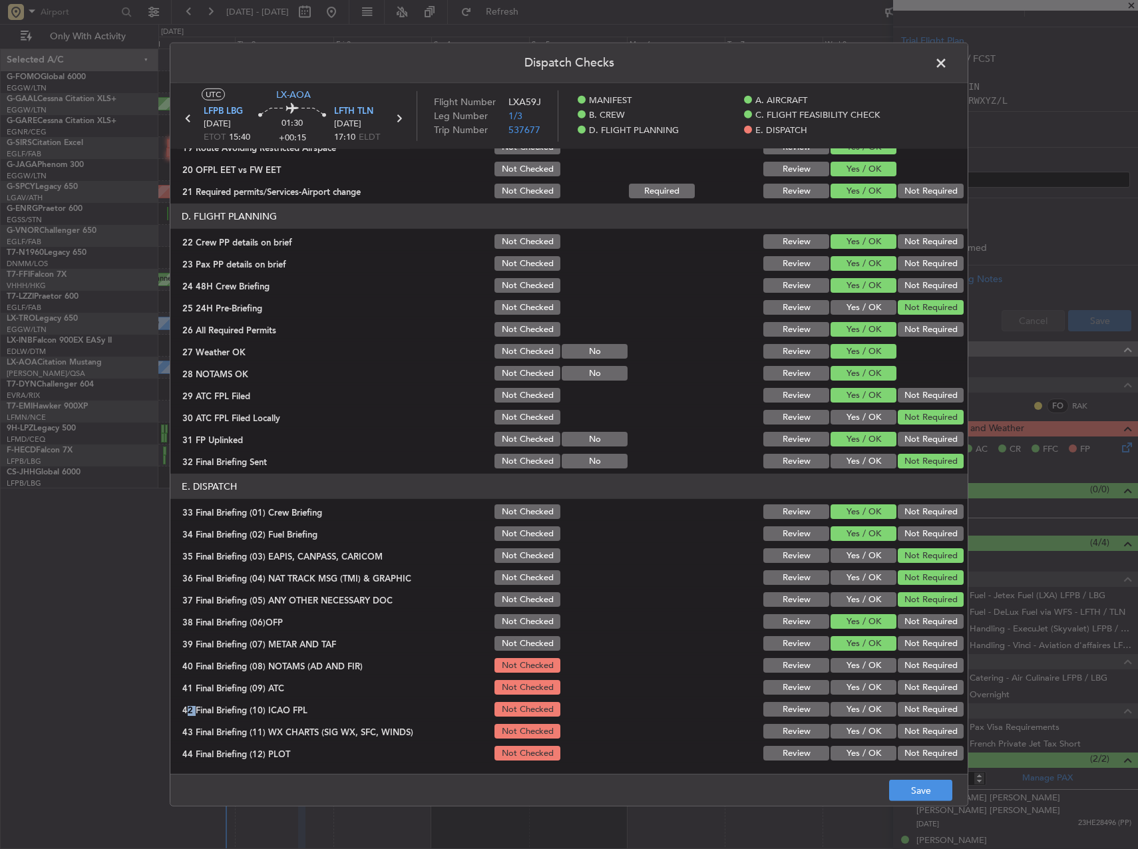
click at [858, 672] on button "Yes / OK" at bounding box center [864, 665] width 66 height 15
click at [858, 686] on button "Yes / OK" at bounding box center [864, 687] width 66 height 15
click at [898, 705] on button "Not Required" at bounding box center [931, 709] width 66 height 15
click at [859, 724] on button "Yes / OK" at bounding box center [864, 731] width 66 height 15
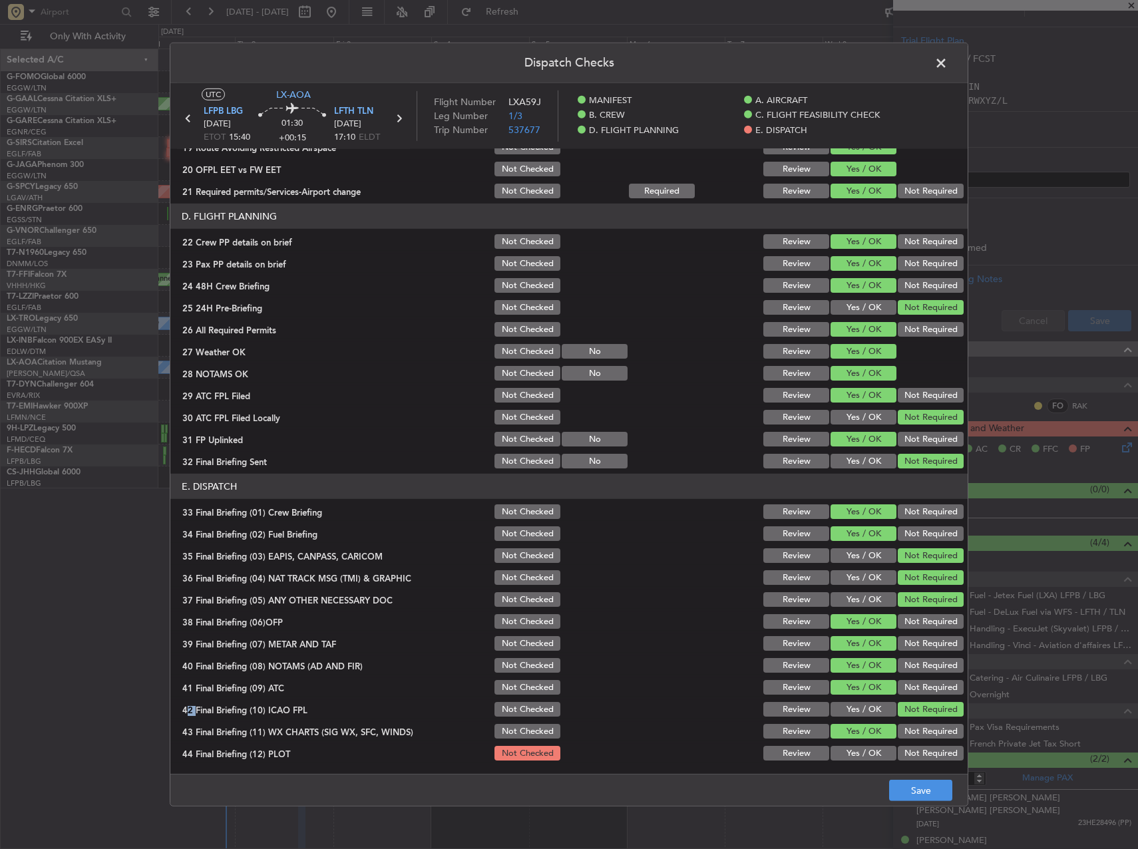
click at [853, 754] on button "Yes / OK" at bounding box center [864, 753] width 66 height 15
click at [914, 779] on footer "Save" at bounding box center [568, 790] width 797 height 32
click at [903, 787] on button "Save" at bounding box center [920, 790] width 63 height 21
click at [948, 68] on span at bounding box center [948, 66] width 0 height 27
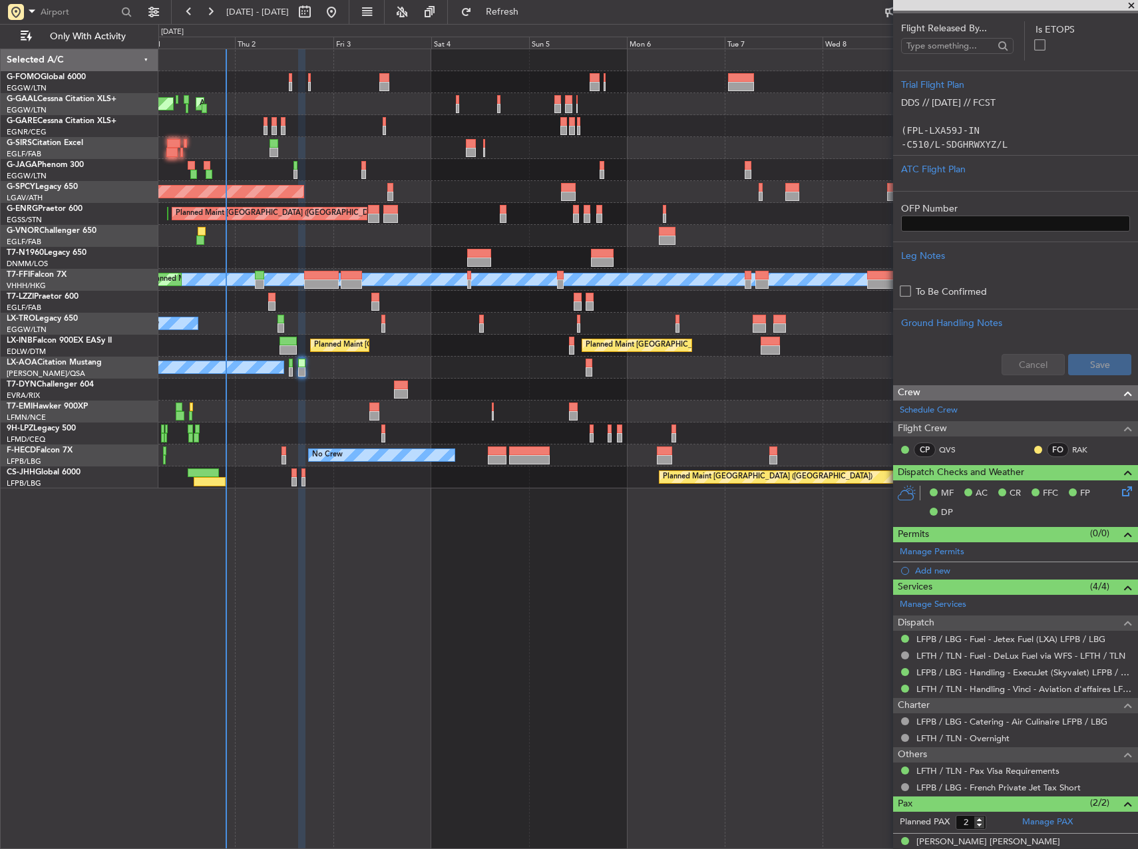
scroll to position [209, 0]
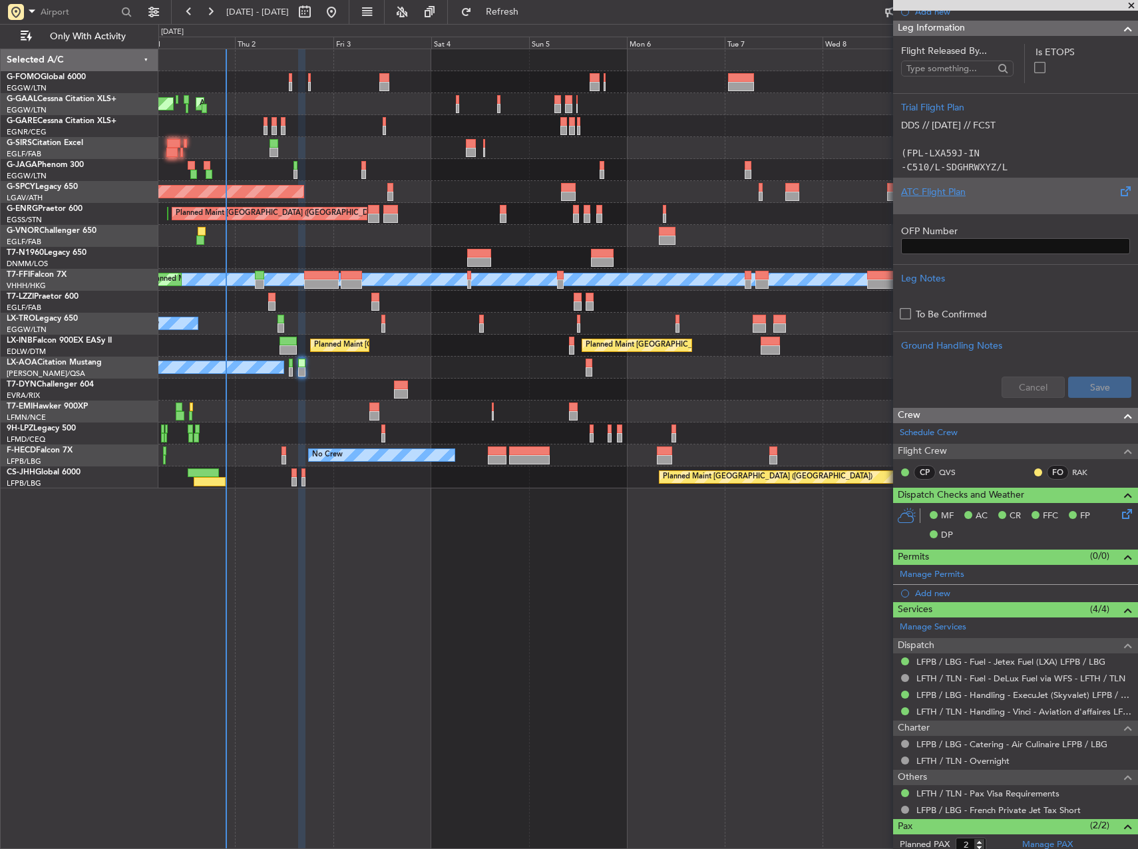
click at [1061, 190] on div "ATC Flight Plan" at bounding box center [1015, 192] width 229 height 14
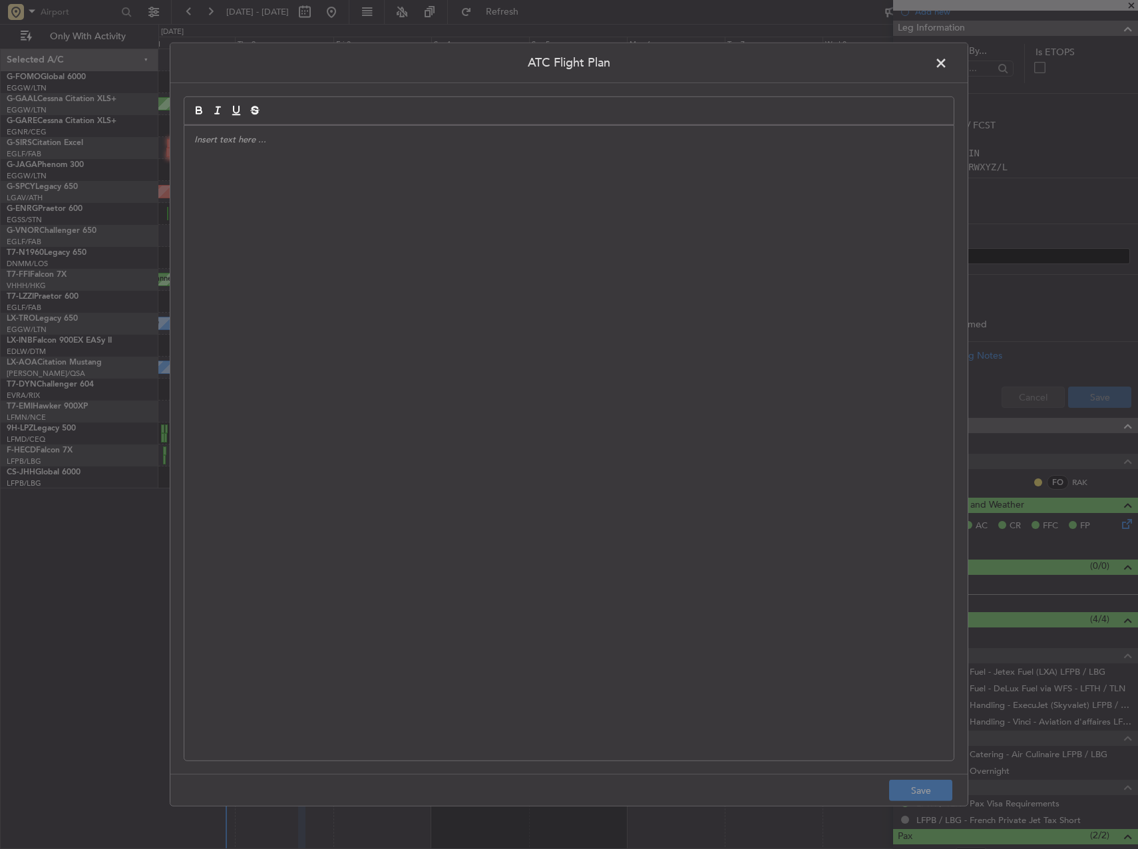
click at [686, 373] on div at bounding box center [568, 443] width 769 height 635
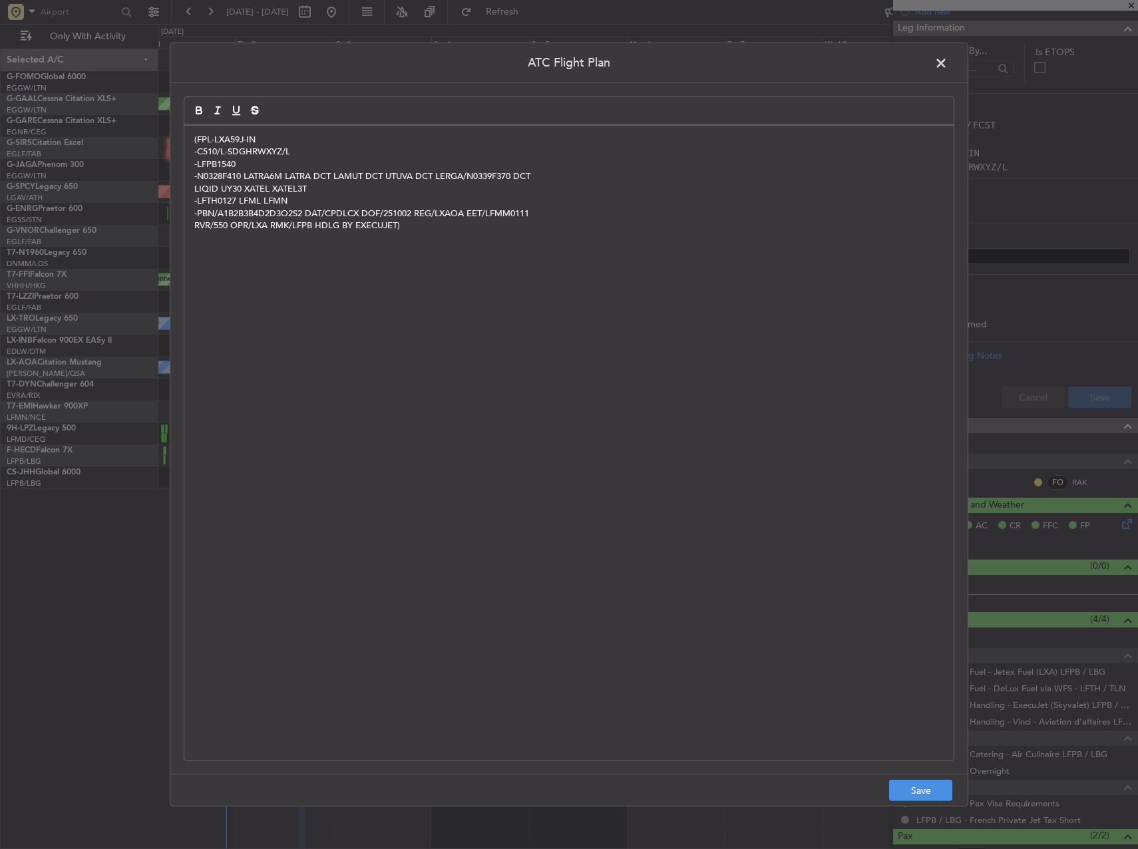
scroll to position [0, 0]
click at [909, 791] on button "Save" at bounding box center [920, 790] width 63 height 21
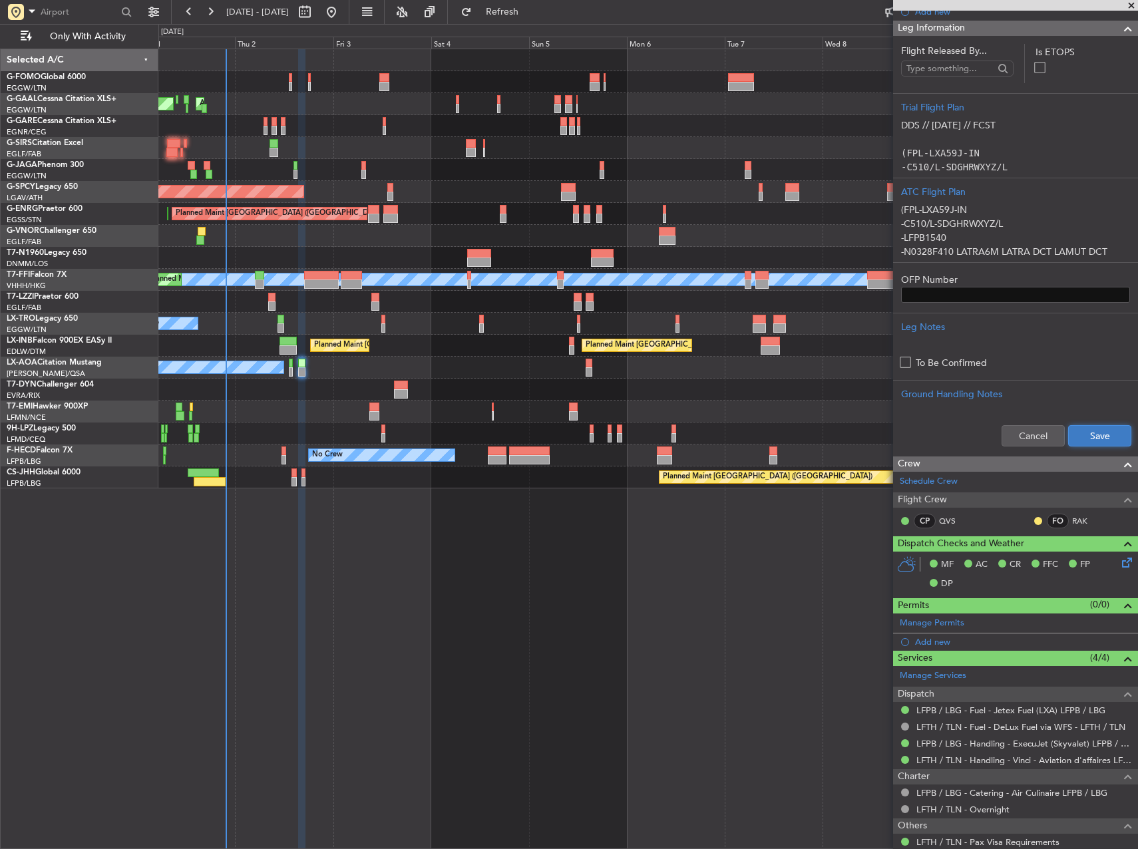
click at [1101, 437] on button "Save" at bounding box center [1099, 435] width 63 height 21
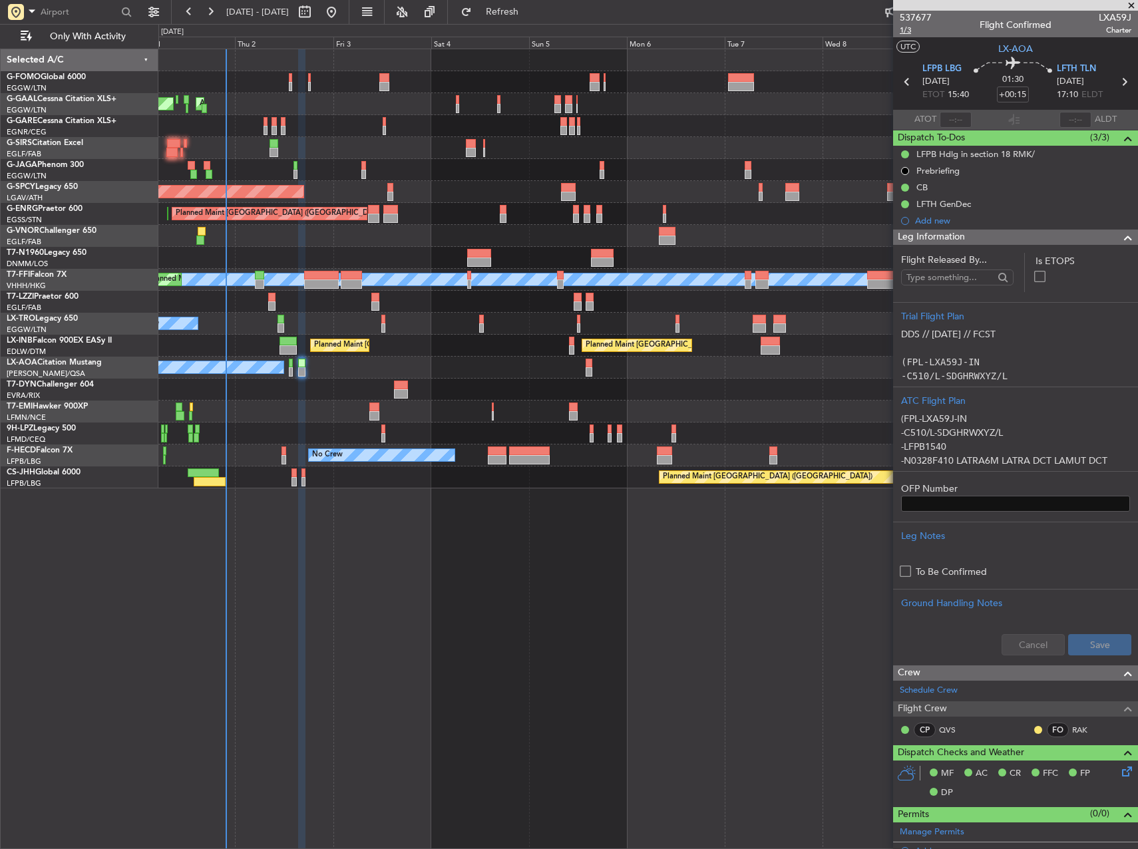
click at [910, 29] on span "1/3" at bounding box center [916, 30] width 32 height 11
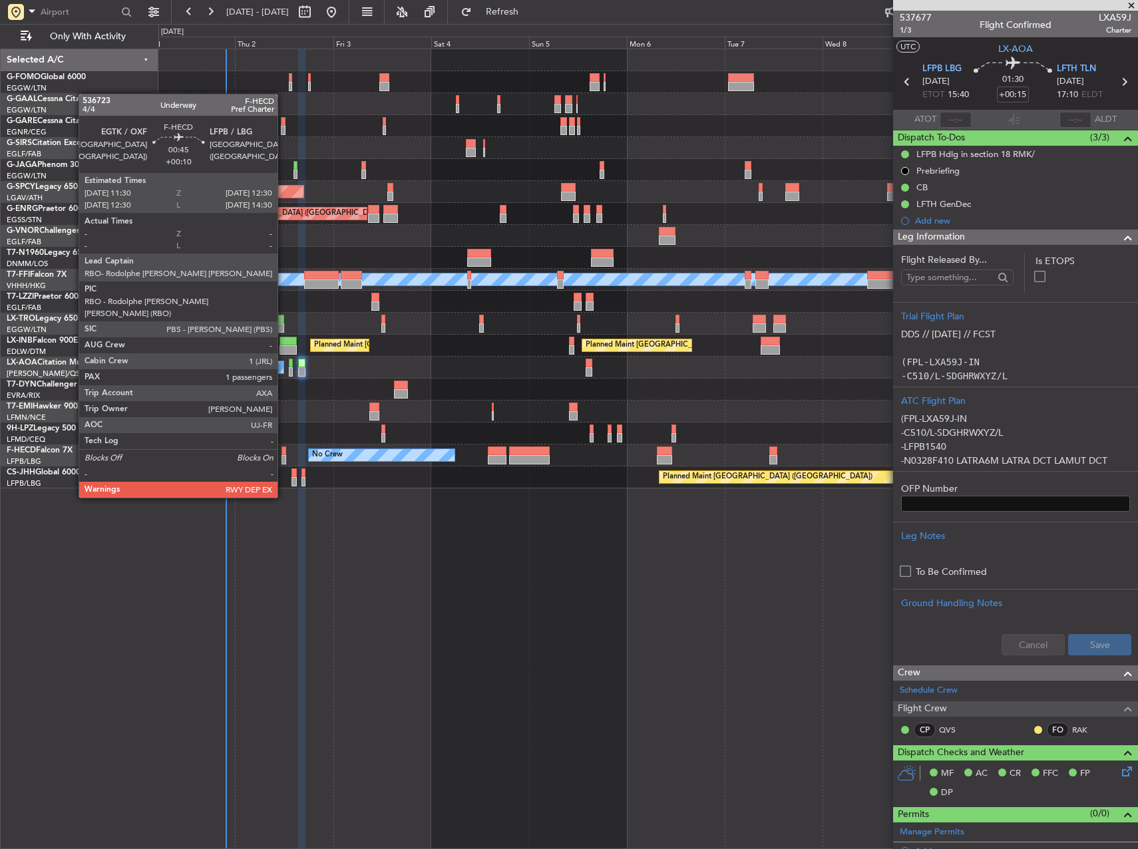
click at [284, 461] on div at bounding box center [284, 459] width 5 height 9
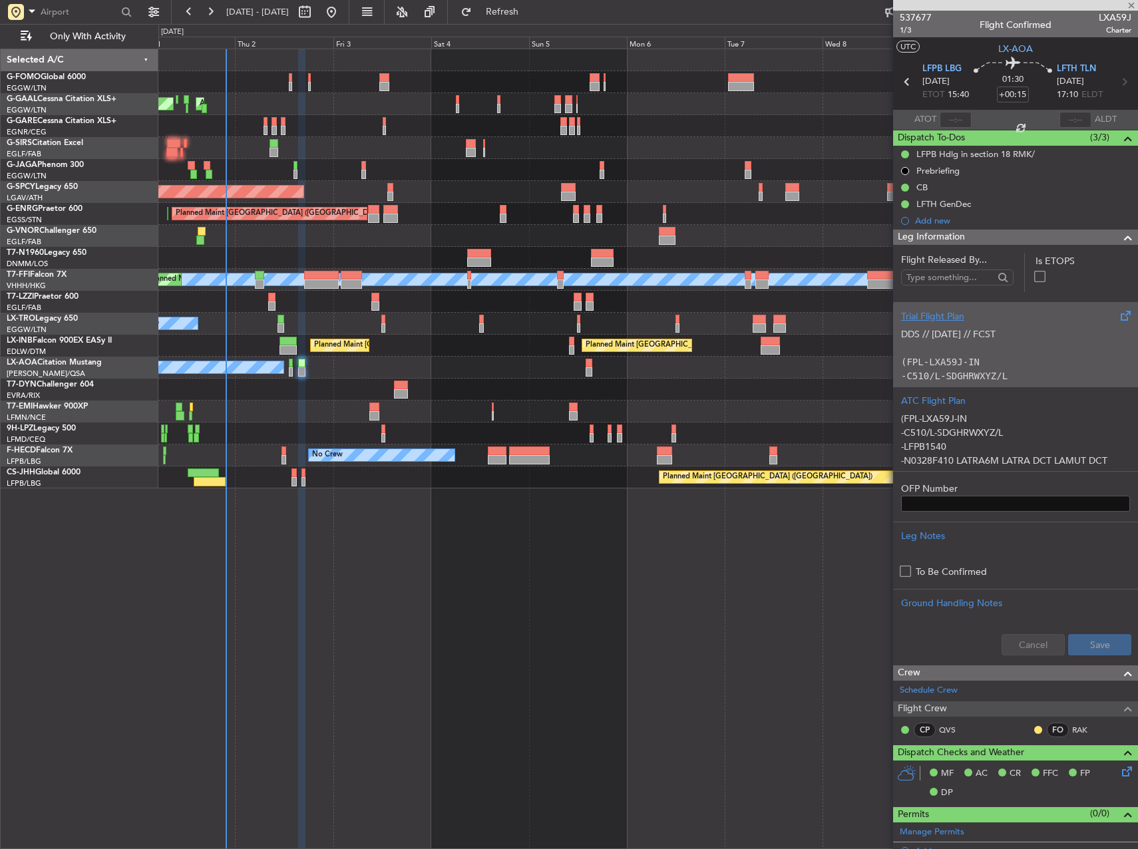
type input "+00:10"
type input "1"
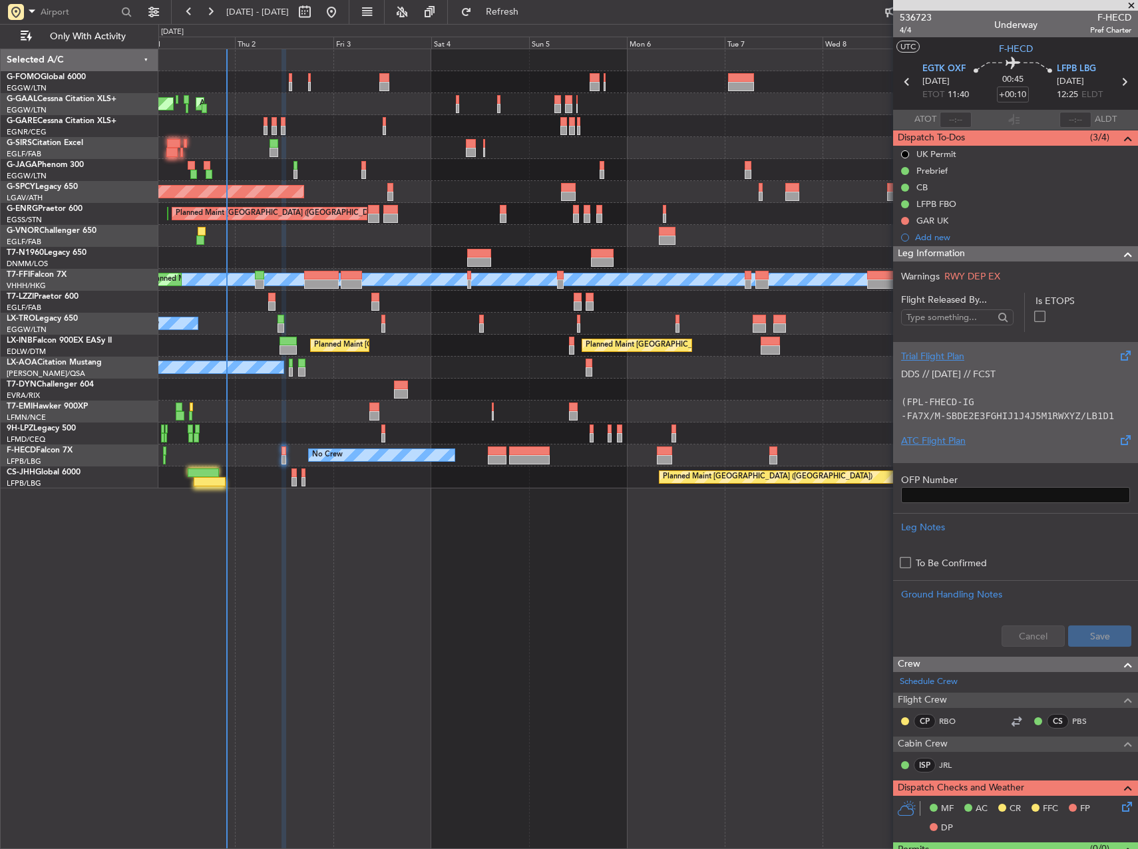
click at [1012, 443] on div "ATC Flight Plan" at bounding box center [1015, 441] width 229 height 14
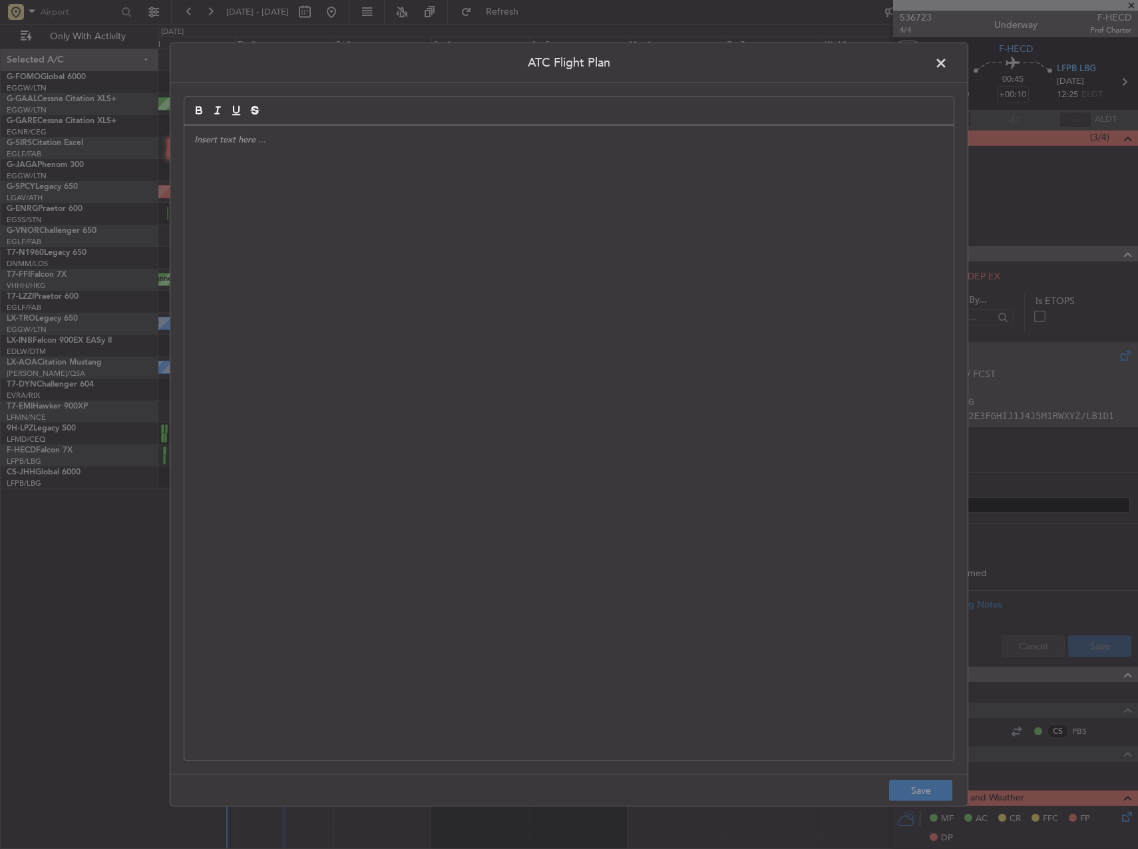
click at [509, 401] on div at bounding box center [568, 443] width 769 height 635
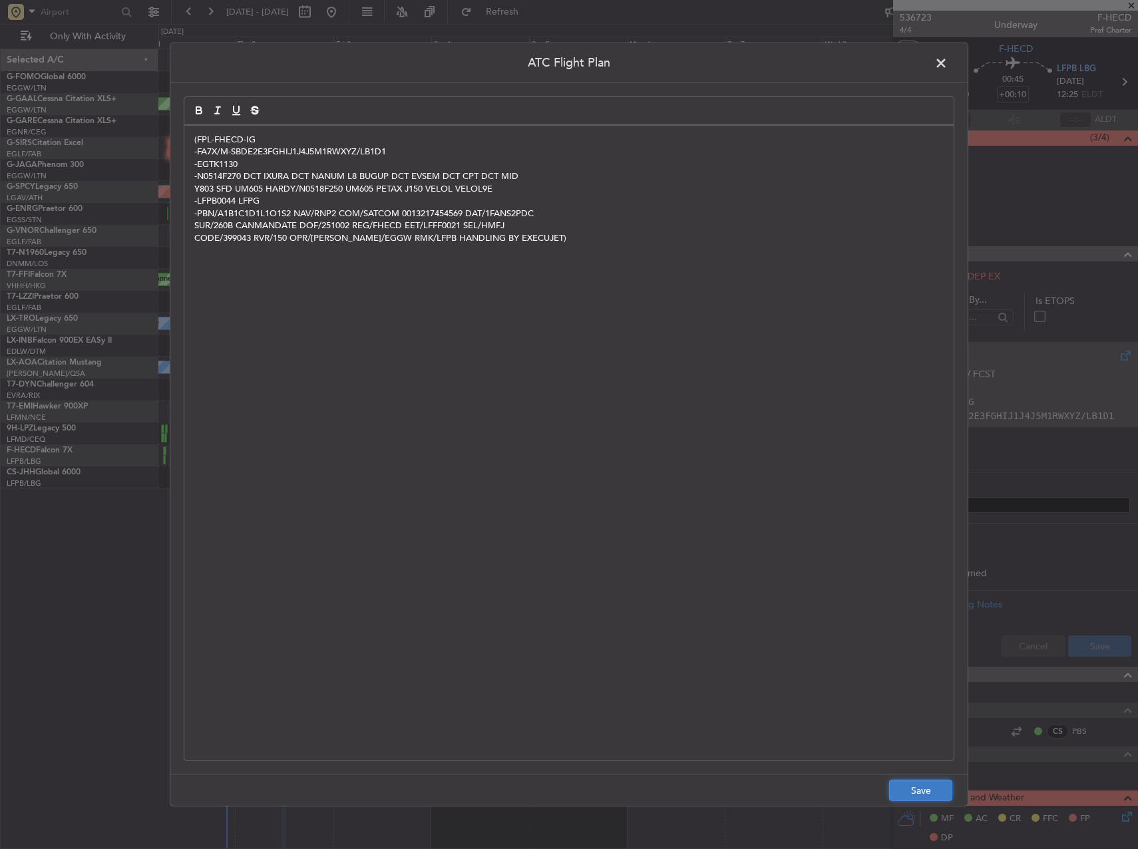
click at [903, 793] on button "Save" at bounding box center [920, 790] width 63 height 21
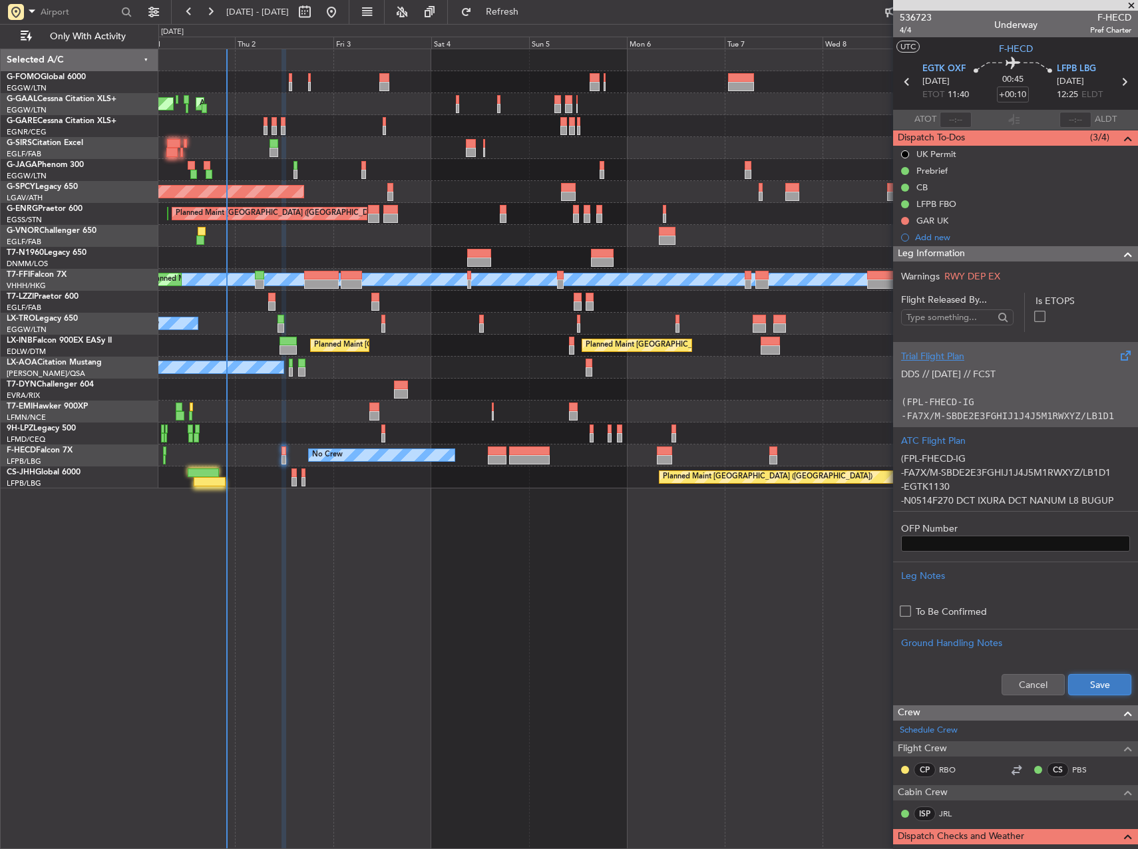
click at [1093, 681] on button "Save" at bounding box center [1099, 684] width 63 height 21
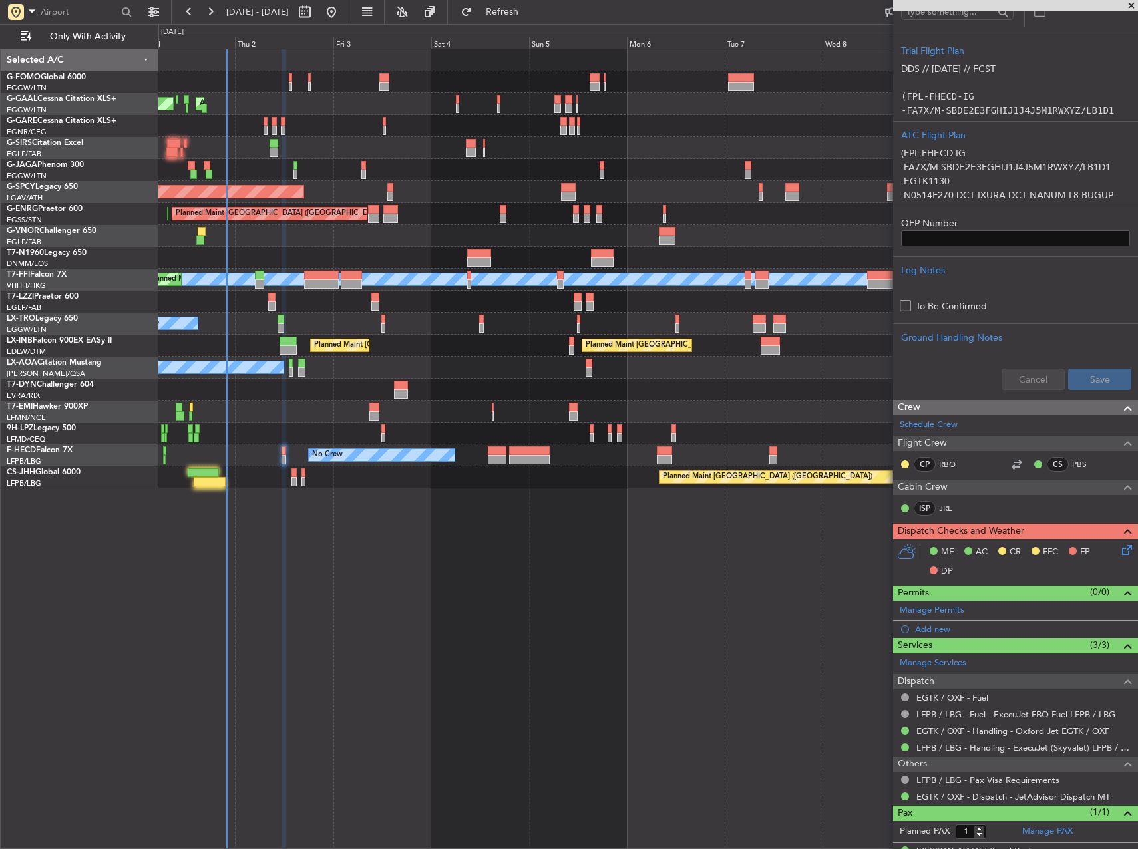
scroll to position [305, 0]
click at [1120, 548] on icon at bounding box center [1124, 547] width 11 height 11
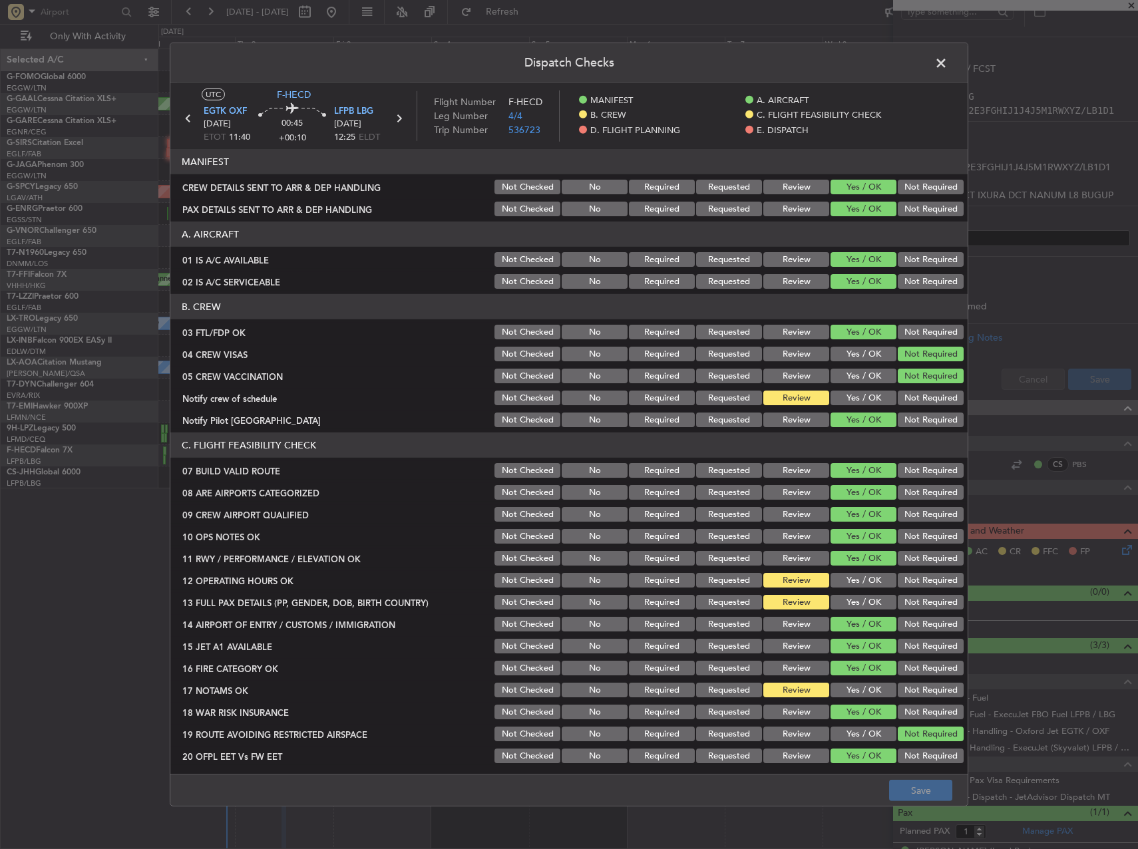
click at [868, 387] on section "B. CREW 03 FTL/FDP OK Not Checked No Required Requested Review Yes / OK Not Req…" at bounding box center [568, 361] width 797 height 135
click at [867, 393] on button "Yes / OK" at bounding box center [864, 398] width 66 height 15
click at [873, 568] on div "Yes / OK" at bounding box center [862, 558] width 67 height 19
click at [871, 593] on section "C. FLIGHT FEASIBILITY CHECK 07 BUILD VALID ROUTE Not Checked No Required Reques…" at bounding box center [568, 610] width 797 height 355
drag, startPoint x: 871, startPoint y: 593, endPoint x: 862, endPoint y: 577, distance: 18.5
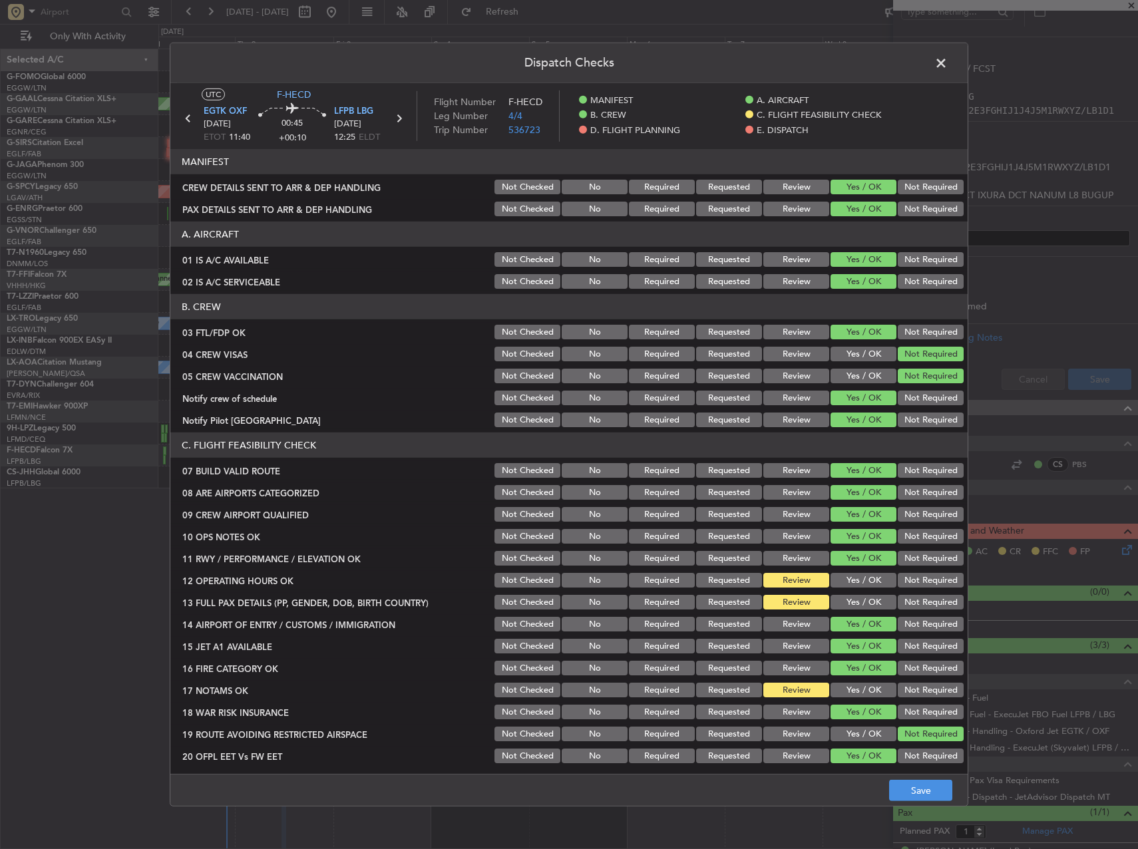
click at [860, 572] on div "Yes / OK" at bounding box center [862, 580] width 67 height 19
click at [861, 600] on button "Yes / OK" at bounding box center [864, 602] width 66 height 15
click at [856, 574] on button "Yes / OK" at bounding box center [864, 580] width 66 height 15
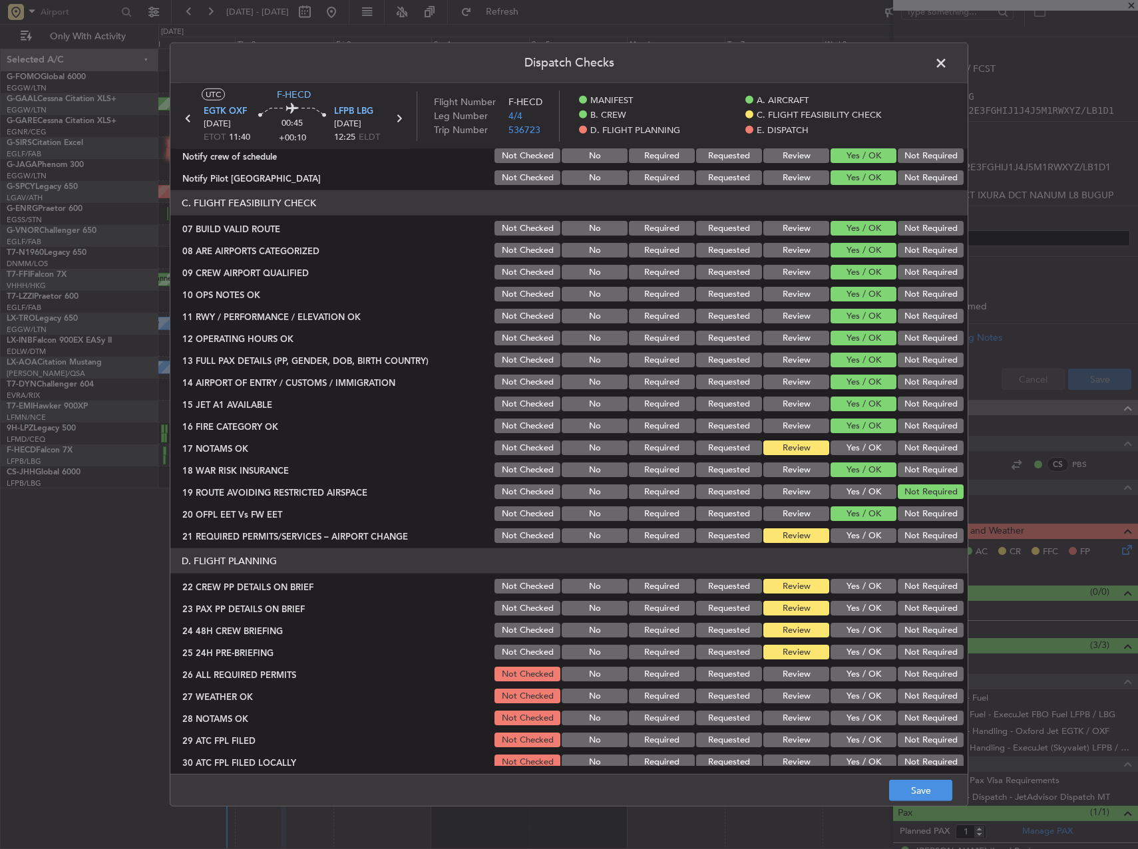
scroll to position [266, 0]
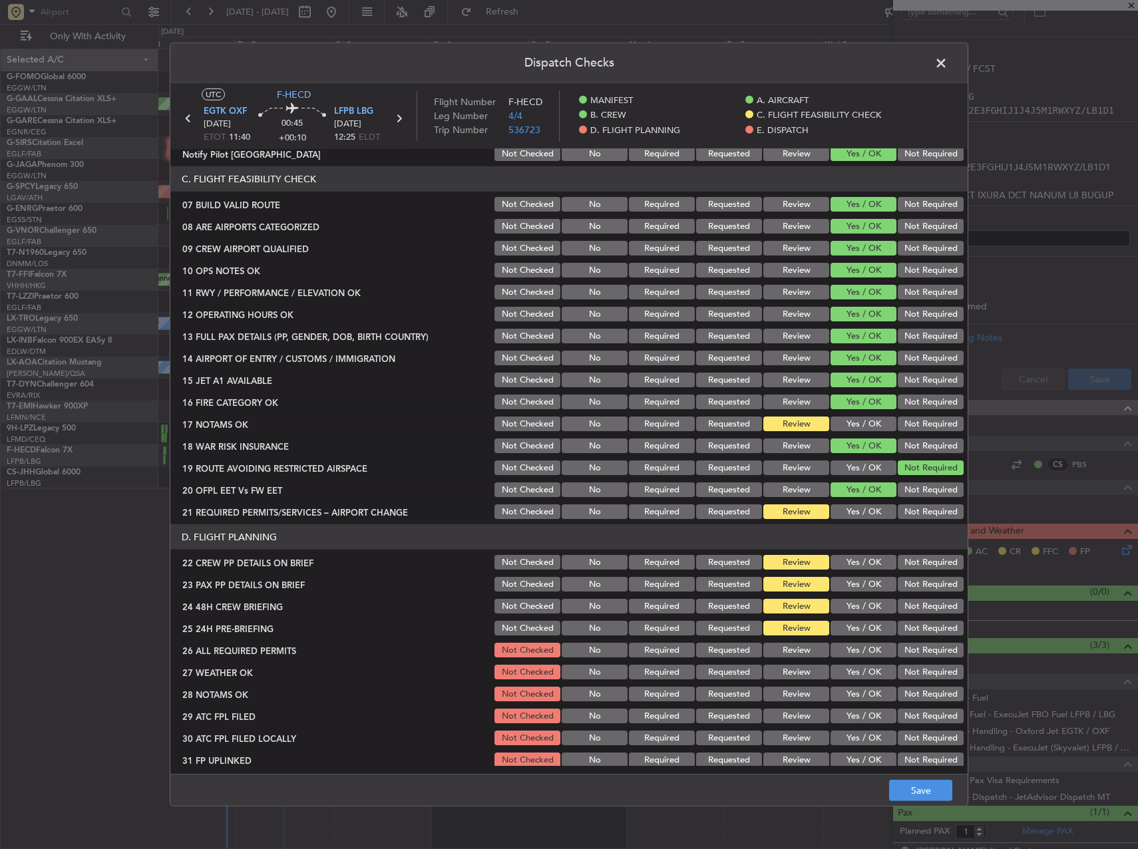
click at [849, 436] on section "C. FLIGHT FEASIBILITY CHECK 07 BUILD VALID ROUTE Not Checked No Required Reques…" at bounding box center [568, 343] width 797 height 355
click at [855, 424] on button "Yes / OK" at bounding box center [864, 424] width 66 height 15
click at [861, 498] on div "Yes / OK" at bounding box center [862, 490] width 67 height 19
click at [863, 506] on button "Yes / OK" at bounding box center [864, 511] width 66 height 15
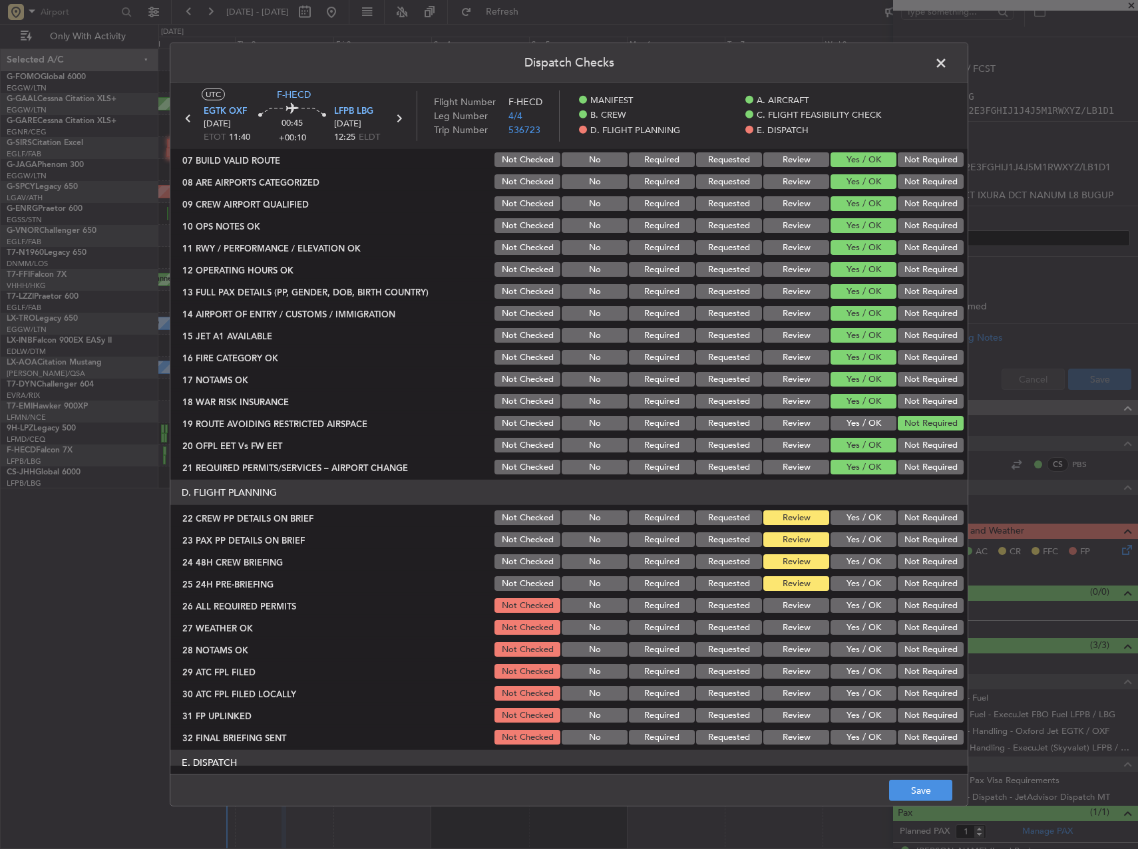
scroll to position [333, 0]
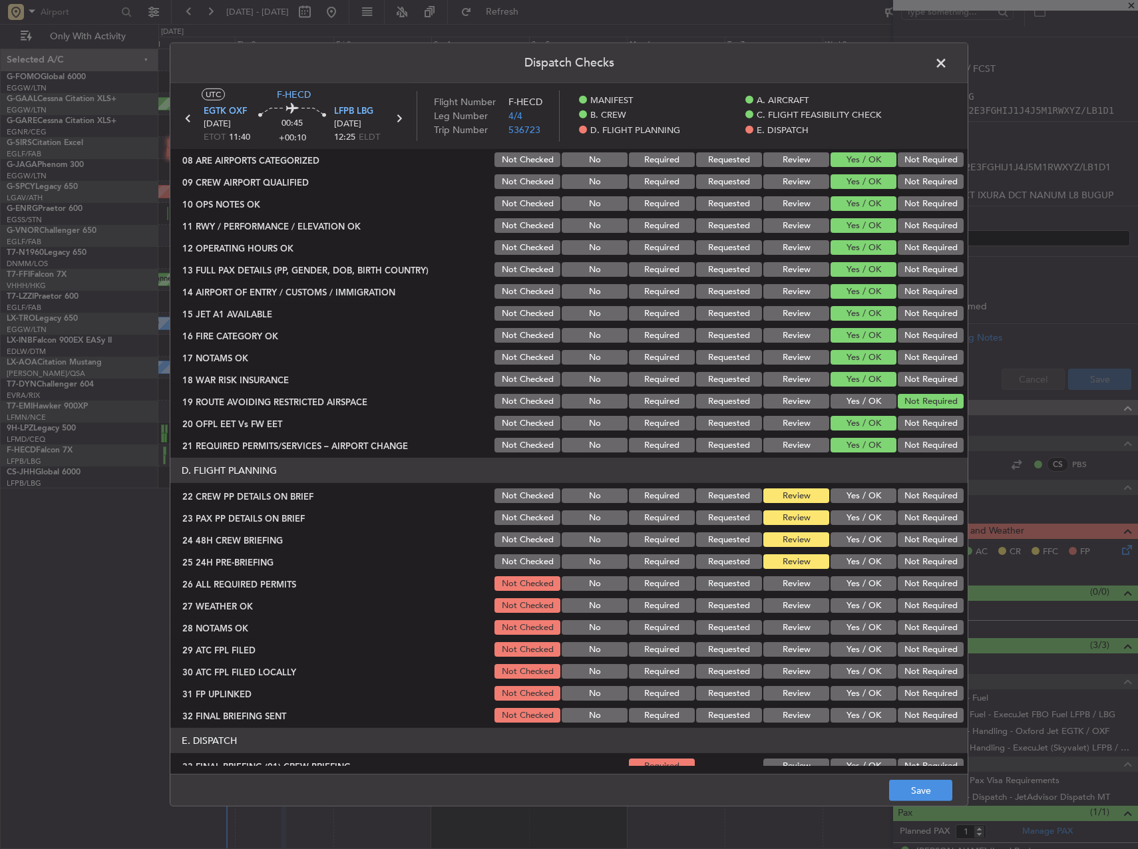
click at [863, 492] on button "Yes / OK" at bounding box center [864, 496] width 66 height 15
click at [864, 508] on div "Yes / OK" at bounding box center [862, 517] width 67 height 19
click at [867, 529] on section "D. FLIGHT PLANNING 22 CREW PP DETAILS ON BRIEF Not Checked No Required Requeste…" at bounding box center [568, 591] width 797 height 267
click at [863, 516] on button "Yes / OK" at bounding box center [864, 517] width 66 height 15
click at [864, 530] on section "D. FLIGHT PLANNING 22 CREW PP DETAILS ON BRIEF Not Checked No Required Requeste…" at bounding box center [568, 591] width 797 height 267
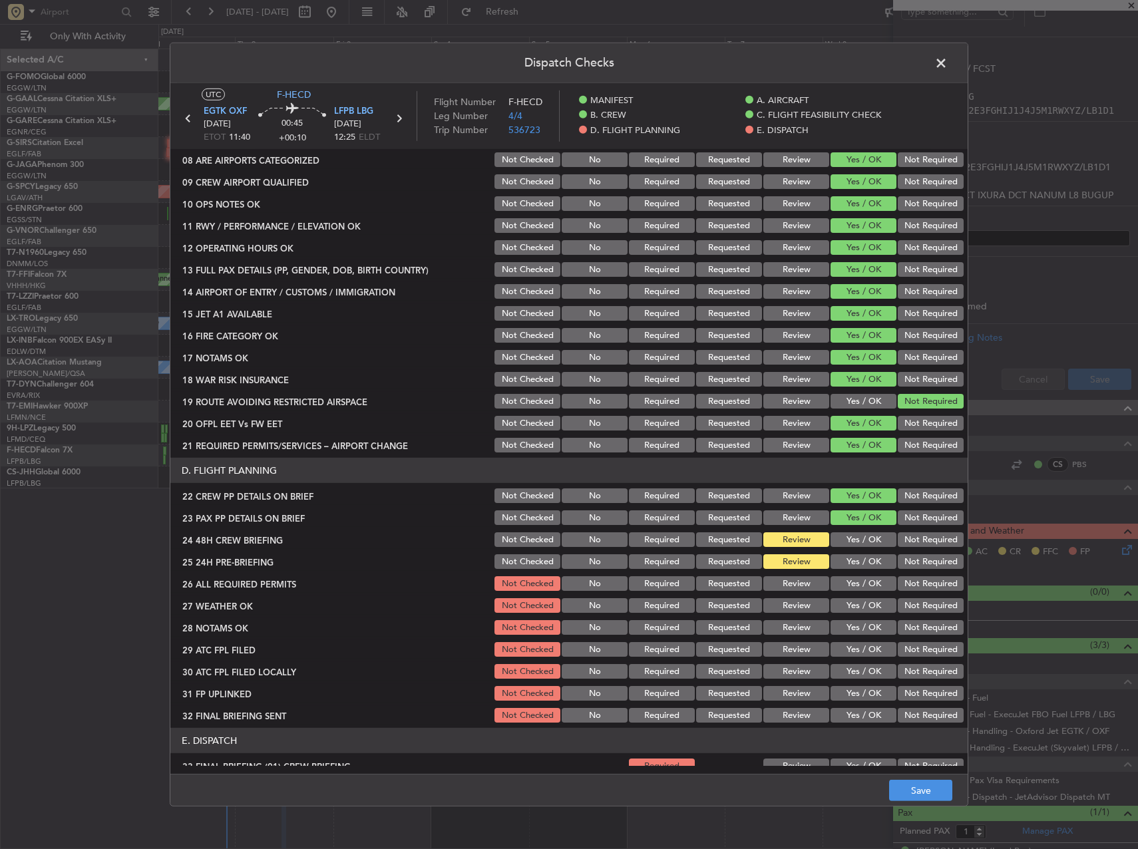
click at [863, 533] on button "Yes / OK" at bounding box center [864, 539] width 66 height 15
click at [898, 552] on section "D. FLIGHT PLANNING 22 CREW PP DETAILS ON BRIEF Not Checked No Required Requeste…" at bounding box center [568, 591] width 797 height 267
click at [902, 562] on button "Not Required" at bounding box center [931, 561] width 66 height 15
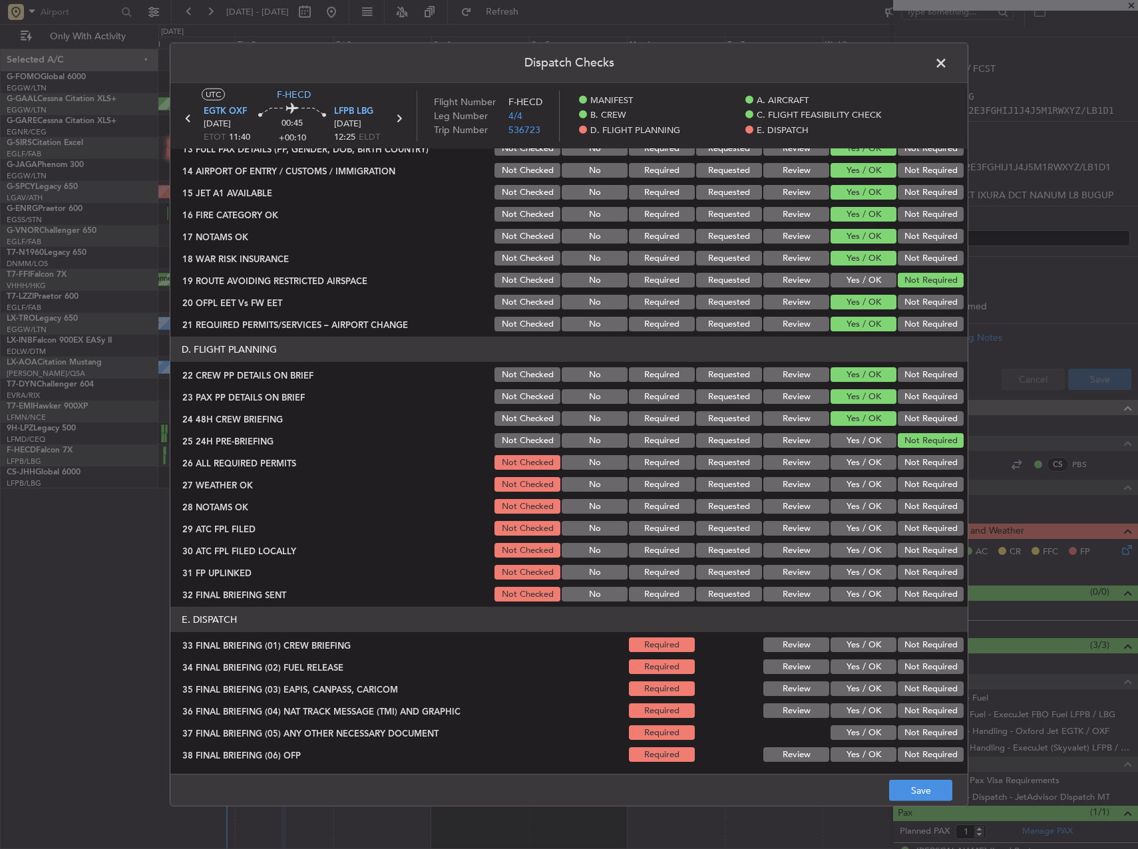
scroll to position [587, 0]
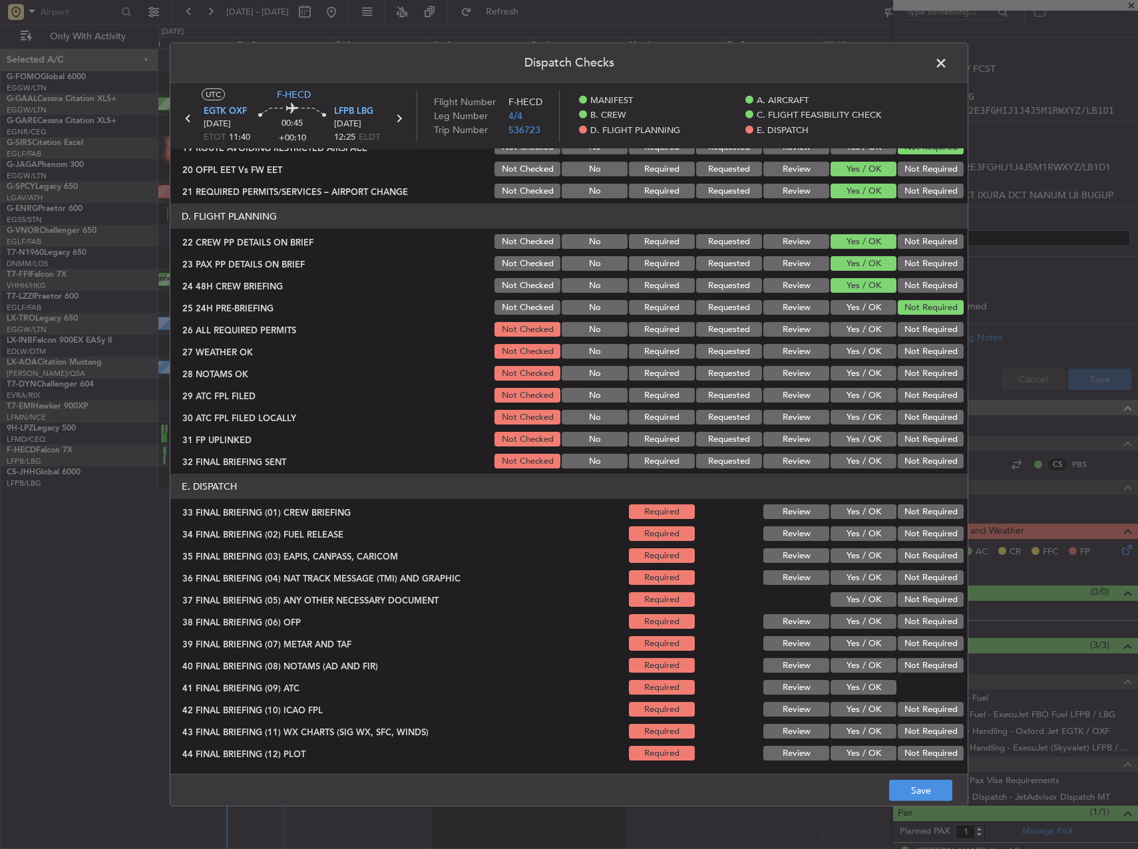
click at [853, 321] on div "Yes / OK" at bounding box center [862, 329] width 67 height 19
drag, startPoint x: 853, startPoint y: 327, endPoint x: 856, endPoint y: 350, distance: 22.9
click at [853, 330] on button "Yes / OK" at bounding box center [864, 329] width 66 height 15
drag, startPoint x: 856, startPoint y: 350, endPoint x: 857, endPoint y: 370, distance: 20.0
click at [856, 357] on button "Yes / OK" at bounding box center [864, 351] width 66 height 15
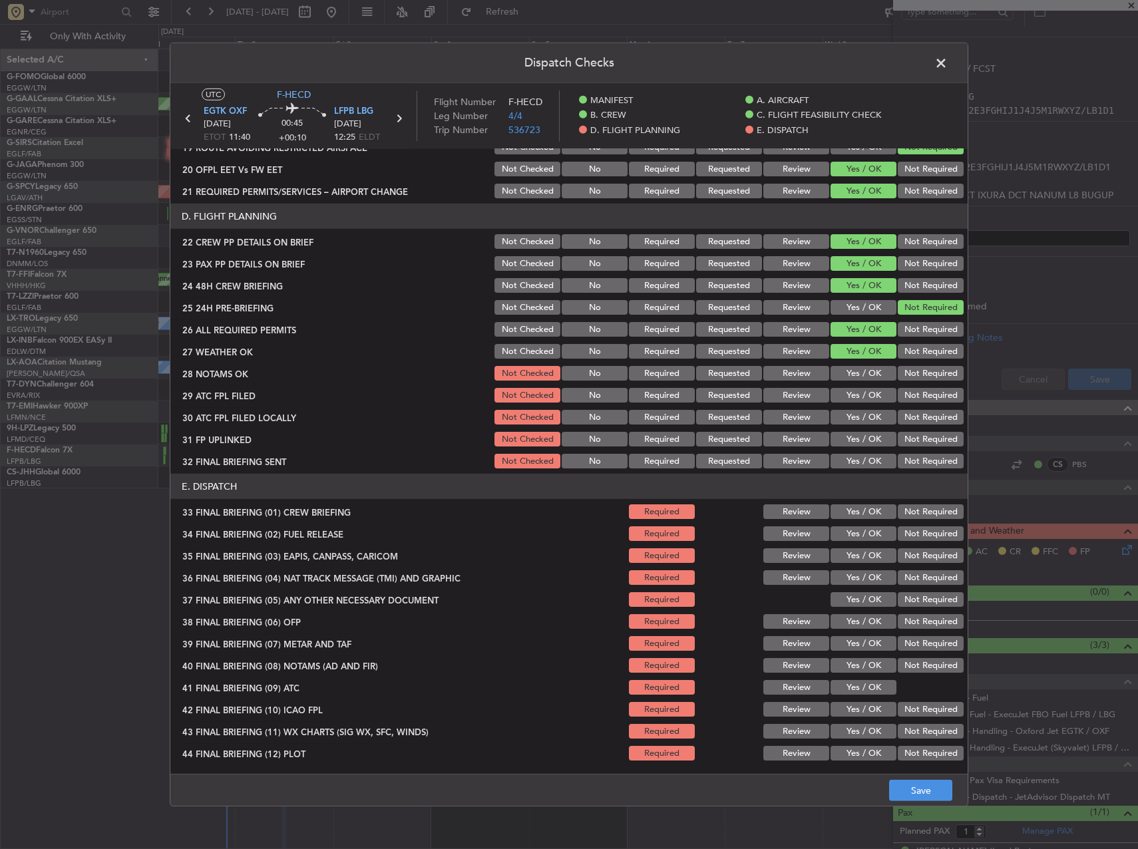
drag, startPoint x: 859, startPoint y: 375, endPoint x: 857, endPoint y: 390, distance: 14.8
click at [857, 381] on div "Yes / OK" at bounding box center [862, 373] width 67 height 19
click at [857, 394] on button "Yes / OK" at bounding box center [864, 395] width 66 height 15
click at [837, 369] on button "Yes / OK" at bounding box center [864, 373] width 66 height 15
click at [906, 414] on button "Not Required" at bounding box center [931, 417] width 66 height 15
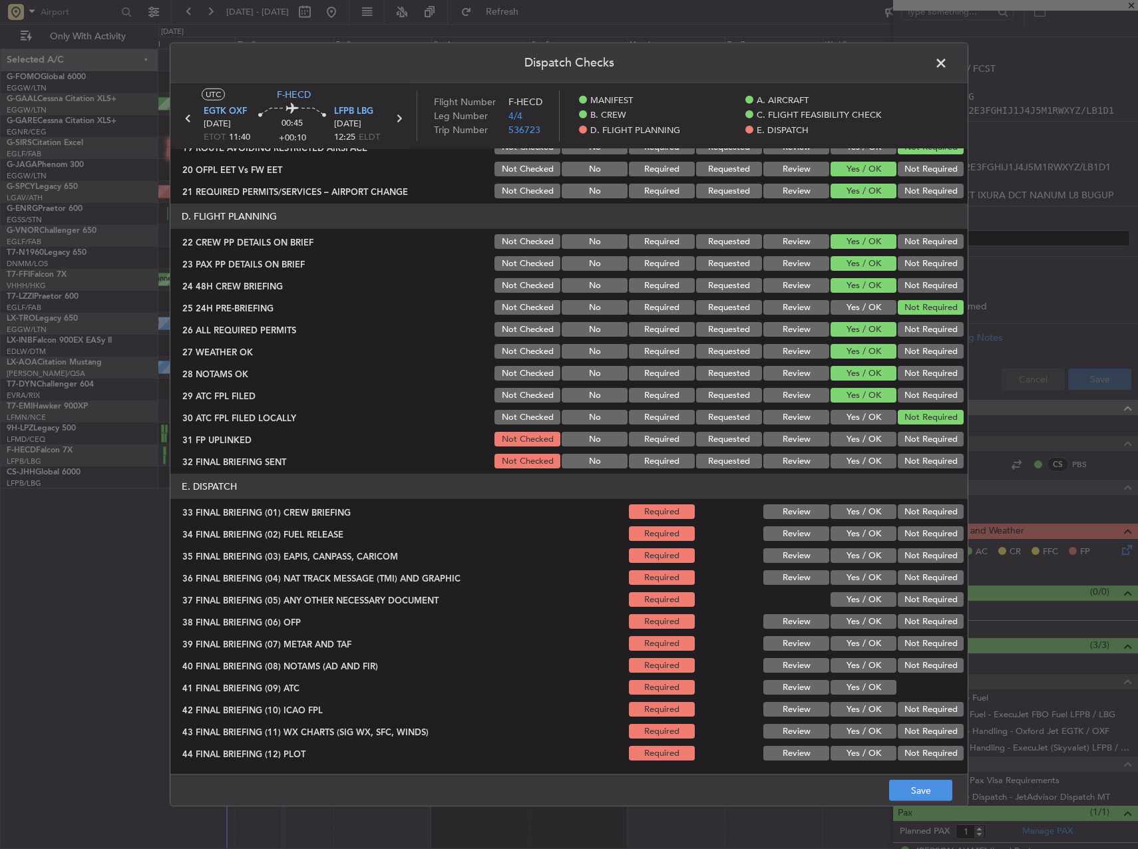
drag, startPoint x: 863, startPoint y: 430, endPoint x: 862, endPoint y: 437, distance: 7.4
click at [863, 431] on div "Yes / OK" at bounding box center [862, 439] width 67 height 19
click at [862, 437] on button "Yes / OK" at bounding box center [864, 439] width 66 height 15
click at [898, 462] on button "Not Required" at bounding box center [931, 461] width 66 height 15
click at [875, 503] on section "E. DISPATCH 33 FINAL BRIEFING (01) CREW BRIEFING Required Review Yes / OK Not R…" at bounding box center [568, 618] width 797 height 289
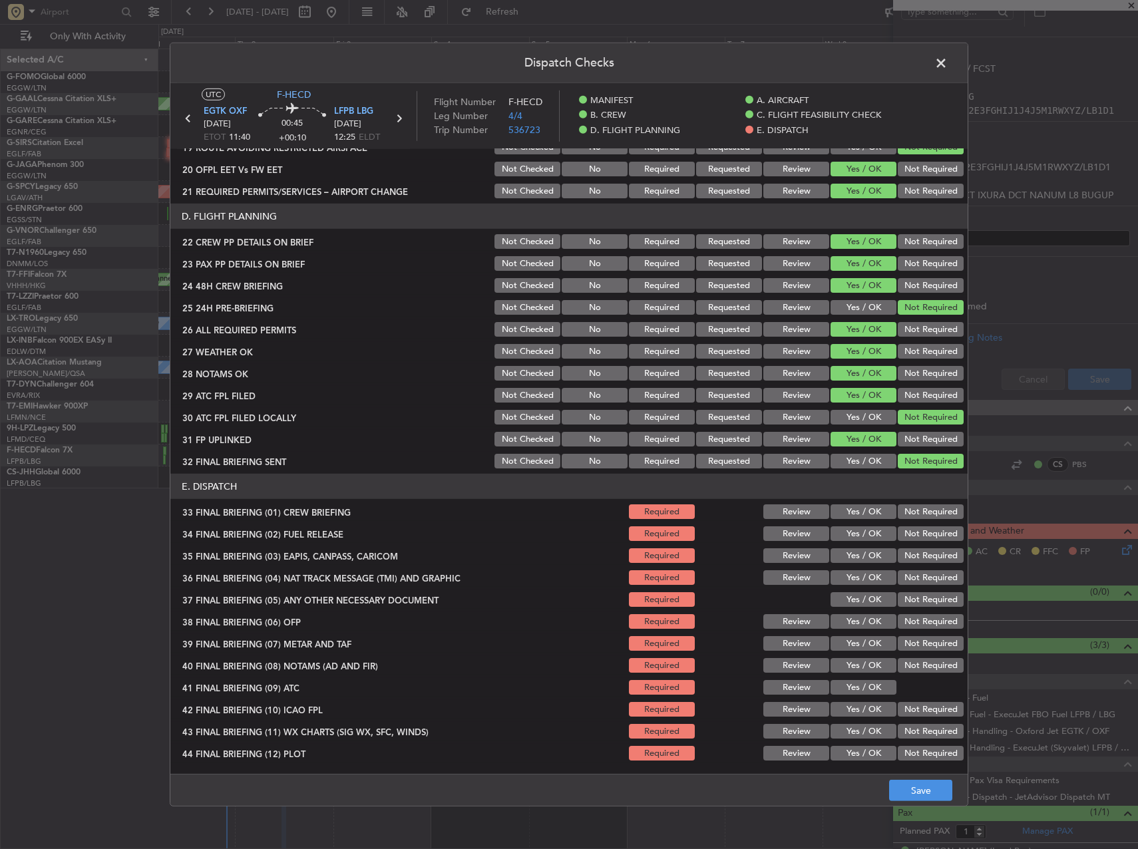
drag, startPoint x: 875, startPoint y: 503, endPoint x: 867, endPoint y: 526, distance: 24.0
click at [871, 511] on button "Yes / OK" at bounding box center [864, 511] width 66 height 15
click at [867, 529] on button "Yes / OK" at bounding box center [864, 533] width 66 height 15
click at [898, 552] on button "Not Required" at bounding box center [931, 555] width 66 height 15
click at [898, 577] on button "Not Required" at bounding box center [931, 577] width 66 height 15
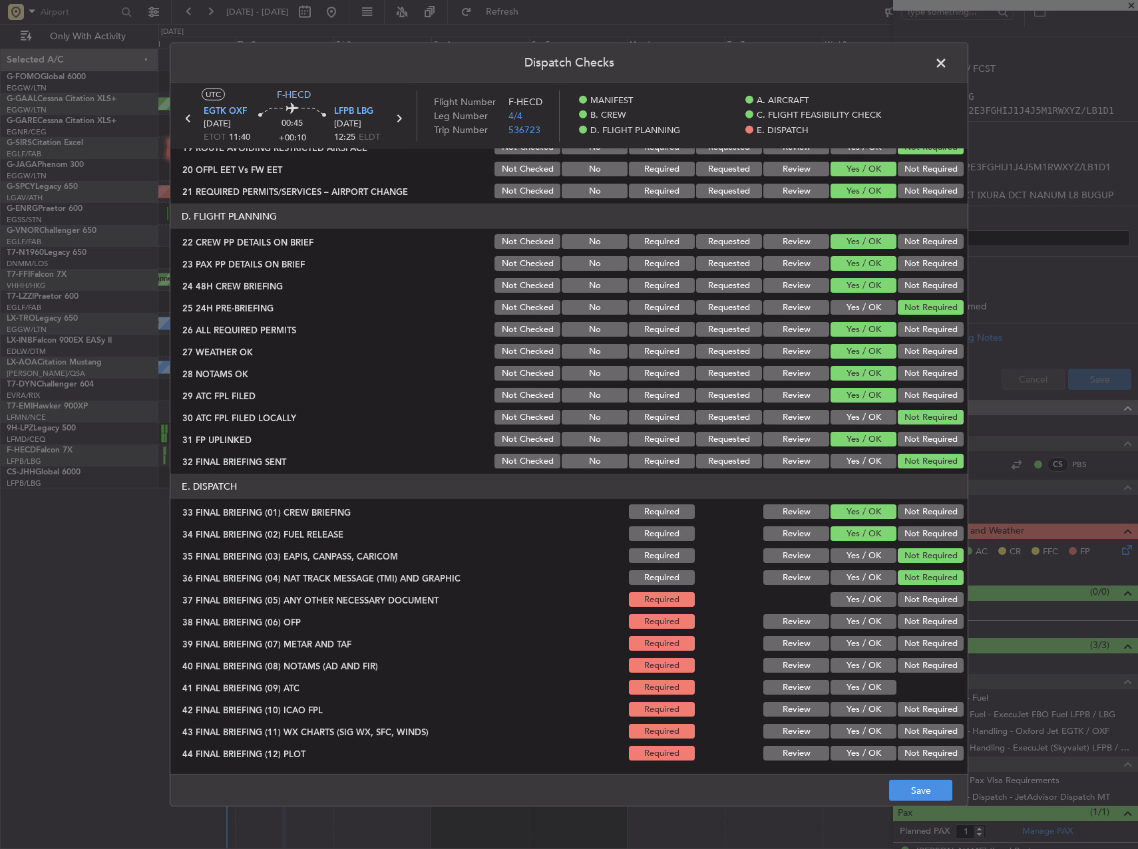
click at [898, 598] on button "Not Required" at bounding box center [931, 599] width 66 height 15
click at [869, 629] on div "Yes / OK" at bounding box center [862, 621] width 67 height 19
click at [866, 638] on button "Yes / OK" at bounding box center [864, 643] width 66 height 15
click at [863, 628] on button "Yes / OK" at bounding box center [864, 621] width 66 height 15
click at [869, 662] on button "Yes / OK" at bounding box center [864, 665] width 66 height 15
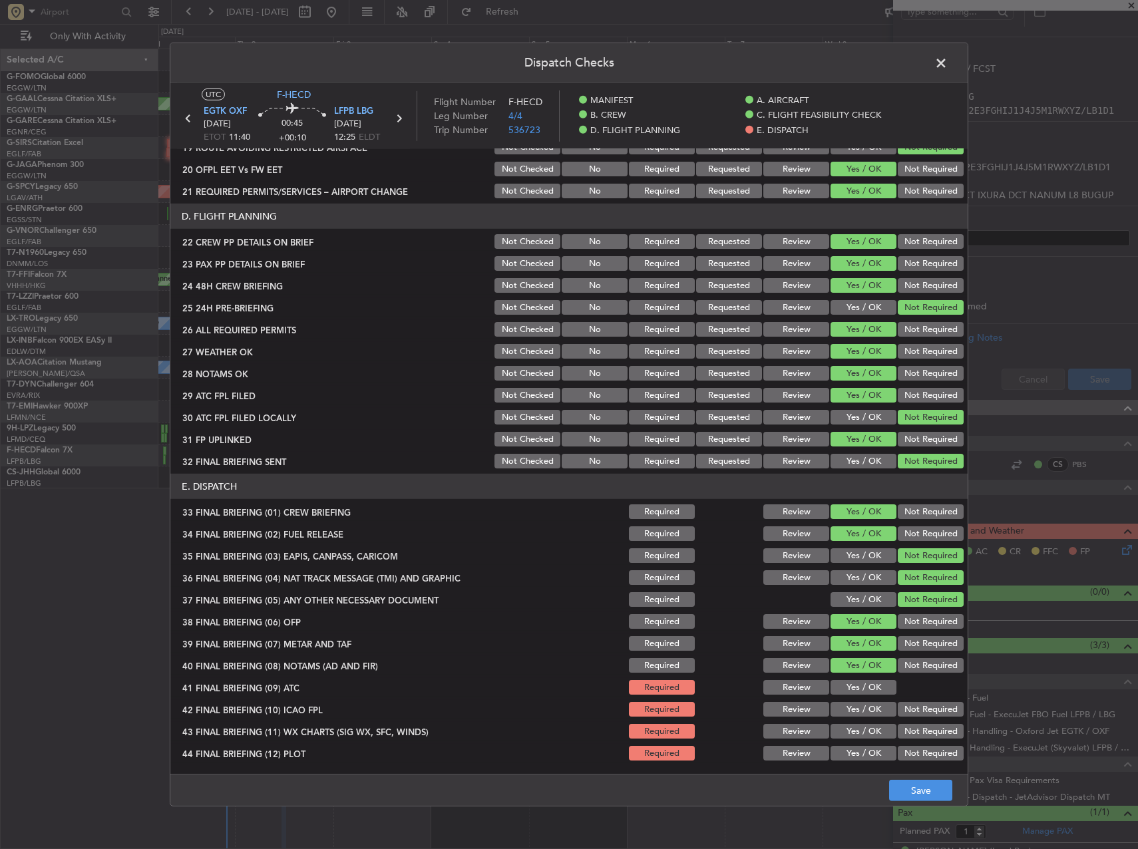
click at [871, 687] on button "Yes / OK" at bounding box center [864, 687] width 66 height 15
click at [908, 705] on button "Not Required" at bounding box center [931, 709] width 66 height 15
click at [865, 727] on button "Yes / OK" at bounding box center [864, 731] width 66 height 15
click at [871, 755] on button "Yes / OK" at bounding box center [864, 753] width 66 height 15
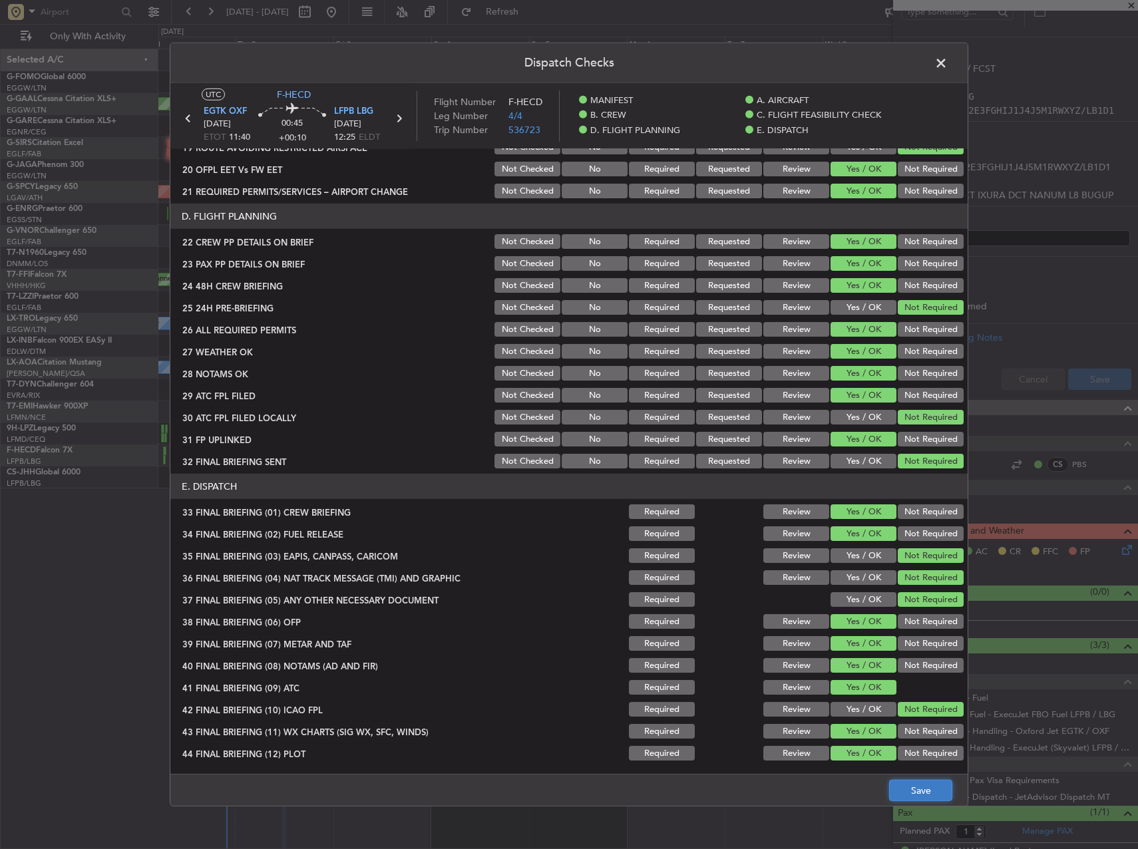
click at [938, 789] on button "Save" at bounding box center [920, 790] width 63 height 21
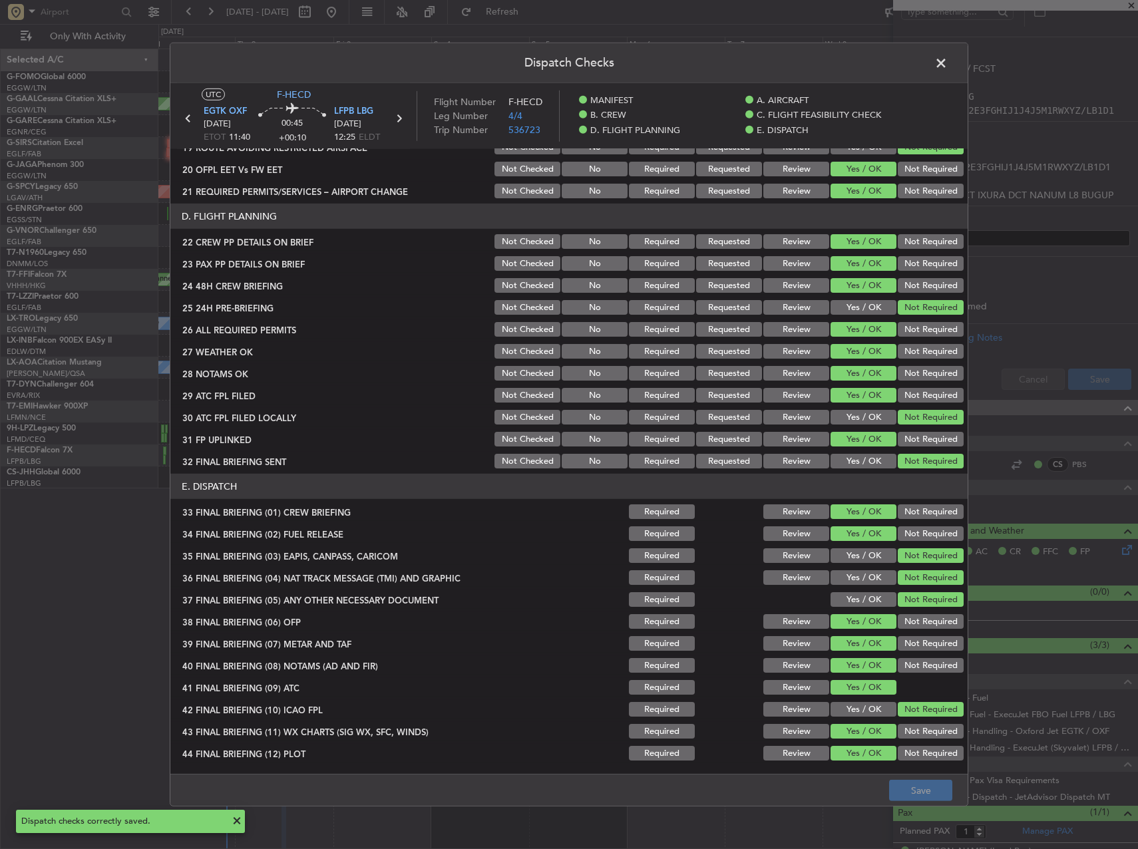
click at [948, 61] on span at bounding box center [948, 66] width 0 height 27
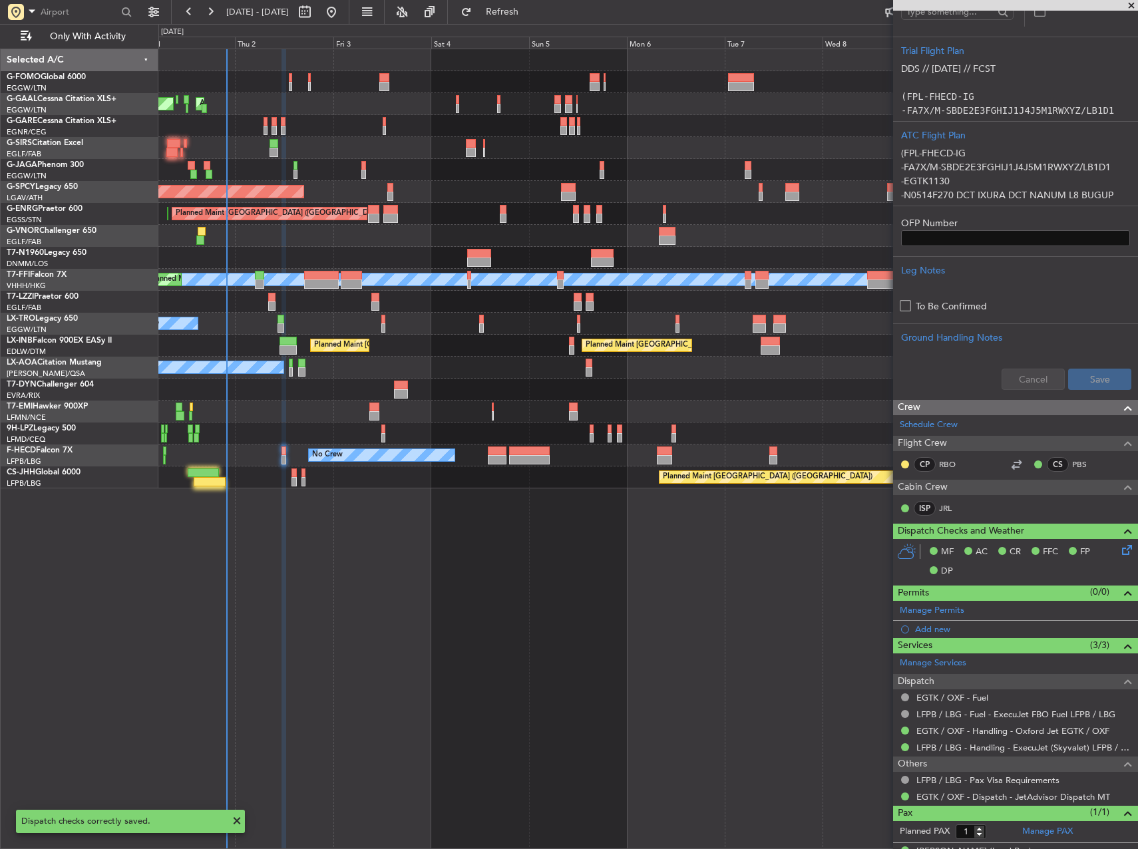
click at [644, 634] on div "Owner Planned Maint Dusseldorf AOG Maint Dusseldorf Owner Planned Maint London …" at bounding box center [648, 449] width 980 height 801
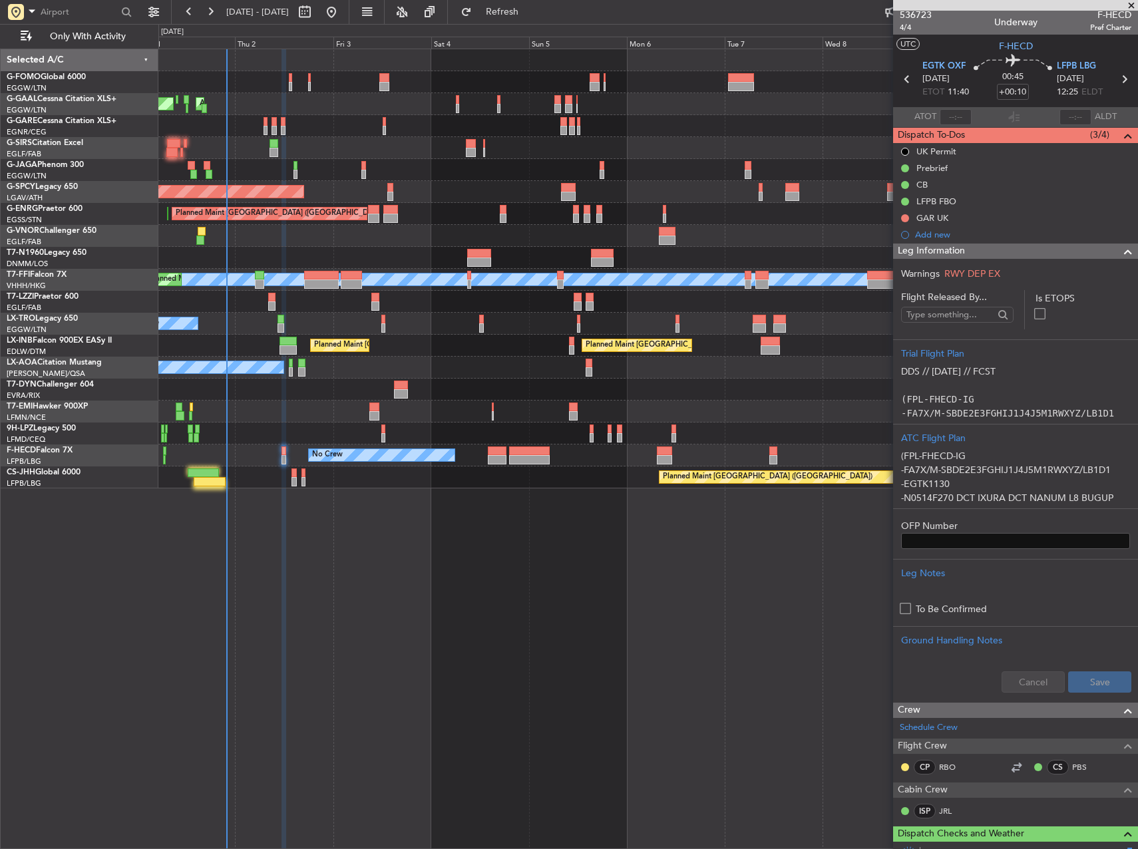
scroll to position [0, 0]
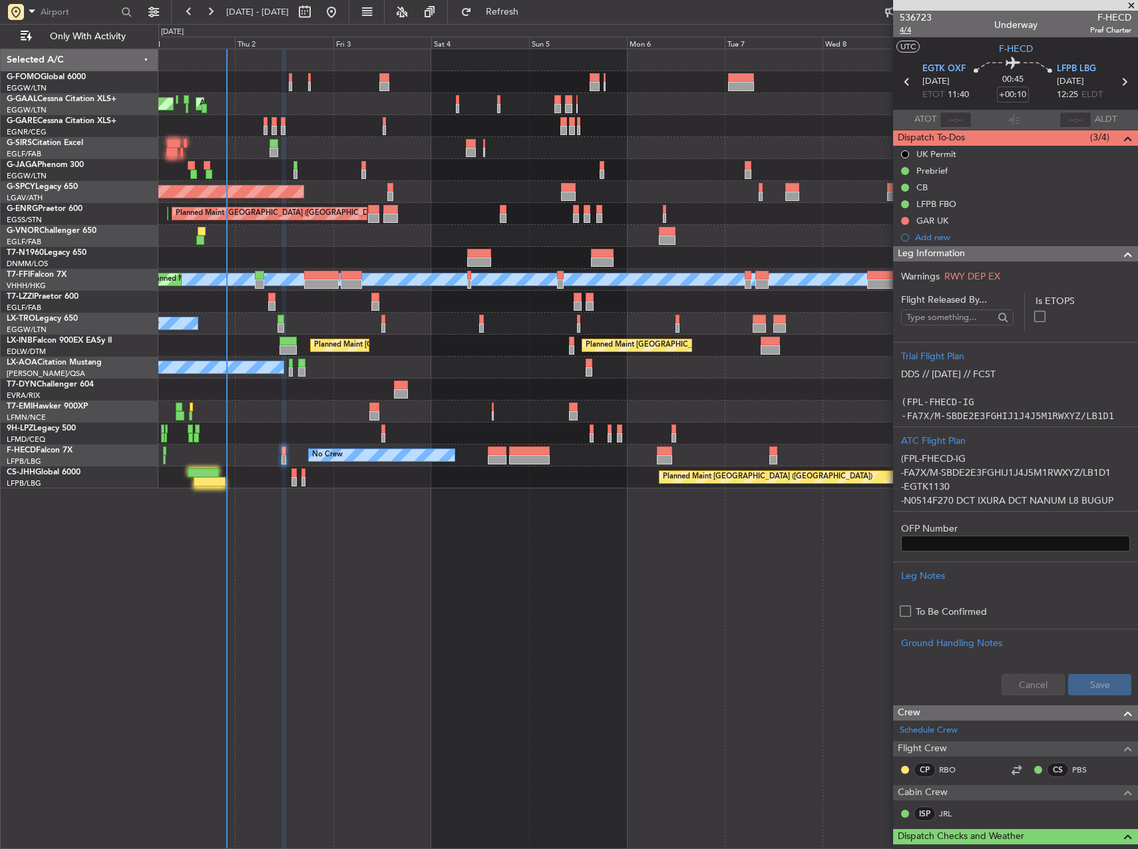
click at [906, 33] on span "4/4" at bounding box center [916, 30] width 32 height 11
click at [520, 13] on span "Refresh" at bounding box center [503, 11] width 56 height 9
click at [295, 85] on div at bounding box center [647, 82] width 979 height 22
click at [293, 85] on div at bounding box center [647, 82] width 979 height 22
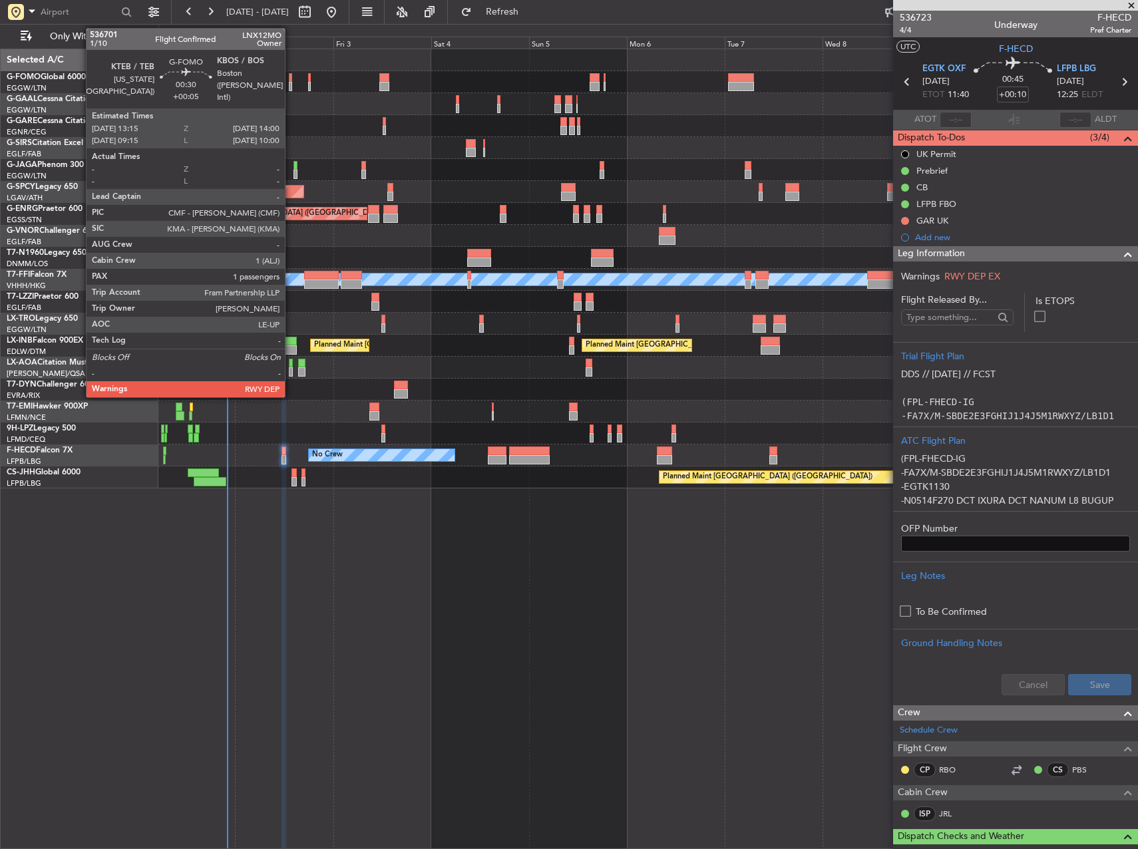
click at [291, 85] on div at bounding box center [290, 86] width 3 height 9
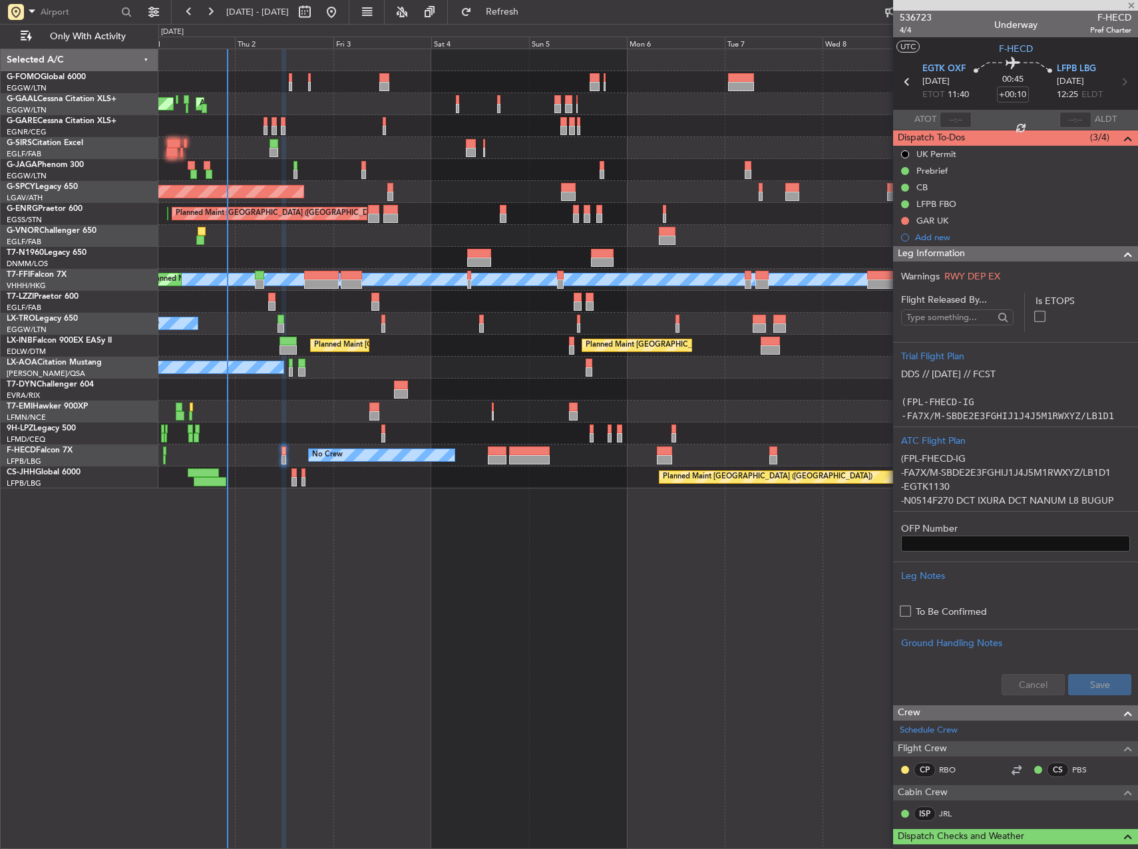
type input "+00:05"
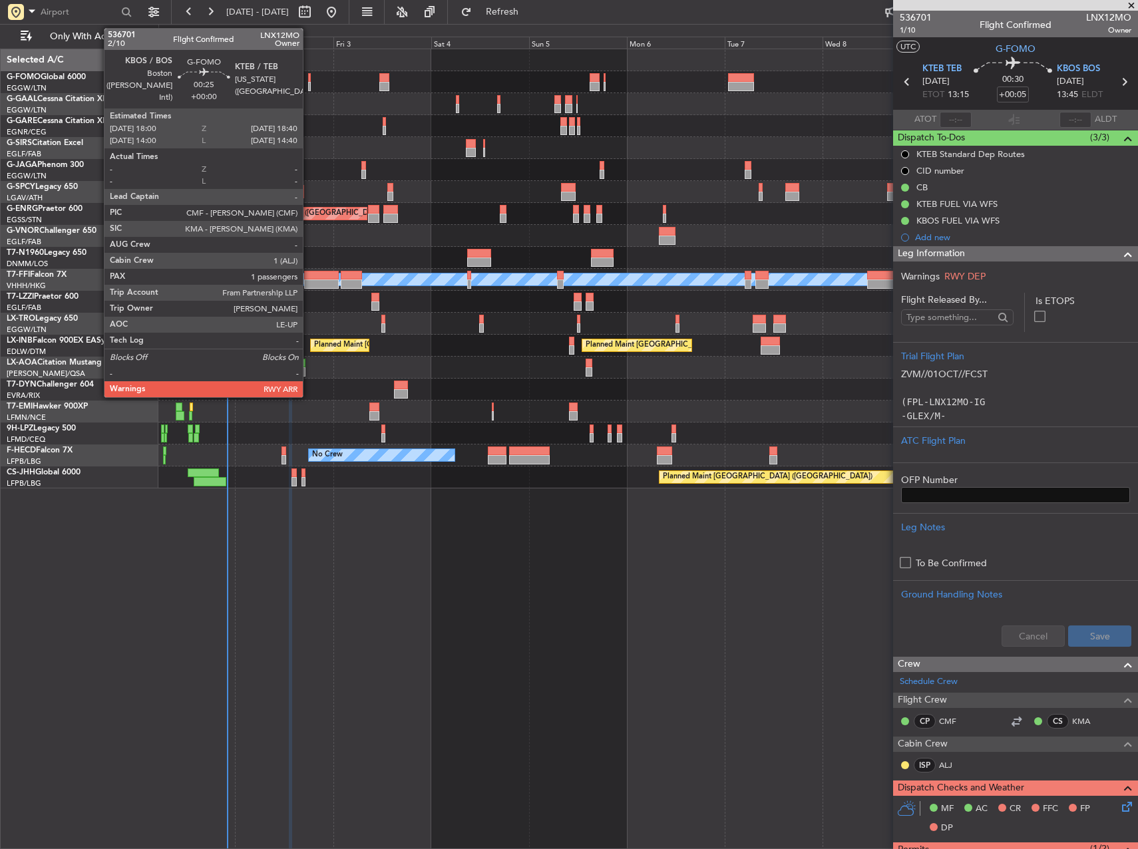
click at [309, 81] on div at bounding box center [309, 77] width 3 height 9
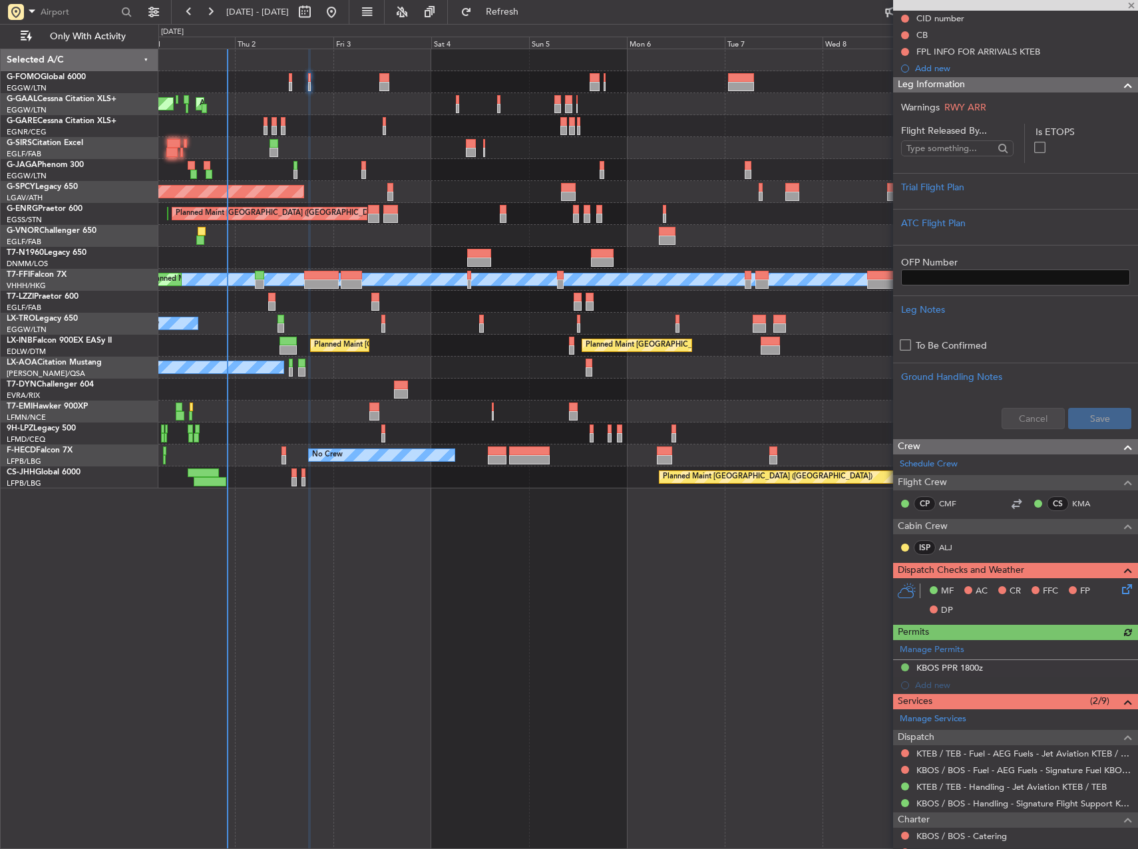
scroll to position [281, 0]
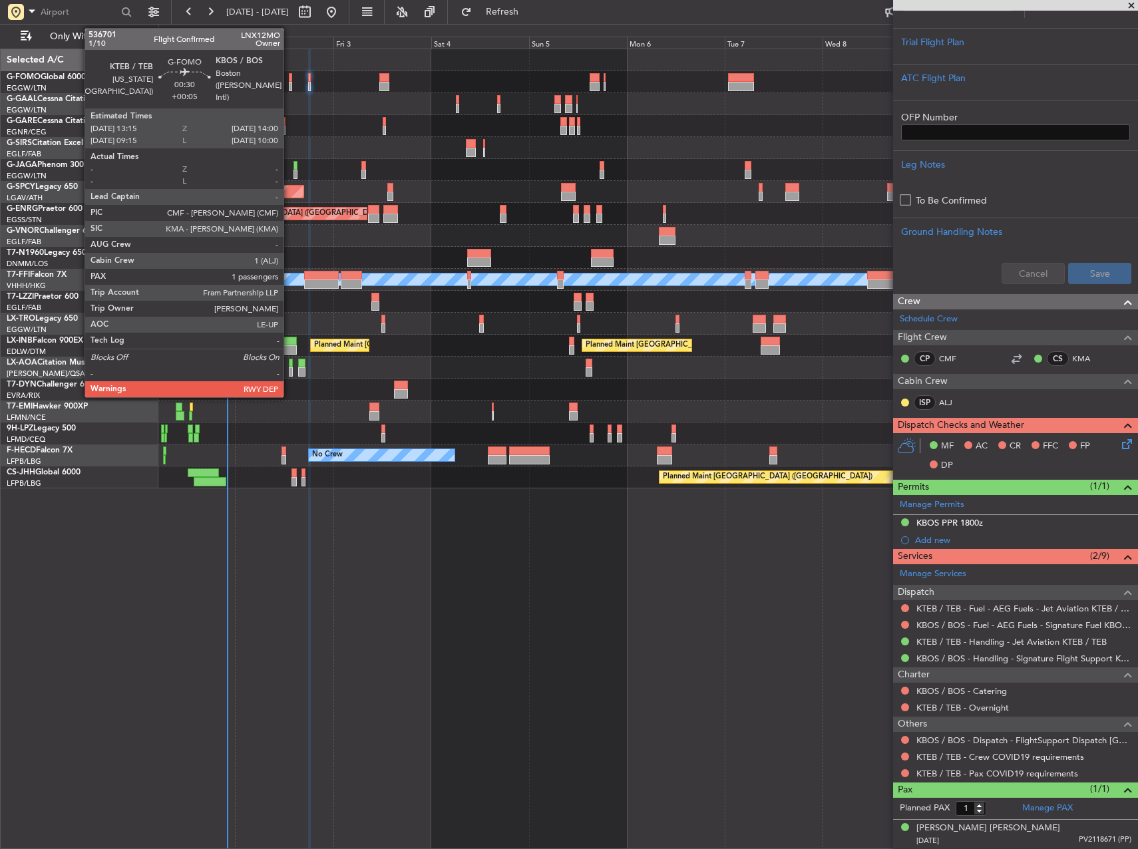
click at [290, 82] on div at bounding box center [290, 86] width 3 height 9
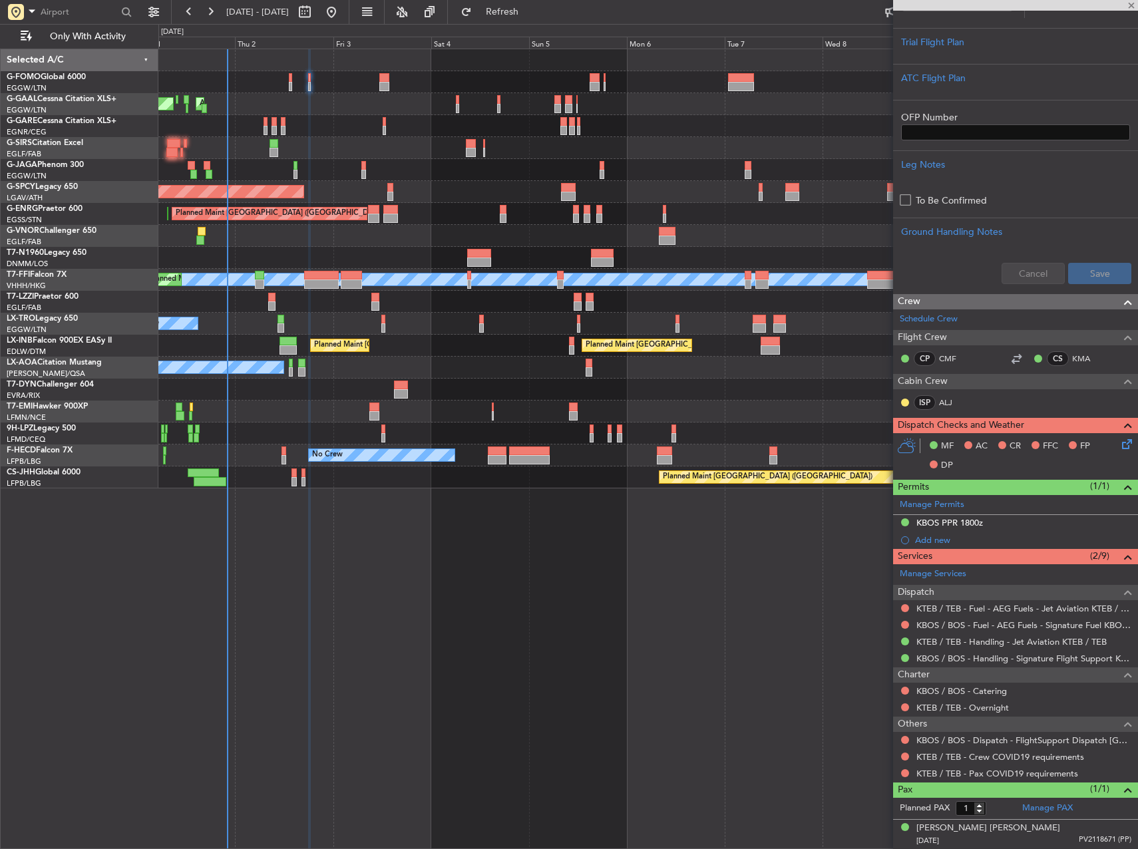
type input "+00:05"
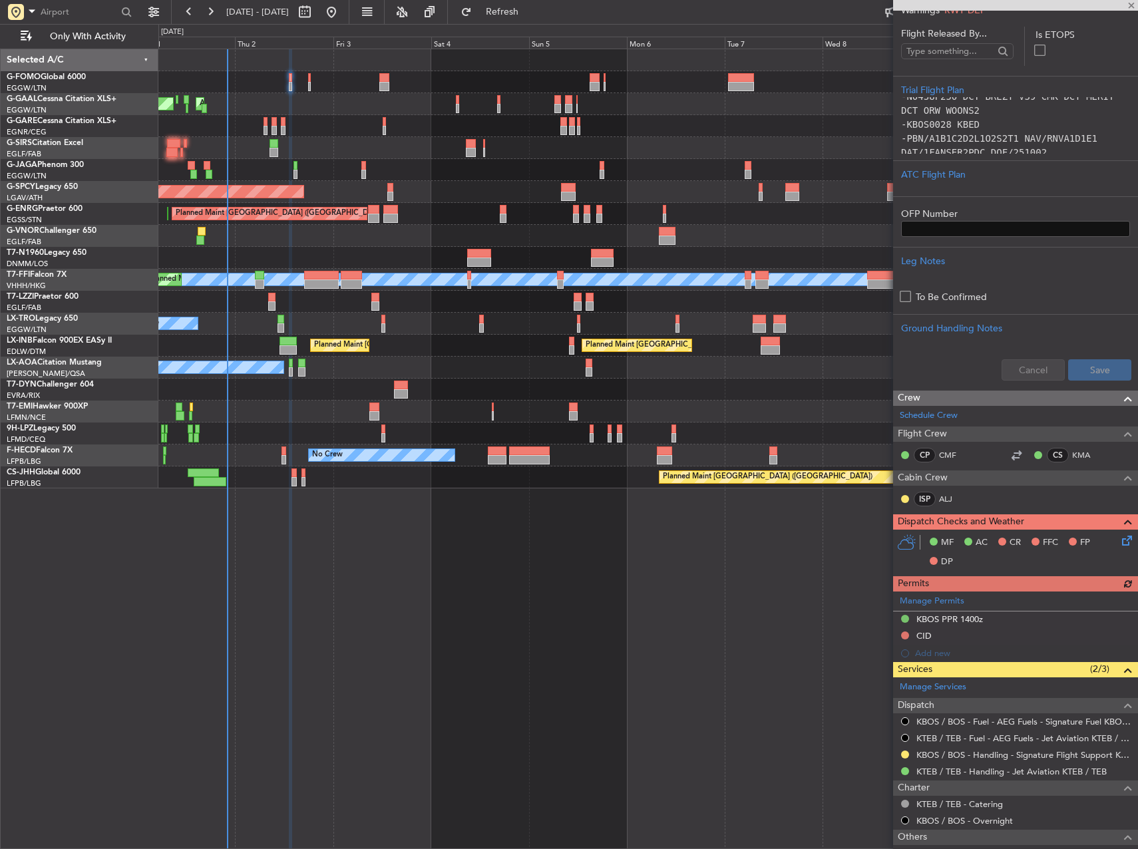
scroll to position [379, 0]
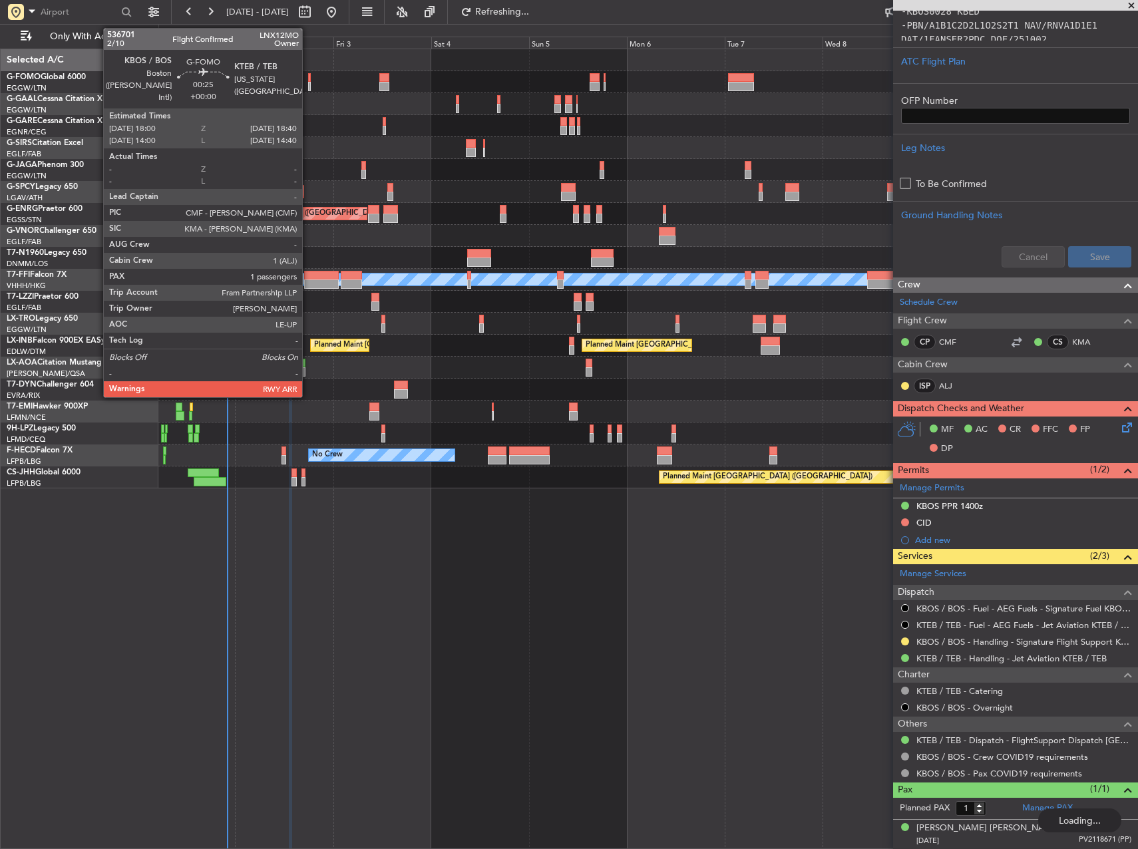
click at [308, 88] on div at bounding box center [309, 86] width 3 height 9
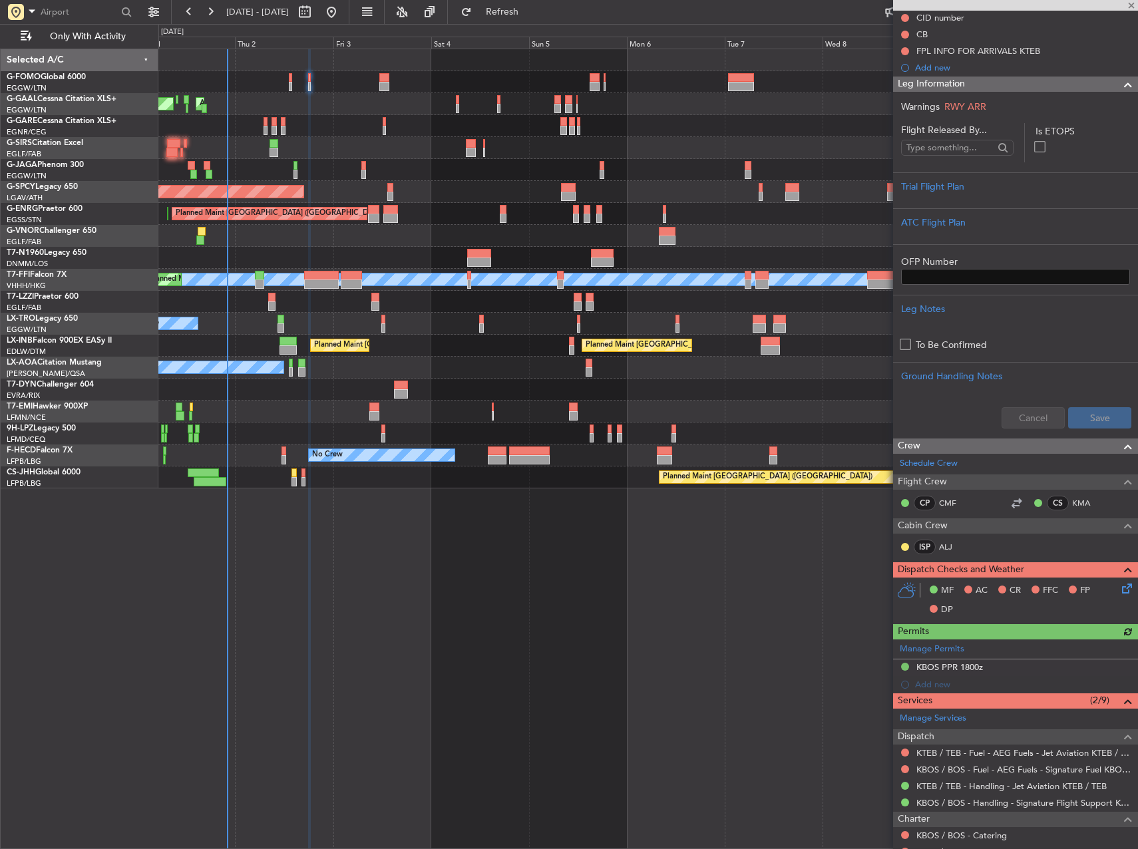
scroll to position [281, 0]
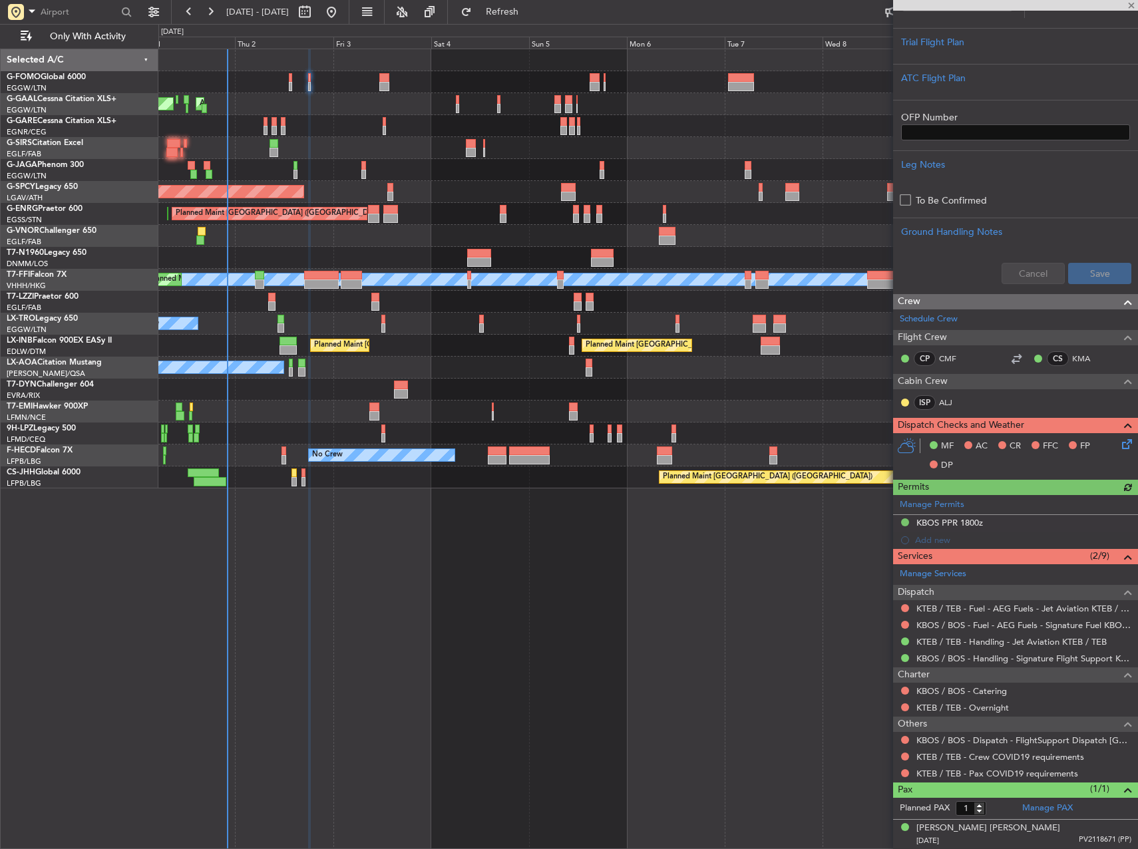
click at [903, 761] on div at bounding box center [905, 756] width 11 height 11
click at [904, 754] on button at bounding box center [905, 757] width 8 height 8
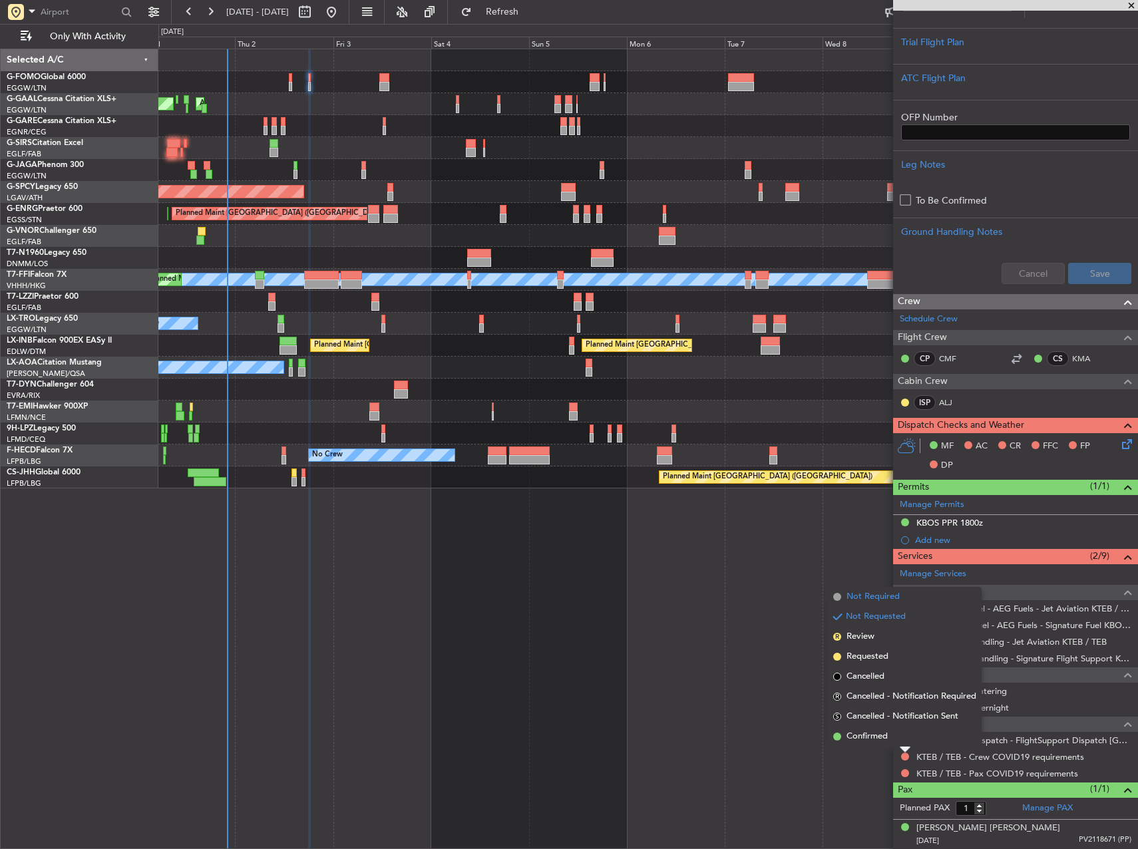
click at [875, 599] on span "Not Required" at bounding box center [873, 596] width 53 height 13
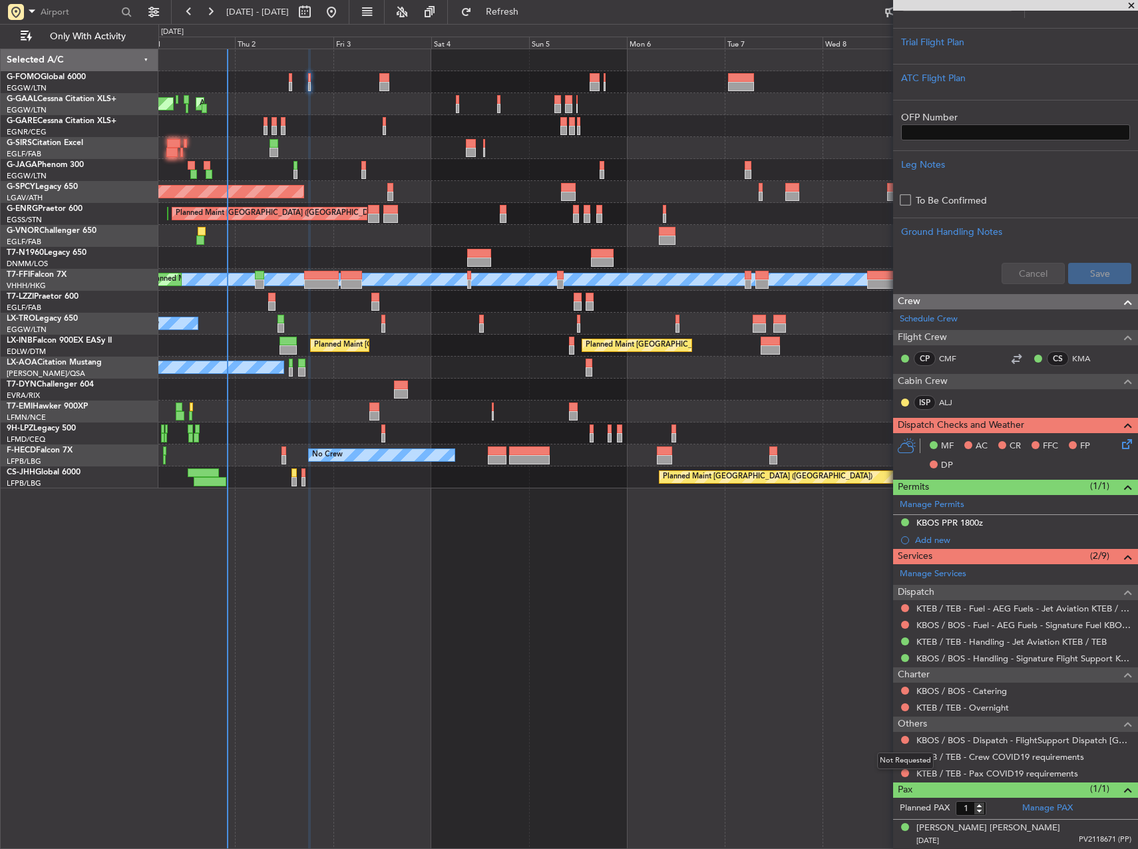
click at [902, 773] on mat-tooltip-component "Not Requested" at bounding box center [905, 760] width 75 height 35
click at [904, 775] on button at bounding box center [905, 773] width 8 height 8
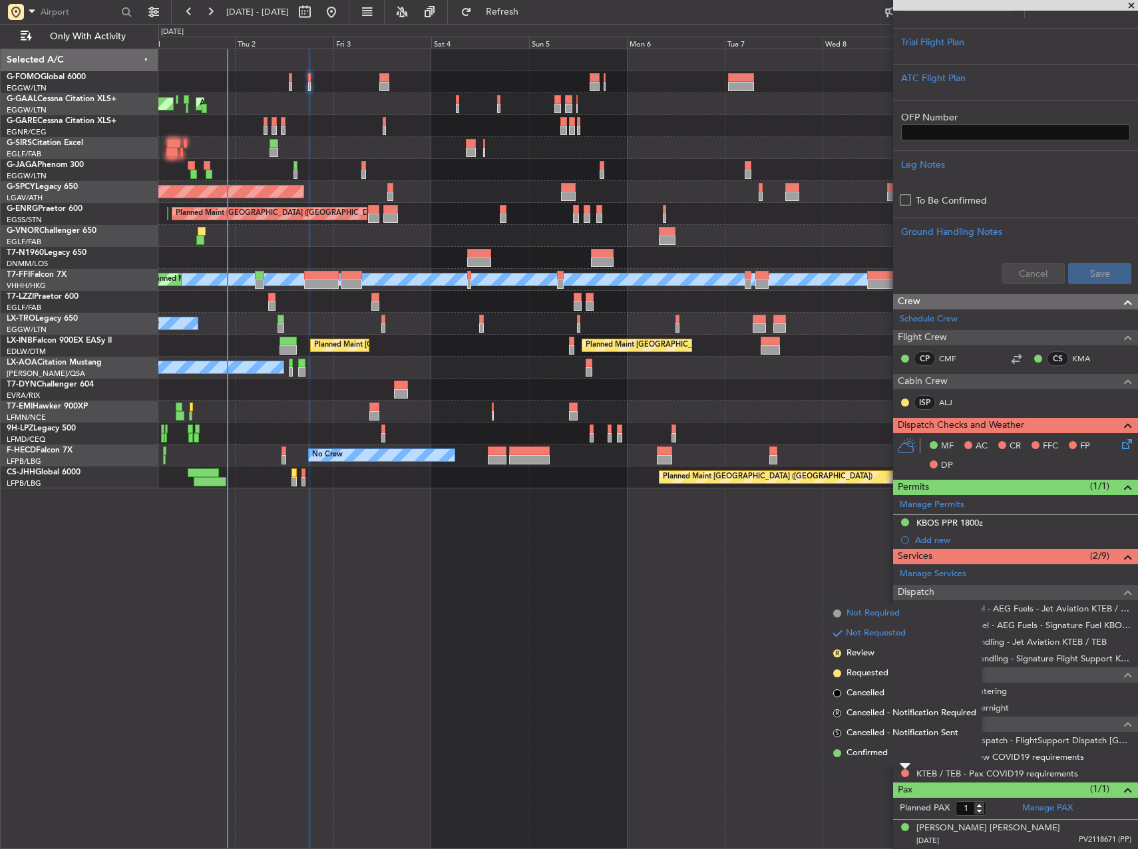
click at [873, 614] on span "Not Required" at bounding box center [873, 613] width 53 height 13
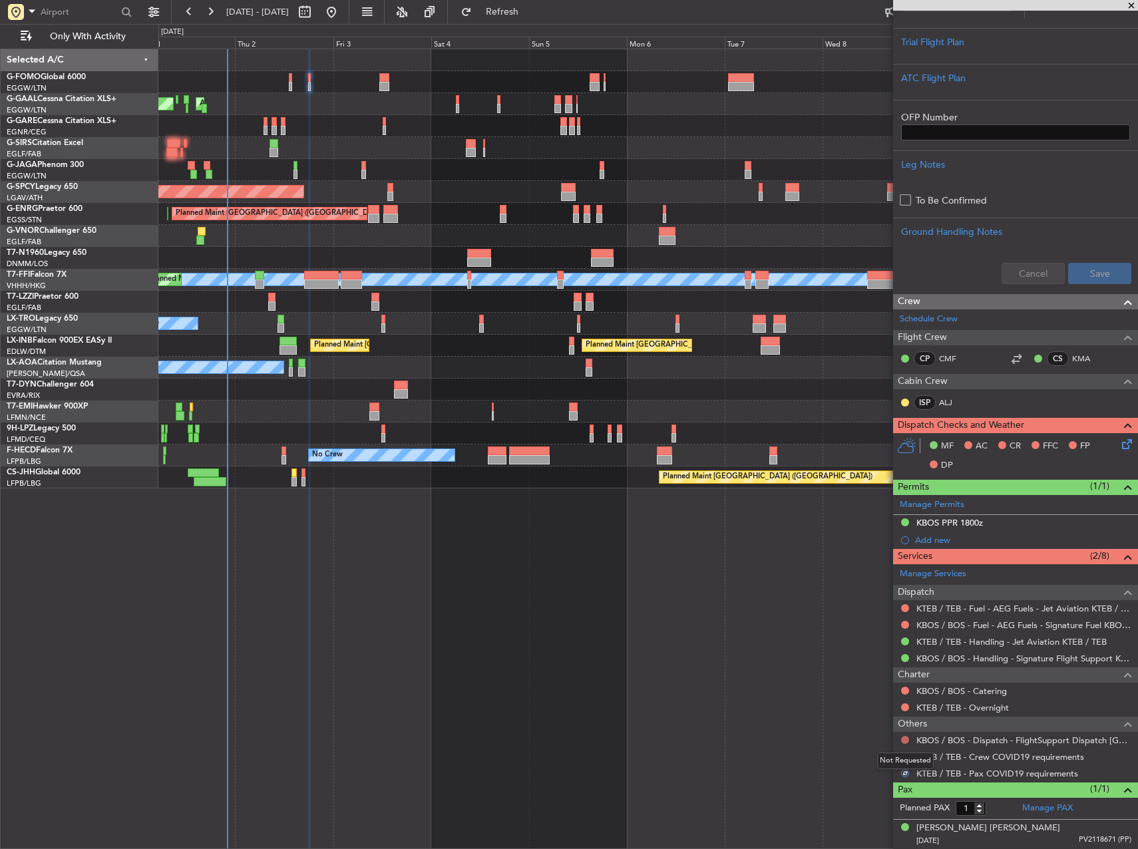
click at [904, 743] on button at bounding box center [905, 740] width 8 height 8
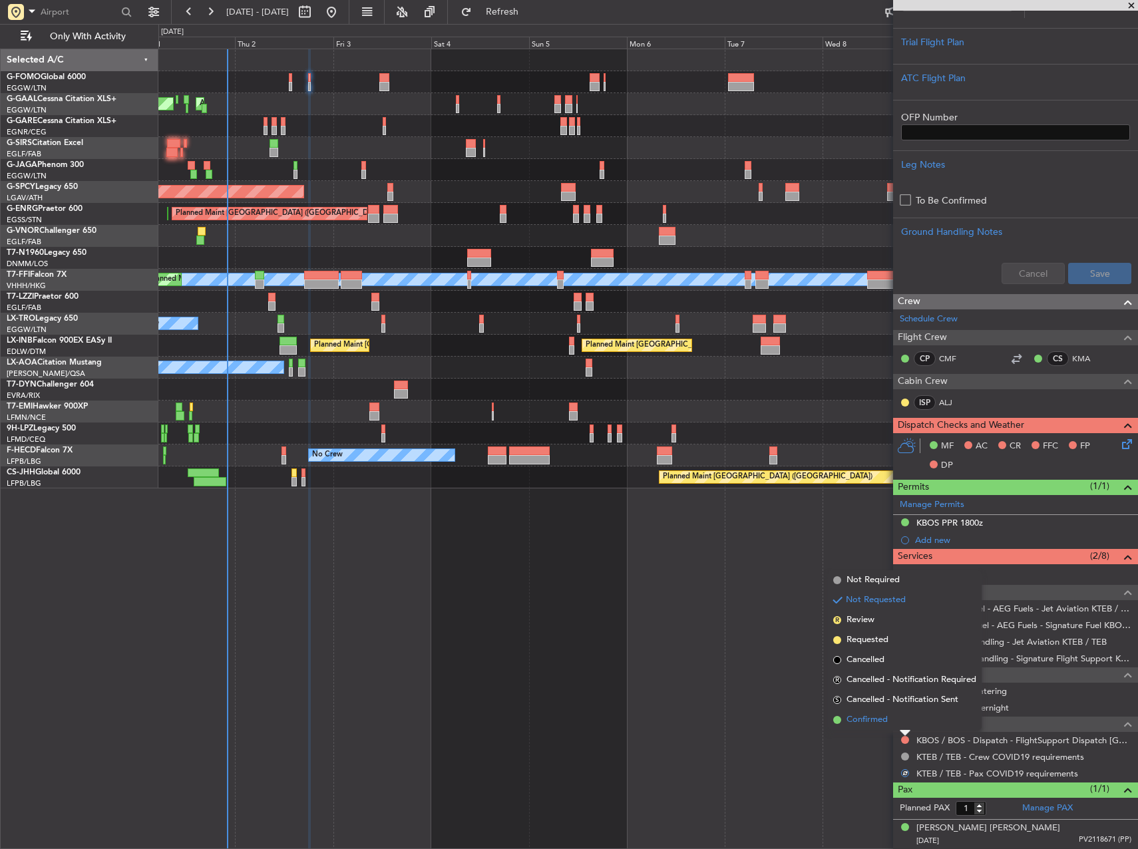
click at [889, 722] on li "Confirmed" at bounding box center [905, 720] width 154 height 20
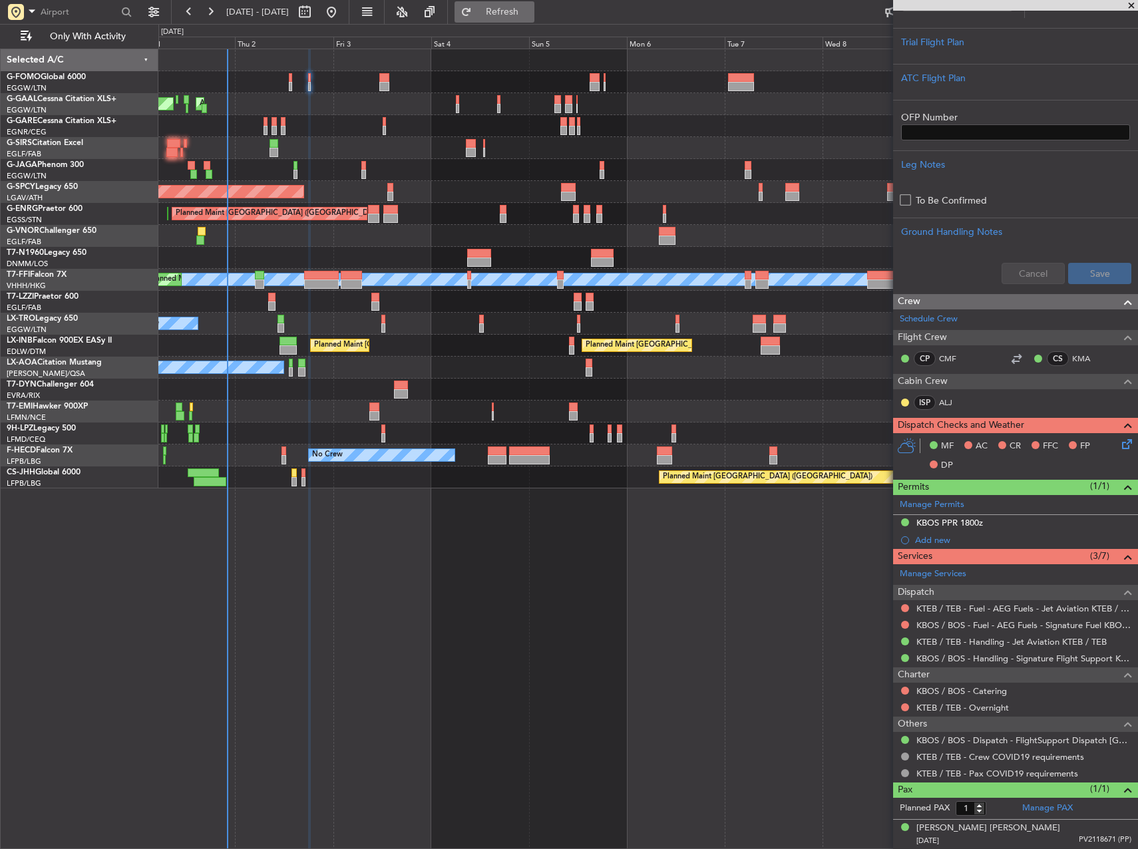
click at [516, 15] on button "Refresh" at bounding box center [495, 11] width 80 height 21
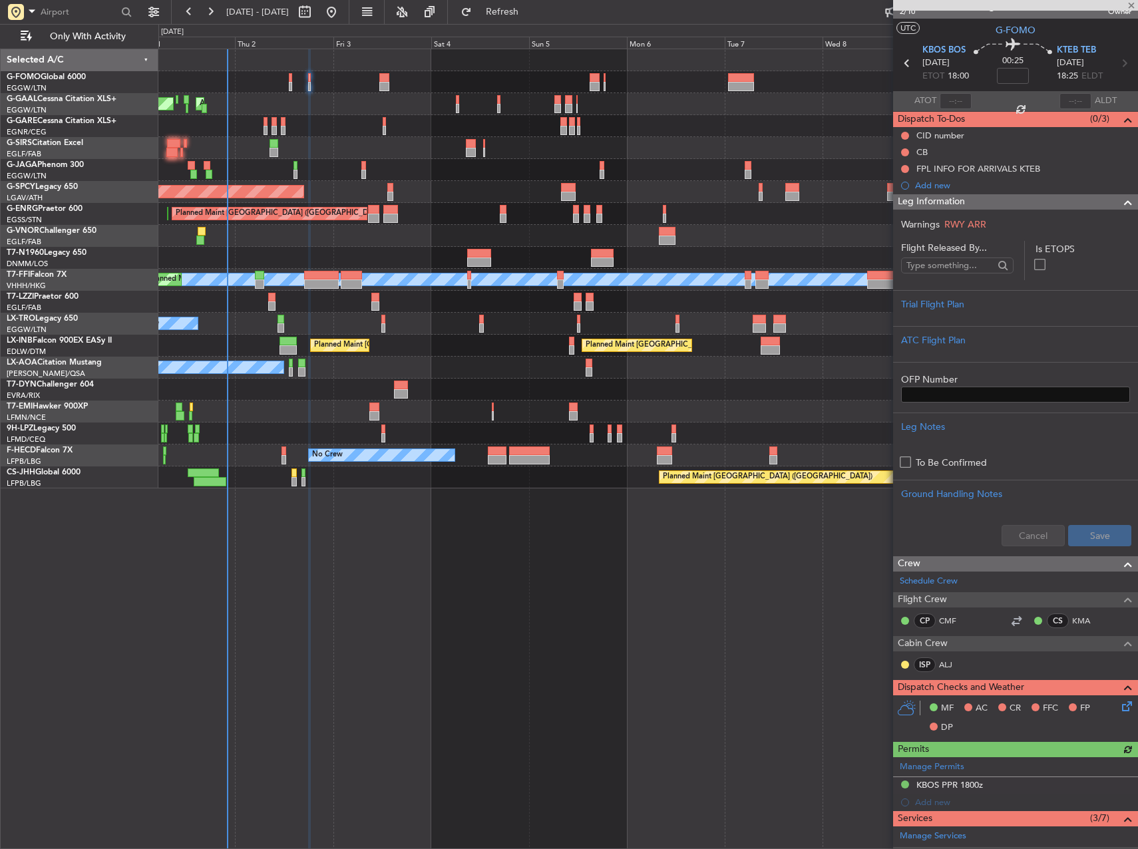
scroll to position [0, 0]
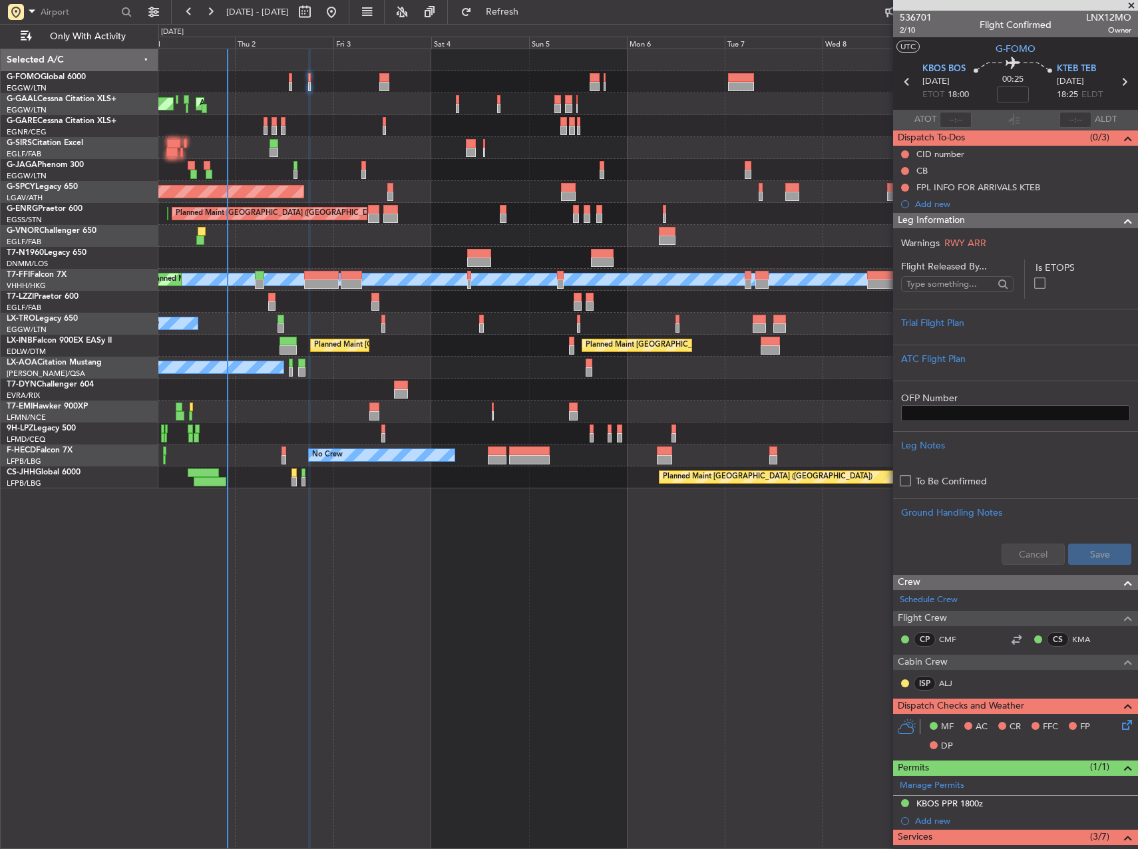
click at [292, 81] on div at bounding box center [290, 77] width 3 height 9
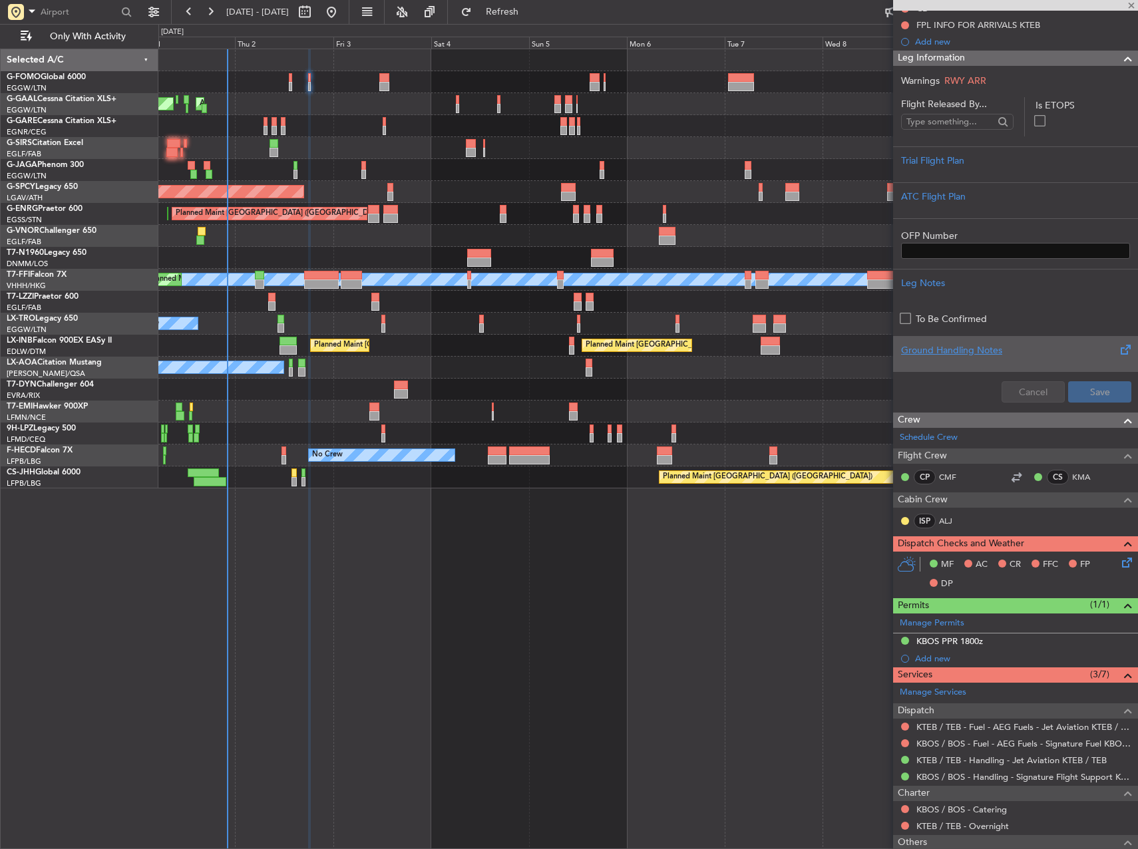
scroll to position [281, 0]
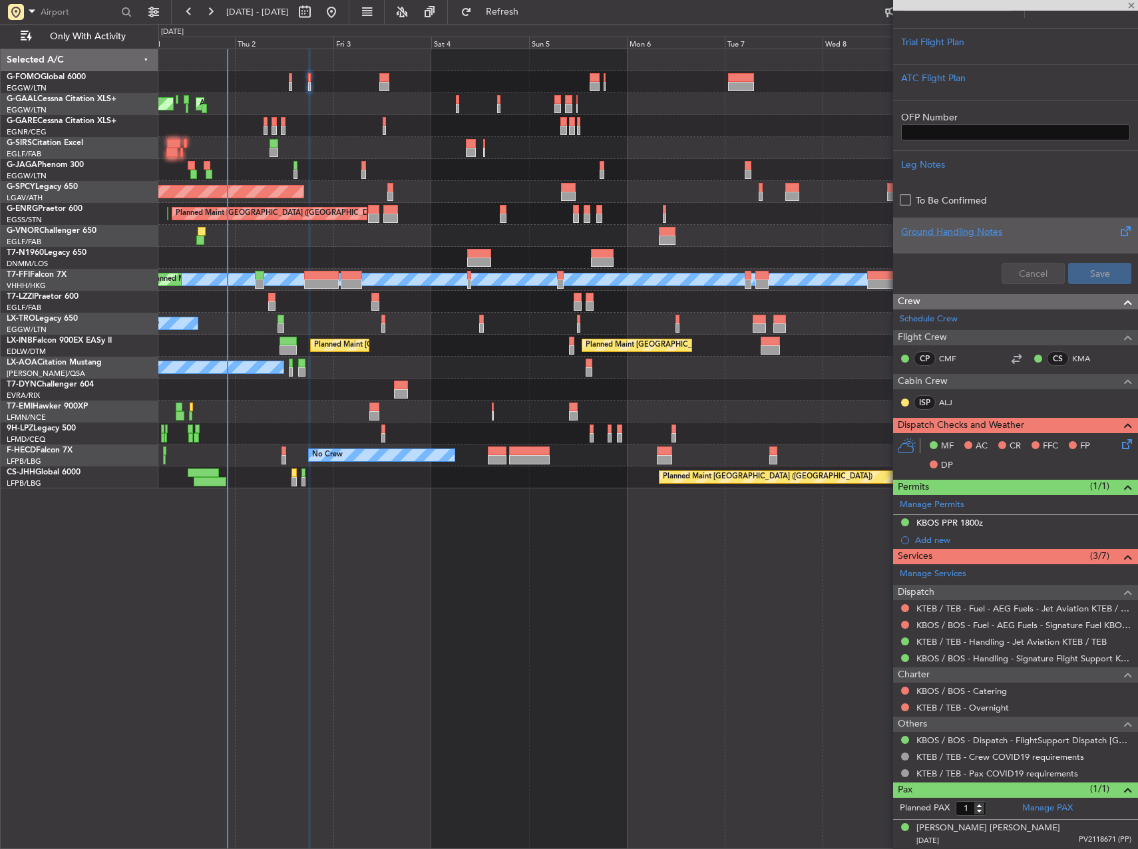
type input "+00:05"
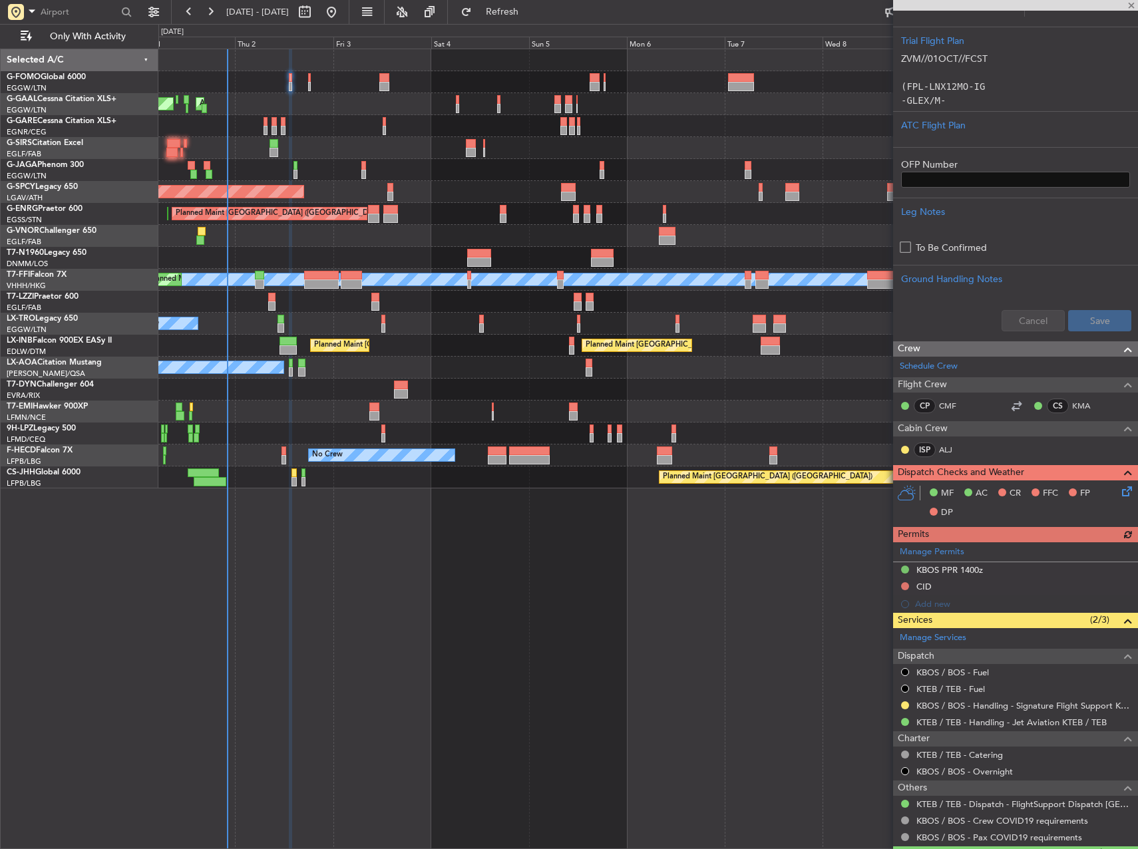
scroll to position [379, 0]
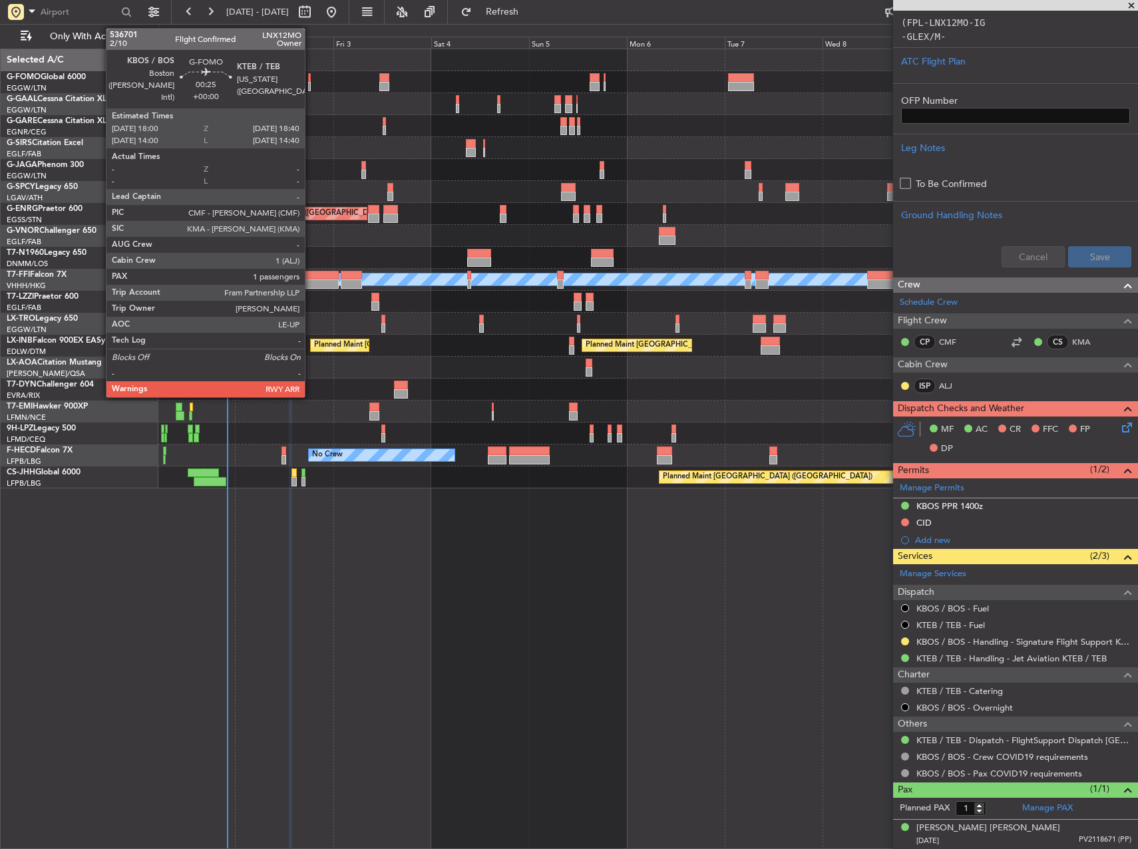
click at [311, 79] on div at bounding box center [309, 77] width 3 height 9
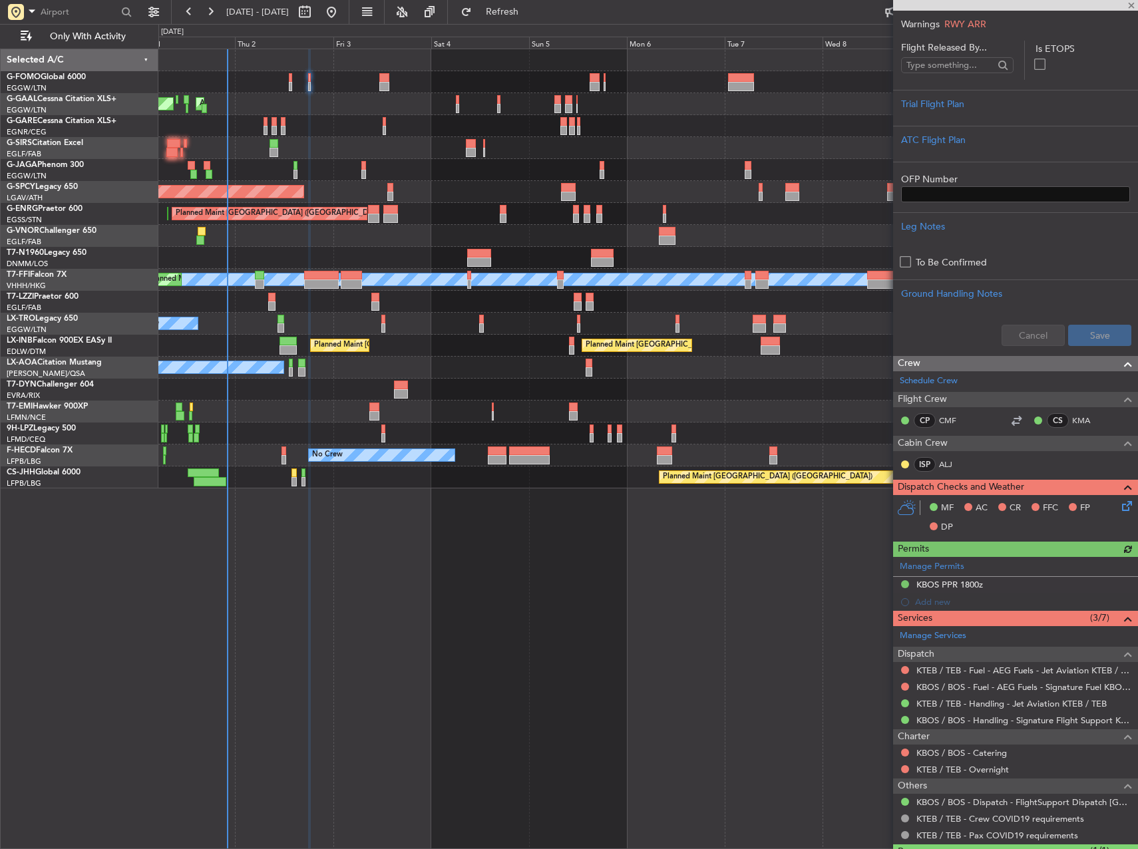
scroll to position [281, 0]
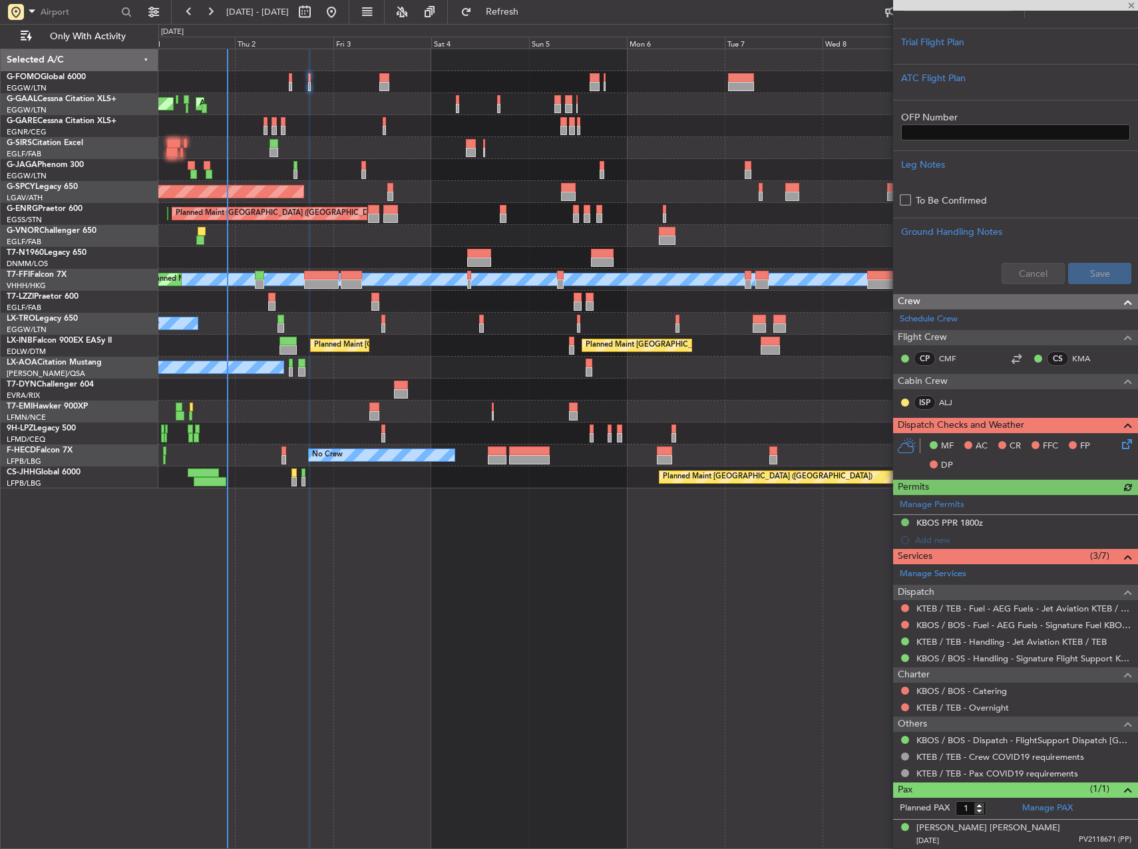
click at [998, 617] on div "KBOS / BOS - Fuel - AEG Fuels - Signature Fuel KBOS / BOS" at bounding box center [1015, 625] width 245 height 17
click at [998, 622] on link "KBOS / BOS - Fuel - AEG Fuels - Signature Fuel KBOS / BOS" at bounding box center [1023, 625] width 215 height 11
click at [1048, 608] on link "KTEB / TEB - Fuel - AEG Fuels - Jet Aviation KTEB / TEB" at bounding box center [1023, 608] width 215 height 11
click at [528, 13] on span "Refresh" at bounding box center [503, 11] width 56 height 9
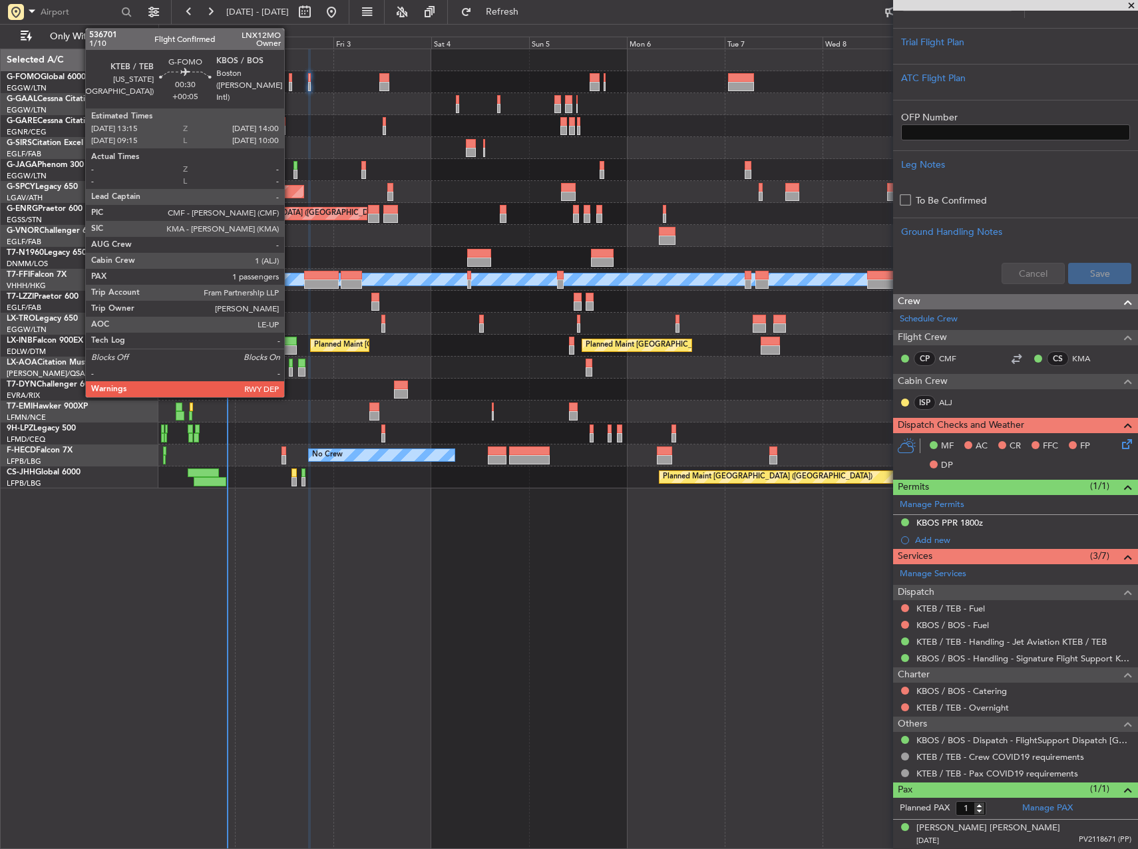
click at [290, 78] on div at bounding box center [290, 77] width 3 height 9
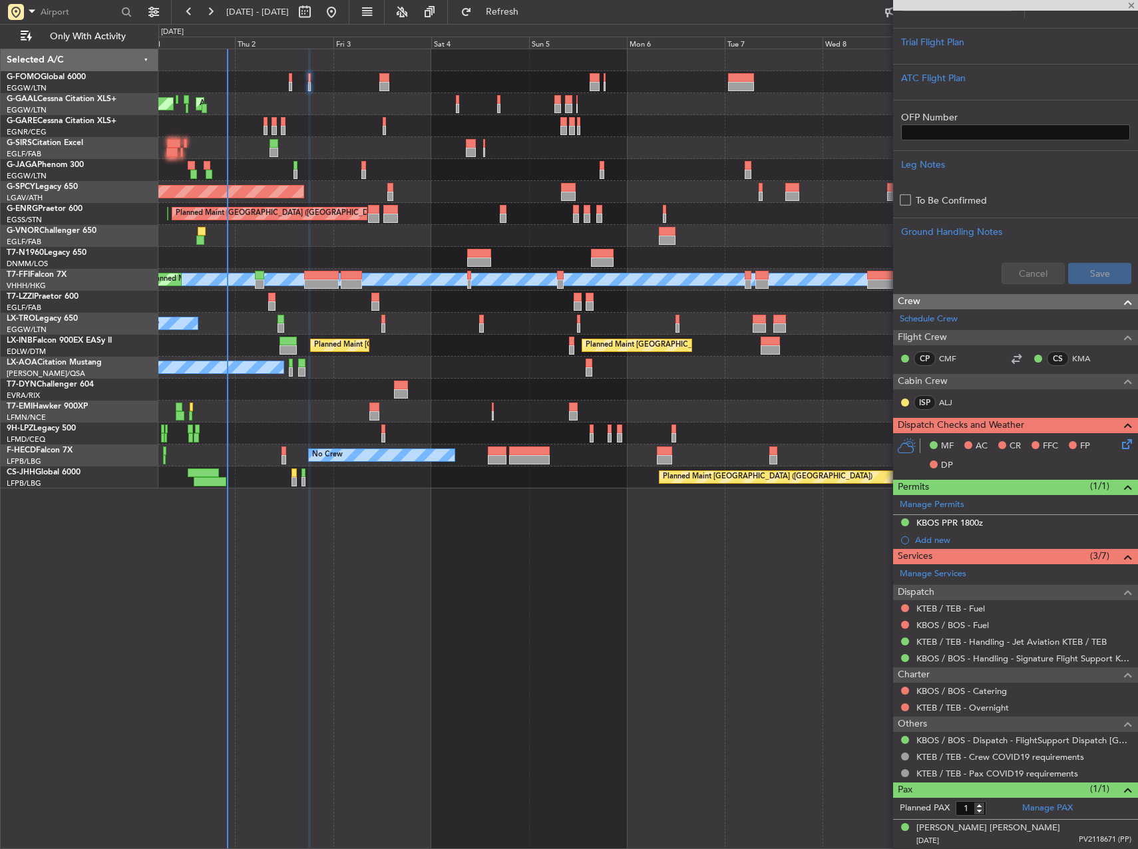
type input "+00:05"
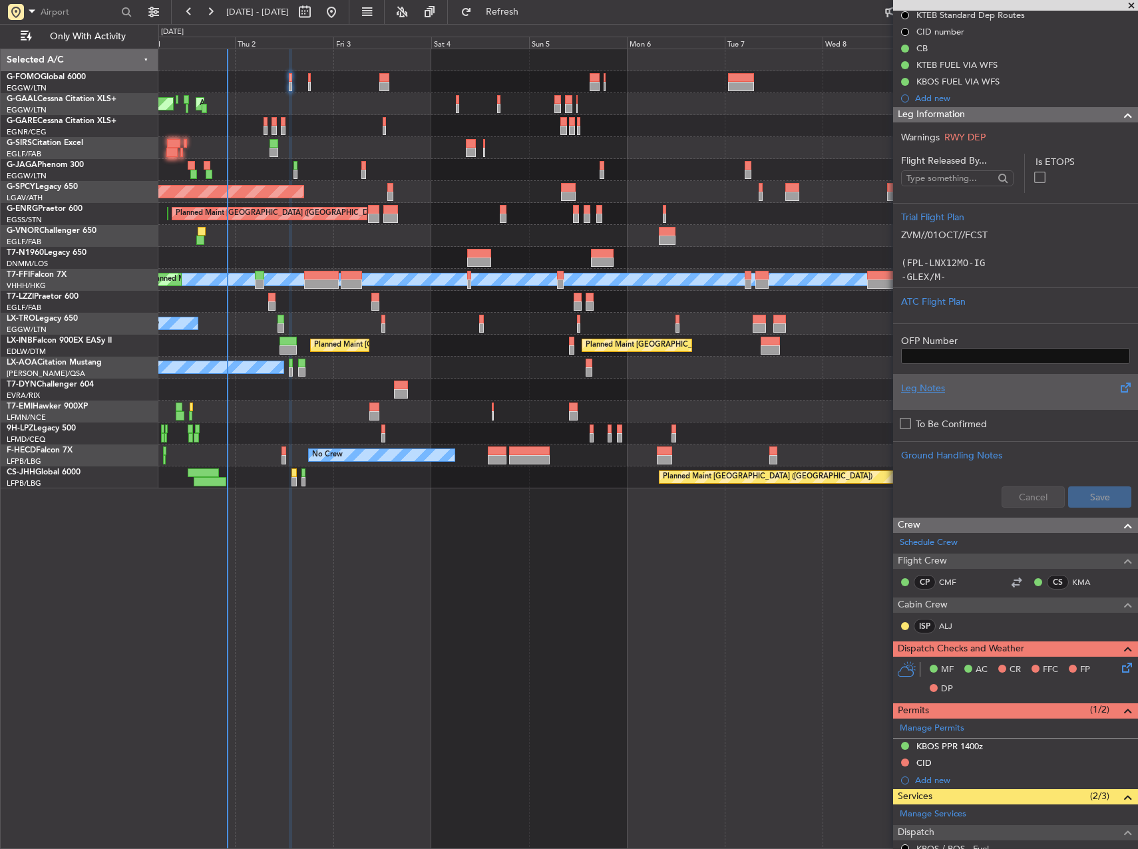
scroll to position [0, 0]
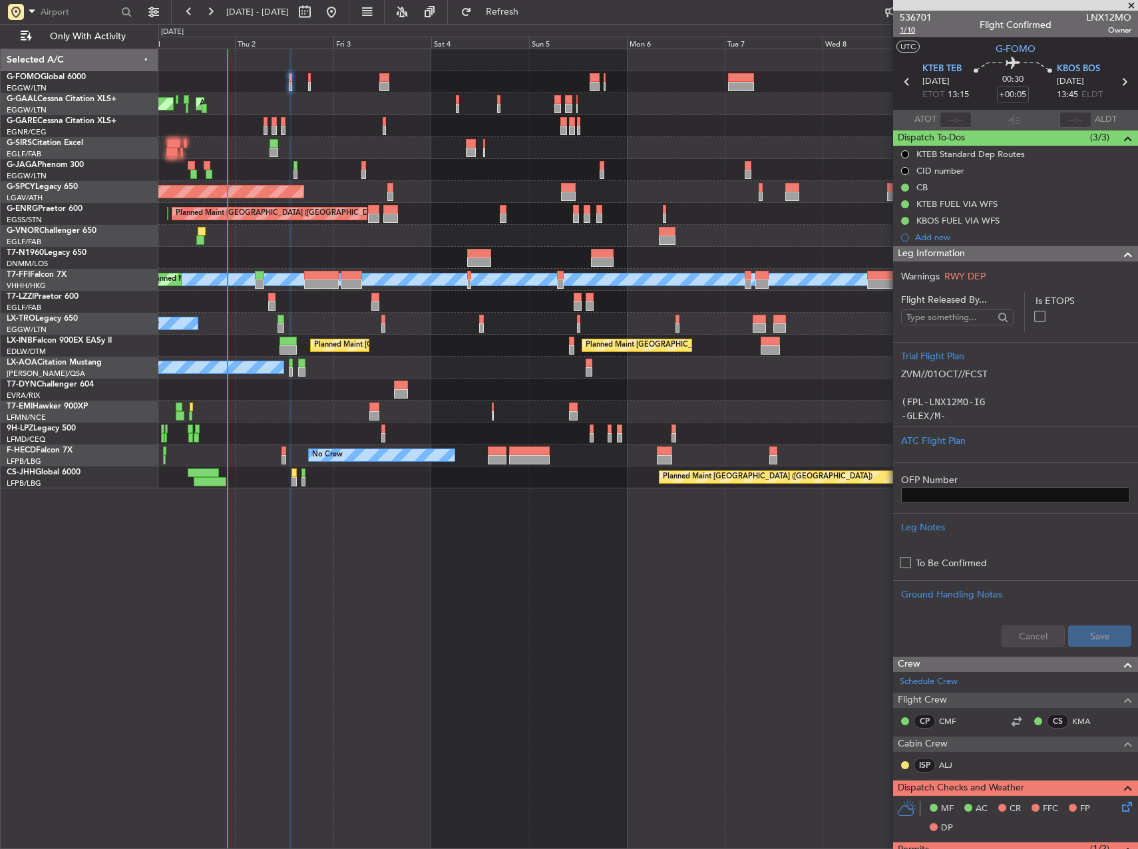
click at [902, 34] on span "1/10" at bounding box center [916, 30] width 32 height 11
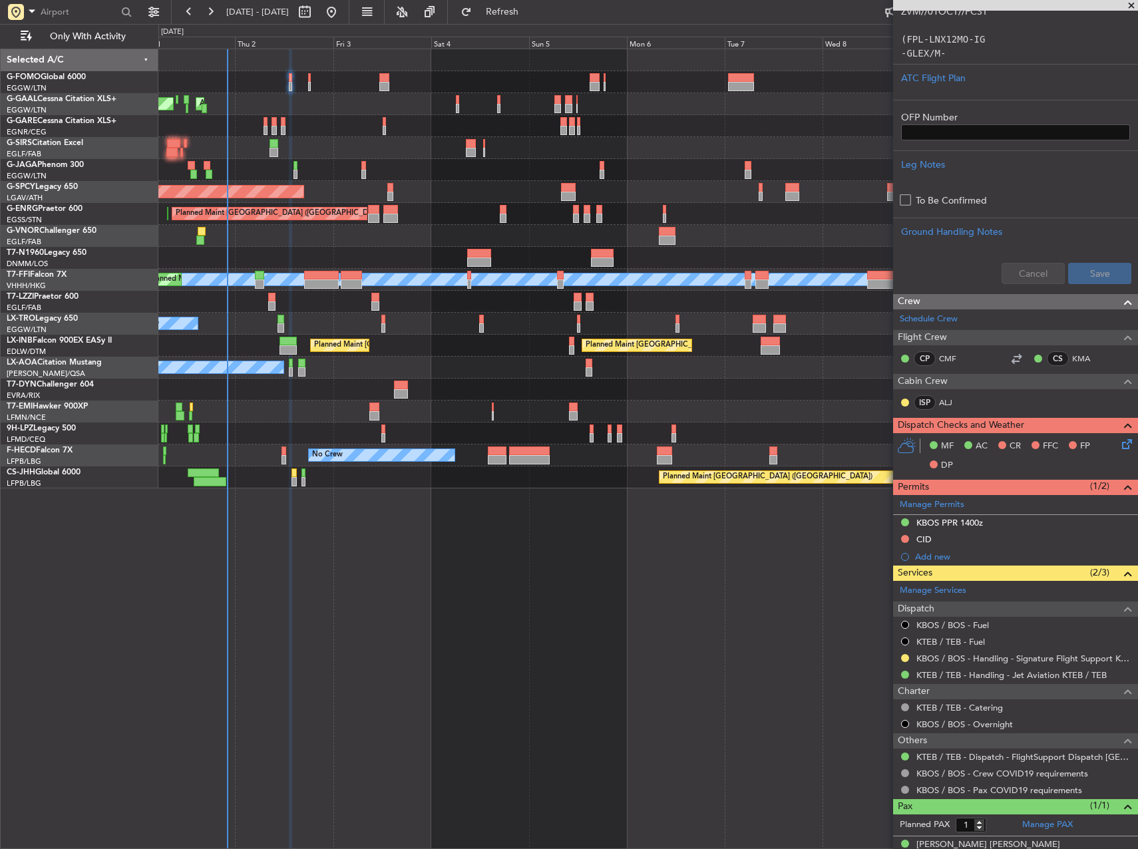
scroll to position [379, 0]
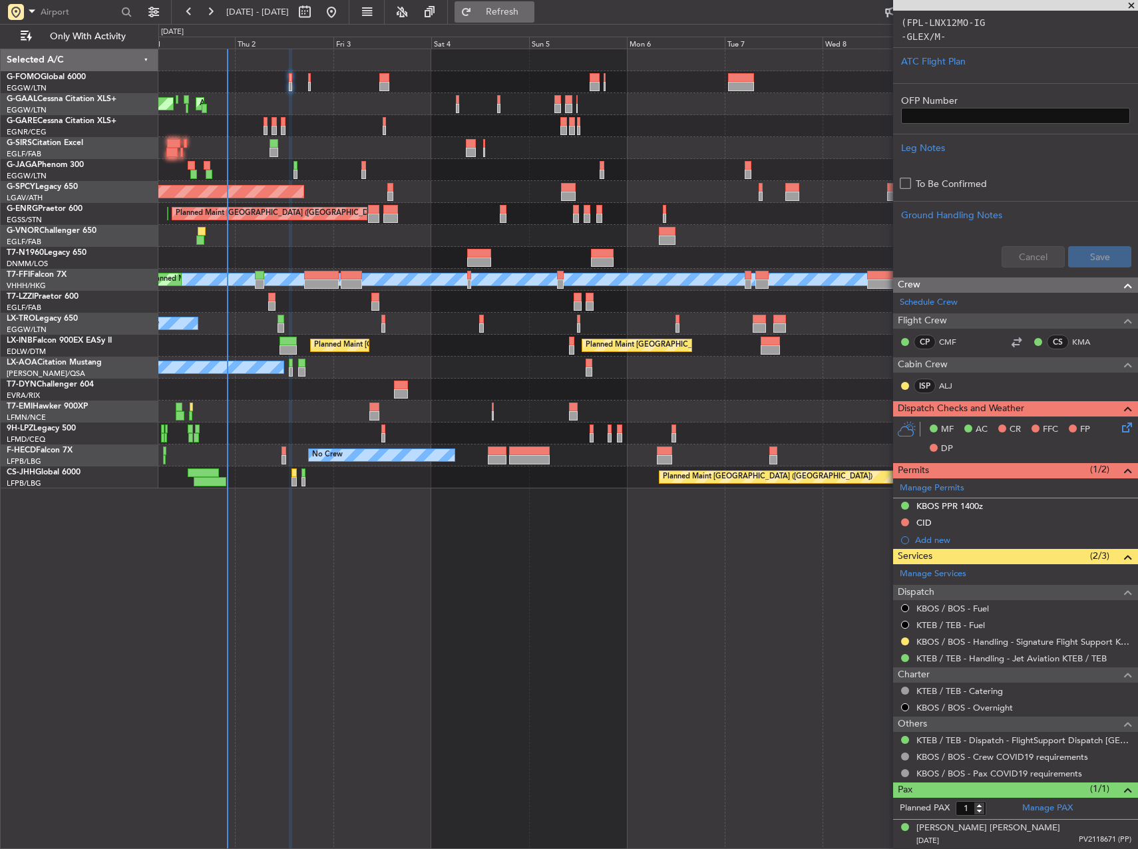
click at [541, 22] on fb-refresh-button "Refresh" at bounding box center [494, 12] width 93 height 24
click at [530, 17] on span "Refresh" at bounding box center [503, 11] width 56 height 9
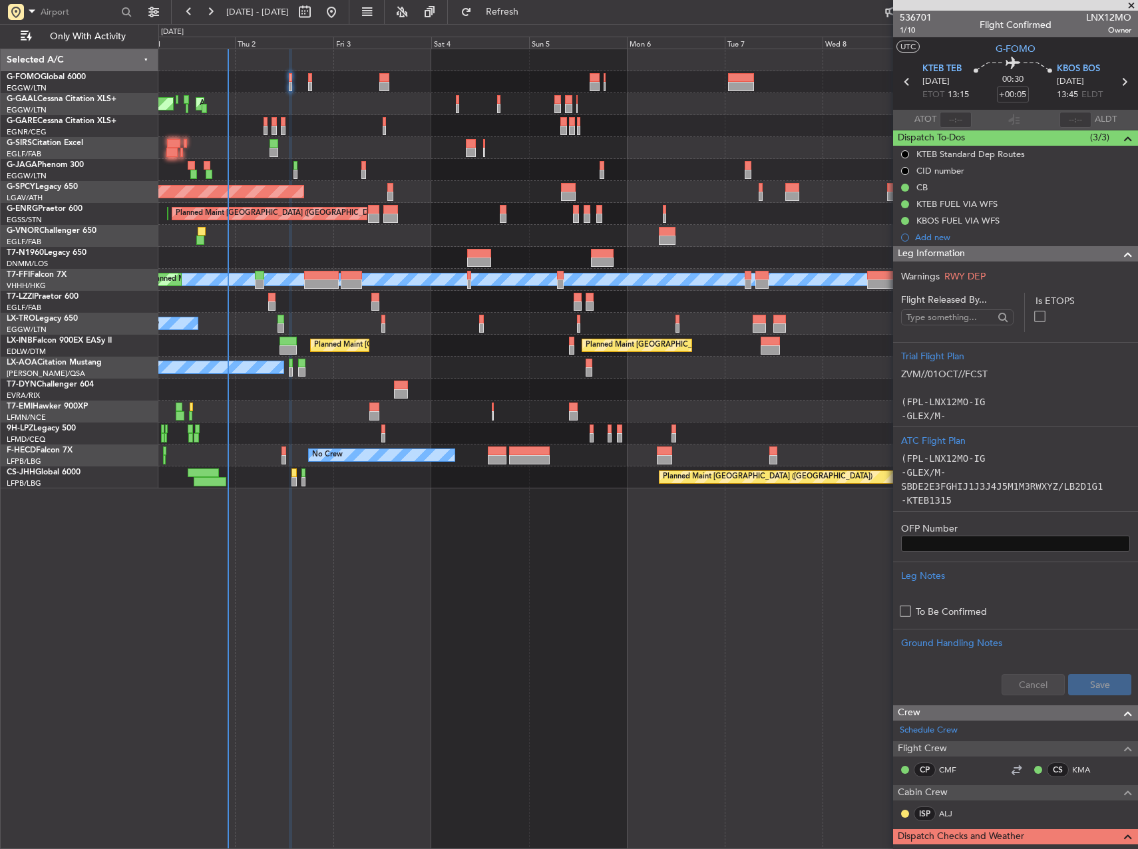
scroll to position [379, 0]
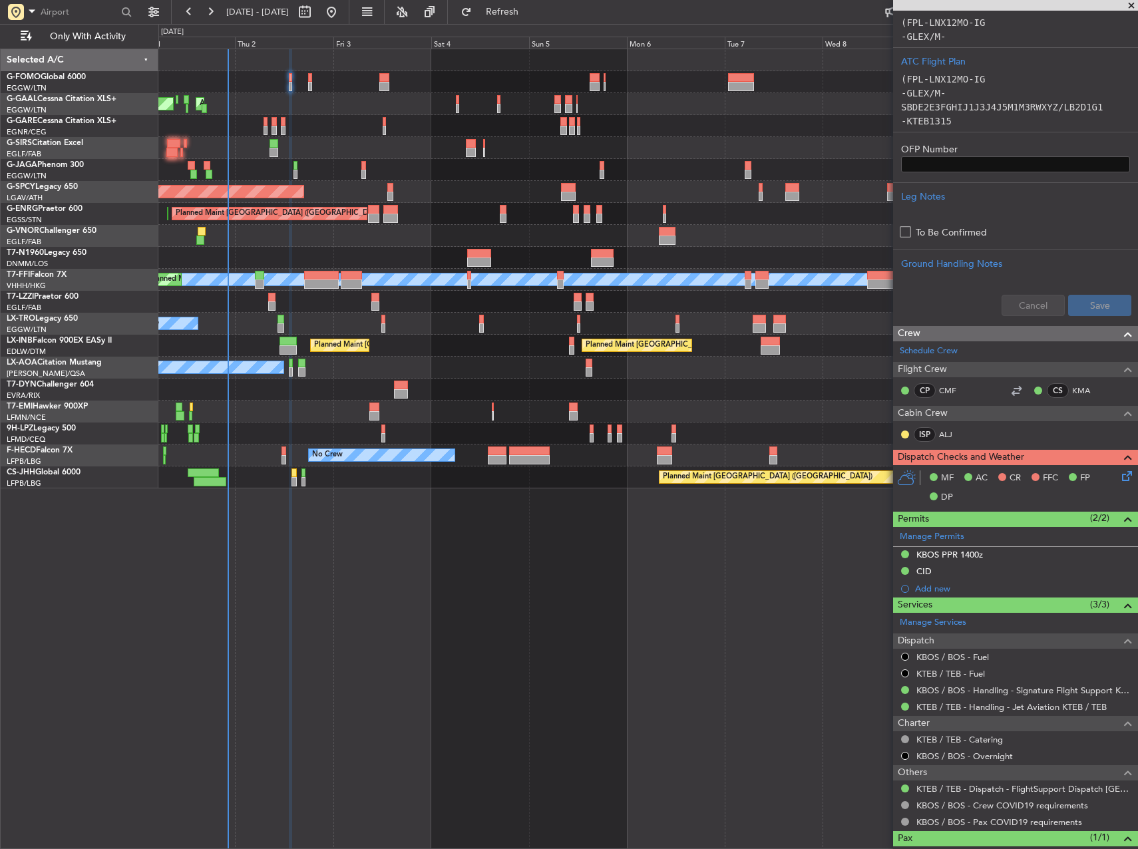
click at [479, 733] on div "Planned Maint Dusseldorf AOG Maint [GEOGRAPHIC_DATA] Owner Owner Planned Maint …" at bounding box center [648, 449] width 980 height 801
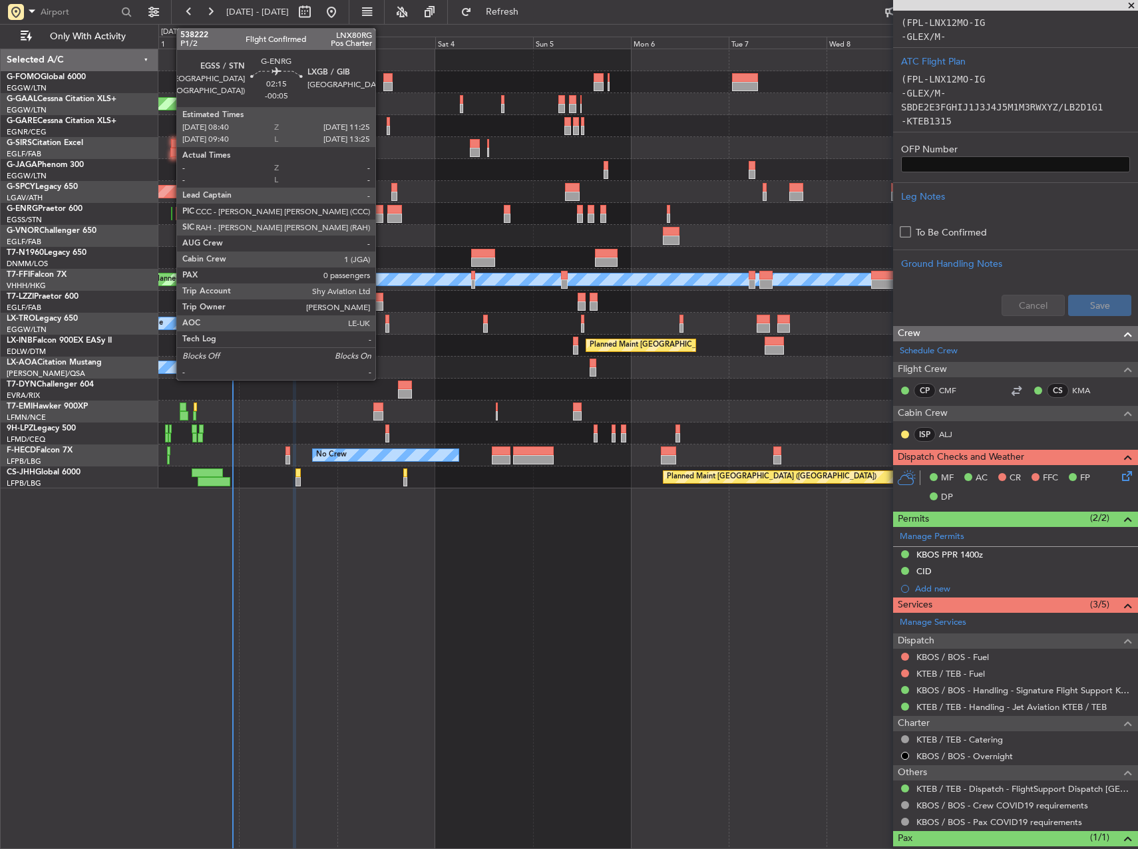
click at [381, 213] on div at bounding box center [377, 209] width 11 height 9
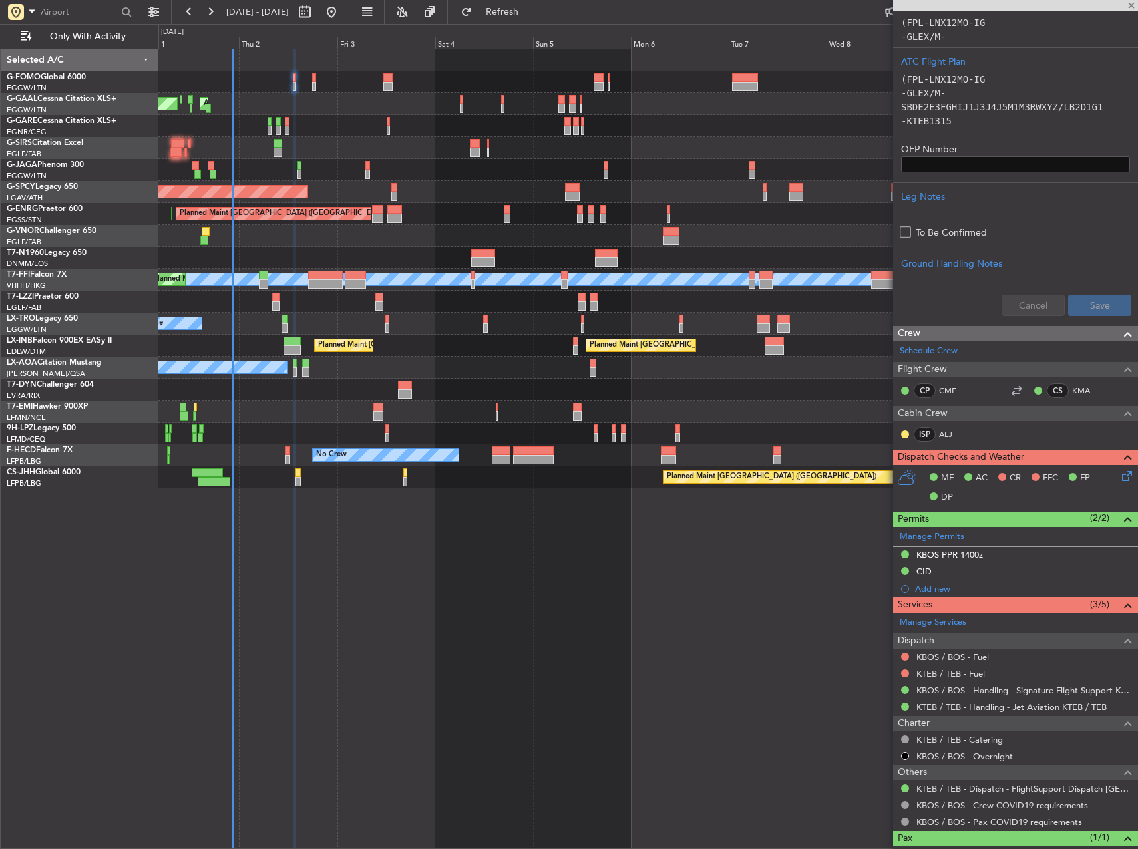
type input "-00:05"
type input "0"
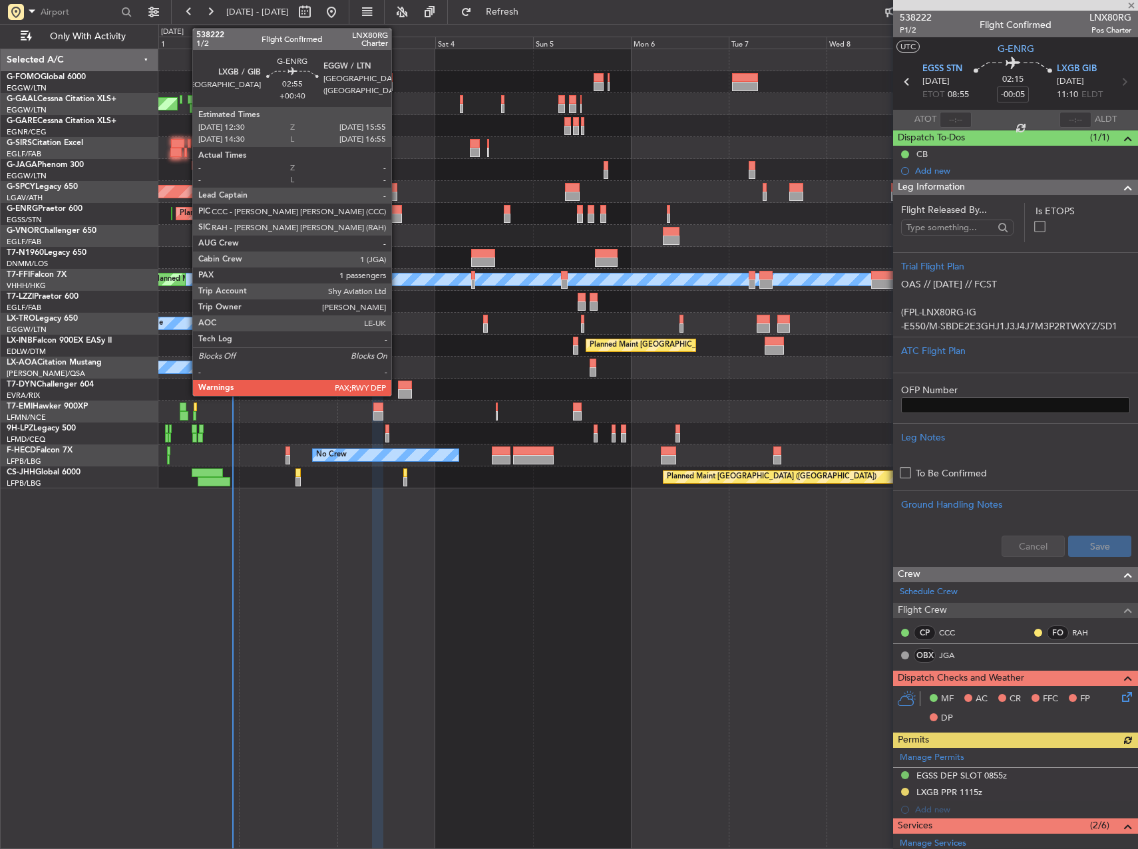
click at [397, 211] on div at bounding box center [394, 209] width 14 height 9
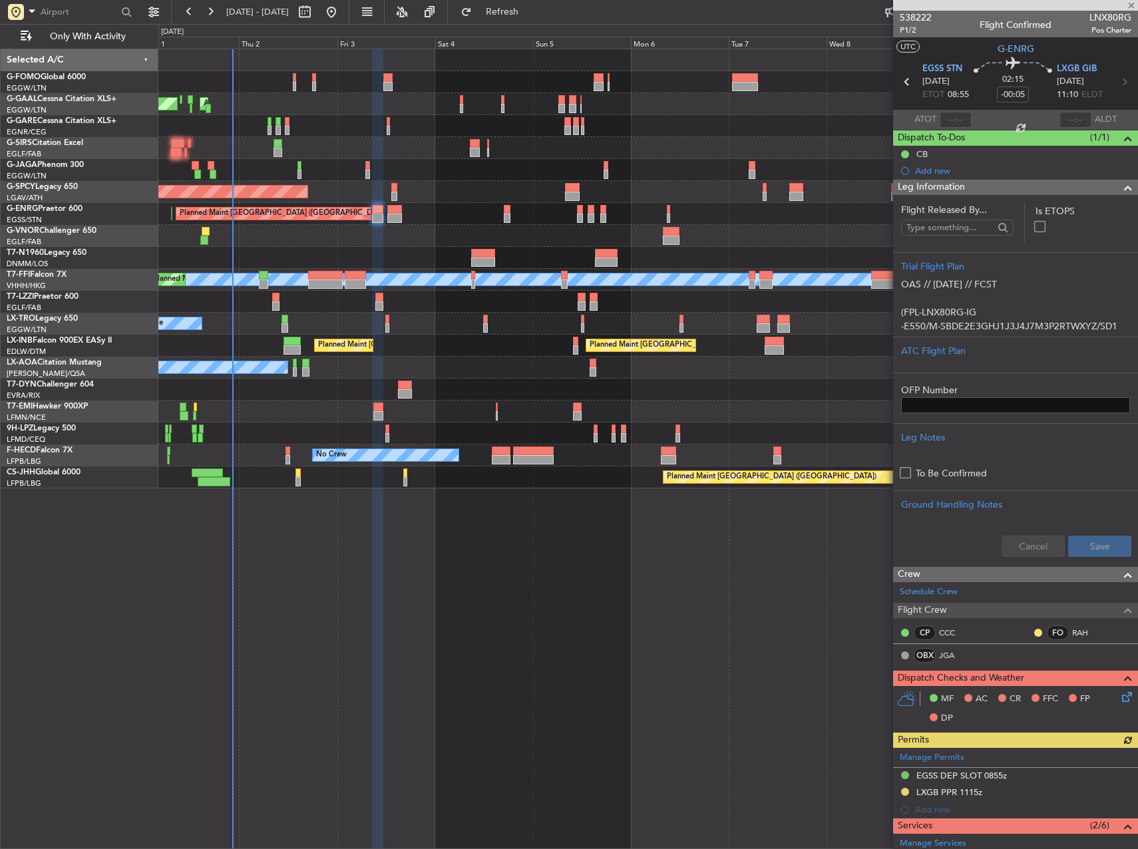
type input "+00:40"
type input "4"
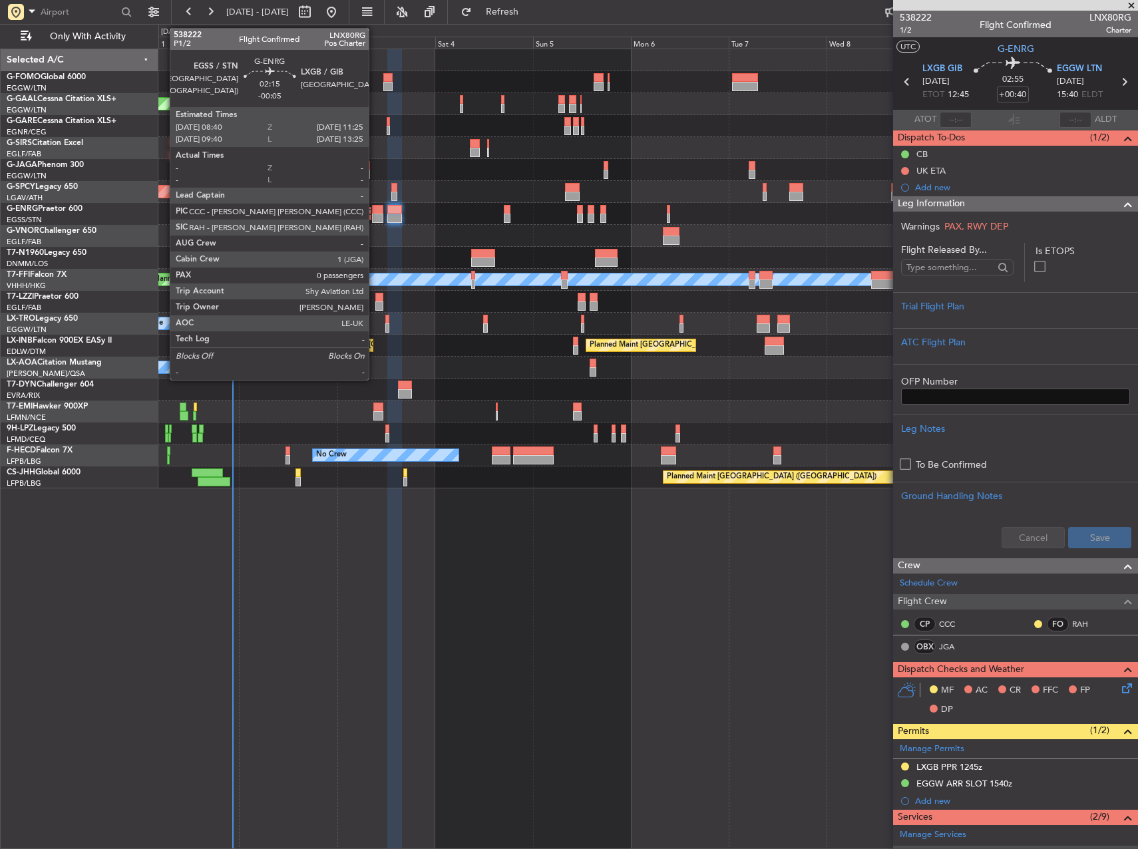
click at [375, 217] on div at bounding box center [377, 218] width 11 height 9
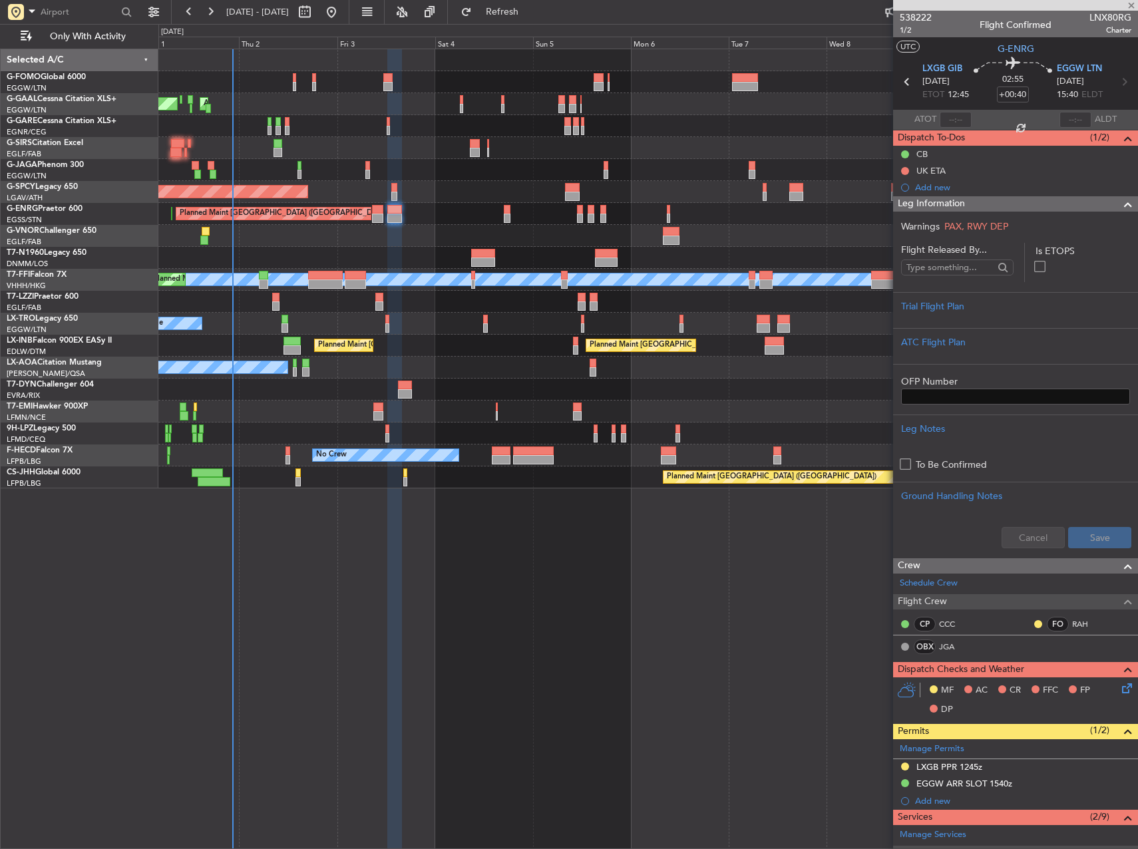
type input "-00:05"
type input "0"
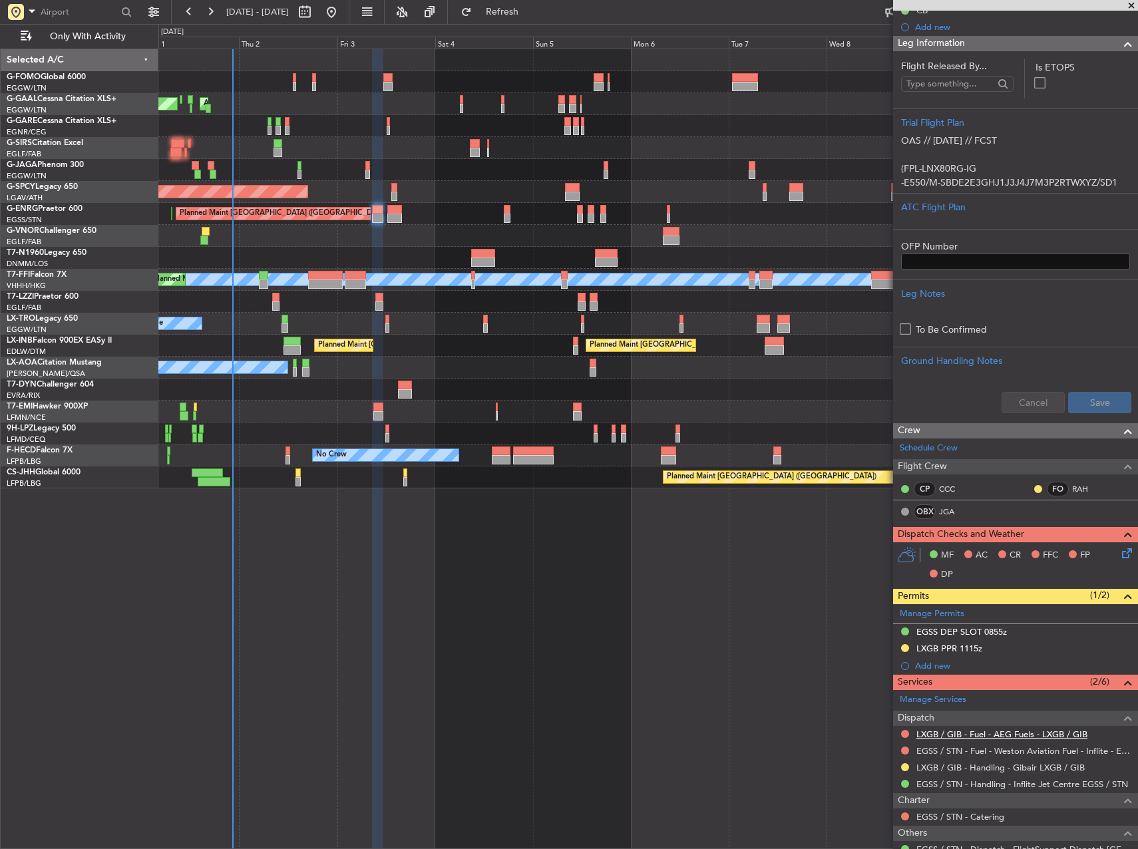
scroll to position [240, 0]
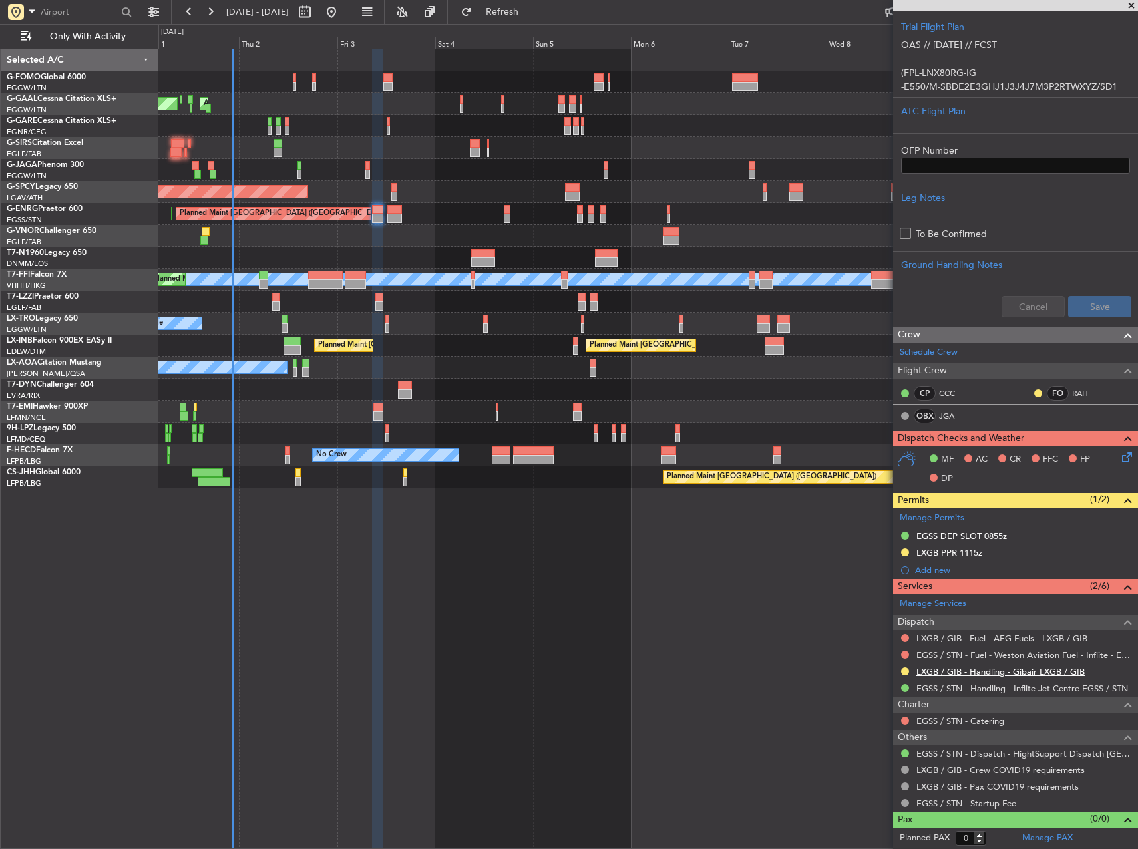
click at [990, 670] on link "LXGB / GIB - Handling - Gibair LXGB / GIB" at bounding box center [1000, 671] width 168 height 11
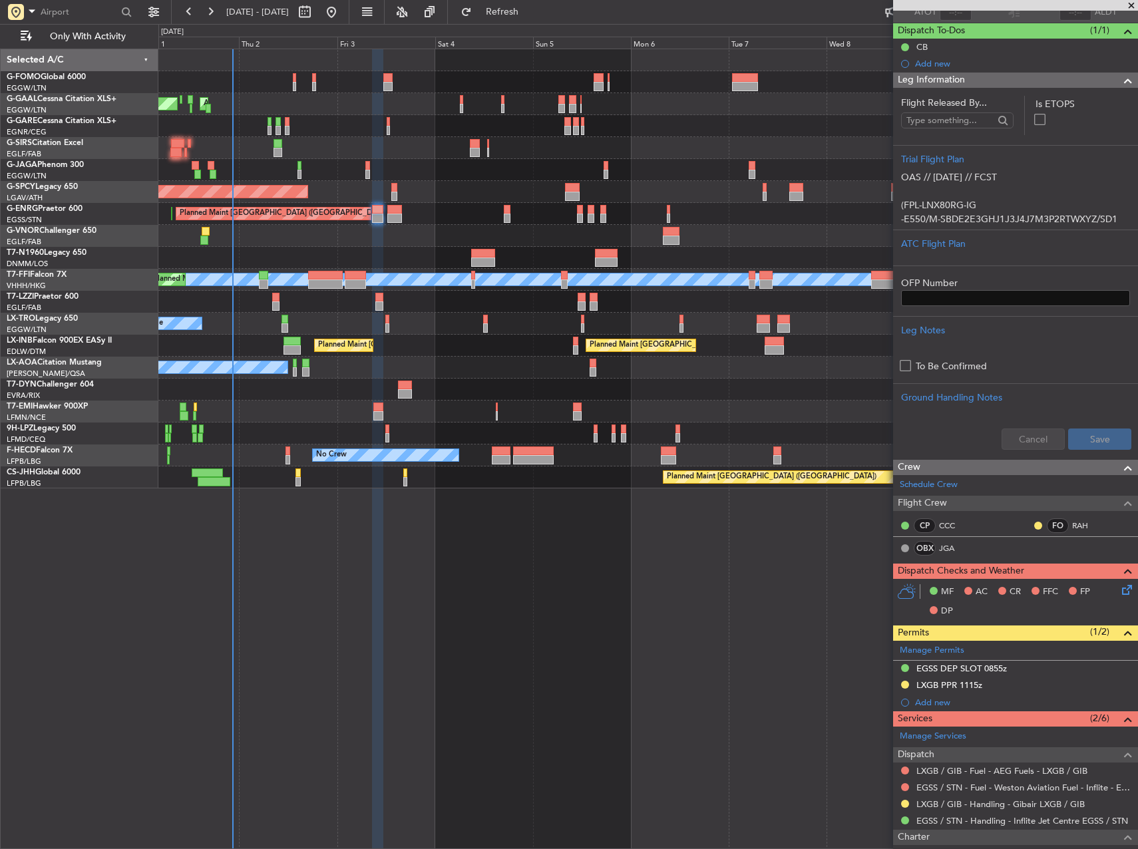
scroll to position [0, 0]
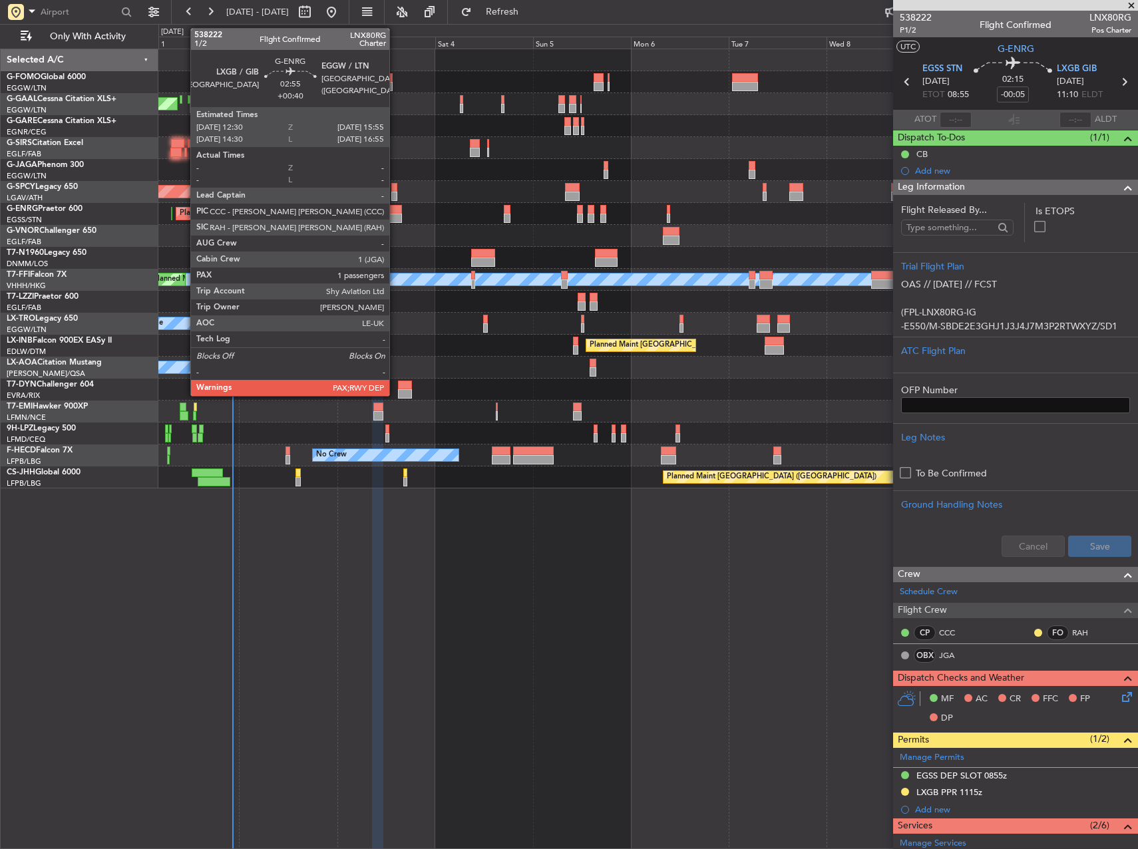
click at [395, 211] on div at bounding box center [394, 209] width 14 height 9
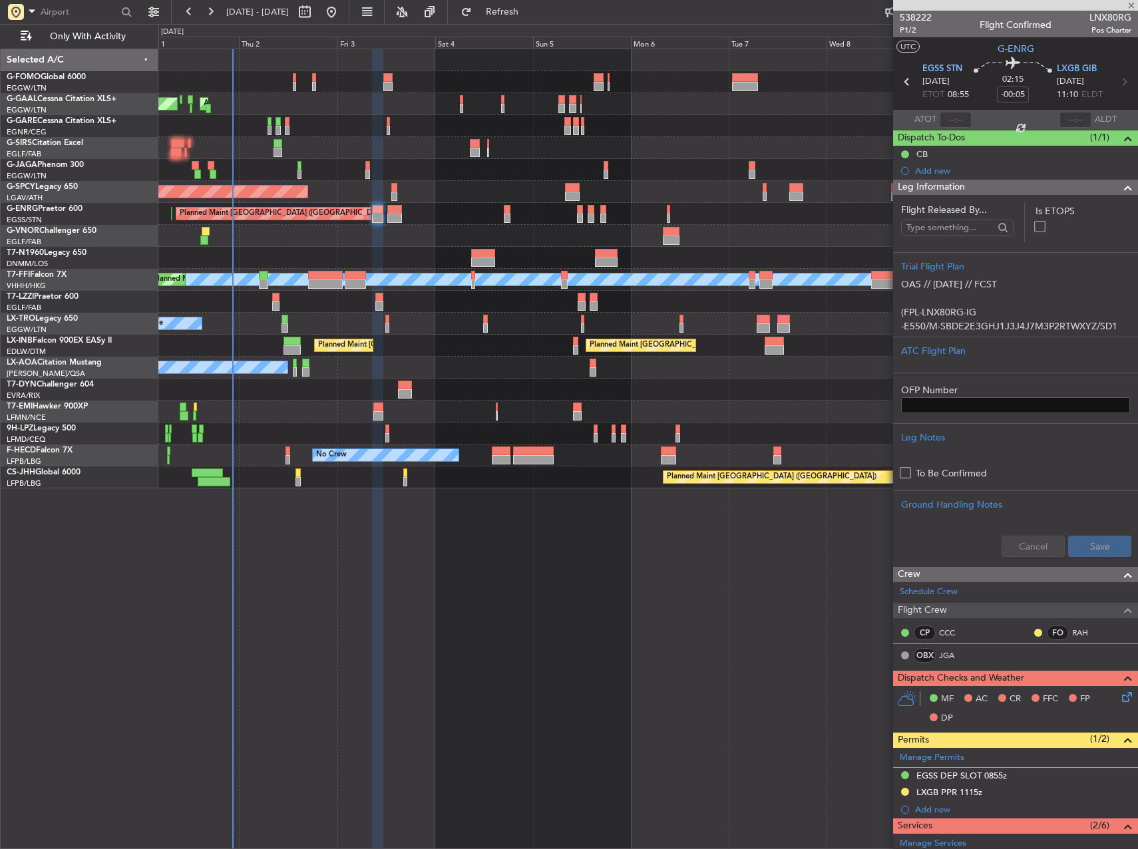
type input "+00:40"
type input "4"
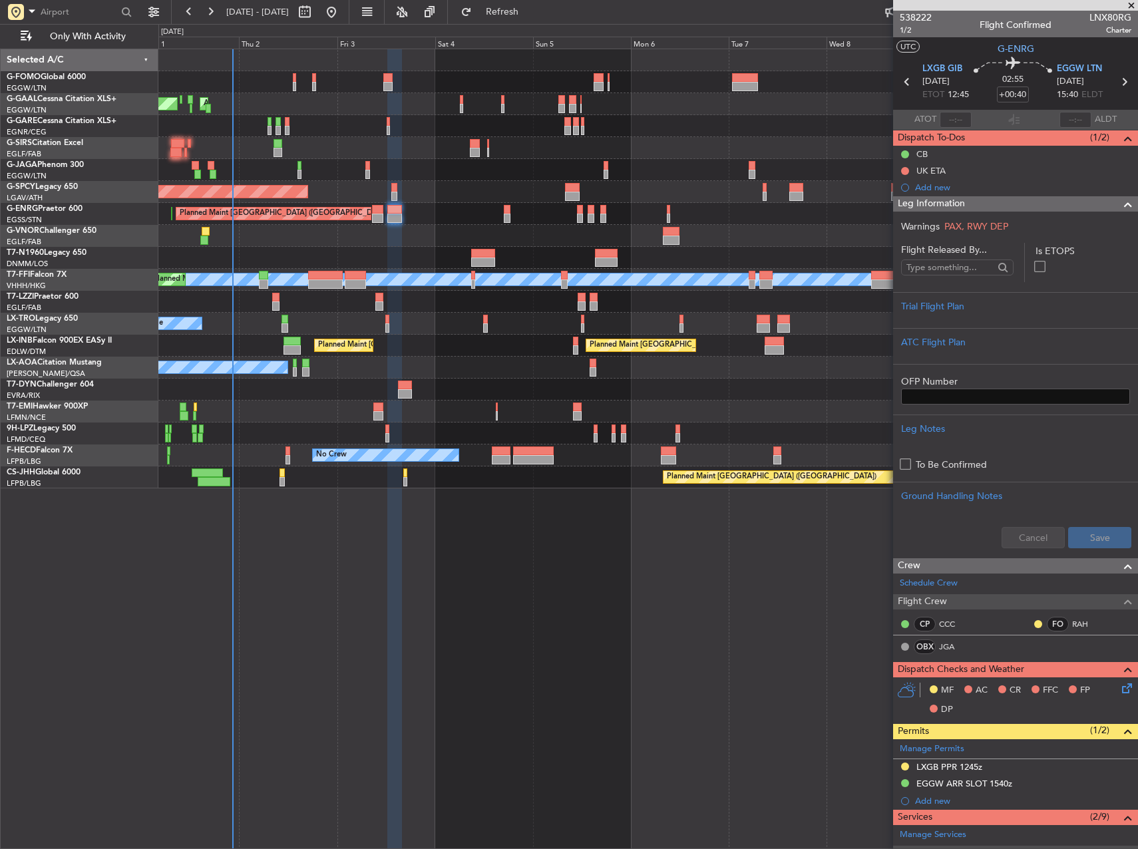
click at [596, 616] on div "Planned Maint Dusseldorf AOG Maint [GEOGRAPHIC_DATA] Owner Owner Planned Maint …" at bounding box center [648, 449] width 980 height 801
click at [634, 583] on div "Planned Maint Dusseldorf AOG Maint [GEOGRAPHIC_DATA] Owner Owner Planned Maint …" at bounding box center [648, 449] width 980 height 801
click at [817, 574] on div "Planned Maint Dusseldorf AOG Maint [GEOGRAPHIC_DATA] Owner Owner Planned Maint …" at bounding box center [648, 449] width 980 height 801
click at [642, 642] on div "Planned Maint Dusseldorf AOG Maint [GEOGRAPHIC_DATA] Owner Owner Planned Maint …" at bounding box center [648, 449] width 980 height 801
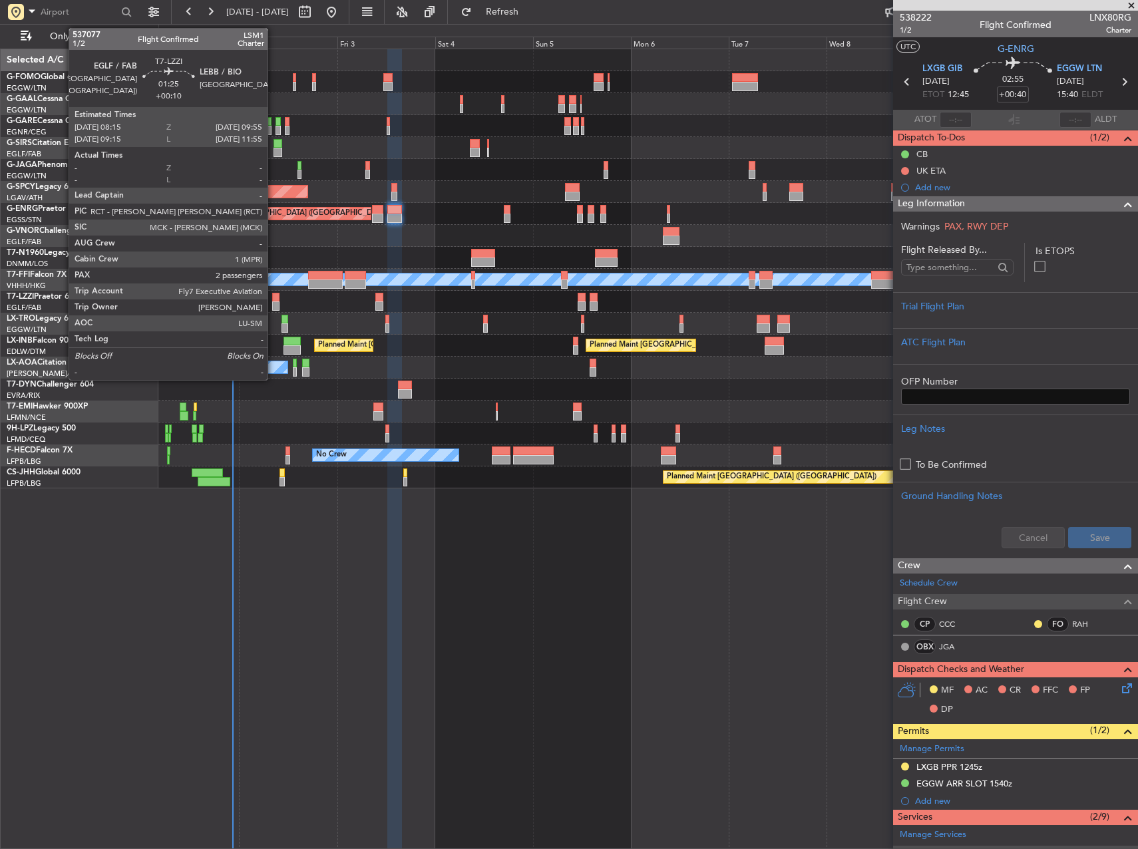
click at [274, 299] on div at bounding box center [275, 297] width 7 height 9
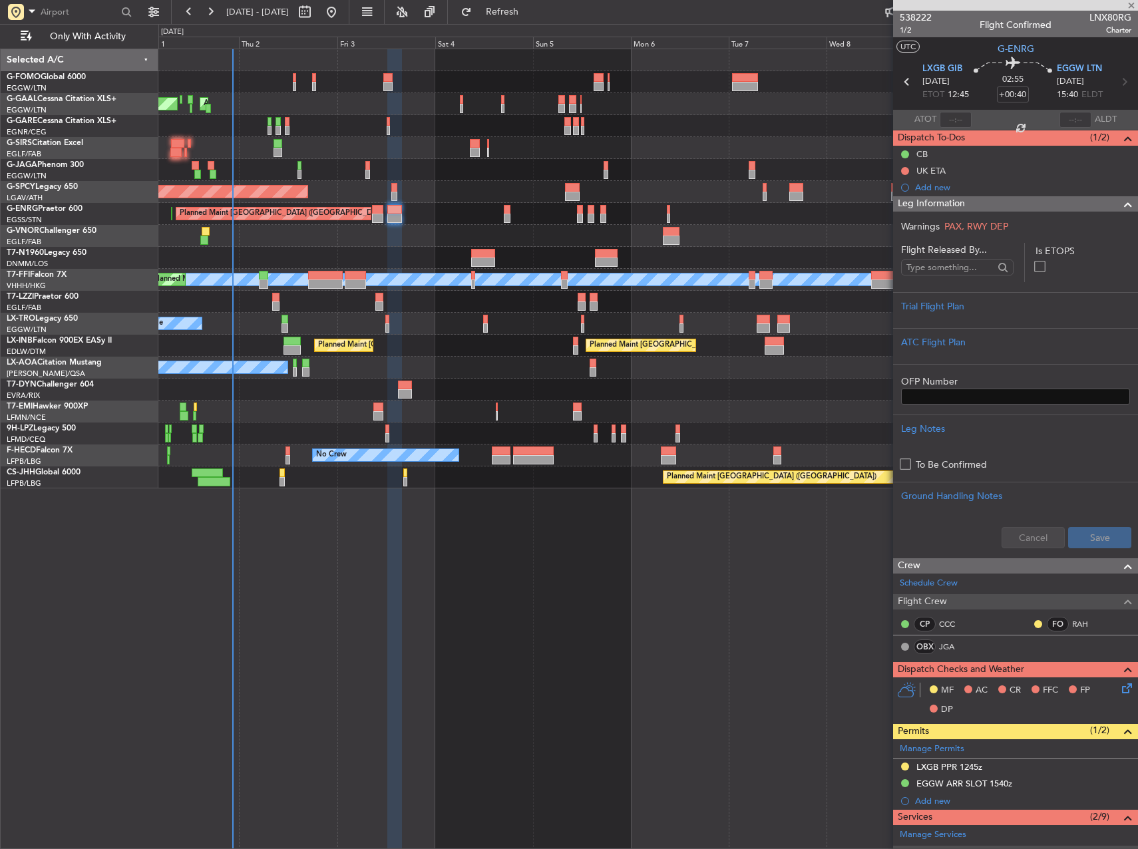
type input "+00:10"
type input "2"
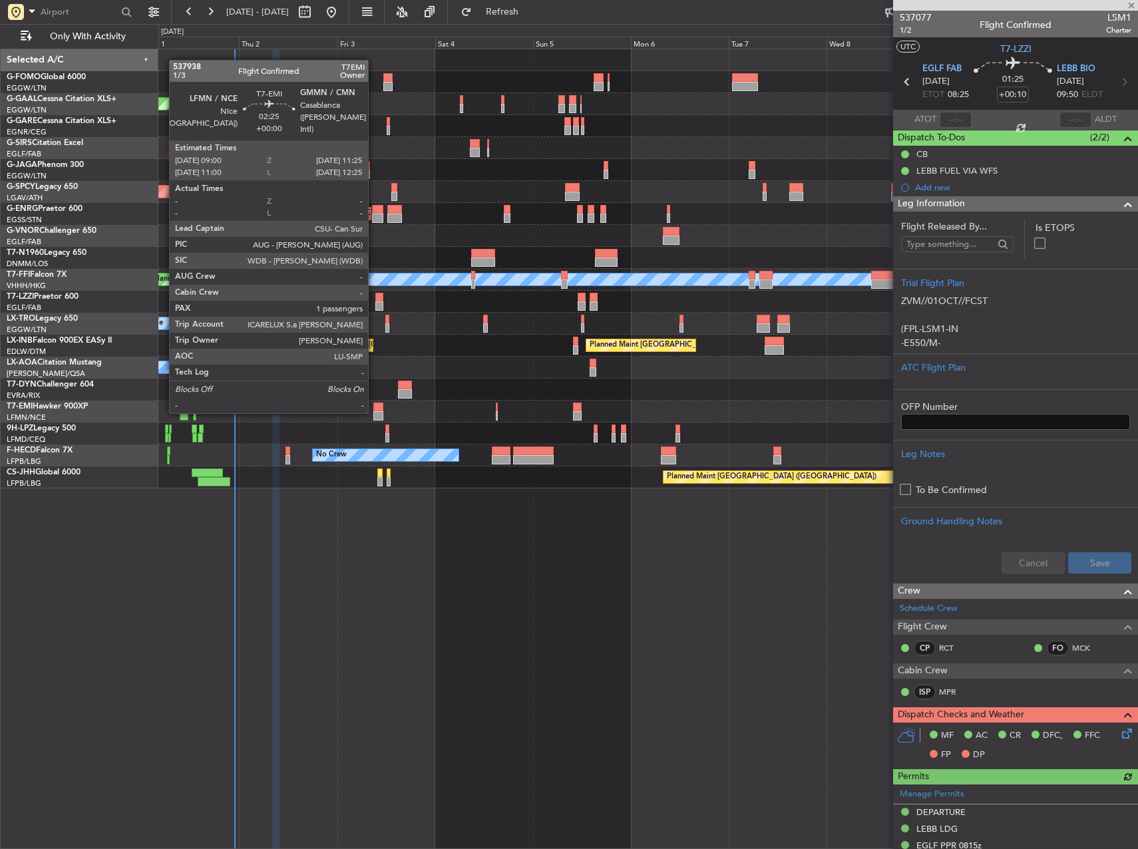
click at [374, 412] on div at bounding box center [378, 415] width 10 height 9
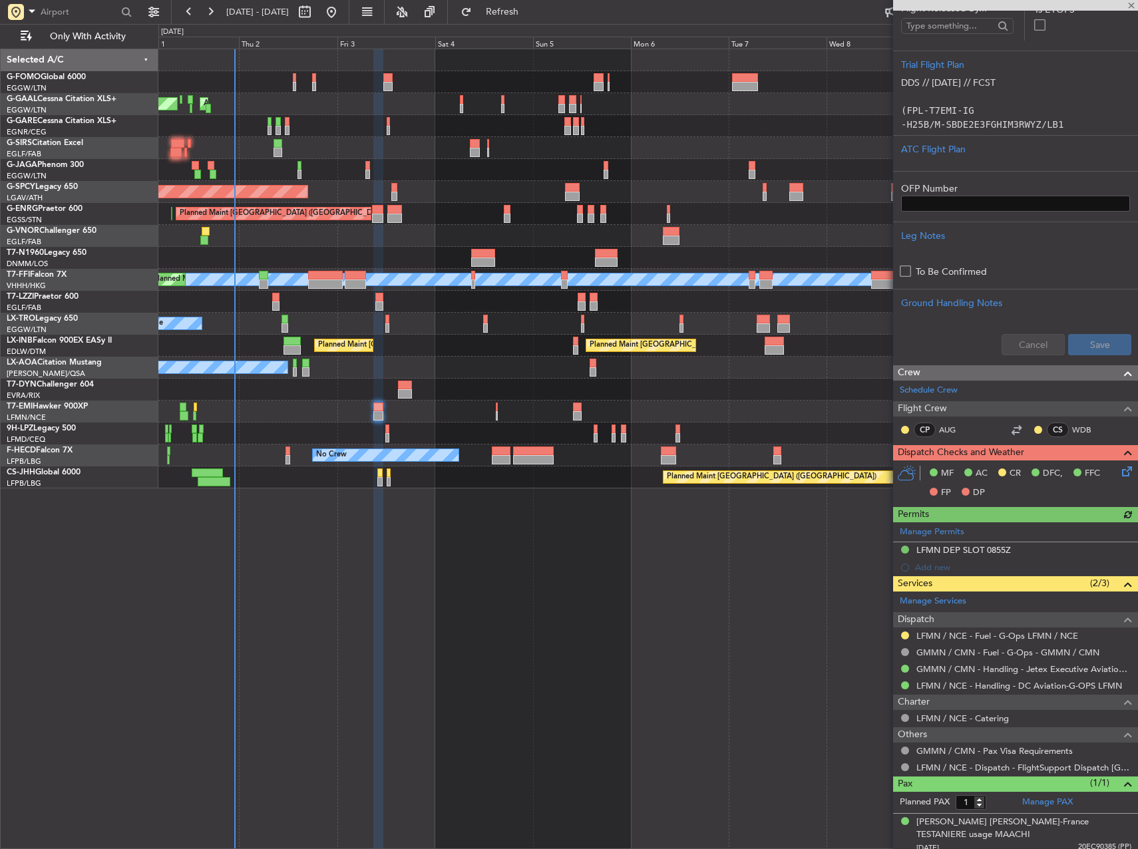
scroll to position [225, 0]
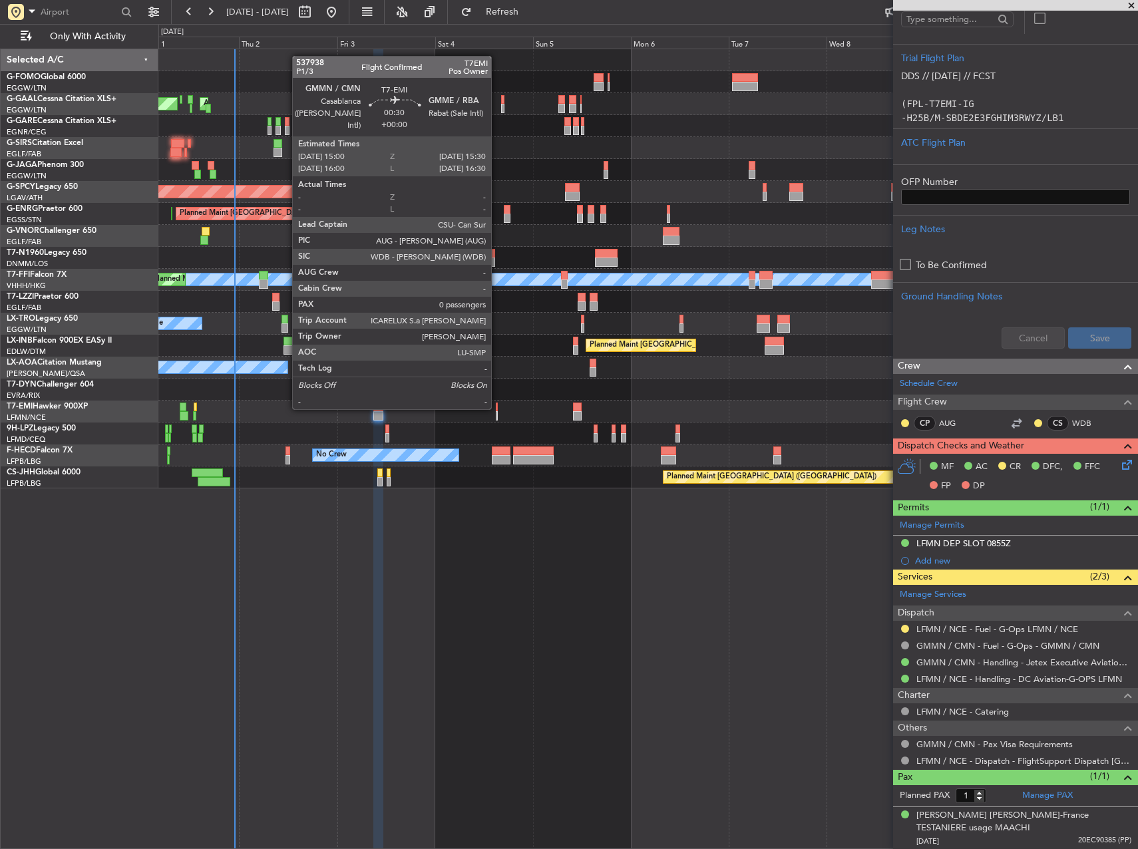
click at [497, 408] on div at bounding box center [497, 407] width 3 height 9
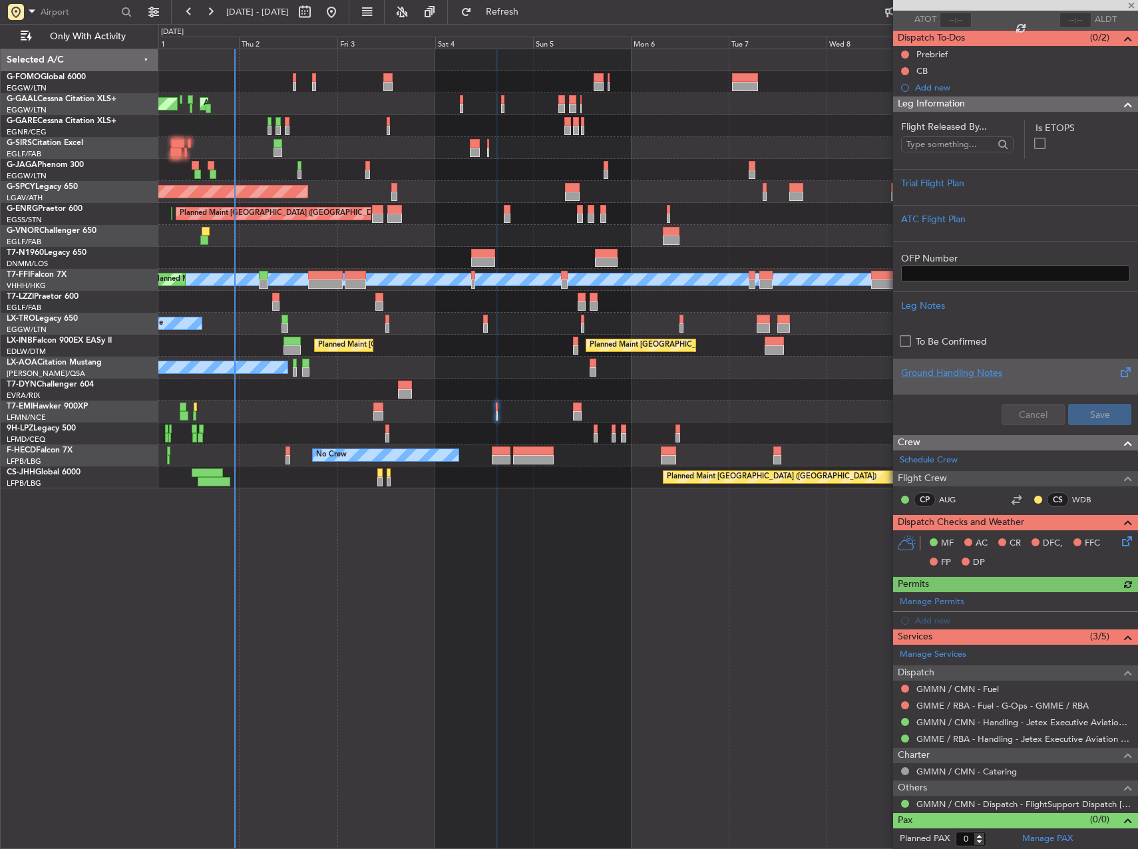
scroll to position [100, 0]
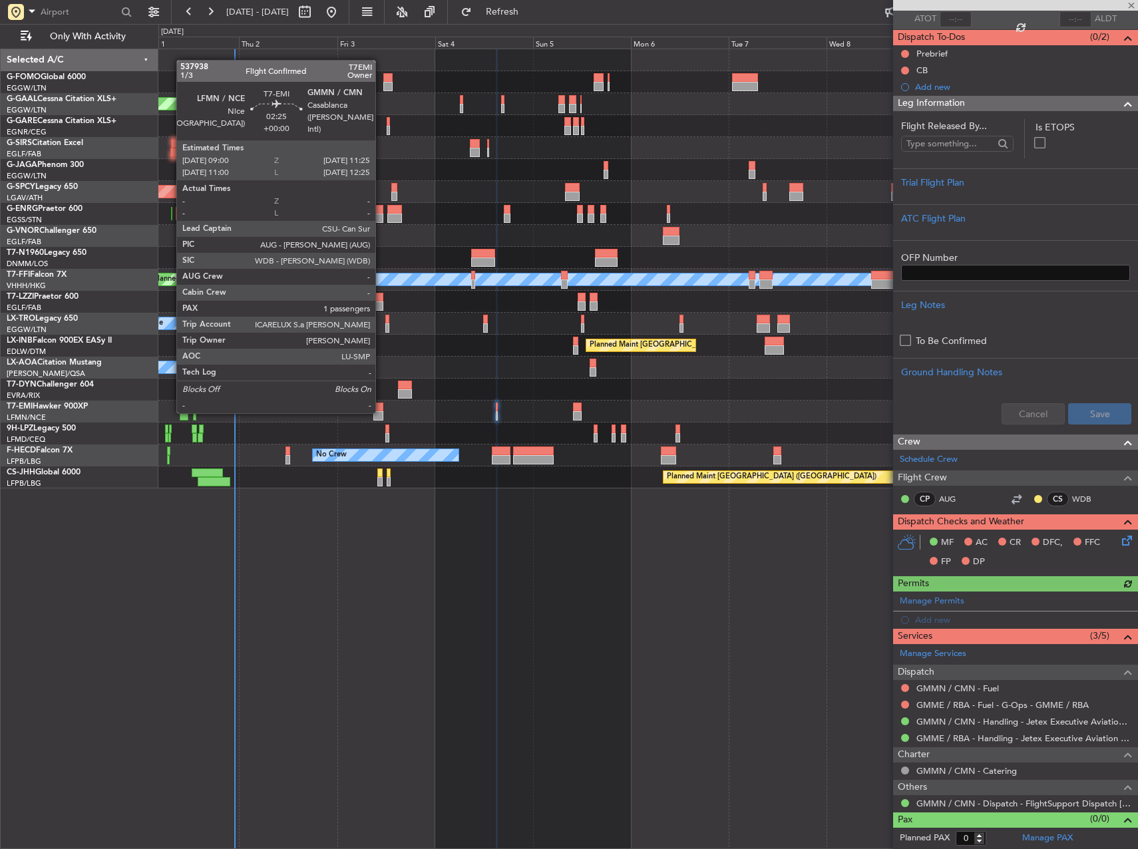
click at [381, 412] on div at bounding box center [378, 415] width 10 height 9
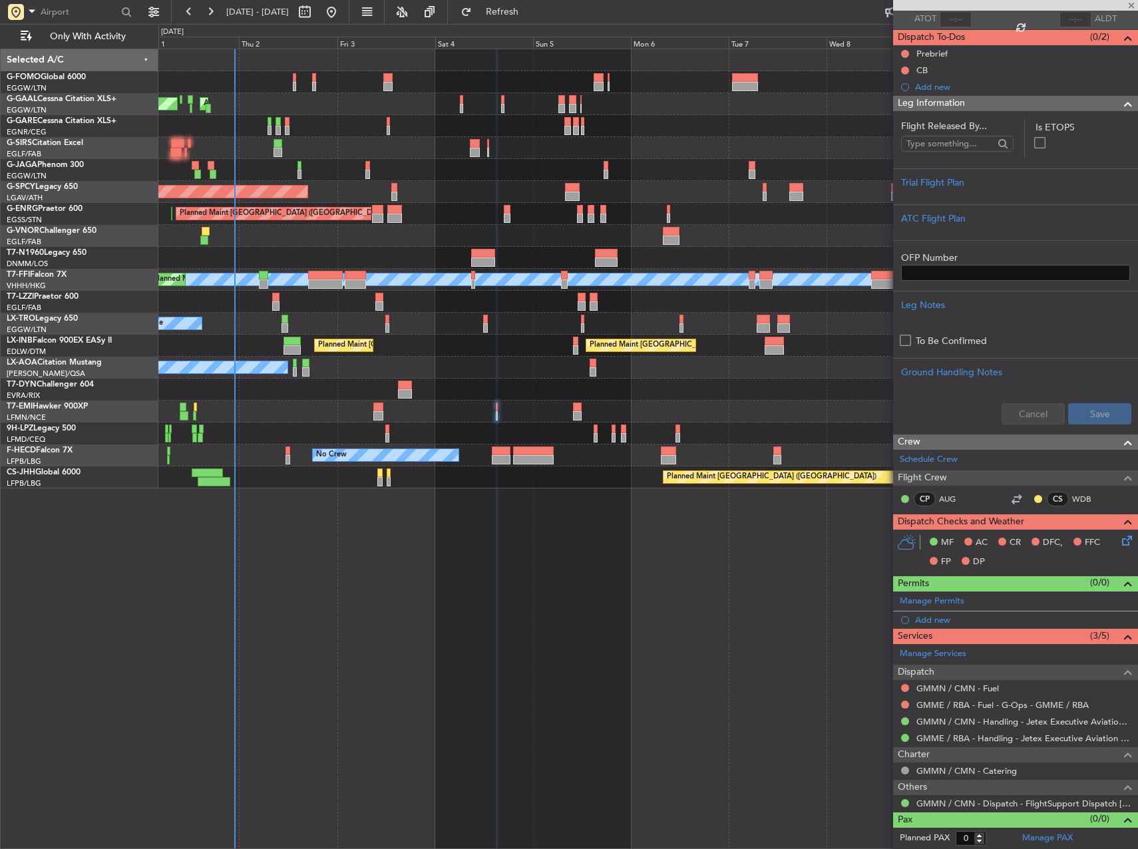
type input "1"
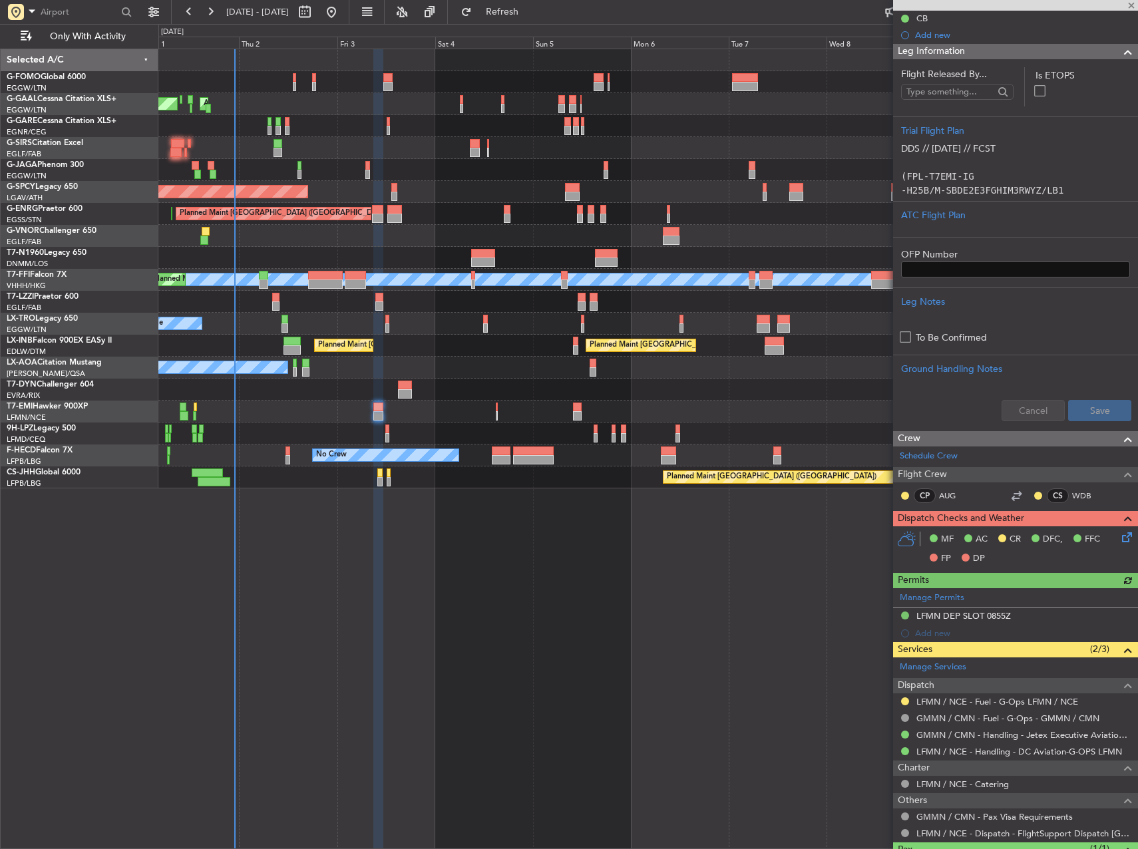
scroll to position [200, 0]
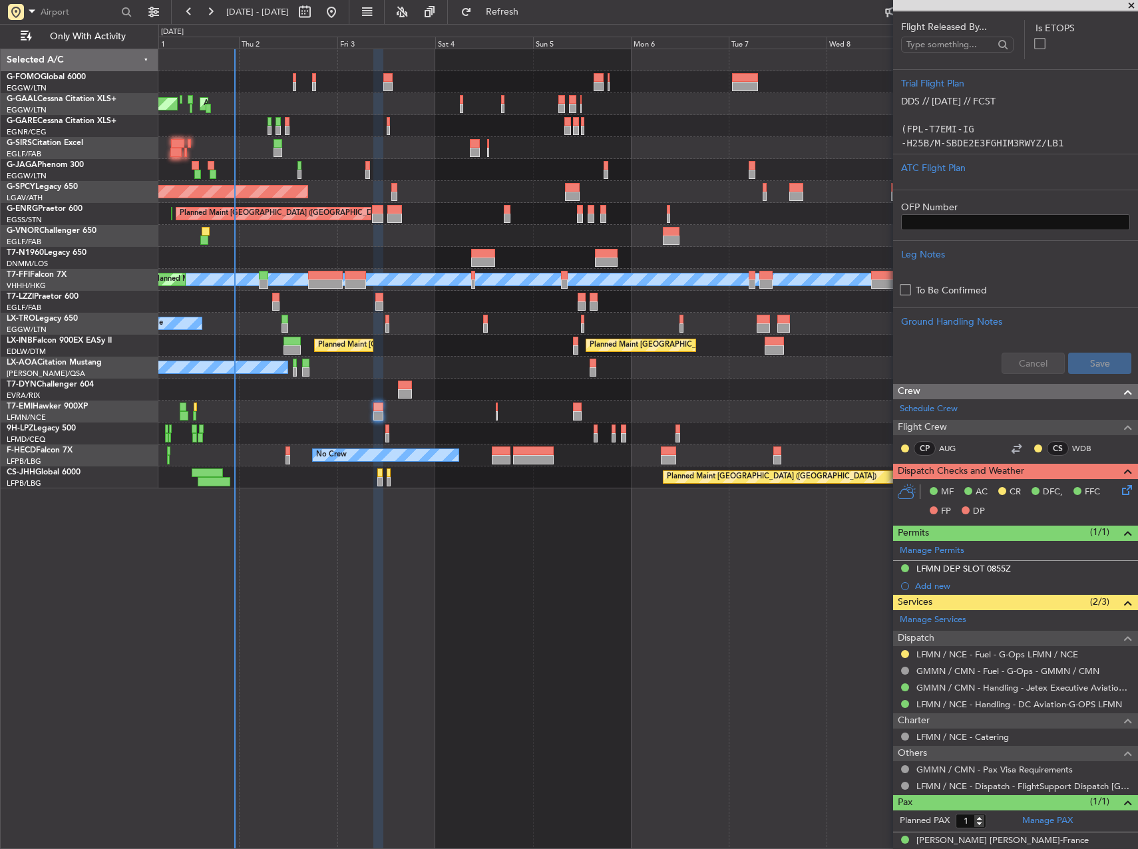
click at [778, 660] on div "Planned Maint Dusseldorf AOG Maint [GEOGRAPHIC_DATA] Owner Owner Planned Maint …" at bounding box center [648, 449] width 980 height 801
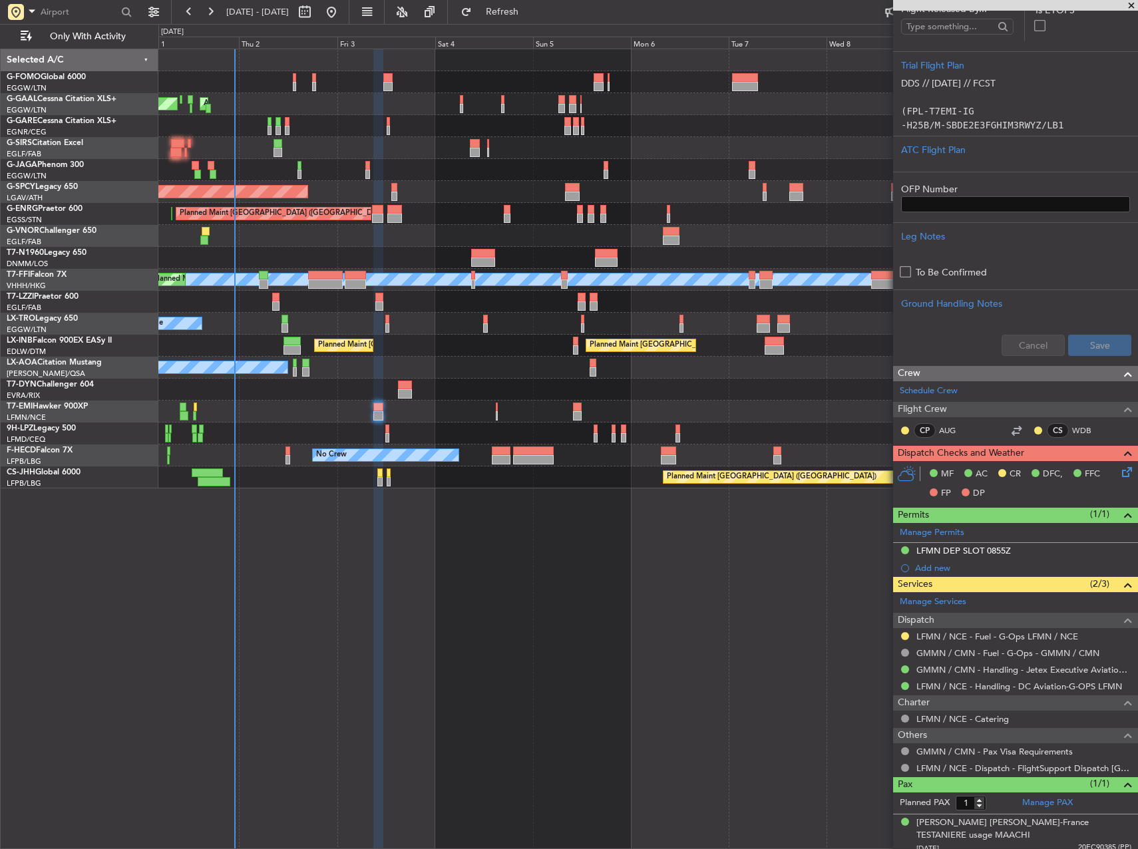
scroll to position [225, 0]
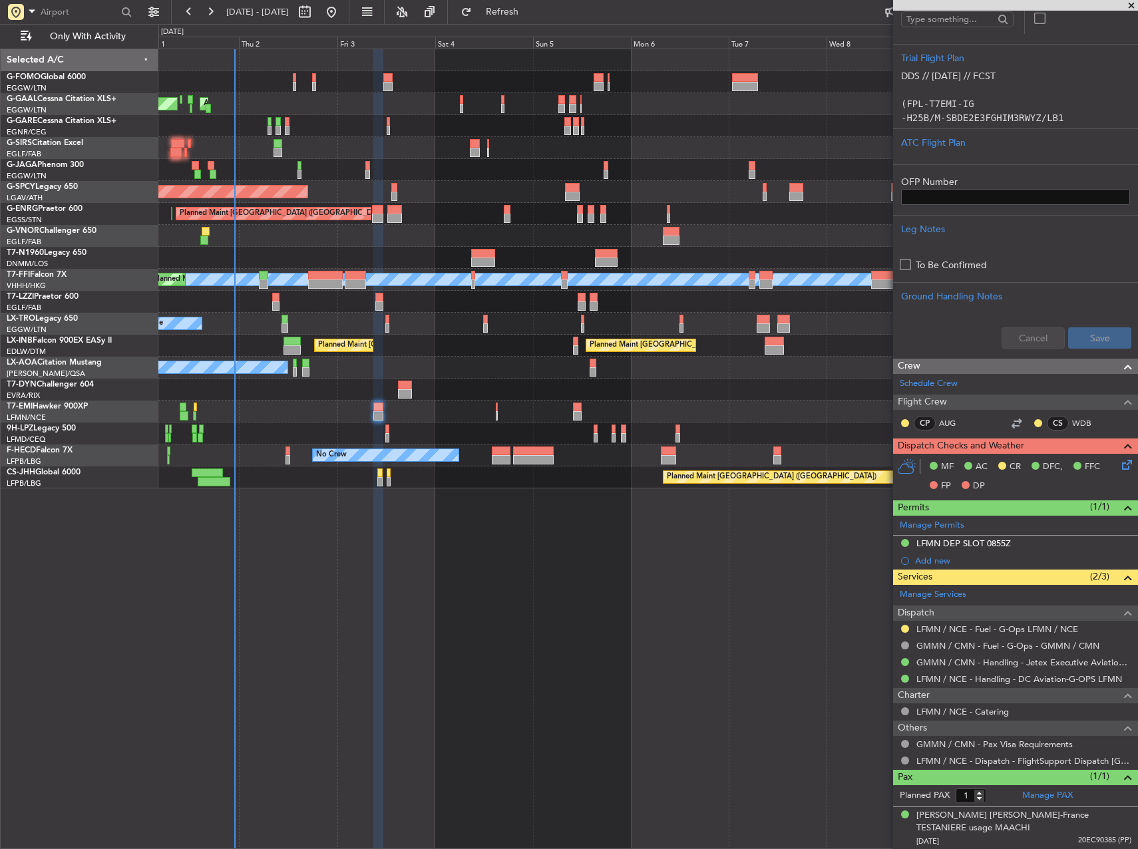
click at [969, 646] on mat-tooltip-component "LFMN / NCE - Fuel - G-Ops LFMN / NCE" at bounding box center [997, 651] width 160 height 35
click at [948, 648] on link "GMMN / CMN - Fuel - G-Ops - GMMN / CMN" at bounding box center [1007, 645] width 183 height 11
click at [982, 650] on mat-tooltip-component "LFMN / NCE - Fuel - G-Ops LFMN / NCE" at bounding box center [997, 651] width 160 height 35
click at [969, 646] on link "GMMN / CMN - Fuel - G-Ops - GMMN / CMN" at bounding box center [1007, 645] width 183 height 11
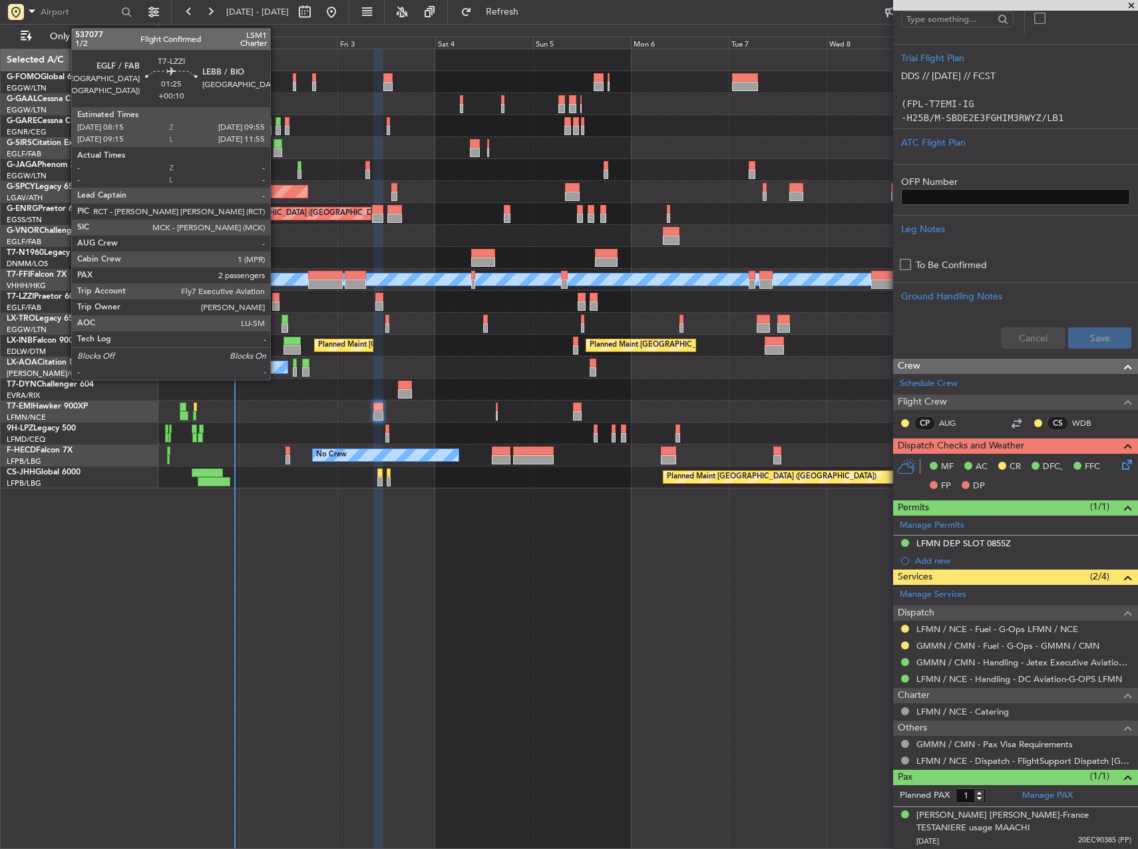
click at [276, 297] on div at bounding box center [275, 297] width 7 height 9
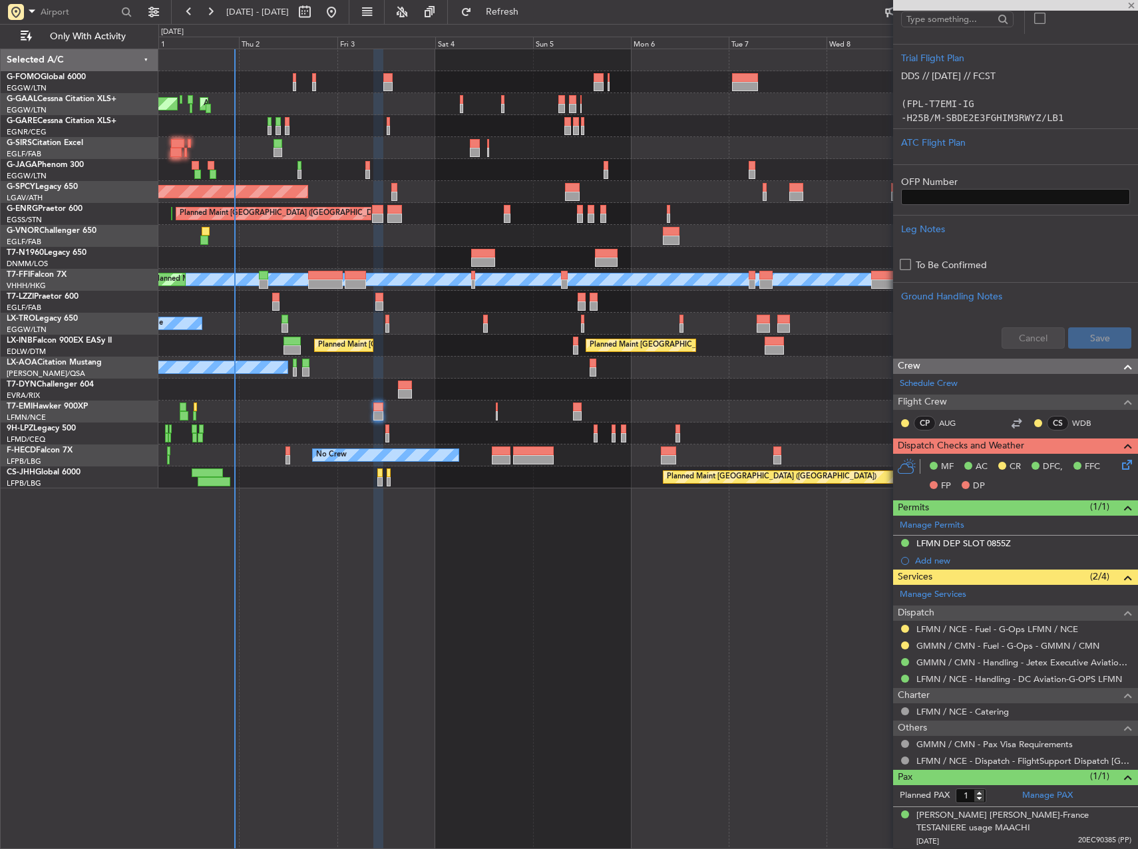
type input "+00:10"
type input "2"
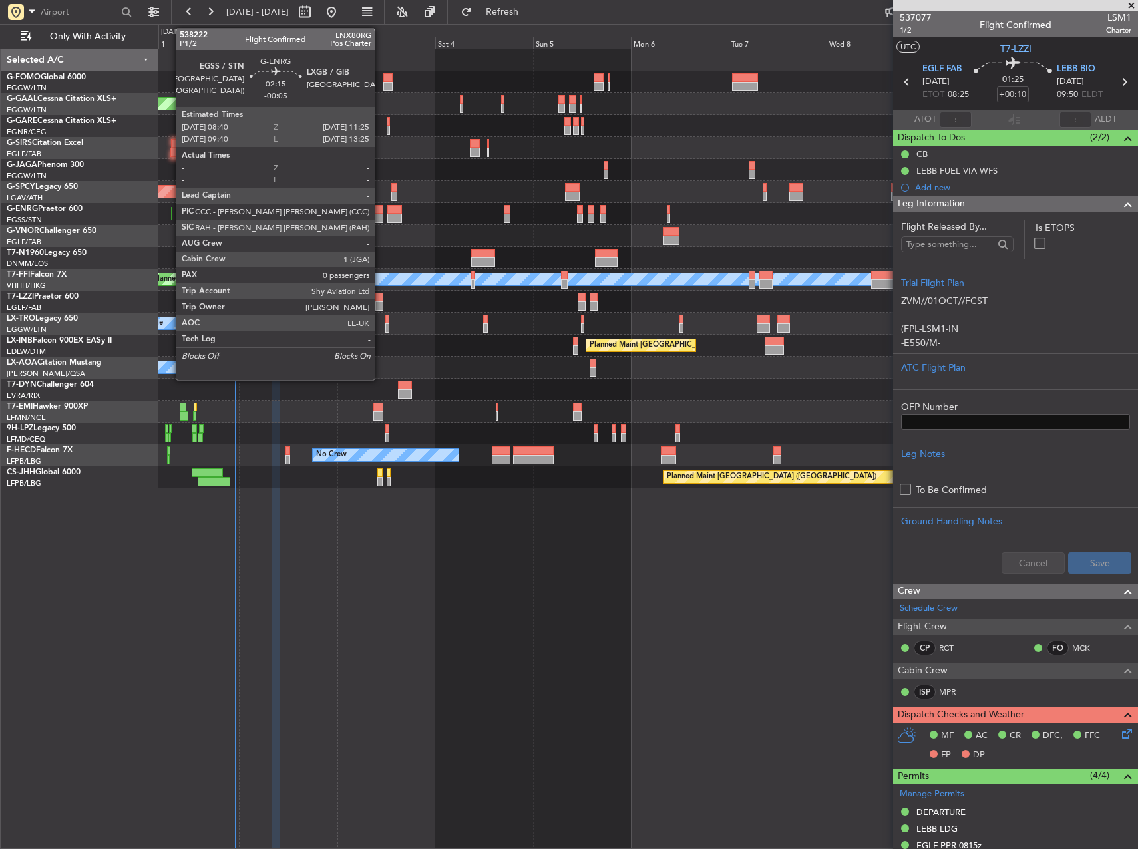
click at [381, 211] on div at bounding box center [377, 209] width 11 height 9
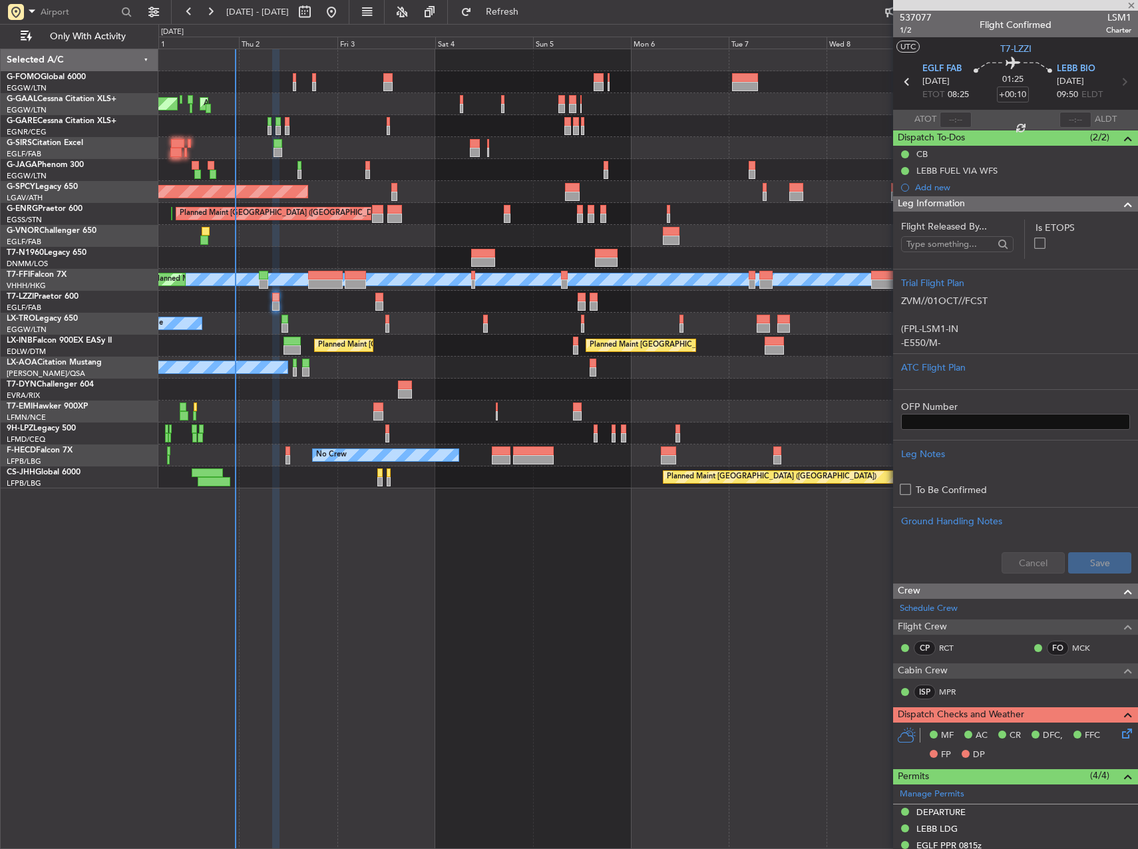
type input "-00:05"
type input "0"
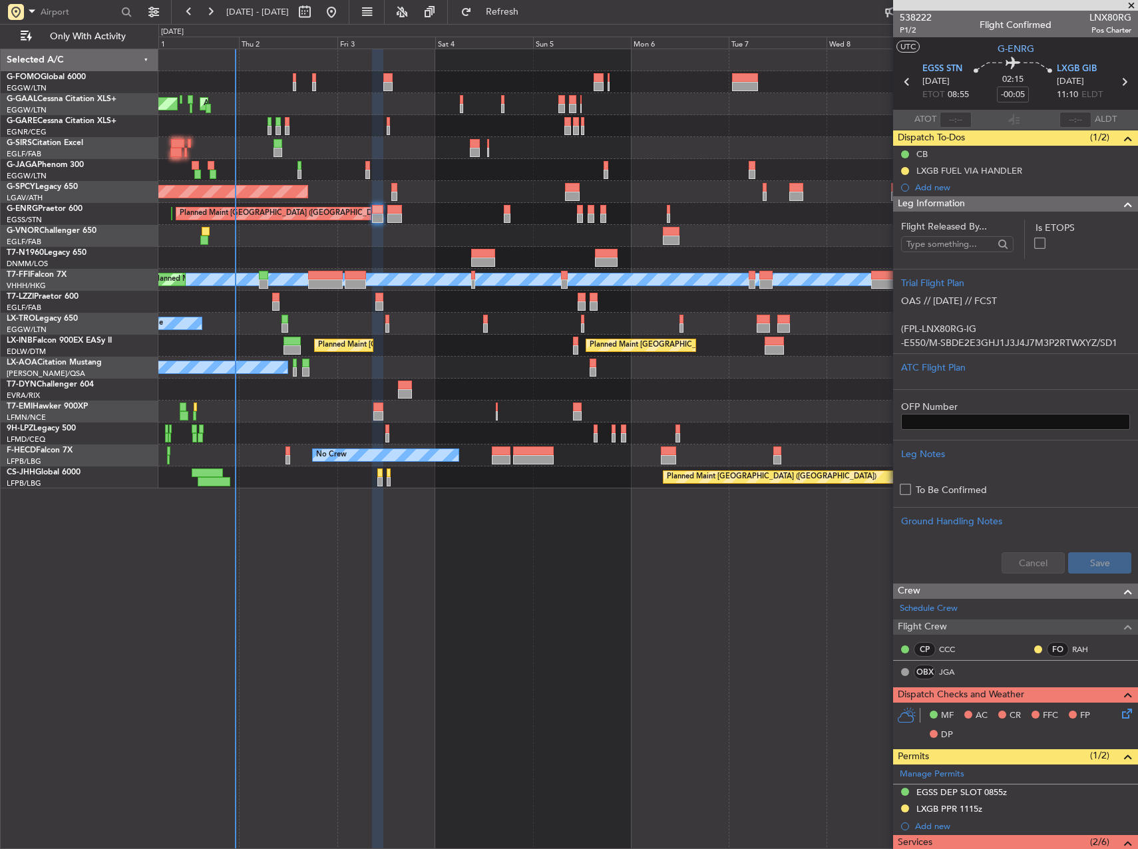
click at [581, 586] on div "Planned Maint Dusseldorf AOG Maint [GEOGRAPHIC_DATA] Owner Owner Planned Maint …" at bounding box center [648, 449] width 980 height 801
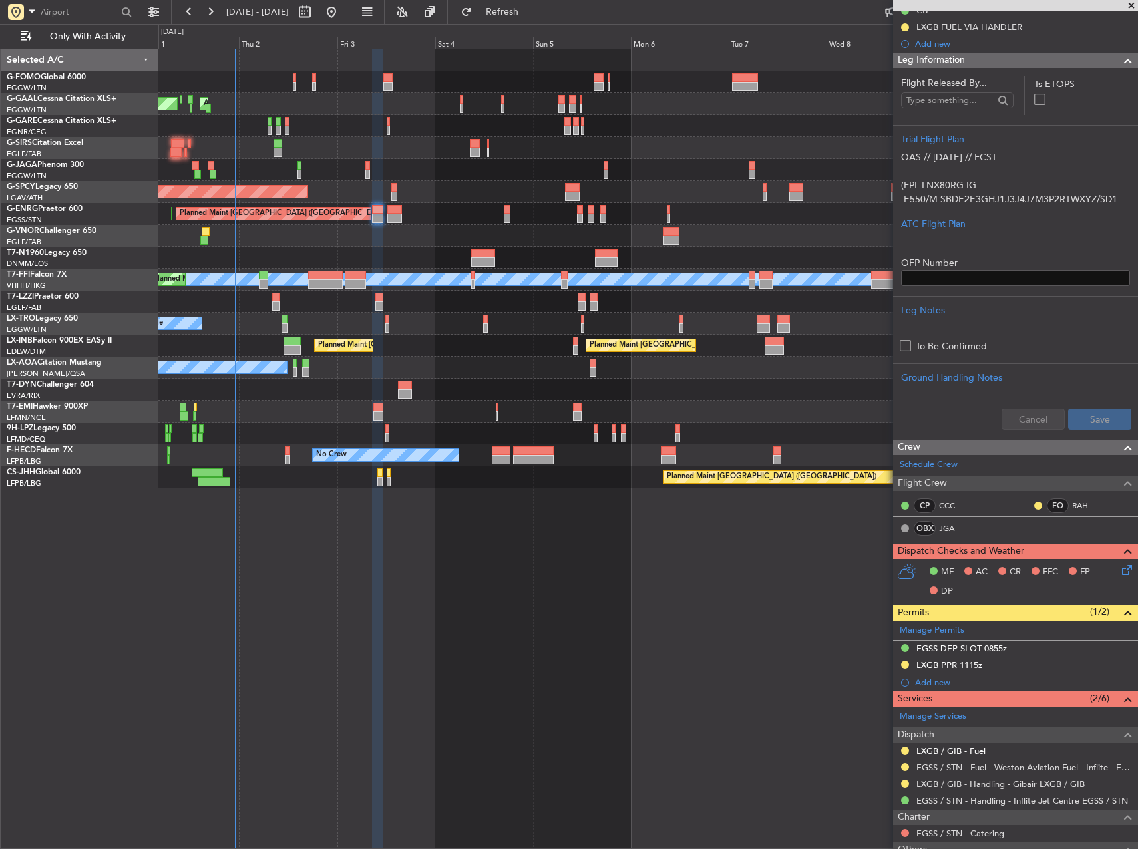
scroll to position [256, 0]
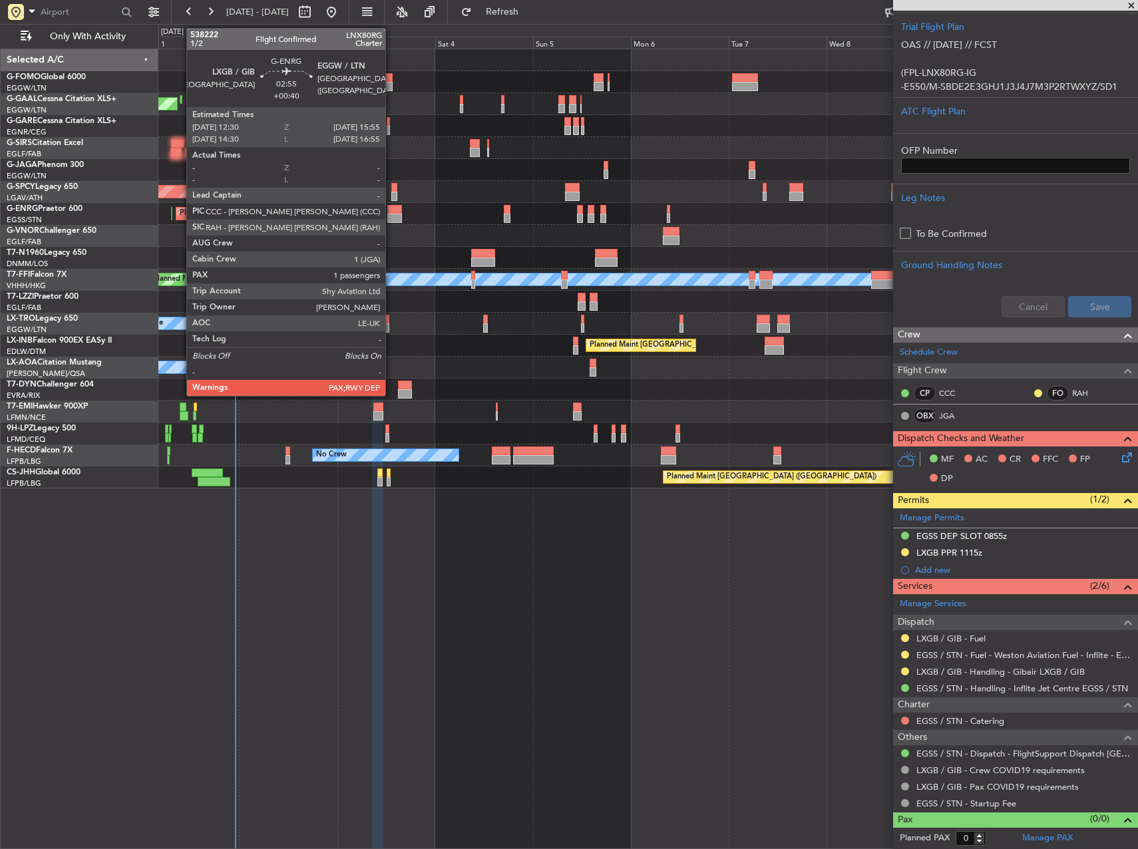
click at [391, 214] on div at bounding box center [394, 218] width 14 height 9
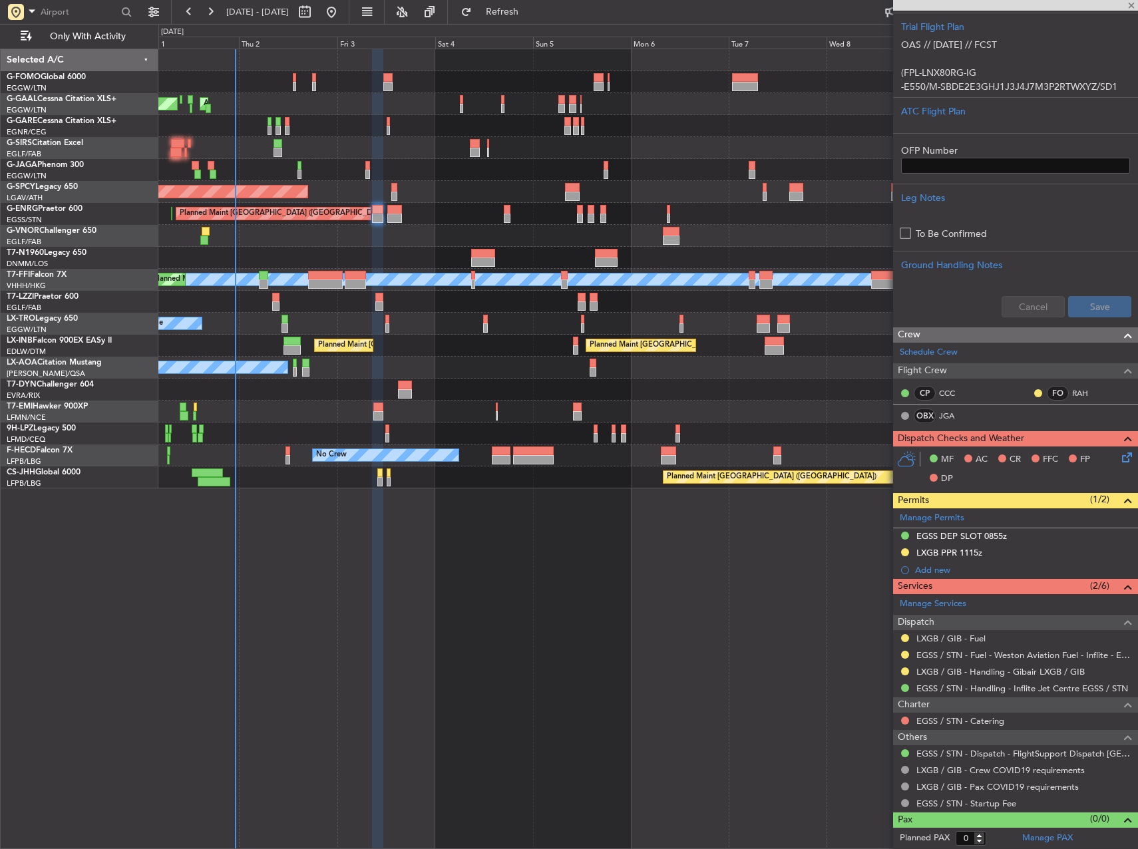
type input "+00:40"
type input "4"
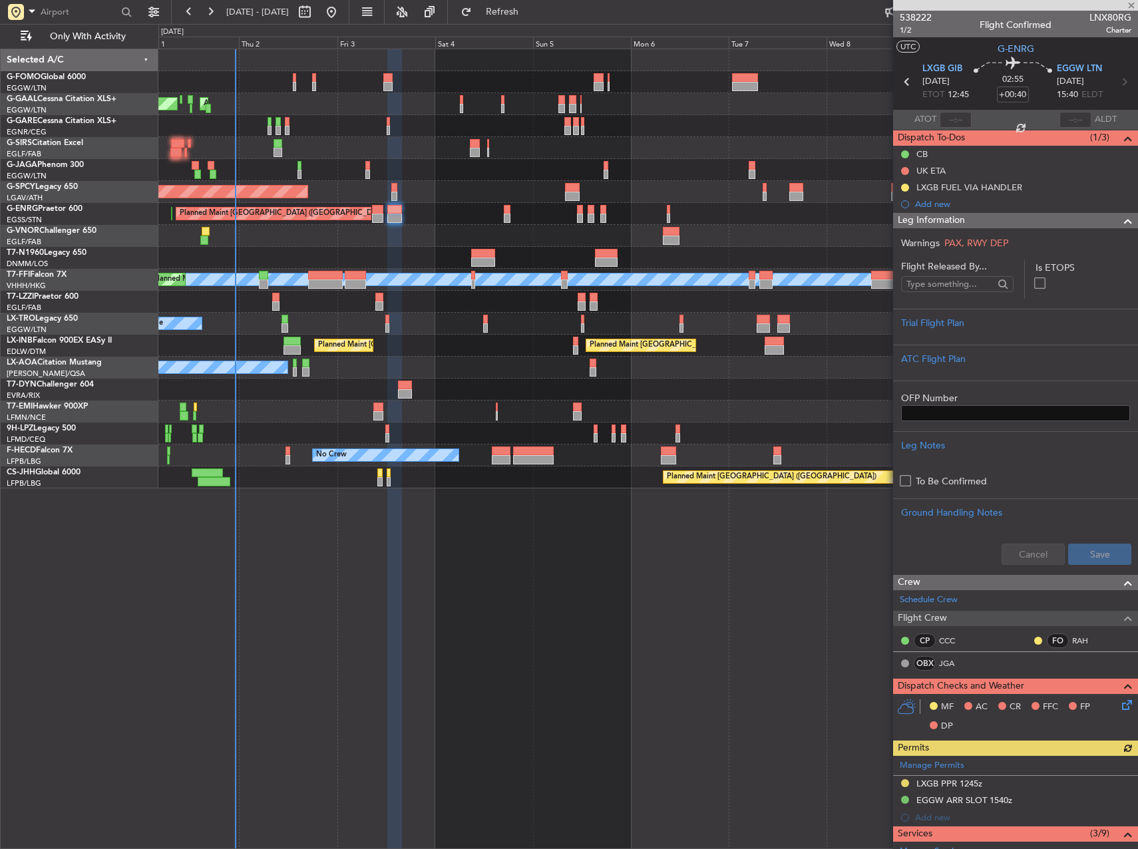
scroll to position [327, 0]
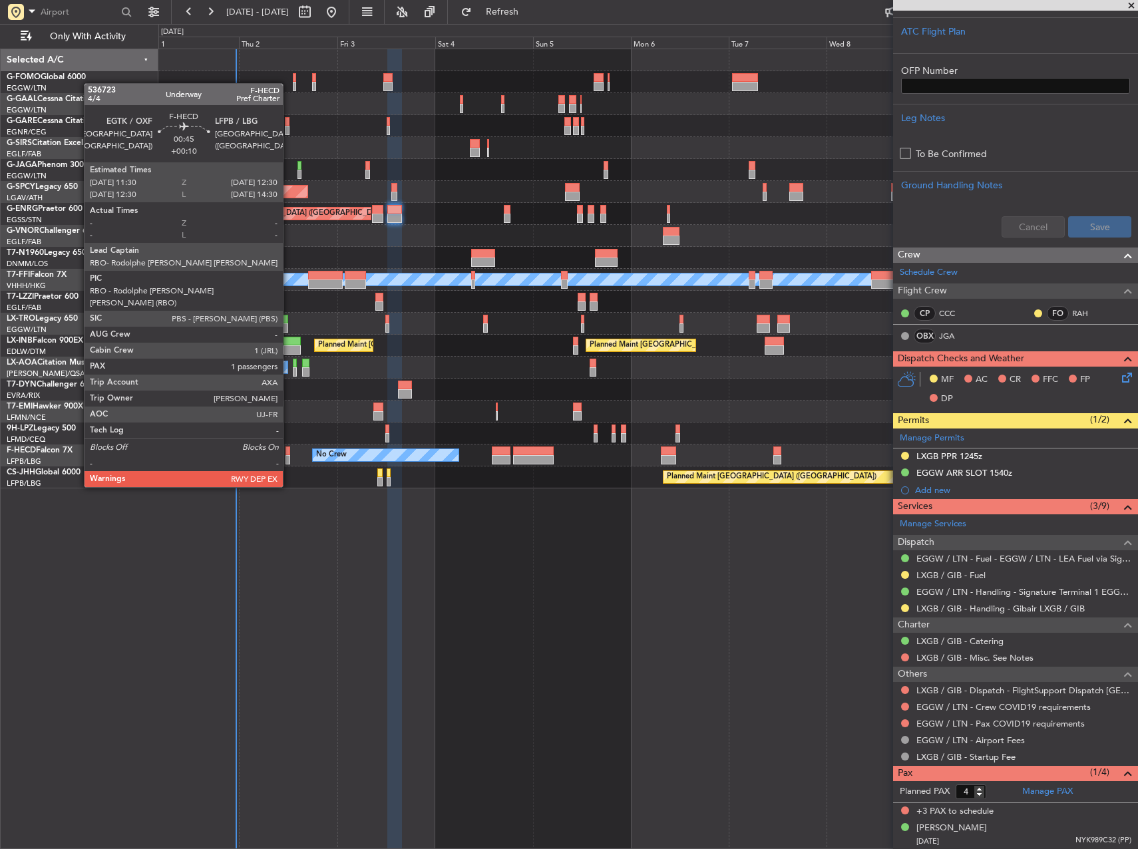
click at [289, 450] on div at bounding box center [288, 451] width 5 height 9
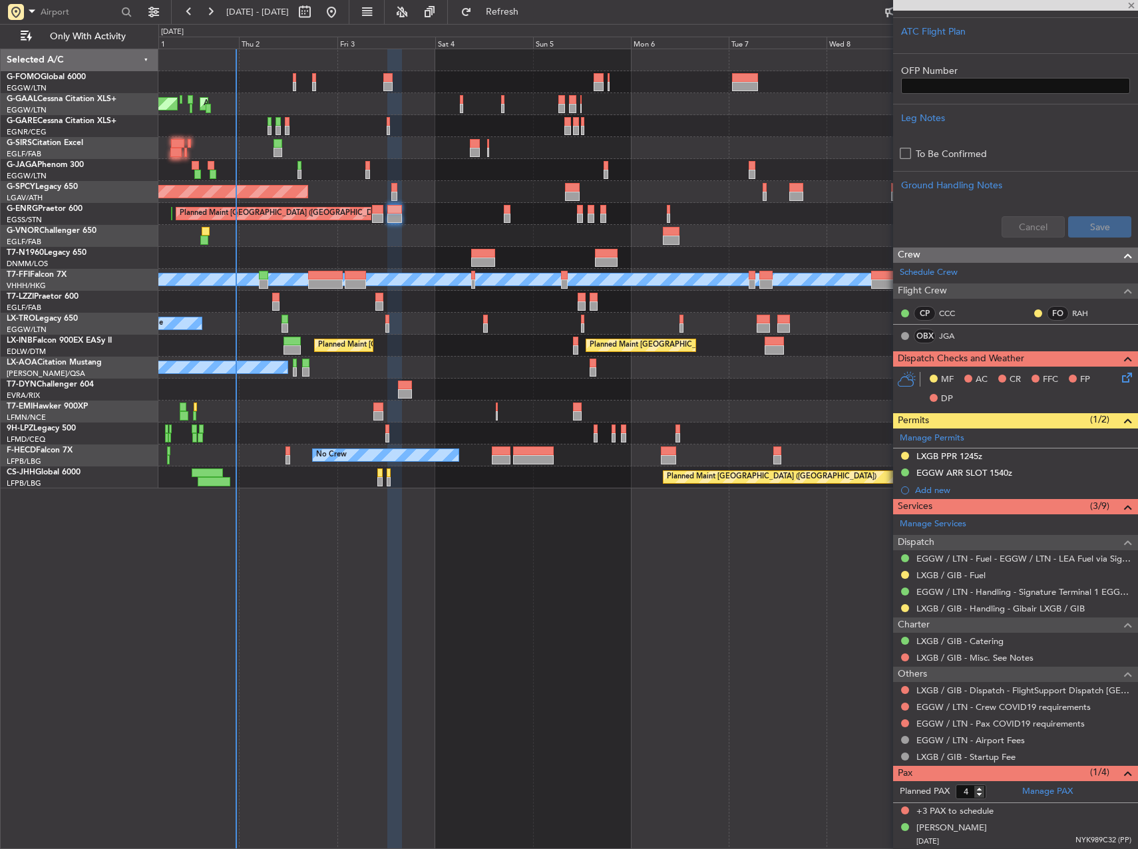
type input "+00:10"
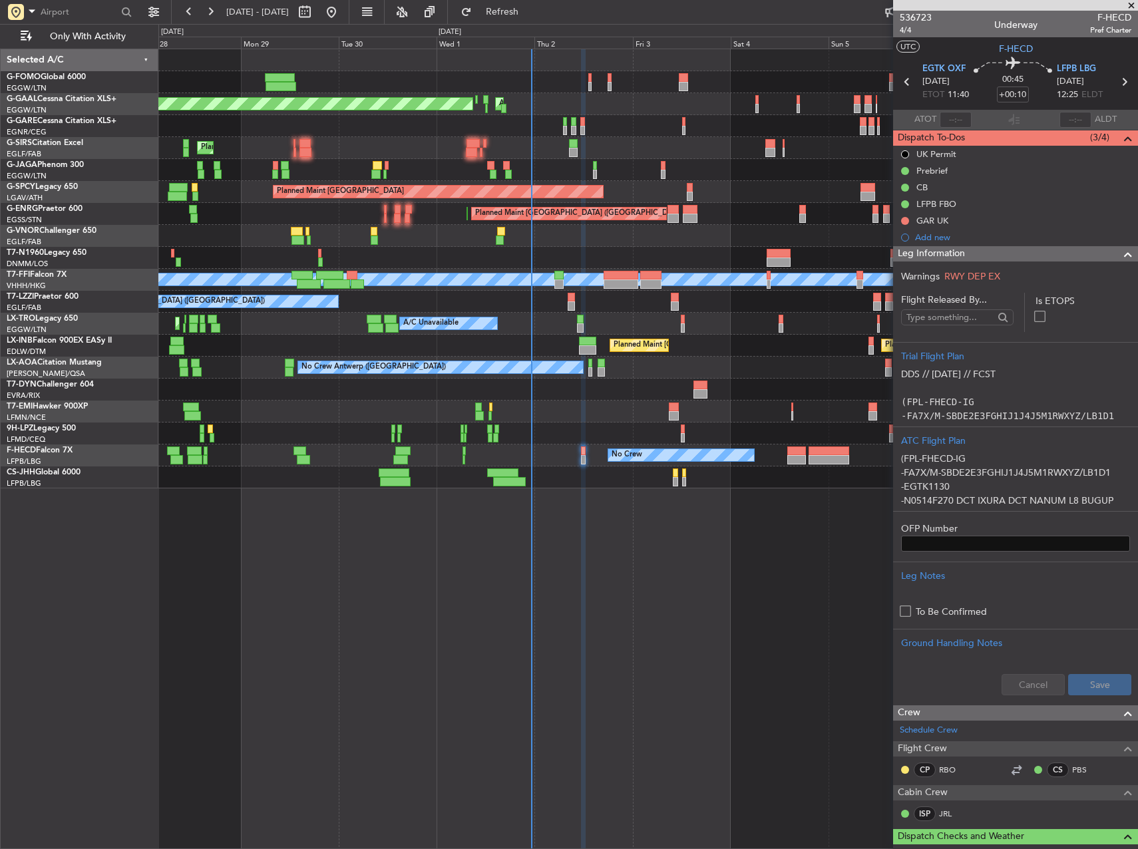
click at [651, 530] on div "Planned Maint Dusseldorf AOG Maint Dusseldorf Owner Planned Maint London (Luton…" at bounding box center [648, 449] width 980 height 801
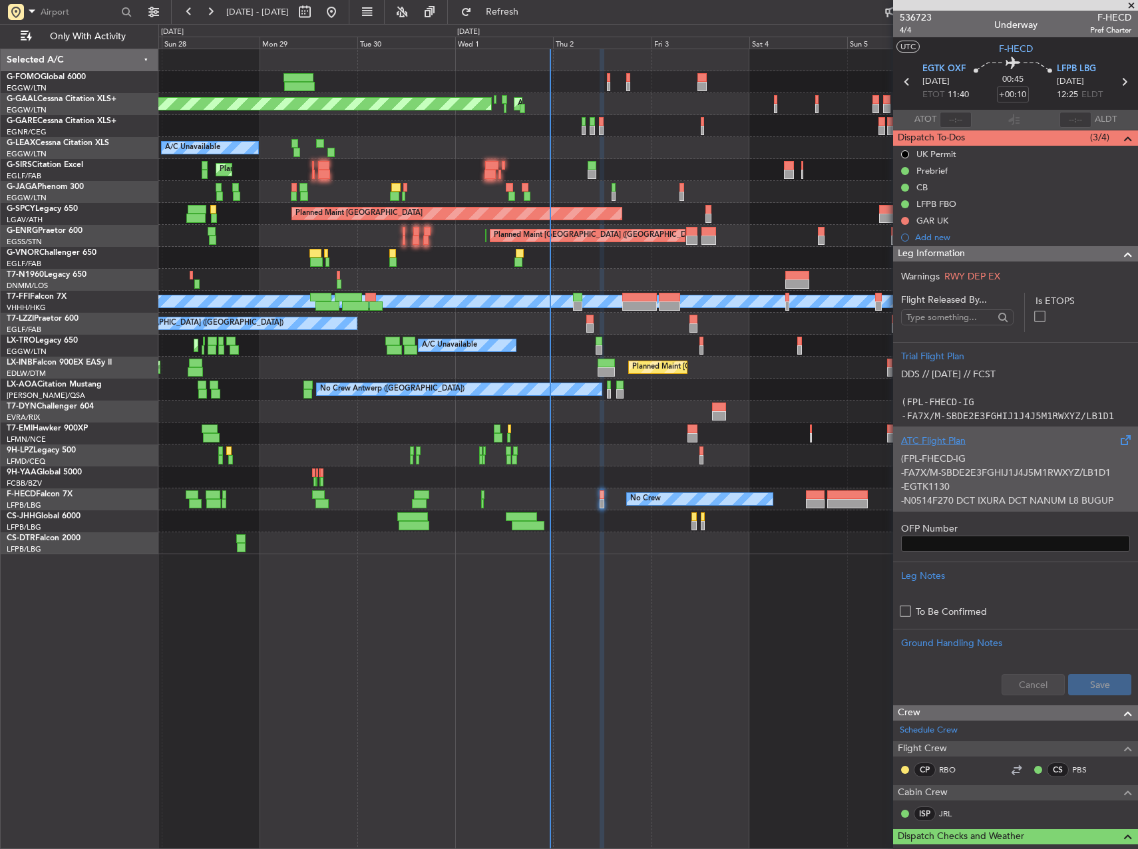
click at [930, 470] on p "-FA7X/M-SBDE2E3FGHIJ1J4J5M1RWXYZ/LB1D1" at bounding box center [1015, 473] width 229 height 14
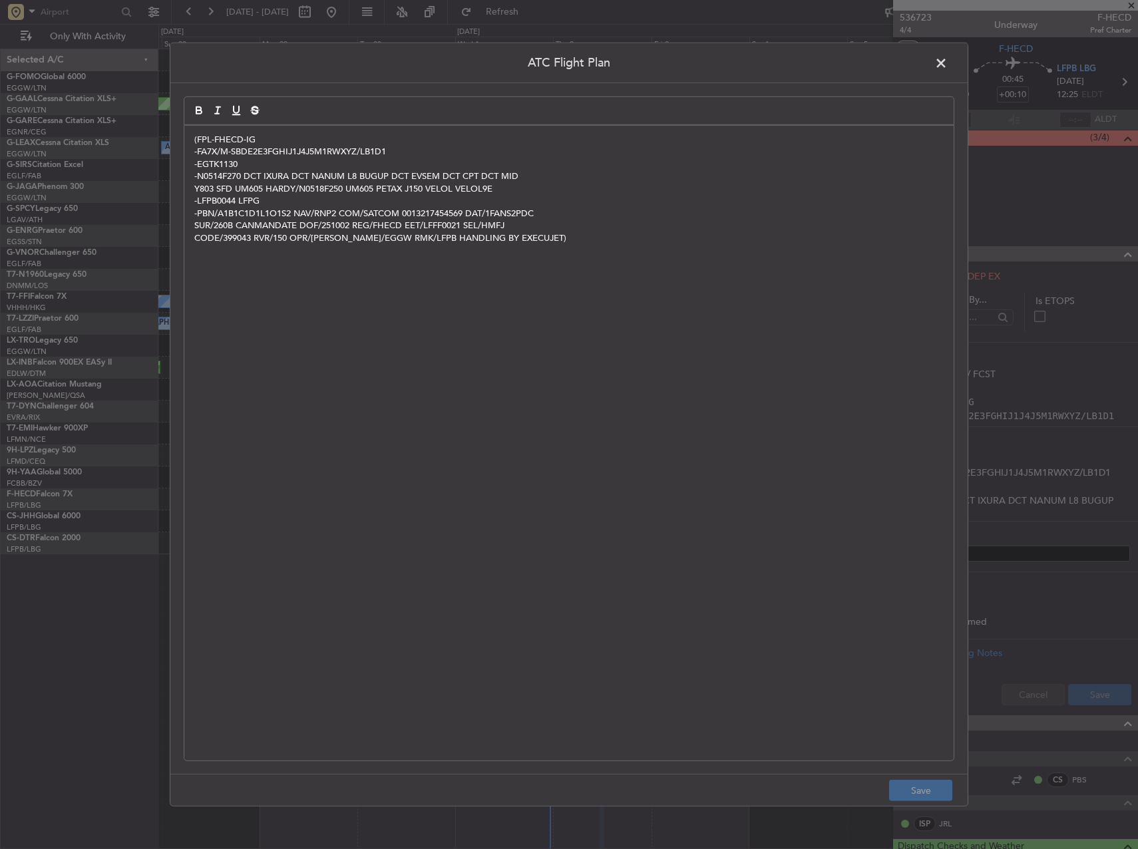
click at [948, 66] on span at bounding box center [948, 66] width 0 height 27
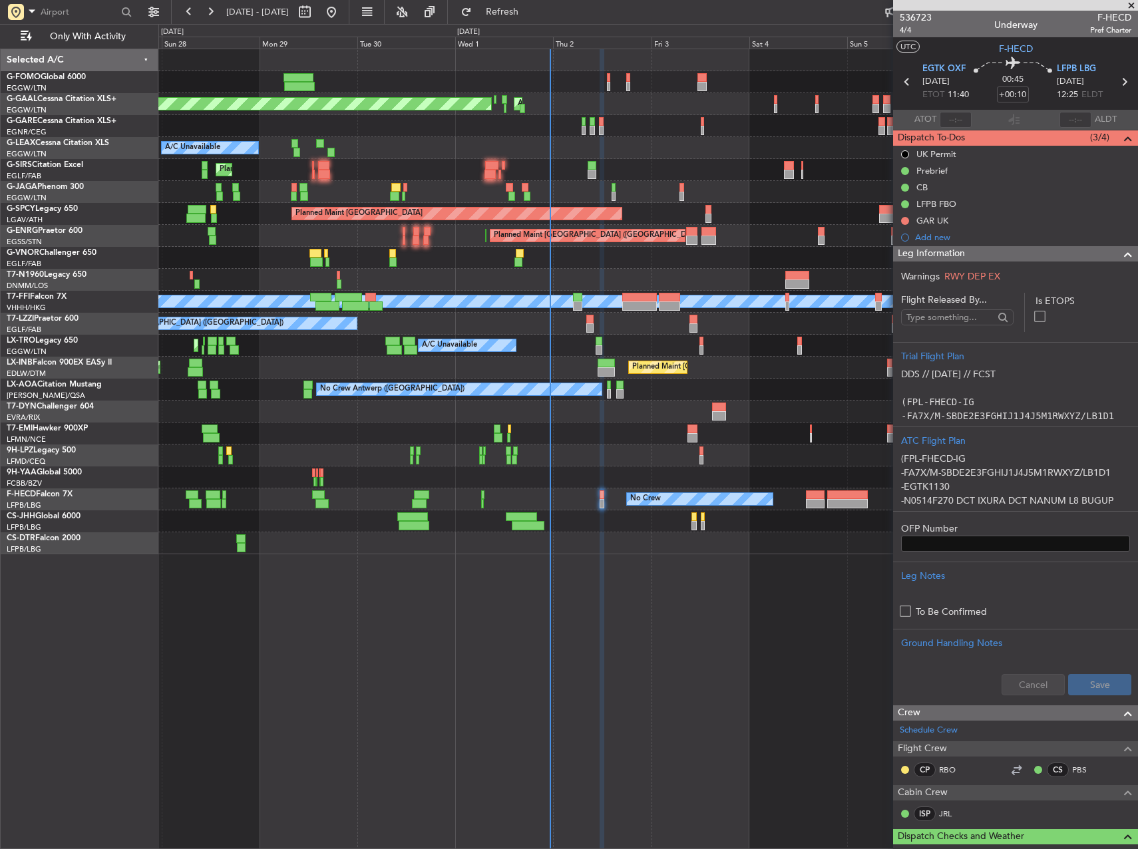
click at [727, 595] on div "Planned Maint Dusseldorf AOG Maint Dusseldorf Owner A/C Unavailable Planned Mai…" at bounding box center [648, 449] width 980 height 801
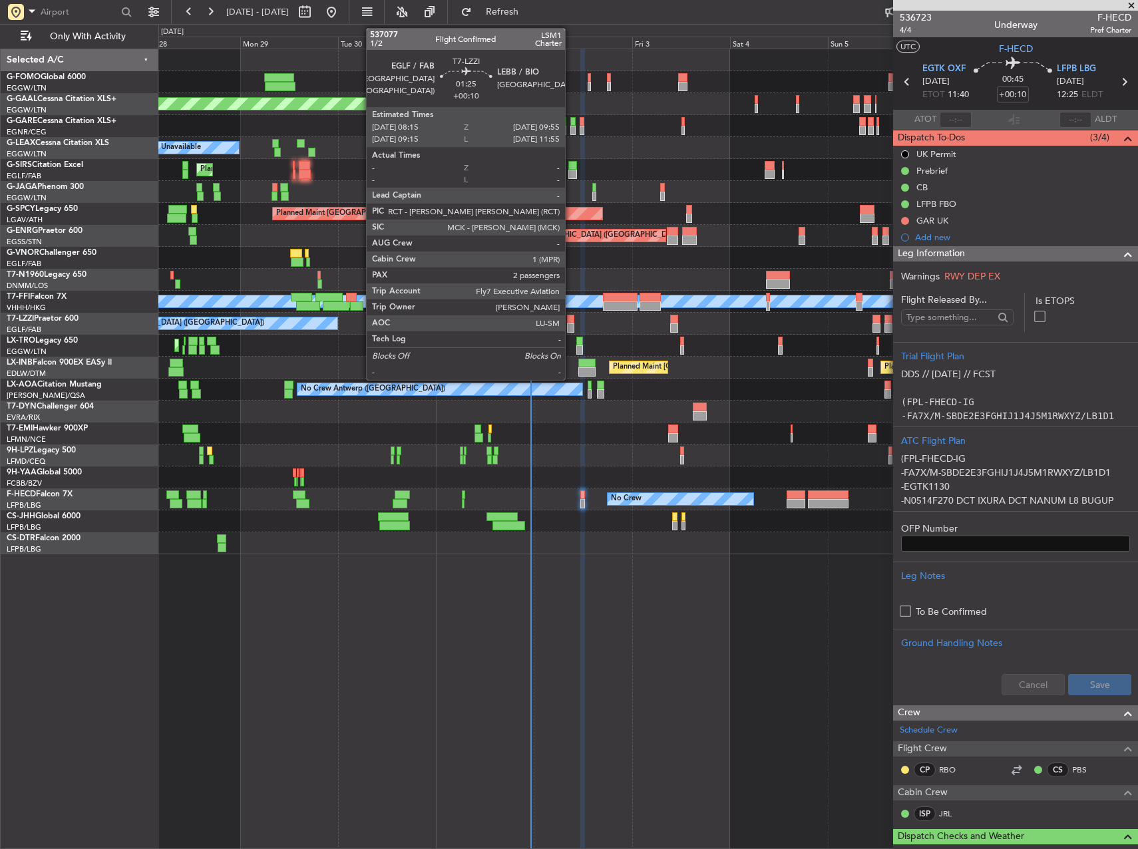
click at [571, 320] on div at bounding box center [570, 319] width 7 height 9
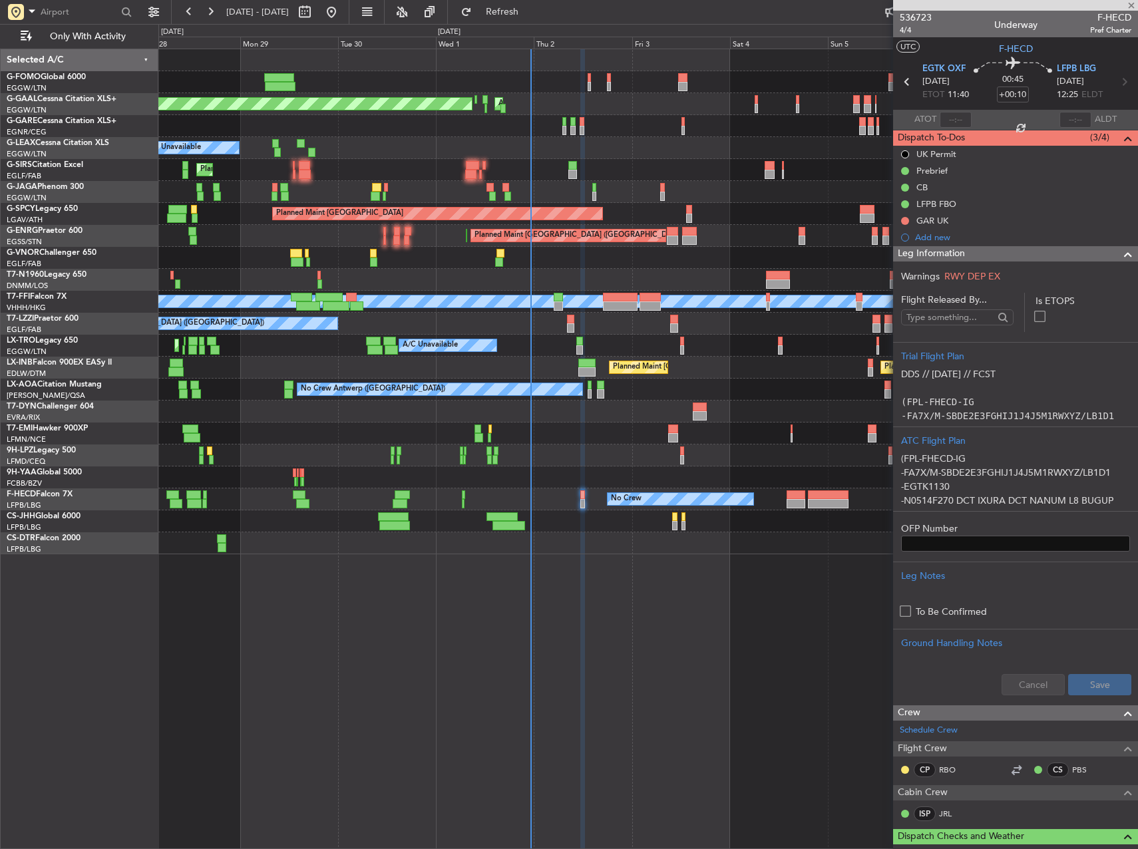
type input "2"
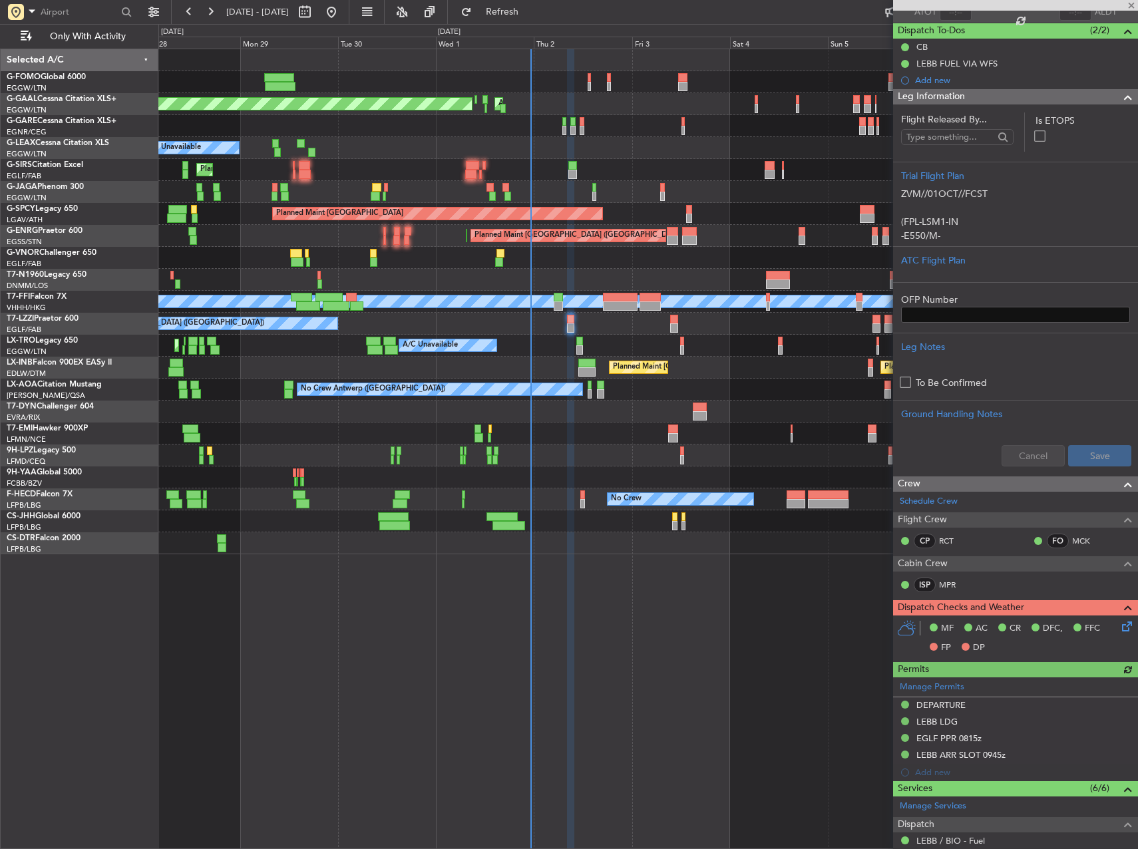
scroll to position [133, 0]
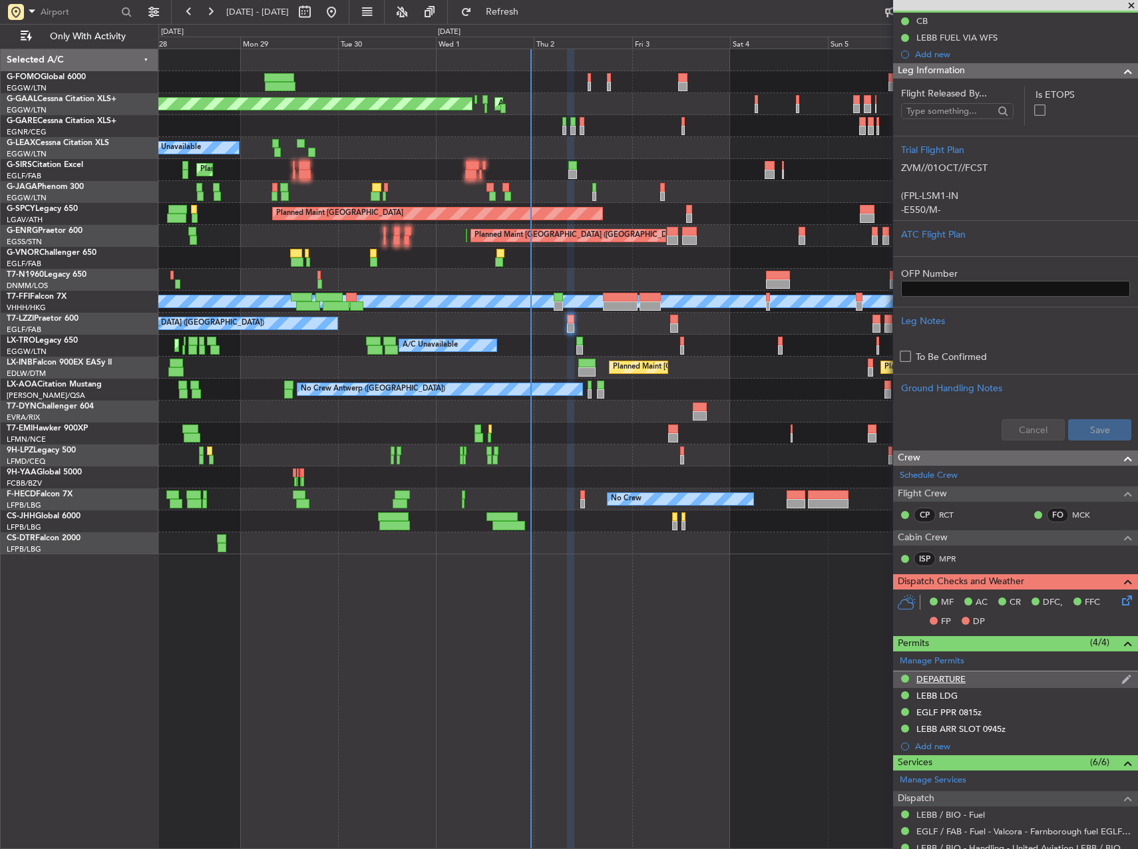
click at [958, 678] on div "DEPARTURE" at bounding box center [940, 679] width 49 height 11
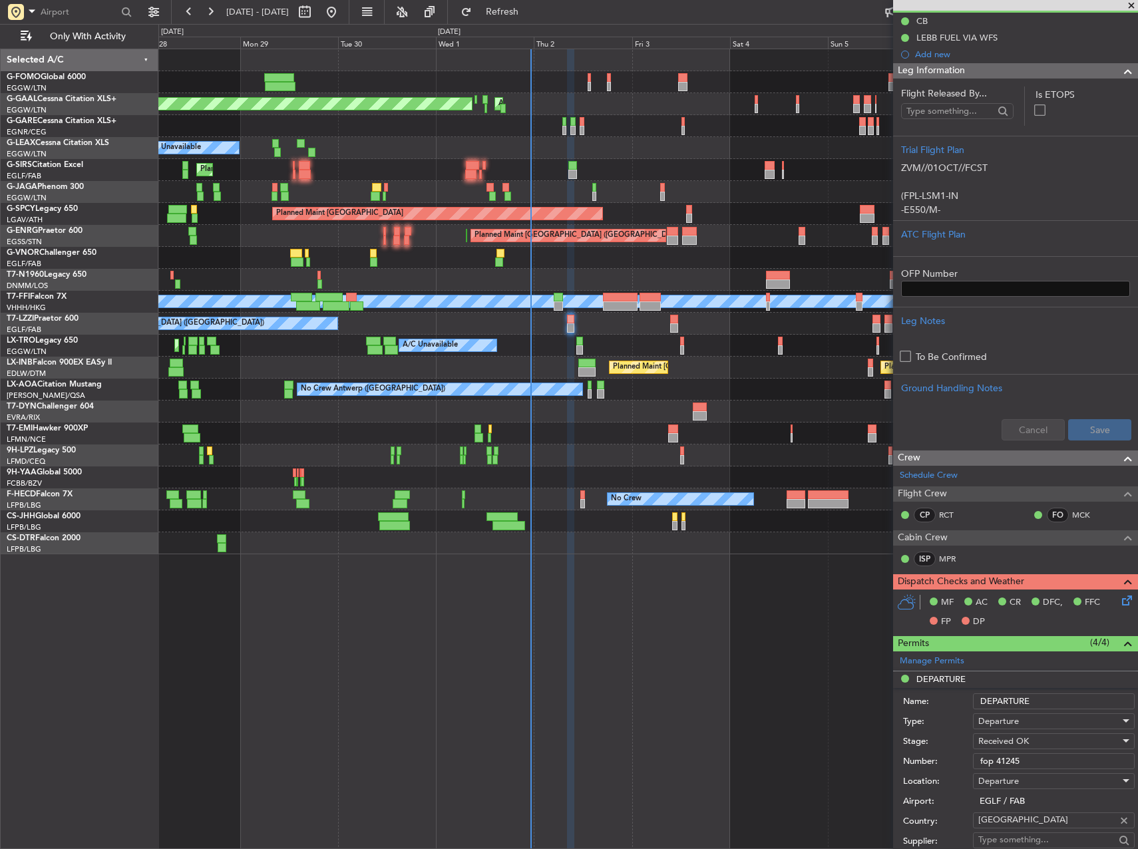
click at [1021, 759] on input "fop 41245" at bounding box center [1054, 761] width 162 height 16
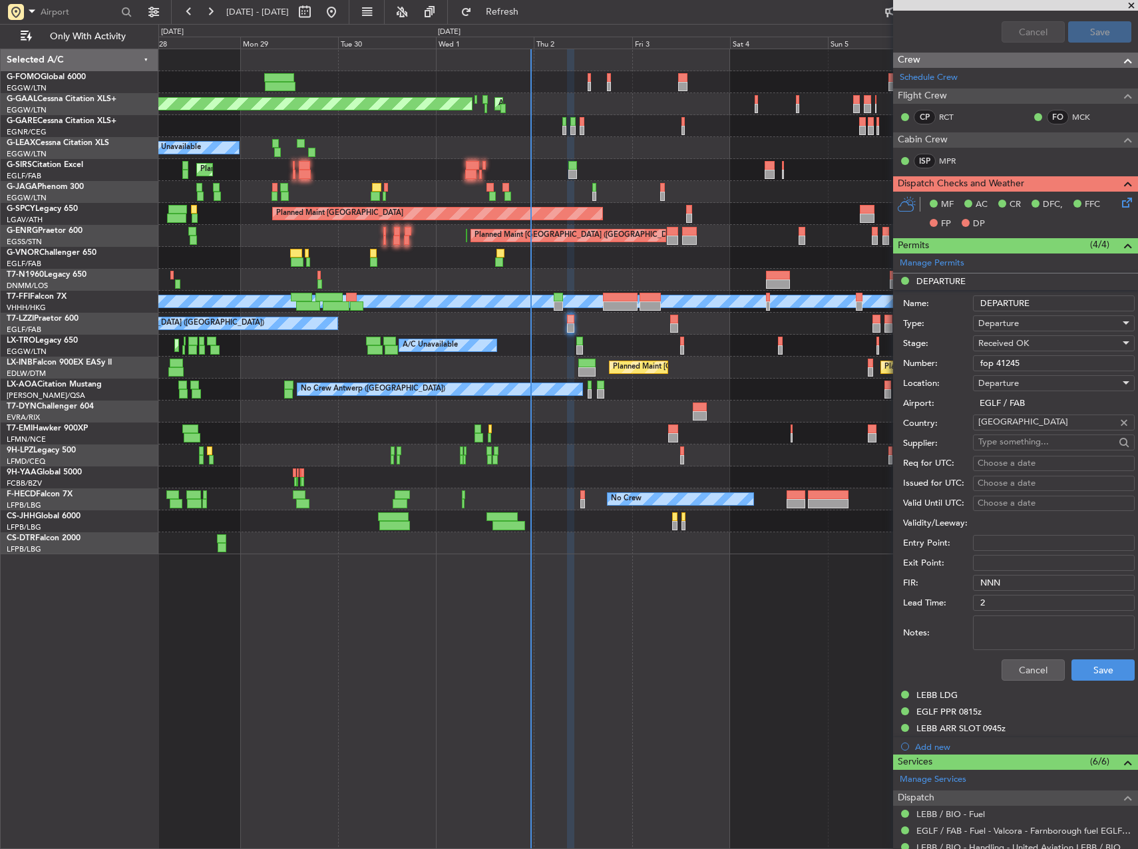
scroll to position [532, 0]
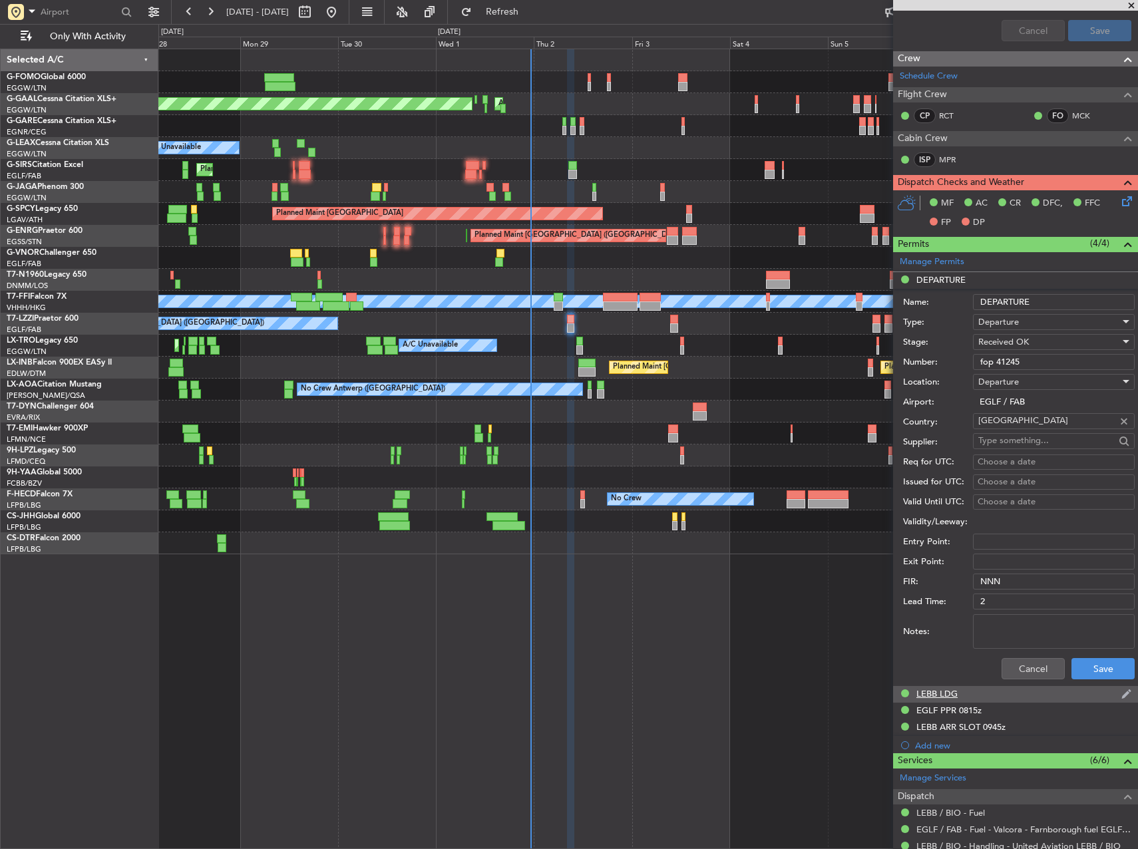
click at [935, 696] on div "LEBB LDG" at bounding box center [936, 693] width 41 height 11
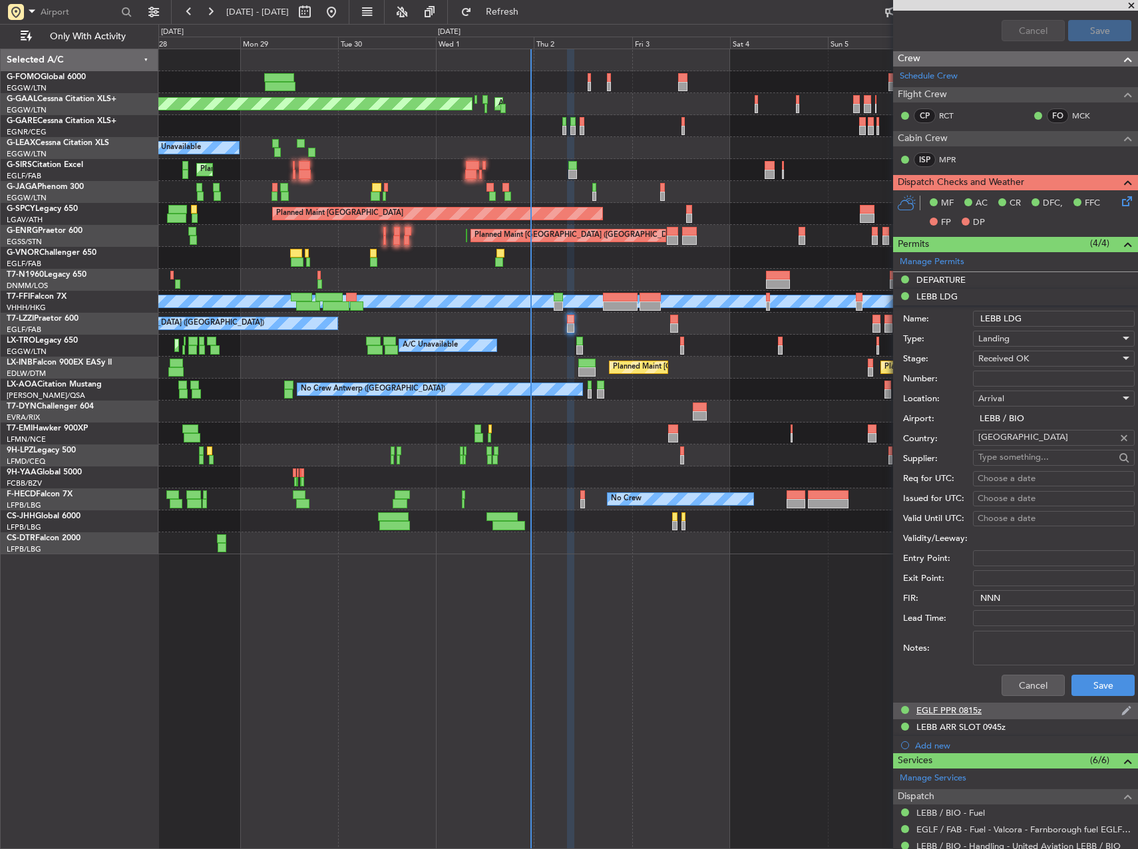
click at [973, 713] on div "EGLF PPR 0815z" at bounding box center [948, 710] width 65 height 11
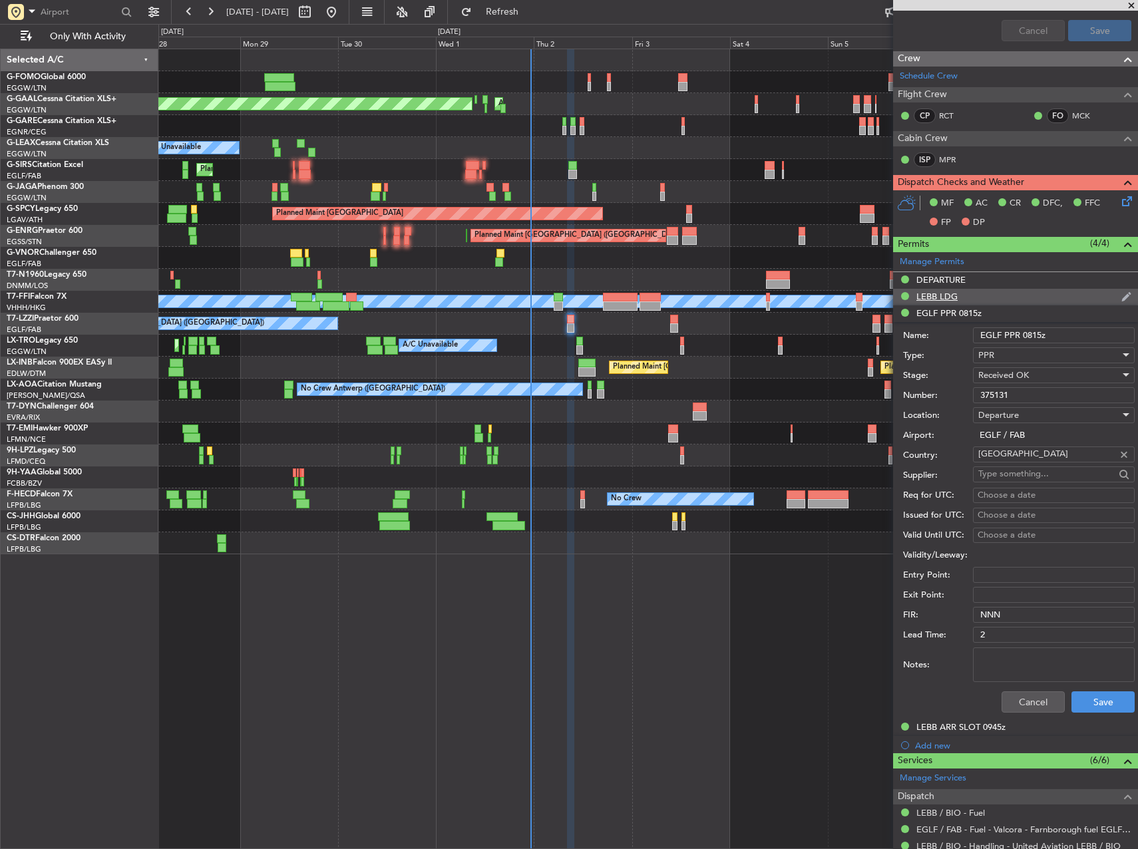
click at [934, 299] on div "LEBB LDG" at bounding box center [936, 296] width 41 height 11
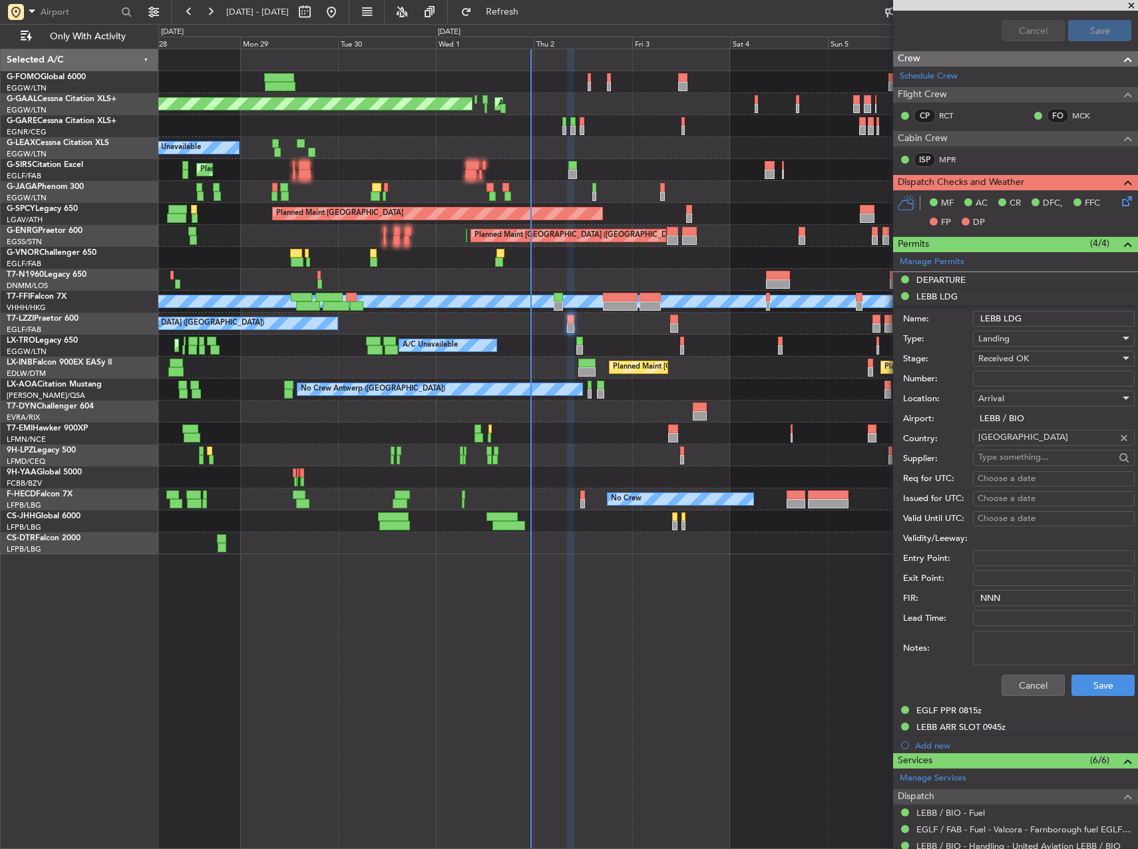
click at [962, 721] on mat-tooltip-component "EGLF PPR 0815z" at bounding box center [950, 732] width 80 height 35
drag, startPoint x: 967, startPoint y: 727, endPoint x: 1063, endPoint y: 744, distance: 97.3
click at [974, 730] on div "EGLF PPR 0815z" at bounding box center [949, 733] width 61 height 17
click at [996, 721] on div "LEBB ARR SLOT 0945z" at bounding box center [960, 726] width 89 height 11
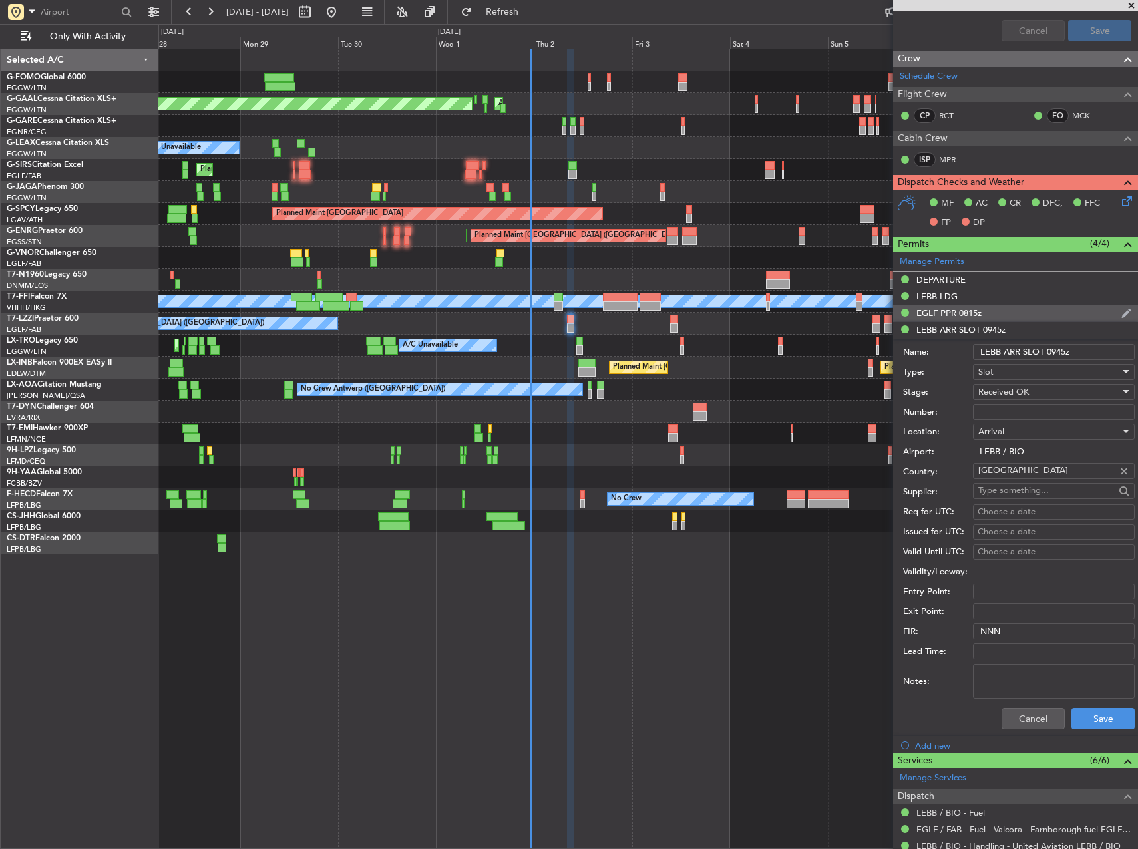
click at [946, 315] on div "EGLF PPR 0815z" at bounding box center [948, 312] width 65 height 11
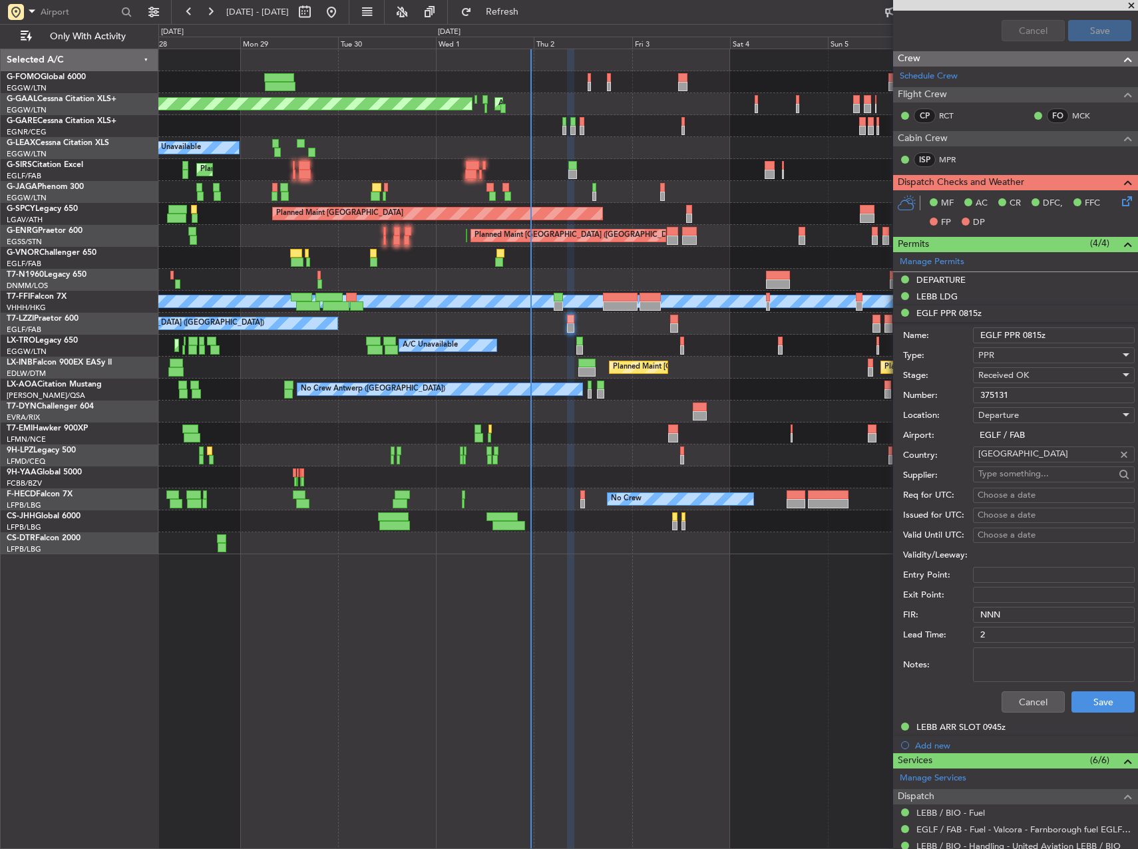
click at [1015, 399] on input "375131" at bounding box center [1054, 395] width 162 height 16
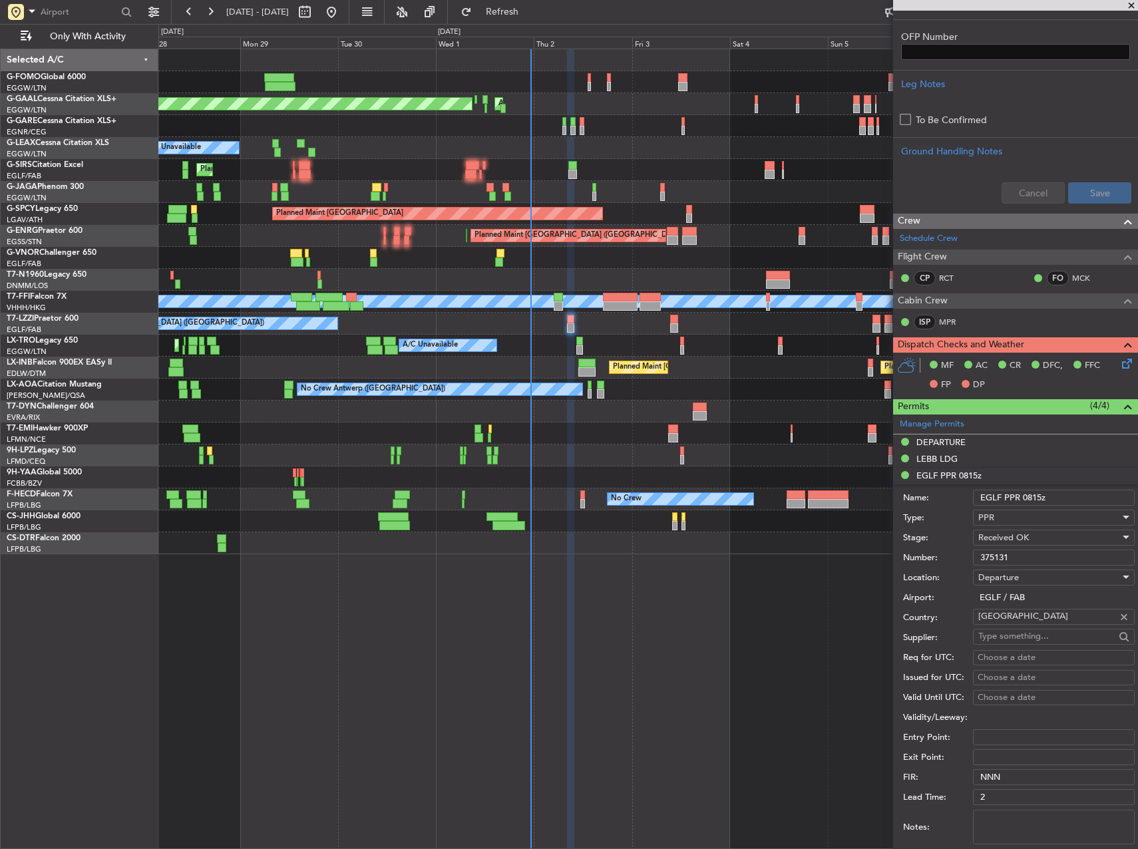
scroll to position [399, 0]
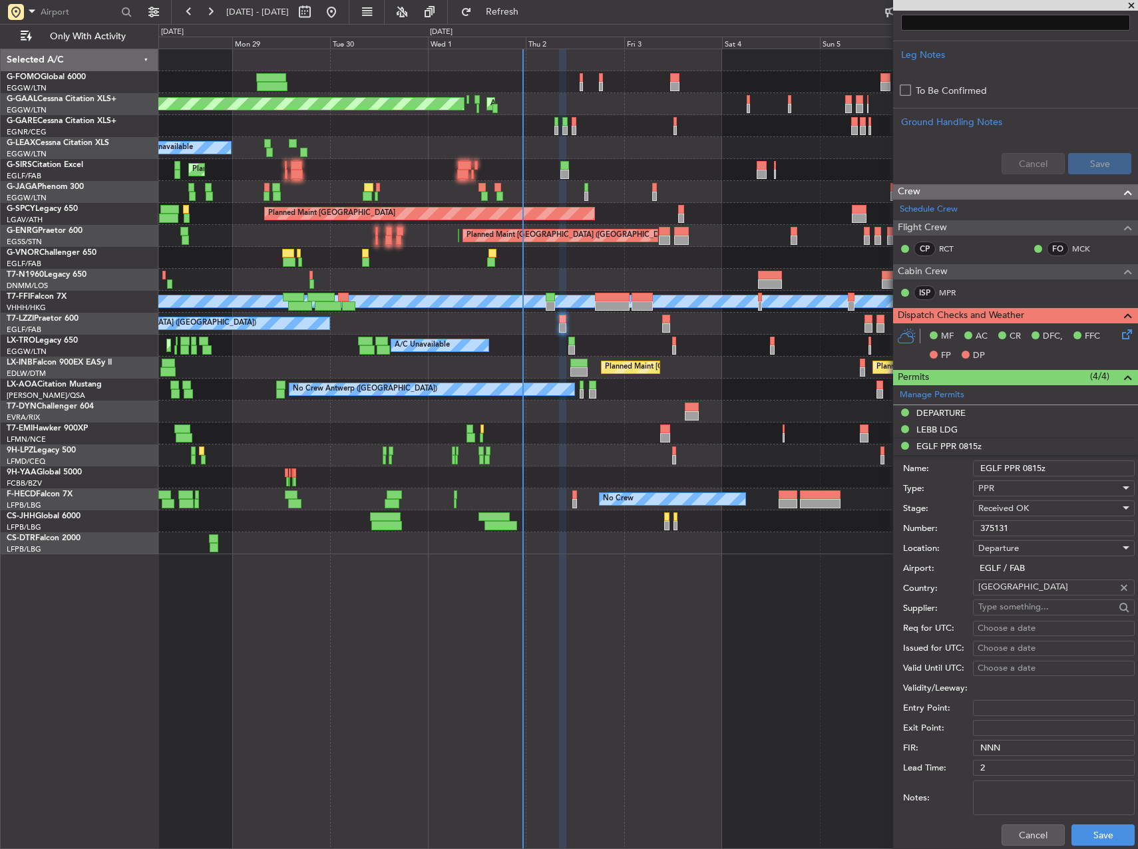
click at [804, 614] on div "Planned Maint Dusseldorf AOG Maint Dusseldorf Owner A/C Unavailable Planned Mai…" at bounding box center [648, 449] width 980 height 801
click at [745, 612] on div "Planned Maint Dusseldorf AOG Maint Dusseldorf Owner A/C Unavailable Planned Mai…" at bounding box center [648, 449] width 980 height 801
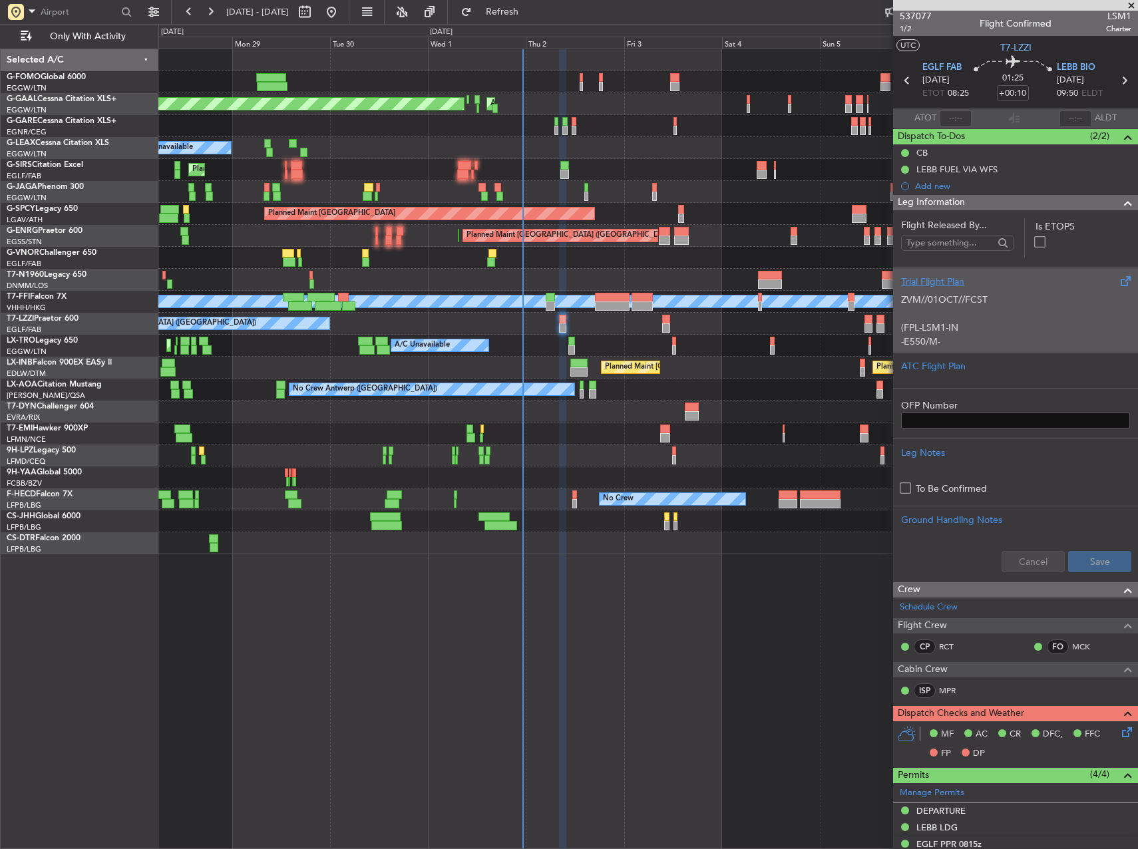
scroll to position [0, 0]
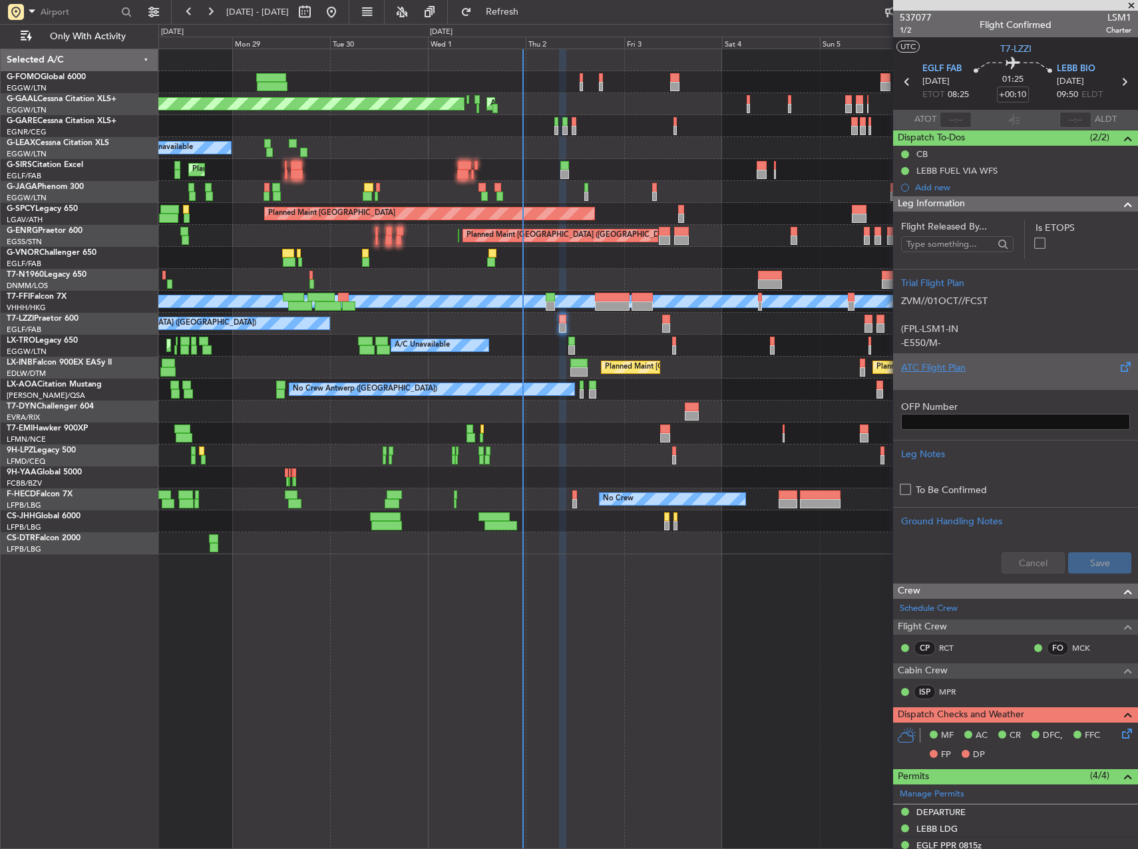
click at [997, 375] on div at bounding box center [1015, 379] width 229 height 8
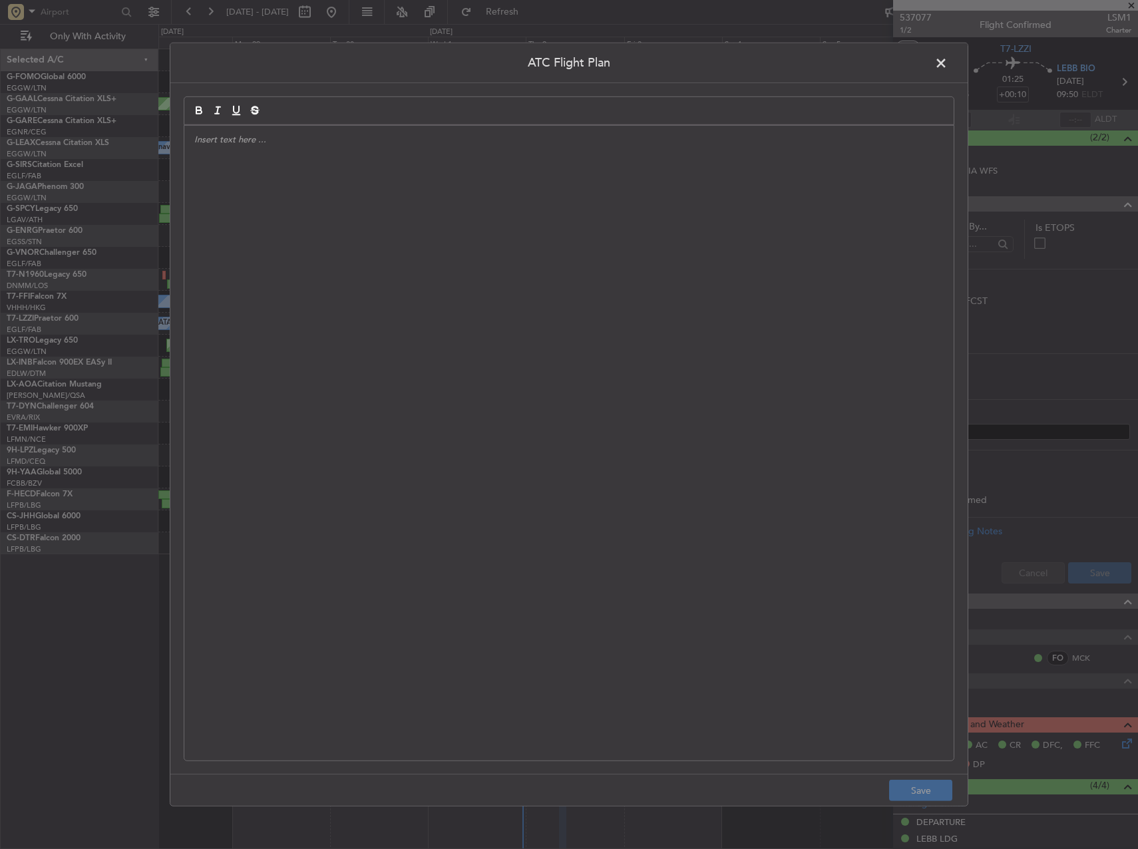
click at [510, 186] on div at bounding box center [568, 443] width 769 height 635
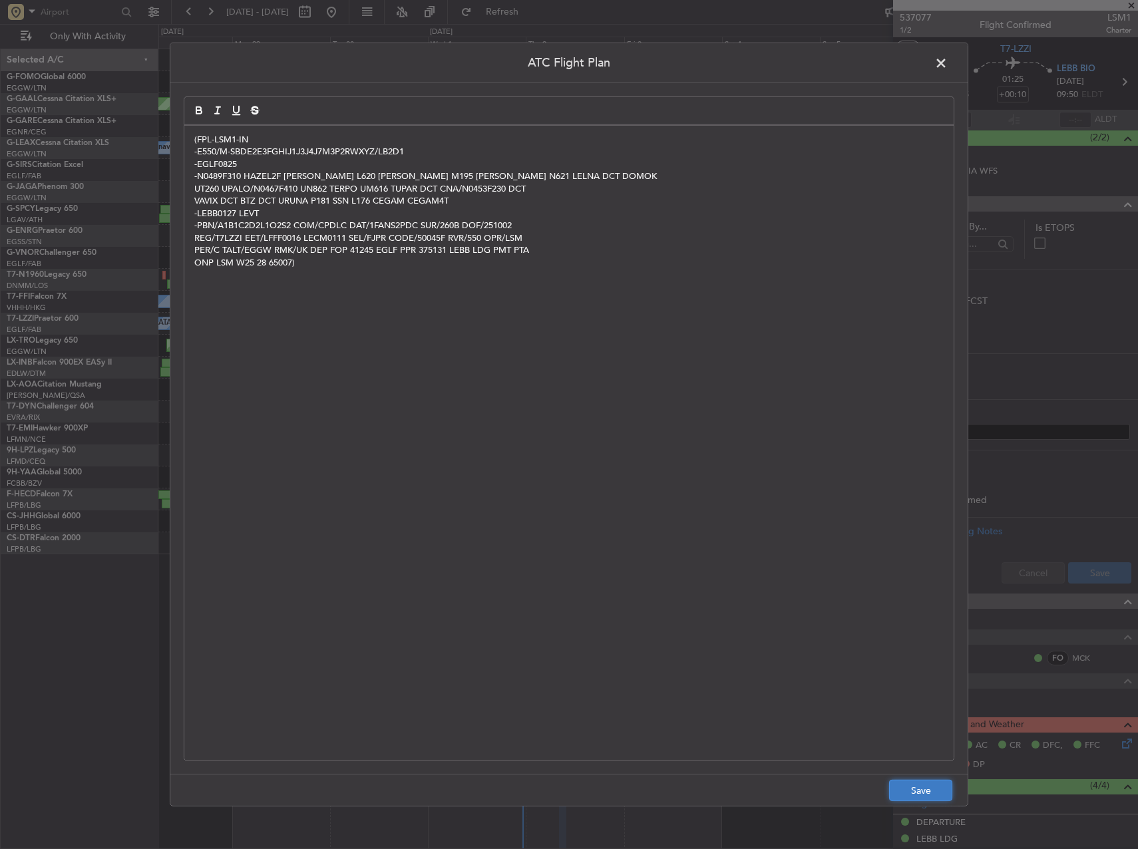
click at [906, 790] on button "Save" at bounding box center [920, 790] width 63 height 21
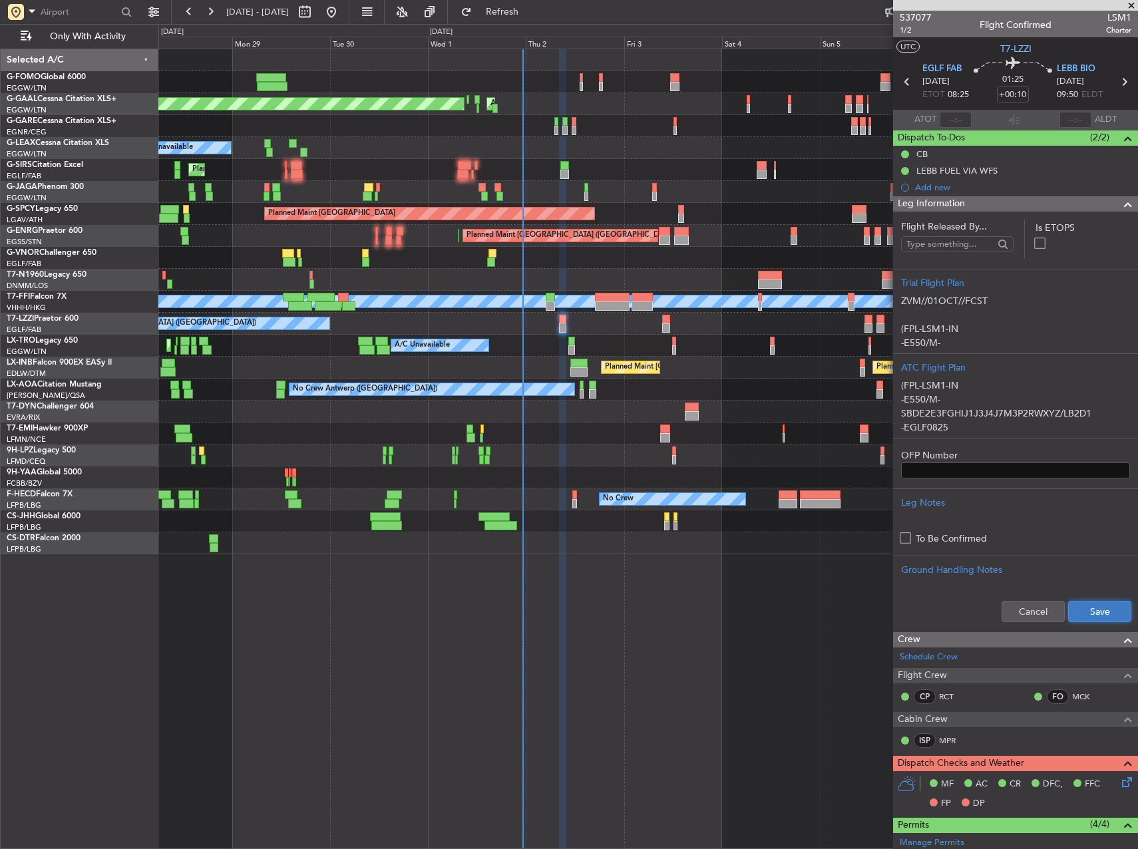
click at [1076, 616] on button "Save" at bounding box center [1099, 611] width 63 height 21
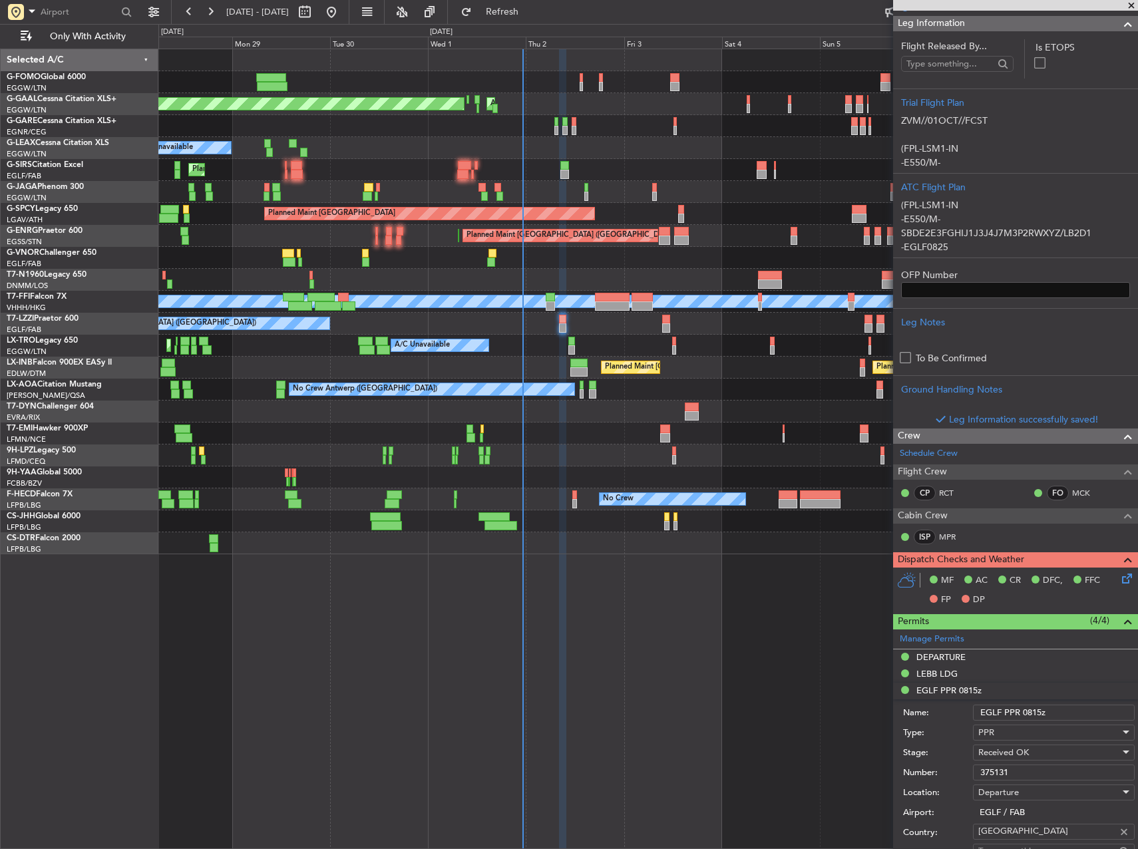
scroll to position [200, 0]
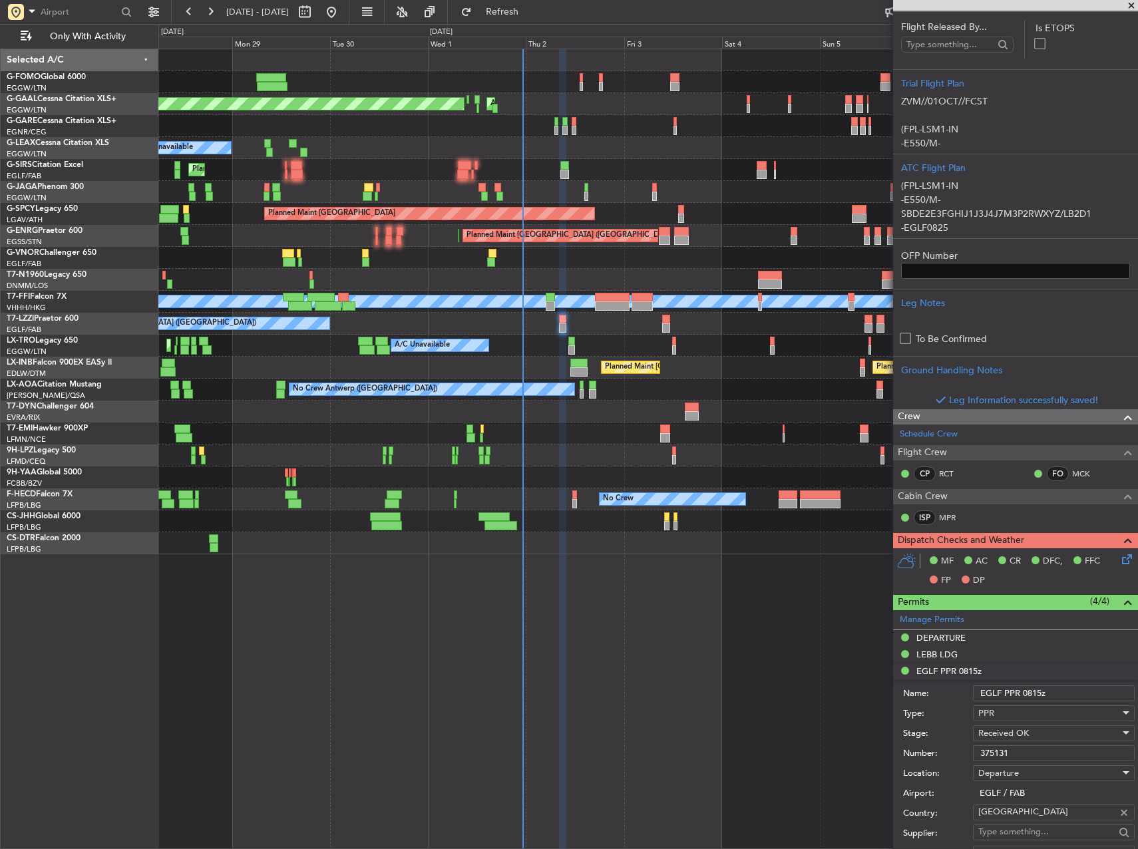
click at [1119, 563] on div "Dispatch Checks and Weather MF AC CR DFC, FFC FP DP" at bounding box center [1015, 563] width 245 height 62
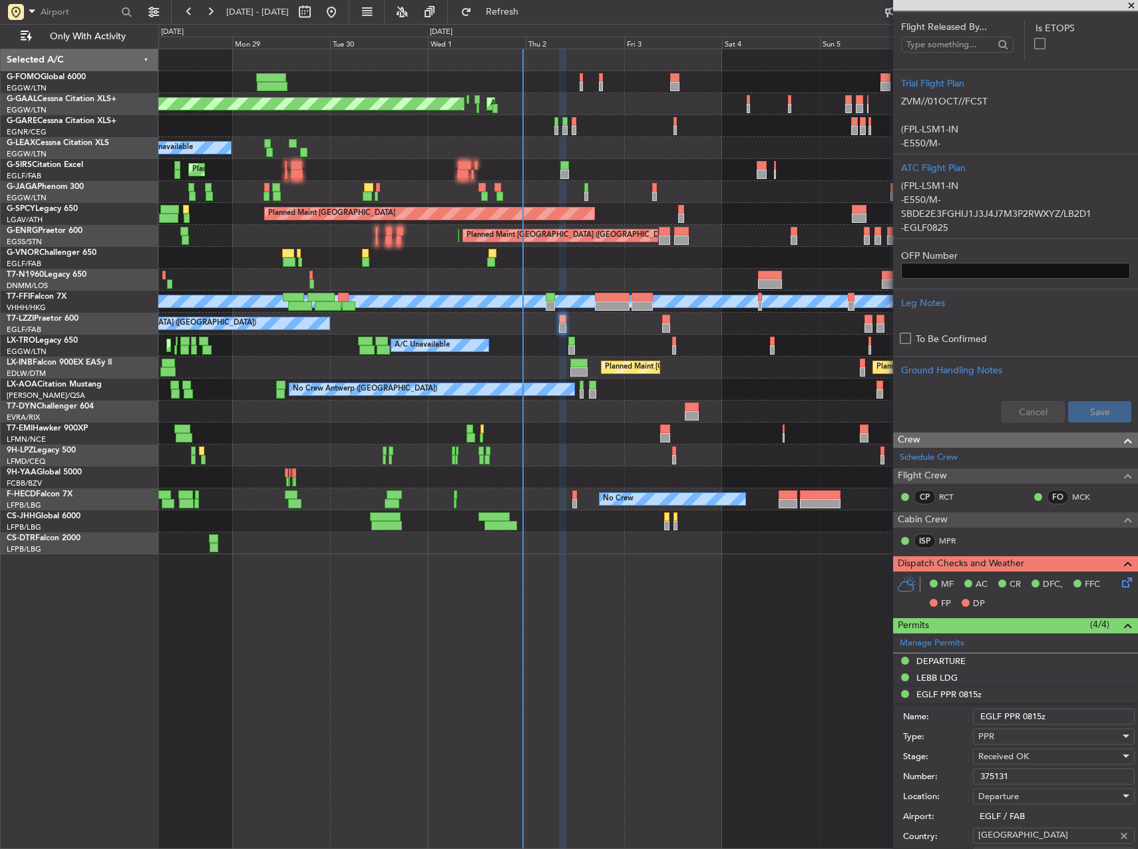
click at [1119, 586] on icon at bounding box center [1124, 580] width 11 height 11
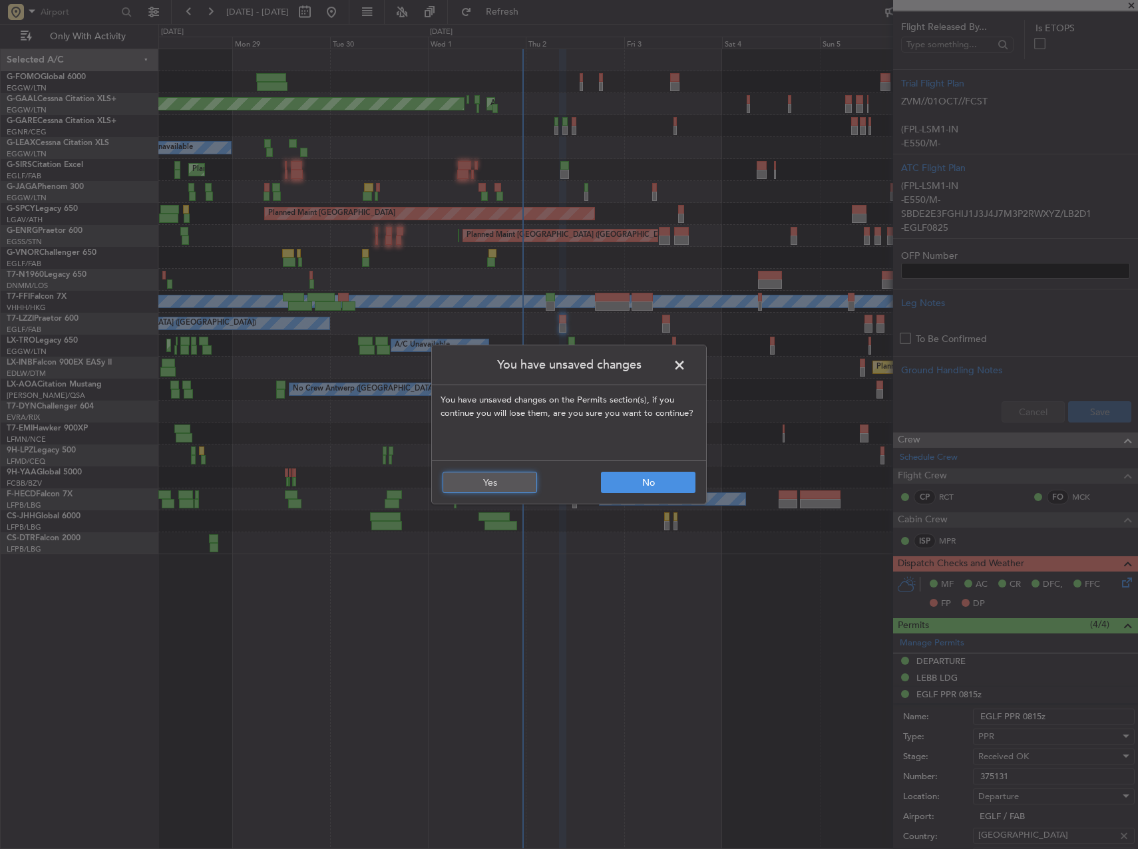
drag, startPoint x: 481, startPoint y: 490, endPoint x: 656, endPoint y: 393, distance: 200.5
click at [650, 399] on div "You have unsaved changes You have unsaved changes on the Permits section(s), if…" at bounding box center [569, 425] width 276 height 160
drag, startPoint x: 659, startPoint y: 387, endPoint x: 672, endPoint y: 380, distance: 14.6
click at [662, 385] on p "You have unsaved changes on the Permits section(s), if you continue you will lo…" at bounding box center [569, 422] width 274 height 75
click at [686, 369] on span at bounding box center [686, 368] width 0 height 27
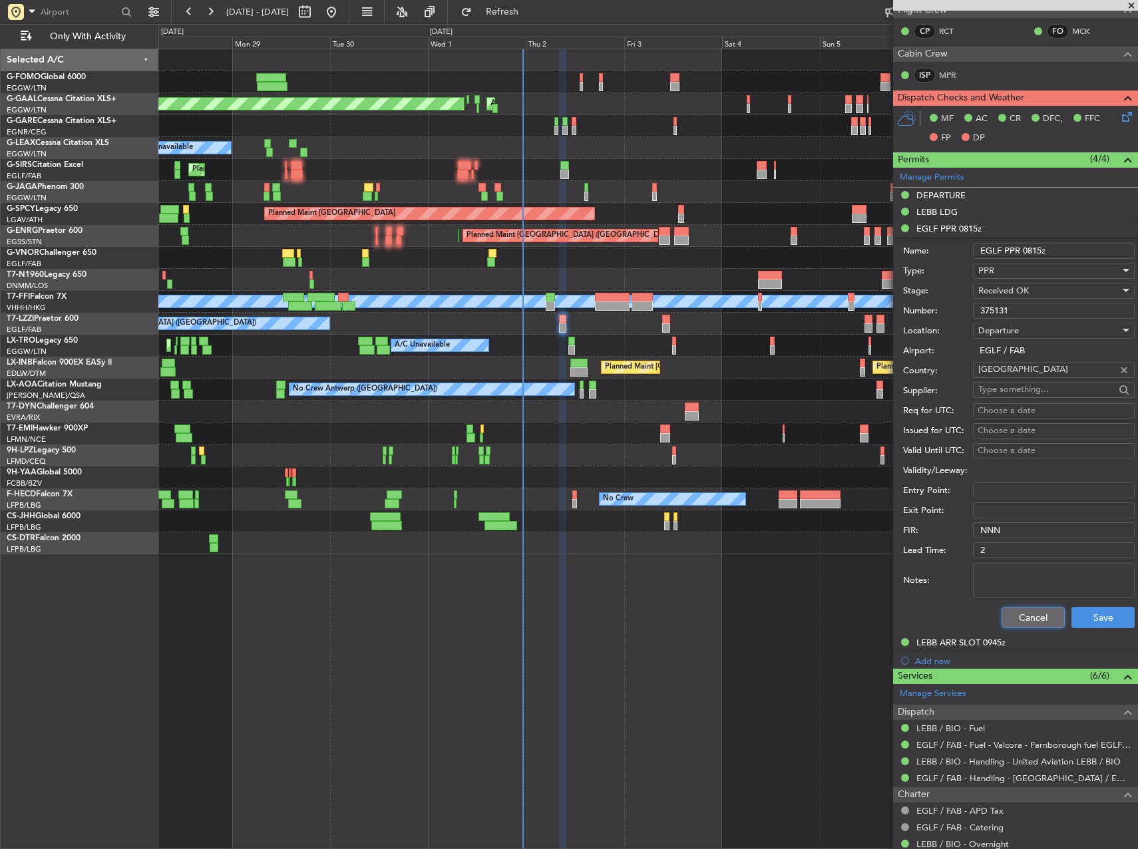
click at [1018, 623] on button "Cancel" at bounding box center [1033, 617] width 63 height 21
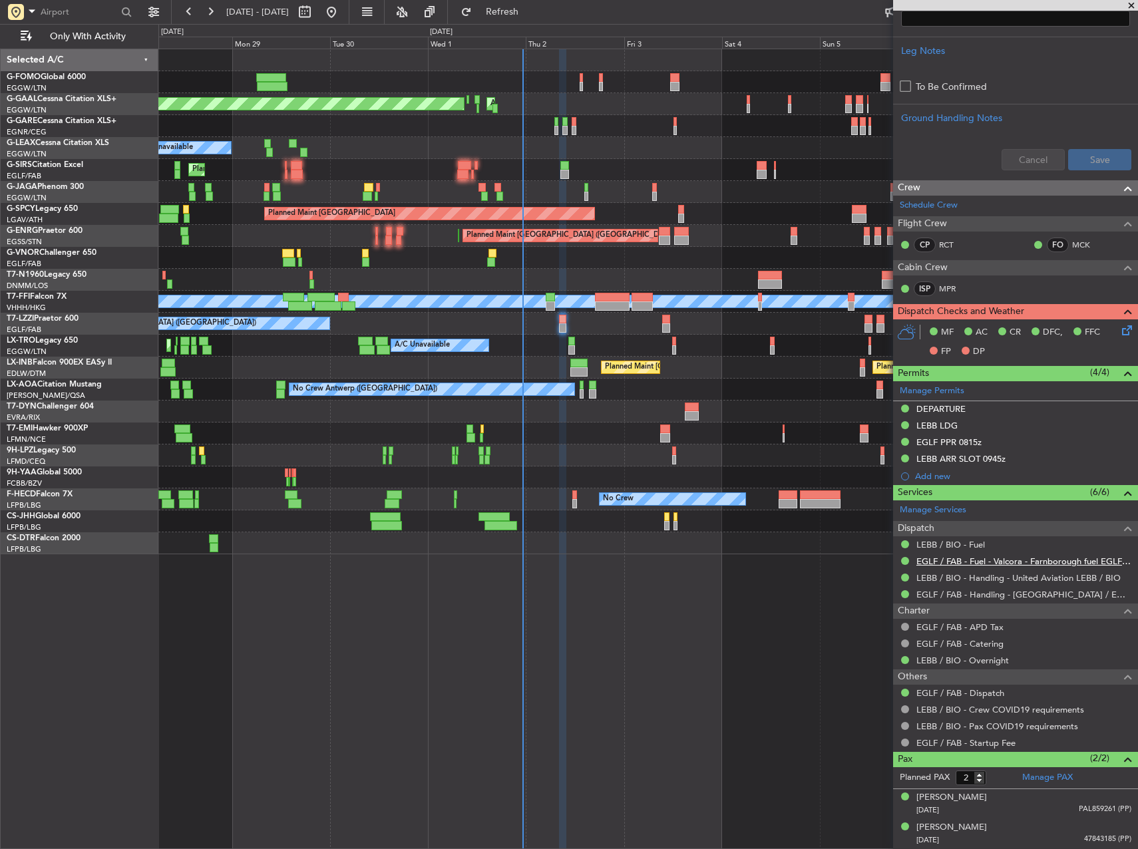
scroll to position [451, 0]
click at [1119, 333] on icon at bounding box center [1124, 328] width 11 height 11
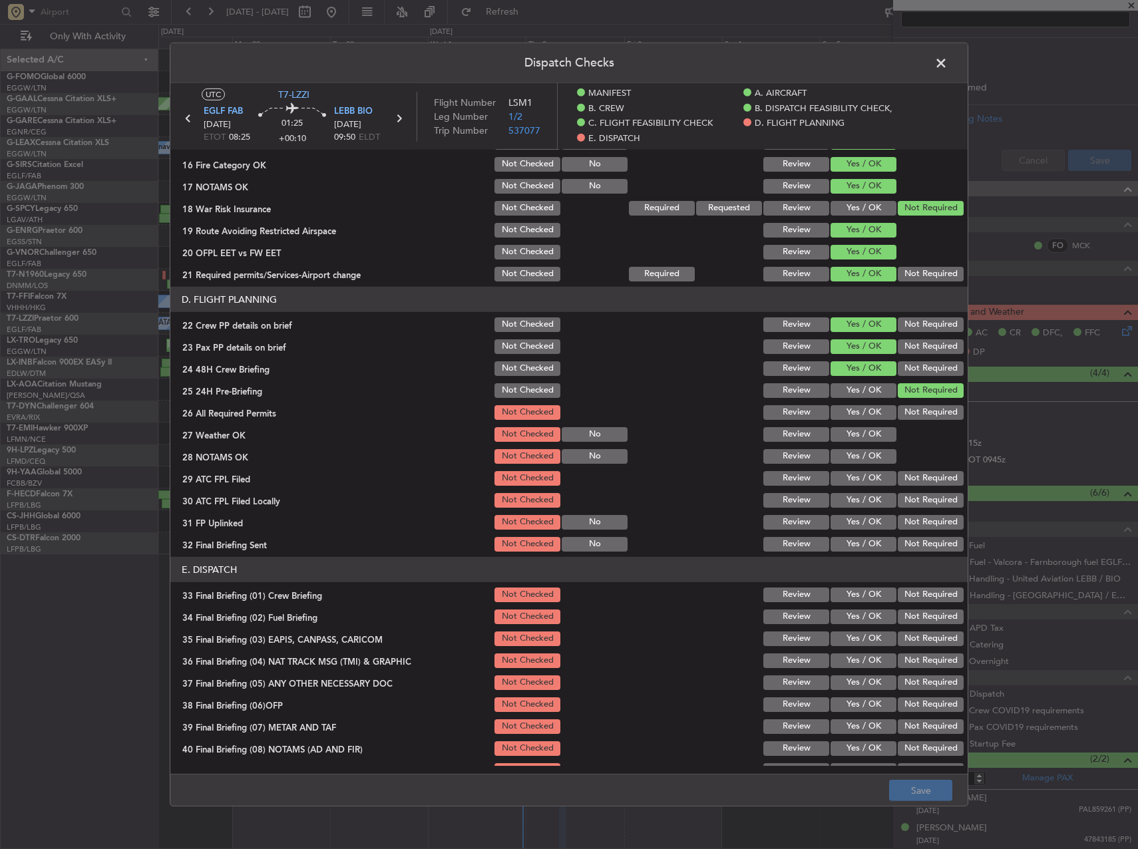
scroll to position [616, 0]
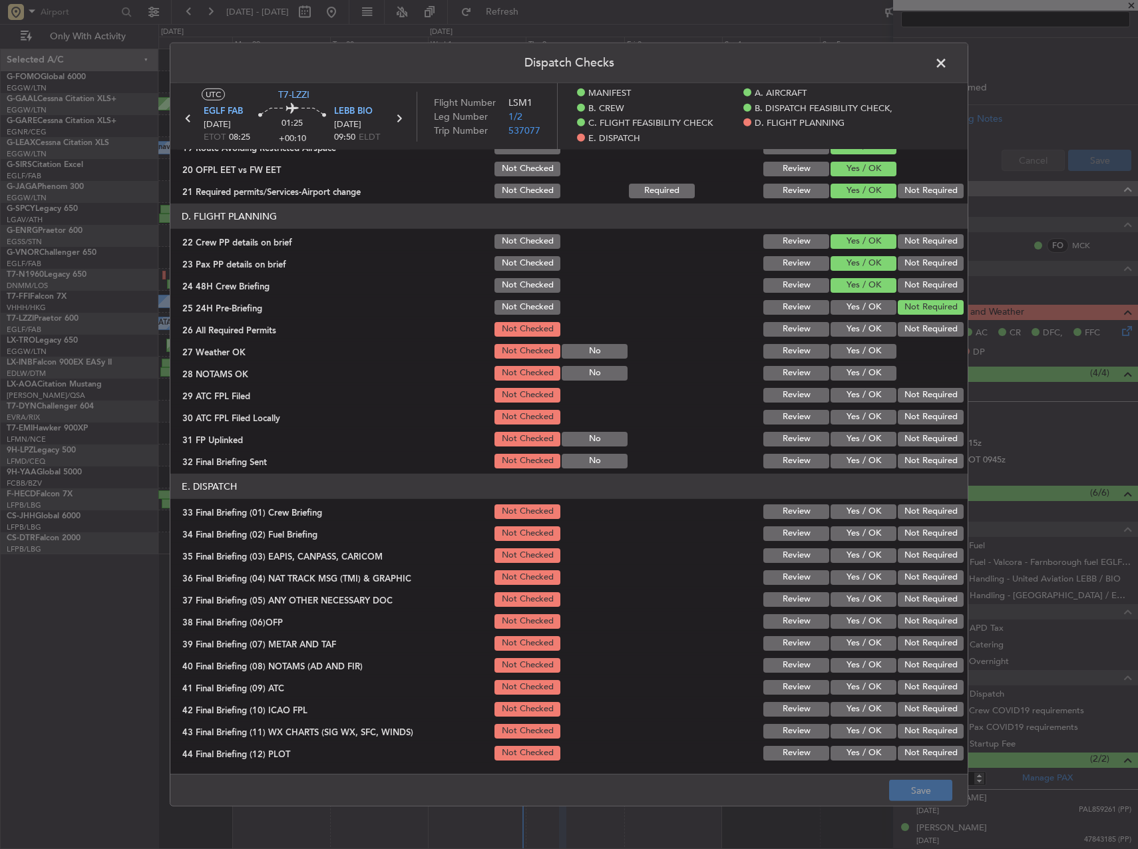
click at [852, 323] on button "Yes / OK" at bounding box center [864, 329] width 66 height 15
drag, startPoint x: 857, startPoint y: 345, endPoint x: 859, endPoint y: 359, distance: 14.7
click at [857, 347] on button "Yes / OK" at bounding box center [864, 351] width 66 height 15
click at [859, 361] on section "D. FLIGHT PLANNING 22 Crew PP details on brief Not Checked Review Yes / OK Not …" at bounding box center [568, 337] width 797 height 267
click at [861, 369] on button "Yes / OK" at bounding box center [864, 373] width 66 height 15
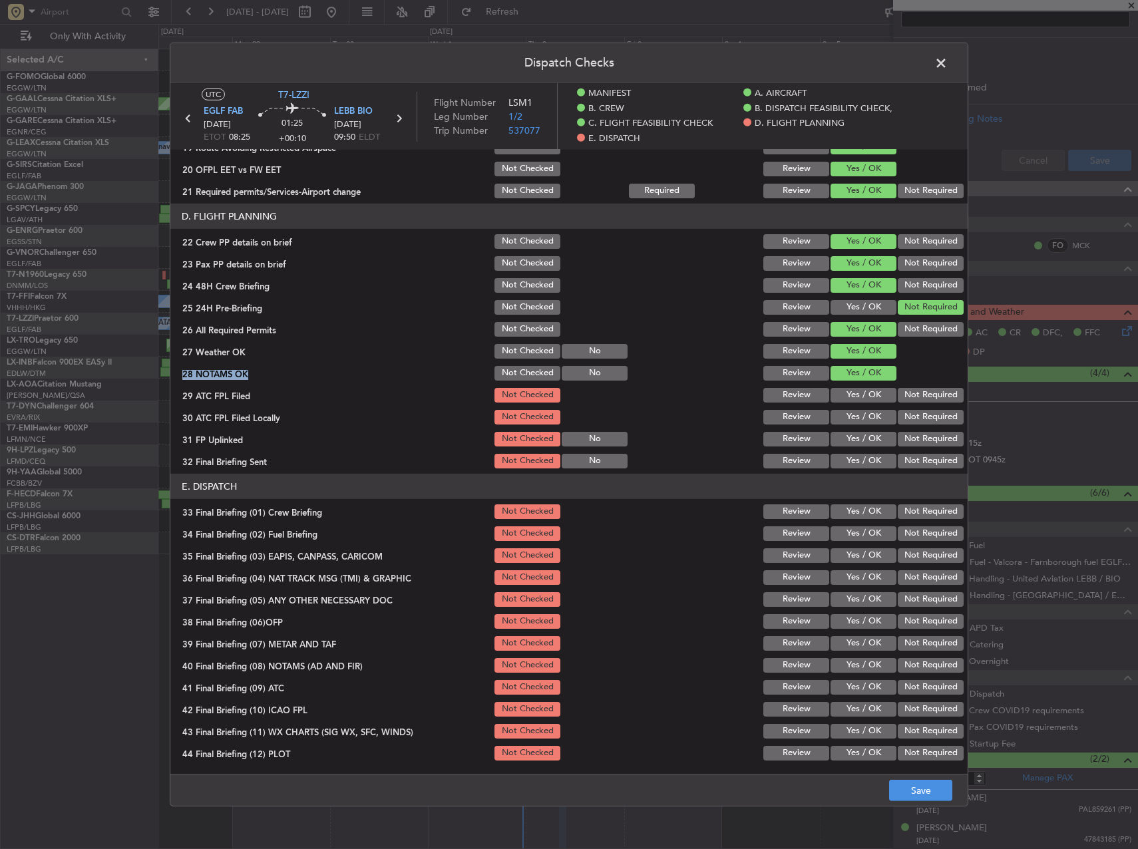
click at [861, 381] on div "Yes / OK" at bounding box center [862, 373] width 67 height 19
click at [863, 394] on button "Yes / OK" at bounding box center [864, 395] width 66 height 15
click at [922, 421] on button "Not Required" at bounding box center [931, 417] width 66 height 15
click at [876, 441] on button "Yes / OK" at bounding box center [864, 439] width 66 height 15
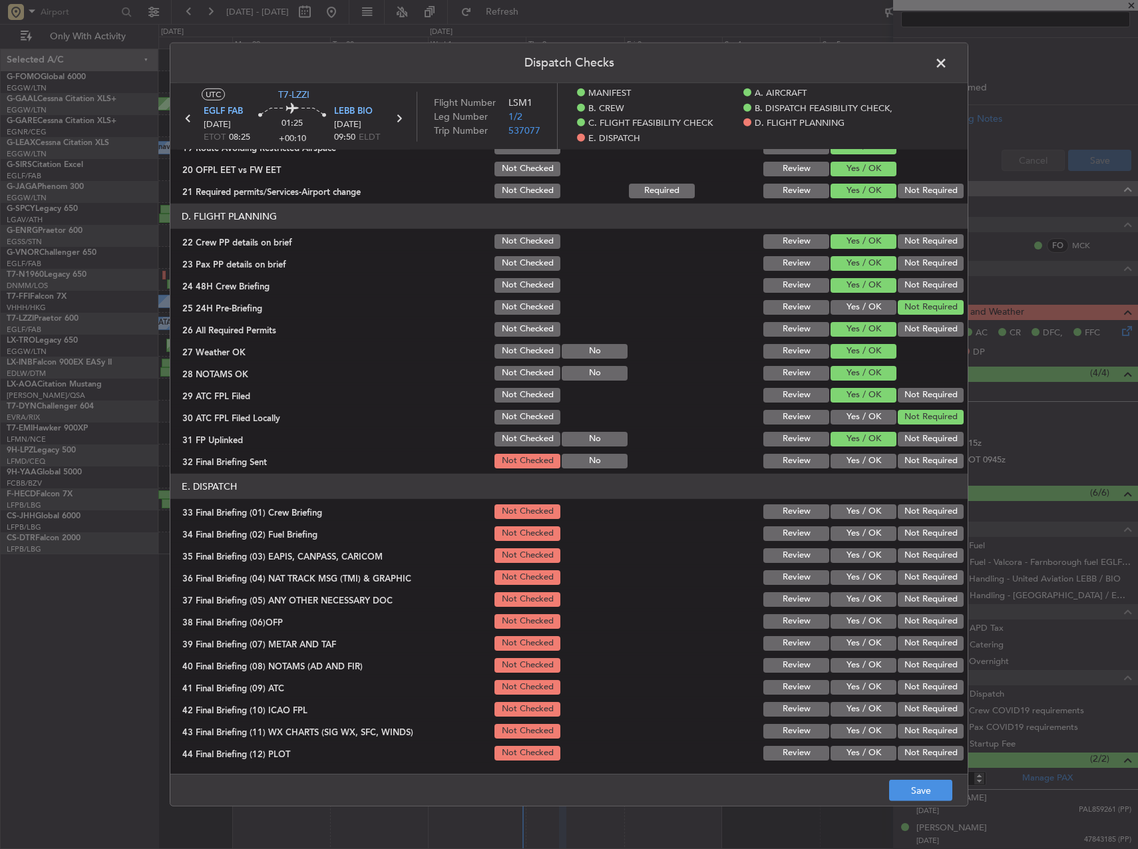
click at [898, 456] on button "Not Required" at bounding box center [931, 461] width 66 height 15
click at [865, 510] on div "Yes / OK" at bounding box center [862, 511] width 67 height 19
click at [864, 518] on button "Yes / OK" at bounding box center [864, 511] width 66 height 15
click at [864, 536] on button "Yes / OK" at bounding box center [864, 533] width 66 height 15
click at [900, 557] on button "Not Required" at bounding box center [931, 555] width 66 height 15
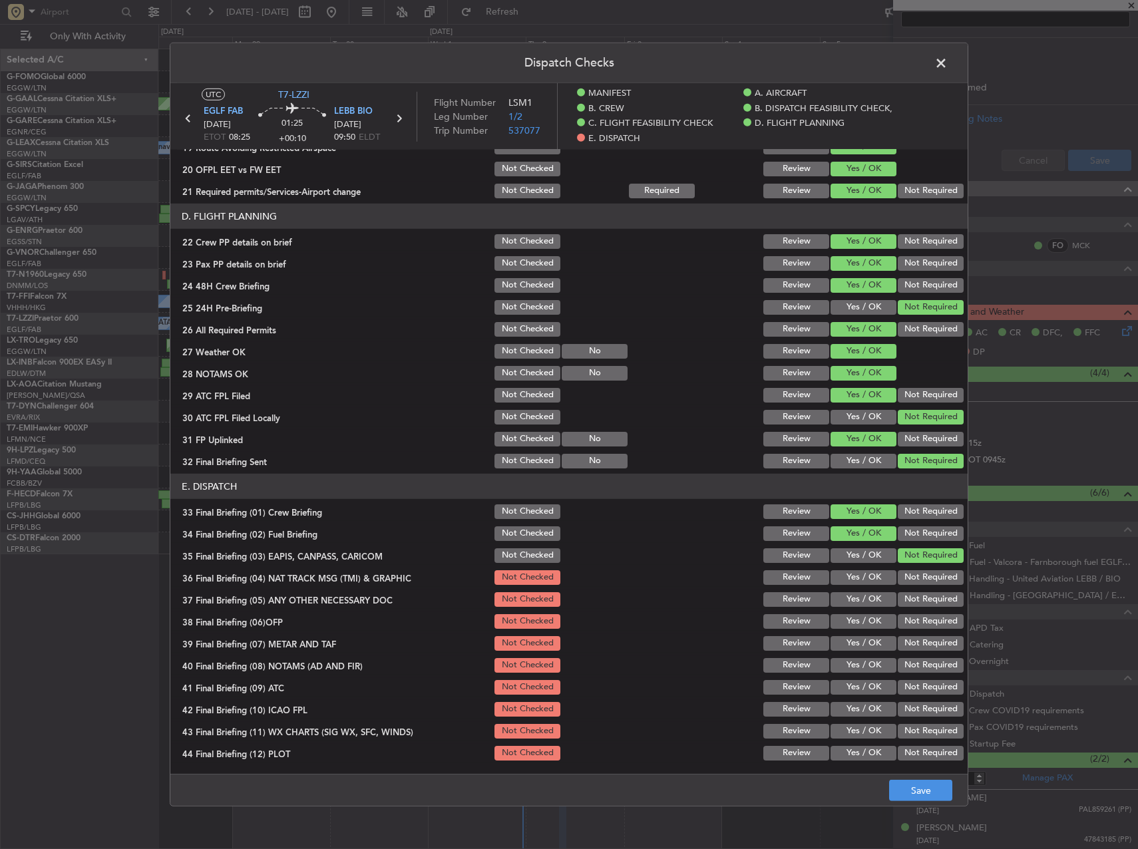
click at [902, 578] on button "Not Required" at bounding box center [931, 577] width 66 height 15
click at [908, 601] on button "Not Required" at bounding box center [931, 599] width 66 height 15
click at [857, 620] on button "Yes / OK" at bounding box center [864, 621] width 66 height 15
click at [858, 640] on button "Yes / OK" at bounding box center [864, 643] width 66 height 15
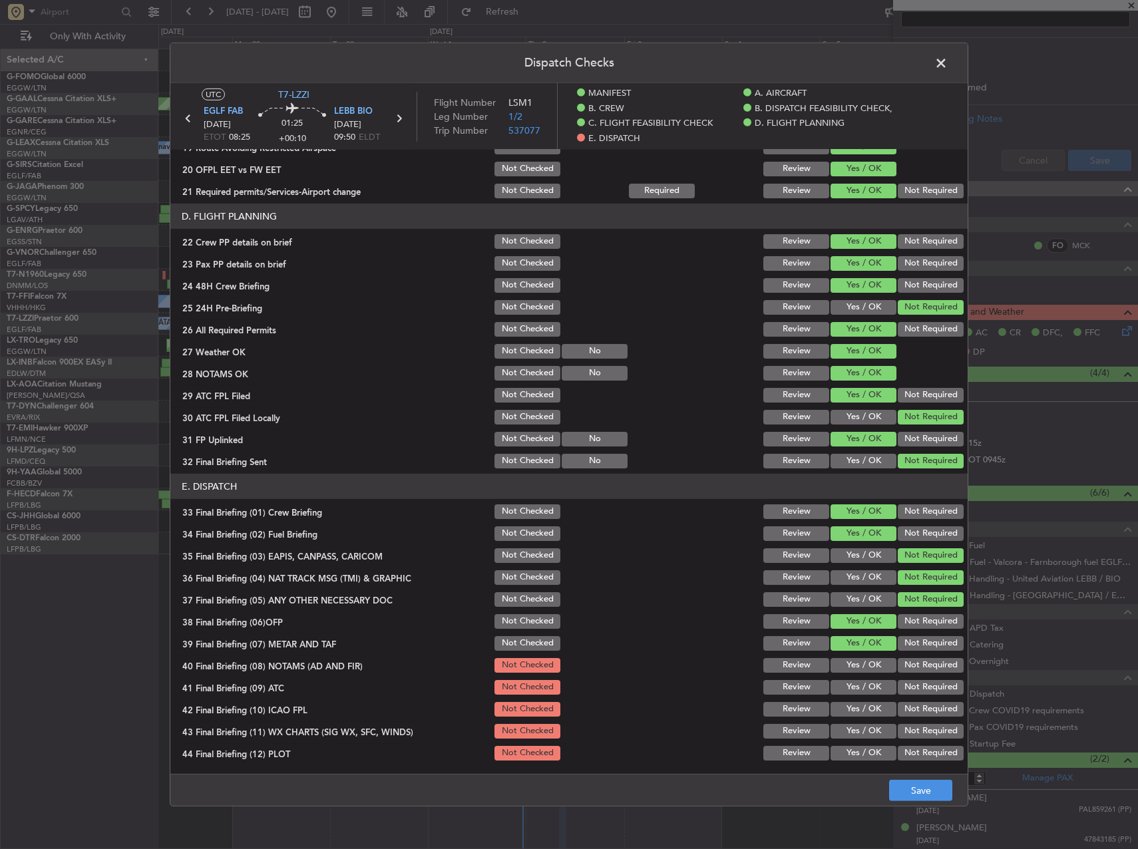
click at [861, 660] on button "Yes / OK" at bounding box center [864, 665] width 66 height 15
click at [861, 674] on div "Yes / OK" at bounding box center [862, 665] width 67 height 19
click at [863, 690] on button "Yes / OK" at bounding box center [864, 687] width 66 height 15
click at [900, 707] on button "Not Required" at bounding box center [931, 709] width 66 height 15
click at [862, 734] on button "Yes / OK" at bounding box center [864, 731] width 66 height 15
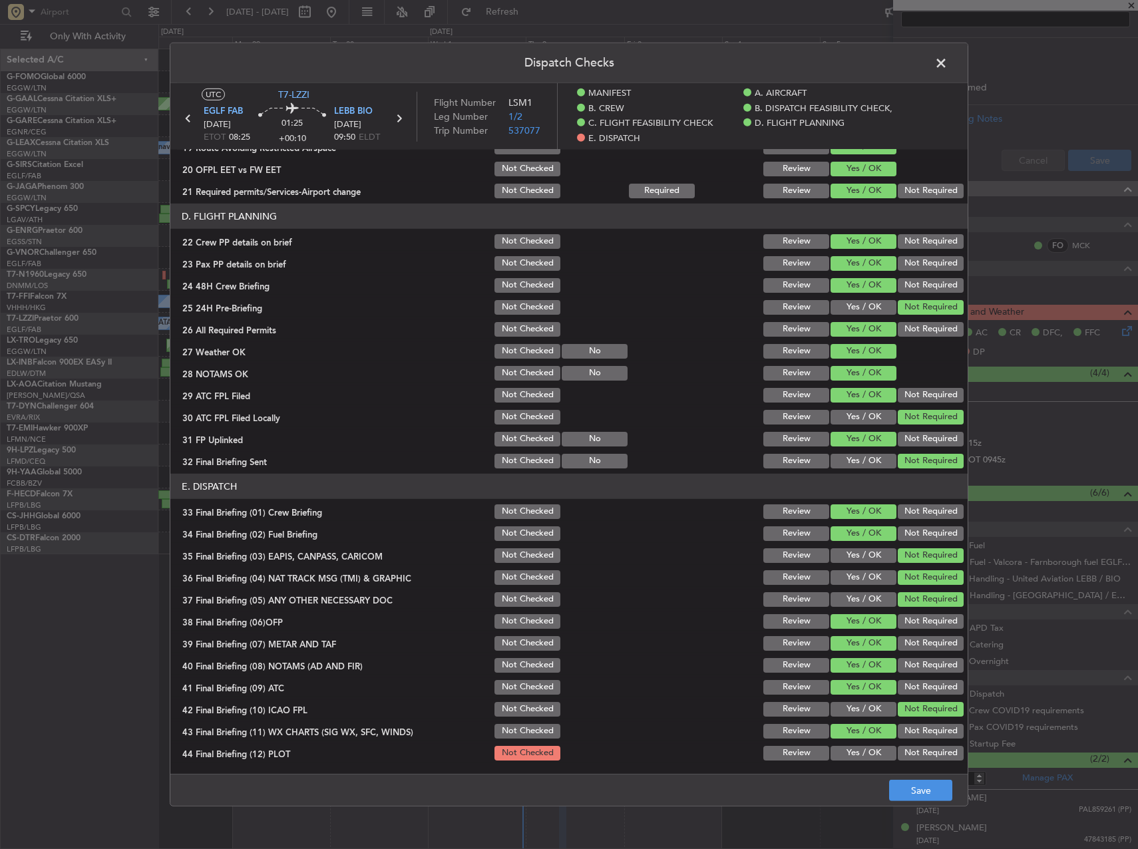
click at [864, 751] on button "Yes / OK" at bounding box center [864, 753] width 66 height 15
click at [924, 795] on button "Save" at bounding box center [920, 790] width 63 height 21
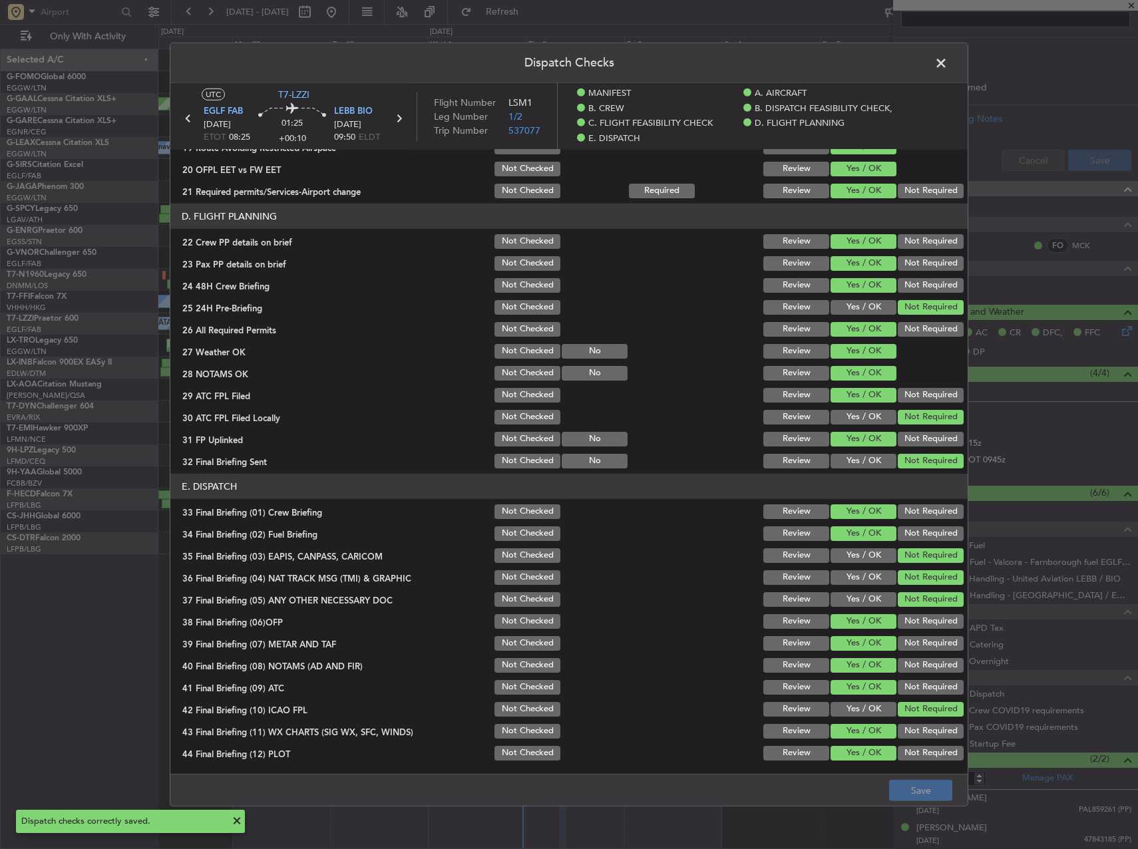
click at [948, 63] on span at bounding box center [948, 66] width 0 height 27
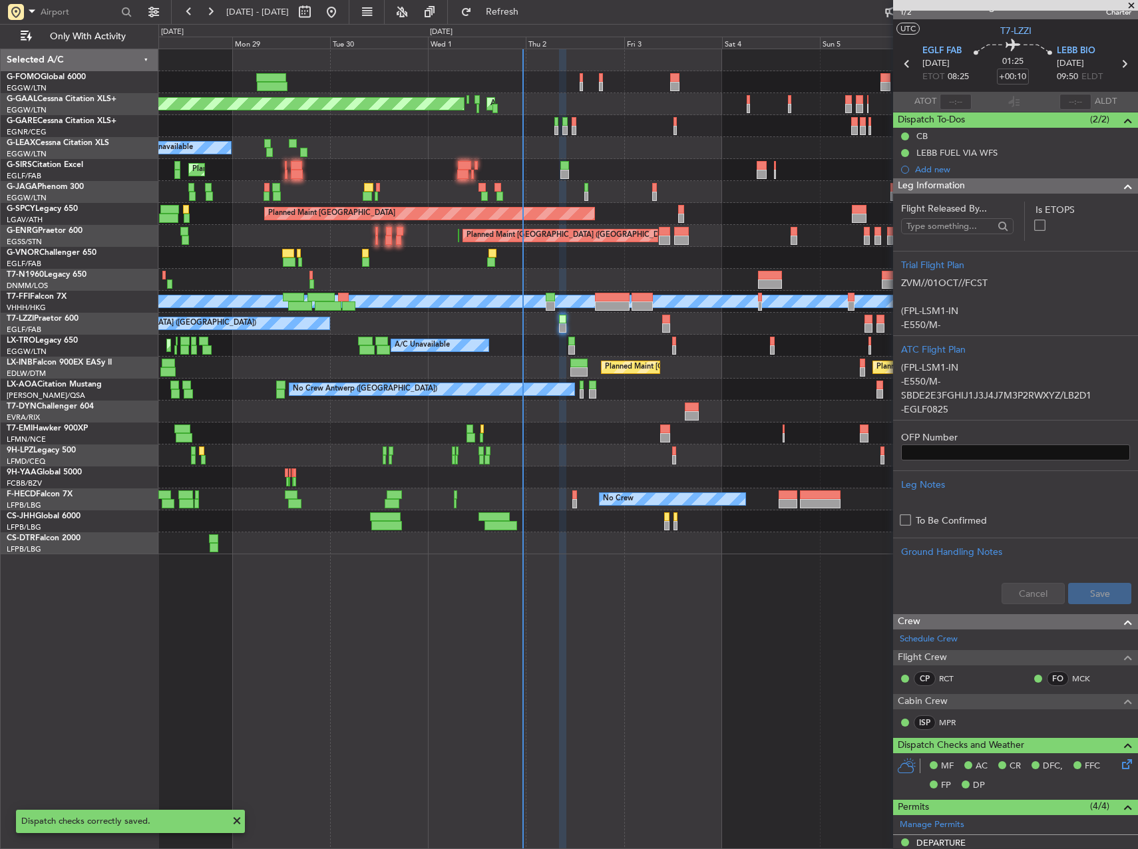
scroll to position [0, 0]
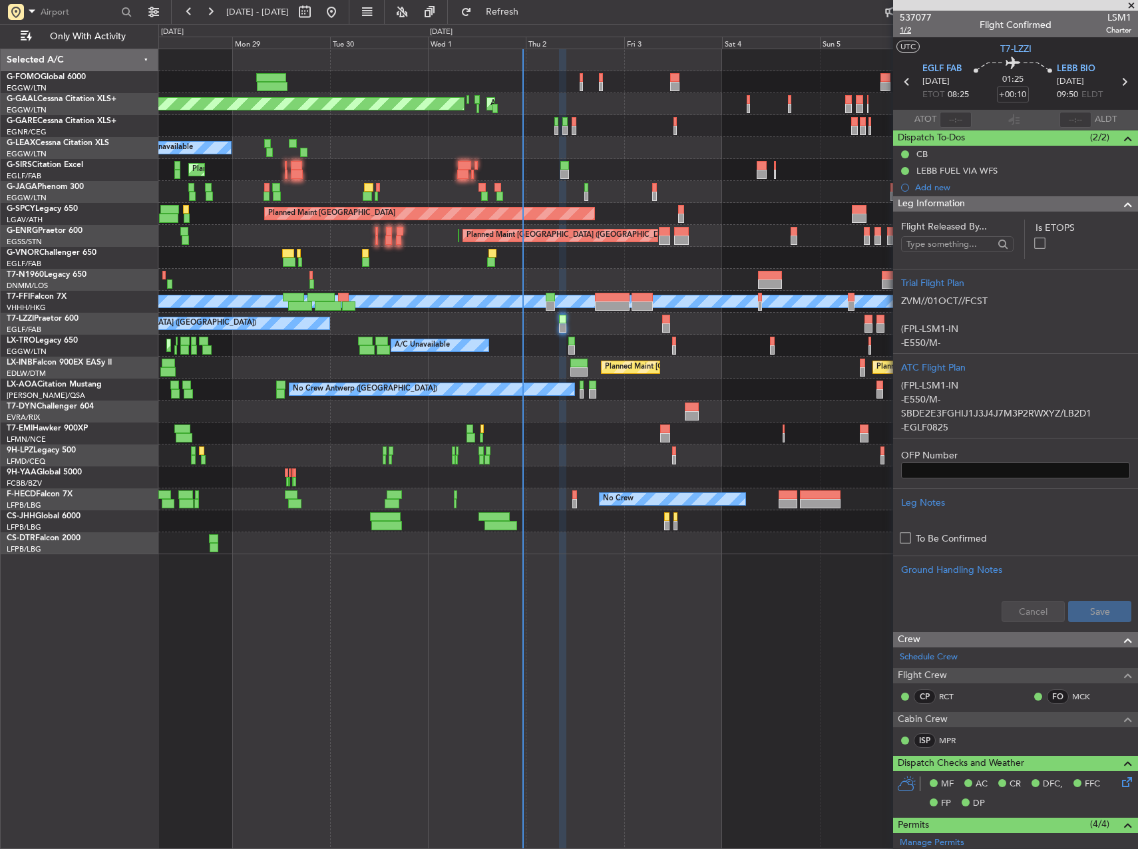
click at [905, 31] on span "1/2" at bounding box center [916, 30] width 32 height 11
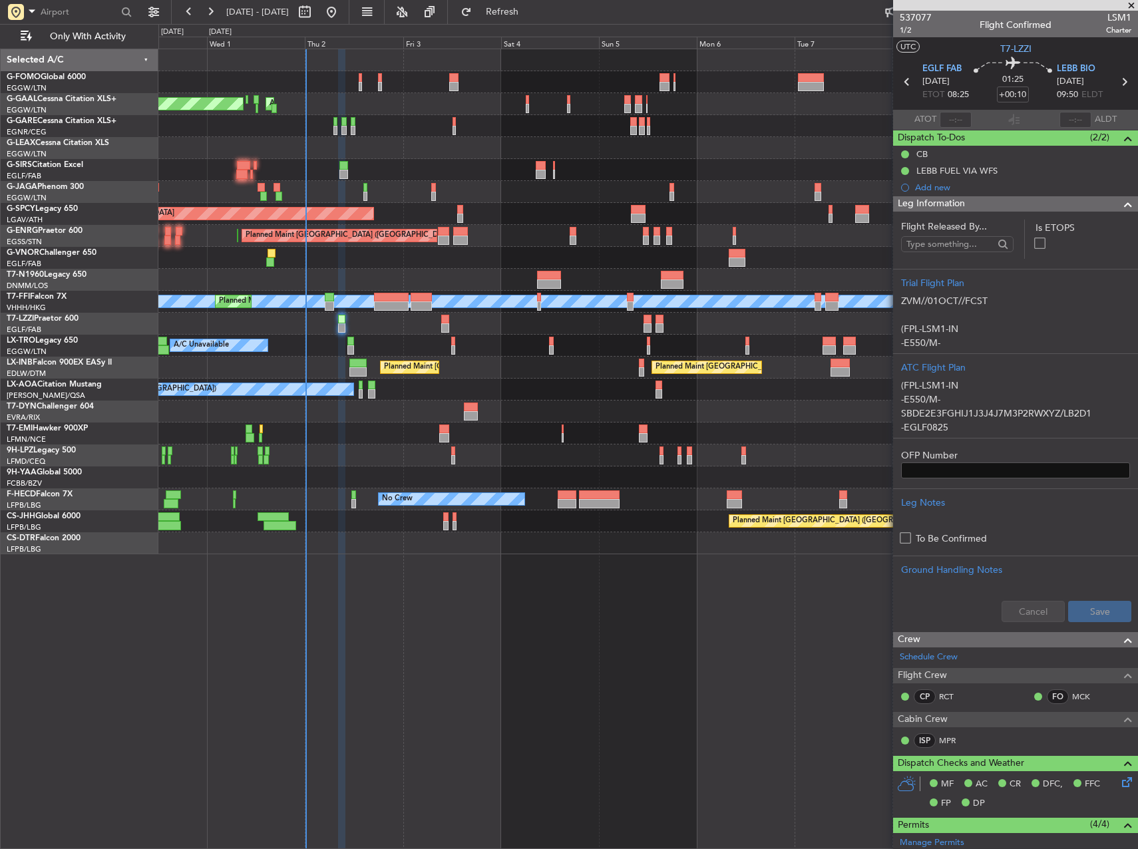
click at [475, 433] on div "No Crew" at bounding box center [647, 434] width 979 height 22
